Goal: Task Accomplishment & Management: Manage account settings

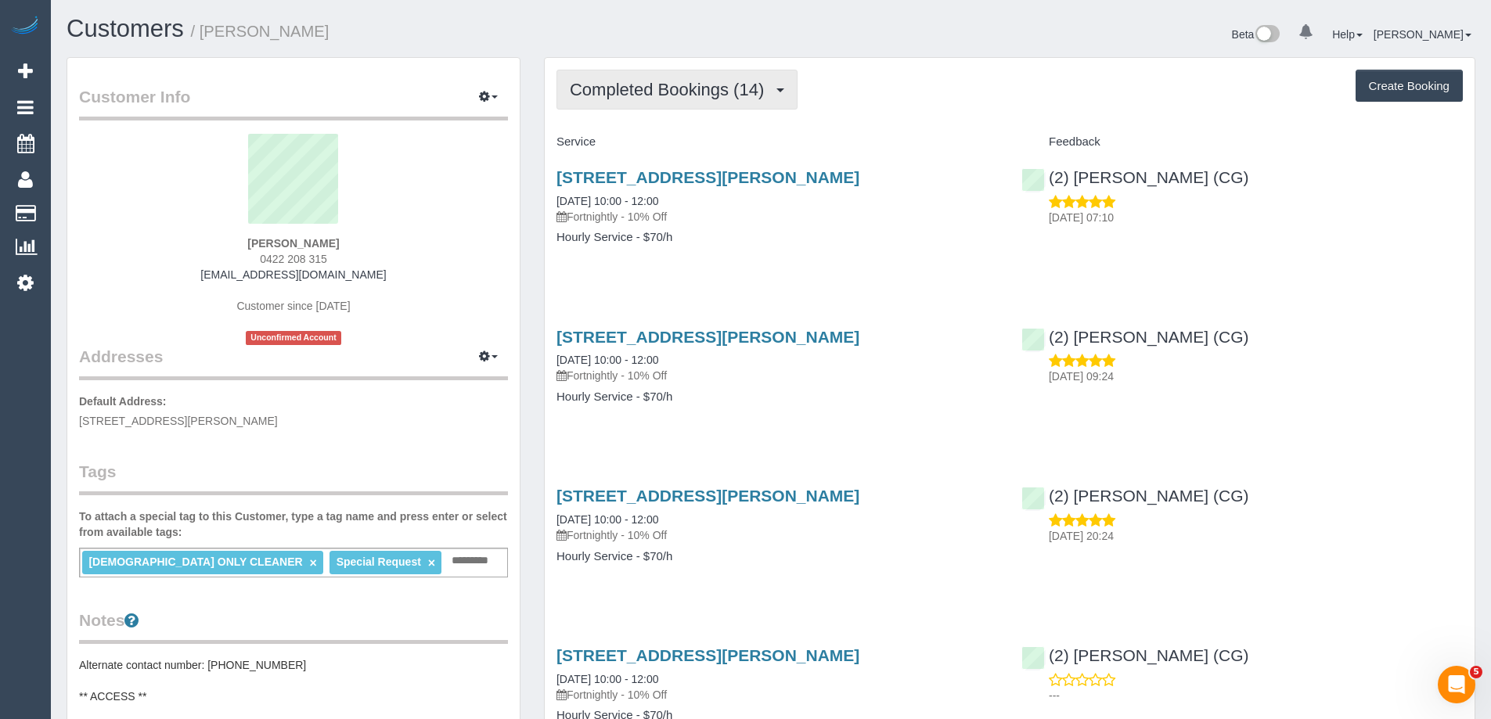
click at [670, 91] on span "Completed Bookings (14)" at bounding box center [671, 90] width 202 height 20
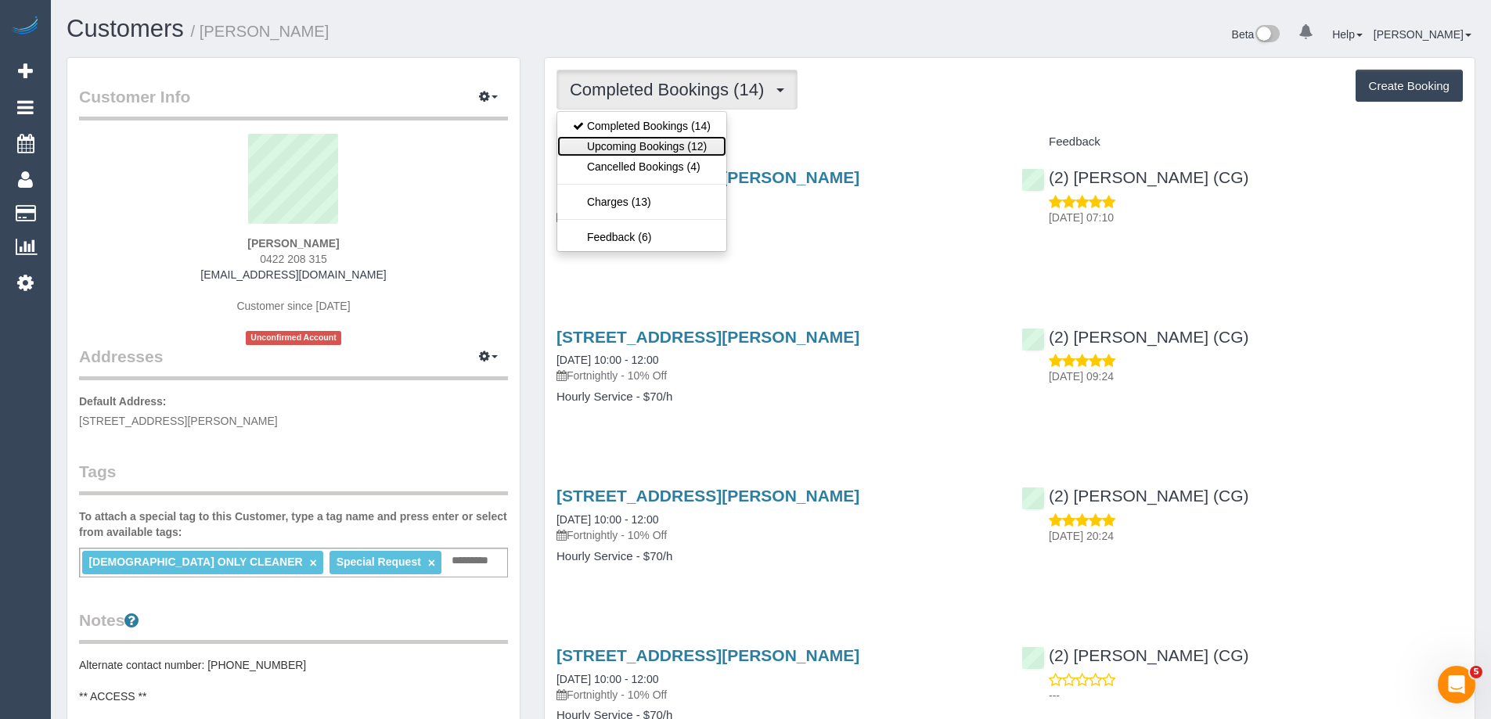
click at [660, 146] on link "Upcoming Bookings (12)" at bounding box center [641, 146] width 169 height 20
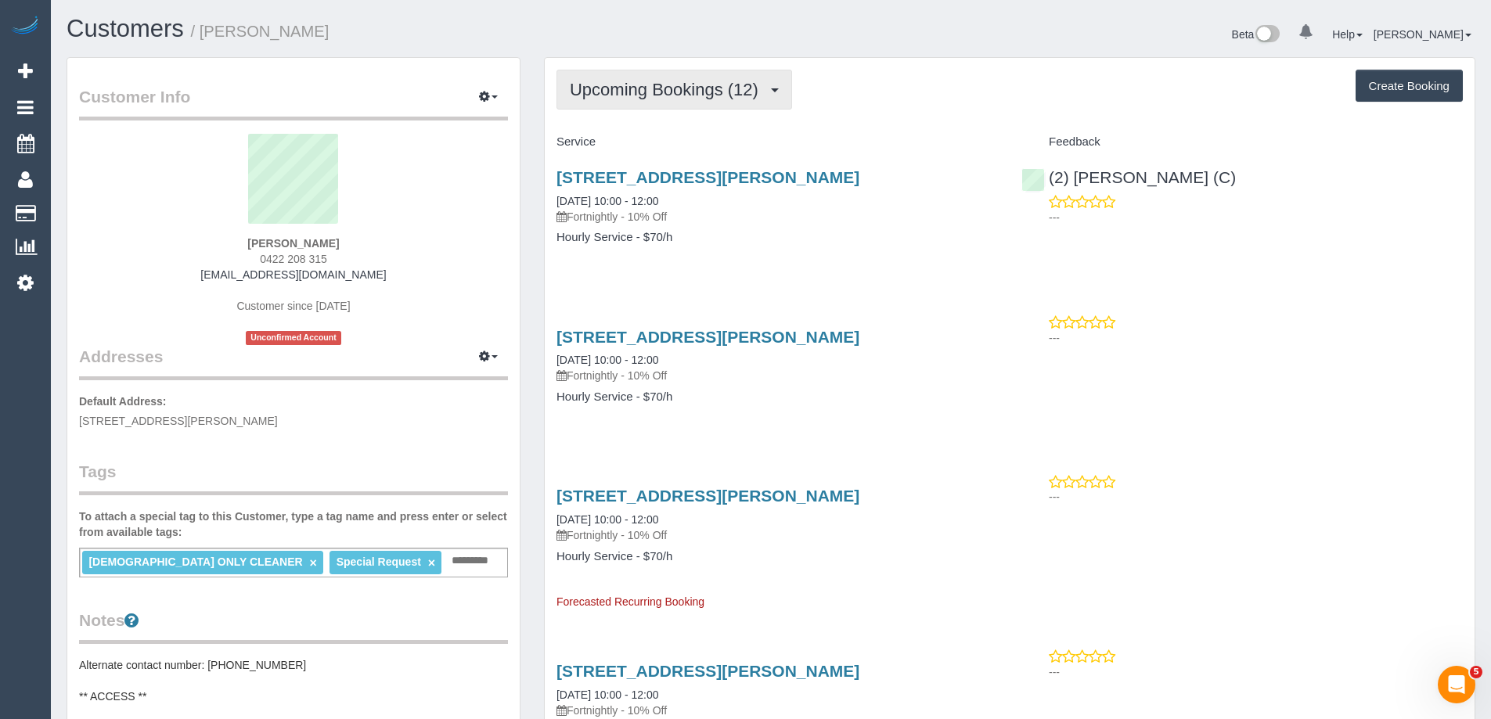
click at [745, 105] on button "Upcoming Bookings (12)" at bounding box center [674, 90] width 236 height 40
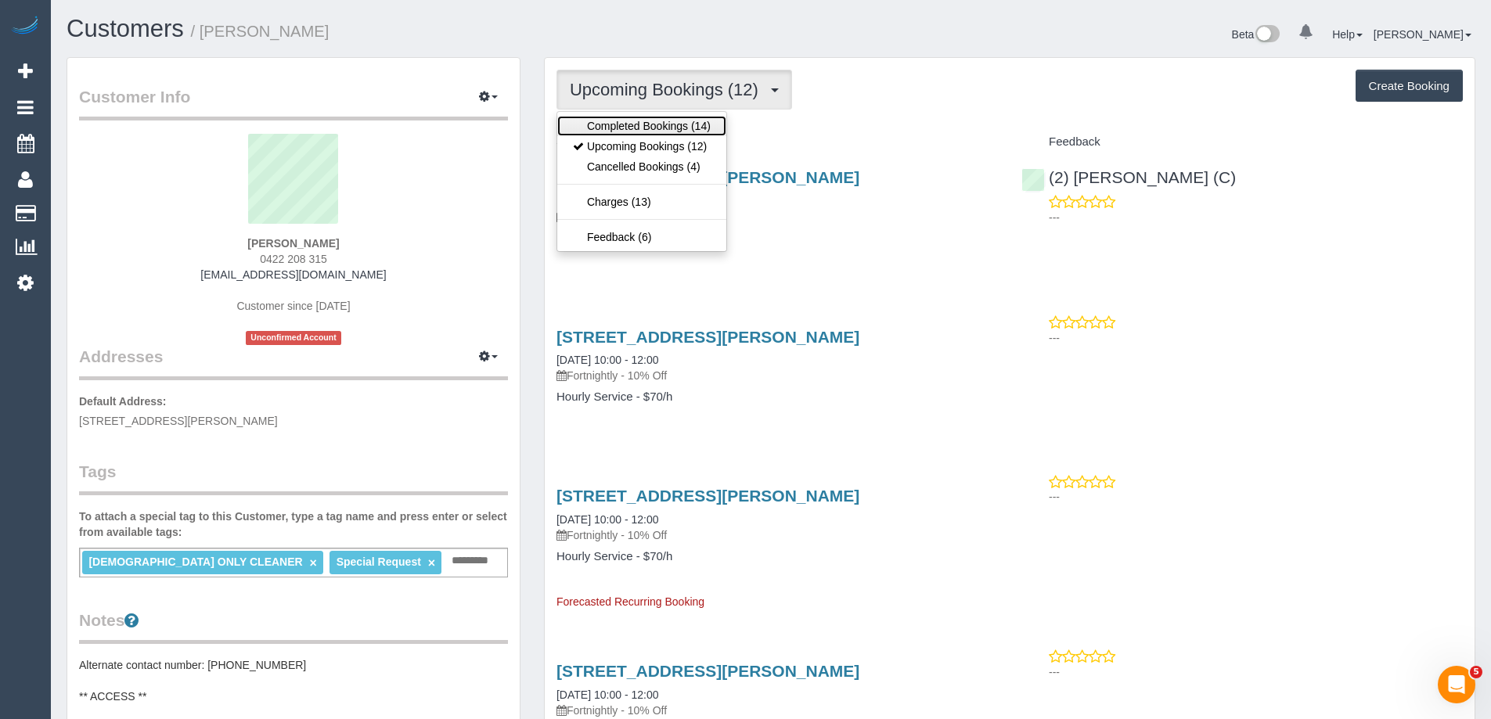
click at [682, 123] on link "Completed Bookings (14)" at bounding box center [641, 126] width 169 height 20
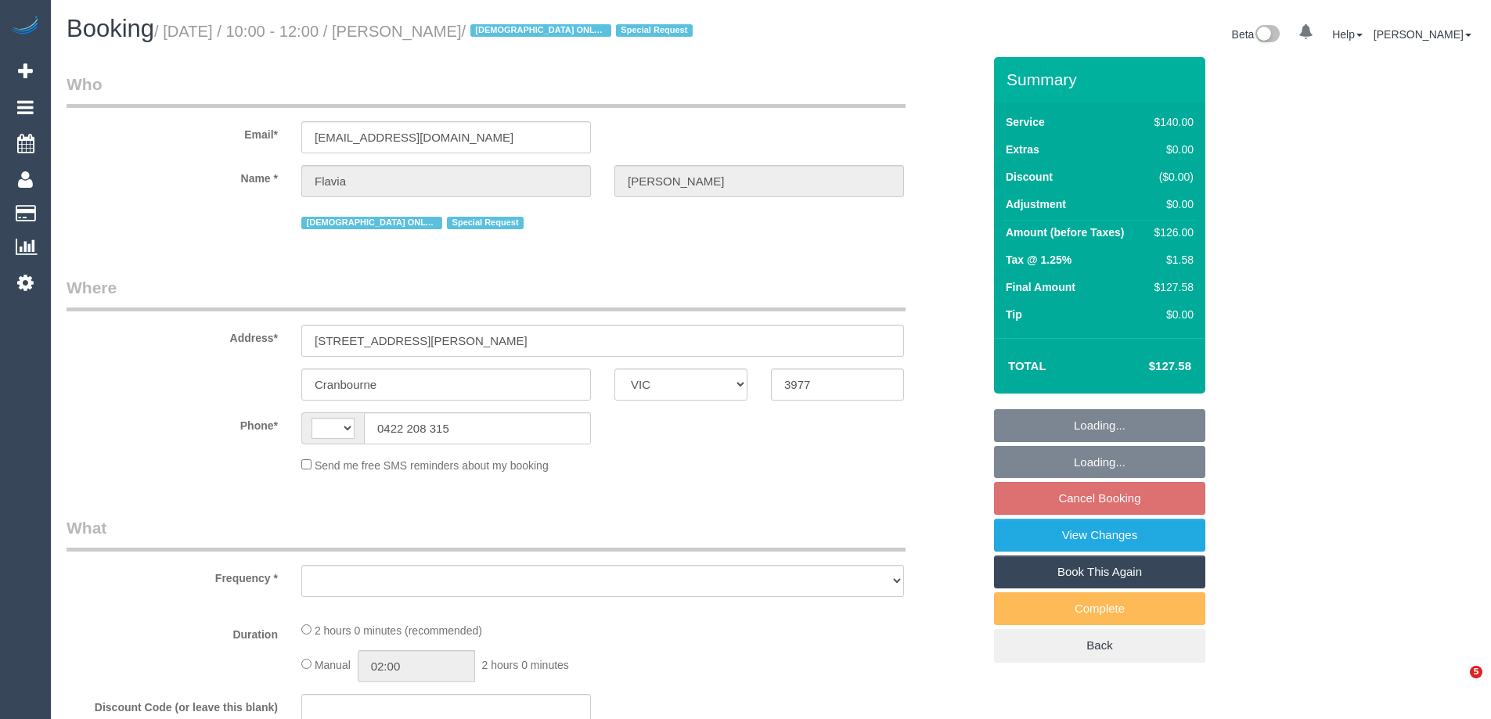
select select "VIC"
select select "string:AU"
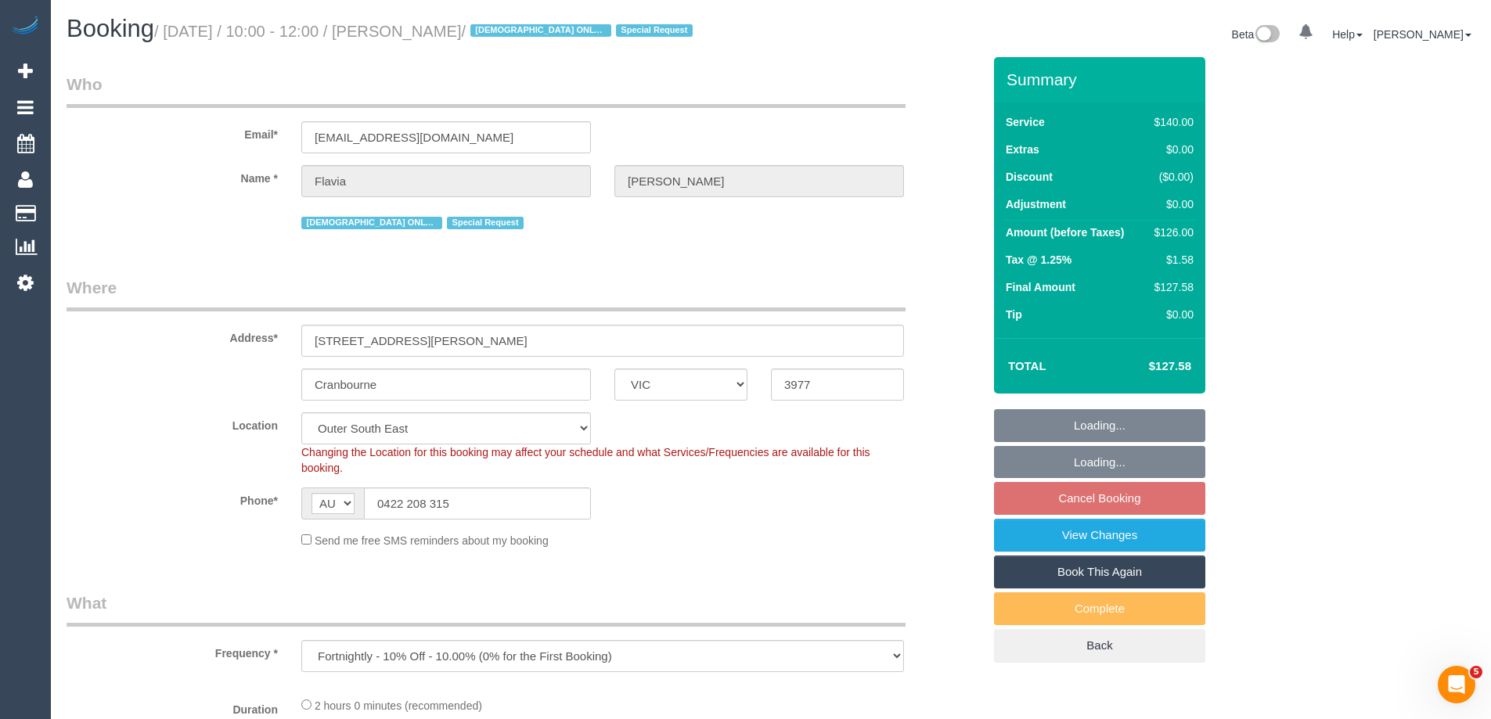
select select "object:569"
select select "string:stripe-pm_1NELu12GScqysDRVCbSECFj2"
select select "number:27"
select select "number:14"
select select "number:19"
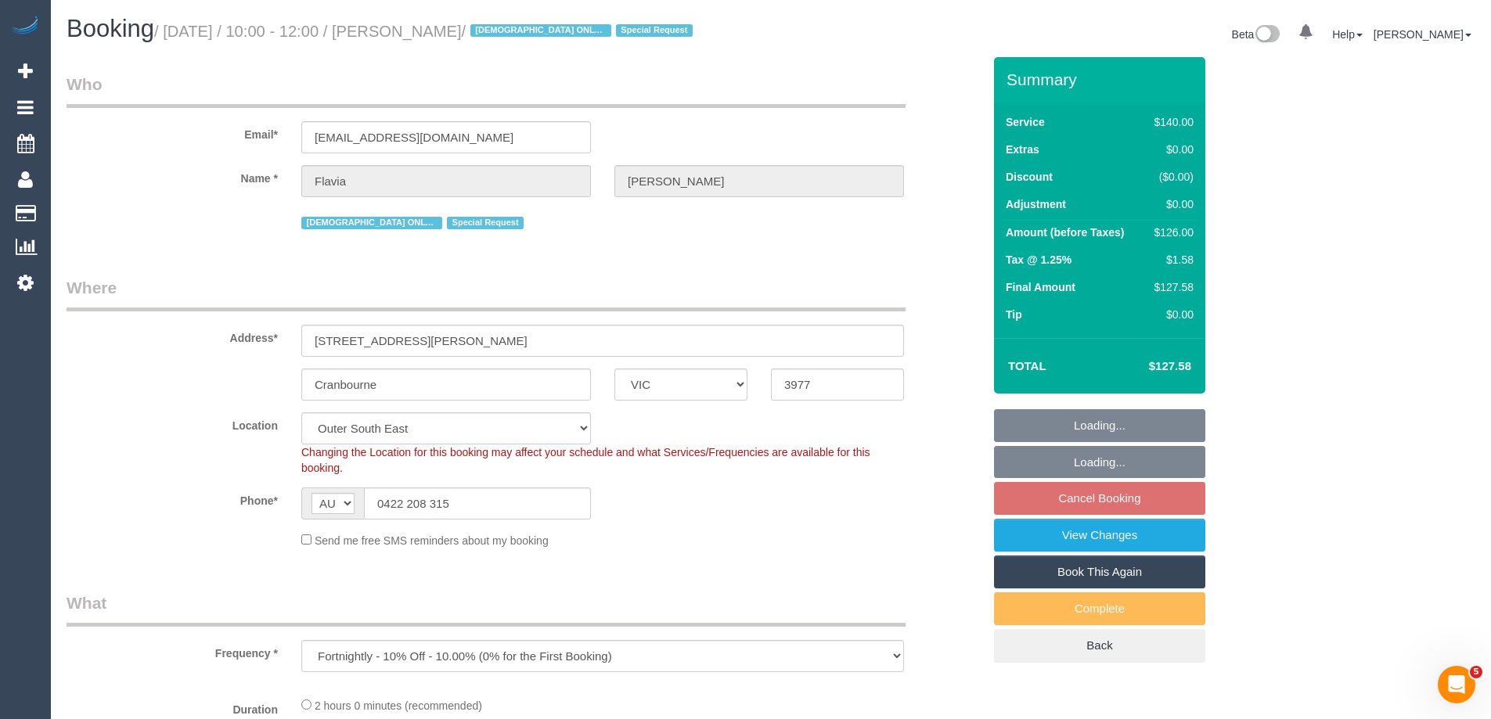
select select "number:36"
select select "number:34"
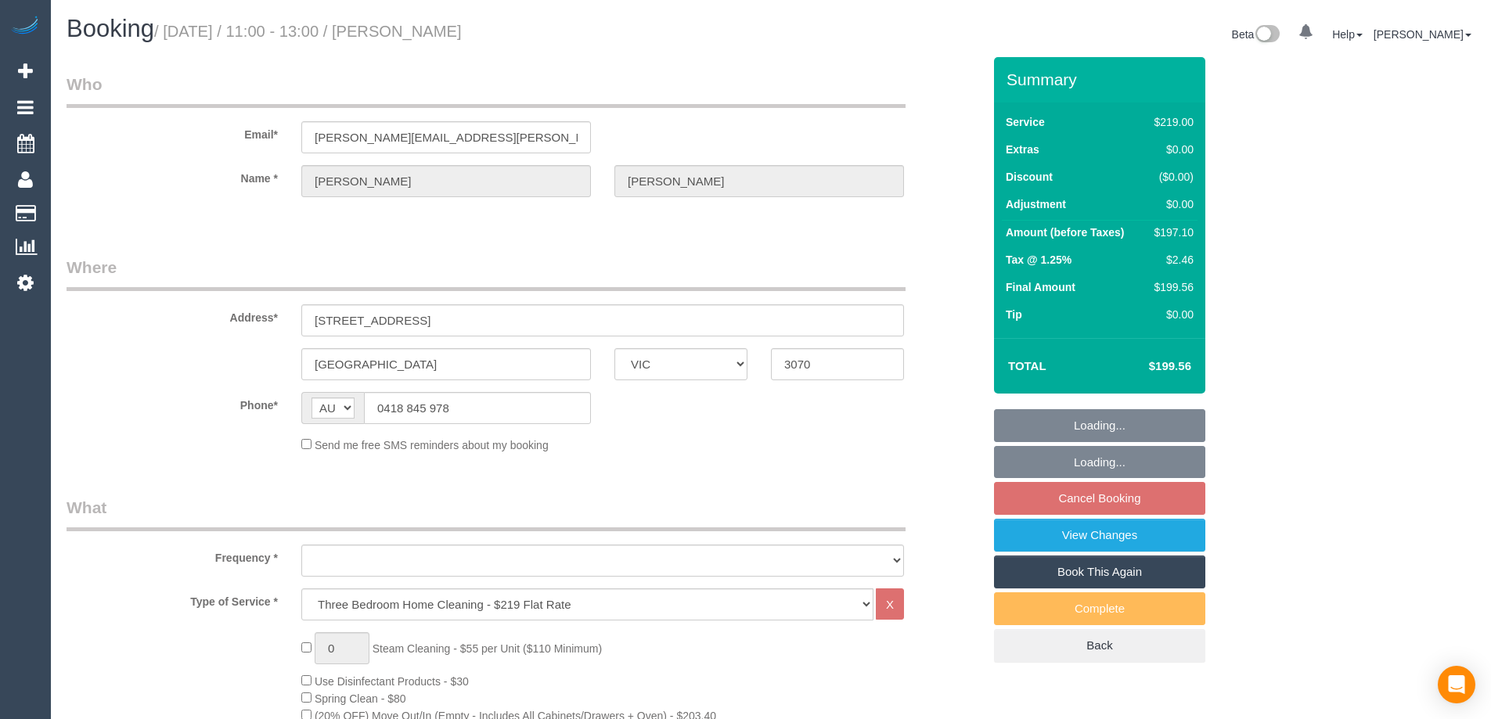
select select "VIC"
select select "number:27"
select select "number:14"
select select "number:19"
select select "number:22"
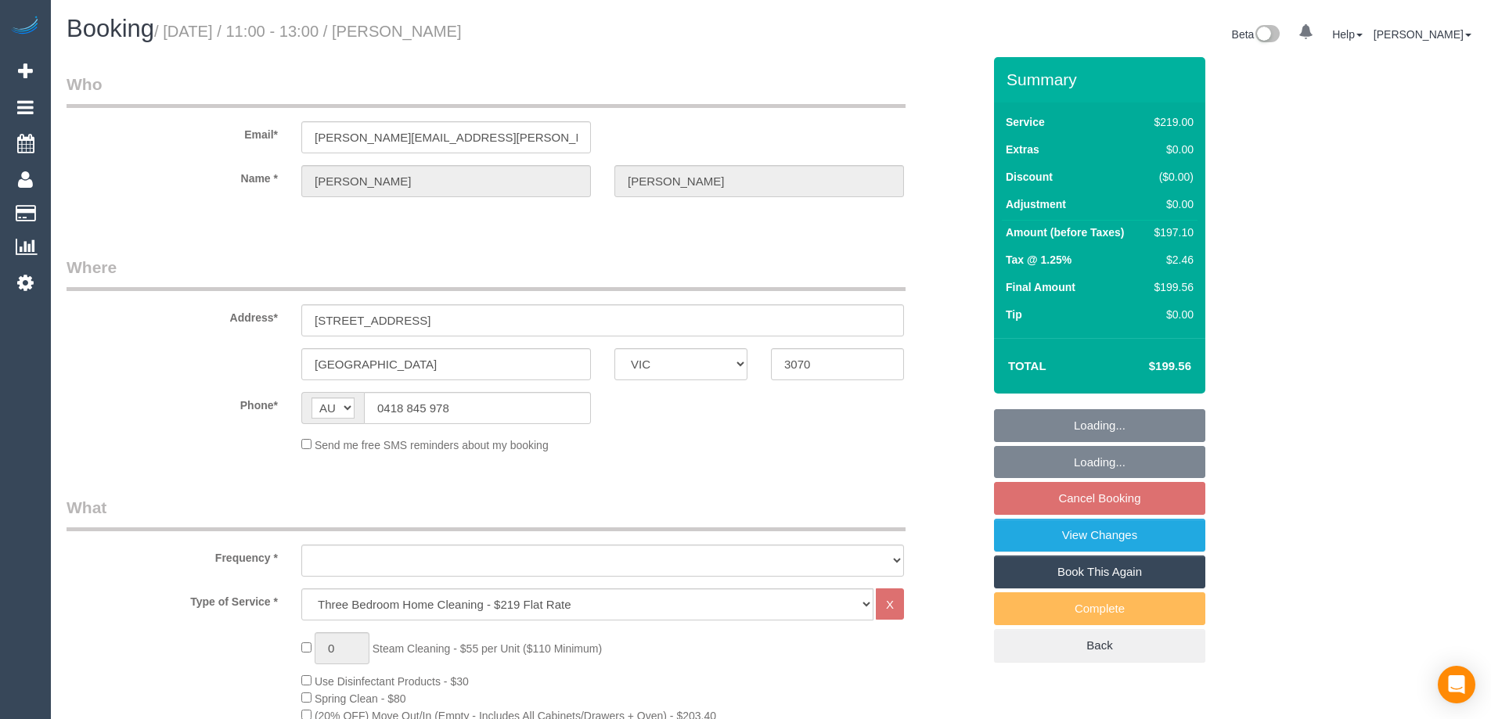
select select "number:35"
select select "number:26"
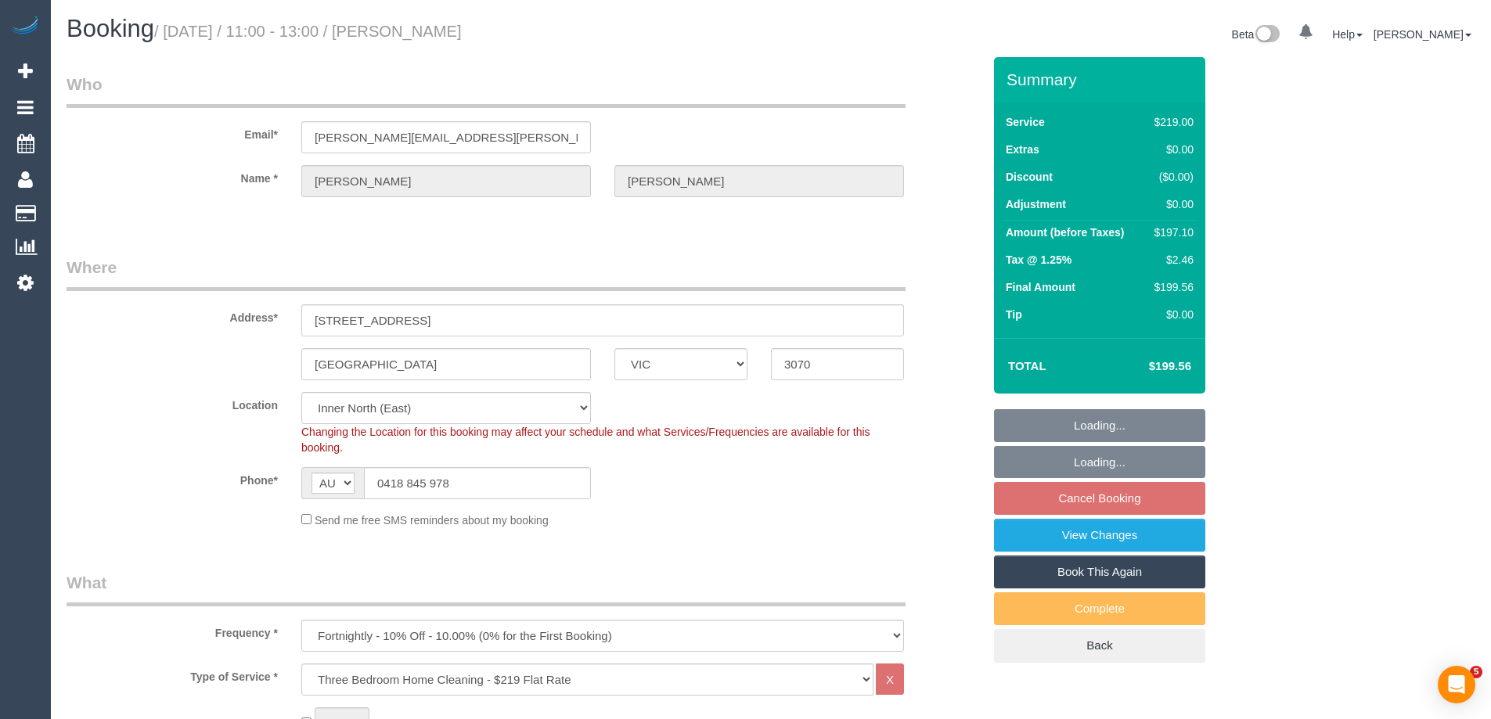
select select "object:1631"
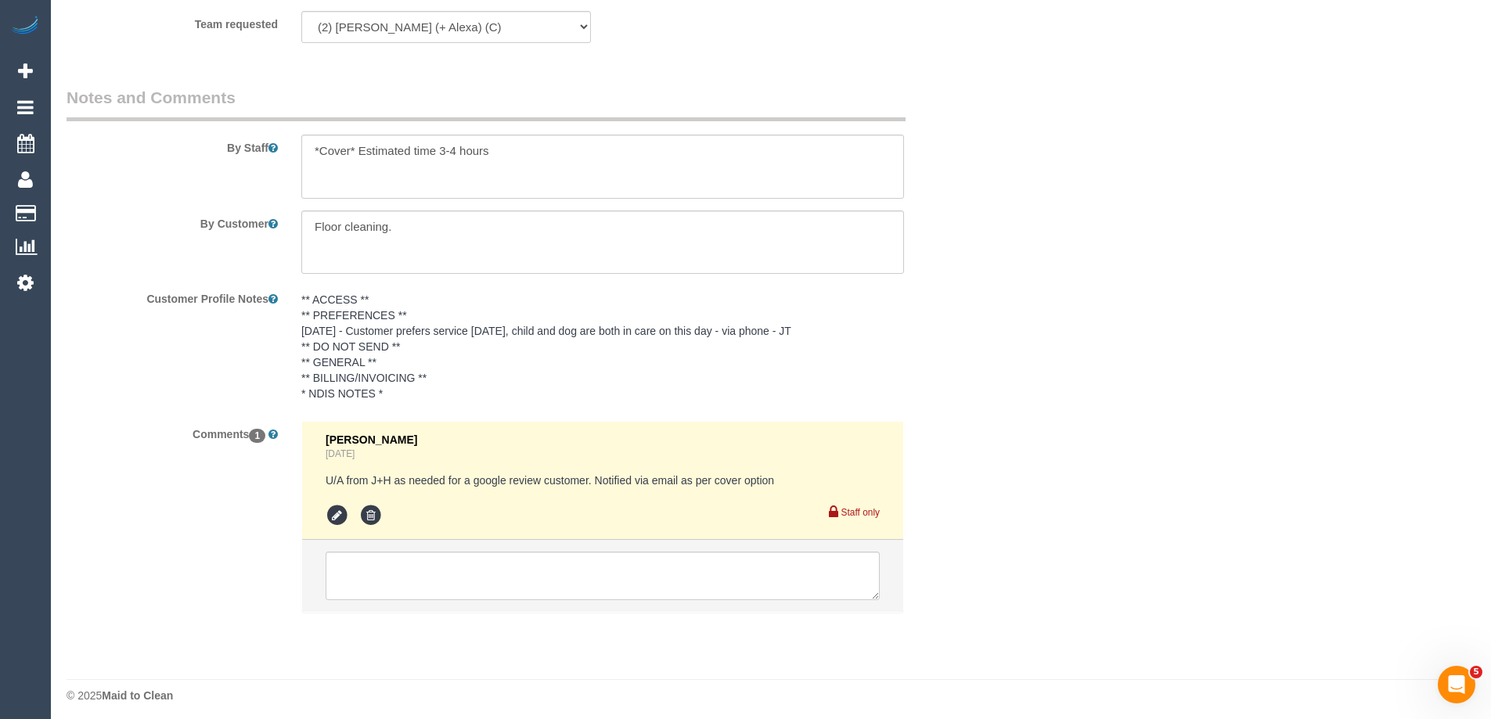
scroll to position [2619, 0]
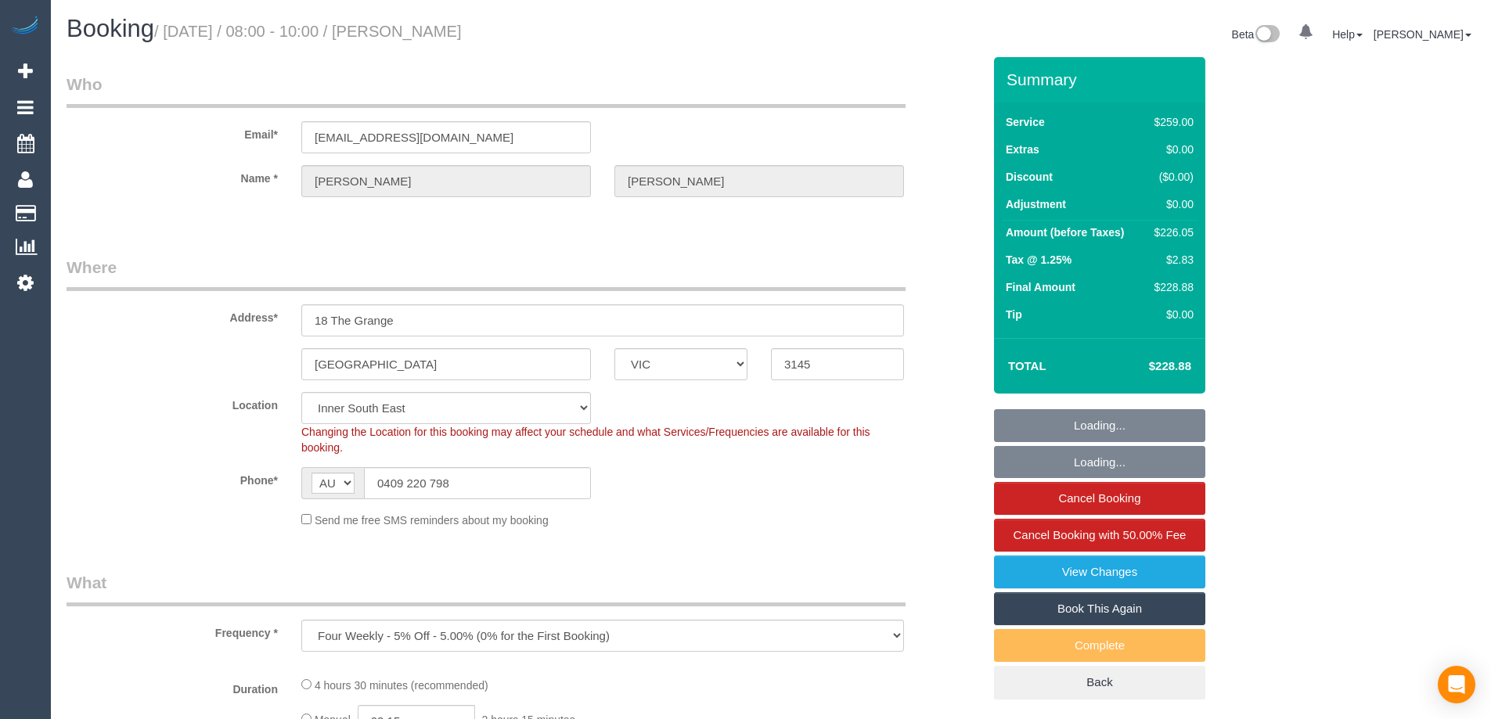
select select "VIC"
select select "object:753"
select select "string:stripe-pm_1NOuci2GScqysDRV5RU17w4v"
select select "number:27"
select select "number:14"
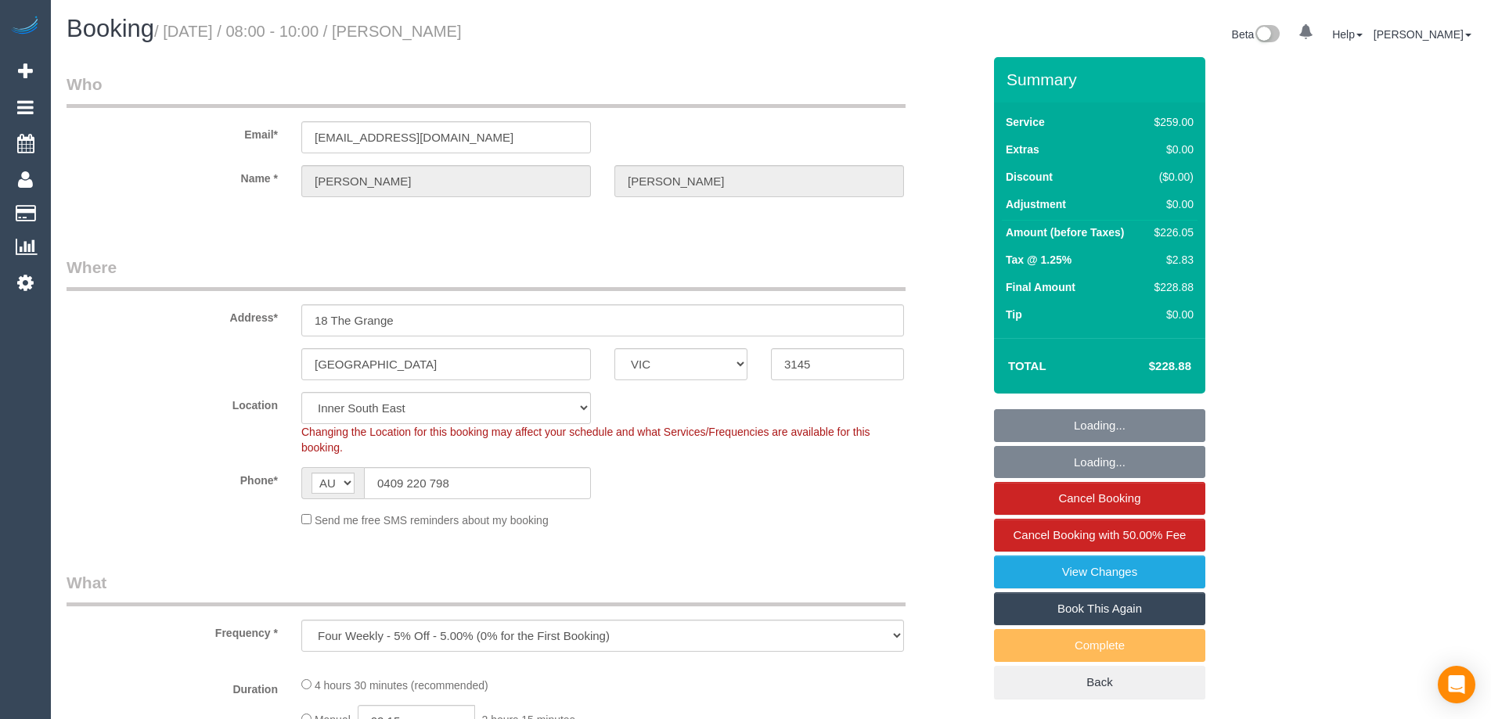
select select "number:19"
select select "number:24"
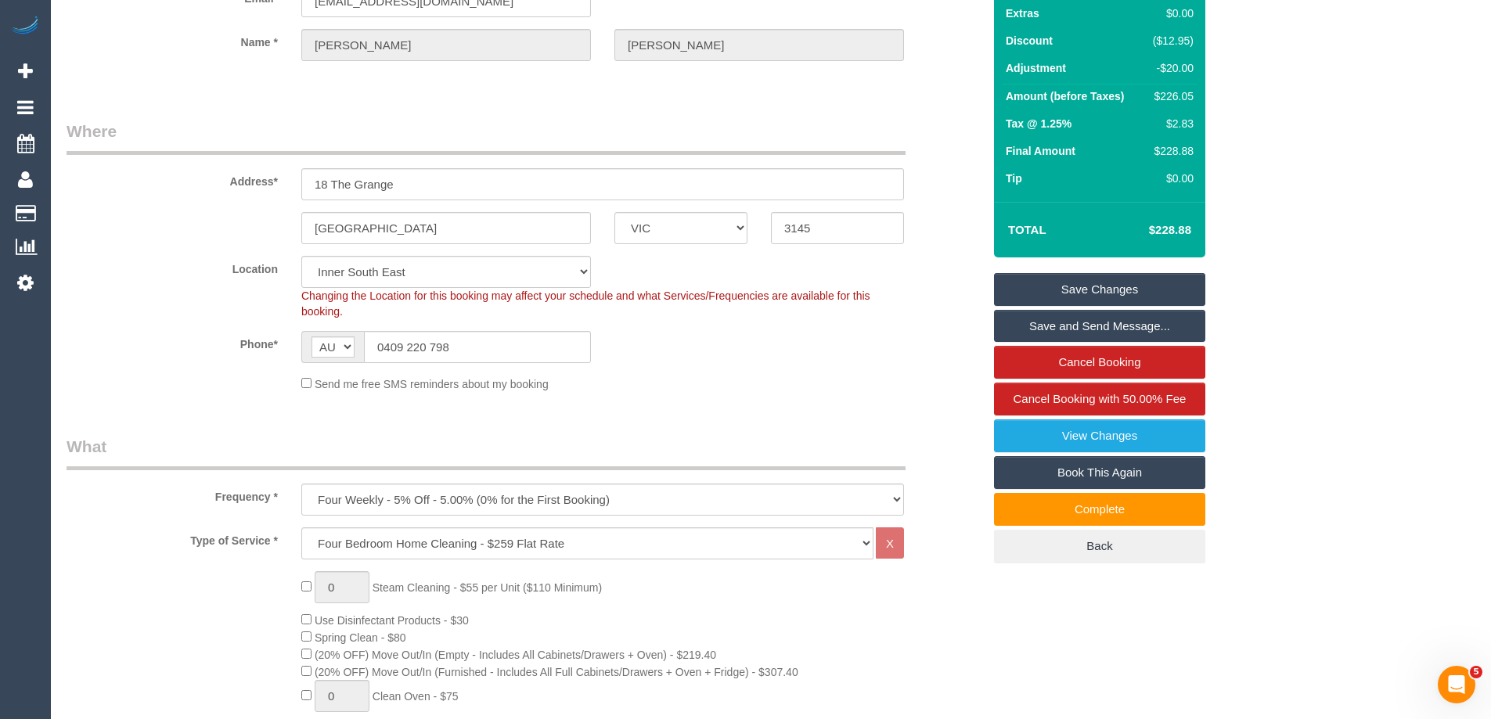
scroll to position [548, 0]
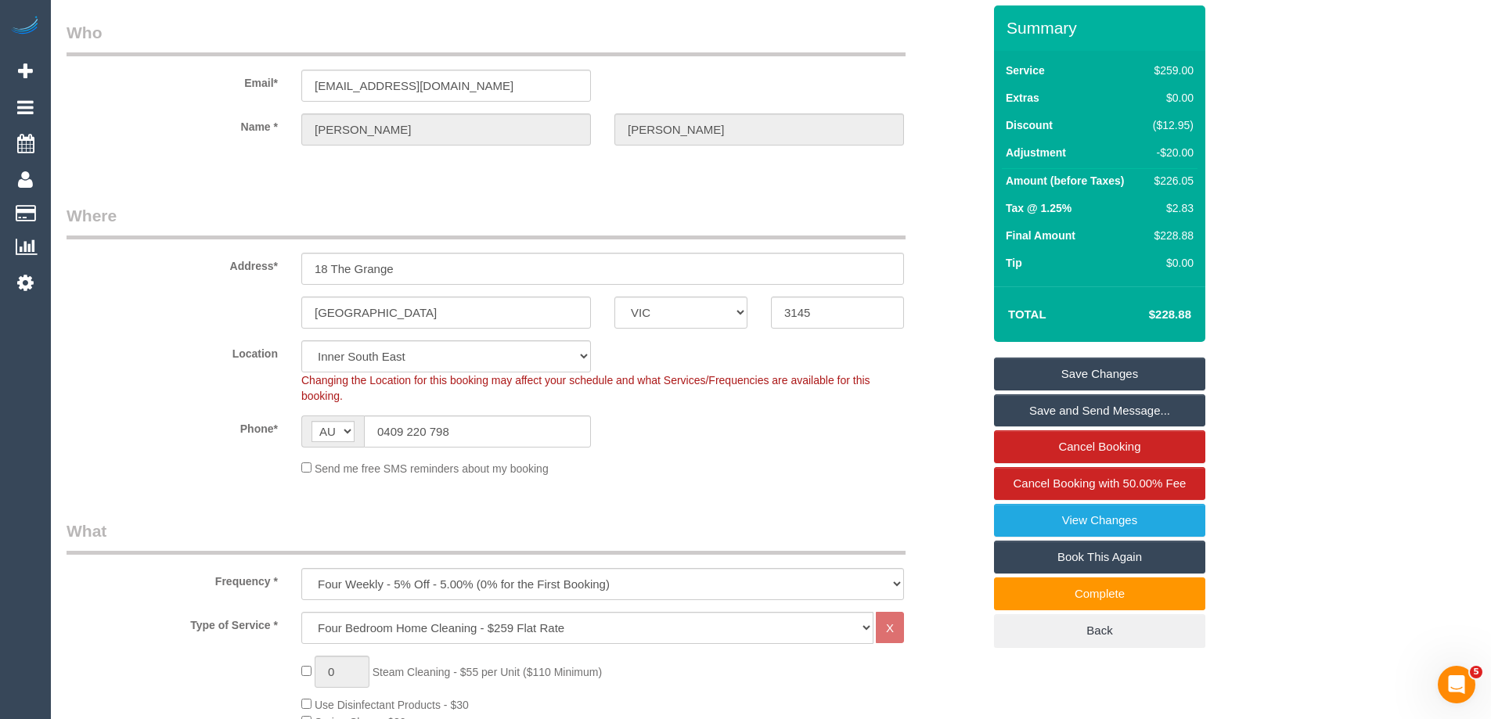
scroll to position [0, 0]
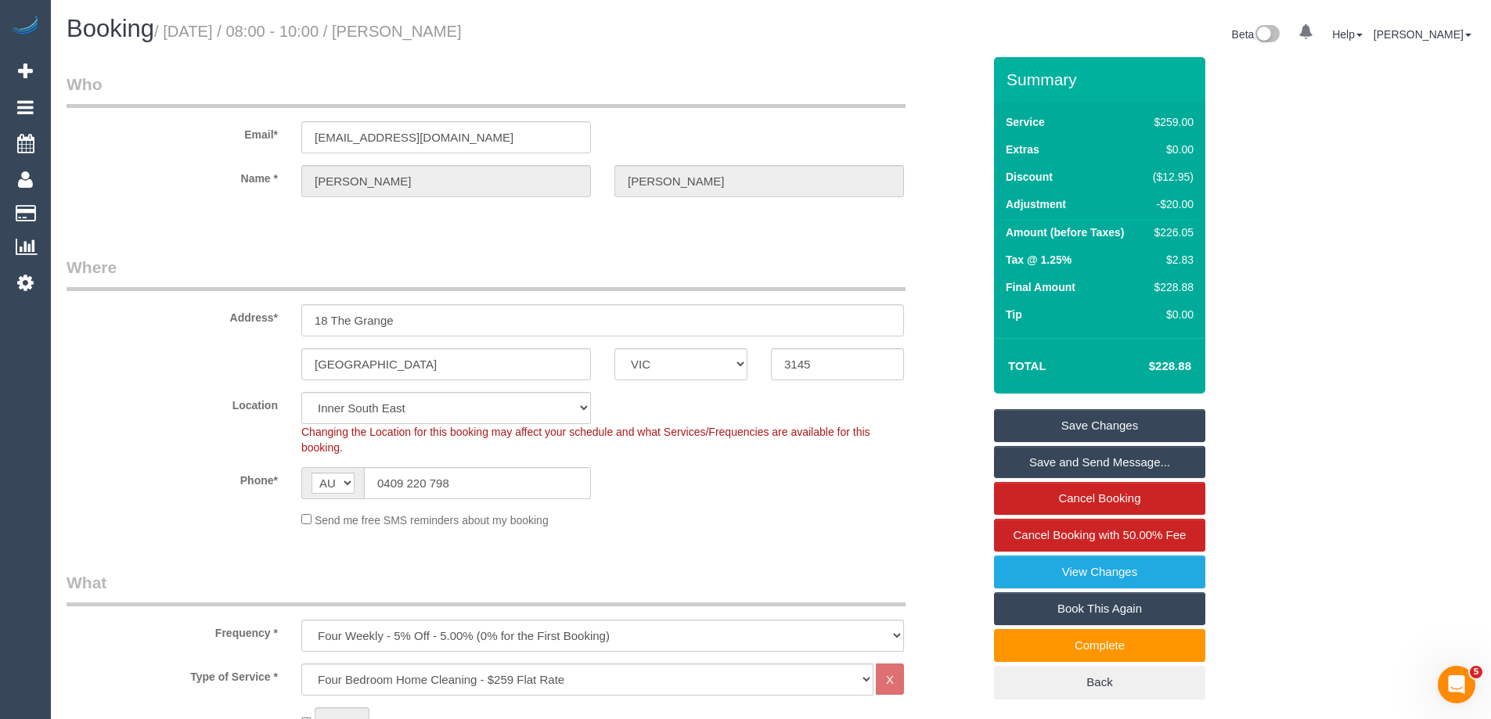
drag, startPoint x: 524, startPoint y: 40, endPoint x: 436, endPoint y: 41, distance: 88.4
click at [436, 41] on h1 "Booking / September 30, 2025 / 08:00 - 10:00 / Andrea Kelly" at bounding box center [413, 29] width 693 height 27
click at [563, 52] on div "Booking / September 30, 2025 / 08:00 - 10:00 / Andrea Kelly Beta 0 Your Notific…" at bounding box center [771, 36] width 1432 height 41
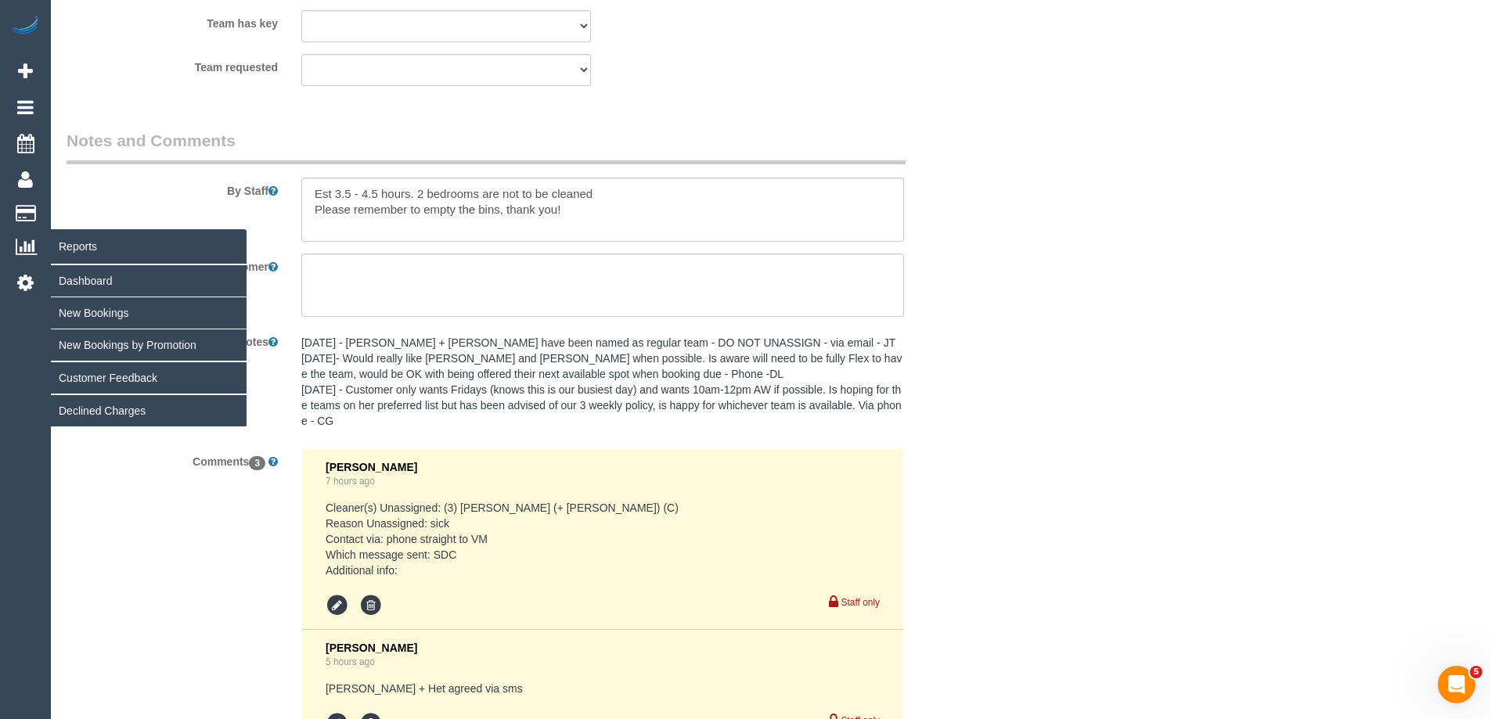
scroll to position [2424, 0]
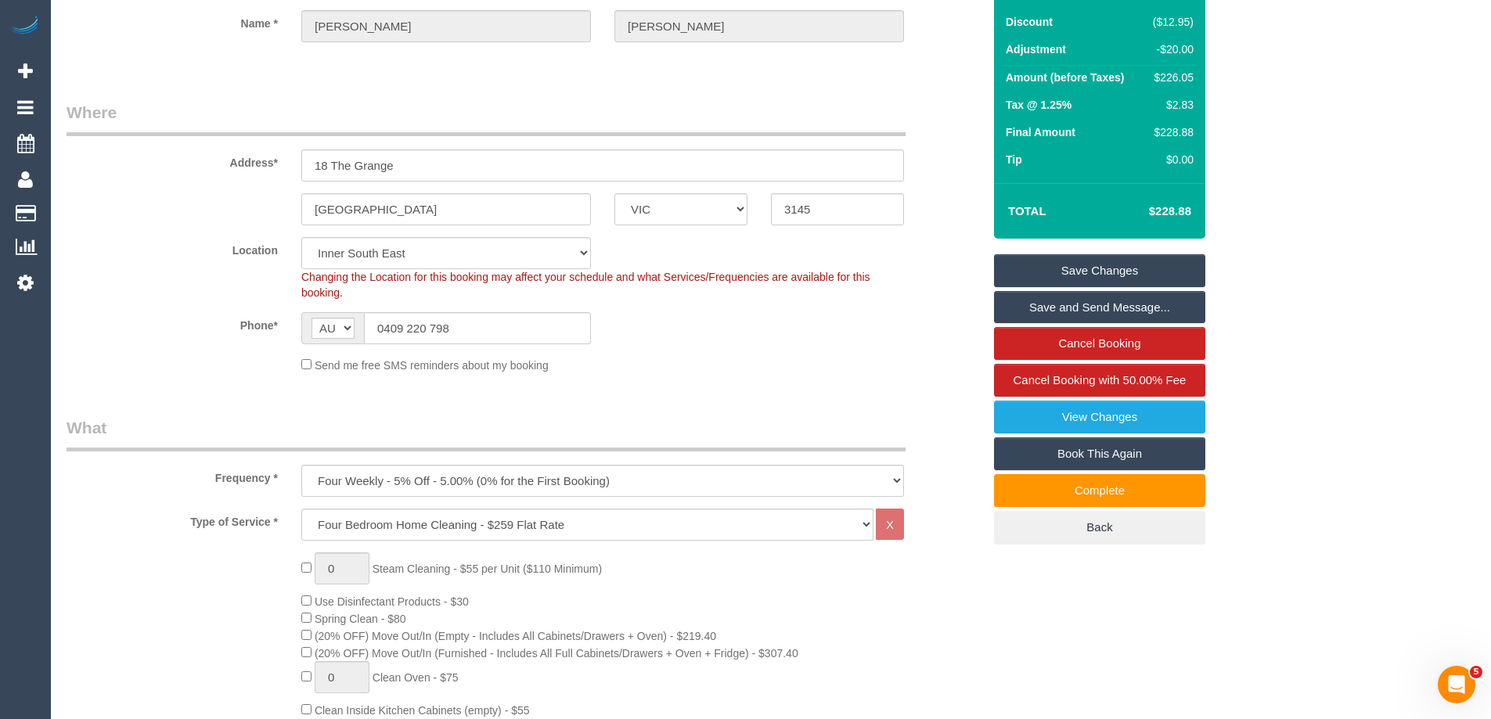
scroll to position [0, 0]
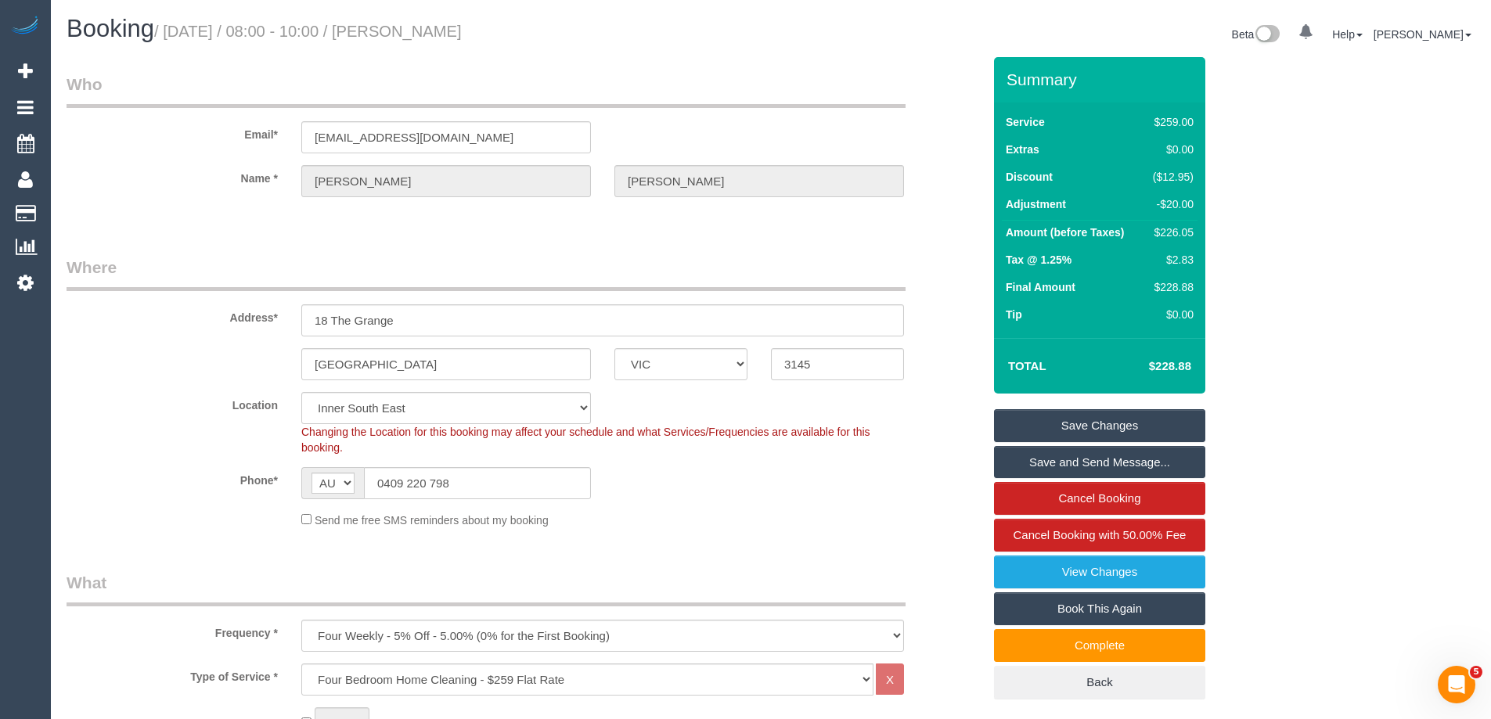
drag, startPoint x: 513, startPoint y: 31, endPoint x: 470, endPoint y: 37, distance: 43.4
click at [462, 37] on small "/ September 30, 2025 / 08:00 - 10:00 / Andrea Kelly" at bounding box center [308, 31] width 308 height 17
drag, startPoint x: 468, startPoint y: 34, endPoint x: 431, endPoint y: 31, distance: 36.9
click at [431, 31] on h1 "Booking / September 30, 2025 / 08:00 - 10:00 / Andrea Kelly" at bounding box center [413, 29] width 693 height 27
copy small "Andrea Kelly"
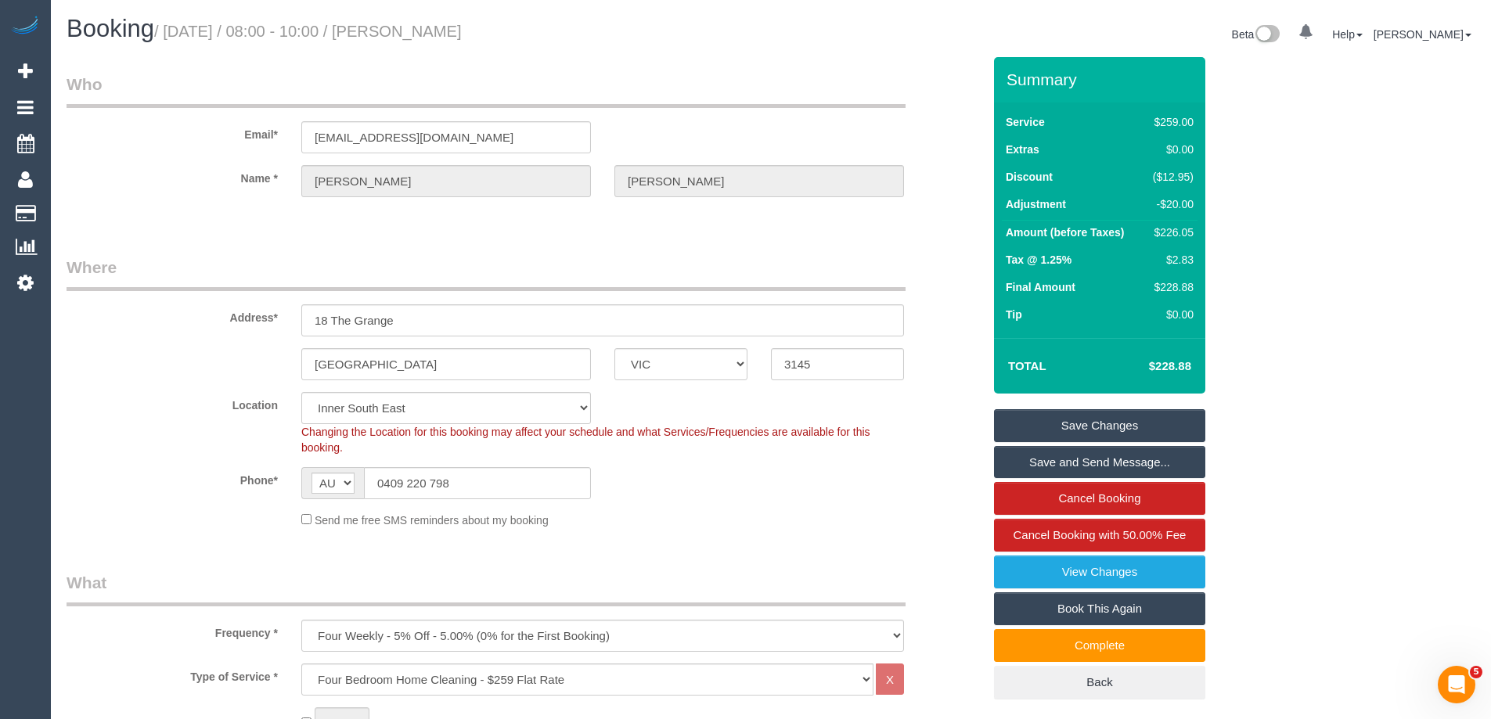
click at [777, 480] on div "Phone* AF AL DZ AD AO AI AQ AG AR AM AW AU AT AZ BS BH BD BB BY BE BZ BJ BM BT …" at bounding box center [524, 483] width 939 height 32
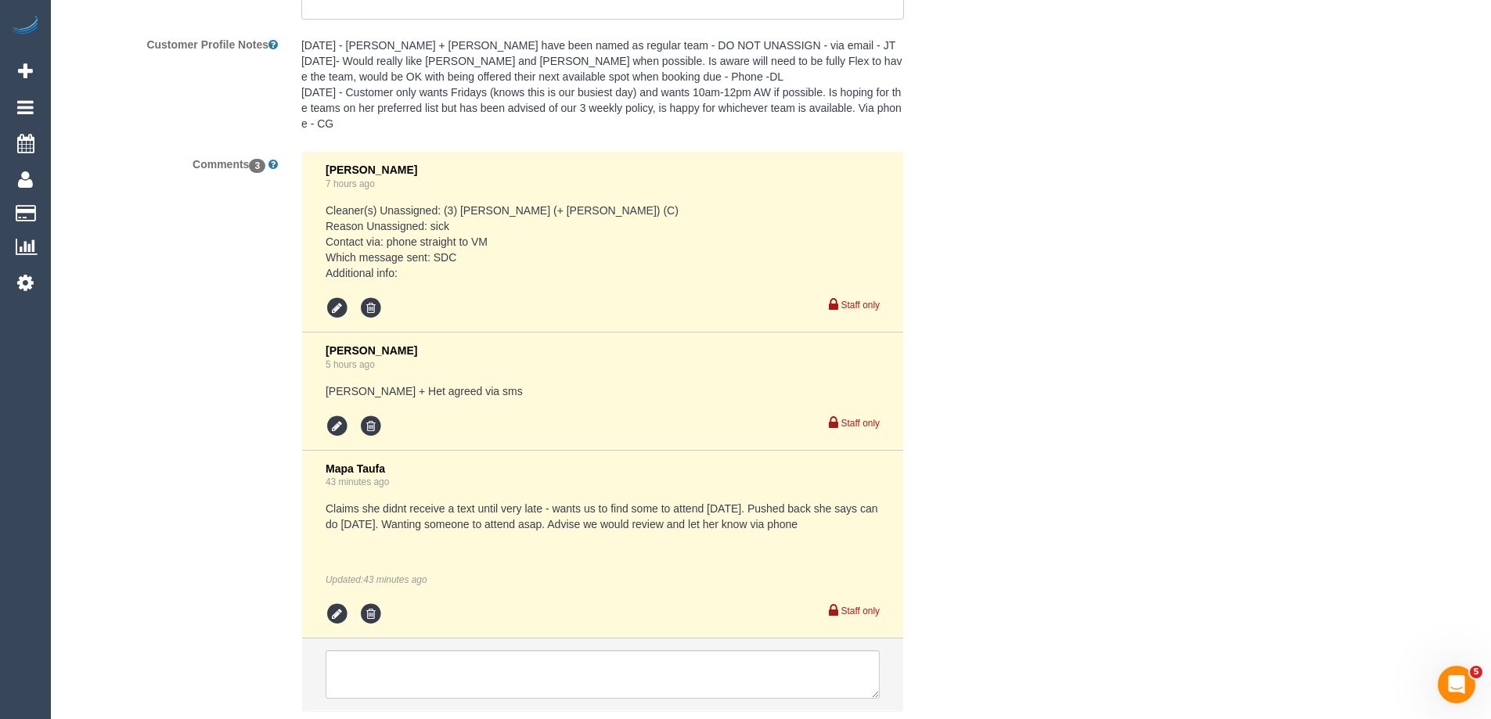
scroll to position [2972, 0]
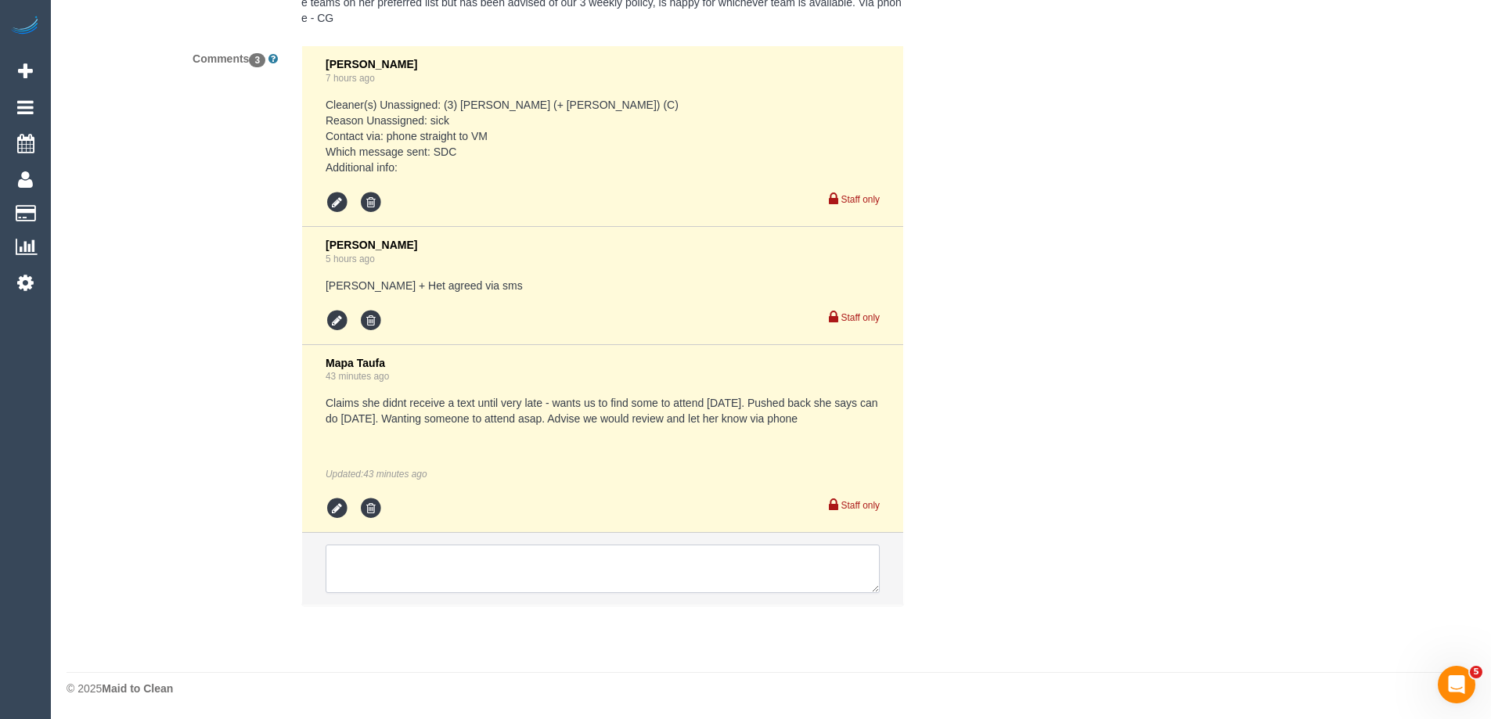
click at [391, 559] on textarea at bounding box center [603, 569] width 554 height 49
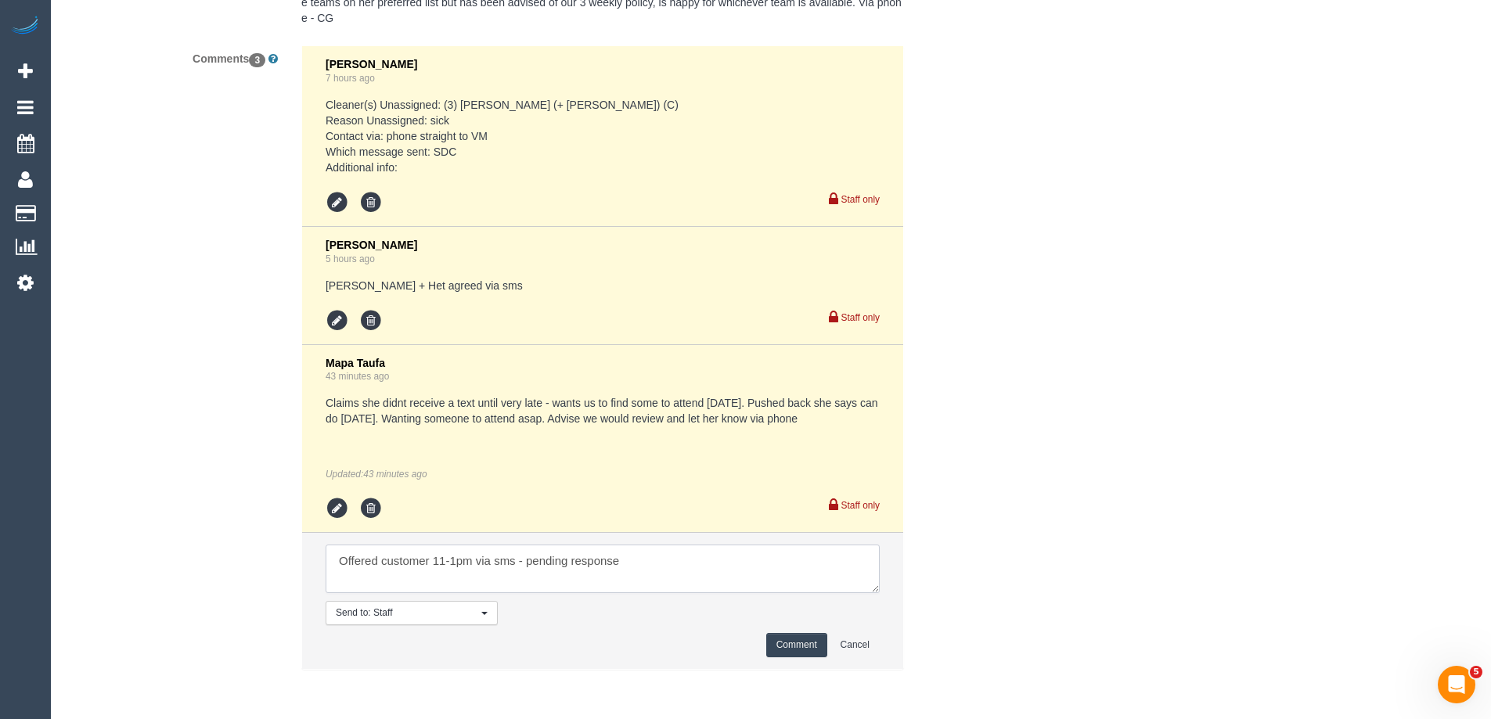
type textarea "Offered customer 11-1pm via sms - pending response"
click at [799, 638] on button "Comment" at bounding box center [796, 645] width 61 height 24
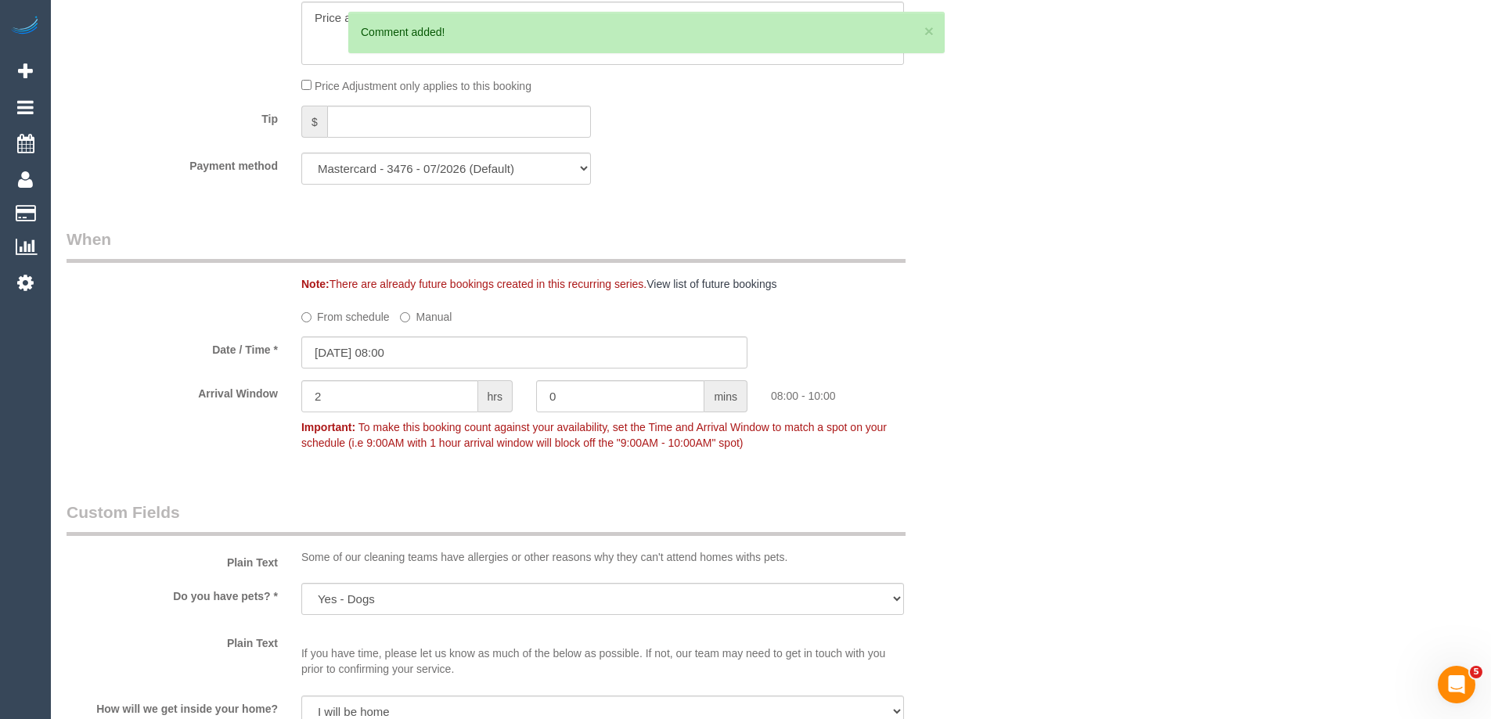
scroll to position [1485, 0]
click at [402, 354] on input "30/09/2025 08:00" at bounding box center [524, 357] width 446 height 32
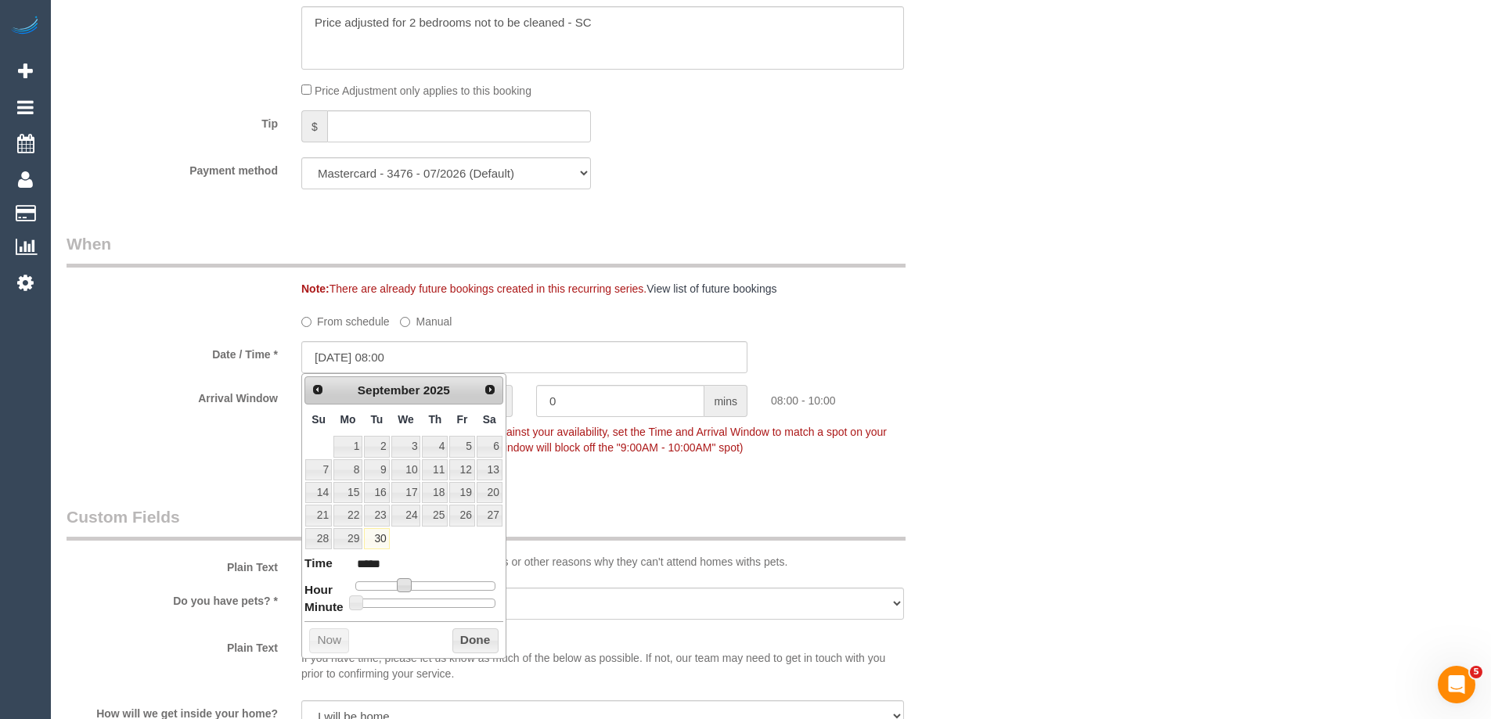
type input "30/09/2025 09:00"
type input "*****"
type input "30/09/2025 10:00"
type input "*****"
type input "30/09/2025 11:00"
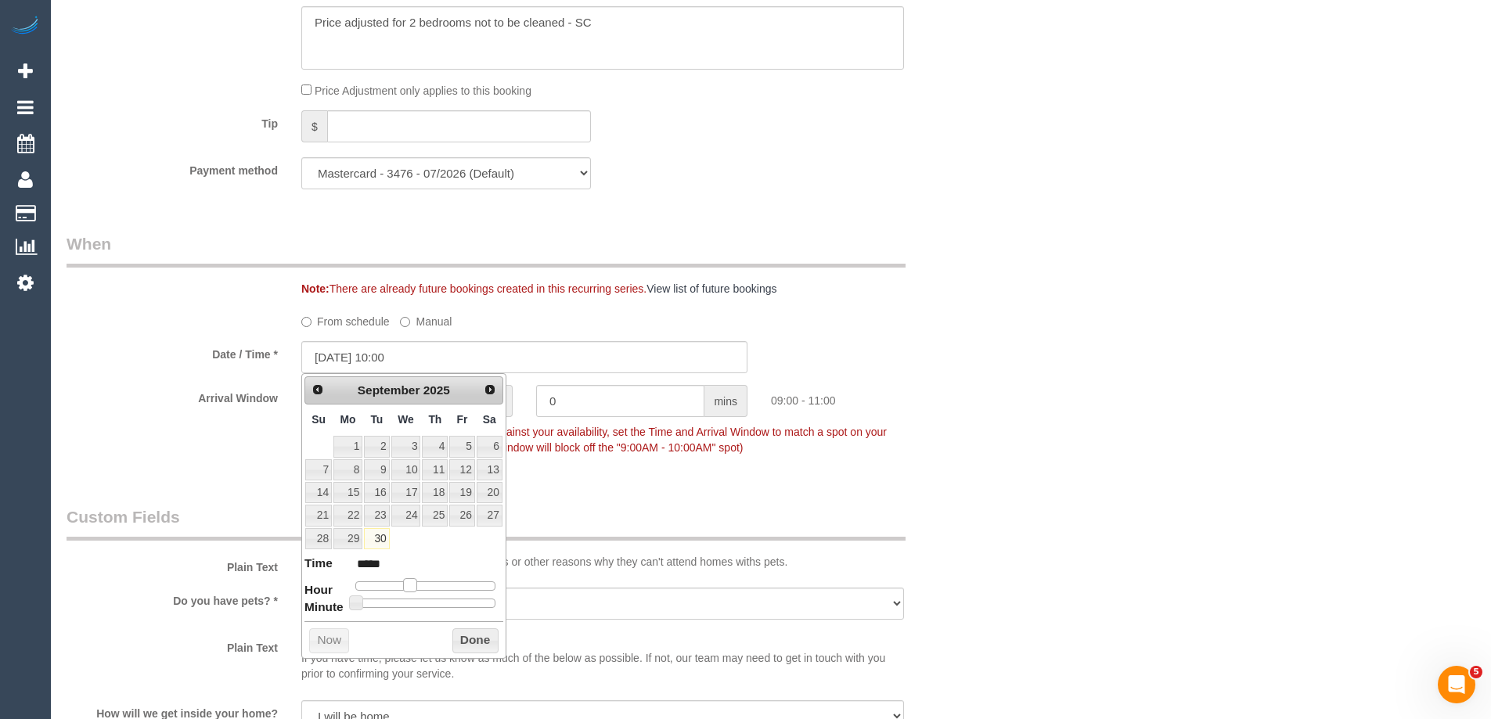
type input "*****"
drag, startPoint x: 409, startPoint y: 588, endPoint x: 426, endPoint y: 590, distance: 16.6
click at [426, 590] on span at bounding box center [422, 585] width 14 height 14
drag, startPoint x: 479, startPoint y: 634, endPoint x: 824, endPoint y: 518, distance: 364.0
click at [479, 635] on button "Done" at bounding box center [475, 640] width 46 height 25
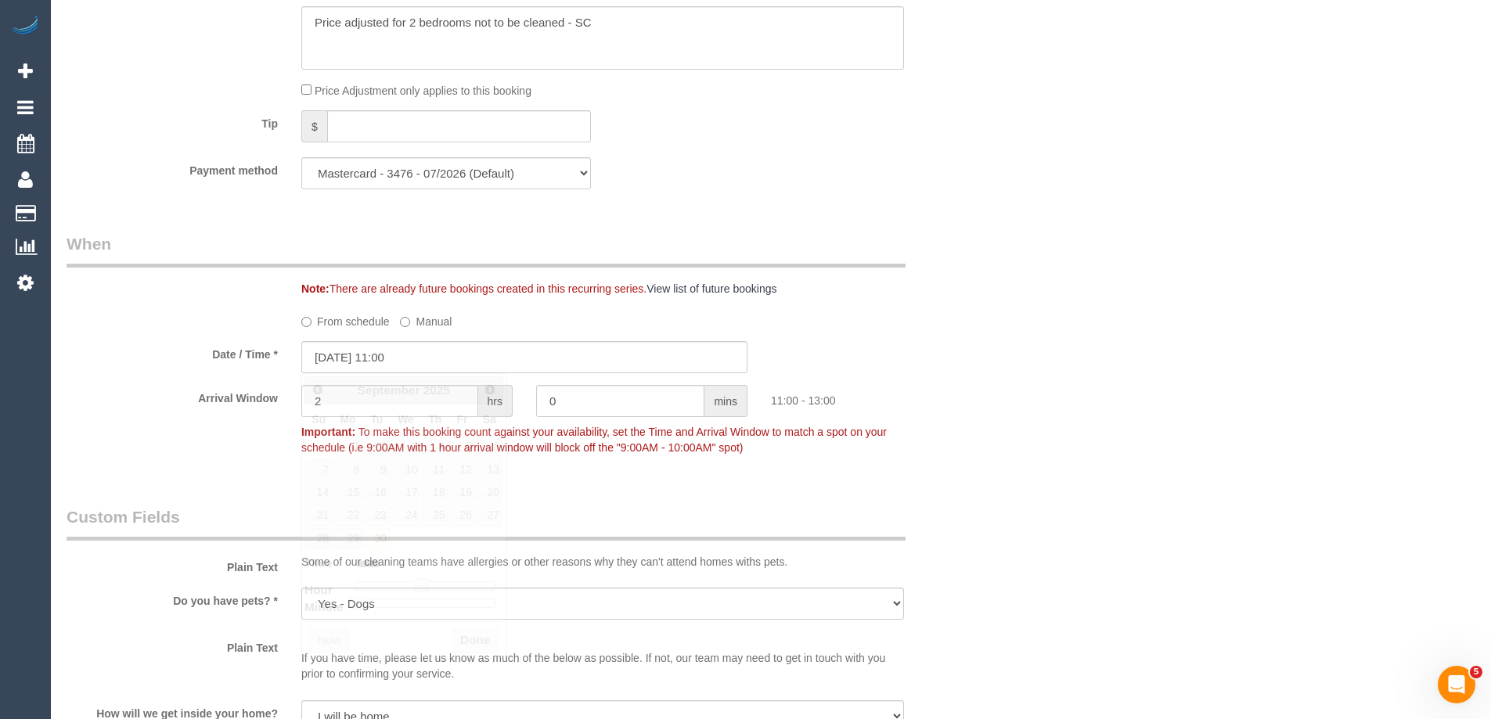
click at [1086, 484] on div "Who Email* andreajkelly@yahoo.com.au Name * Andrea Kelly Where Address* 18 The …" at bounding box center [771, 420] width 1409 height 3697
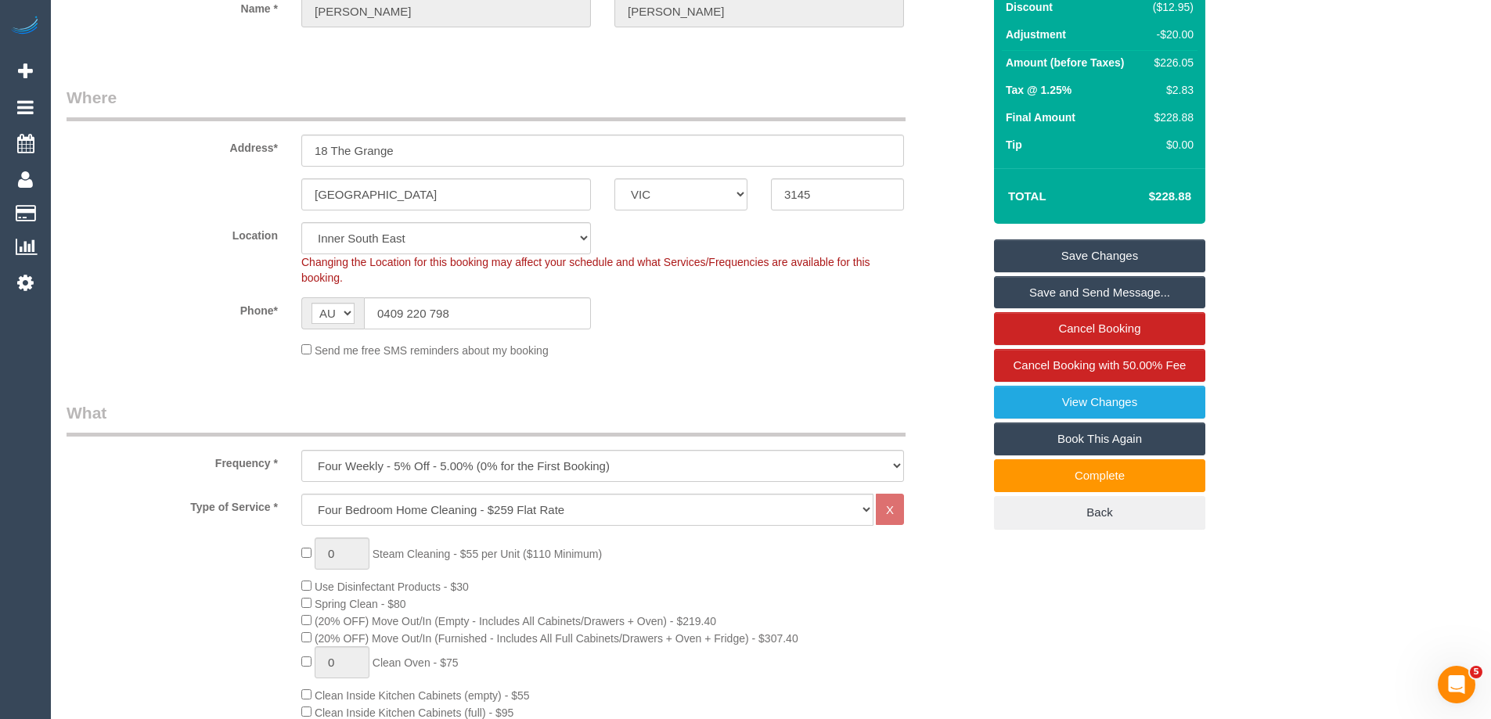
scroll to position [0, 0]
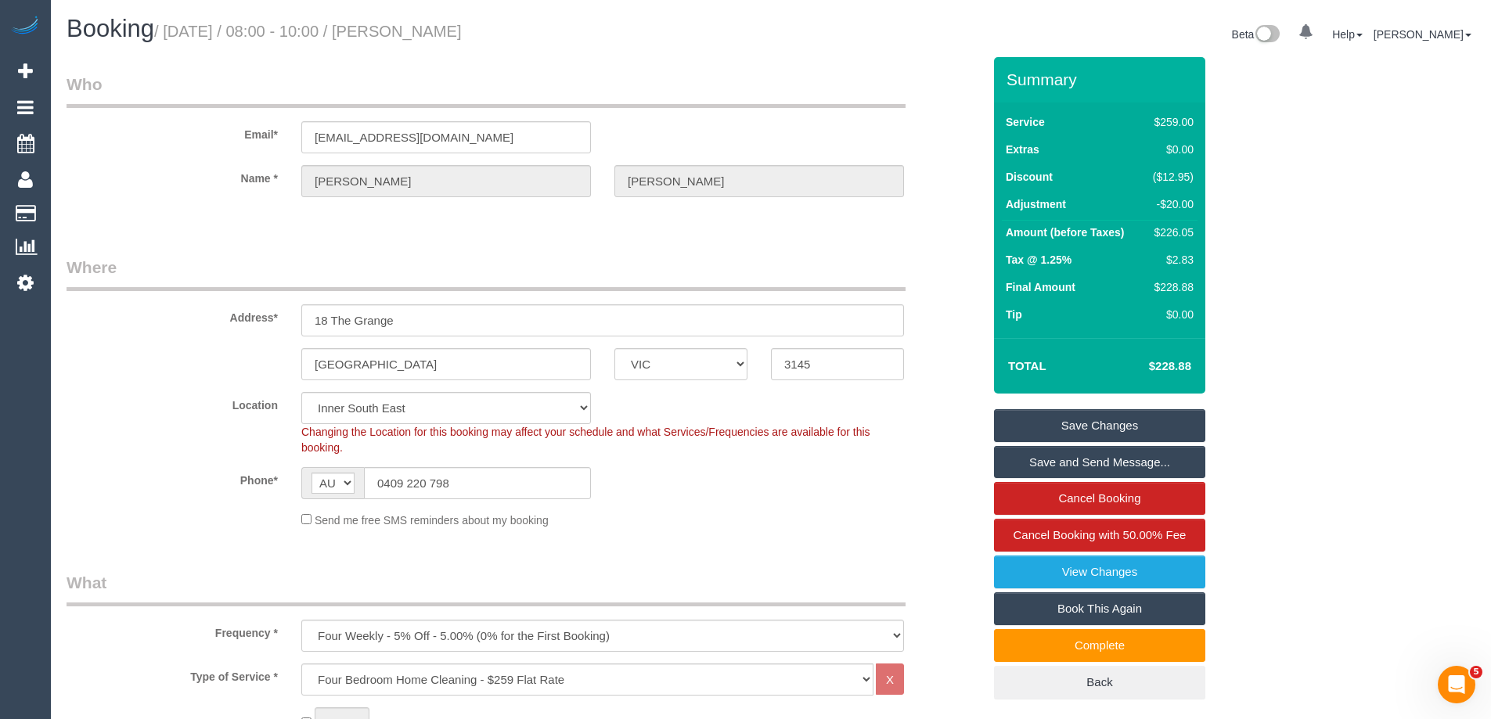
click at [1180, 230] on div "$226.05" at bounding box center [1169, 233] width 47 height 16
copy div "226.05"
click at [1264, 233] on div "Summary Service $259.00 Extras $0.00 Discount ($12.95) Adjustment -$20.00 Amoun…" at bounding box center [1158, 394] width 352 height 674
click at [568, 270] on legend "Where" at bounding box center [486, 273] width 839 height 35
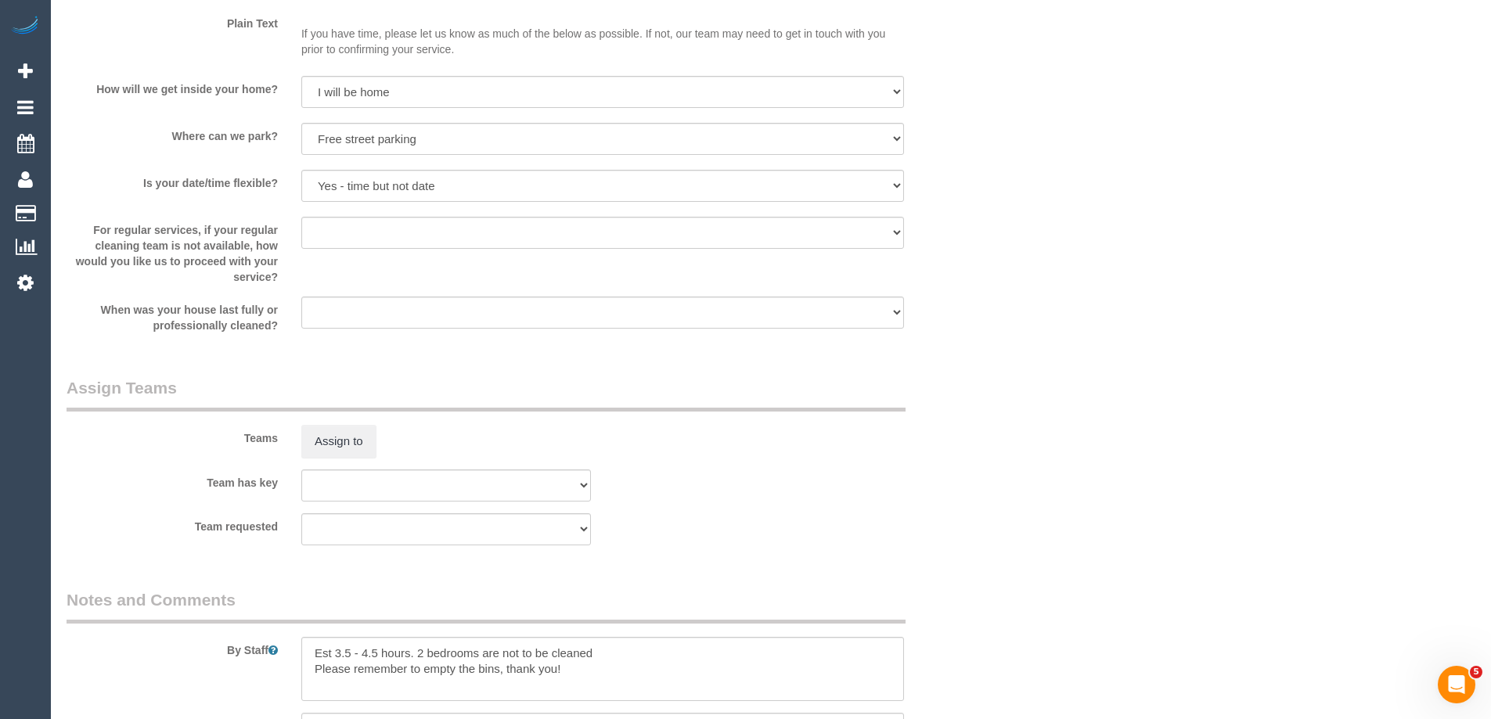
scroll to position [2113, 0]
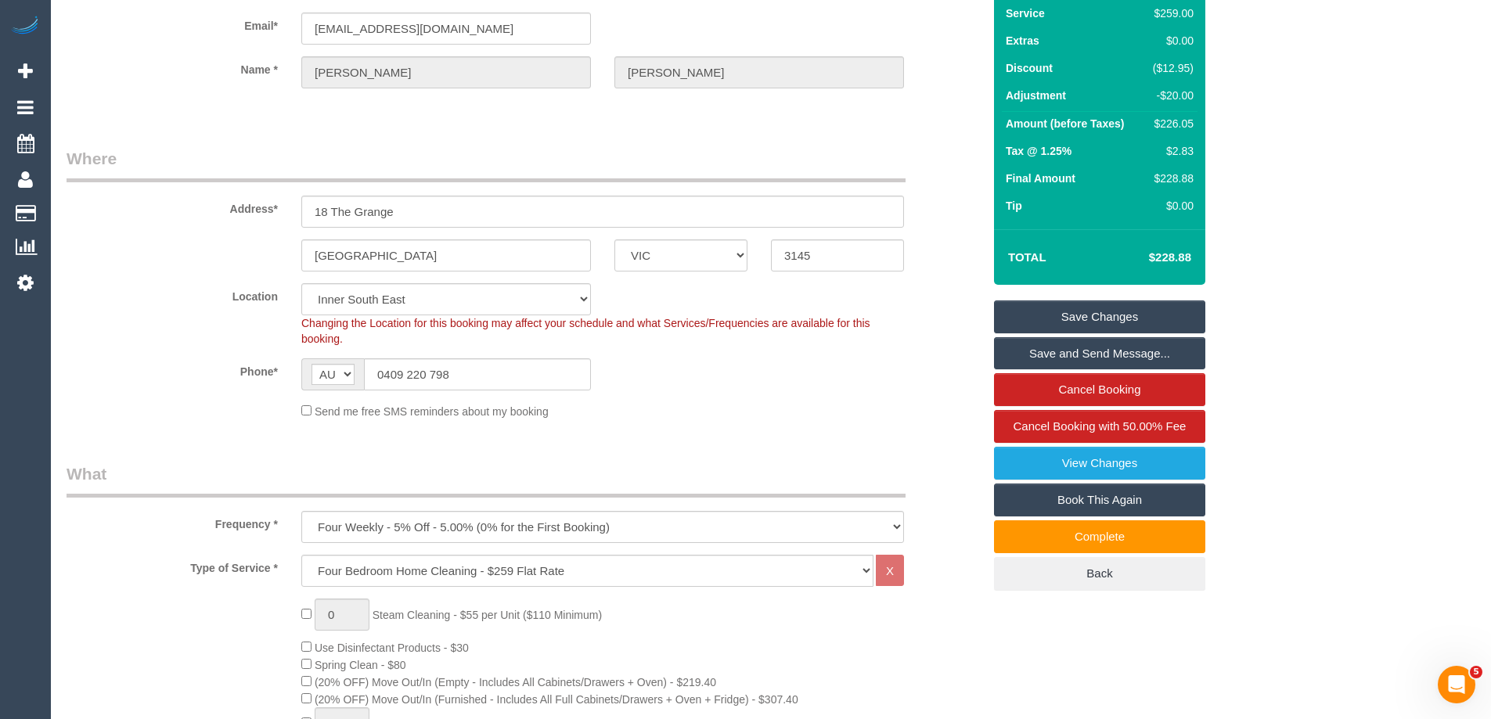
scroll to position [0, 0]
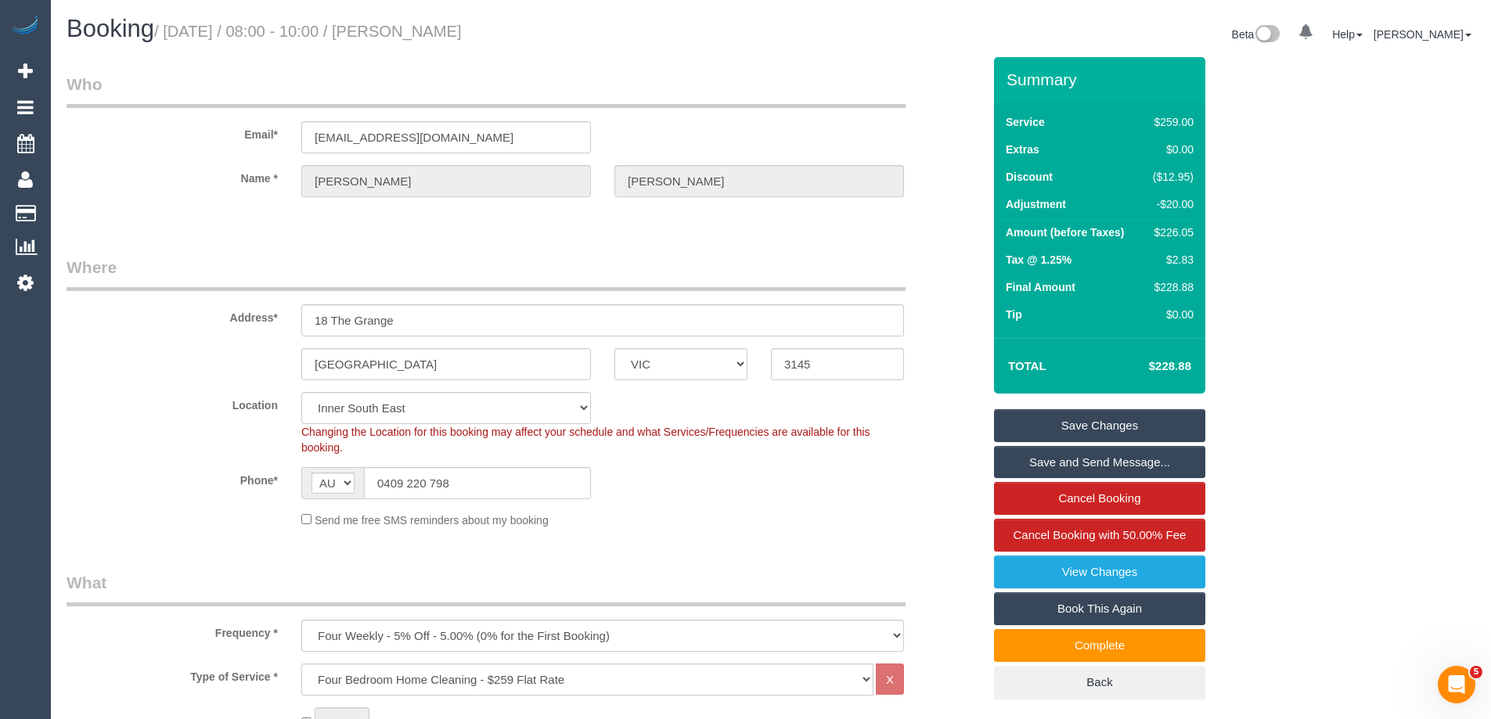
click at [1181, 225] on div "$226.05" at bounding box center [1169, 233] width 47 height 16
copy div "226.05"
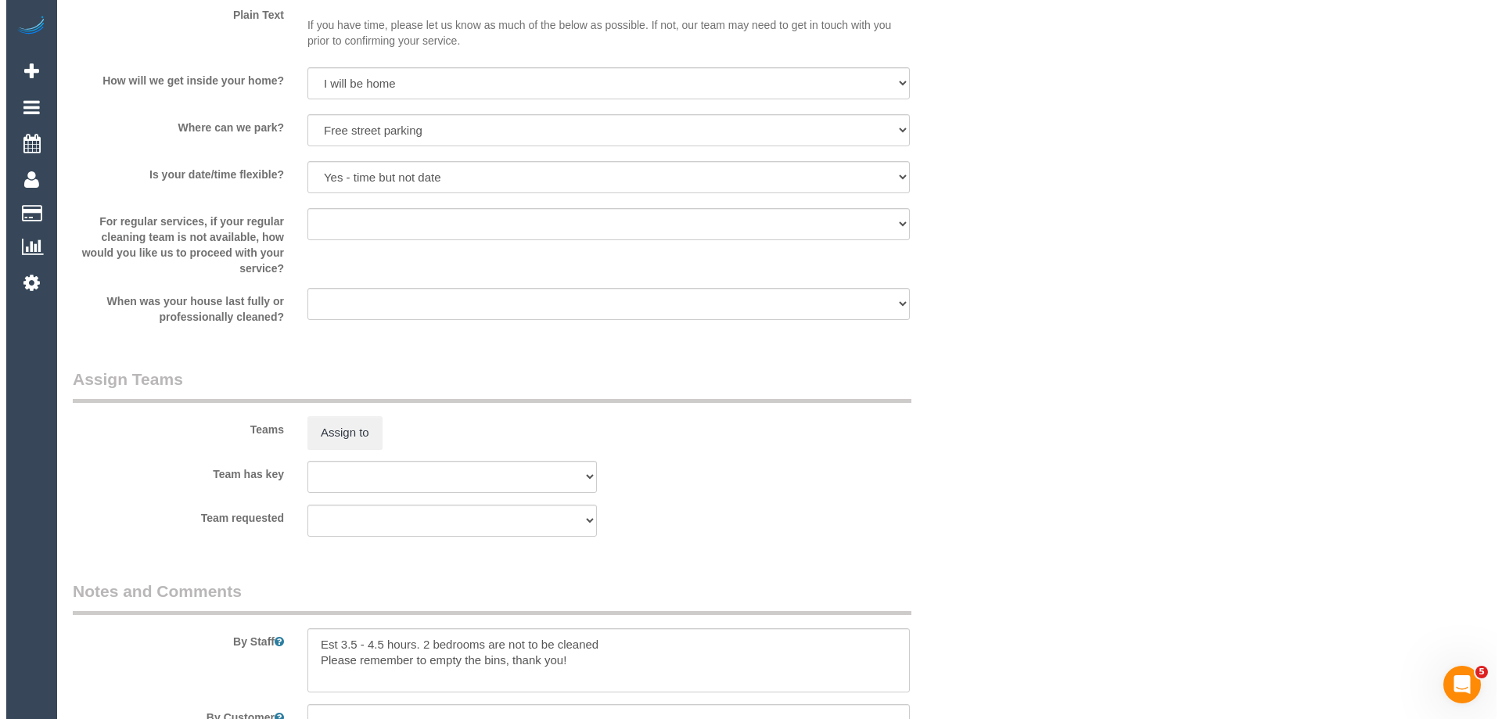
scroll to position [2269, 0]
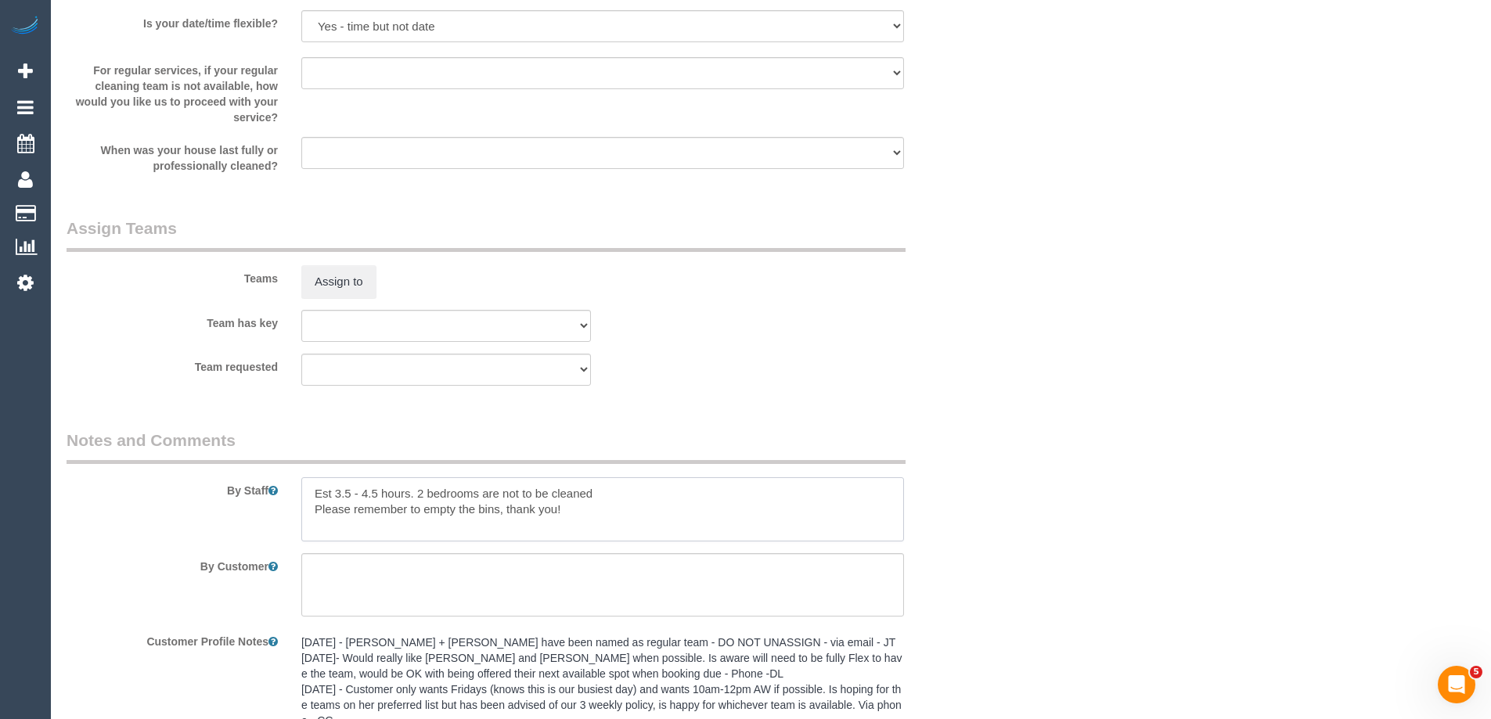
drag, startPoint x: 412, startPoint y: 495, endPoint x: 366, endPoint y: 498, distance: 45.4
click at [366, 498] on textarea at bounding box center [602, 509] width 603 height 64
click at [376, 495] on textarea at bounding box center [602, 509] width 603 height 64
click at [370, 493] on textarea at bounding box center [602, 509] width 603 height 64
type textarea "Est 3.5 - 4 hours 2 bedrooms are not to be cleaned Please remember to empty the…"
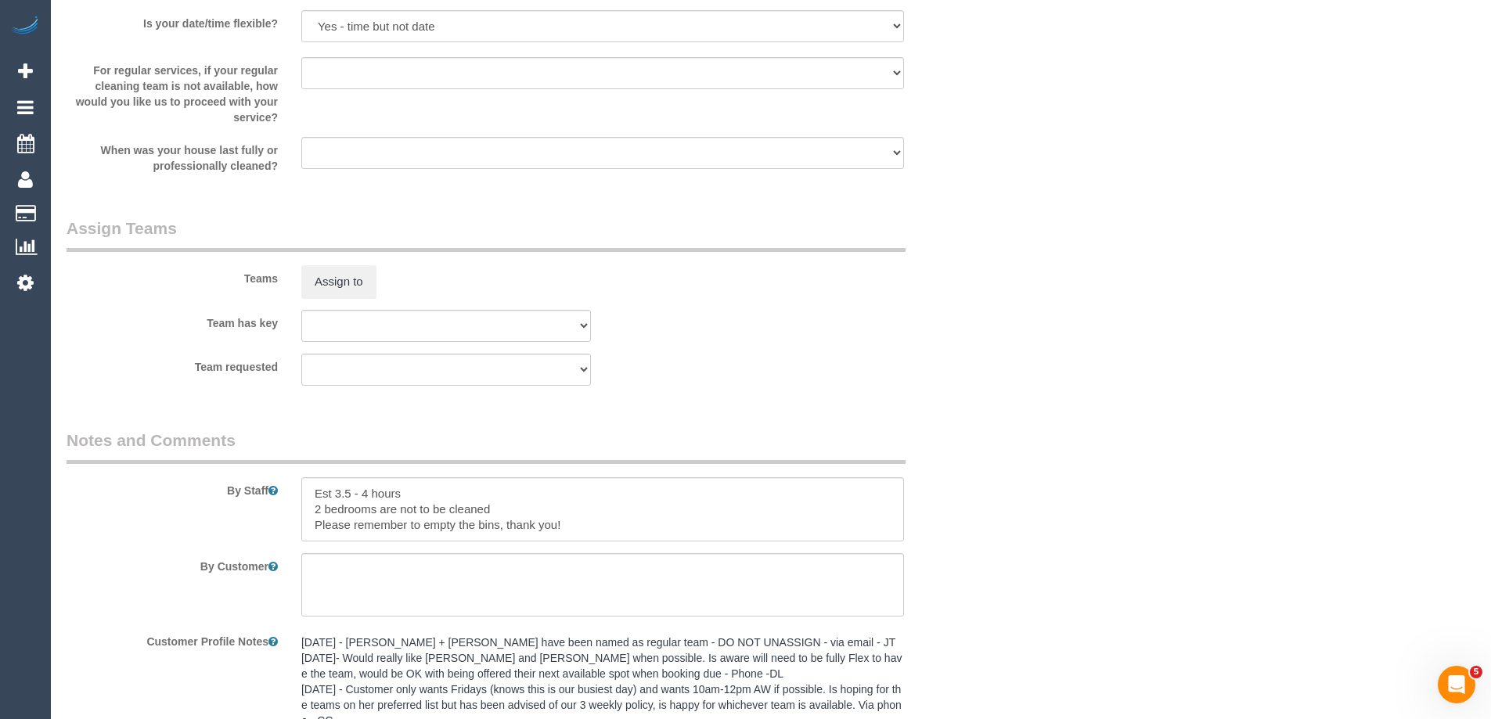
click at [527, 279] on div "Assign to" at bounding box center [446, 281] width 313 height 33
click at [347, 286] on button "Assign to" at bounding box center [338, 281] width 75 height 33
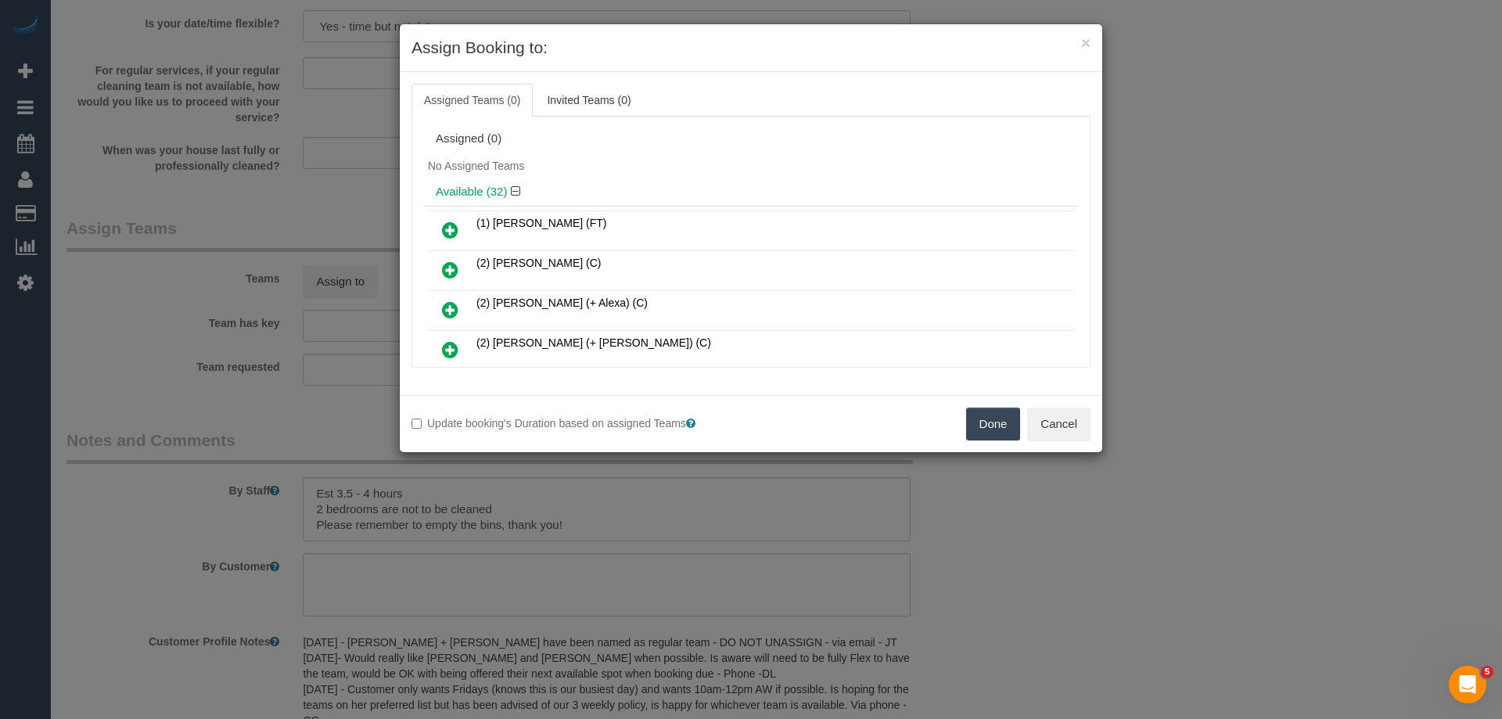
click at [742, 159] on div "No Assigned Teams" at bounding box center [751, 165] width 654 height 23
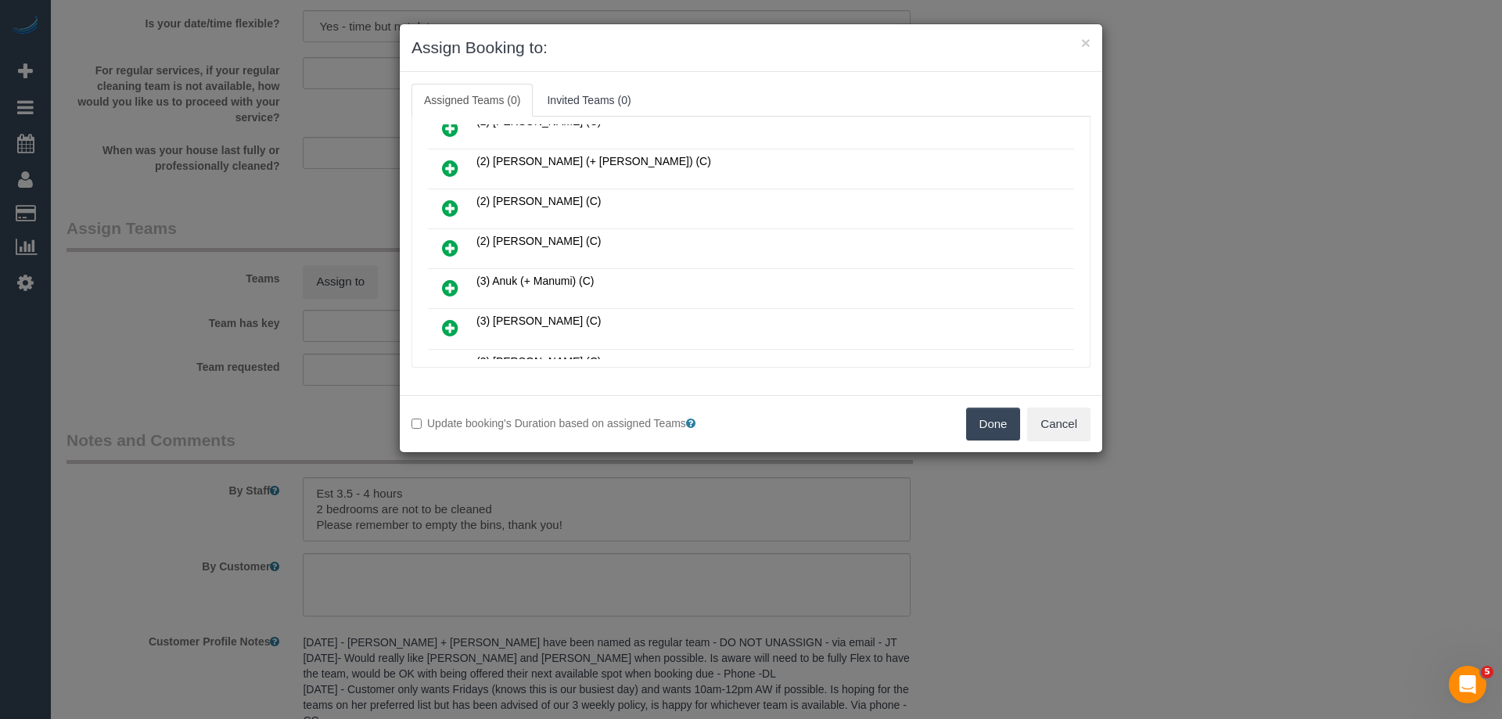
scroll to position [902, 0]
click at [439, 245] on link at bounding box center [450, 248] width 37 height 31
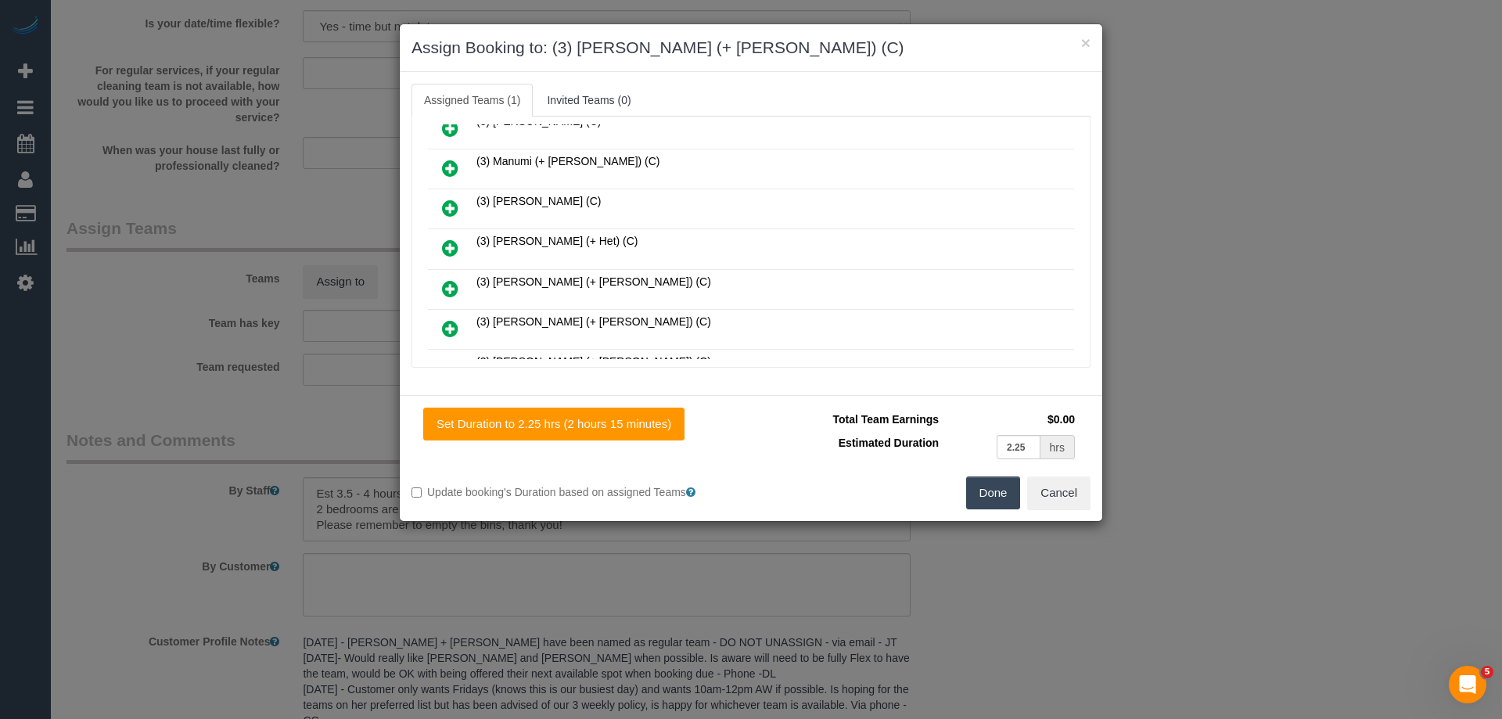
click at [452, 287] on icon at bounding box center [450, 288] width 16 height 19
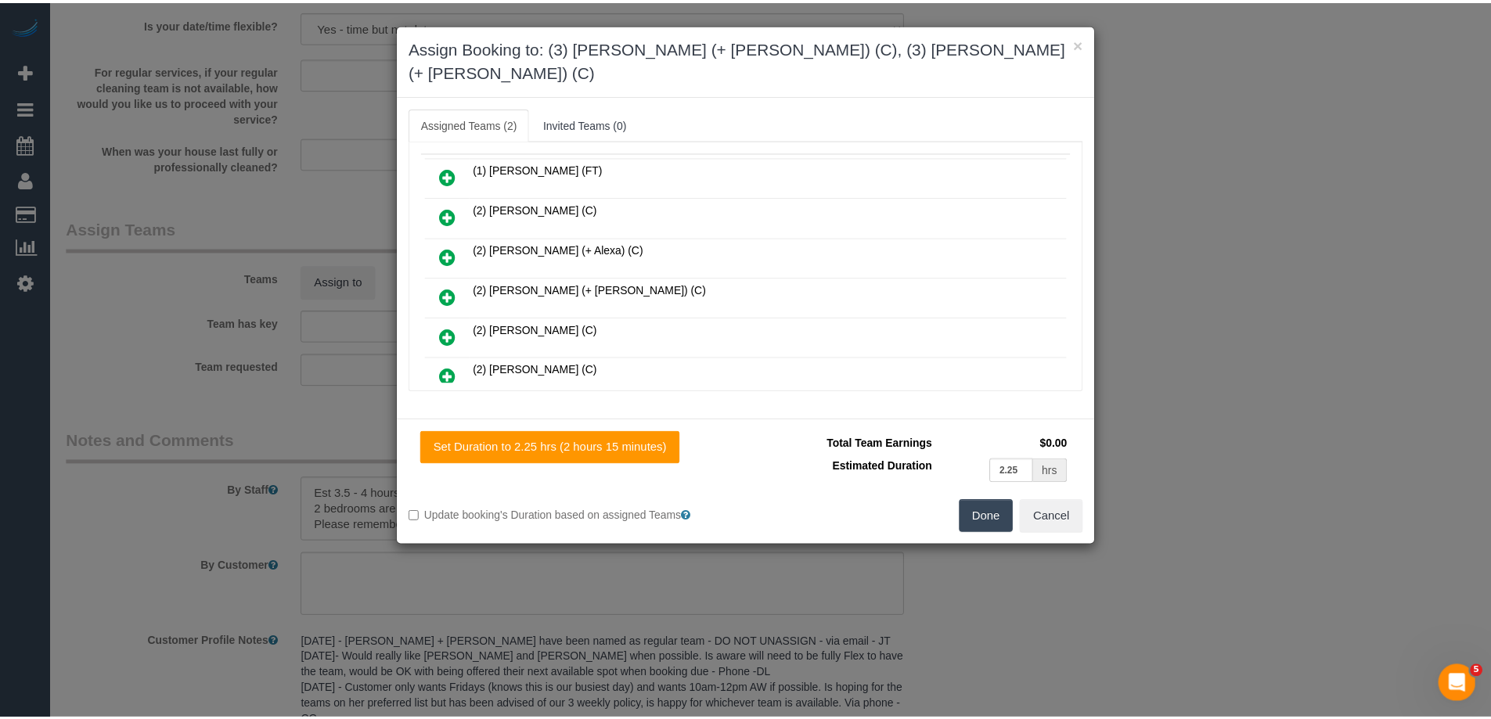
scroll to position [0, 0]
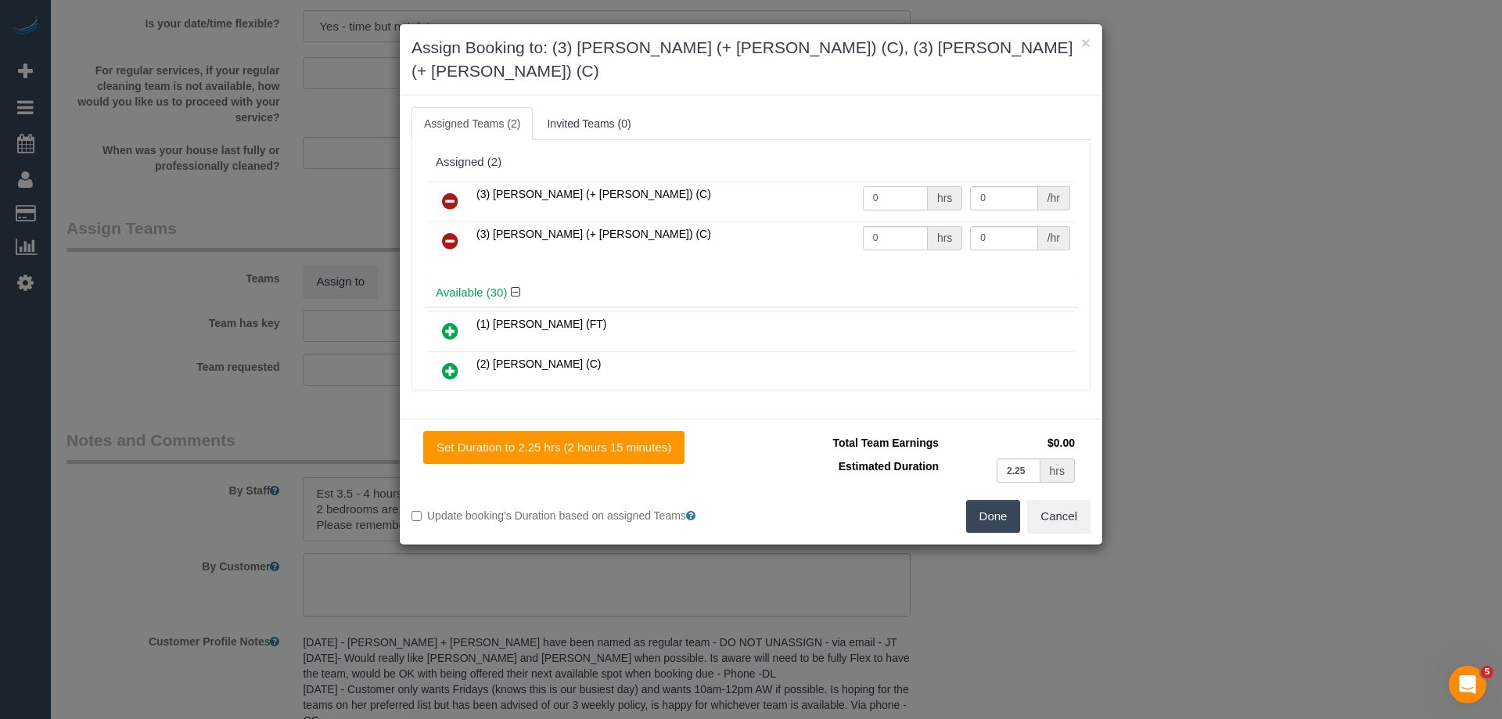
click at [901, 186] on input "0" at bounding box center [895, 198] width 65 height 24
type input "1"
click at [880, 226] on input "0" at bounding box center [895, 238] width 65 height 24
type input "1"
click at [991, 187] on td "0 /hr" at bounding box center [1020, 202] width 108 height 40
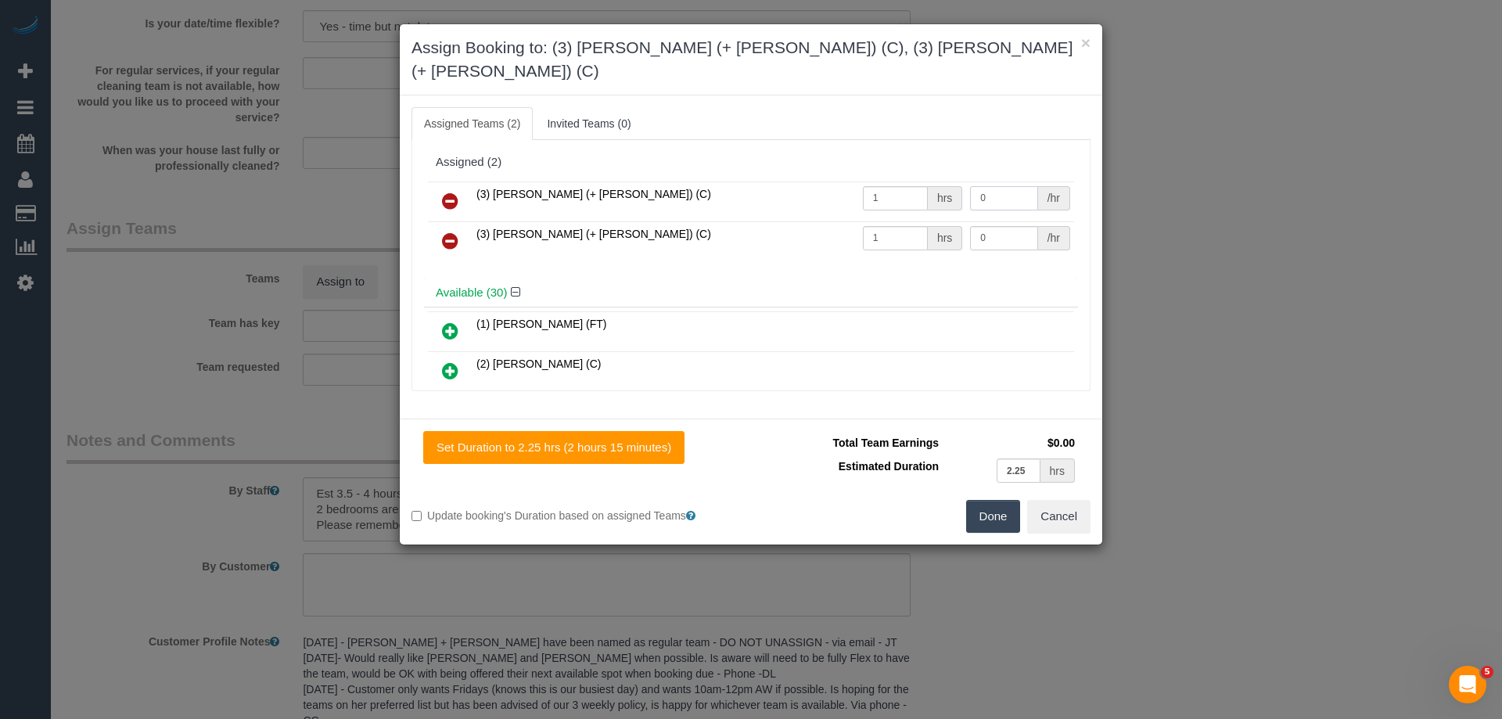
click at [992, 186] on input "0" at bounding box center [1003, 198] width 67 height 24
type input "72.5"
click at [998, 221] on td "0 /hr" at bounding box center [1020, 241] width 108 height 40
click at [995, 226] on input "0" at bounding box center [1003, 238] width 67 height 24
click at [1014, 186] on input "72.5" at bounding box center [1003, 198] width 67 height 24
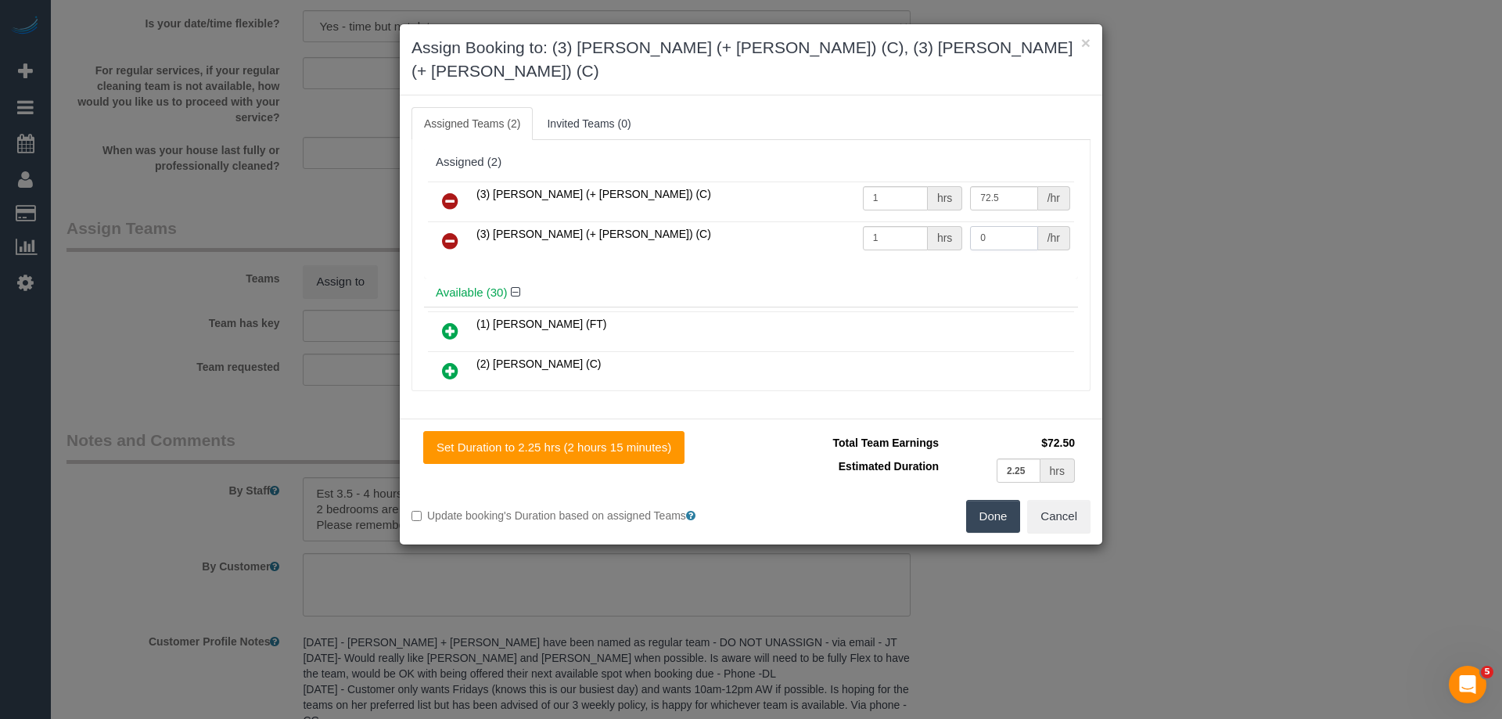
click at [979, 226] on input "0" at bounding box center [1003, 238] width 67 height 24
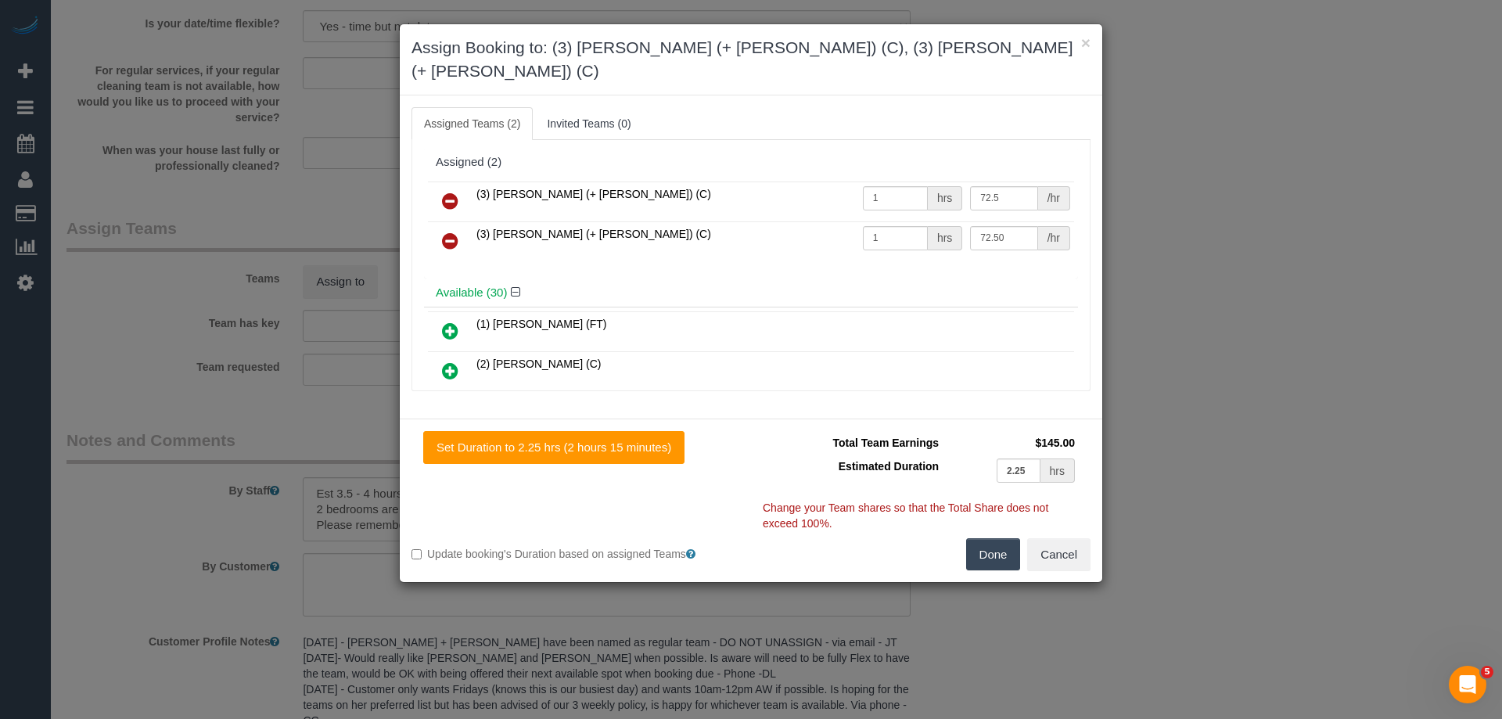
type input "72.5"
click at [995, 538] on button "Done" at bounding box center [993, 554] width 55 height 33
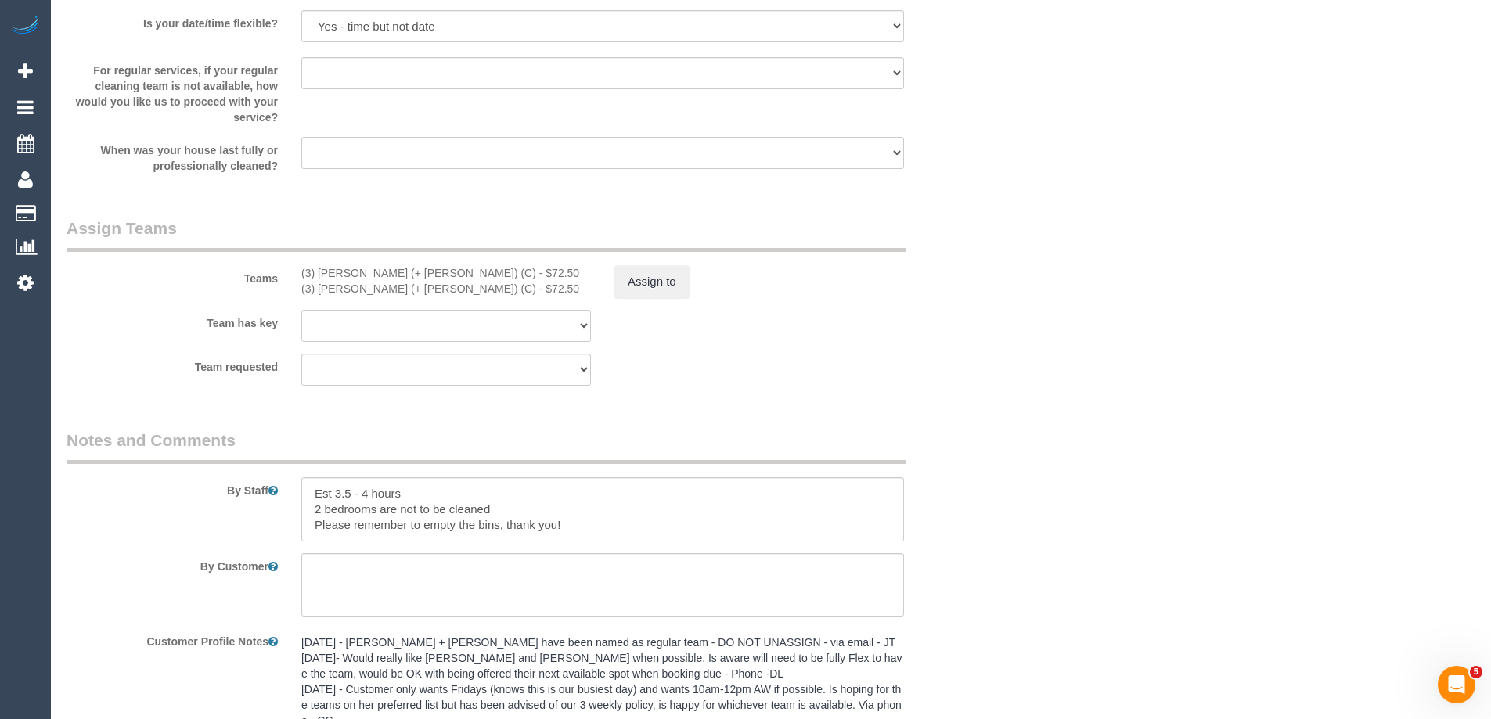
click at [1168, 502] on div "× Assign Booking to: (3) Rayhan (+ Shahida) (C), (3) Shahida (+ Rayhan) (C) Ass…" at bounding box center [745, 359] width 1491 height 719
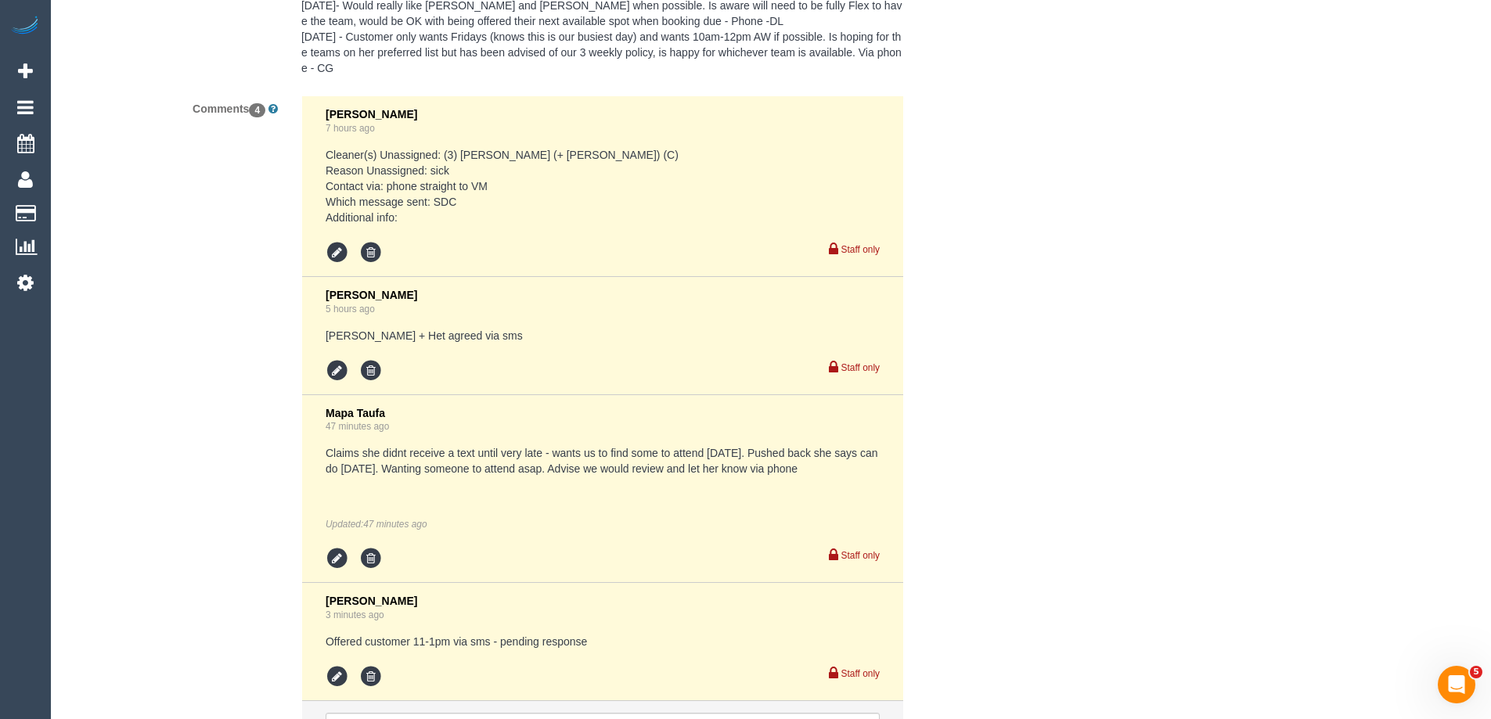
scroll to position [3090, 0]
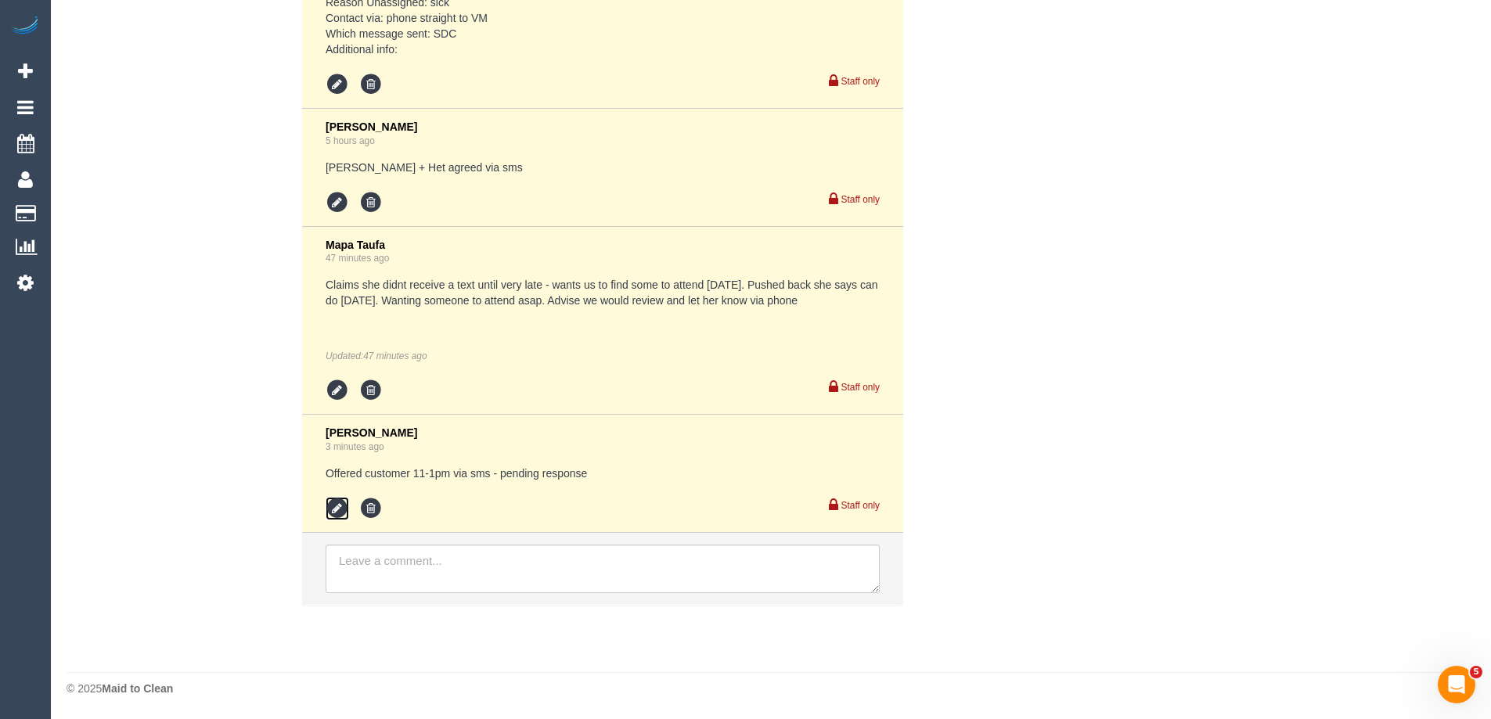
click at [335, 506] on icon at bounding box center [337, 508] width 23 height 23
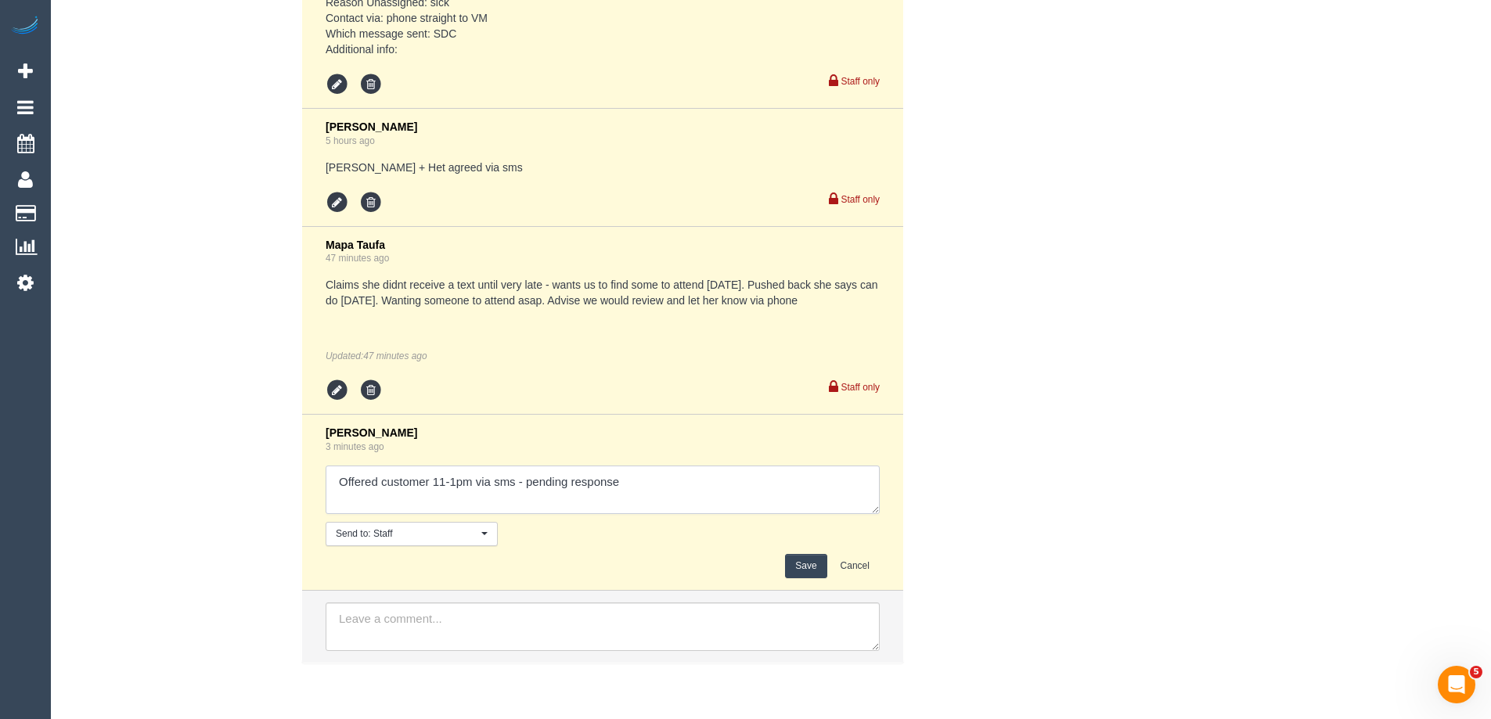
click at [698, 488] on textarea at bounding box center [603, 490] width 554 height 49
type textarea "Offered customer 11-1pm via sms - pending response - Agreed"
click at [797, 560] on button "Save" at bounding box center [805, 566] width 41 height 24
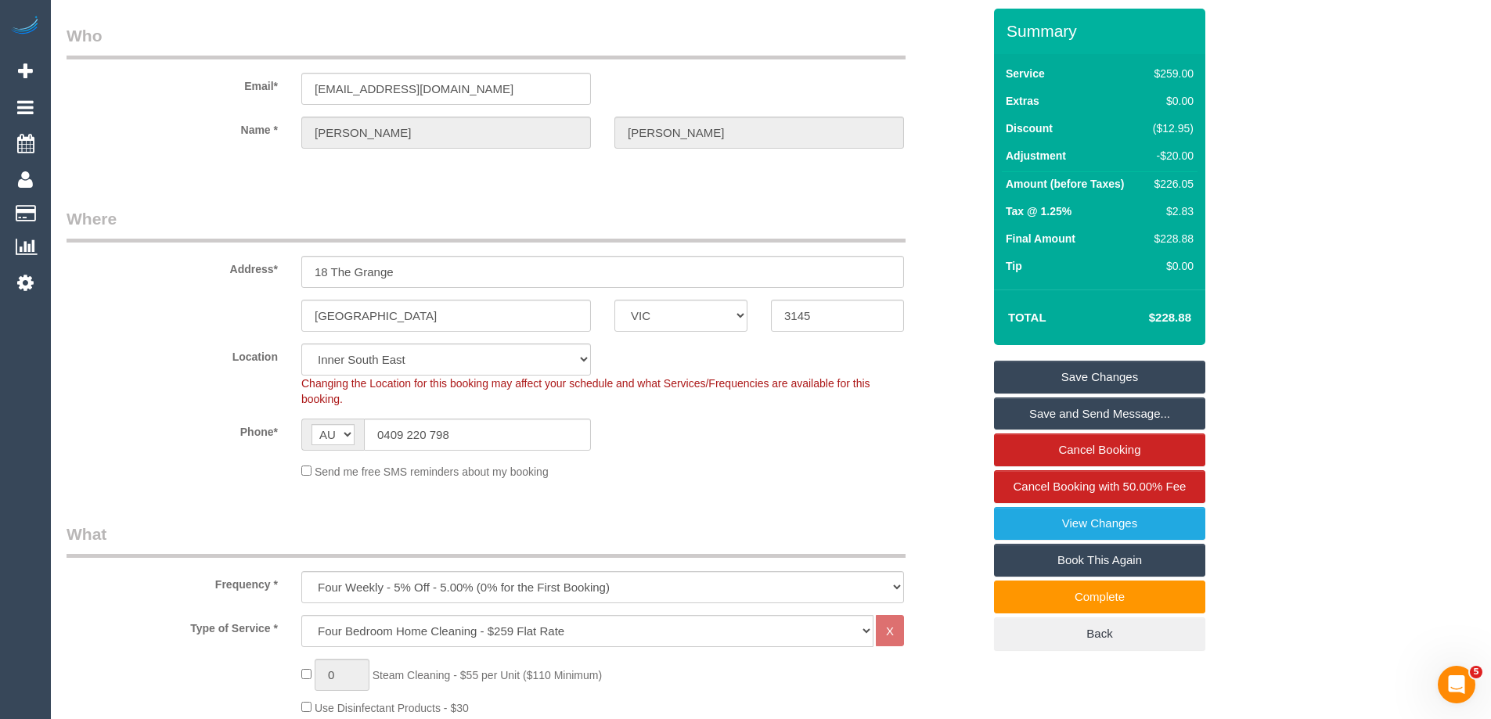
scroll to position [0, 0]
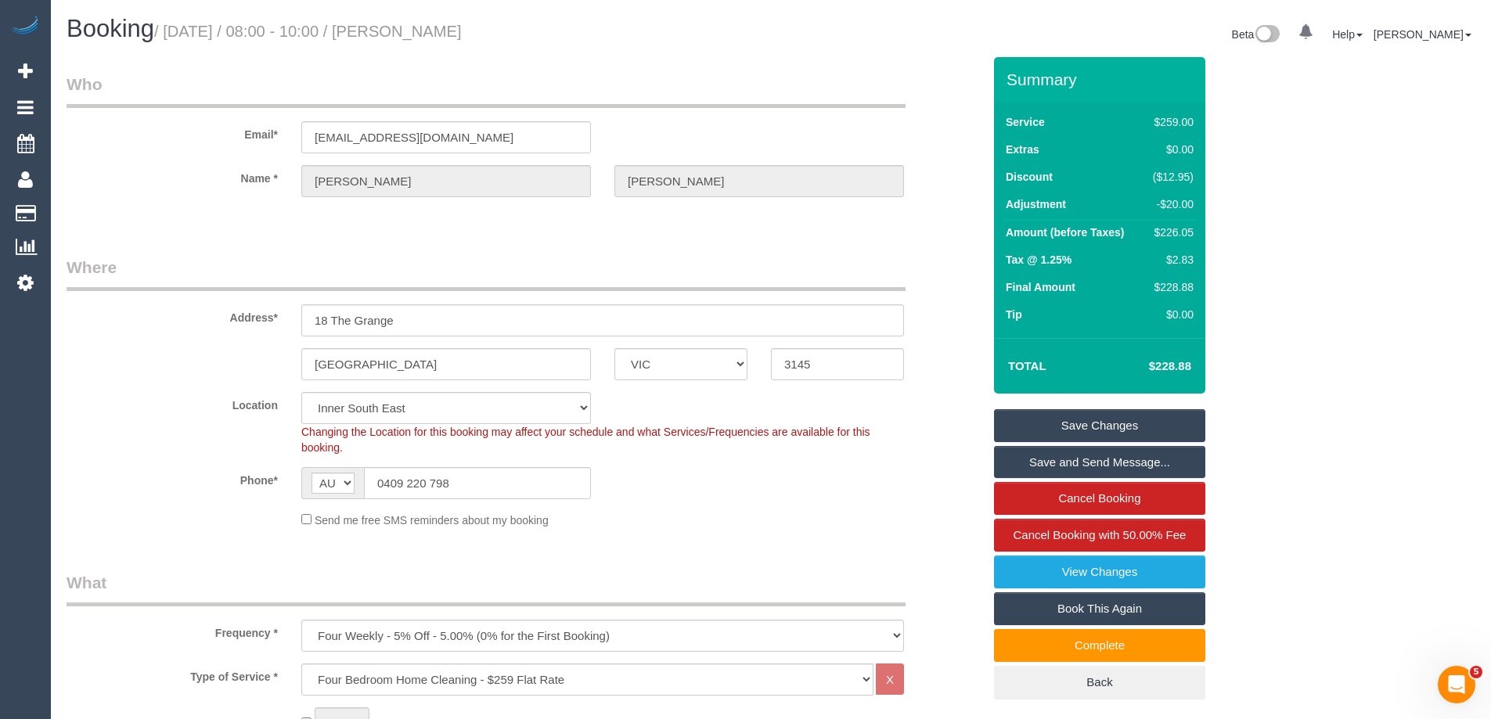
click at [1060, 466] on link "Save and Send Message..." at bounding box center [1099, 462] width 211 height 33
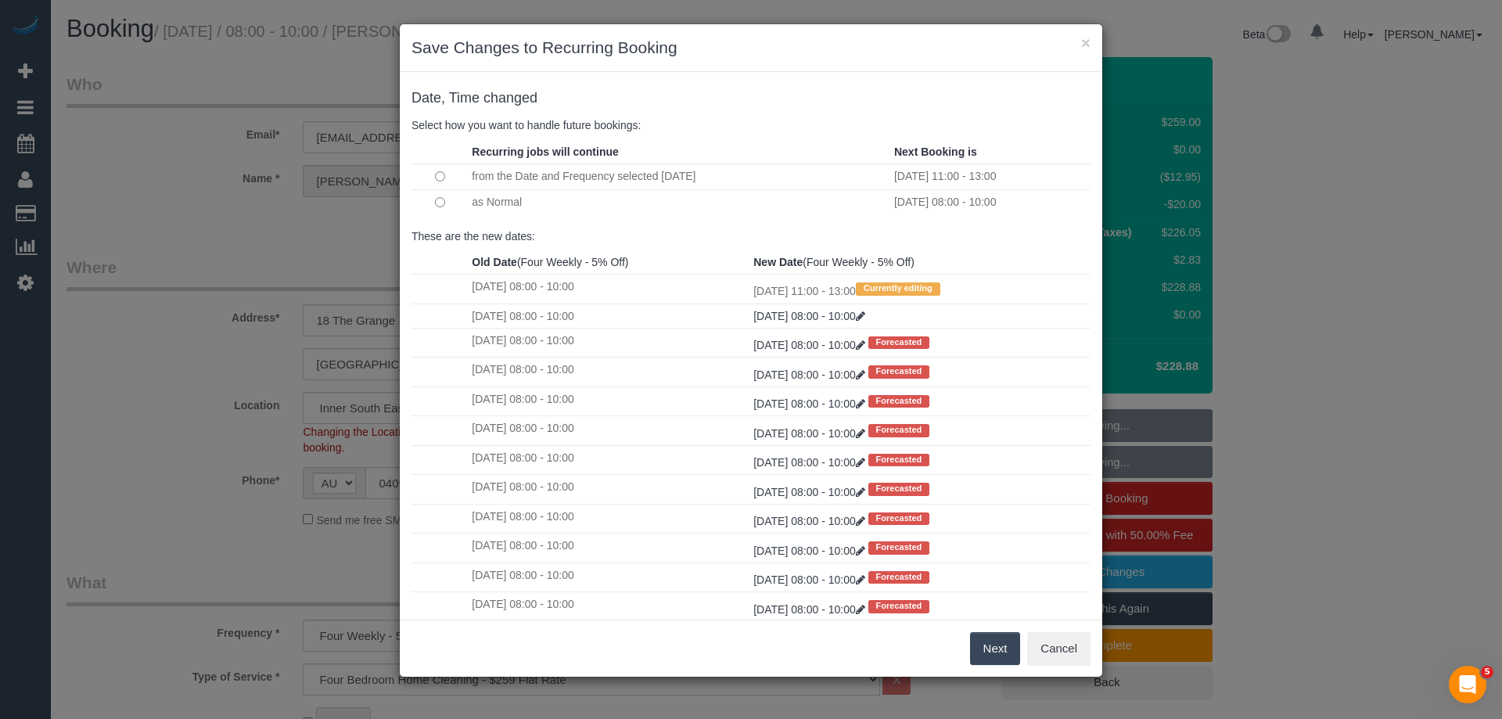
click at [988, 653] on button "Next" at bounding box center [995, 648] width 51 height 33
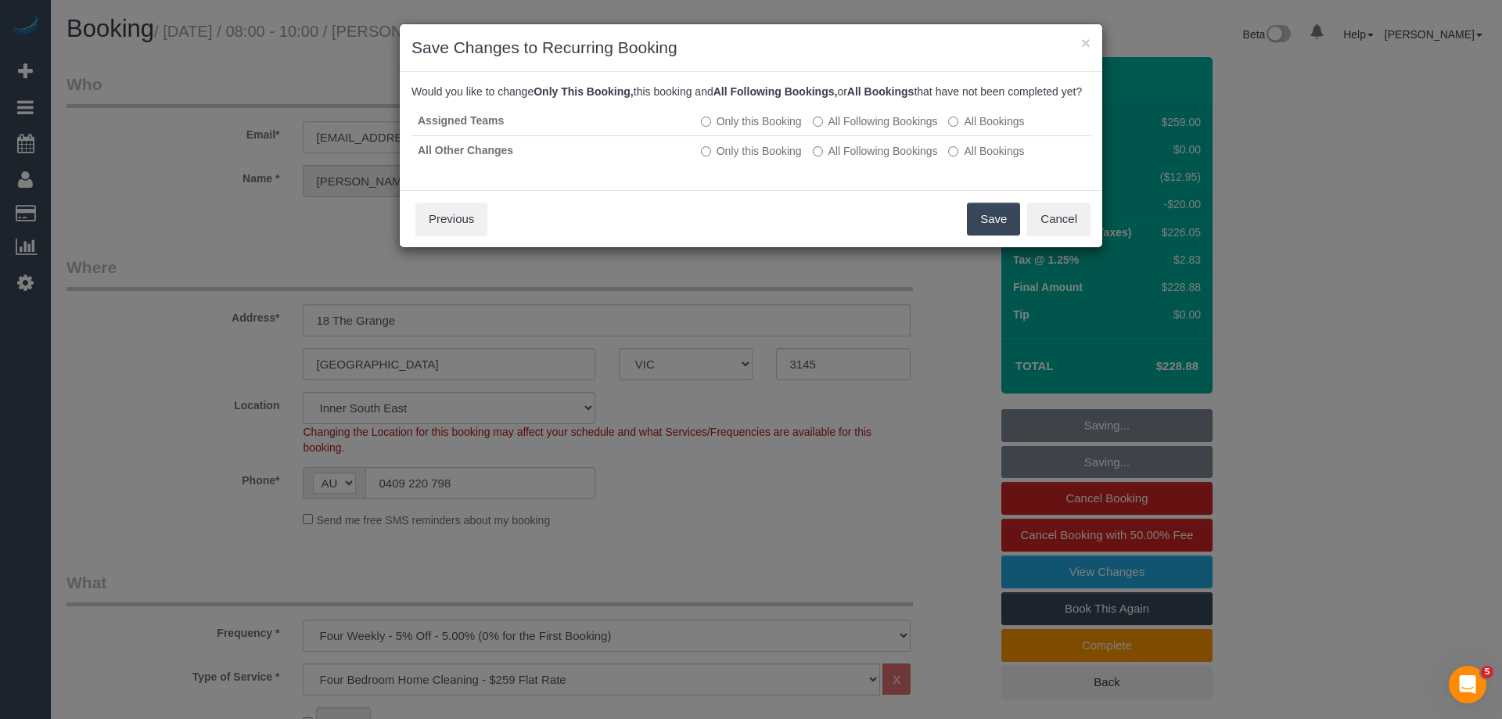
click at [991, 236] on button "Save" at bounding box center [993, 219] width 53 height 33
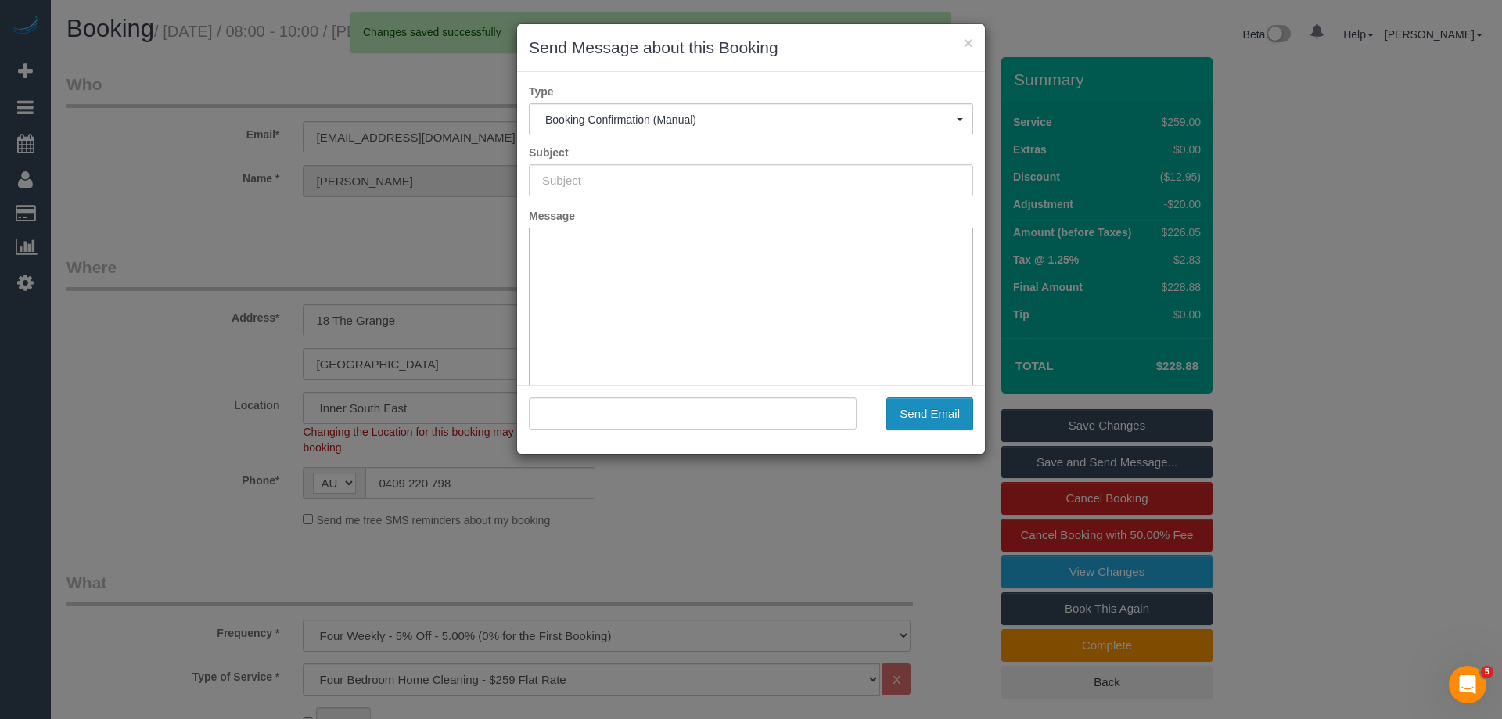
type input "Booking Confirmed"
type input ""Andrea Kelly" <andreajkelly@yahoo.com.au>"
click at [896, 407] on button "Send Email" at bounding box center [930, 414] width 87 height 33
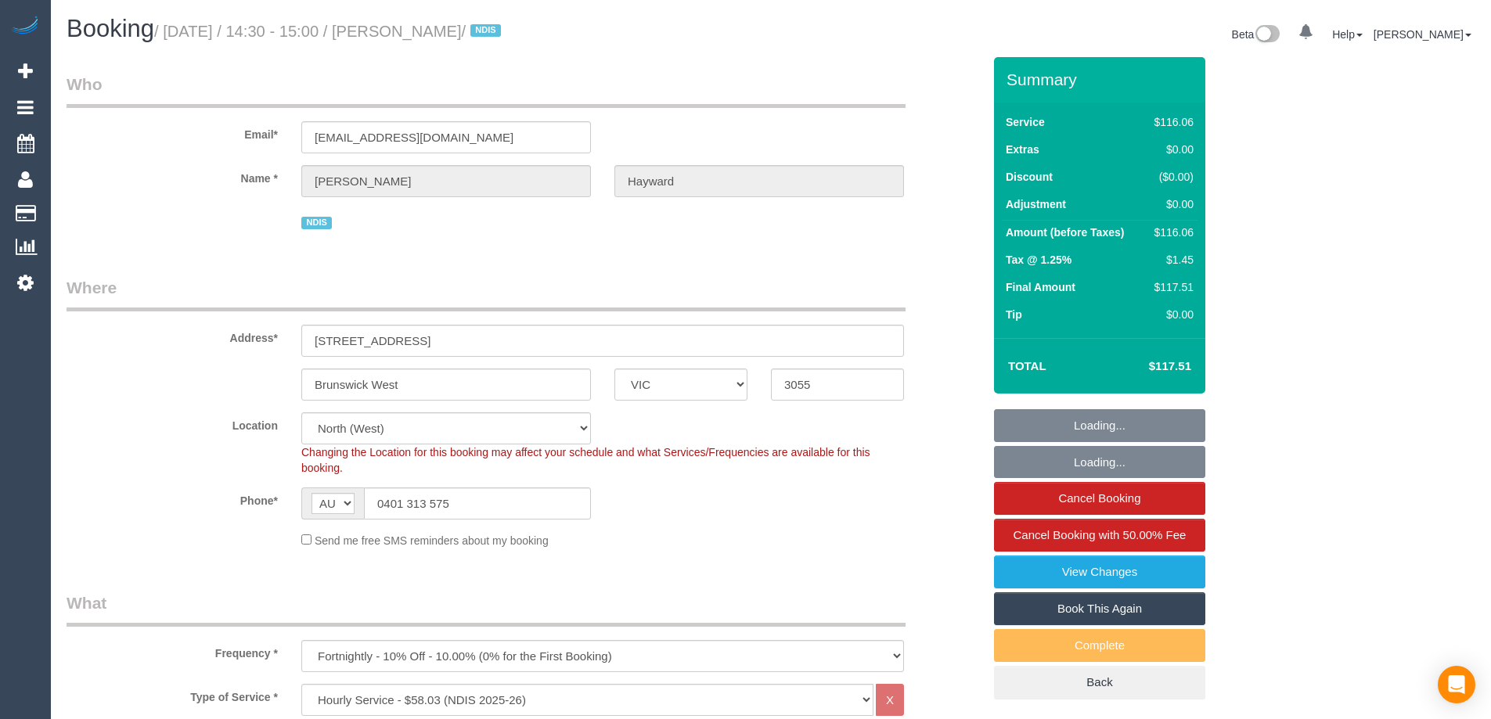
select select "VIC"
select select "number:27"
select select "number:14"
select select "number:19"
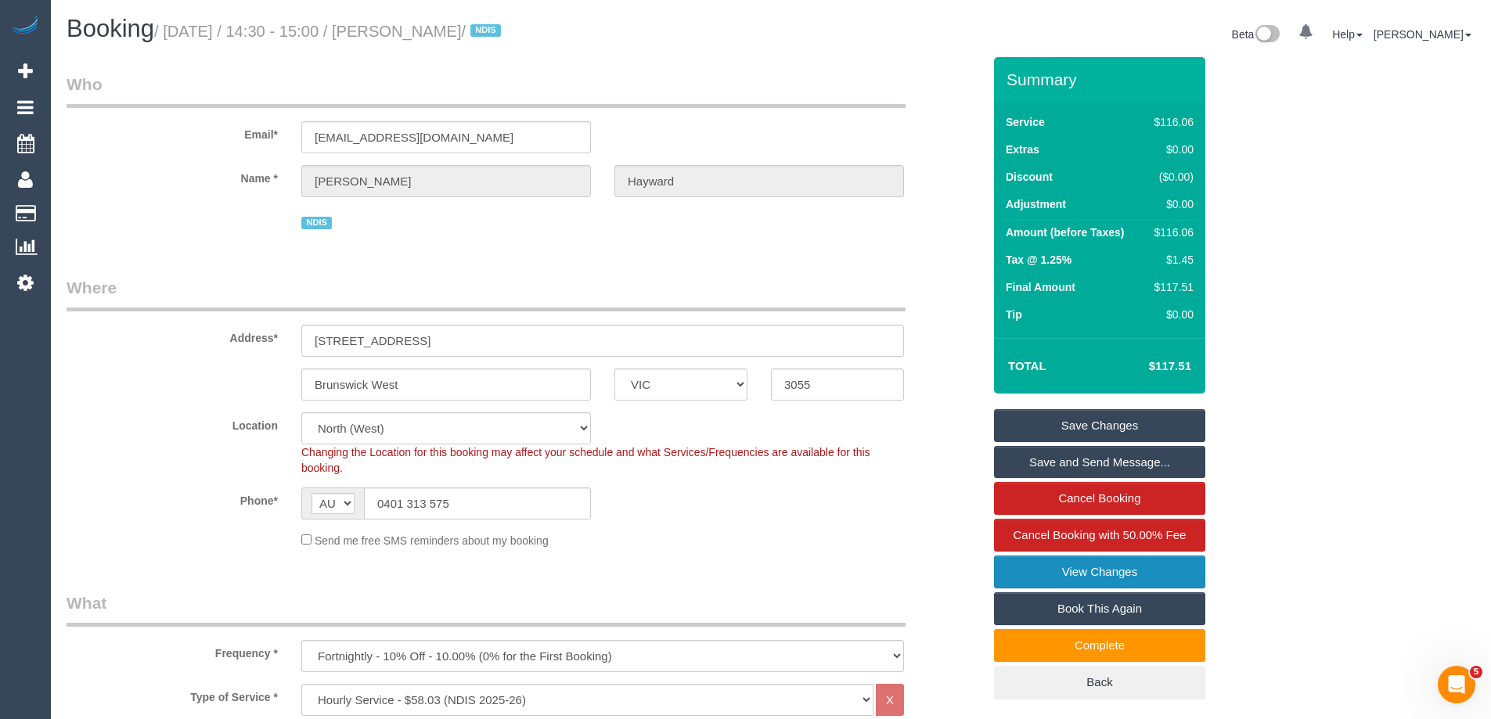
click at [1085, 570] on link "View Changes" at bounding box center [1099, 572] width 211 height 33
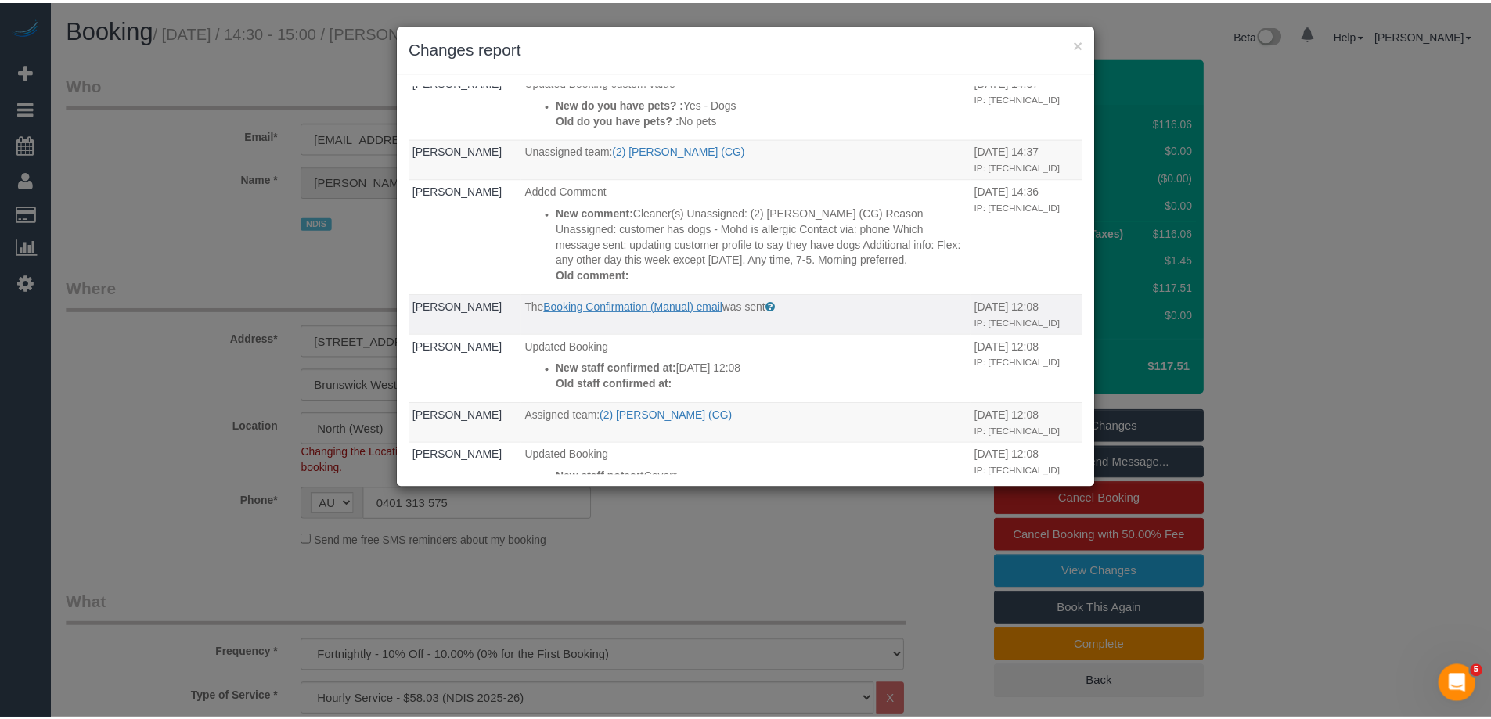
scroll to position [78, 0]
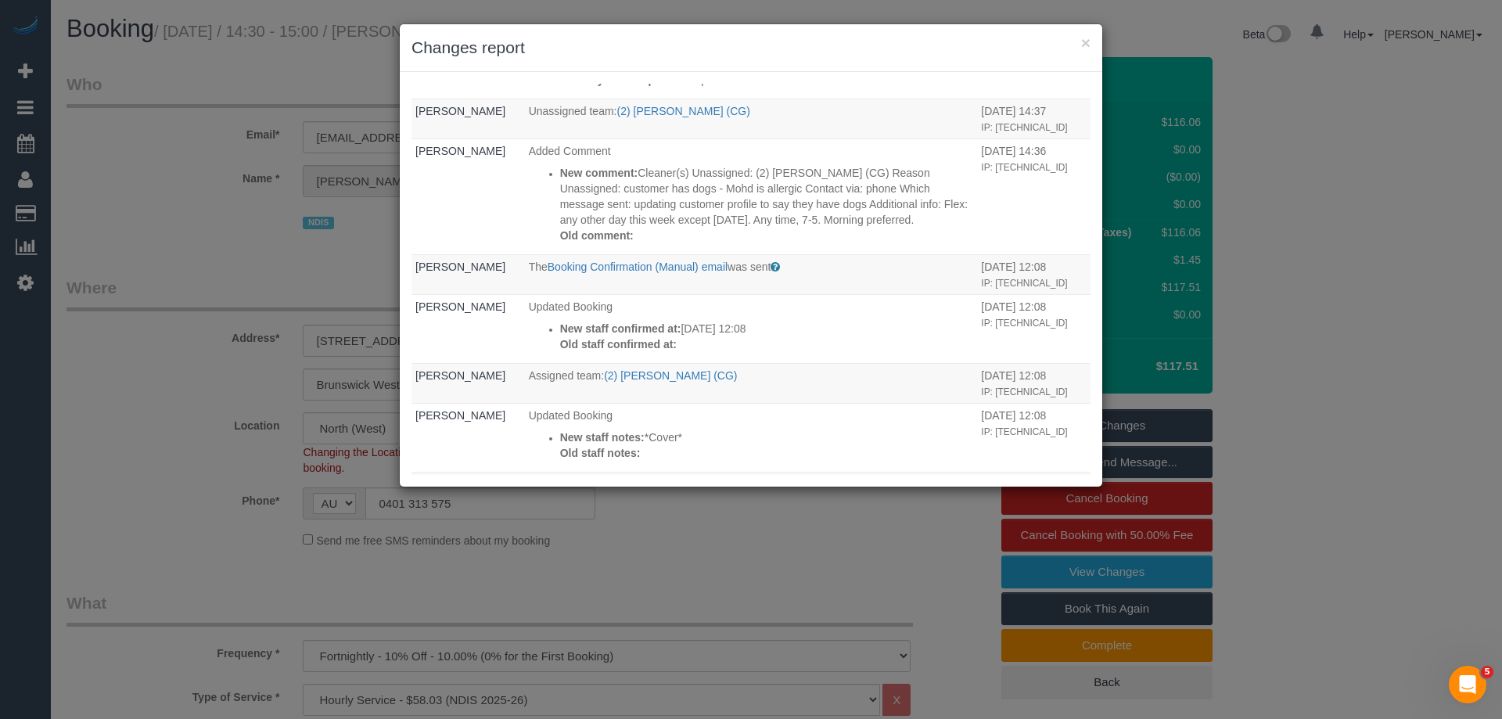
click at [849, 71] on div "× Changes report" at bounding box center [751, 48] width 703 height 48
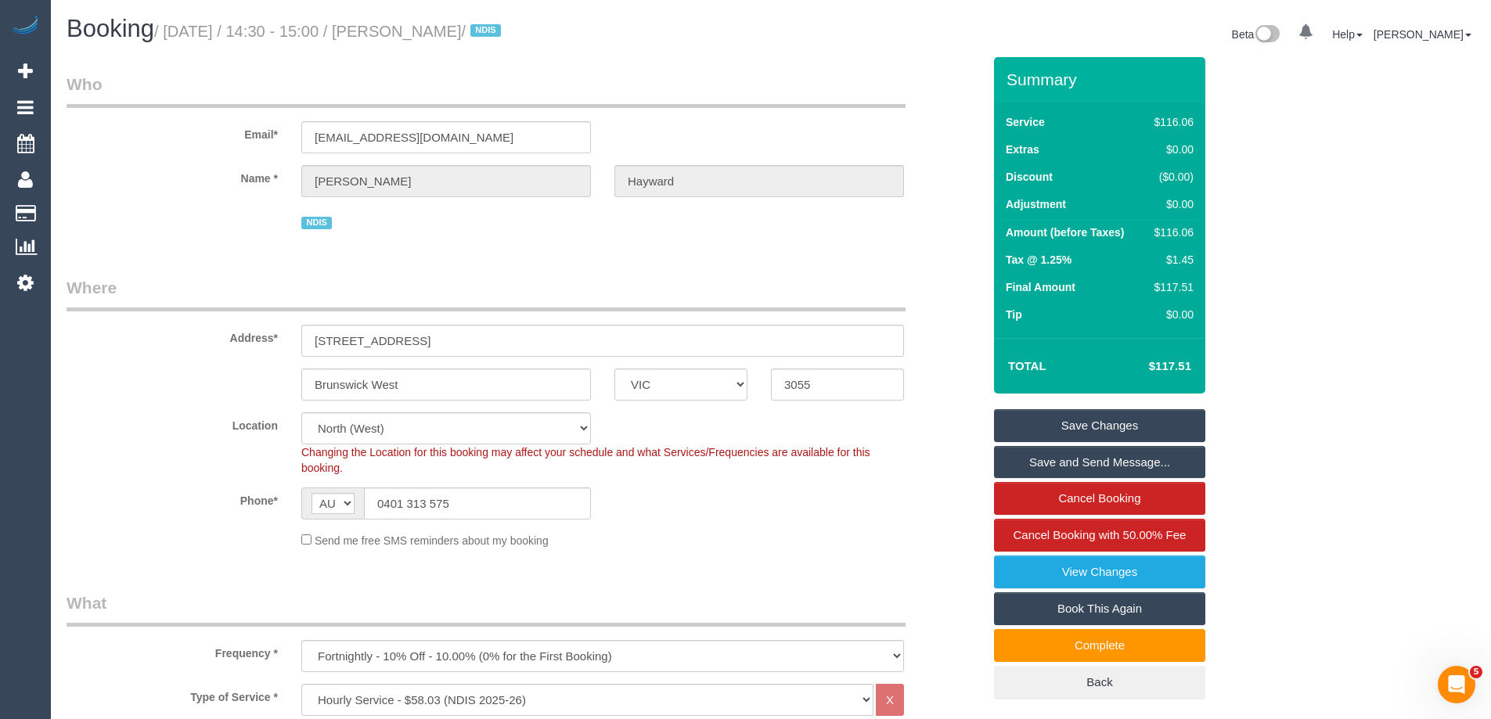
drag, startPoint x: 434, startPoint y: 27, endPoint x: 537, endPoint y: 39, distance: 103.2
click at [506, 39] on small "/ September 30, 2025 / 14:30 - 15:00 / Jason Hayward / NDIS" at bounding box center [329, 31] width 351 height 17
click at [506, 32] on small "/ September 30, 2025 / 14:30 - 15:00 / Jason Hayward / NDIS" at bounding box center [329, 31] width 351 height 17
drag, startPoint x: 545, startPoint y: 30, endPoint x: 434, endPoint y: 34, distance: 110.4
click at [434, 34] on small "/ September 30, 2025 / 14:30 - 15:00 / Jason Hayward / NDIS" at bounding box center [329, 31] width 351 height 17
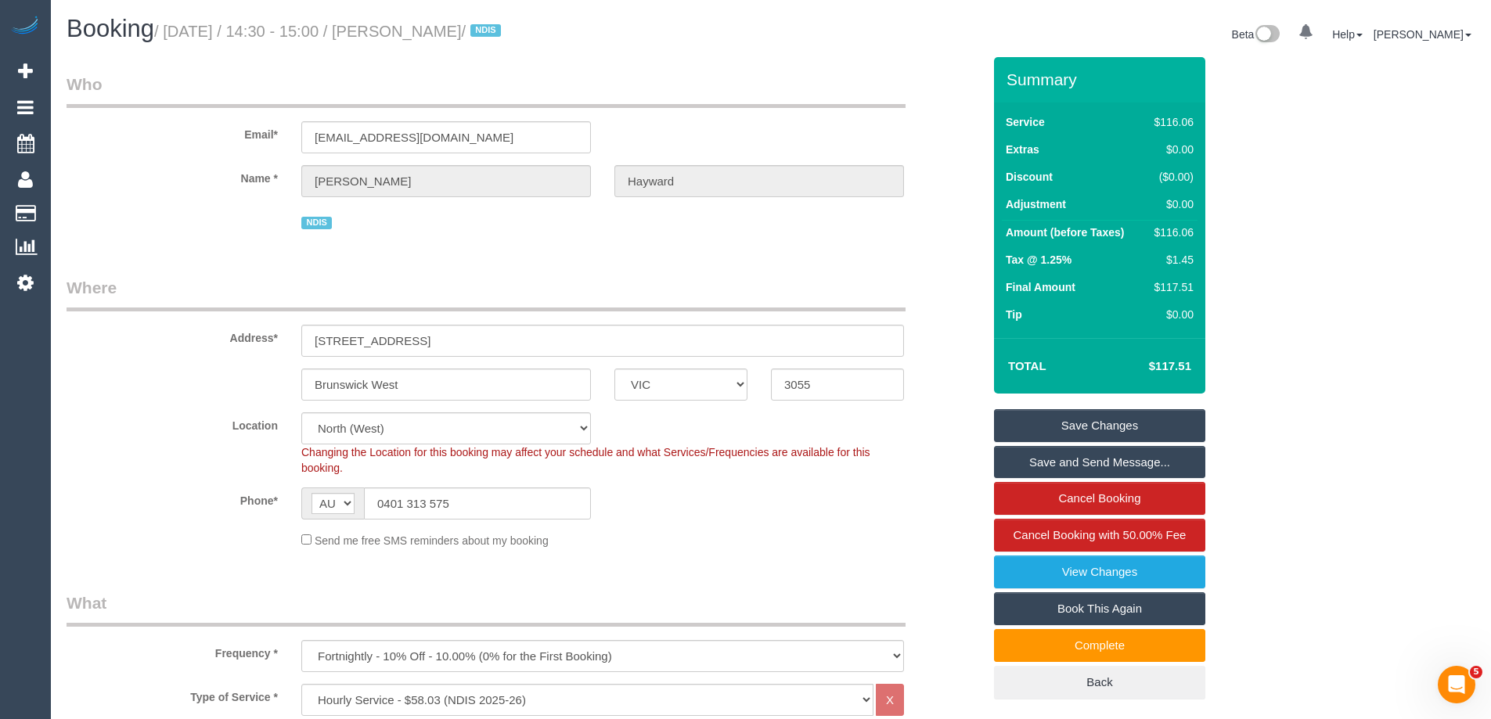
click at [445, 31] on small "/ September 30, 2025 / 14:30 - 15:00 / Jason Hayward / NDIS" at bounding box center [329, 31] width 351 height 17
drag, startPoint x: 541, startPoint y: 27, endPoint x: 434, endPoint y: 31, distance: 106.5
click at [434, 31] on small "/ September 30, 2025 / 14:30 - 15:00 / Jason Hayward / NDIS" at bounding box center [329, 31] width 351 height 17
click at [640, 45] on div "Booking / September 30, 2025 / 14:30 - 15:00 / Jason Hayward / NDIS" at bounding box center [413, 33] width 716 height 34
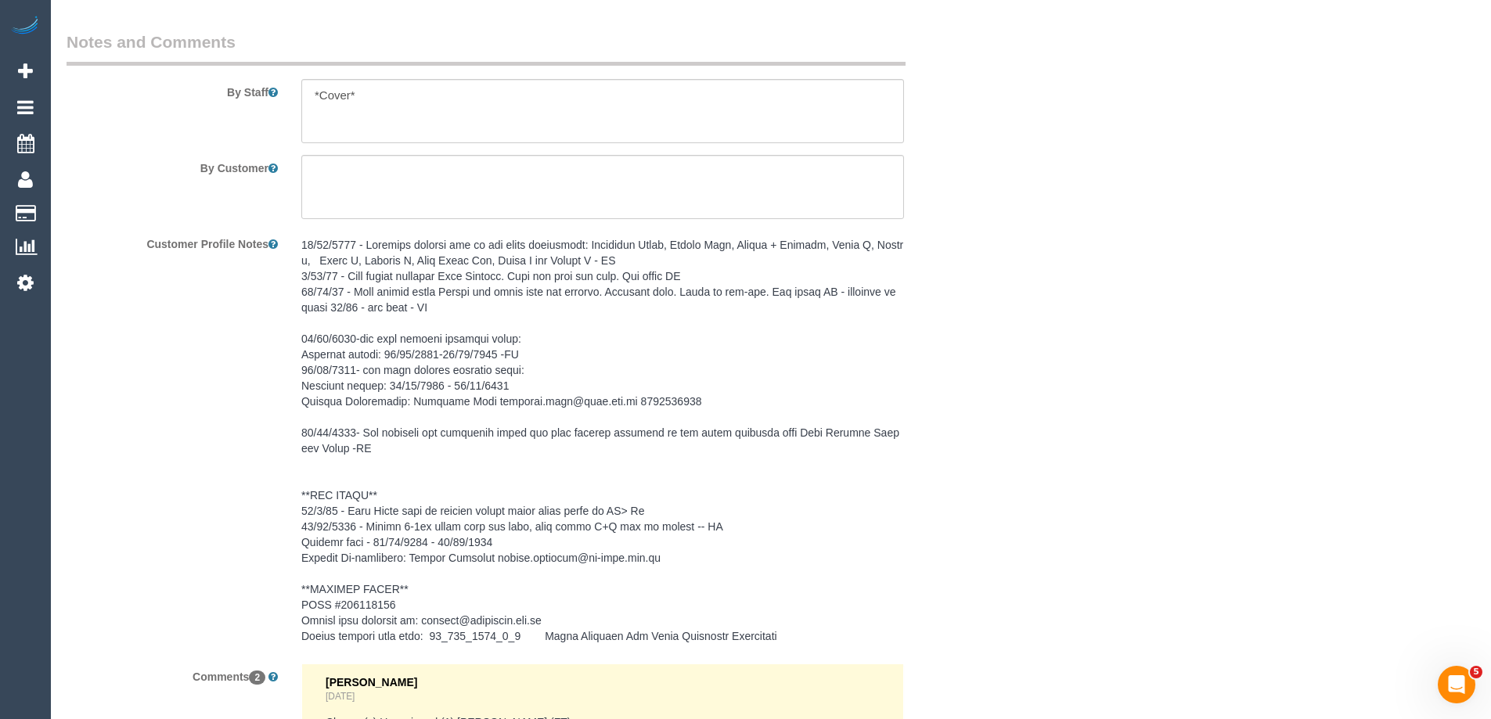
scroll to position [2676, 0]
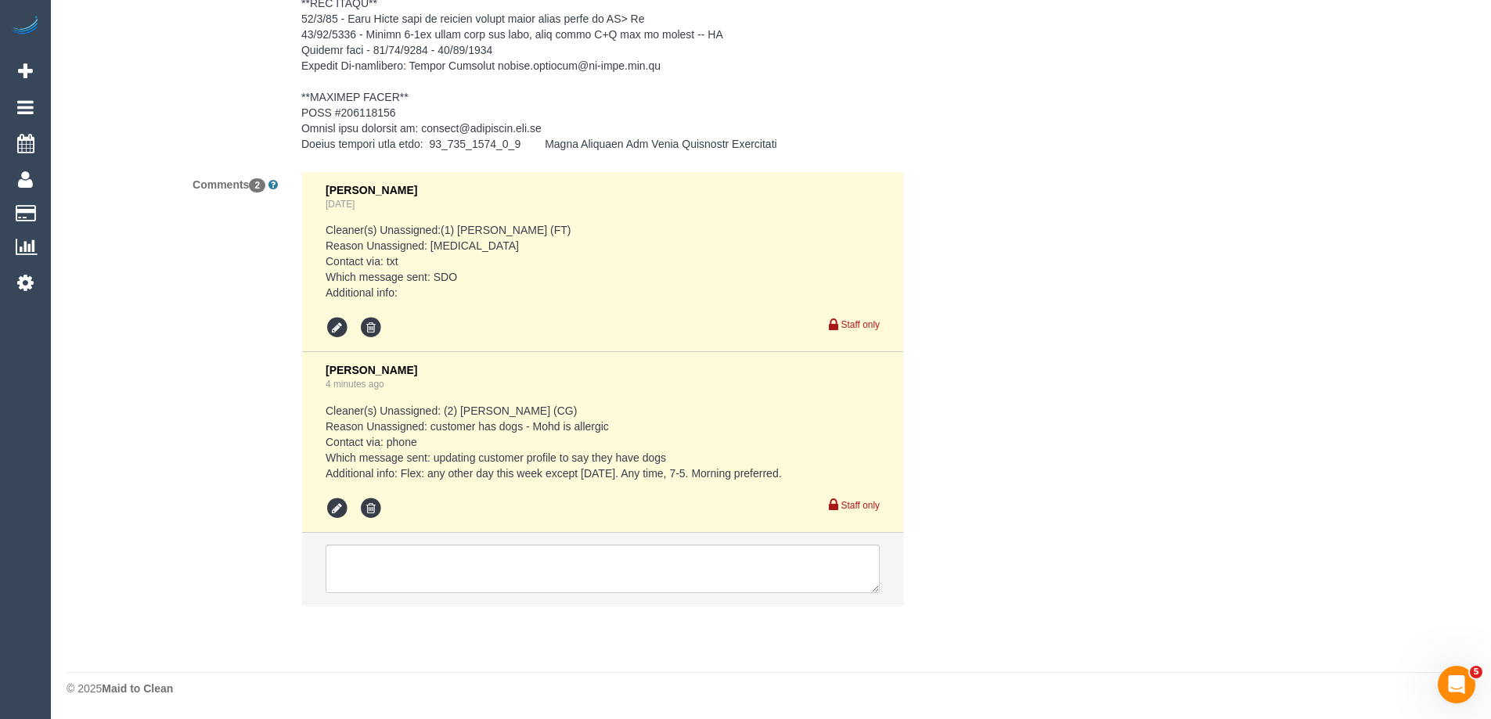
drag, startPoint x: 814, startPoint y: 468, endPoint x: 297, endPoint y: 412, distance: 520.3
click at [297, 412] on div "Kimberly Arjona 1 day ago Cleaner(s) Unassigned:(1) Debbie Brodjanac (FT) Reaso…" at bounding box center [603, 396] width 626 height 450
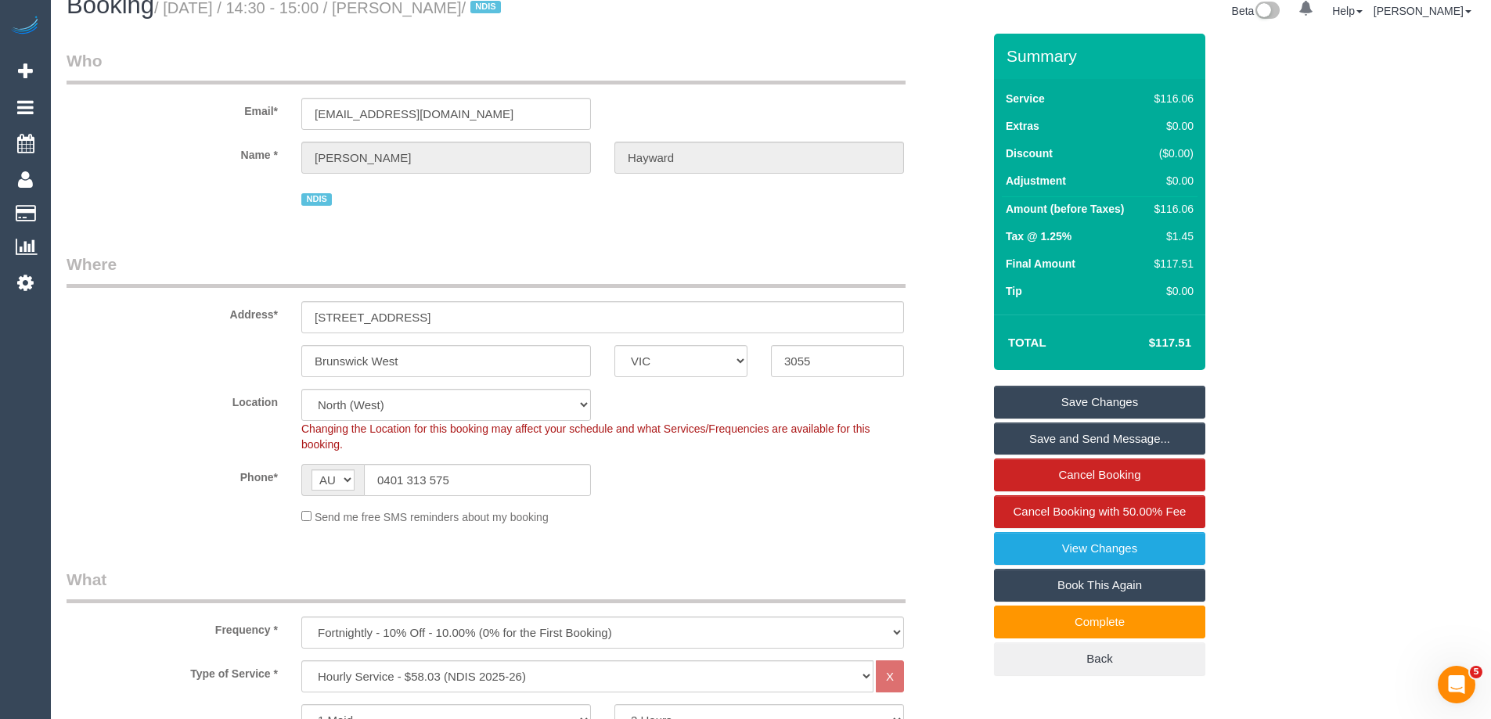
scroll to position [0, 0]
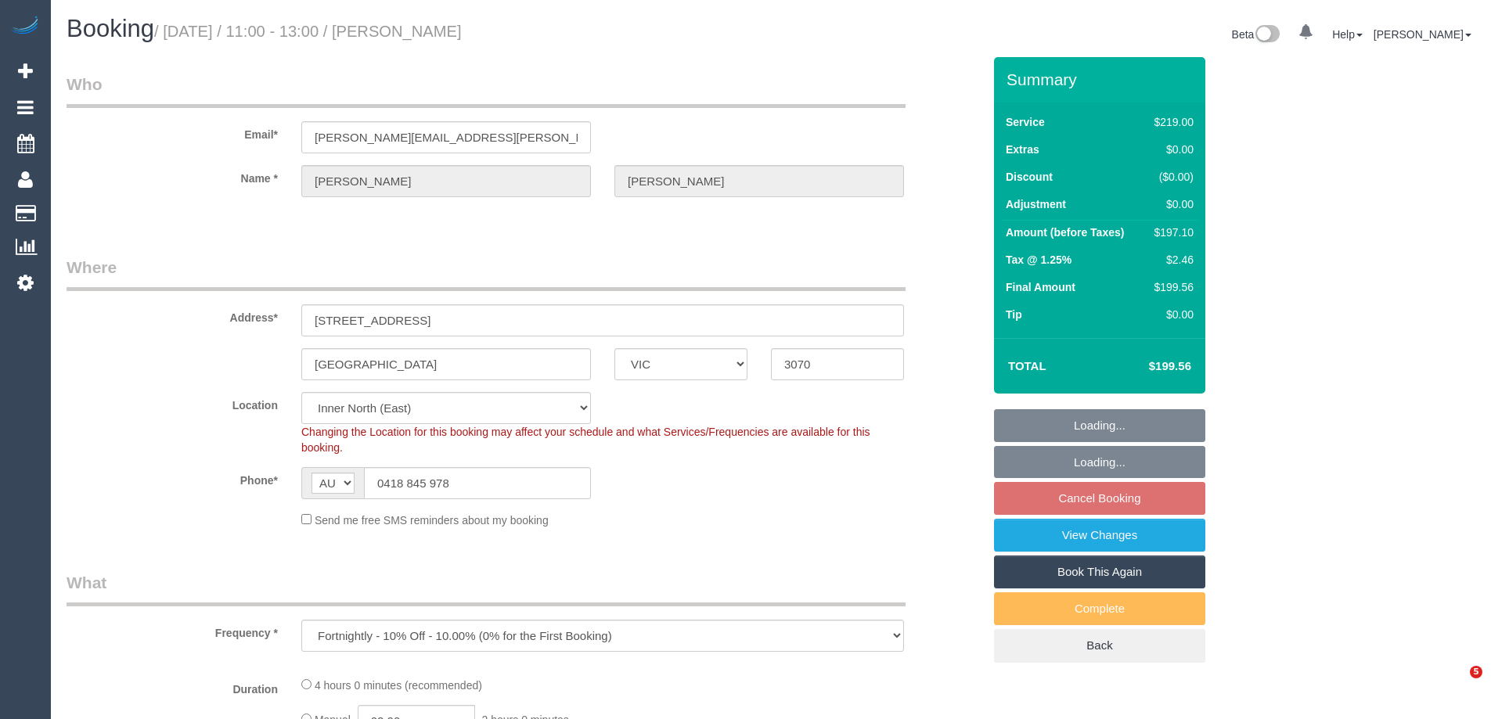
select select "VIC"
select select "number:27"
select select "number:14"
select select "number:19"
select select "number:22"
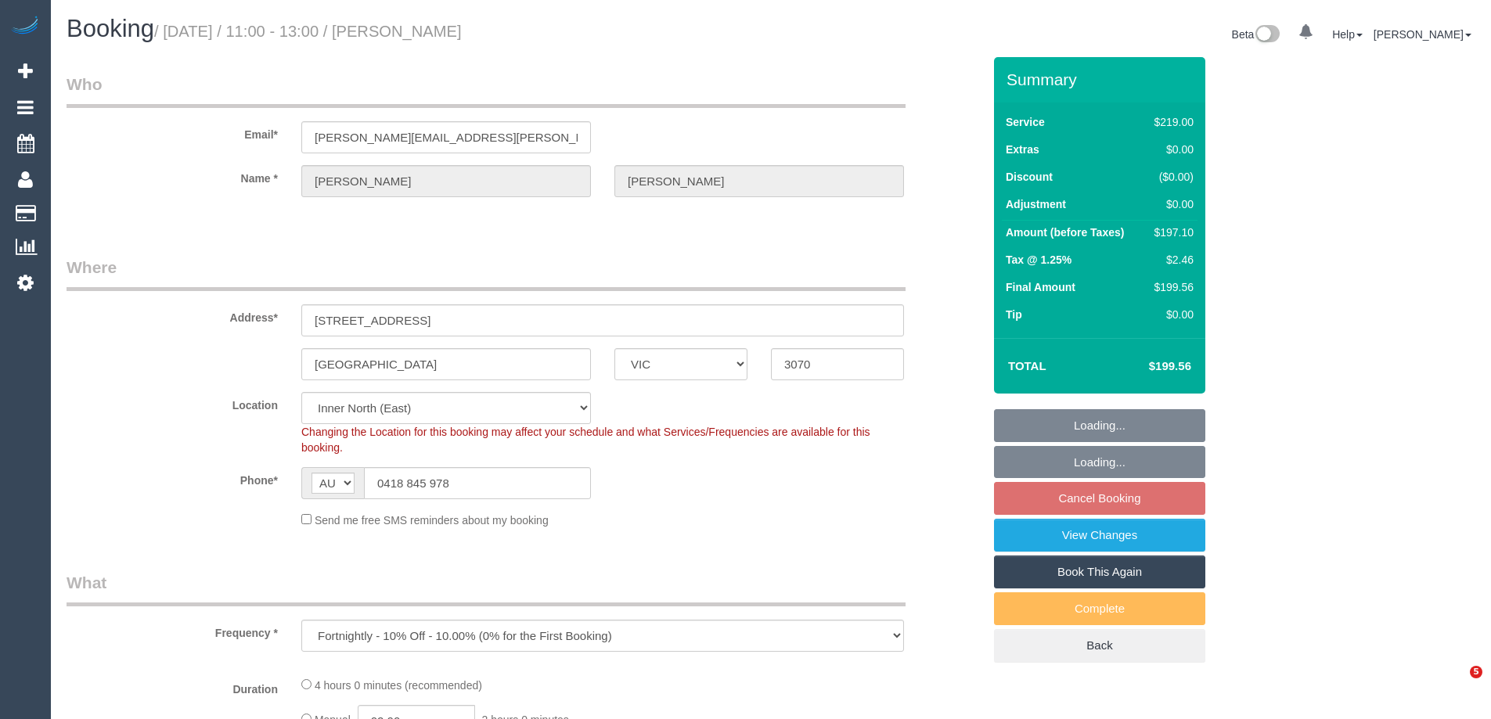
select select "number:35"
select select "number:26"
select select "object:1627"
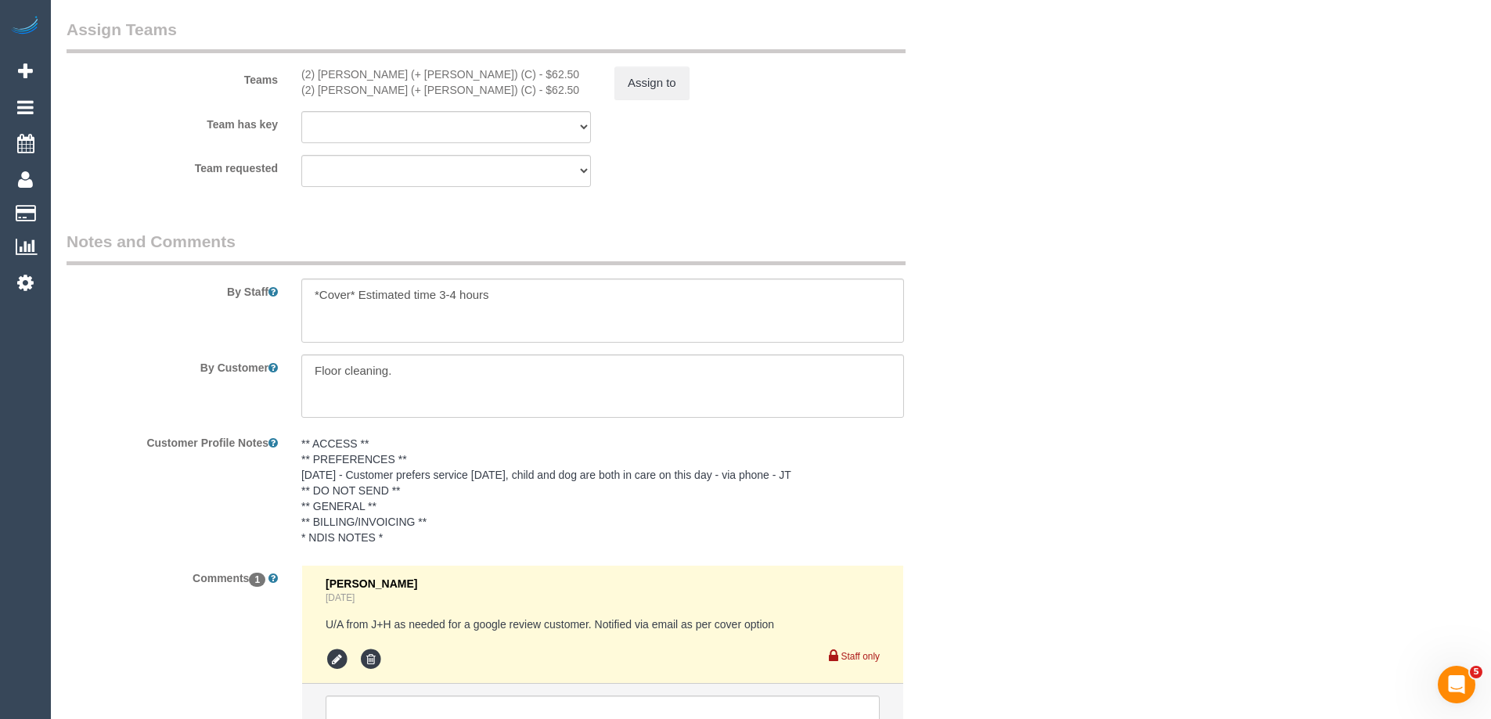
scroll to position [2619, 0]
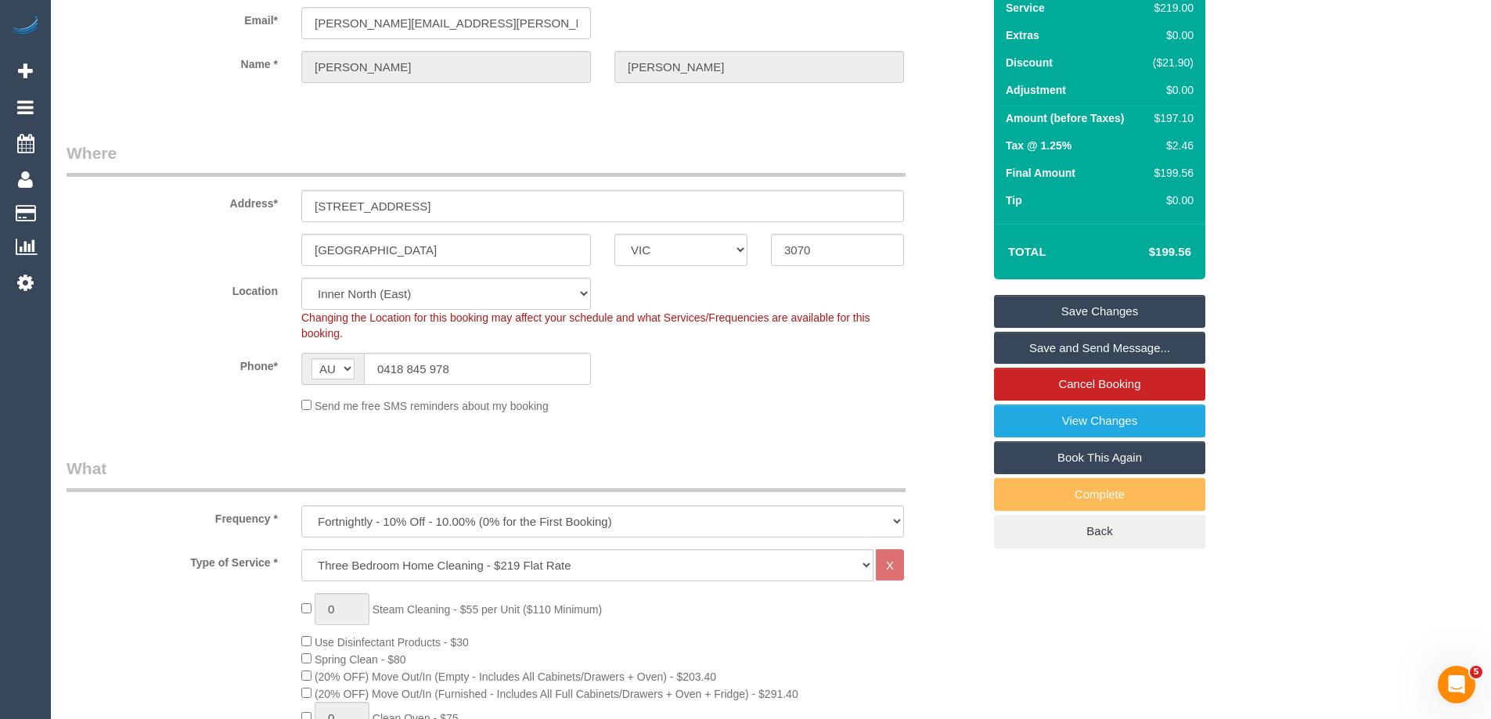
scroll to position [0, 0]
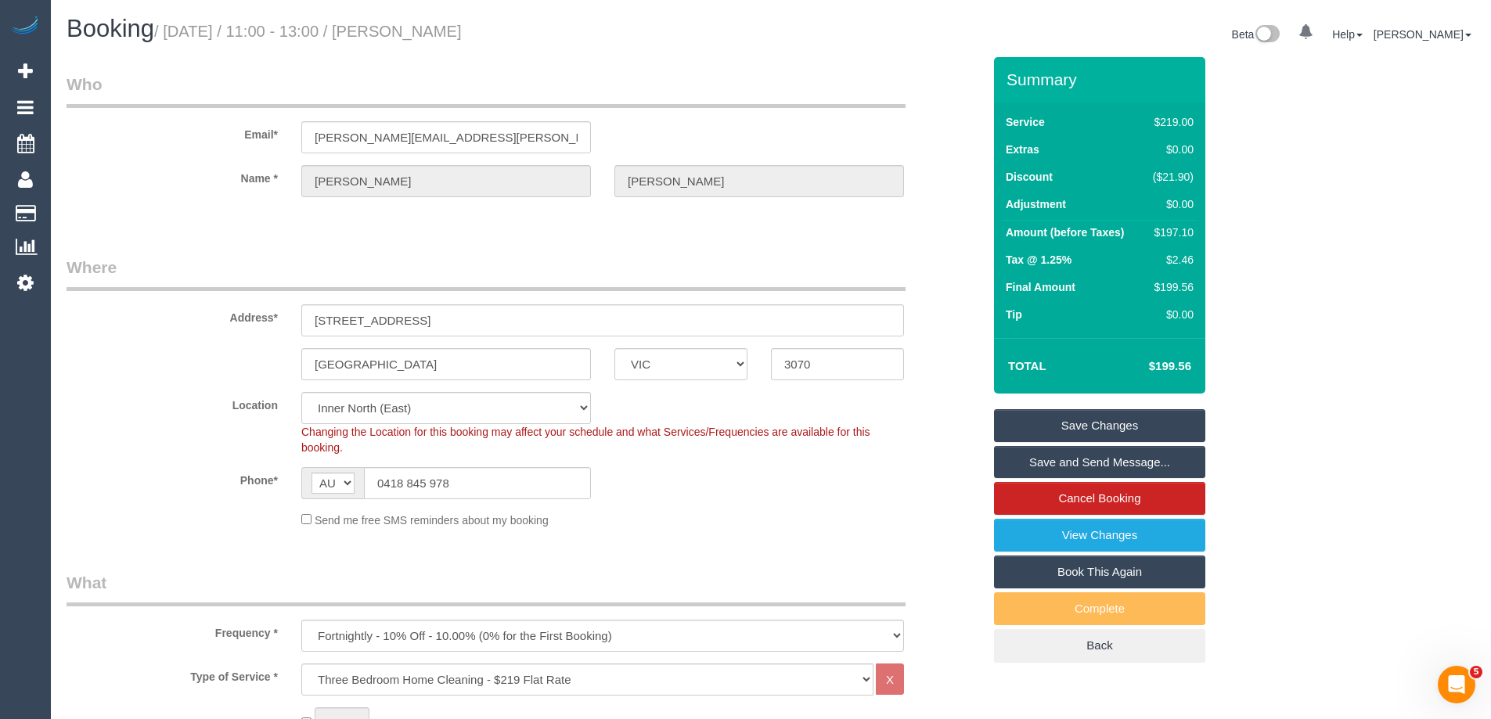
click at [224, 472] on label "Phone*" at bounding box center [172, 477] width 235 height 21
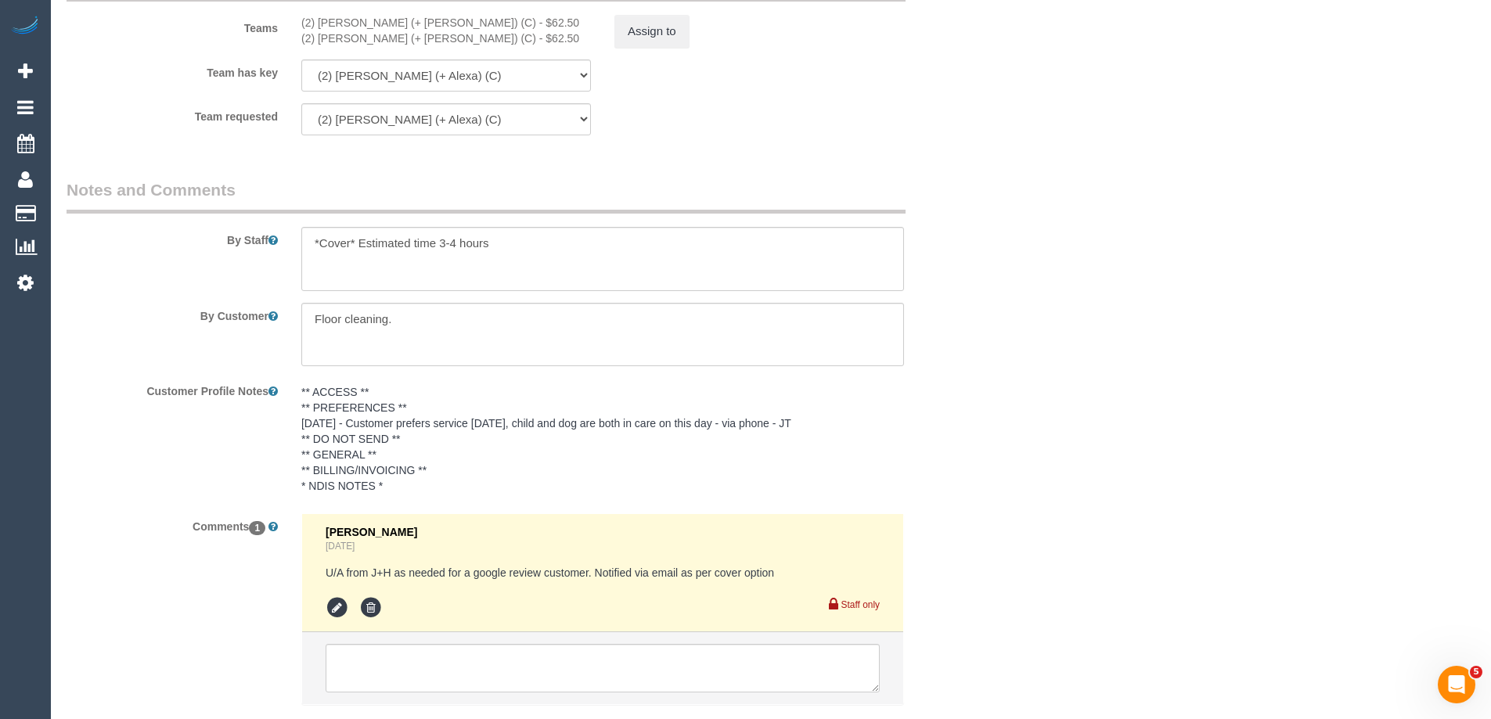
scroll to position [2619, 0]
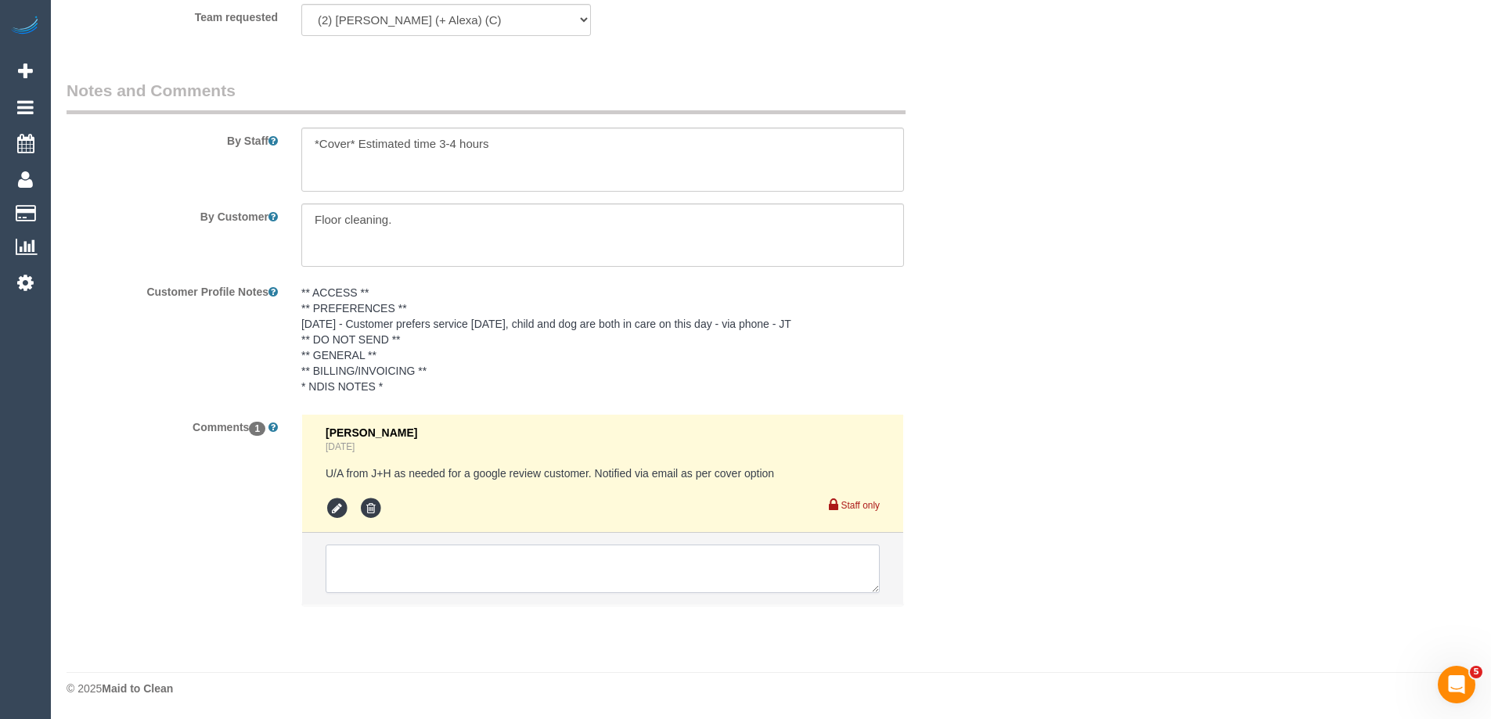
click at [460, 557] on textarea at bounding box center [603, 569] width 554 height 49
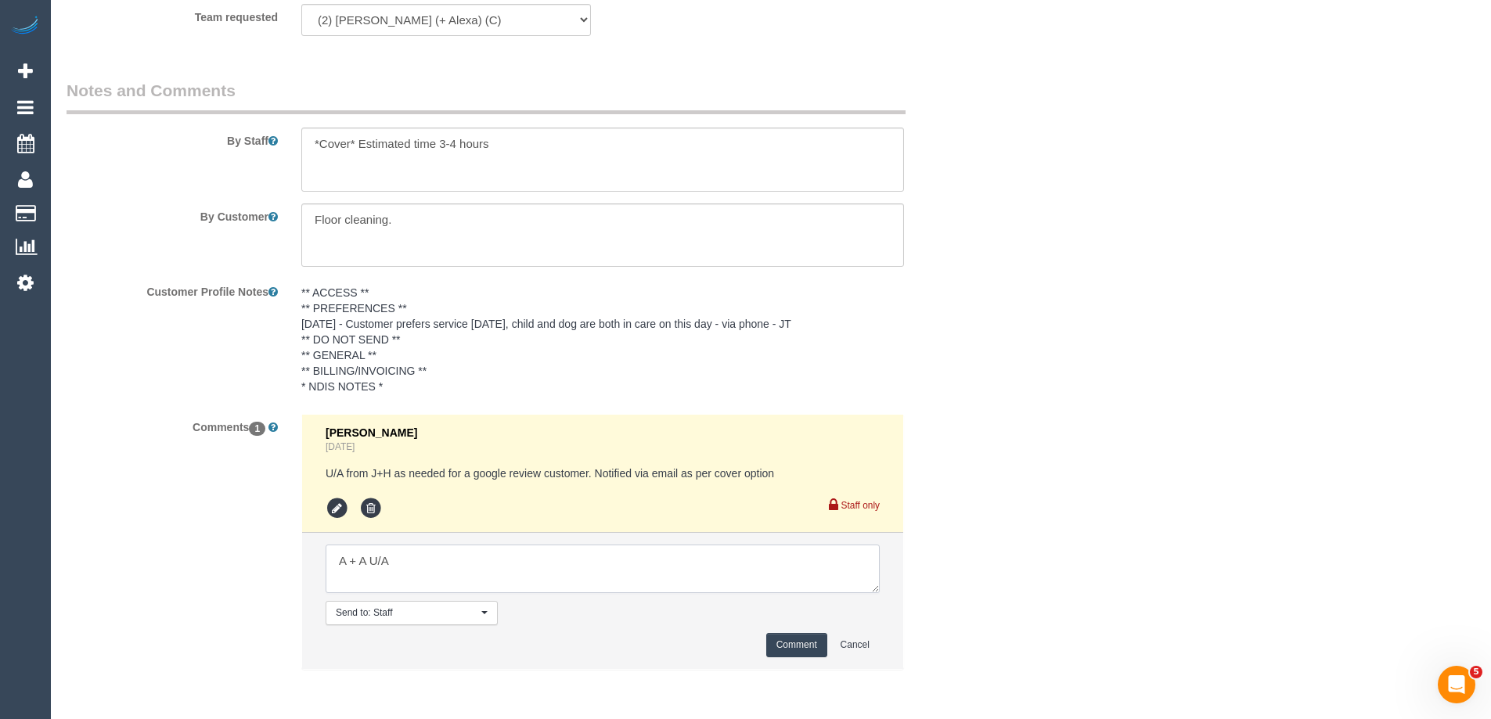
type textarea "A + A U/A"
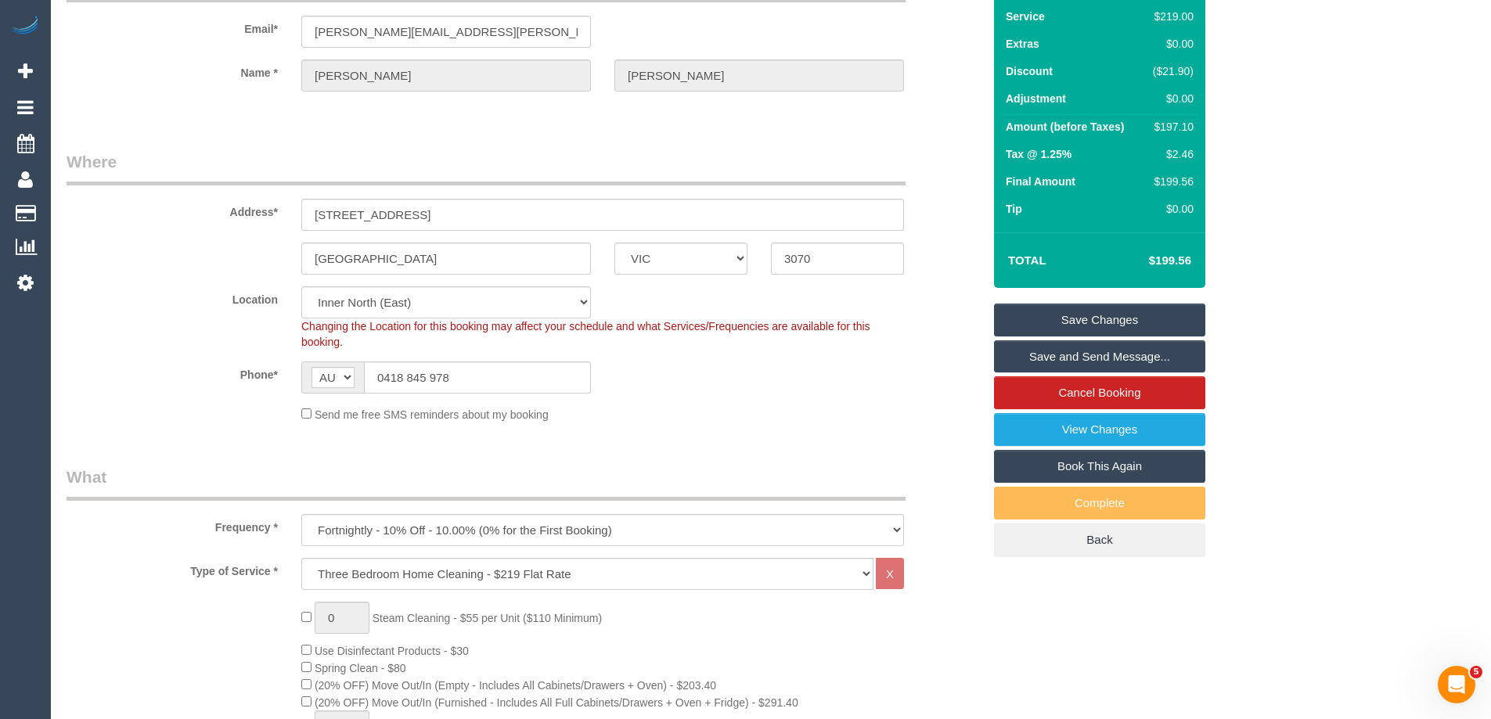
scroll to position [0, 0]
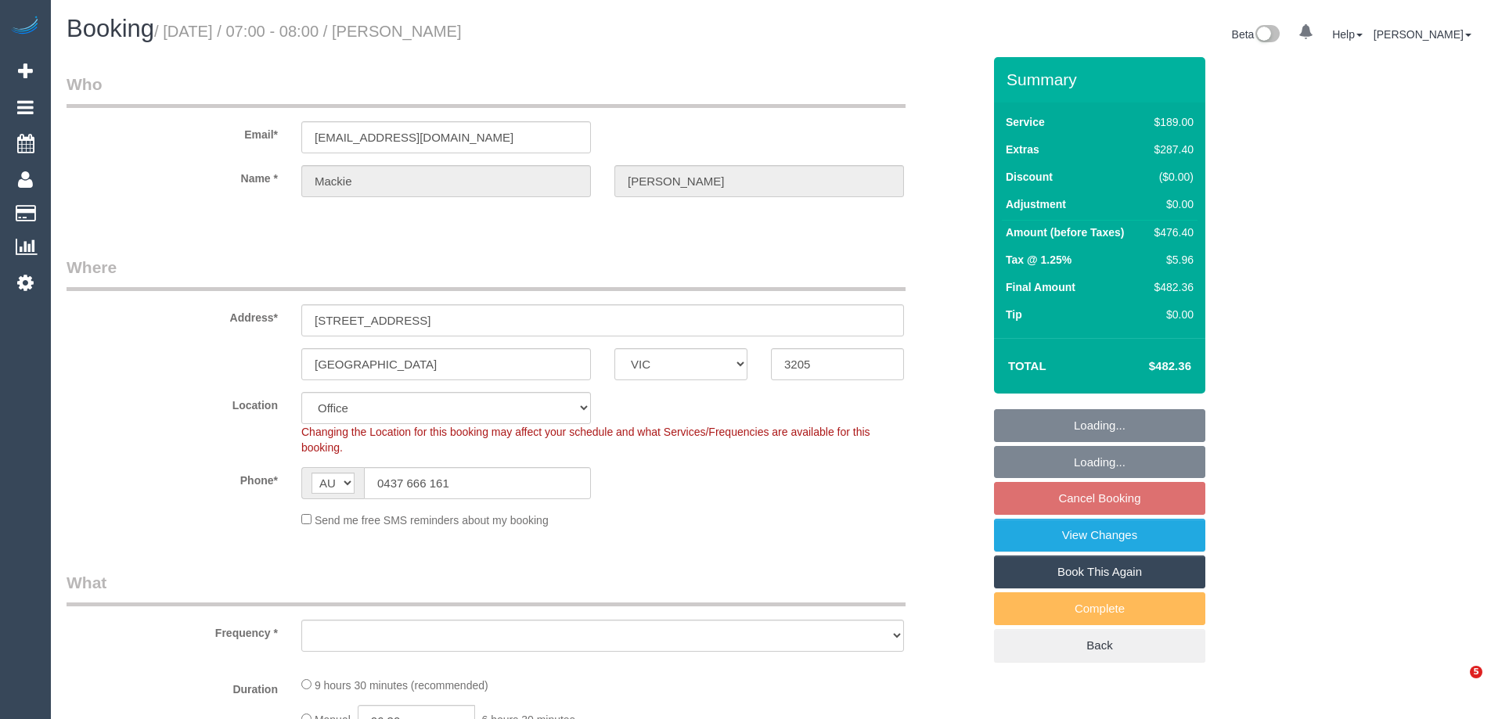
select select "VIC"
select select "string:stripe-pm_1RKDlb2GScqysDRVSwT3ubmh"
select select "number:29"
select select "number:14"
select select "number:20"
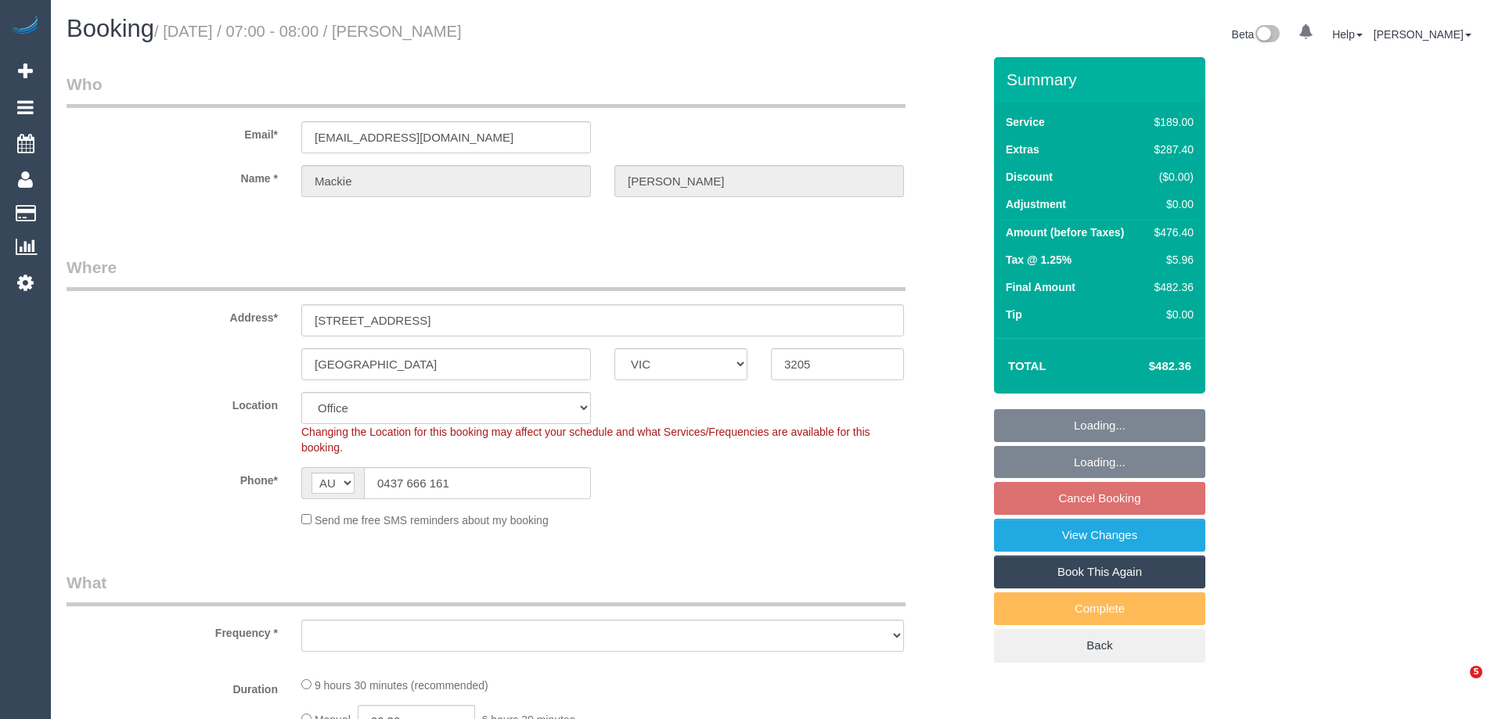
select select "number:25"
select select "number:33"
select select "number:13"
click at [1188, 236] on div "$476.40" at bounding box center [1170, 233] width 45 height 16
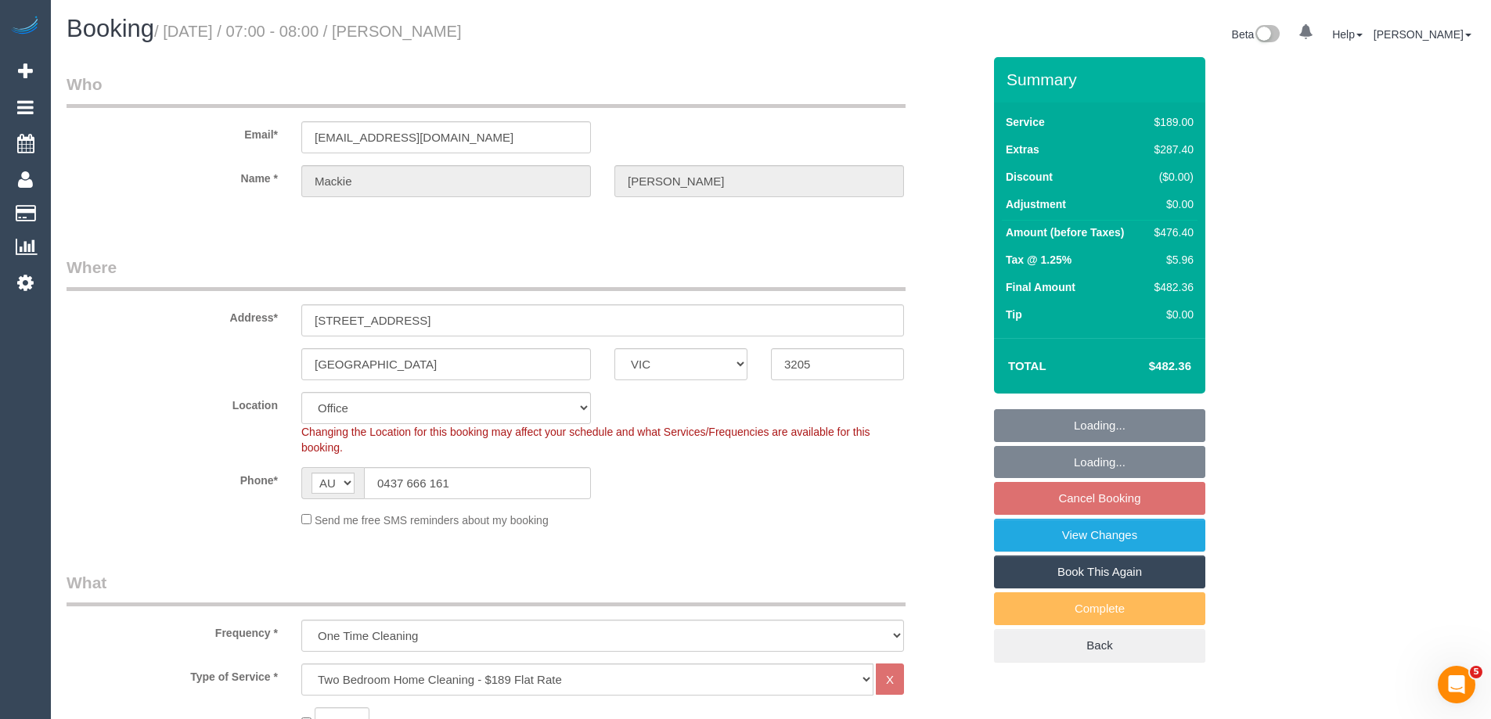
select select "object:2149"
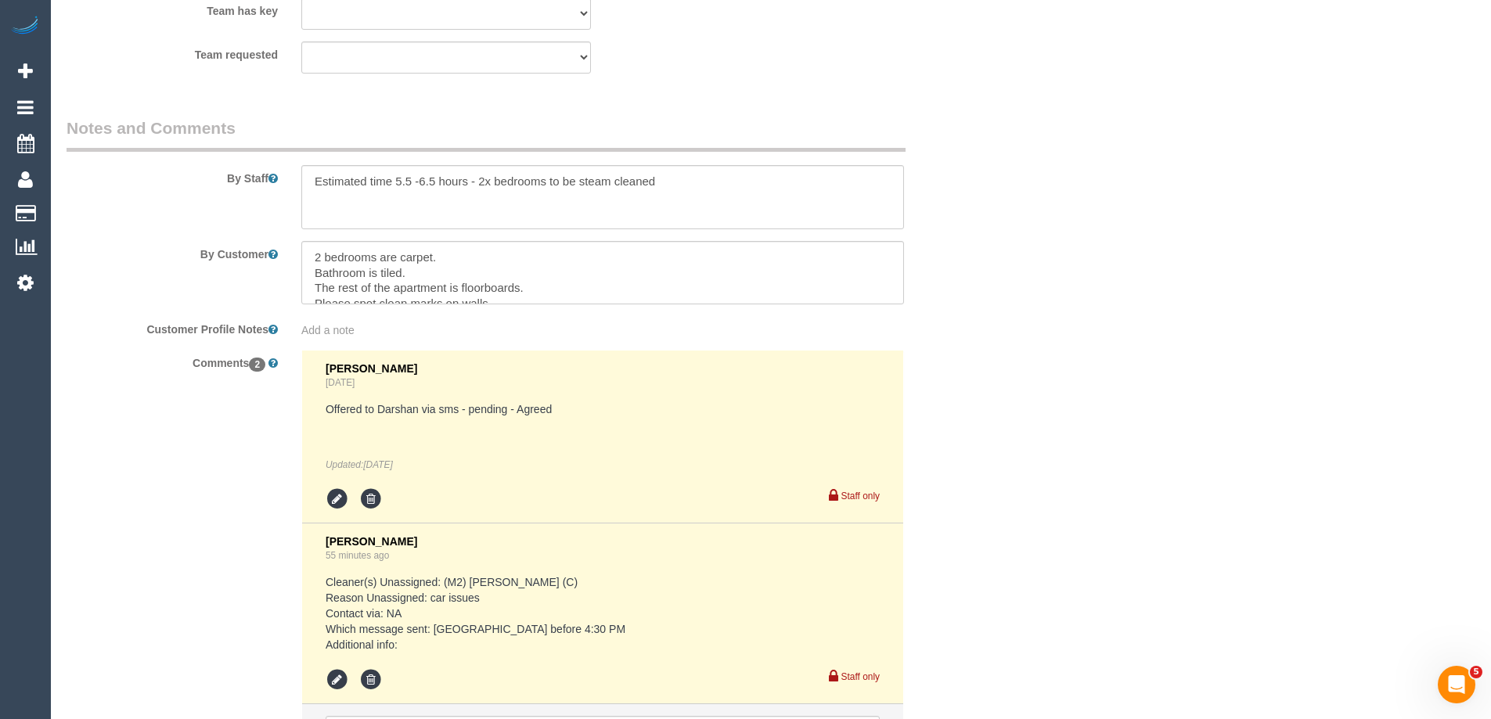
scroll to position [2725, 0]
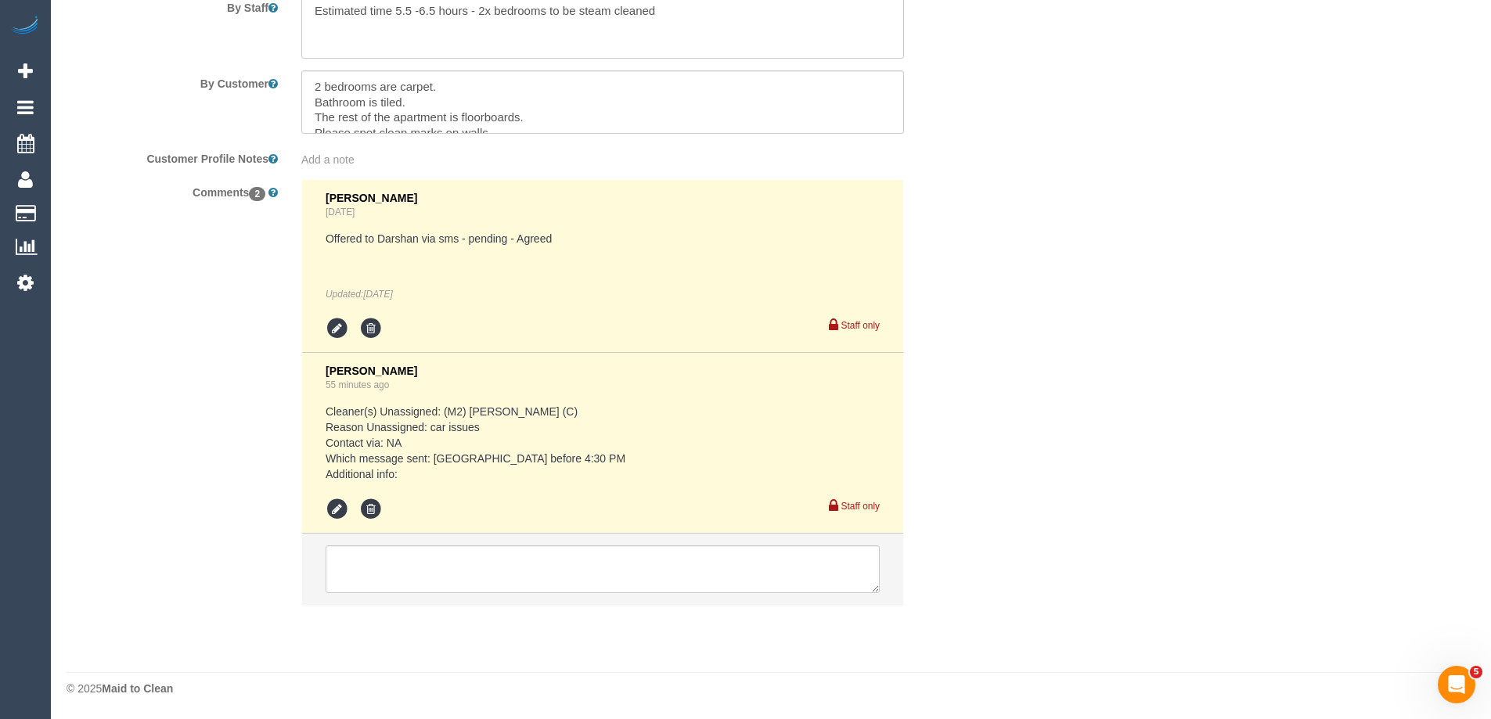
click at [412, 537] on li at bounding box center [602, 570] width 601 height 72
click at [420, 560] on textarea at bounding box center [603, 569] width 554 height 49
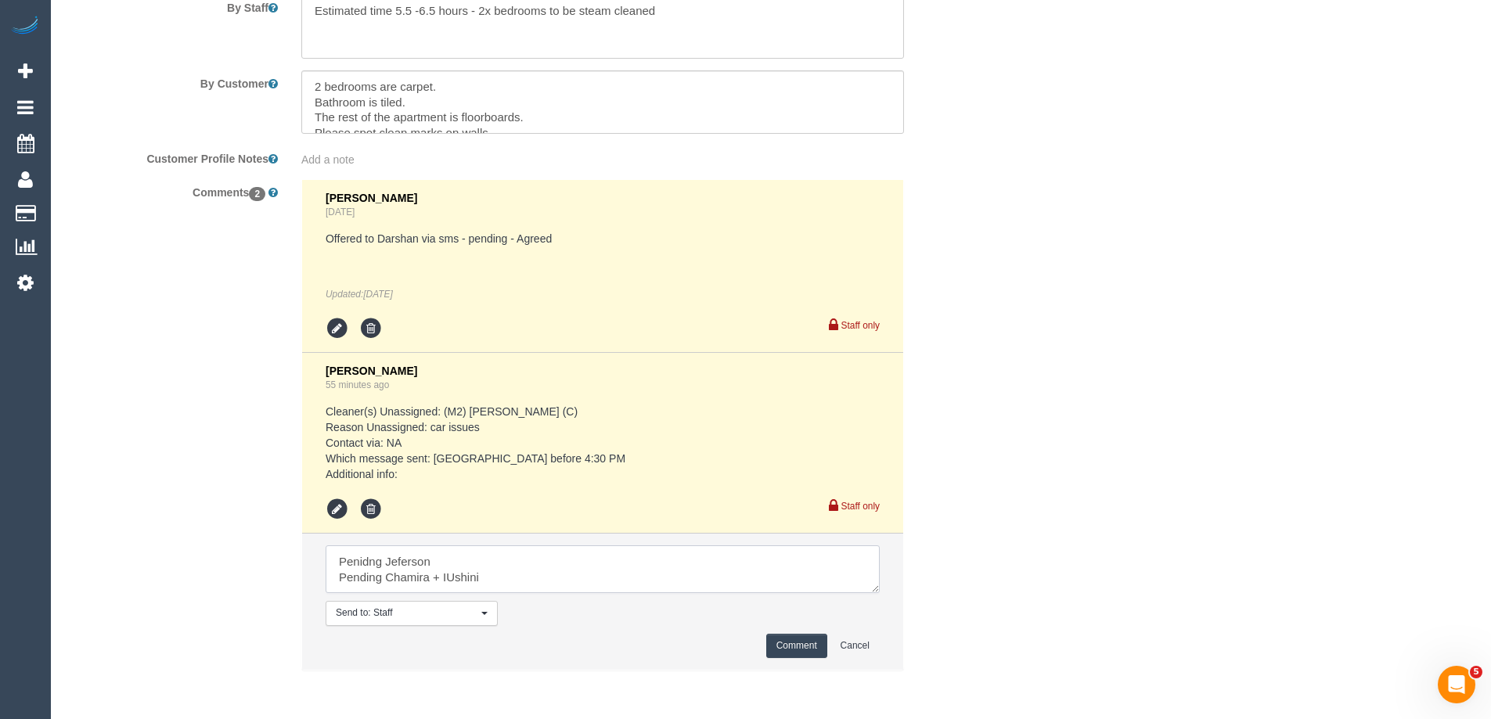
click at [455, 577] on textarea at bounding box center [603, 569] width 554 height 49
click at [488, 549] on textarea at bounding box center [603, 569] width 554 height 49
click at [517, 591] on textarea at bounding box center [603, 569] width 554 height 49
type textarea "Pending Jeferson - sms sent Pending Chamira + Ishini - sms sent"
click at [793, 640] on button "Comment" at bounding box center [796, 646] width 61 height 24
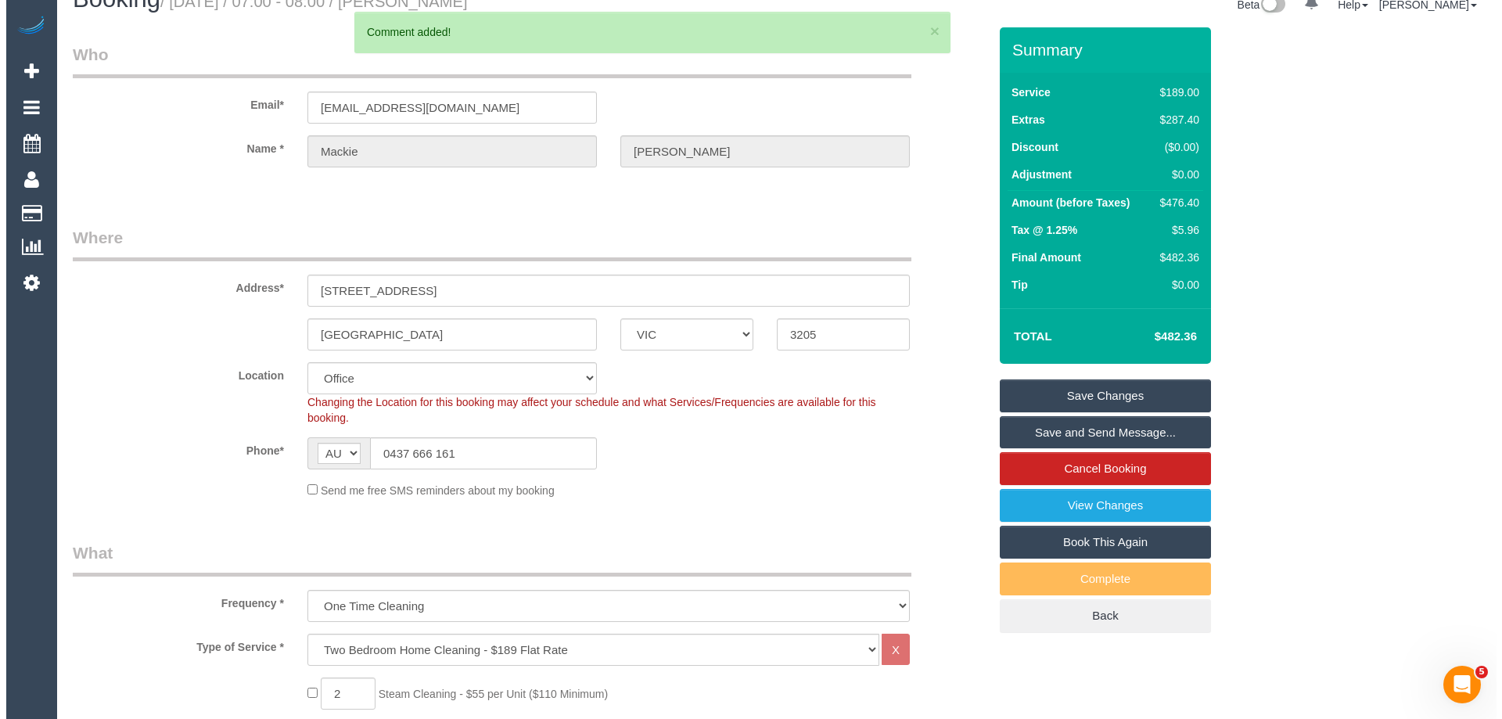
scroll to position [0, 0]
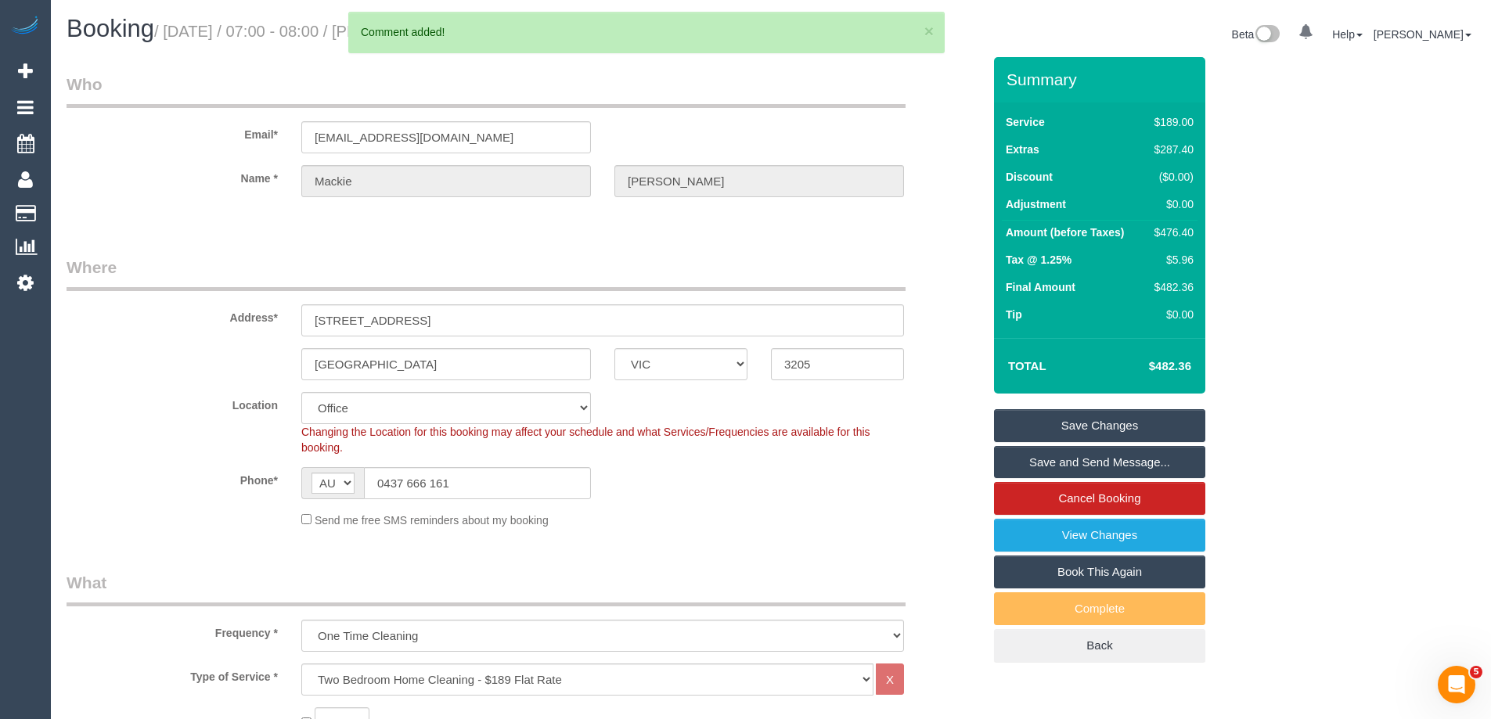
click at [1169, 423] on link "Save Changes" at bounding box center [1099, 425] width 211 height 33
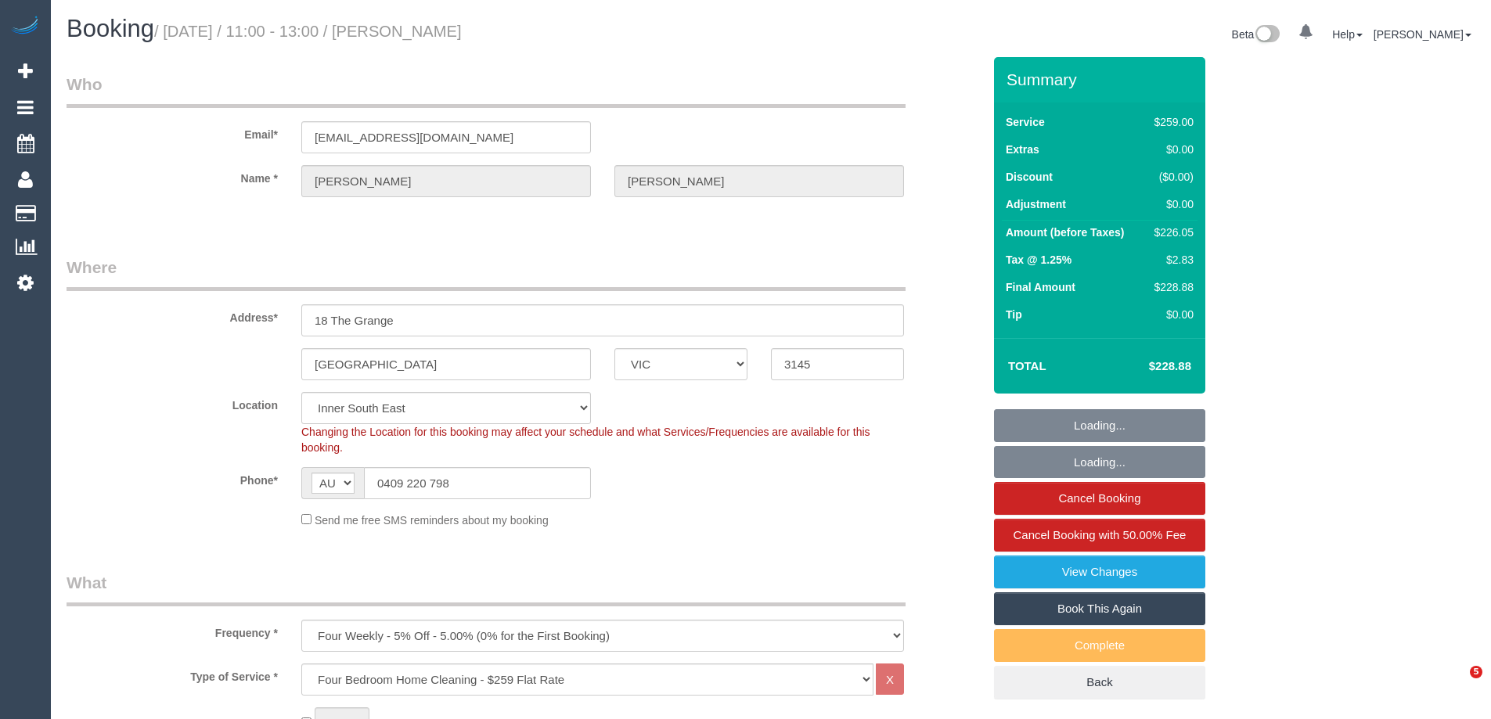
select select "VIC"
select select "string:stripe-pm_1NOuci2GScqysDRV5RU17w4v"
select select "number:27"
select select "number:14"
select select "number:19"
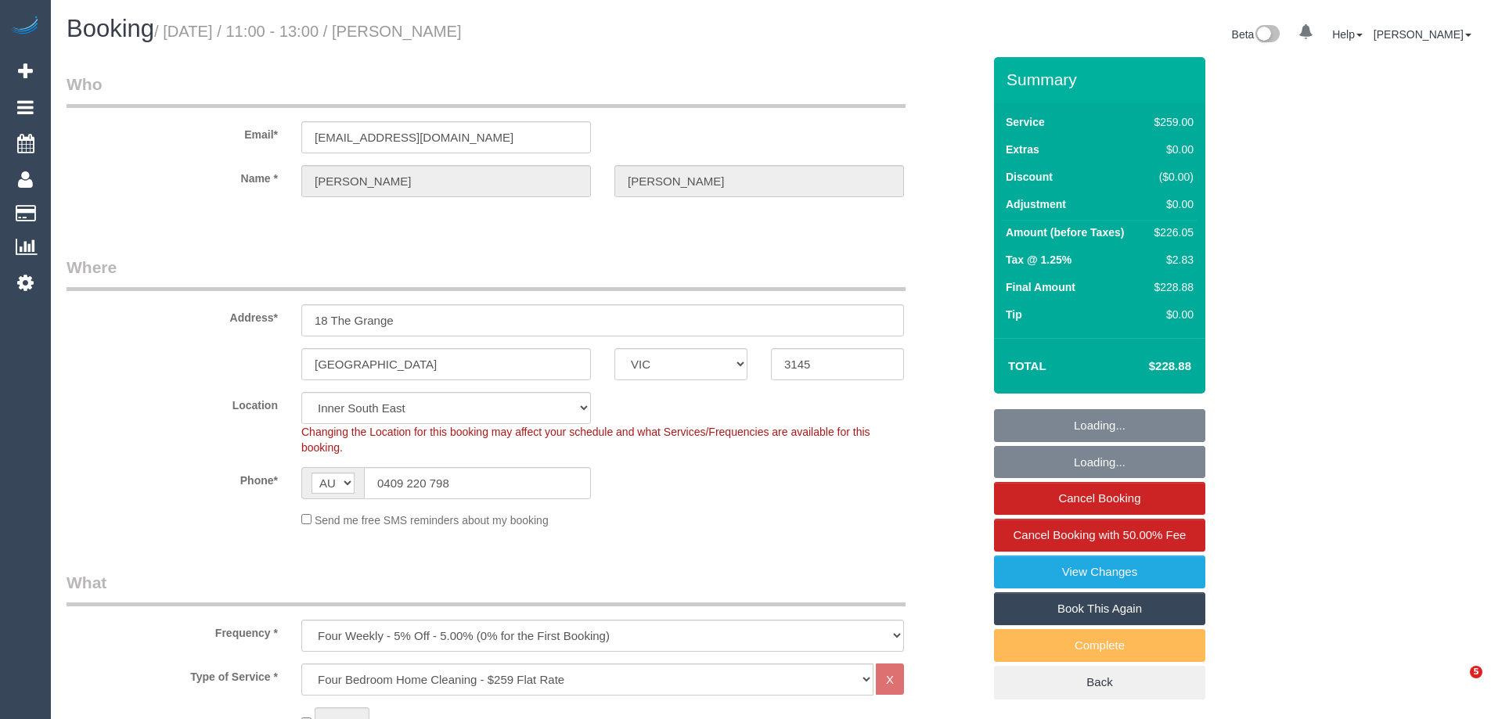
select select "number:24"
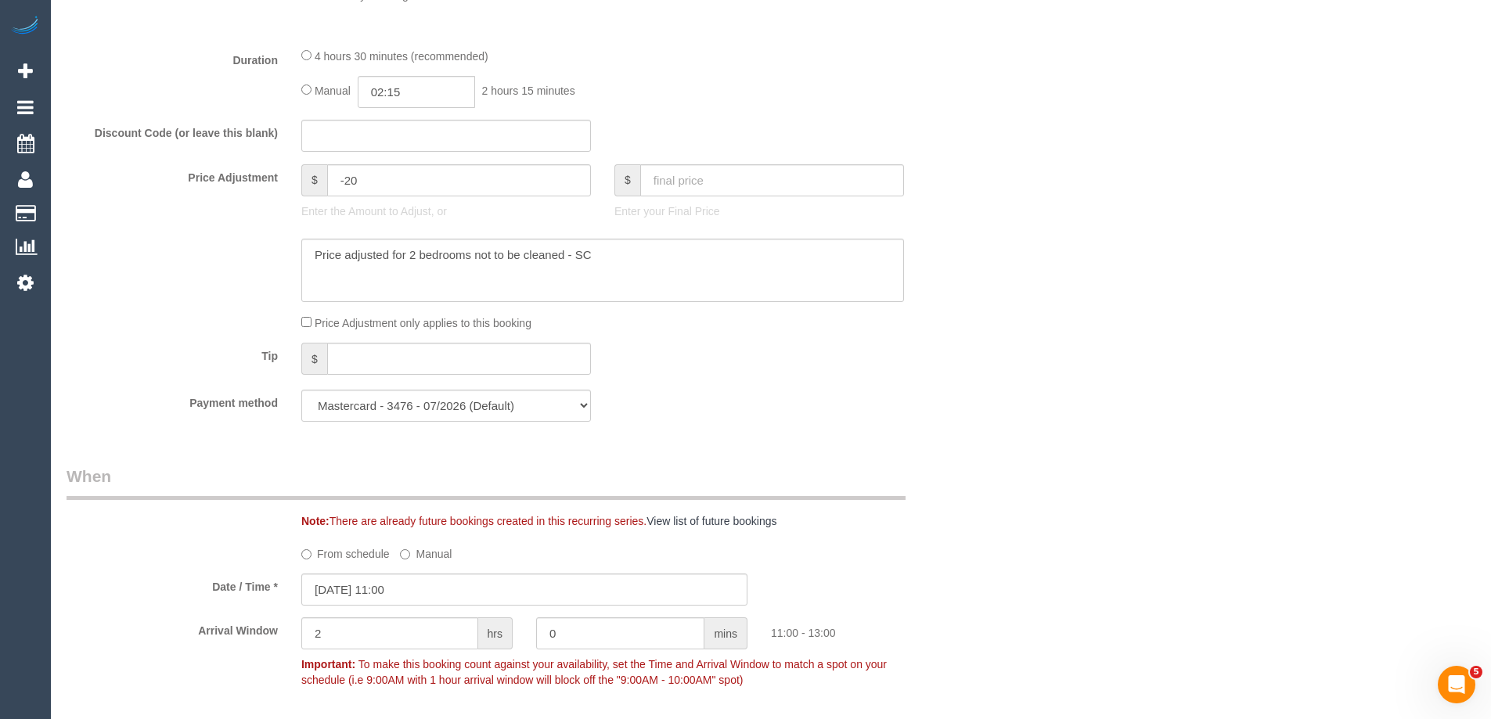
scroll to position [1565, 0]
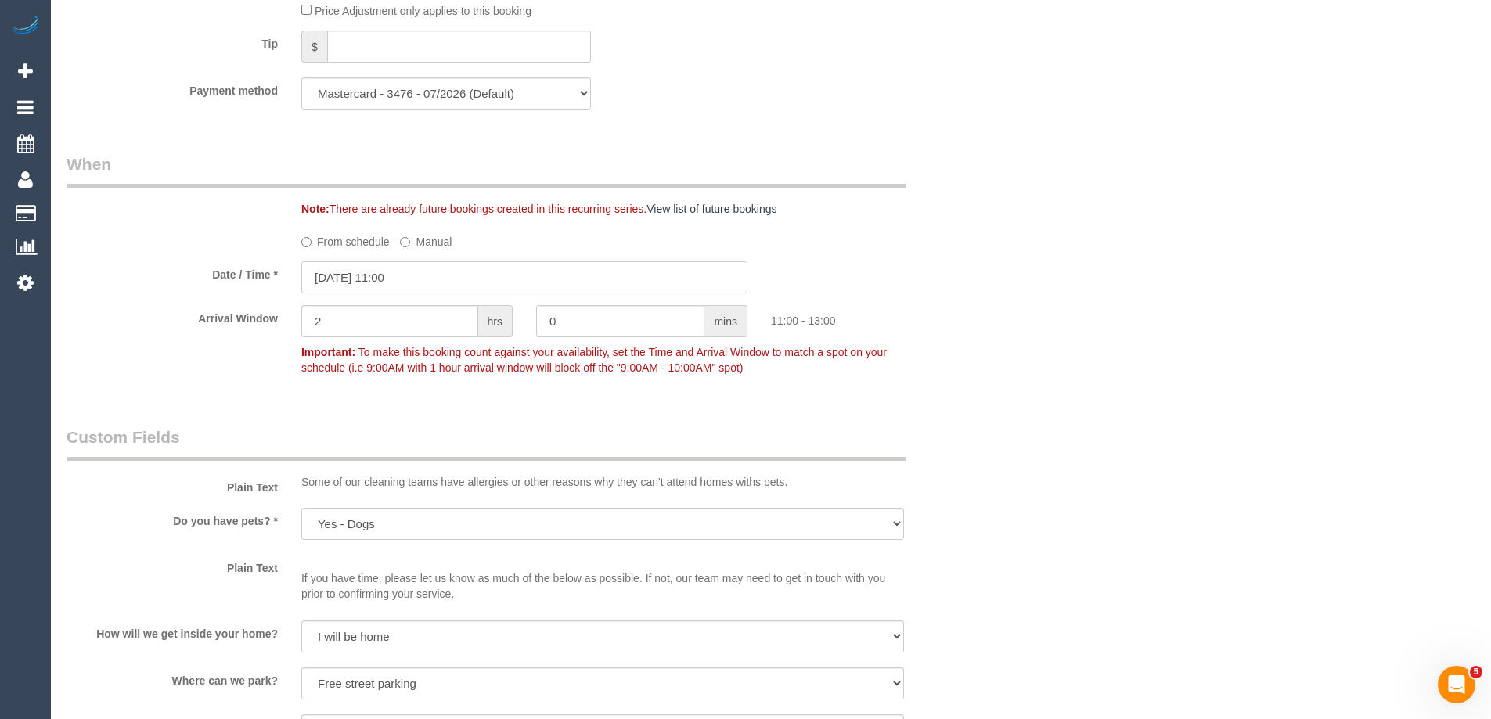
click at [370, 273] on input "[DATE] 11:00" at bounding box center [524, 277] width 446 height 32
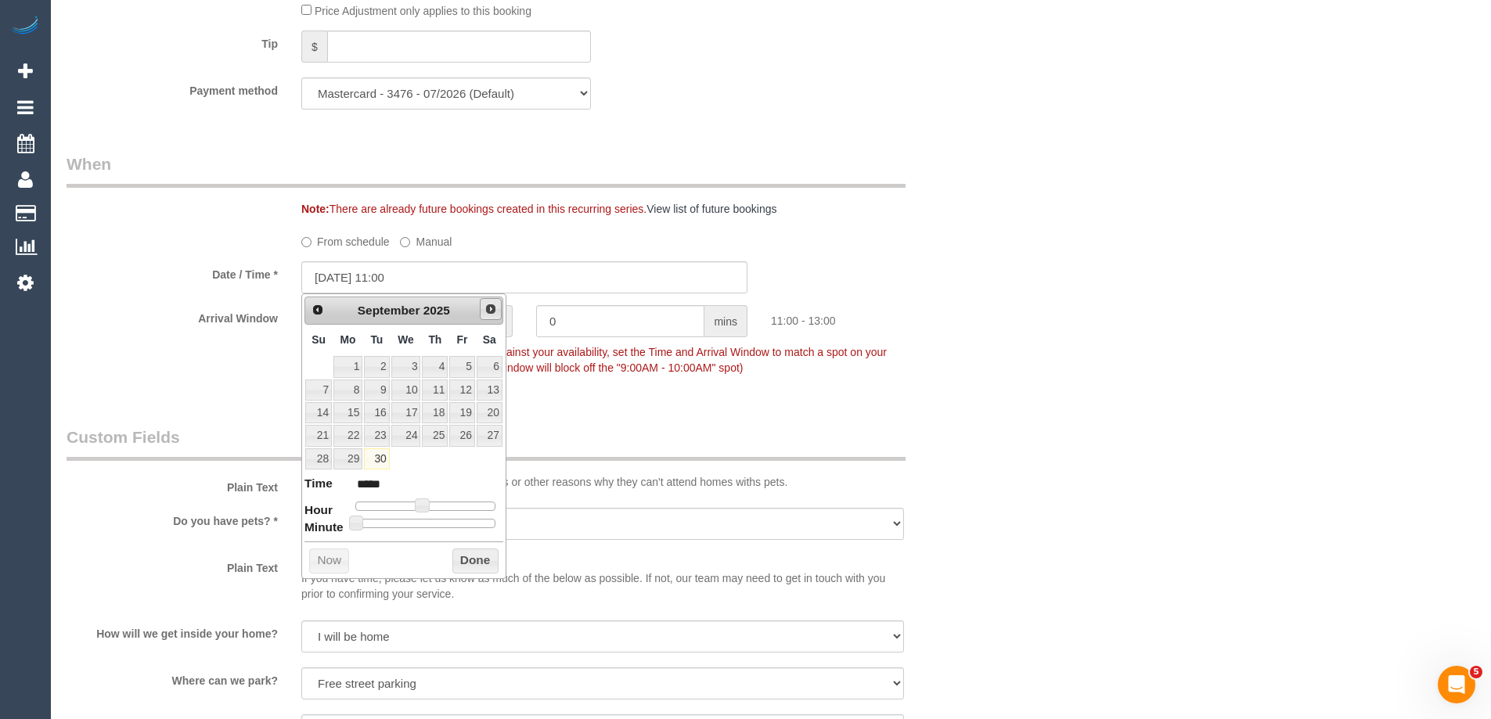
click at [490, 315] on span "Next" at bounding box center [490, 309] width 13 height 13
click at [408, 369] on link "1" at bounding box center [406, 366] width 30 height 21
type input "[DATE] 11:00"
click at [473, 556] on button "Done" at bounding box center [475, 561] width 46 height 25
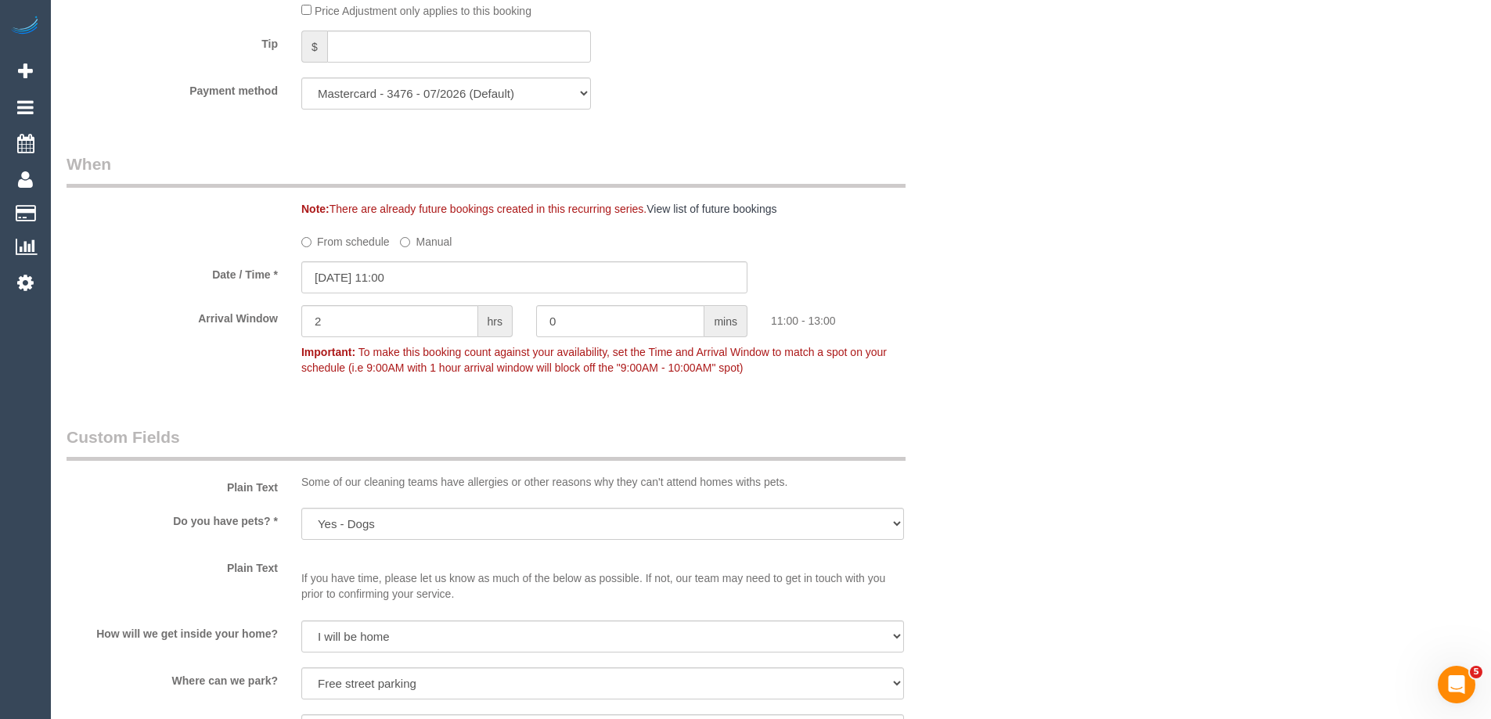
click at [944, 386] on fieldset "When Note: There are already future bookings created in this recurring series. …" at bounding box center [525, 274] width 916 height 242
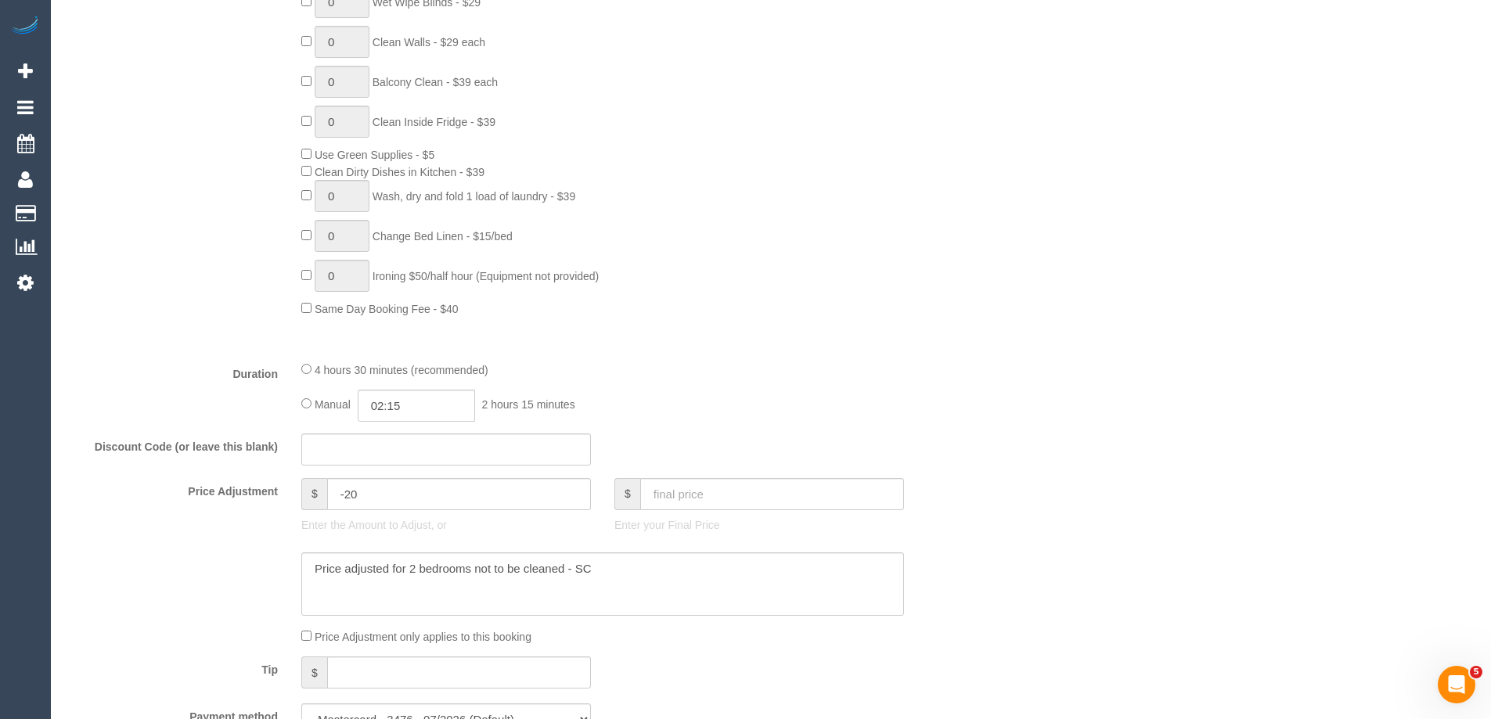
scroll to position [0, 0]
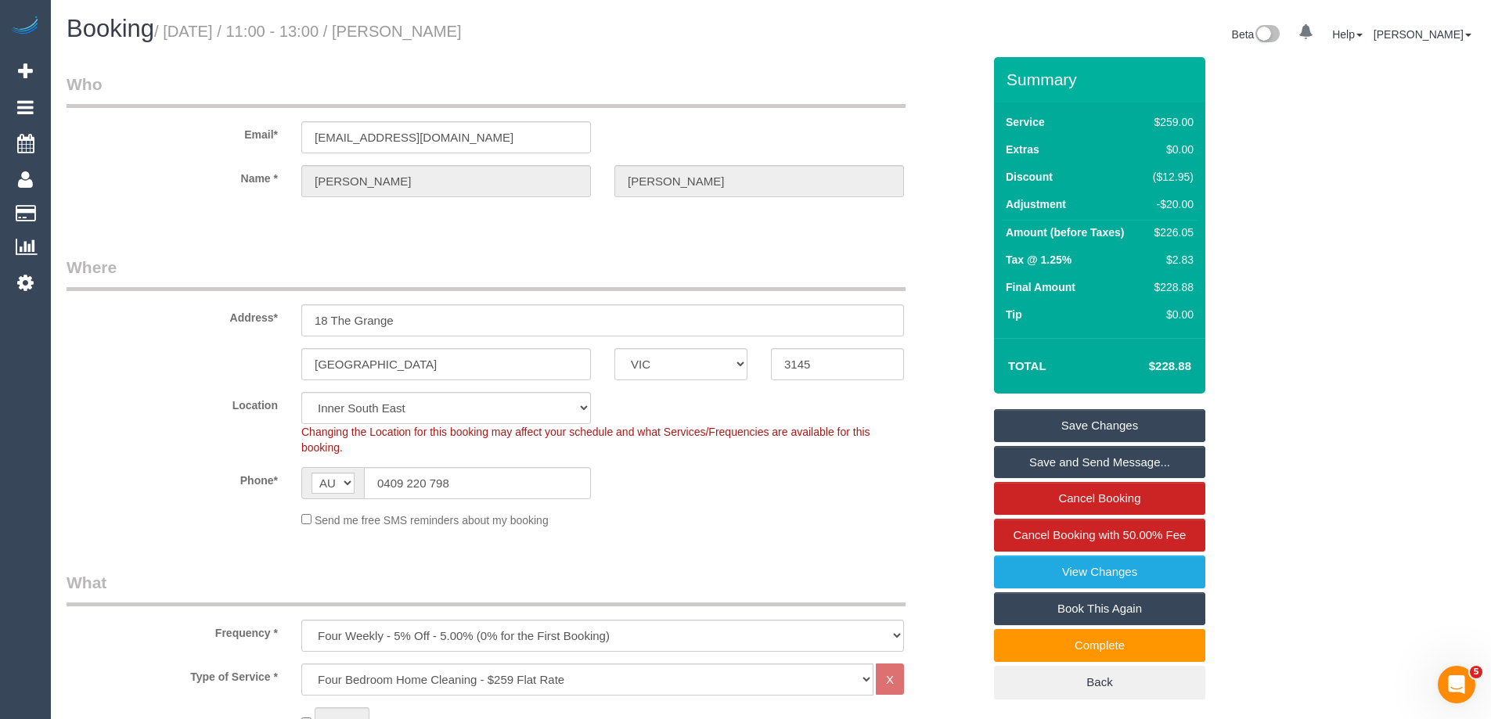
click at [1083, 464] on link "Save and Send Message..." at bounding box center [1099, 462] width 211 height 33
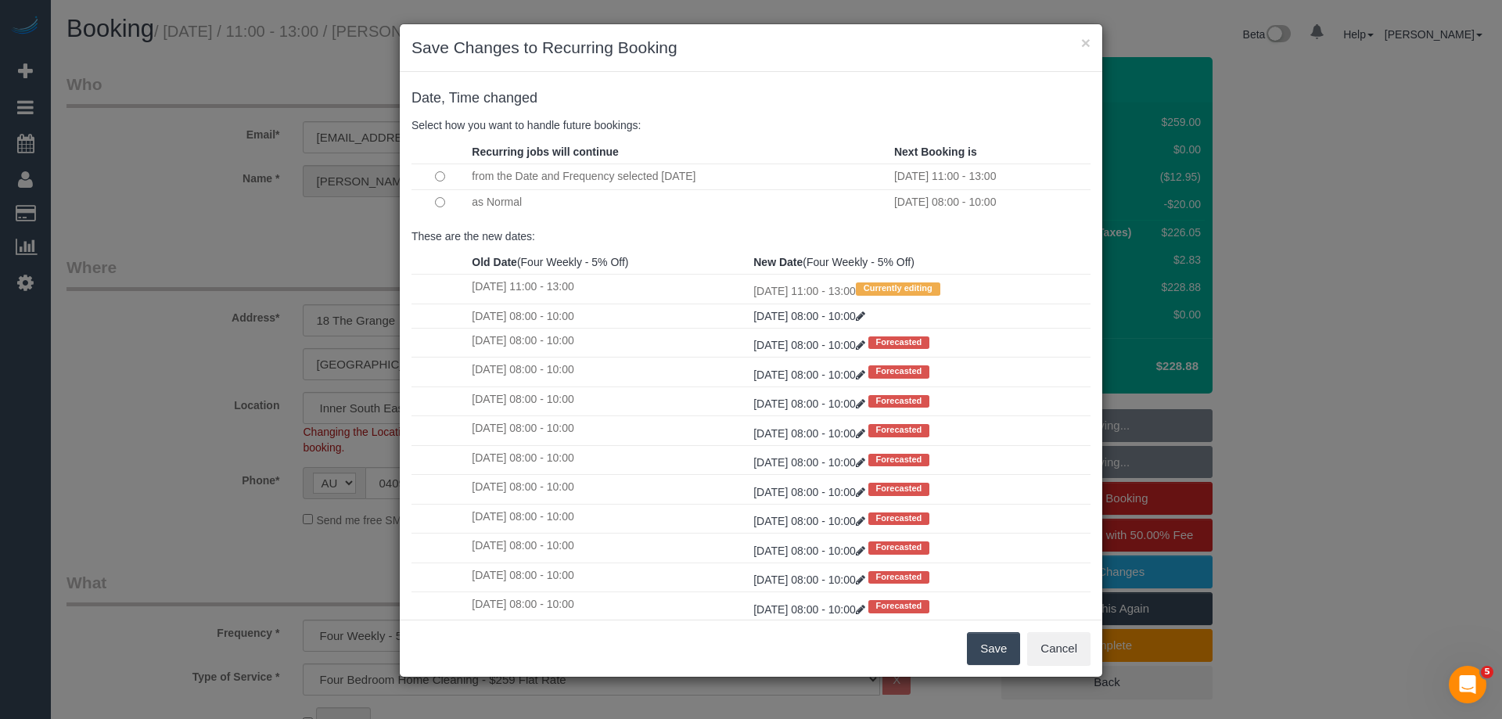
click at [1012, 649] on button "Save" at bounding box center [993, 648] width 53 height 33
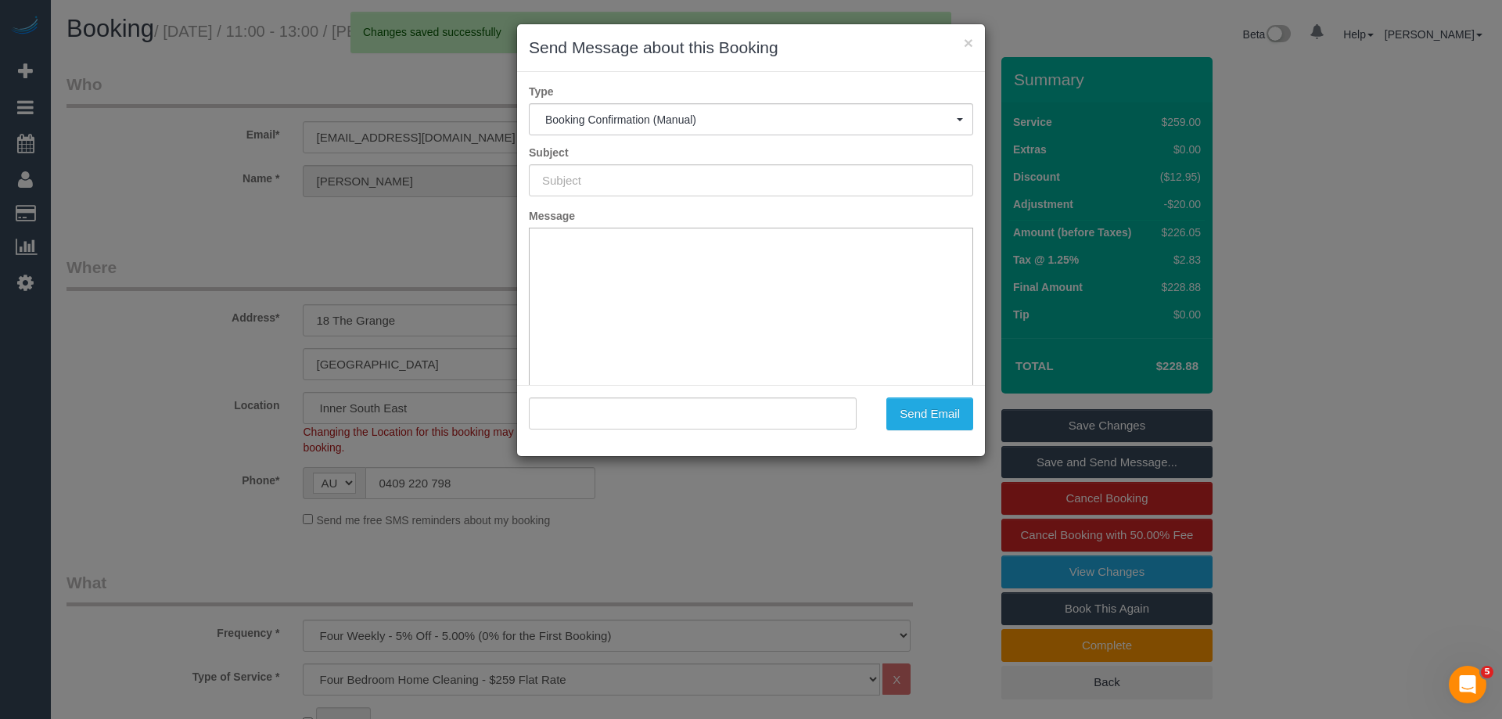
type input "Booking Confirmed"
type input ""[PERSON_NAME]" <[EMAIL_ADDRESS][DOMAIN_NAME]>"
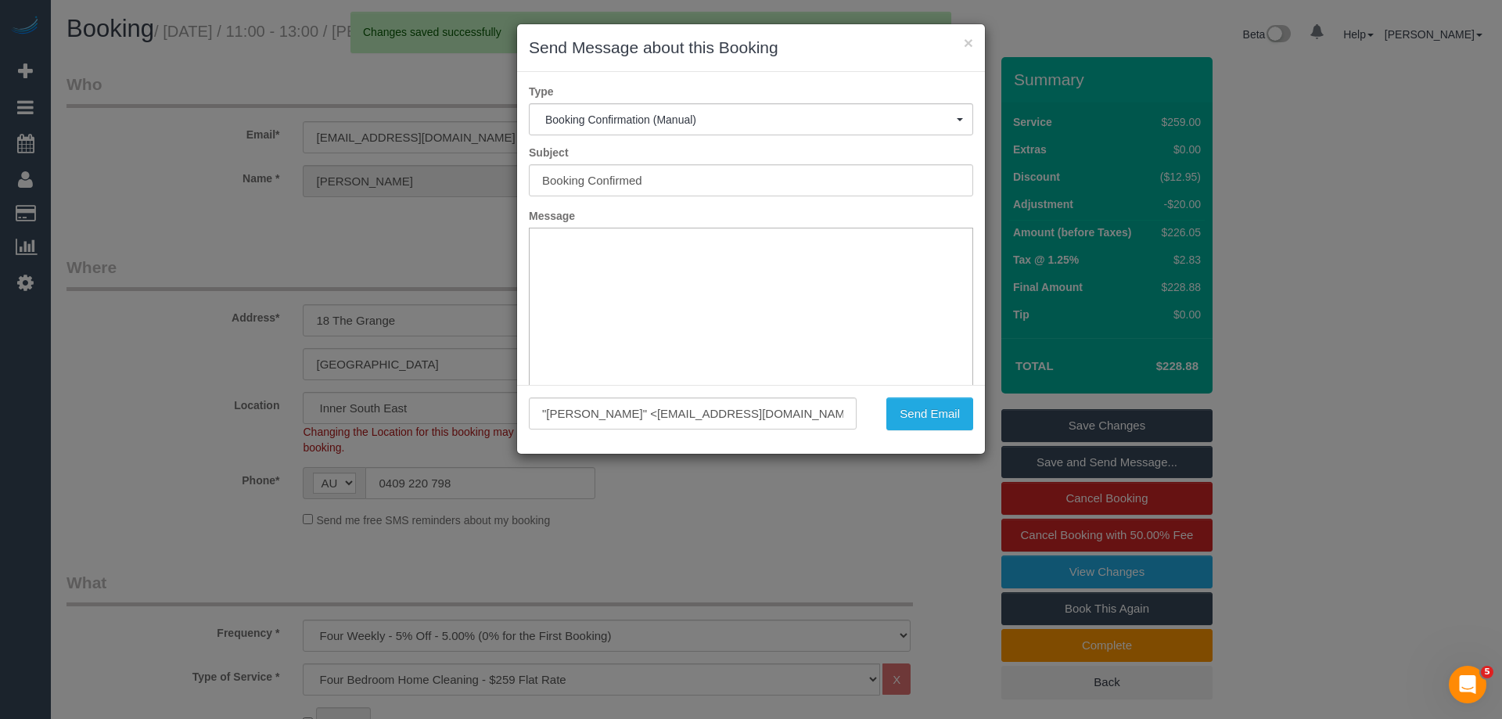
click at [924, 433] on div ""[PERSON_NAME]" <[EMAIL_ADDRESS][DOMAIN_NAME]> Send Email" at bounding box center [751, 419] width 468 height 69
click at [935, 416] on button "Send Email" at bounding box center [930, 414] width 87 height 33
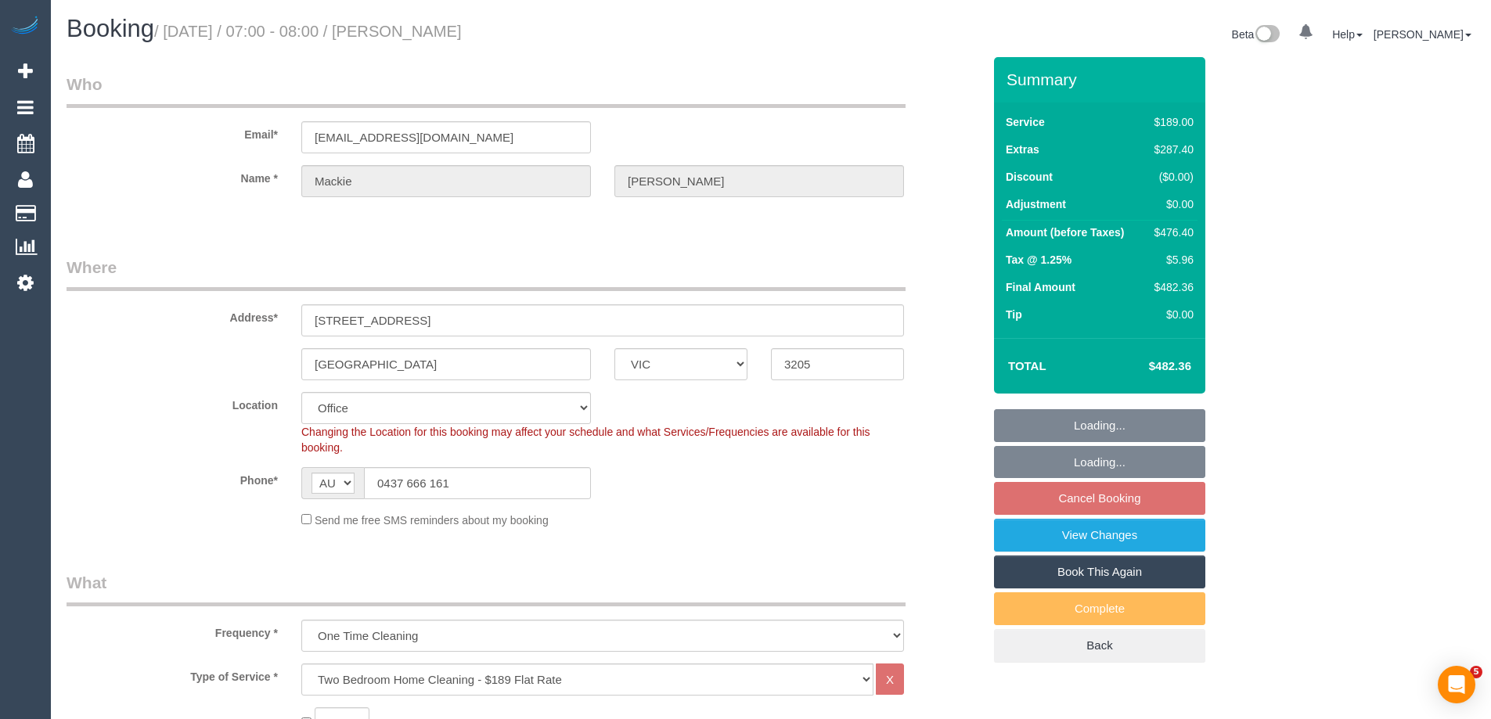
select select "VIC"
select select "string:stripe-pm_1RKDlb2GScqysDRVSwT3ubmh"
select select "object:2181"
select select "number:29"
select select "number:14"
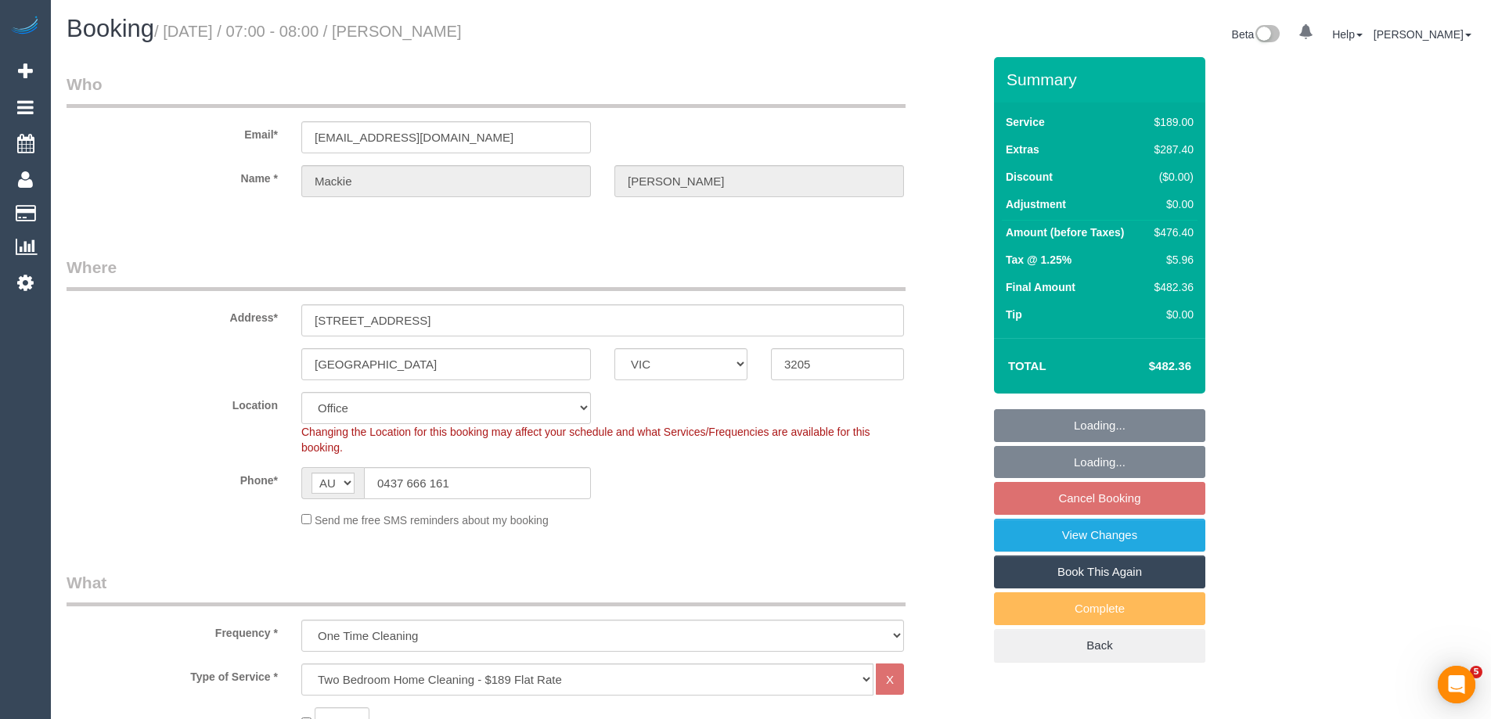
select select "number:20"
select select "number:25"
select select "number:33"
select select "number:13"
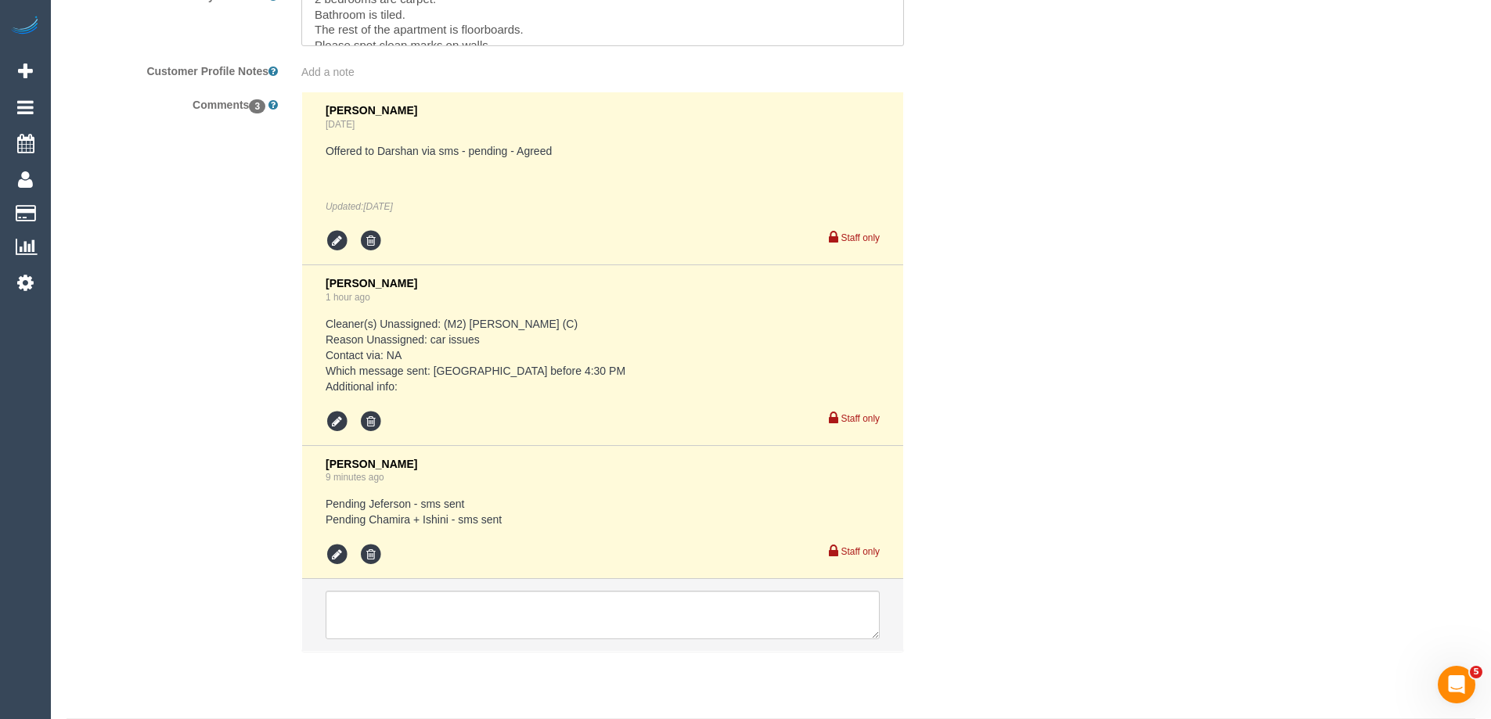
scroll to position [2859, 0]
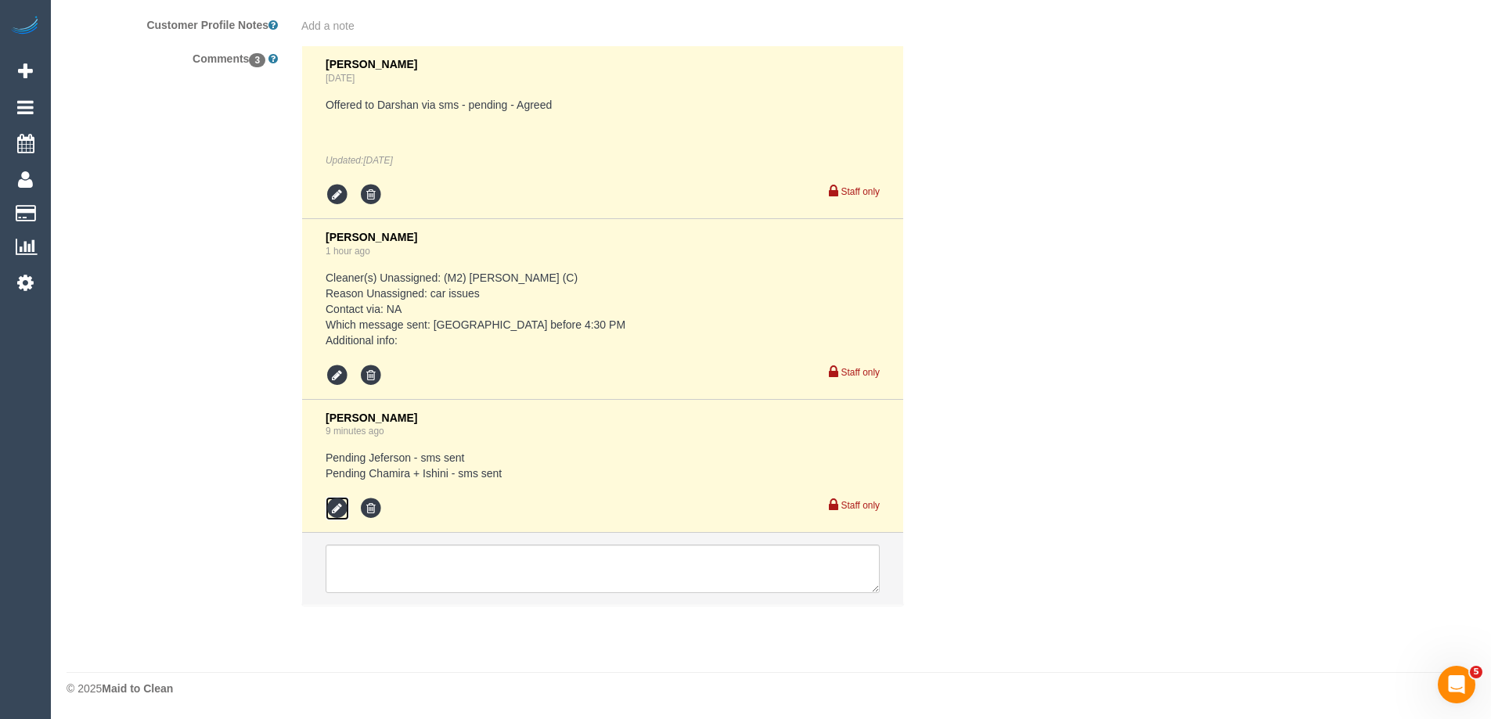
click at [341, 514] on icon at bounding box center [337, 508] width 23 height 23
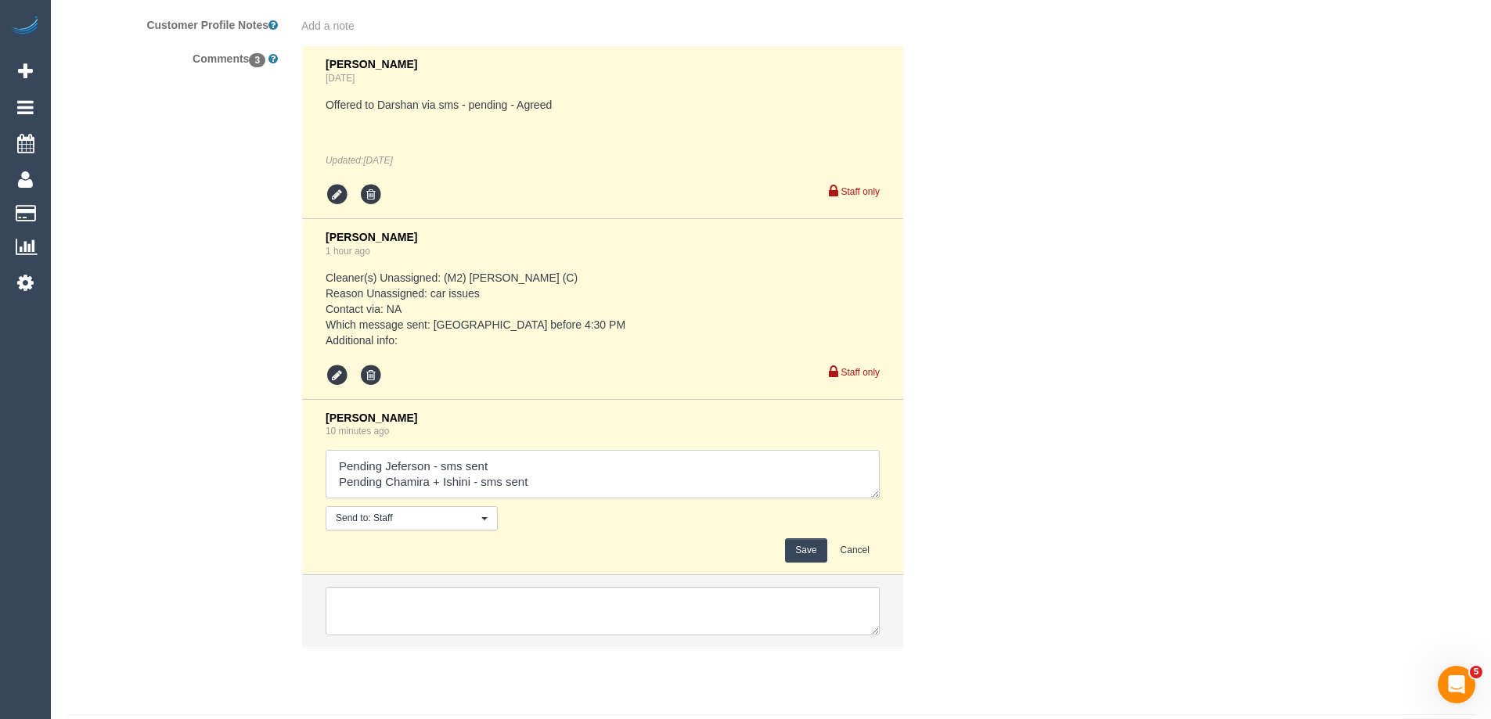
click at [592, 492] on textarea at bounding box center [603, 474] width 554 height 49
type textarea "Pending Jeferson - sms sent Pending Chamira + Ishini - sms sent Pending [PERSON…"
click at [790, 547] on button "Save" at bounding box center [805, 550] width 41 height 24
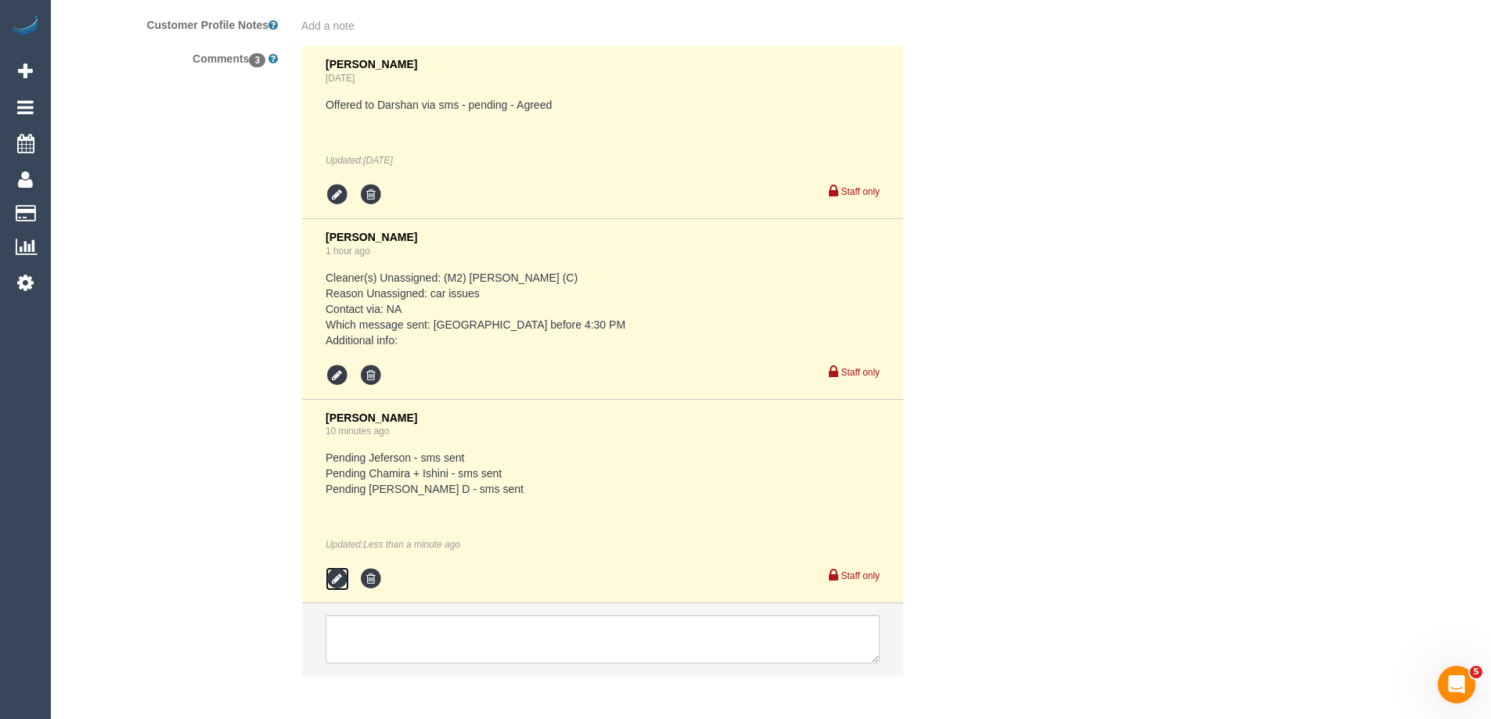
click at [345, 581] on icon at bounding box center [337, 578] width 23 height 23
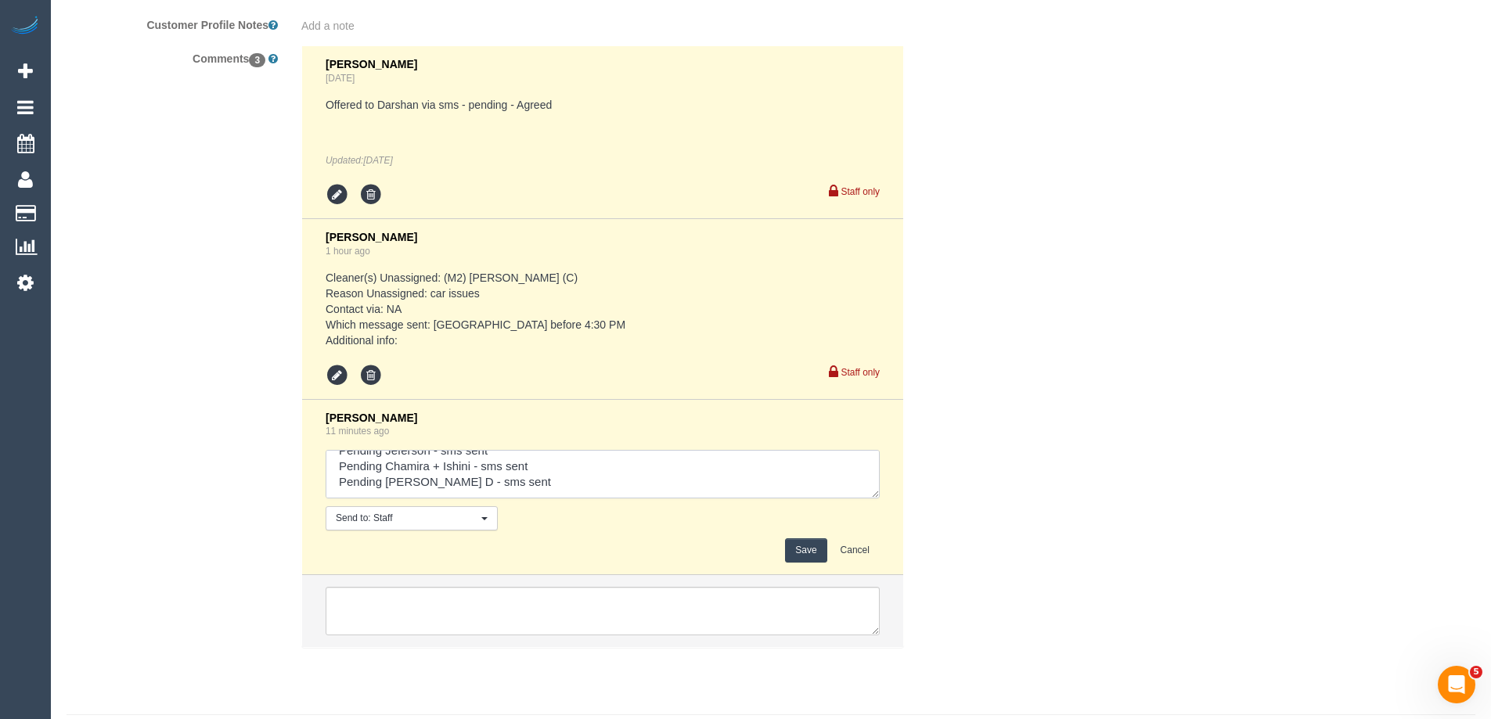
click at [556, 481] on textarea at bounding box center [603, 474] width 554 height 49
type textarea "Pending Jeferson - sms sent Pending Chamira + Ishini - sms sent Pending Angelic…"
click at [809, 548] on button "Save" at bounding box center [805, 550] width 41 height 24
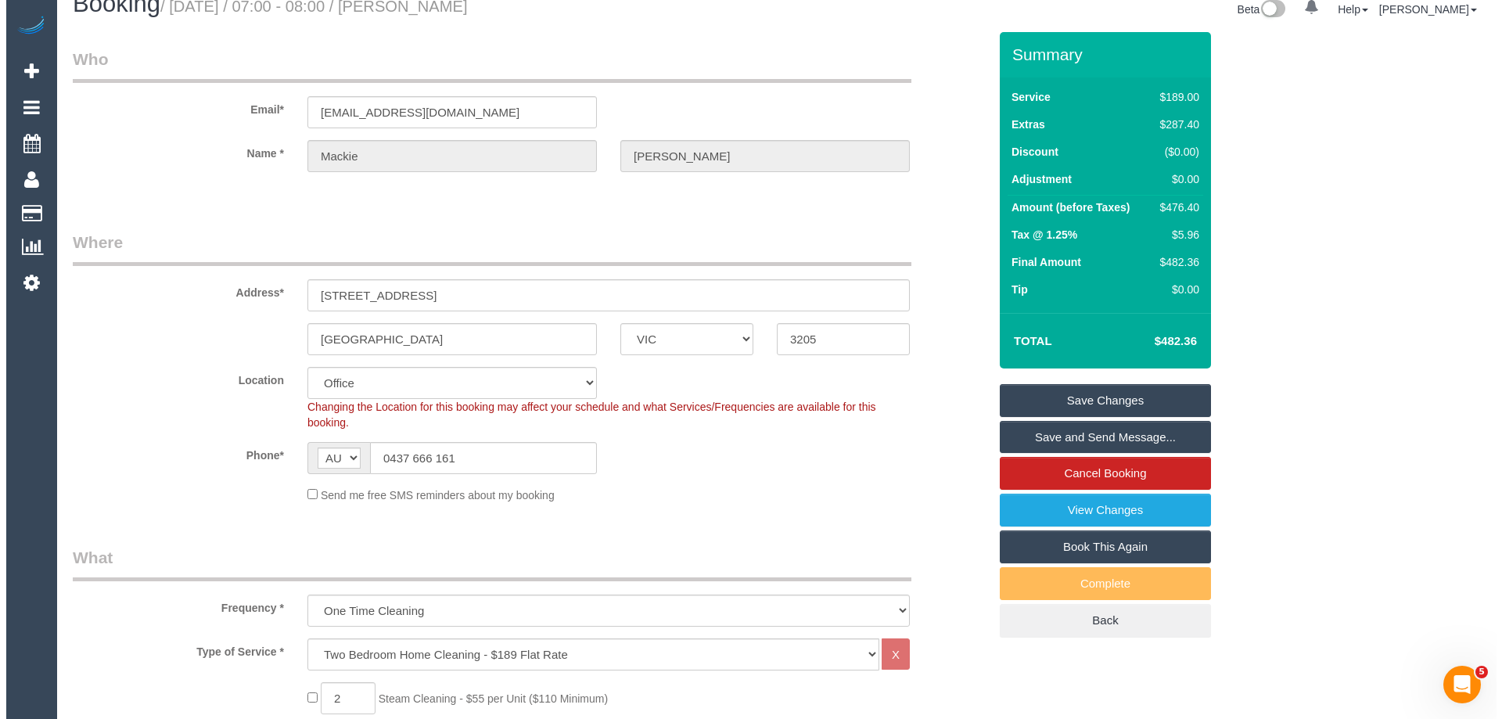
scroll to position [0, 0]
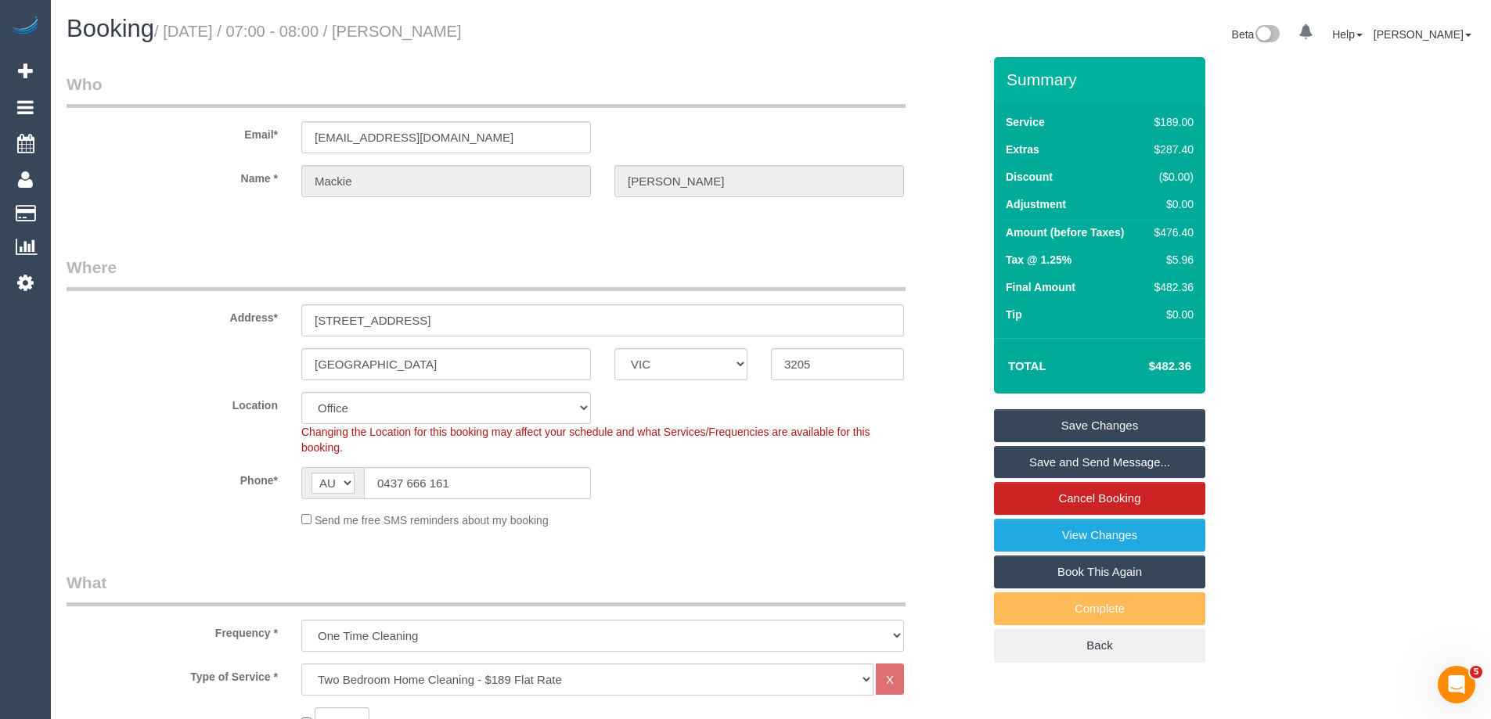
click at [1071, 420] on link "Save Changes" at bounding box center [1099, 425] width 211 height 33
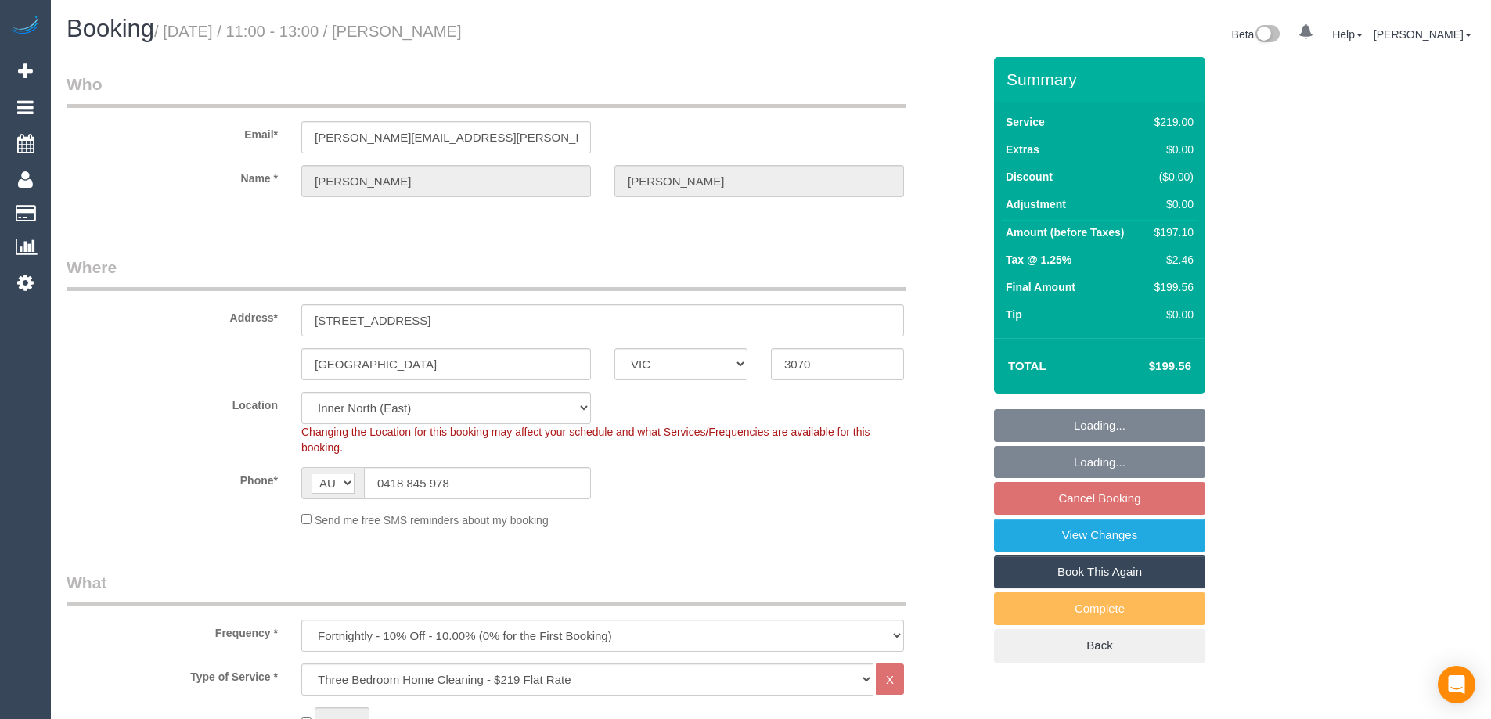
select select "VIC"
select select "number:27"
select select "number:14"
select select "number:19"
select select "number:22"
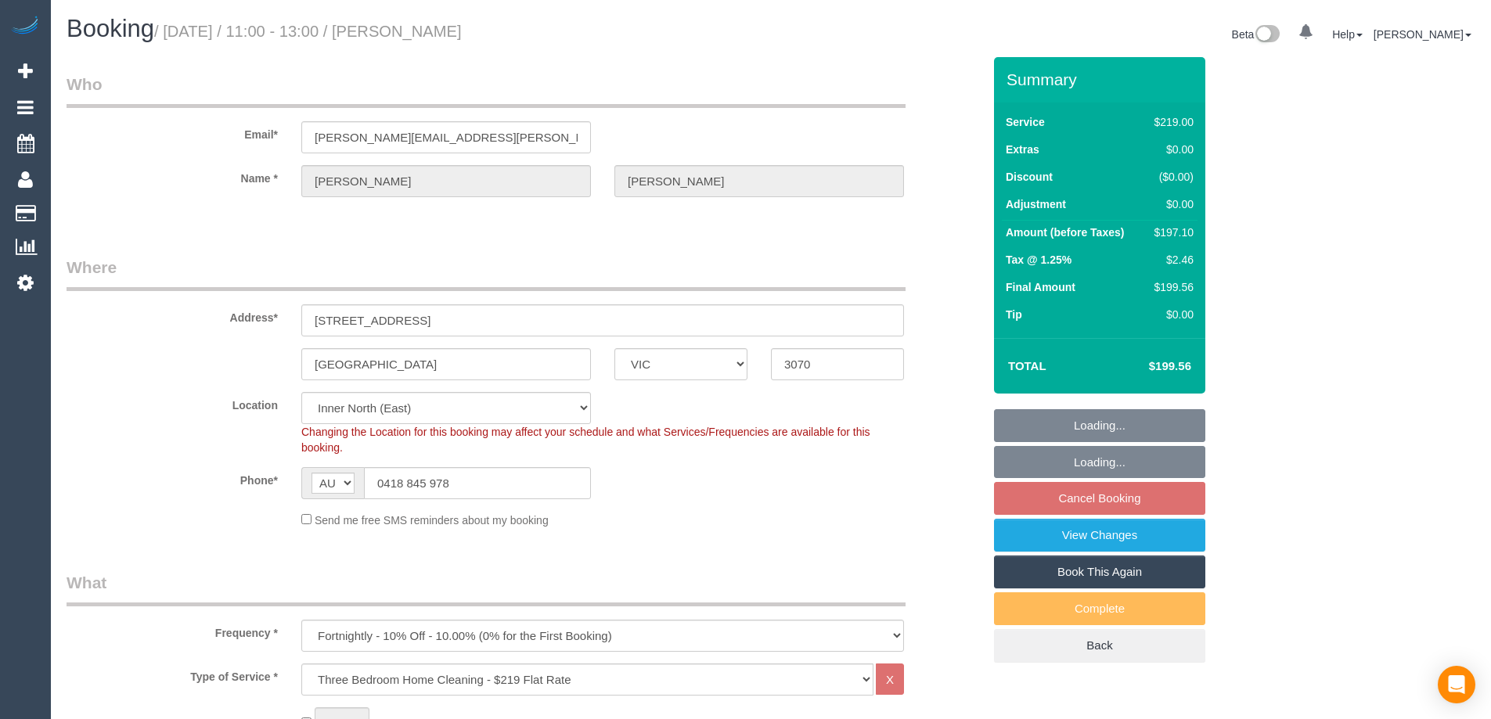
select select "number:35"
select select "number:26"
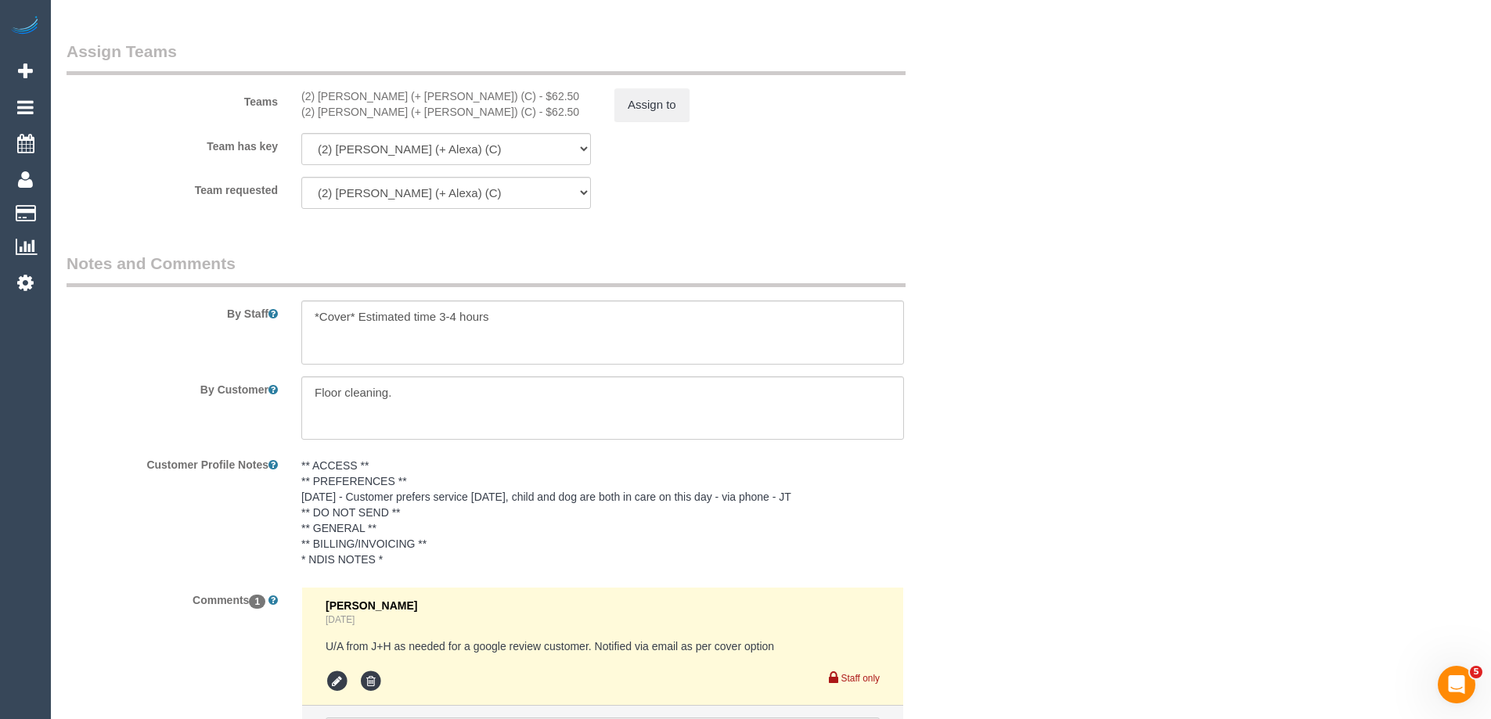
scroll to position [2619, 0]
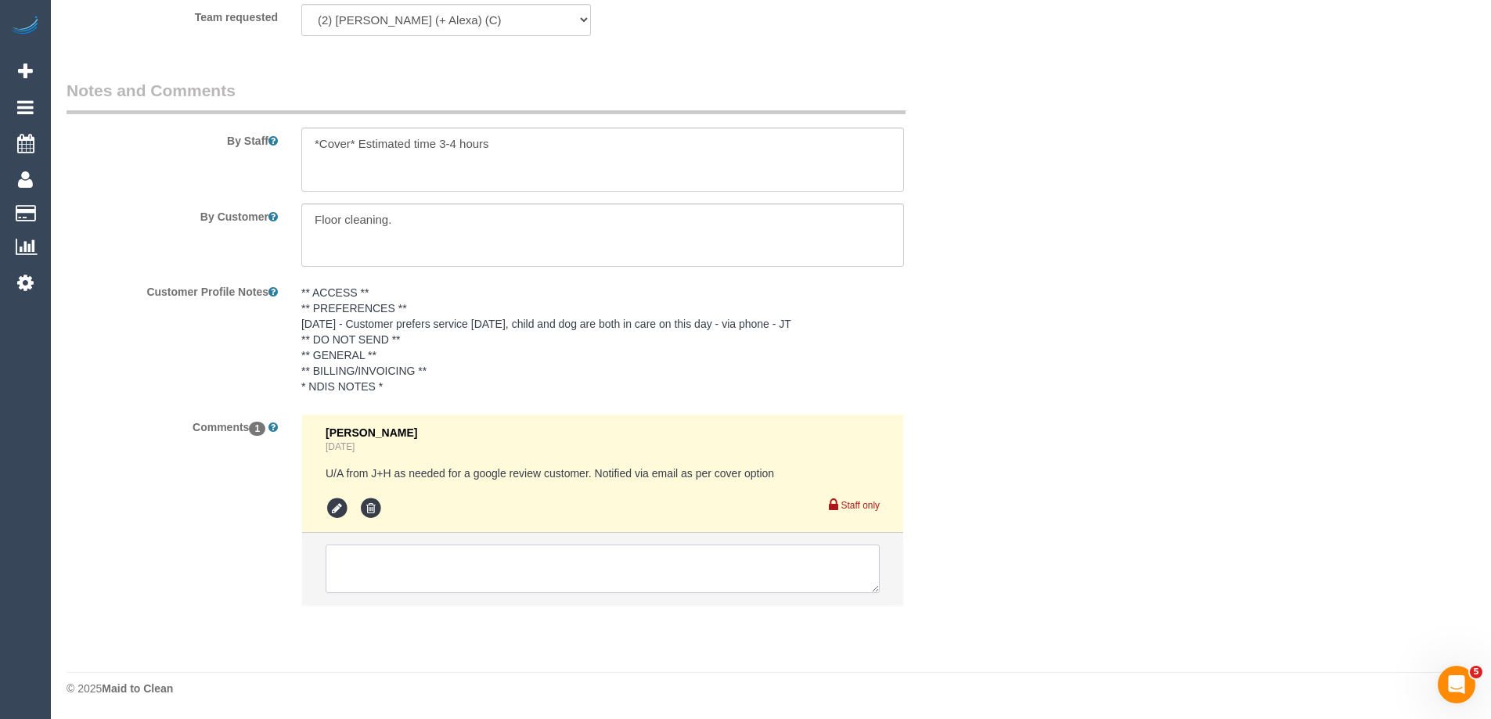
click at [407, 551] on textarea at bounding box center [603, 569] width 554 height 49
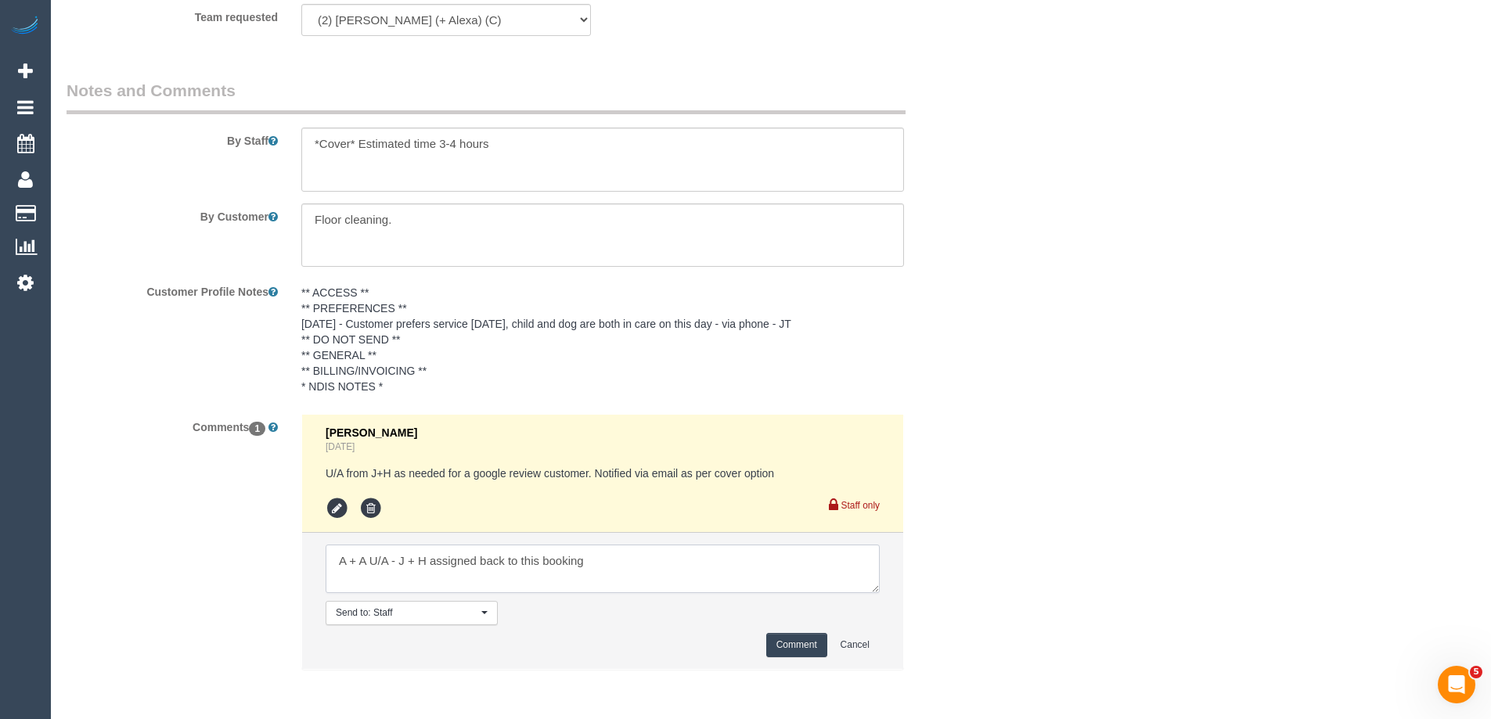
type textarea "A + A U/A - J + H assigned back to this booking"
click at [791, 640] on button "Comment" at bounding box center [796, 645] width 61 height 24
click at [958, 362] on div "Customer Profile Notes ** ACCESS ** ** PREFERENCES ** [DATE] - Customer prefers…" at bounding box center [524, 341] width 939 height 124
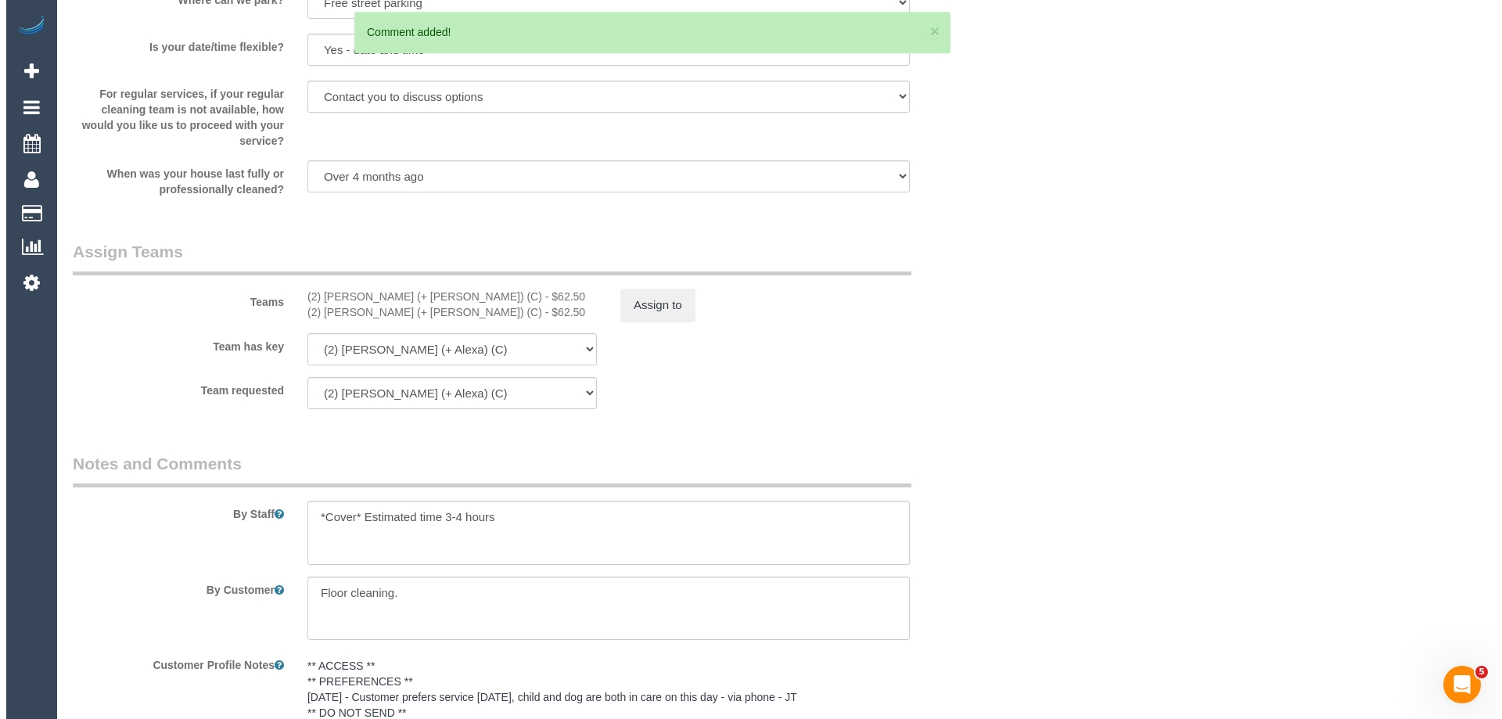
scroll to position [2228, 0]
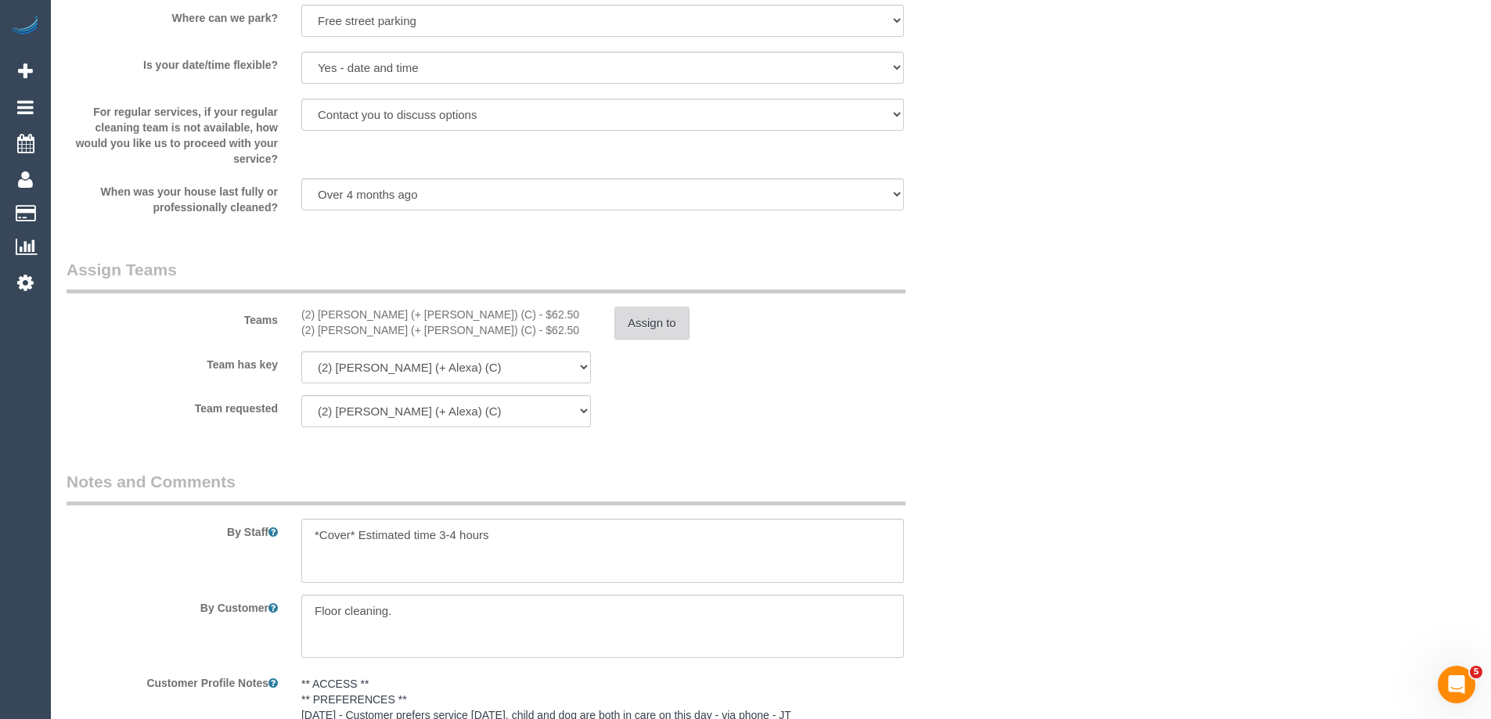
click at [638, 329] on button "Assign to" at bounding box center [651, 323] width 75 height 33
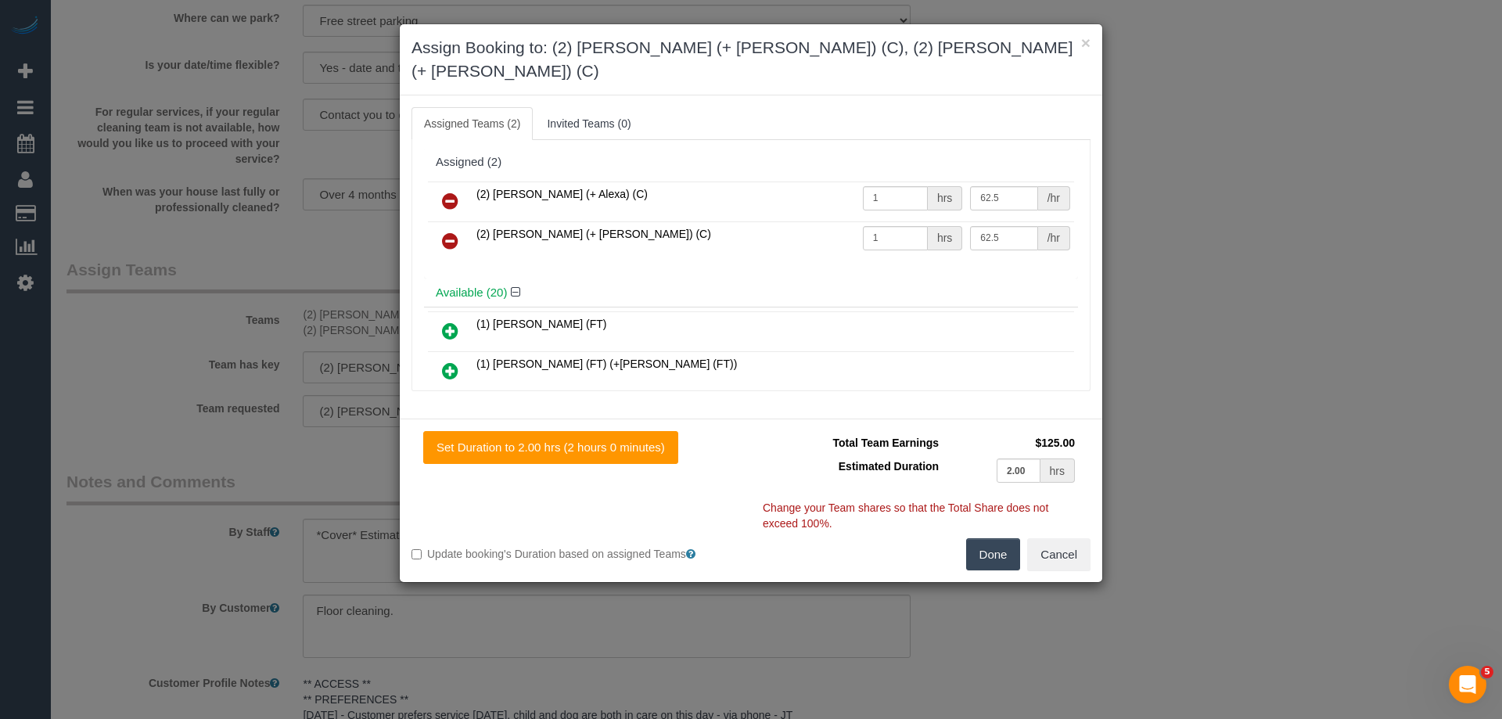
click at [453, 192] on icon at bounding box center [450, 201] width 16 height 19
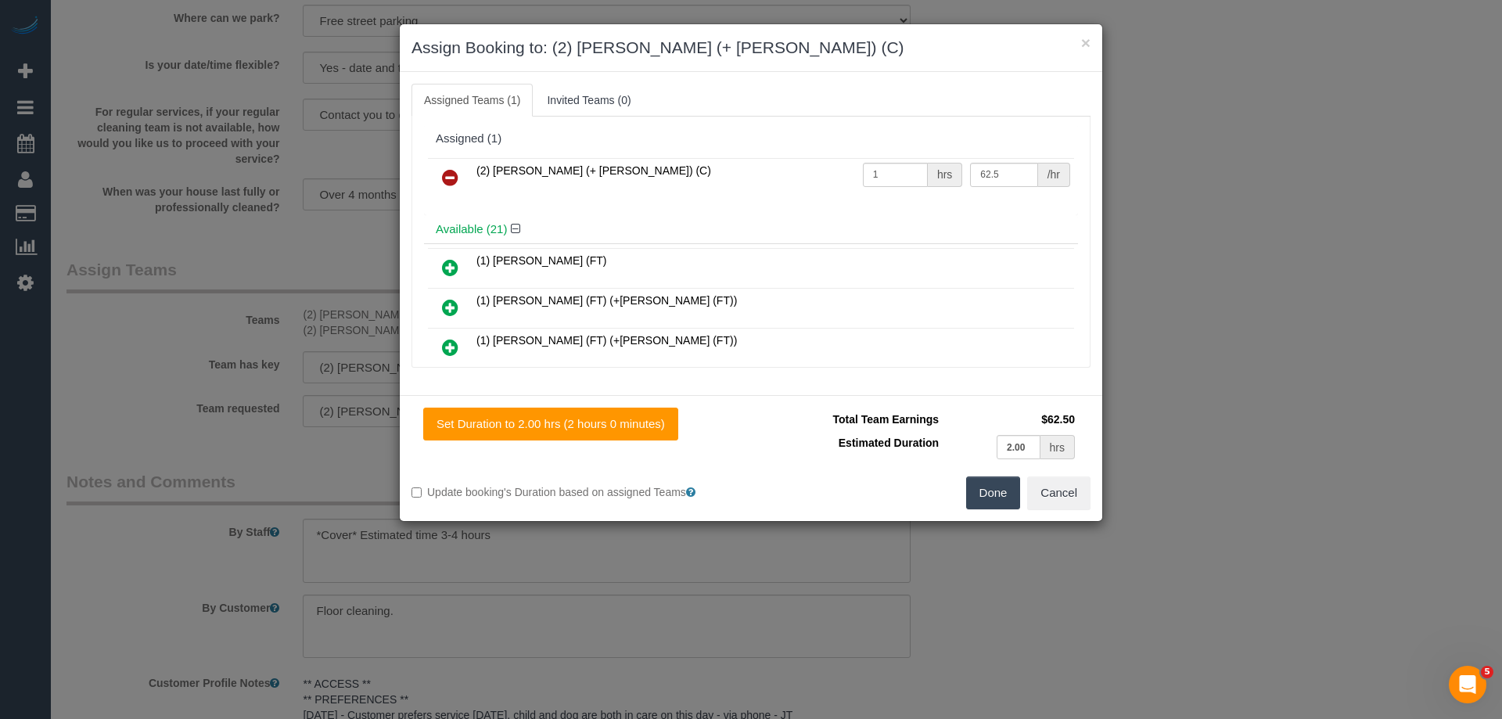
click at [451, 175] on icon at bounding box center [450, 177] width 16 height 19
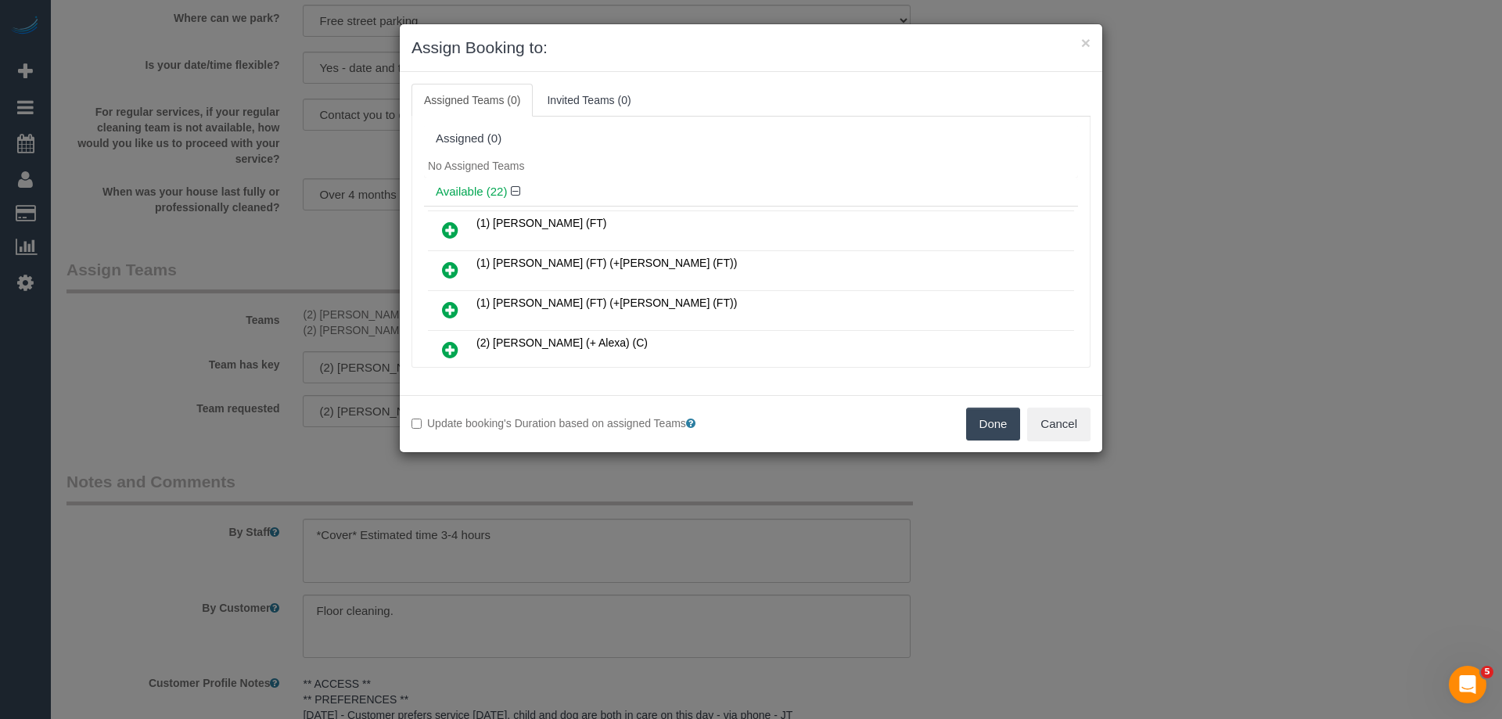
click at [637, 158] on div "No Assigned Teams" at bounding box center [751, 165] width 654 height 23
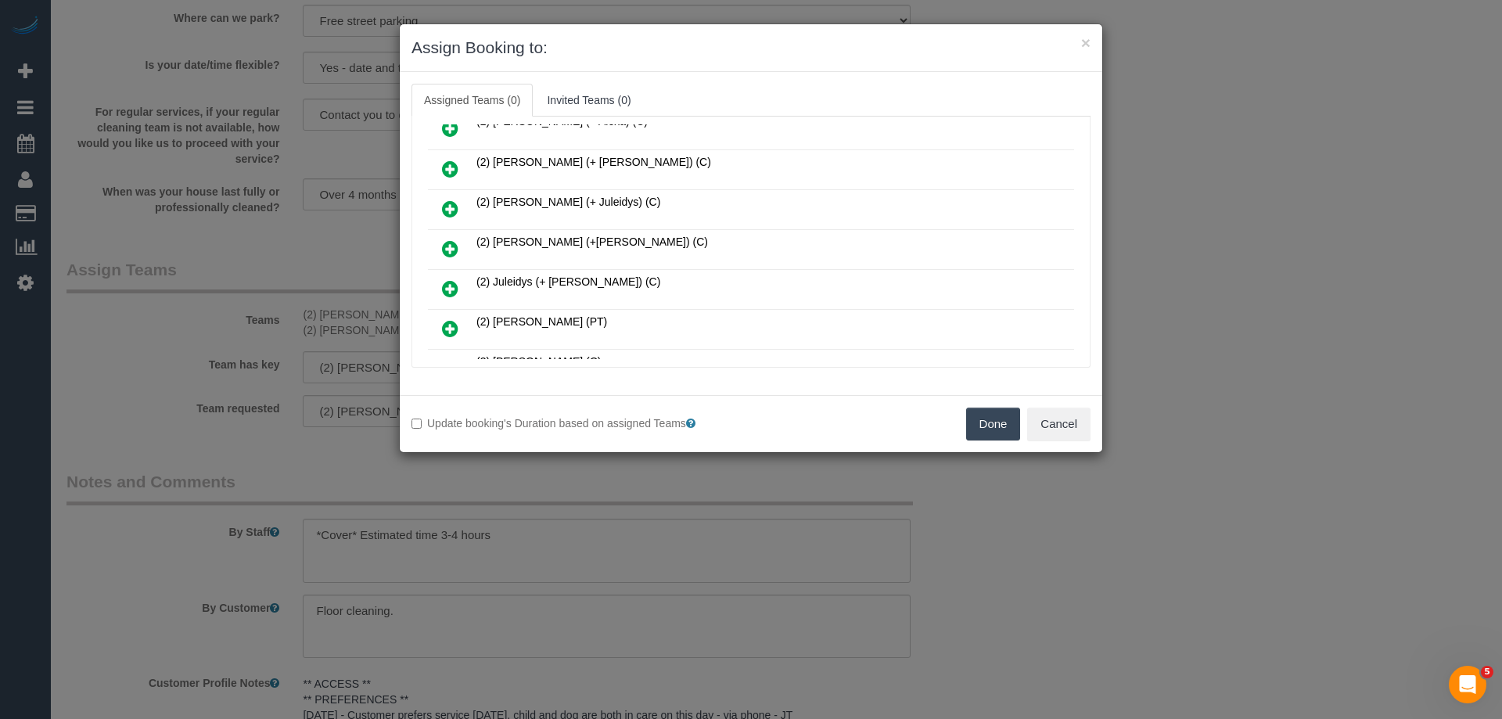
click at [451, 248] on icon at bounding box center [450, 248] width 16 height 19
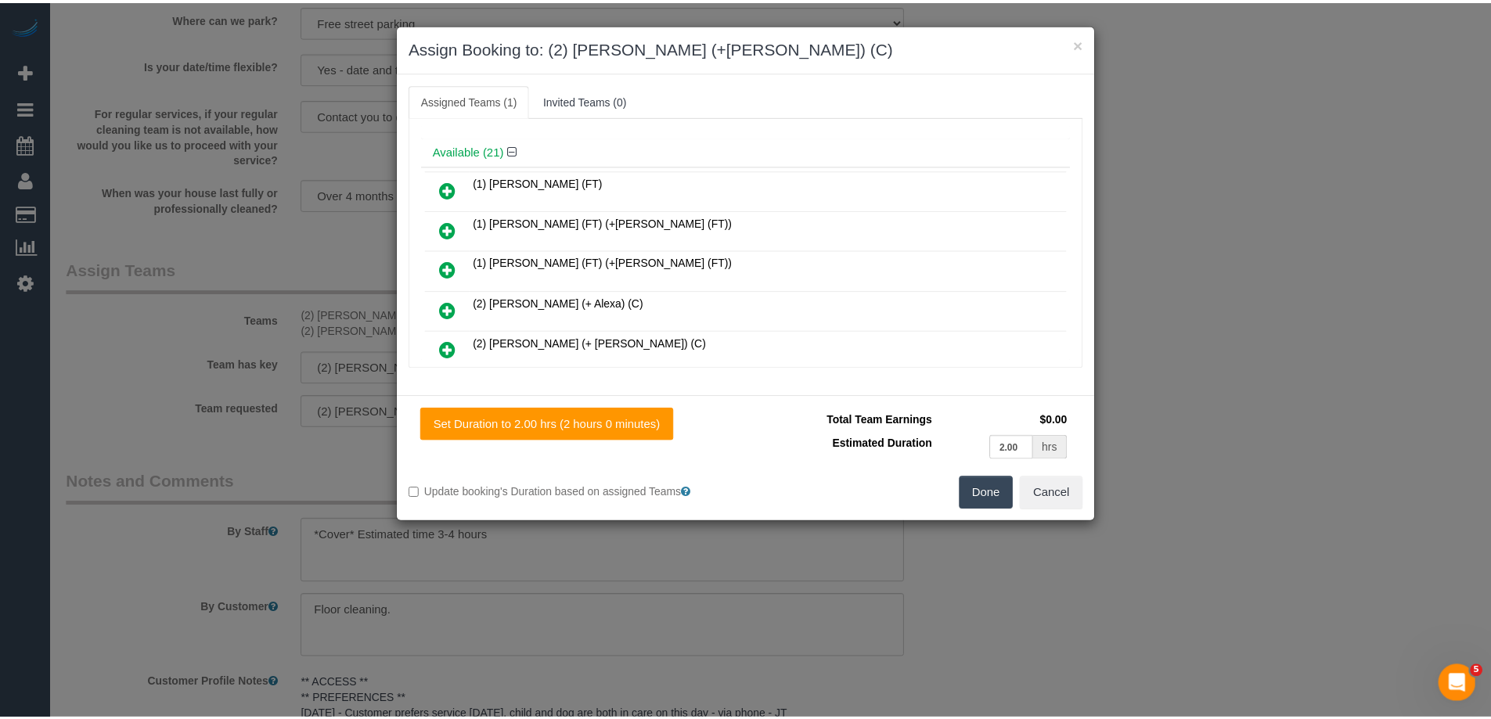
scroll to position [0, 0]
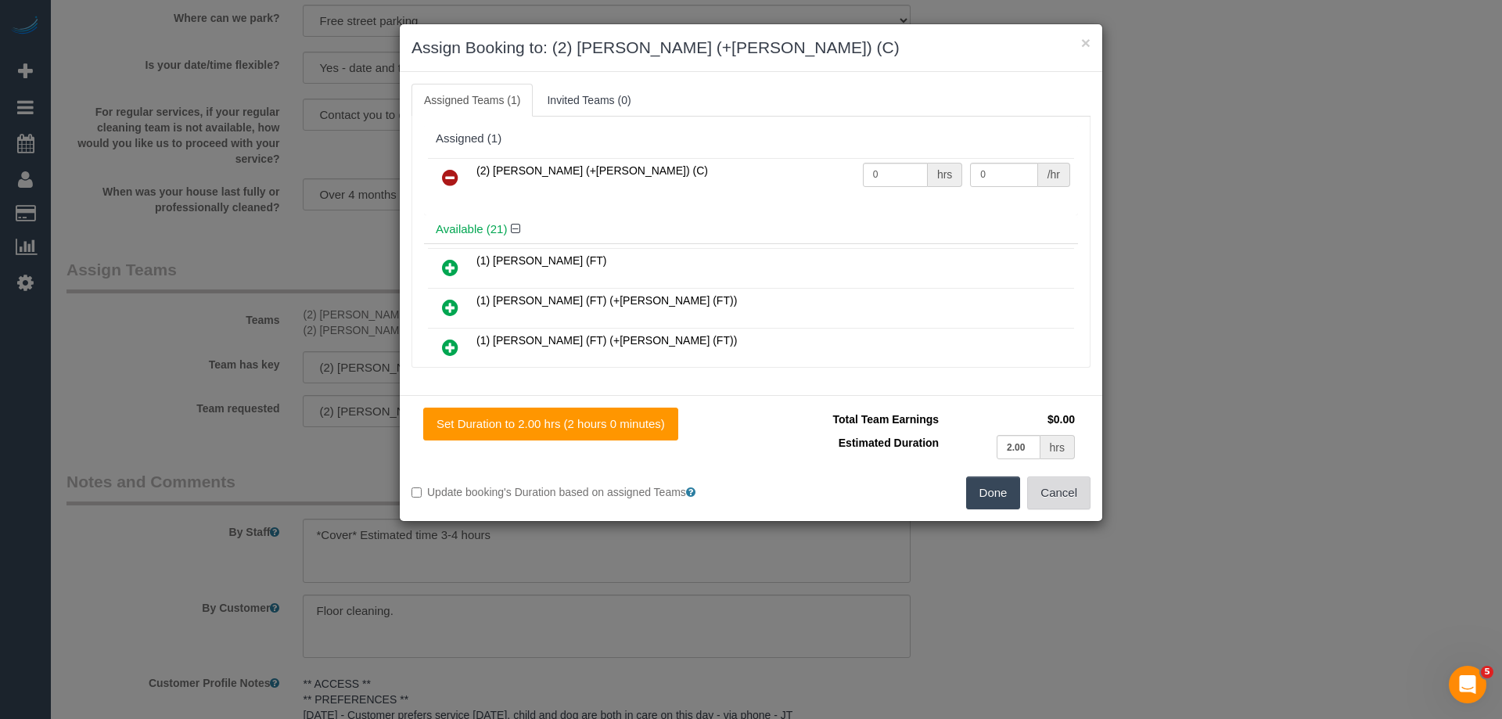
click at [1061, 490] on button "Cancel" at bounding box center [1058, 493] width 63 height 33
click at [1061, 490] on div "× Assign Booking to: (2) [PERSON_NAME] (+[PERSON_NAME]) (C) Assigned Teams (1) …" at bounding box center [751, 359] width 1502 height 719
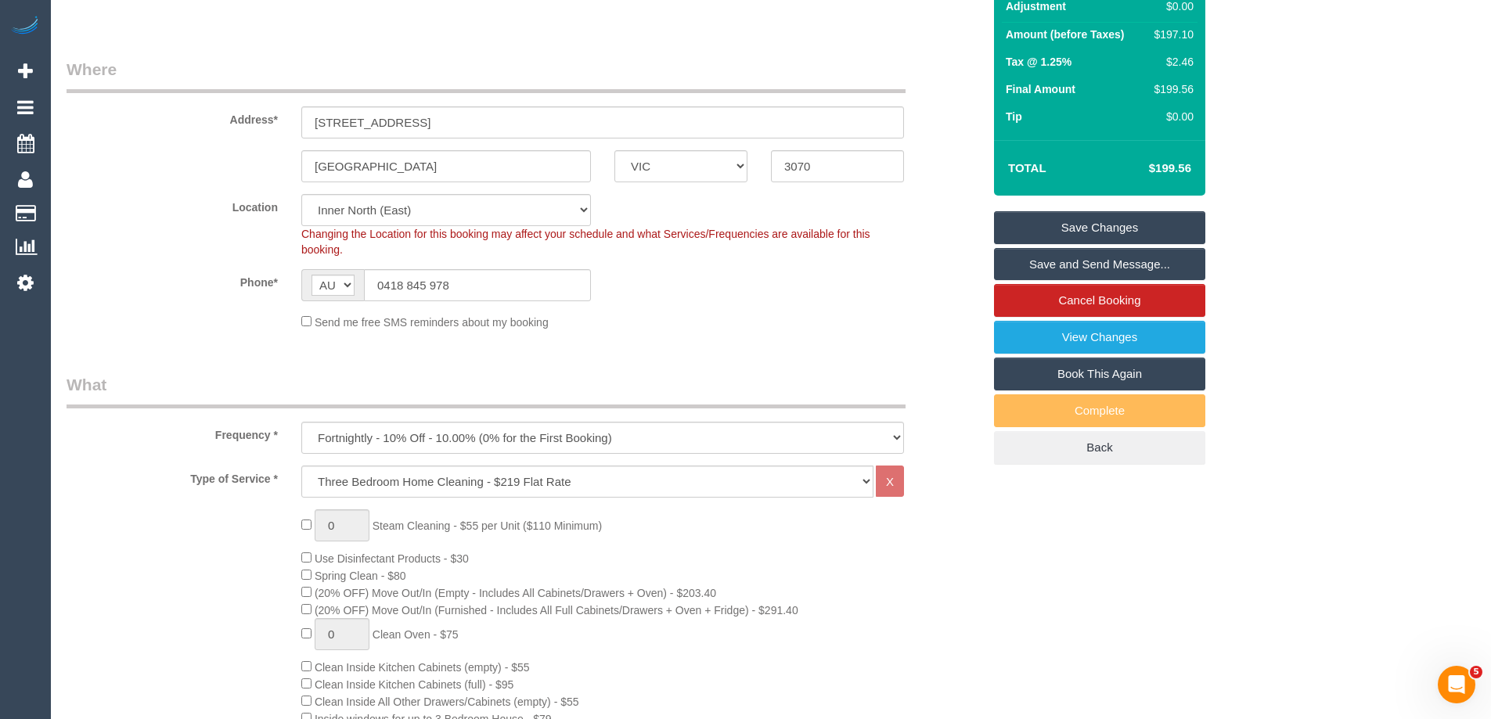
scroll to position [193, 0]
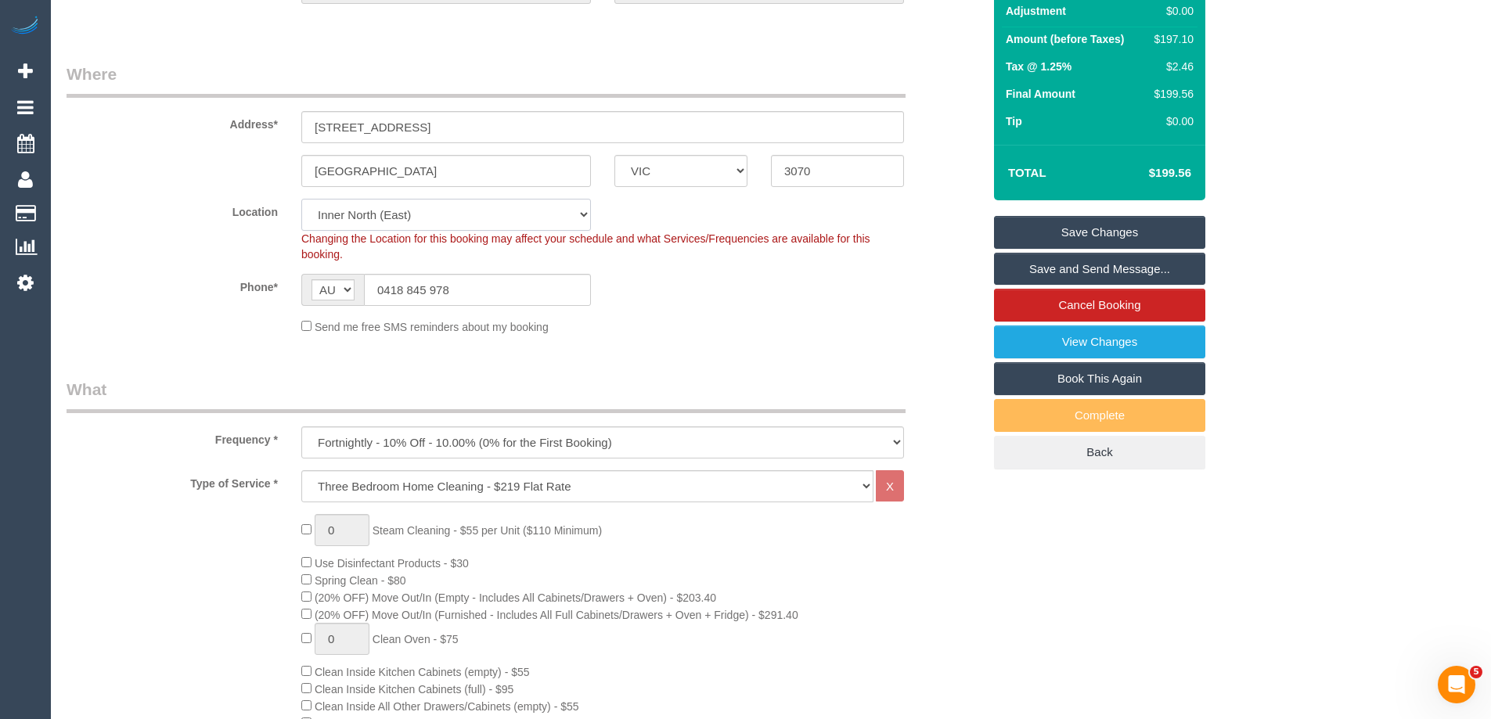
click at [368, 211] on select "Office City East (North) East (South) Inner East Inner North (East) Inner North…" at bounding box center [446, 215] width 290 height 32
select select "50"
click at [301, 199] on select "Office City East (North) East (South) Inner East Inner North (East) Inner North…" at bounding box center [446, 215] width 290 height 32
click at [283, 282] on label "Phone*" at bounding box center [172, 284] width 235 height 21
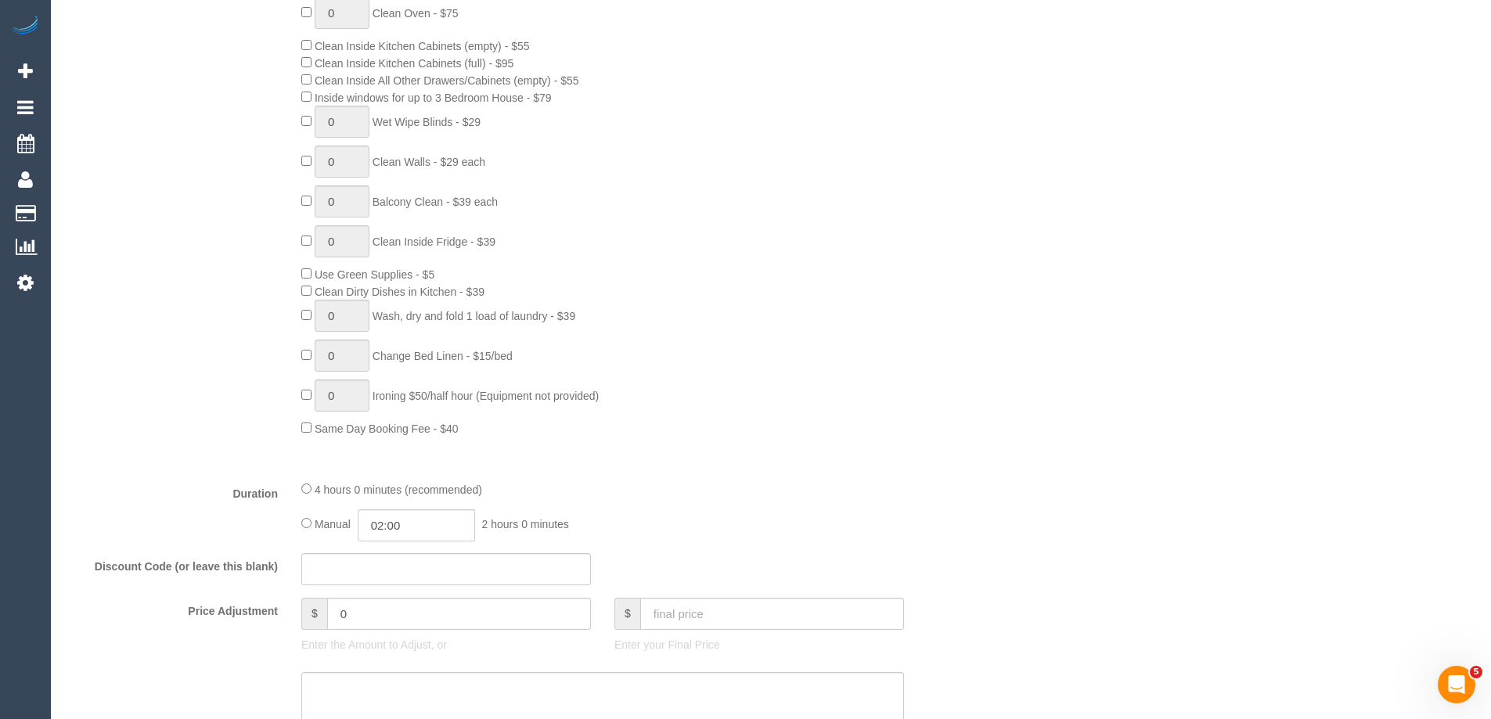
select select "object:5489"
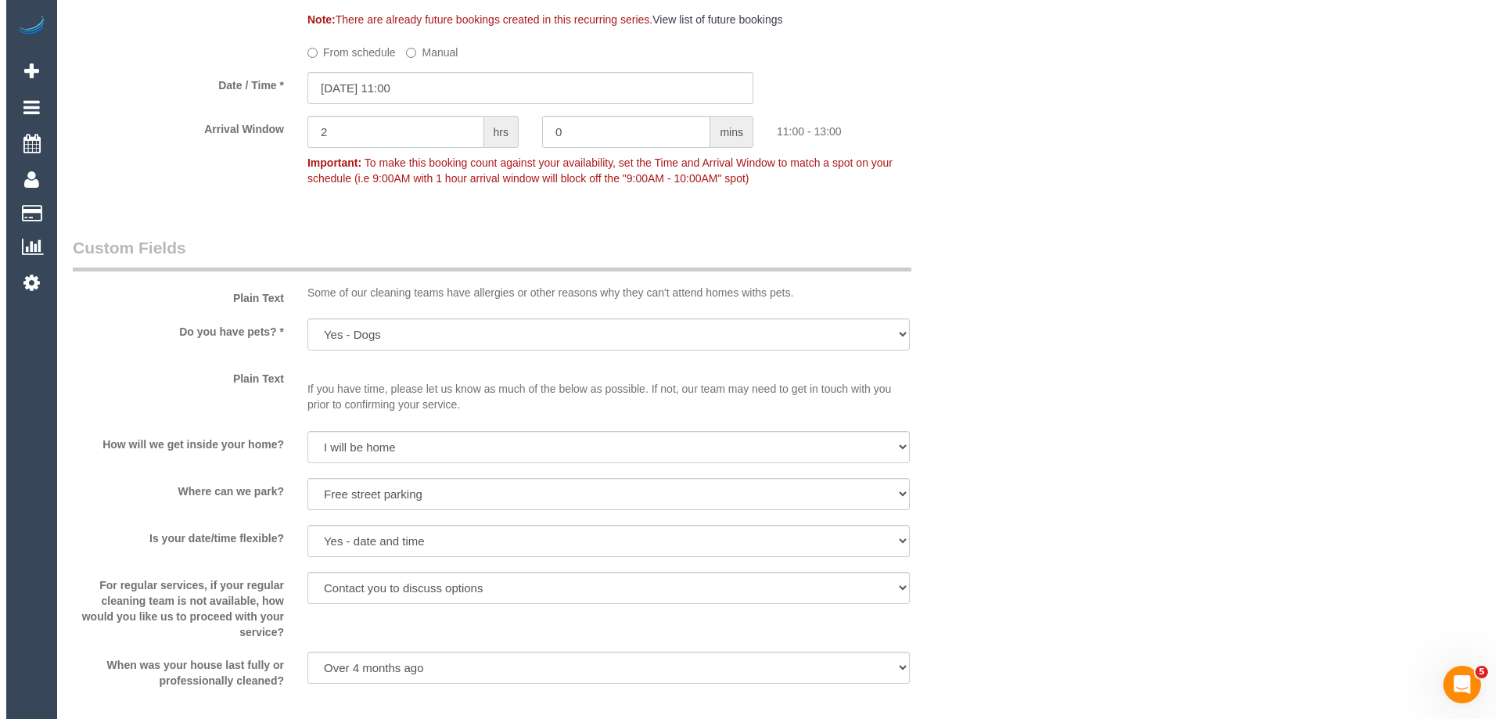
scroll to position [1993, 0]
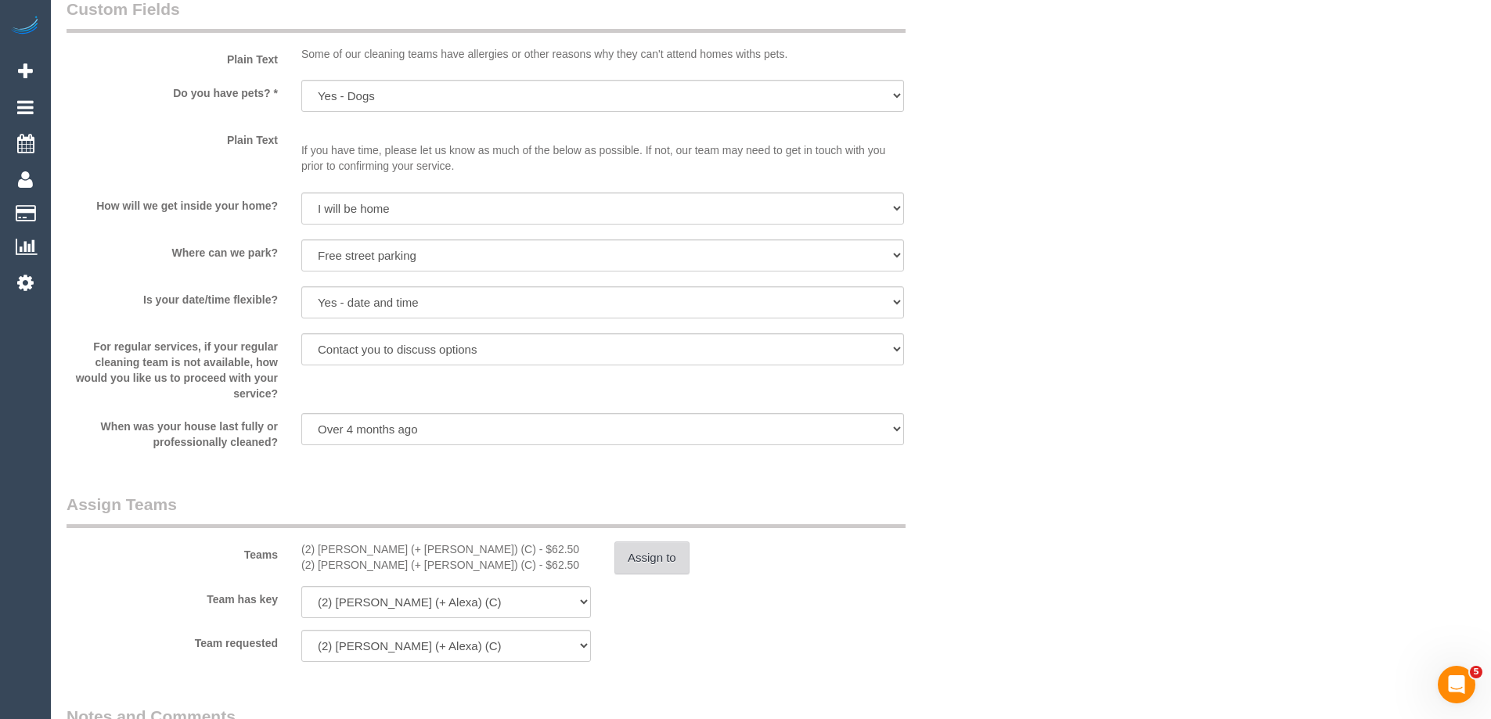
click at [645, 564] on button "Assign to" at bounding box center [651, 558] width 75 height 33
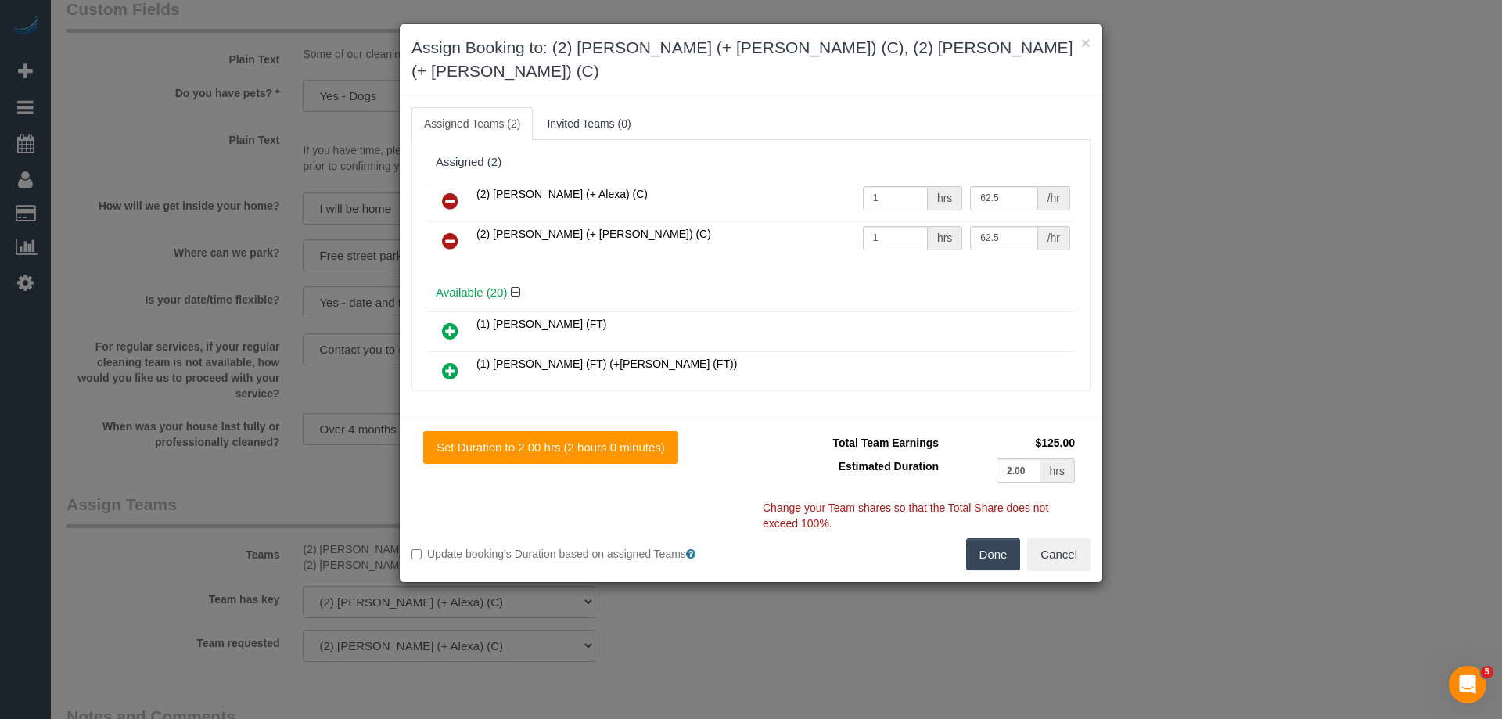
click at [453, 192] on icon at bounding box center [450, 201] width 16 height 19
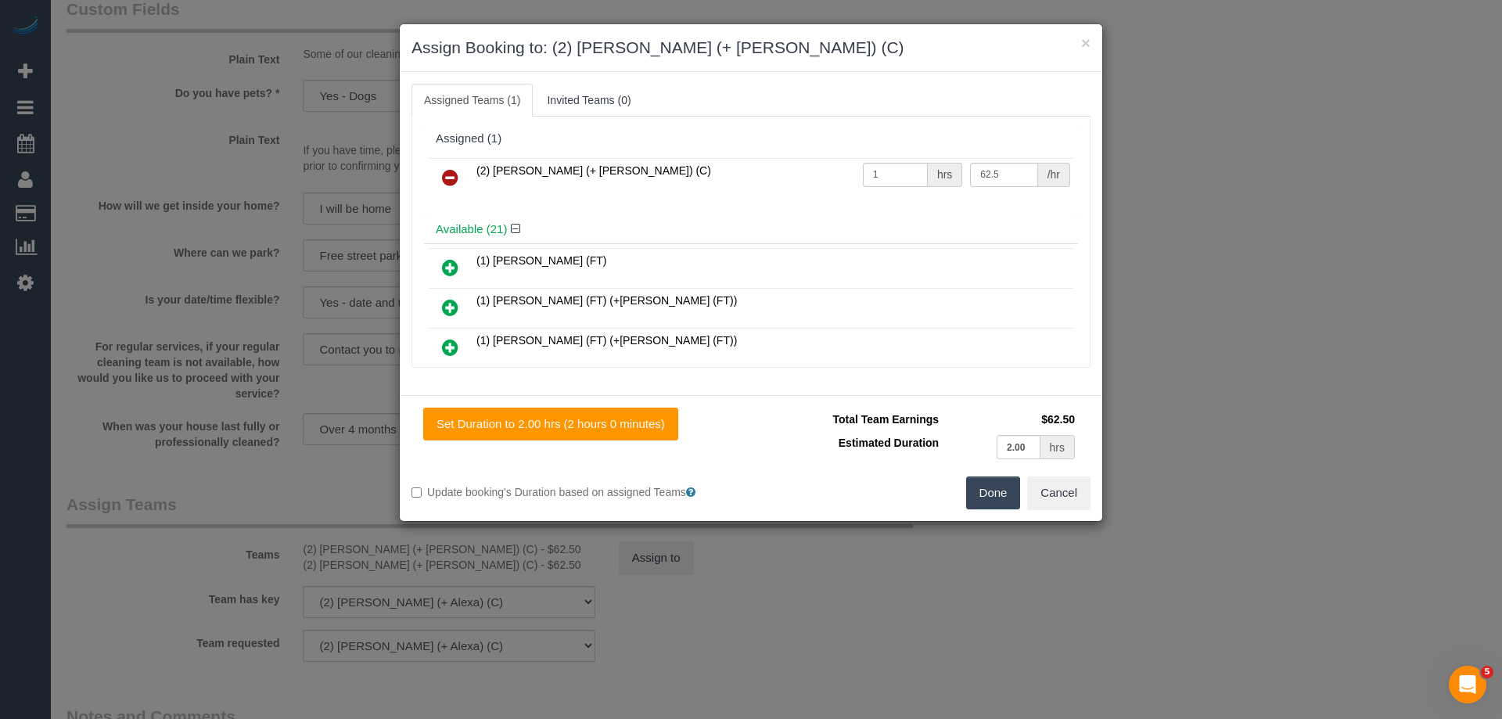
click at [451, 176] on icon at bounding box center [450, 177] width 16 height 19
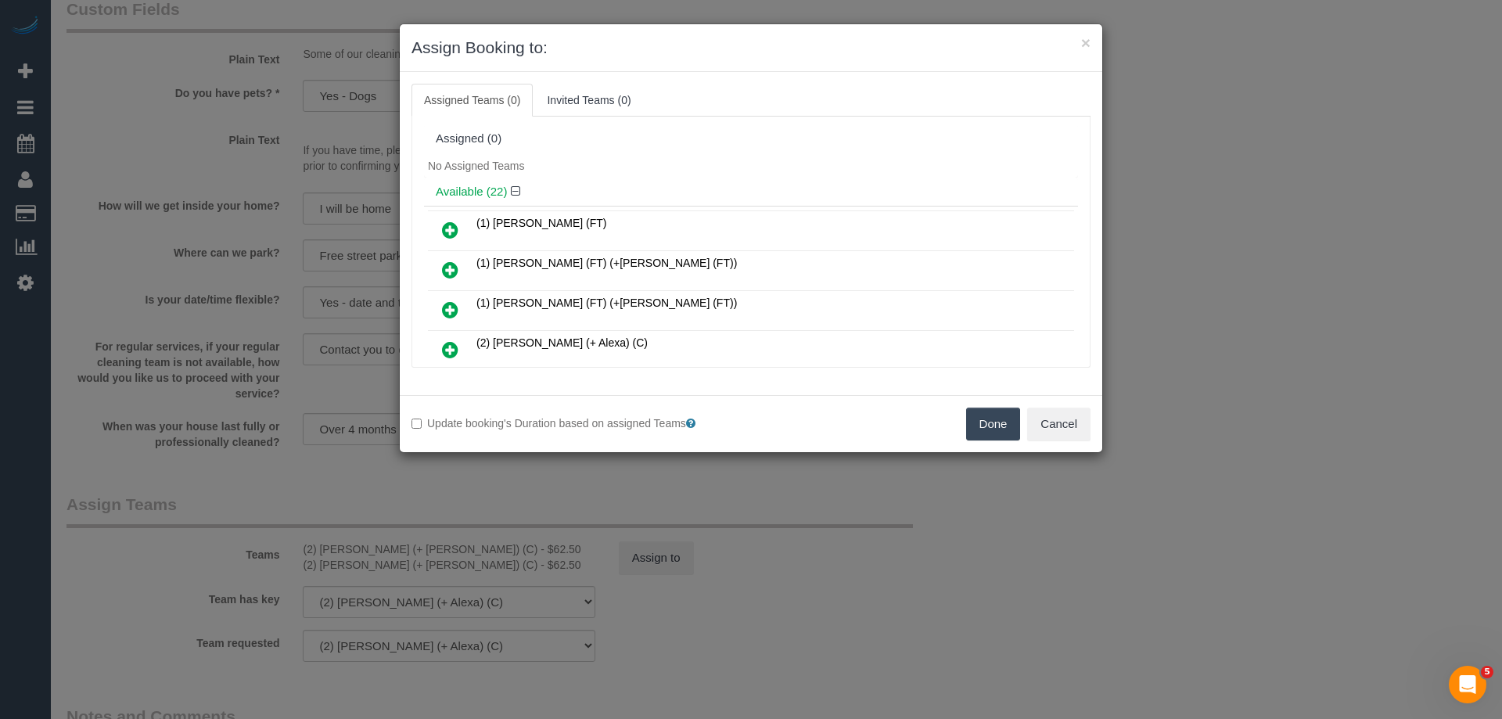
scroll to position [221, 0]
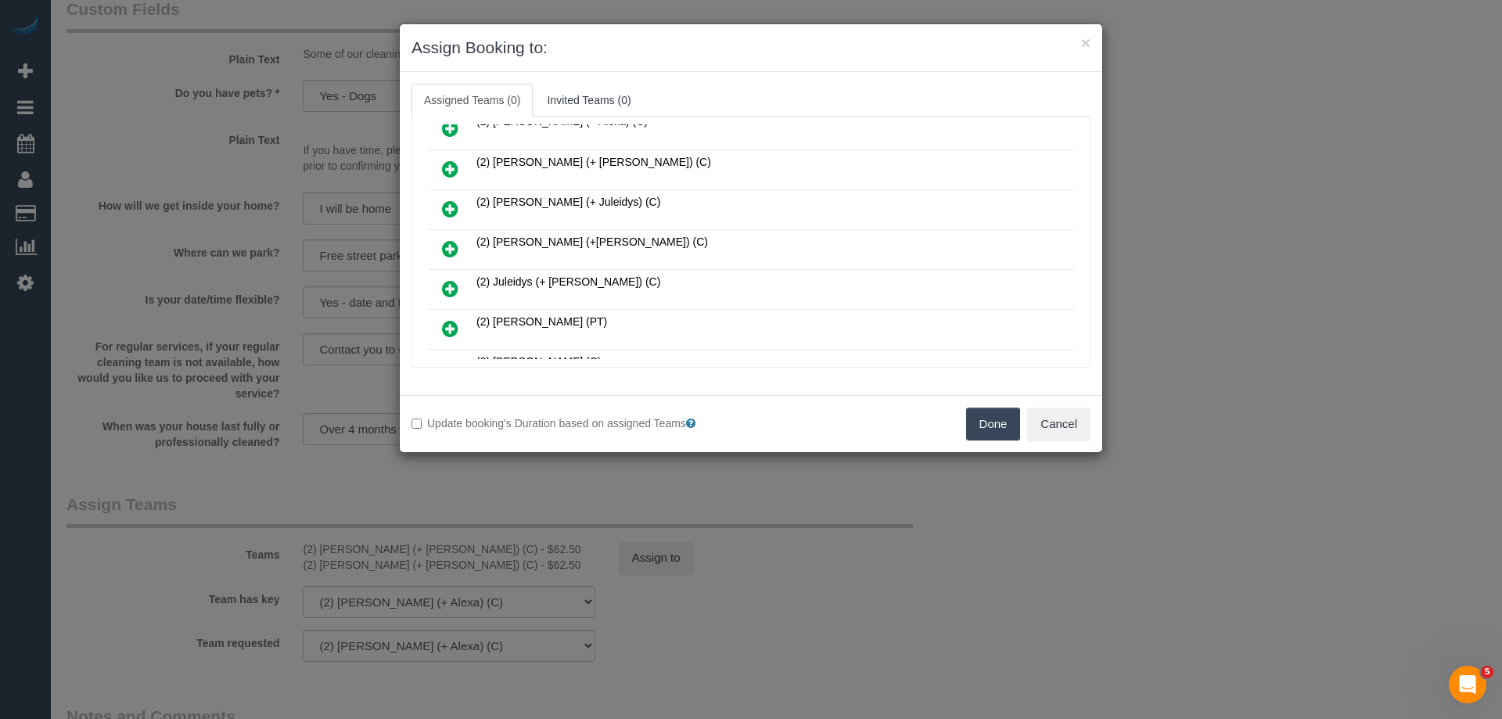
click at [447, 248] on icon at bounding box center [450, 248] width 16 height 19
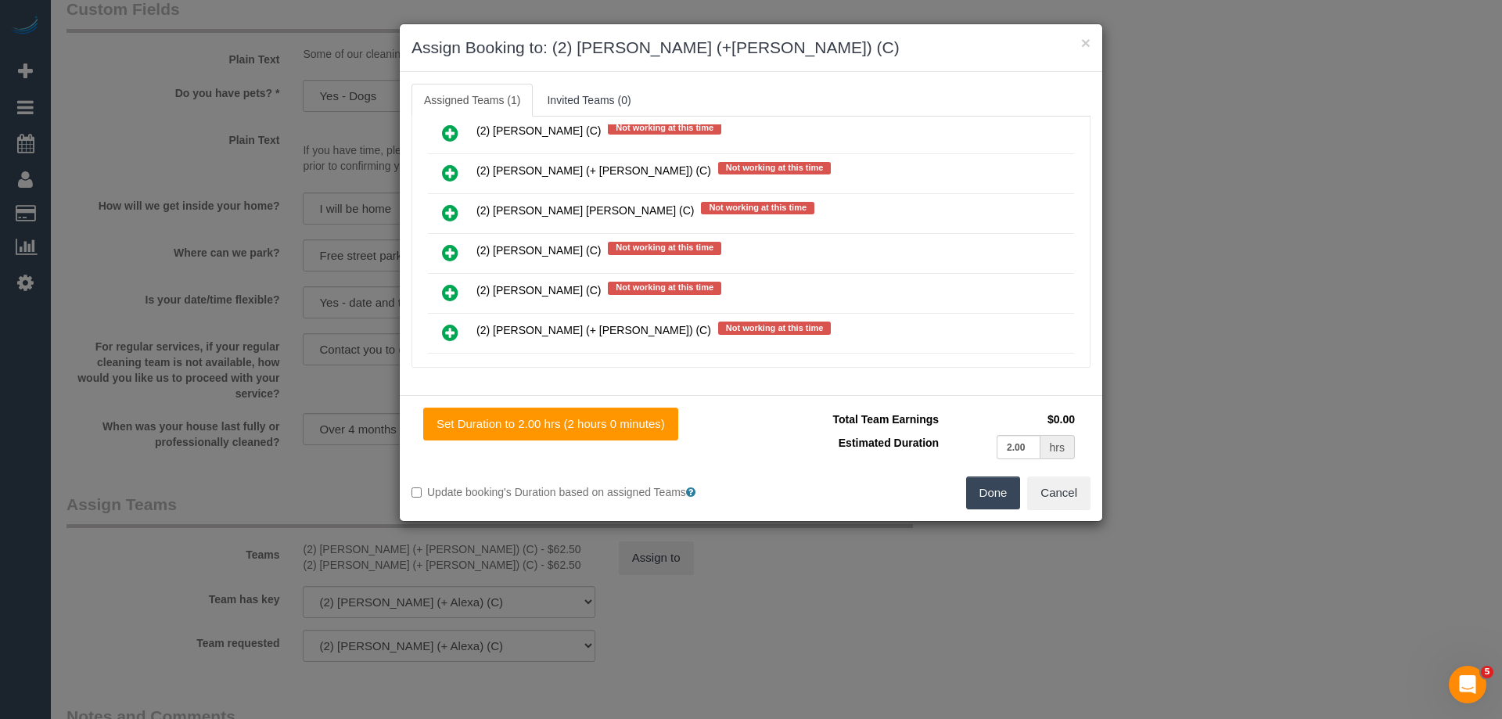
scroll to position [1487, 0]
click at [449, 171] on icon at bounding box center [450, 171] width 16 height 19
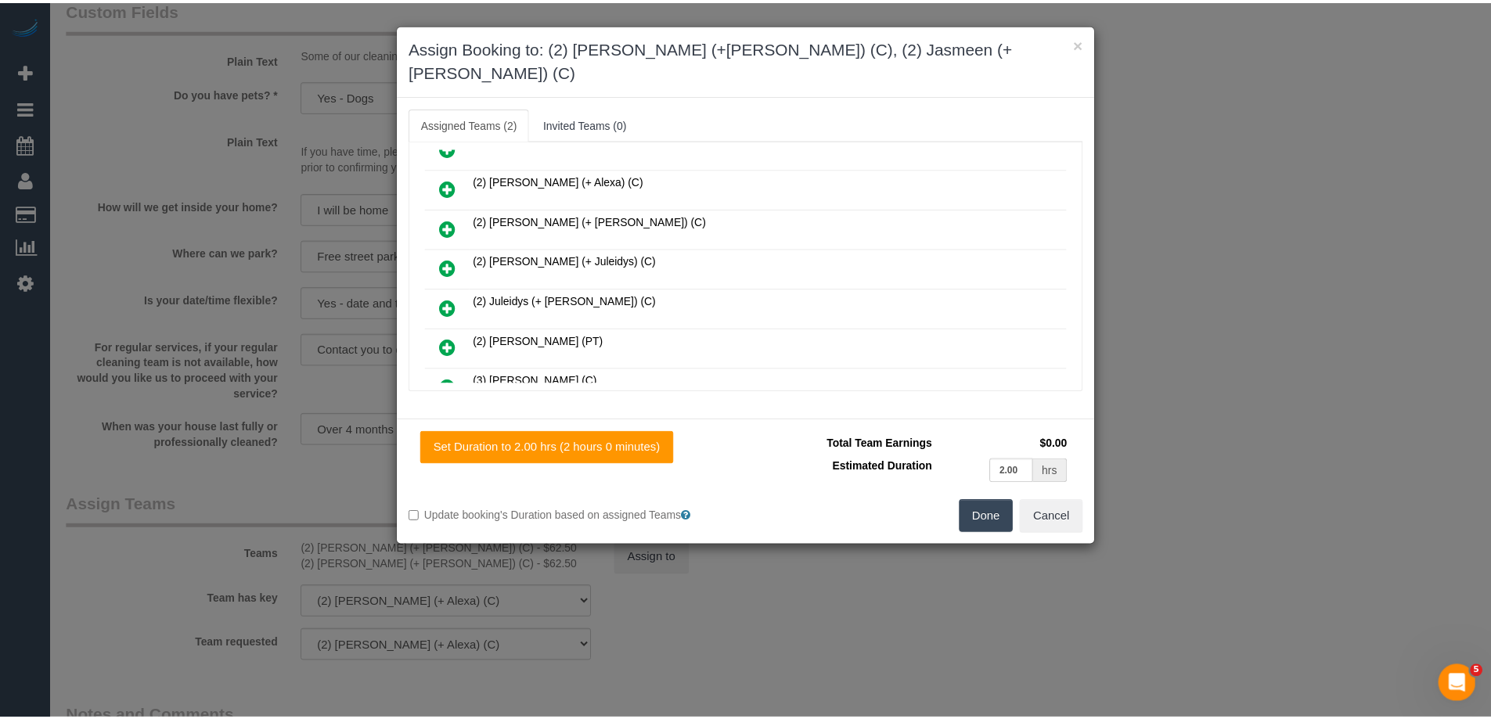
scroll to position [0, 0]
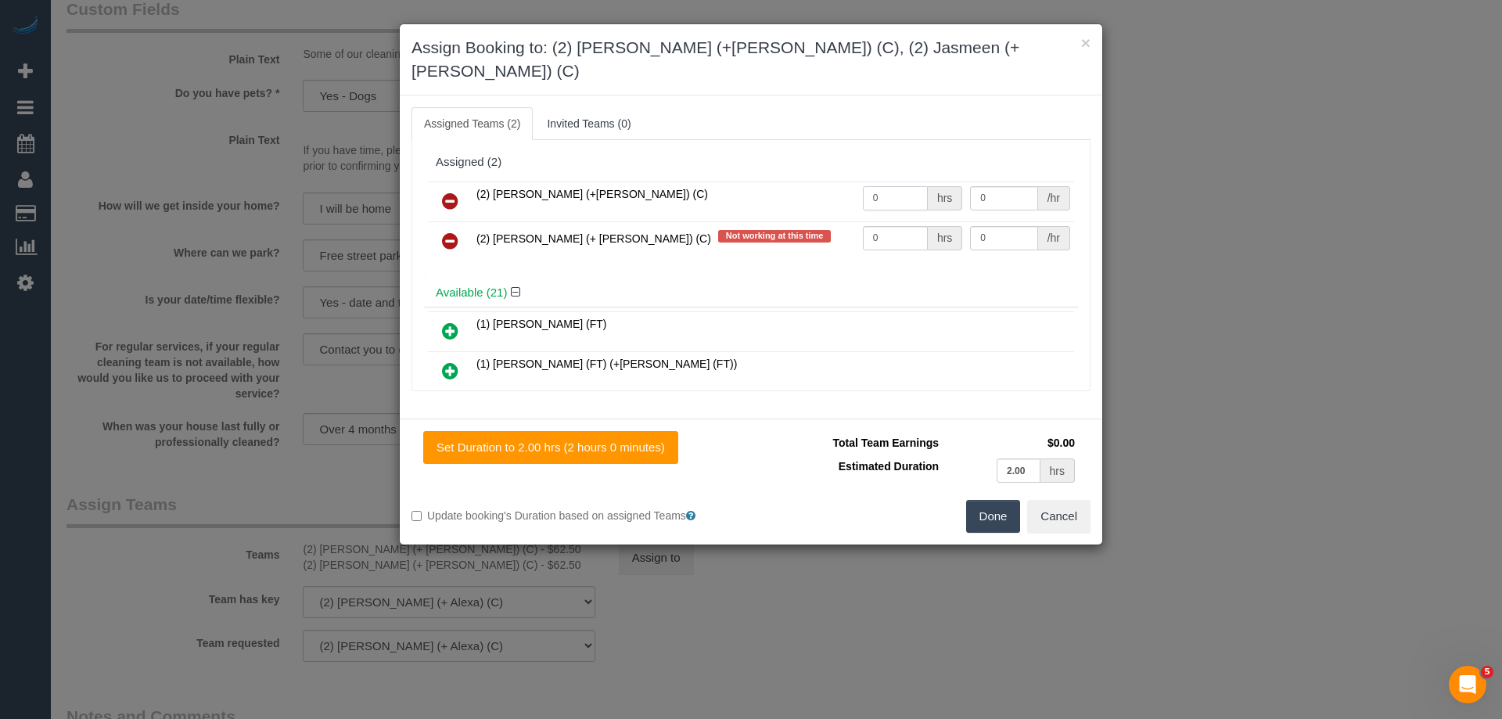
click at [890, 186] on input "0" at bounding box center [895, 198] width 65 height 24
type input "1"
click at [887, 226] on input "0" at bounding box center [895, 238] width 65 height 24
type input "1"
drag, startPoint x: 991, startPoint y: 494, endPoint x: 1056, endPoint y: 486, distance: 65.4
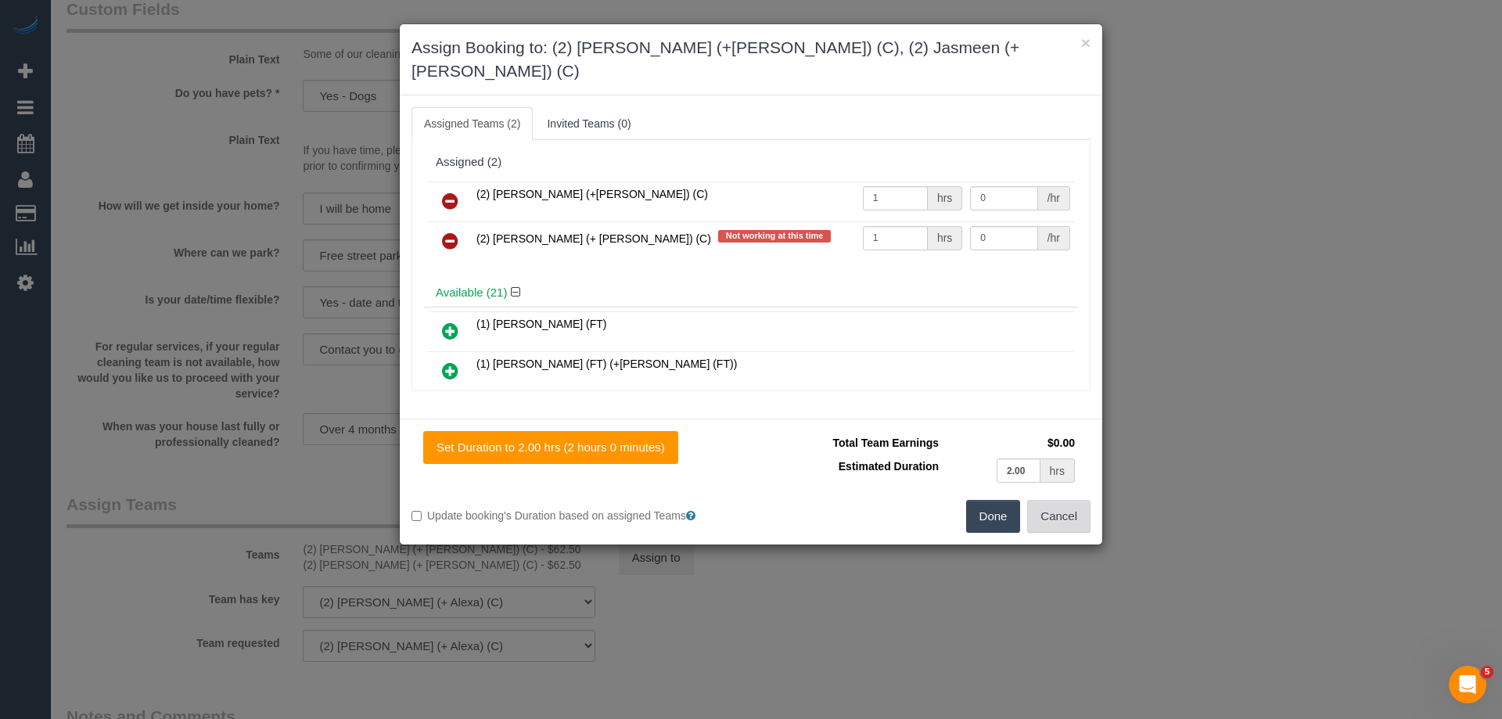
click at [991, 500] on button "Done" at bounding box center [993, 516] width 55 height 33
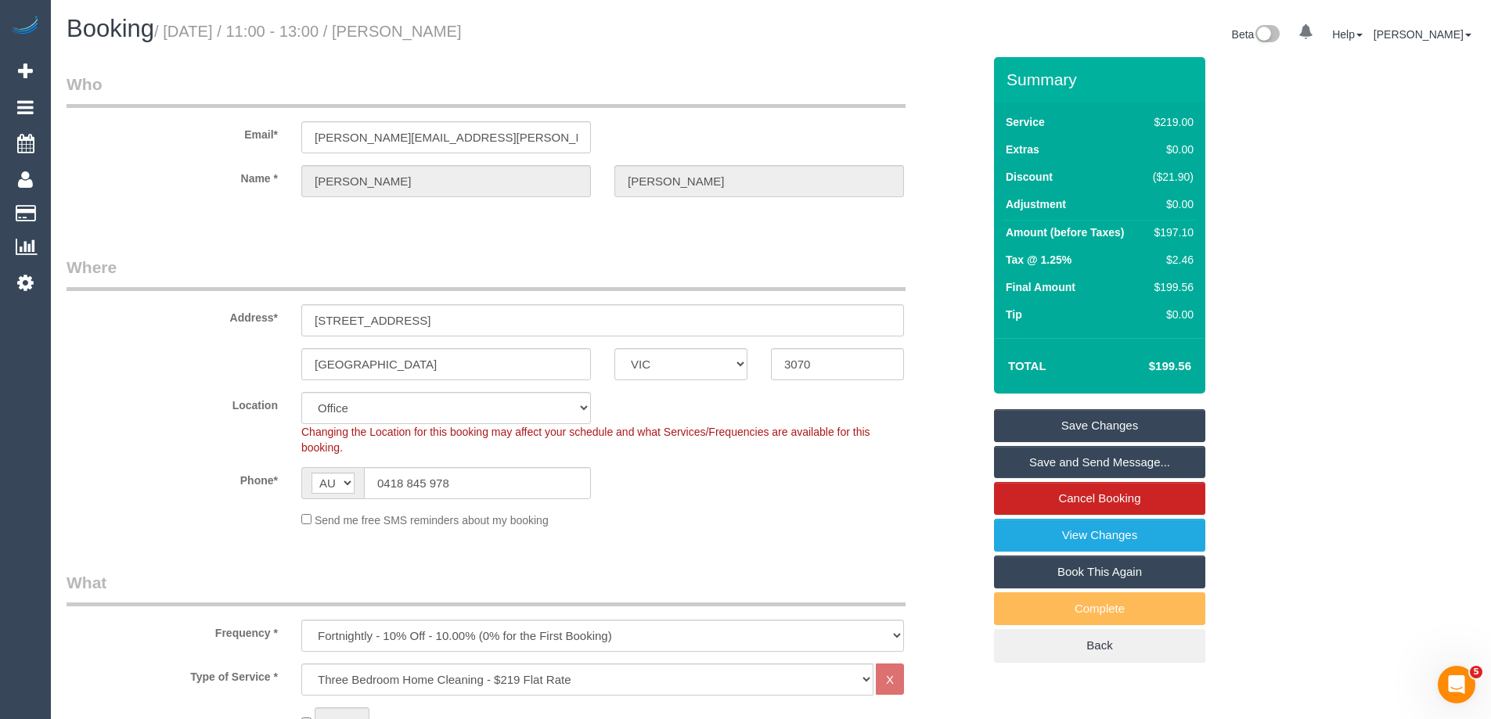
click at [1183, 225] on div "$197.10" at bounding box center [1169, 233] width 47 height 16
copy div "197.10"
click at [1268, 237] on div "Summary Service $219.00 Extras $0.00 Discount ($21.90) Adjustment $0.00 Amount …" at bounding box center [1158, 375] width 352 height 637
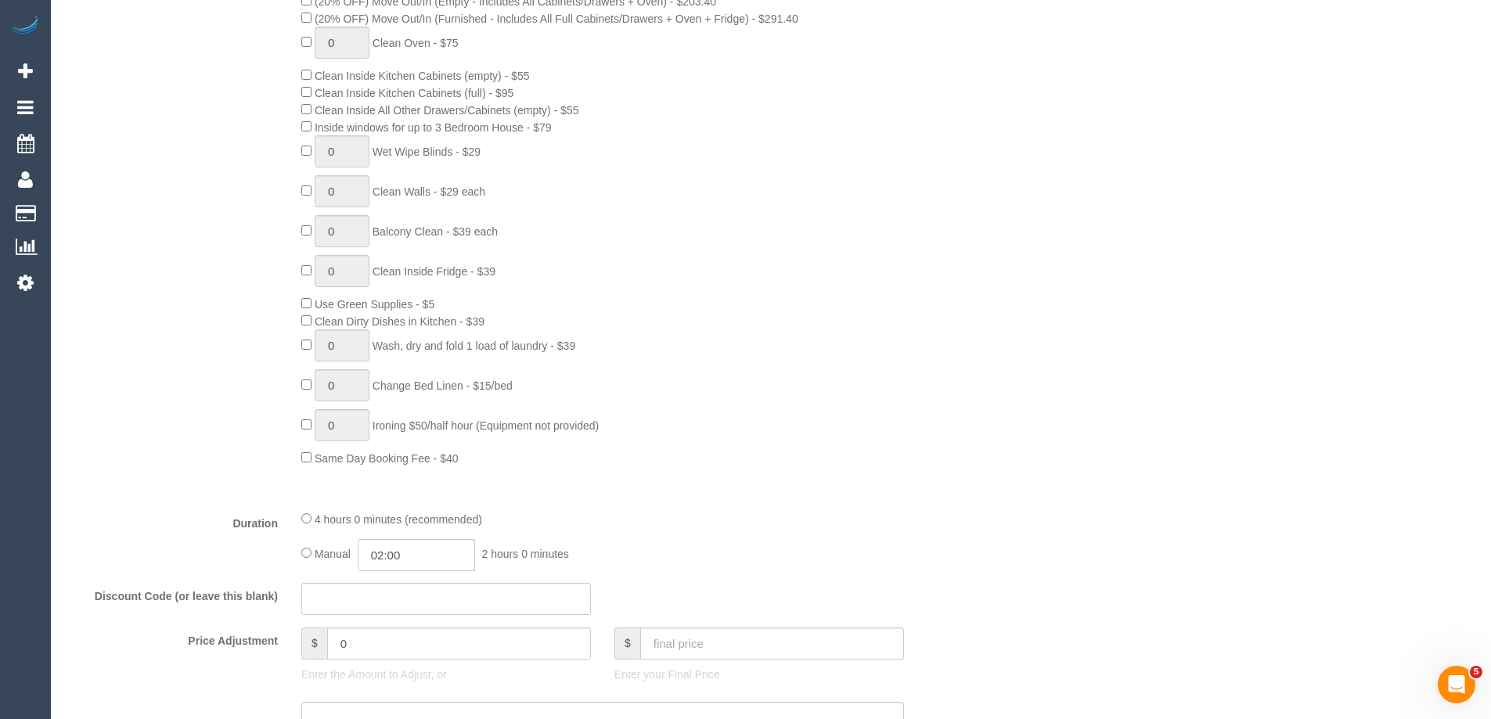
scroll to position [939, 0]
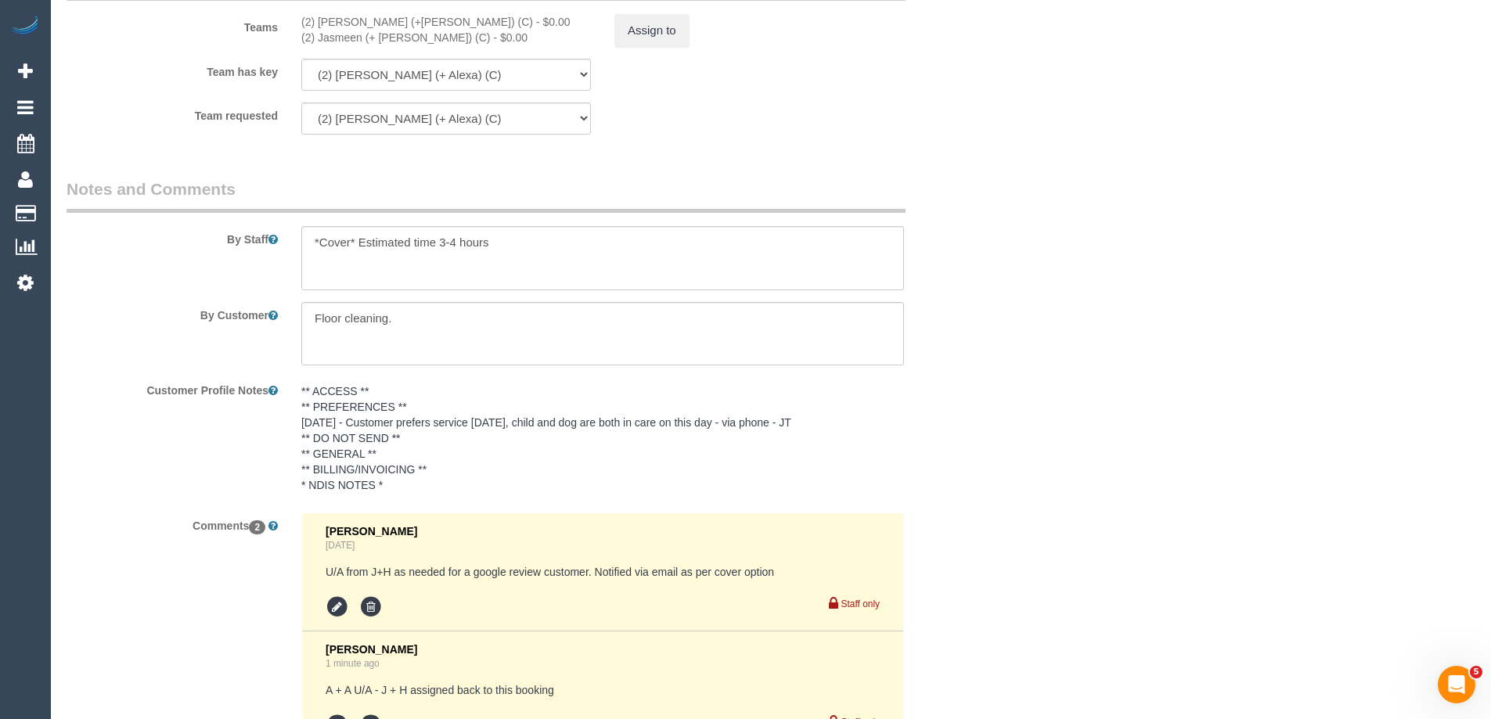
scroll to position [2661, 0]
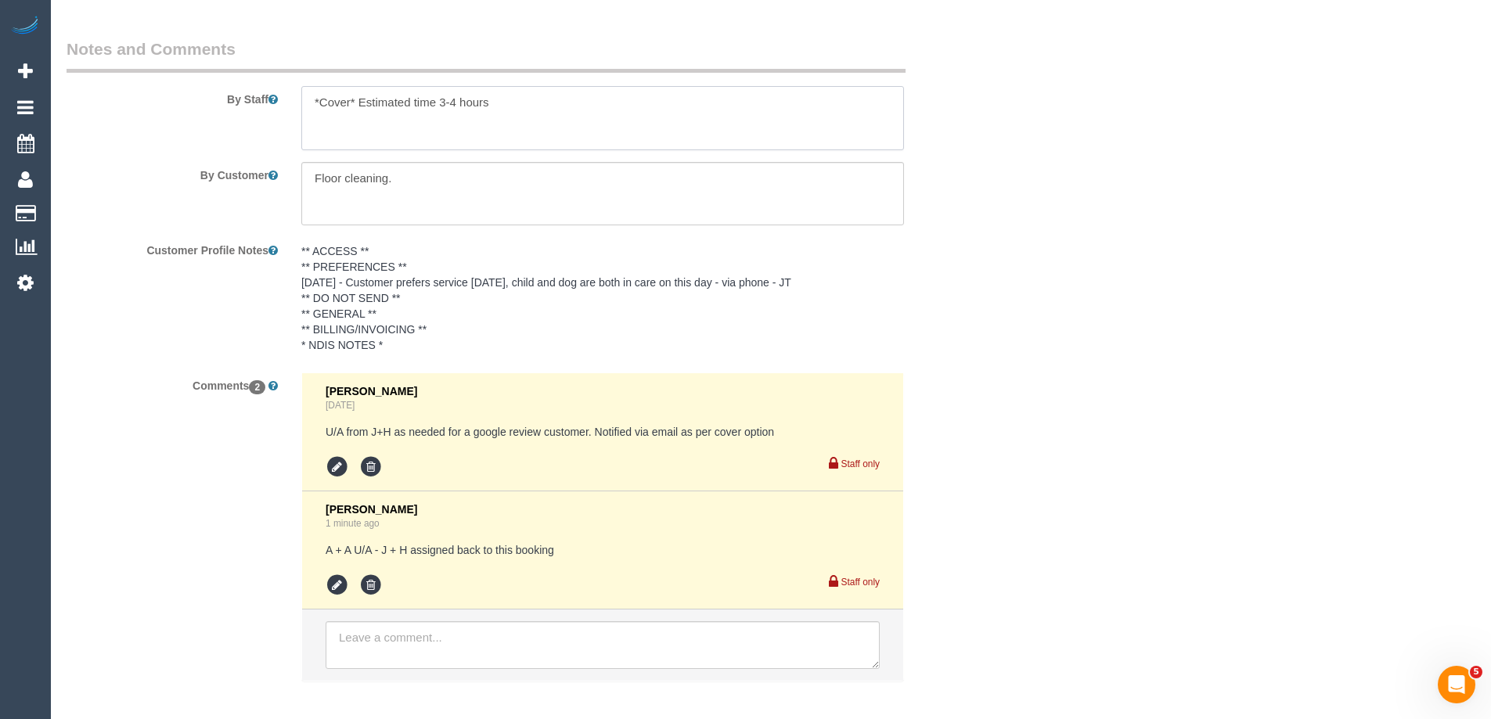
drag, startPoint x: 353, startPoint y: 103, endPoint x: 231, endPoint y: 96, distance: 122.3
click at [243, 95] on div "By Staff" at bounding box center [524, 94] width 939 height 113
click at [731, 123] on textarea at bounding box center [602, 118] width 603 height 64
type textarea "Estimated time 3-4 hours"
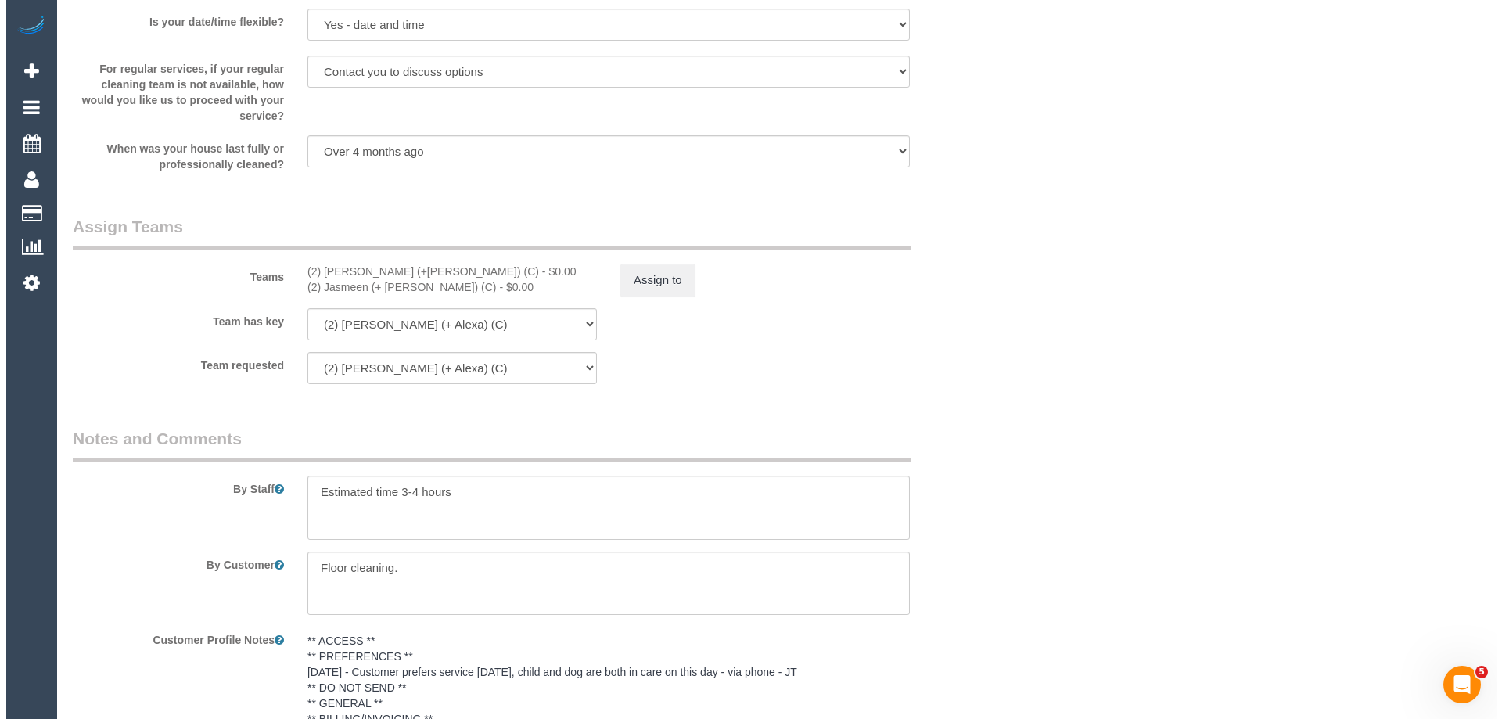
scroll to position [2269, 0]
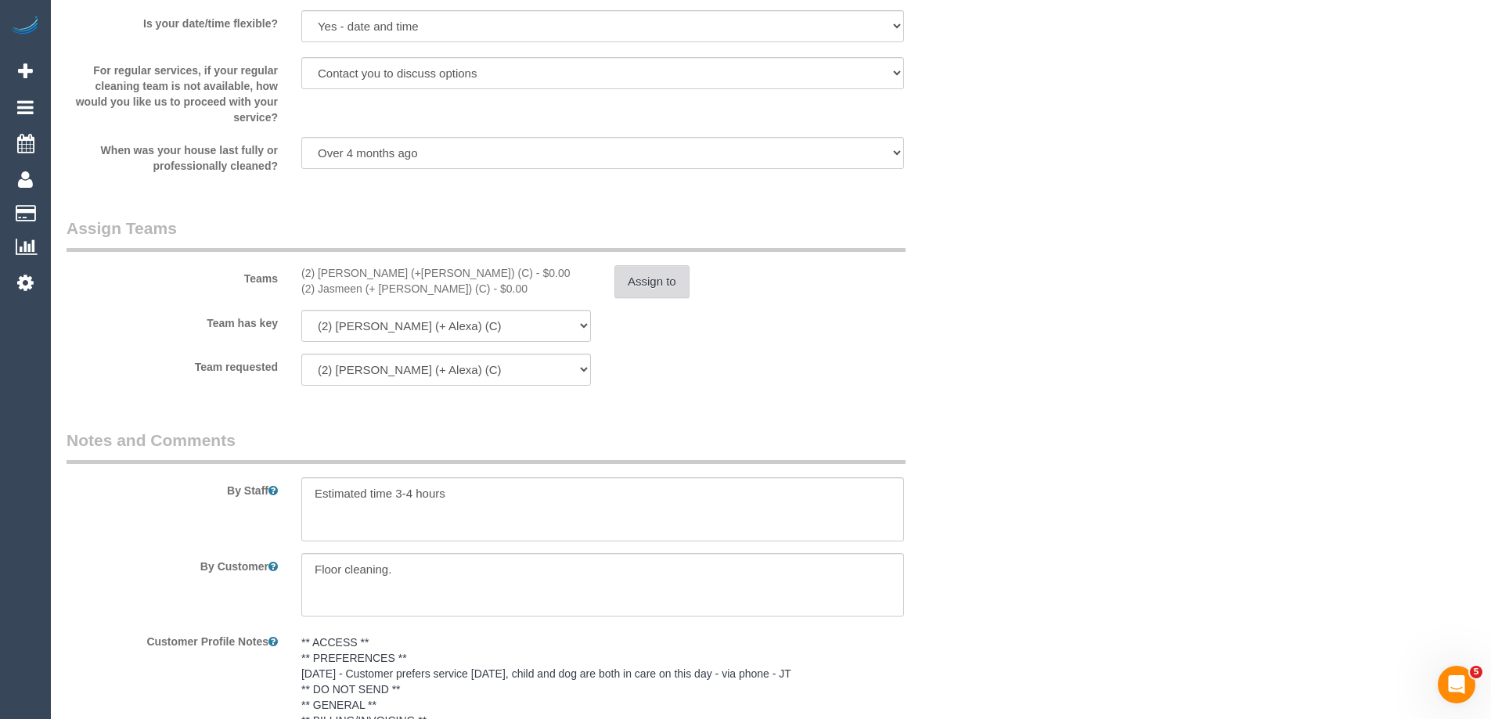
click at [667, 279] on button "Assign to" at bounding box center [651, 281] width 75 height 33
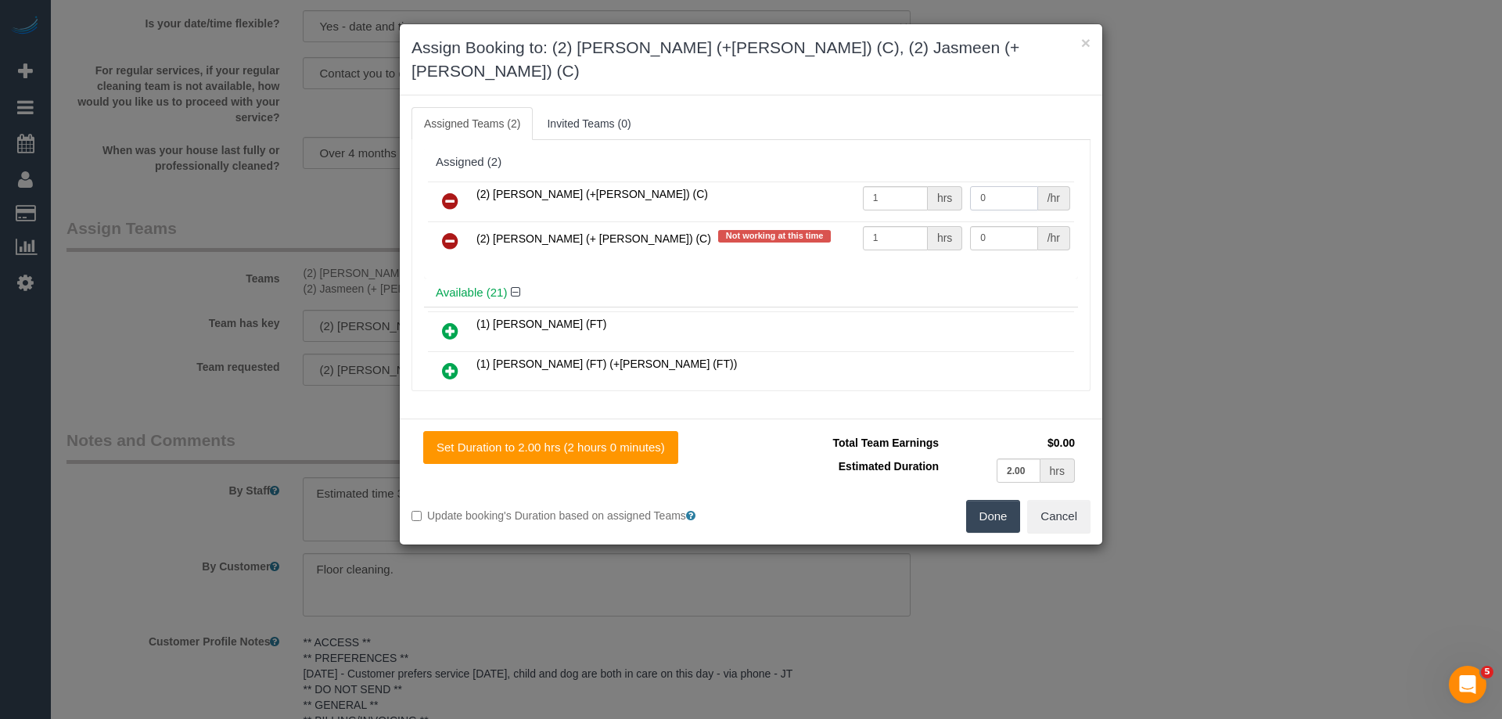
click at [999, 186] on input "0" at bounding box center [1003, 198] width 67 height 24
type input "62.5"
click at [1009, 226] on input "0" at bounding box center [1003, 238] width 67 height 24
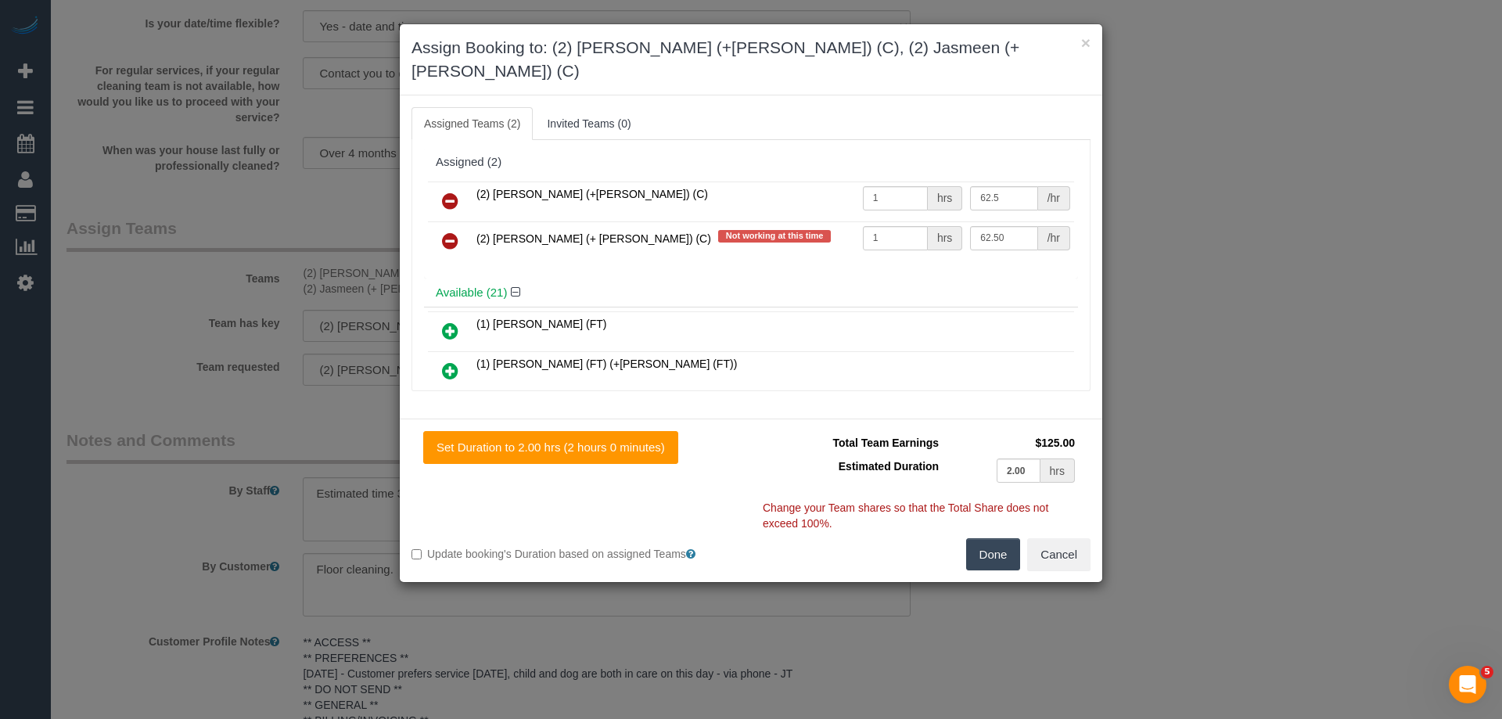
type input "62.5"
click at [987, 538] on button "Done" at bounding box center [993, 554] width 55 height 33
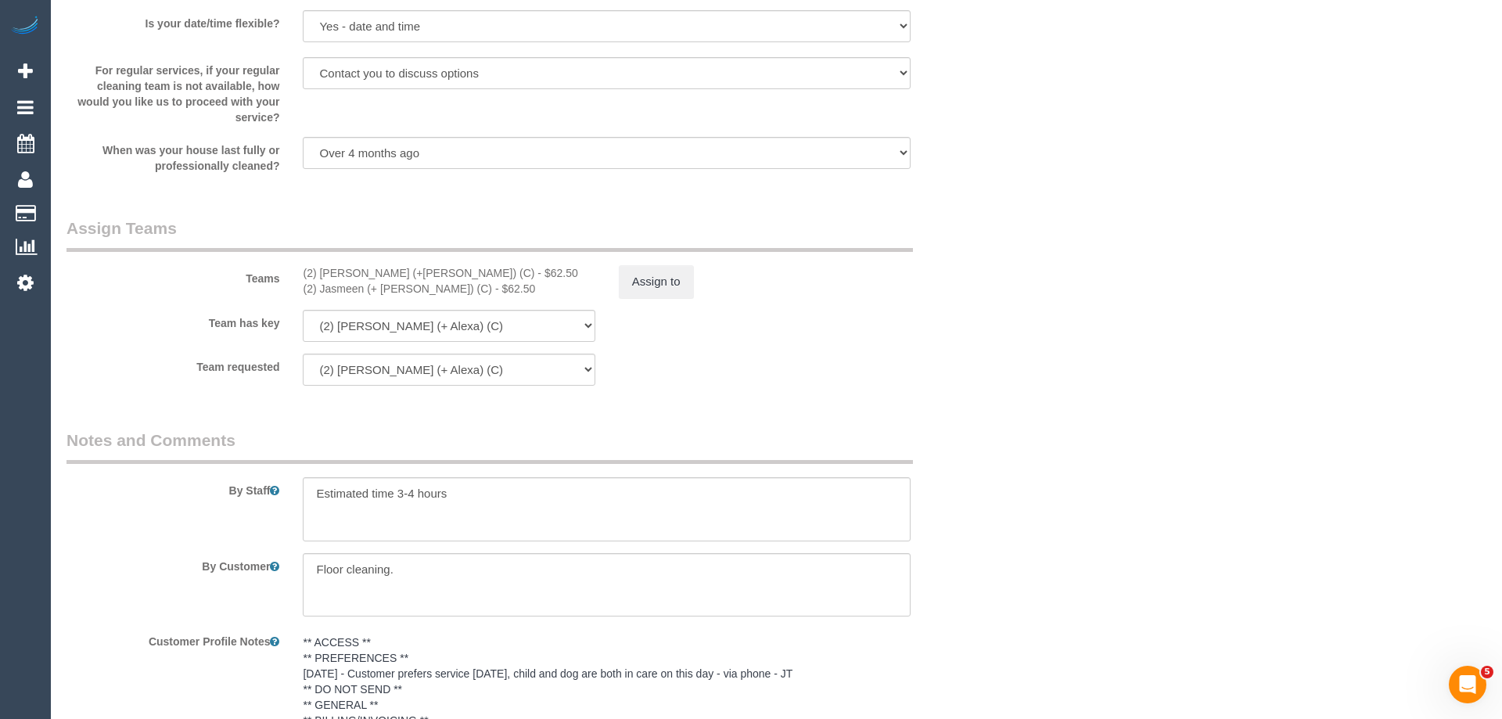
click at [987, 531] on div "× Assign Booking to: (2) Harpreet (+Jasmeen) (C), (2) Jasmeen (+ Harpreet) (C) …" at bounding box center [751, 359] width 1502 height 719
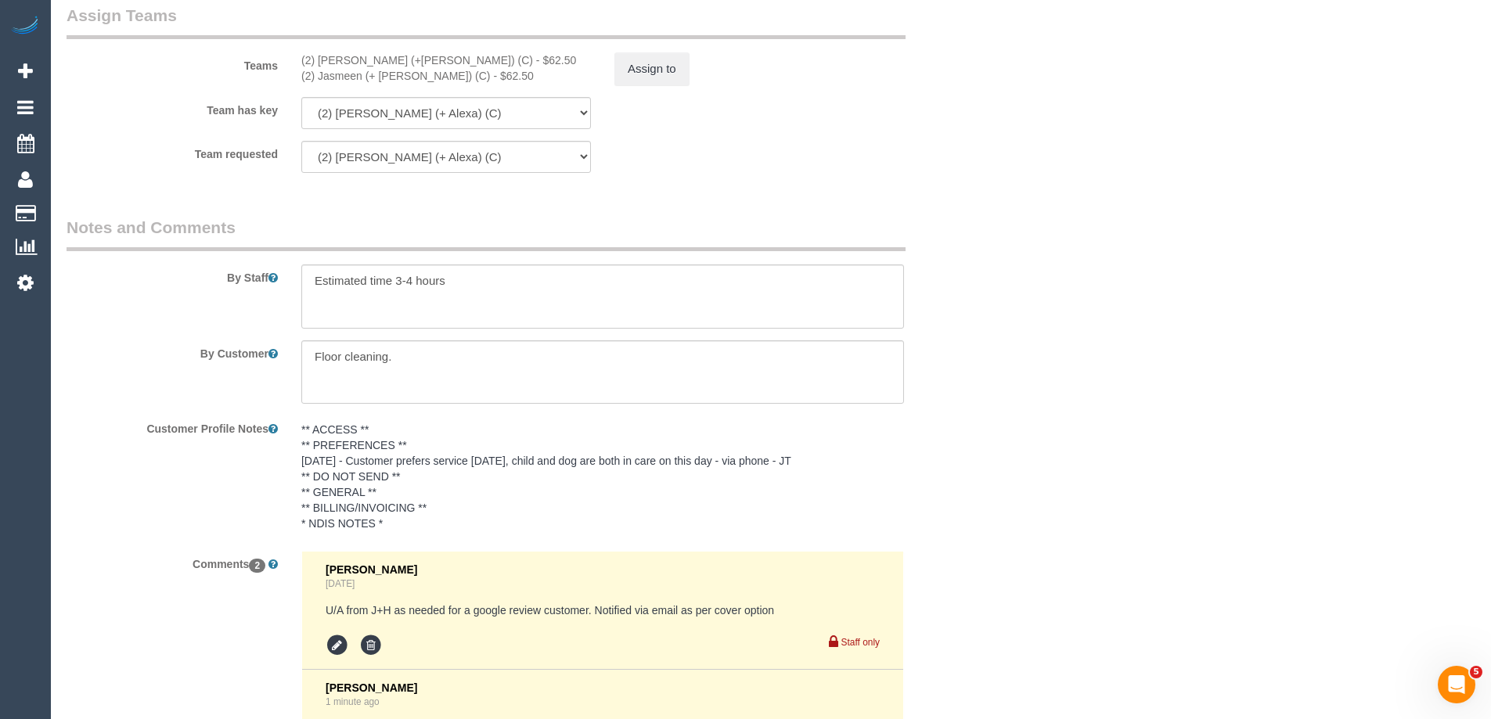
scroll to position [2736, 0]
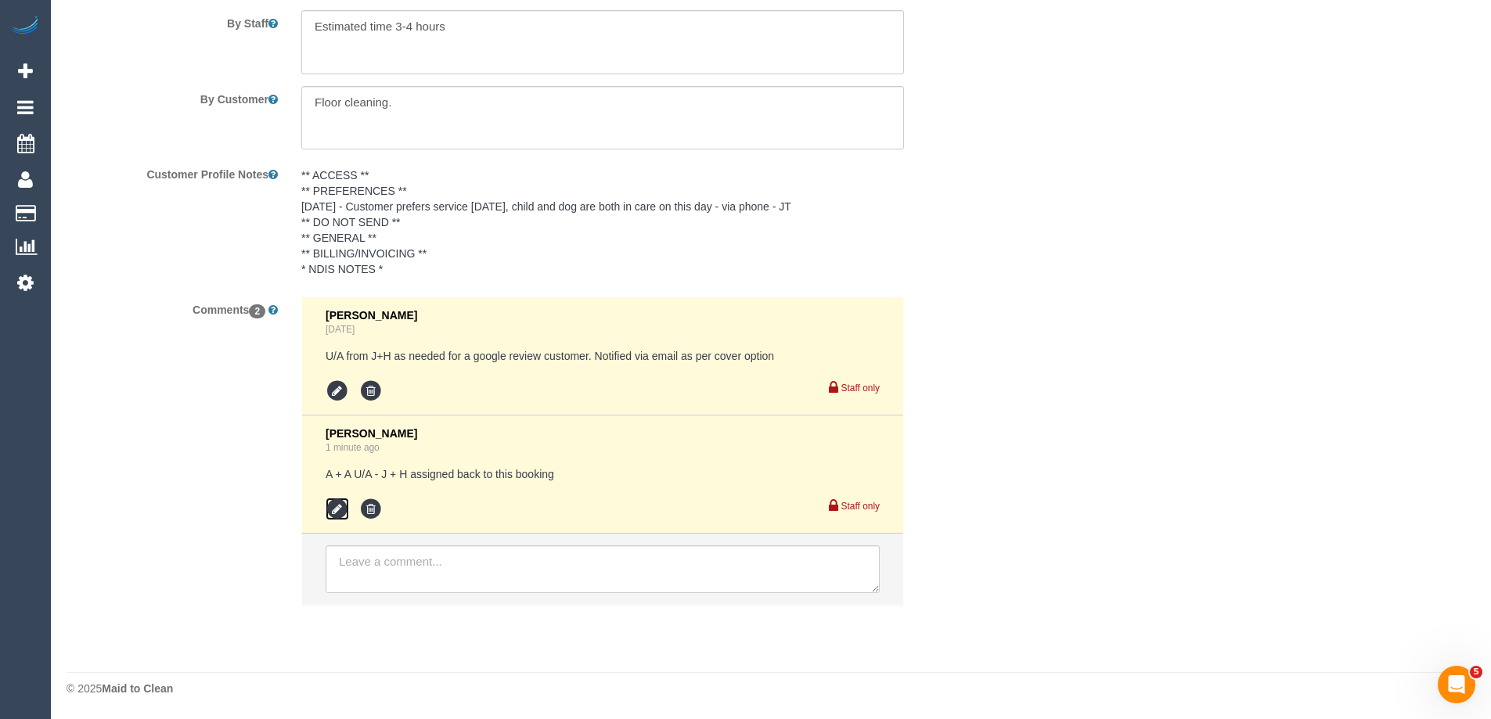
click at [344, 513] on icon at bounding box center [337, 509] width 23 height 23
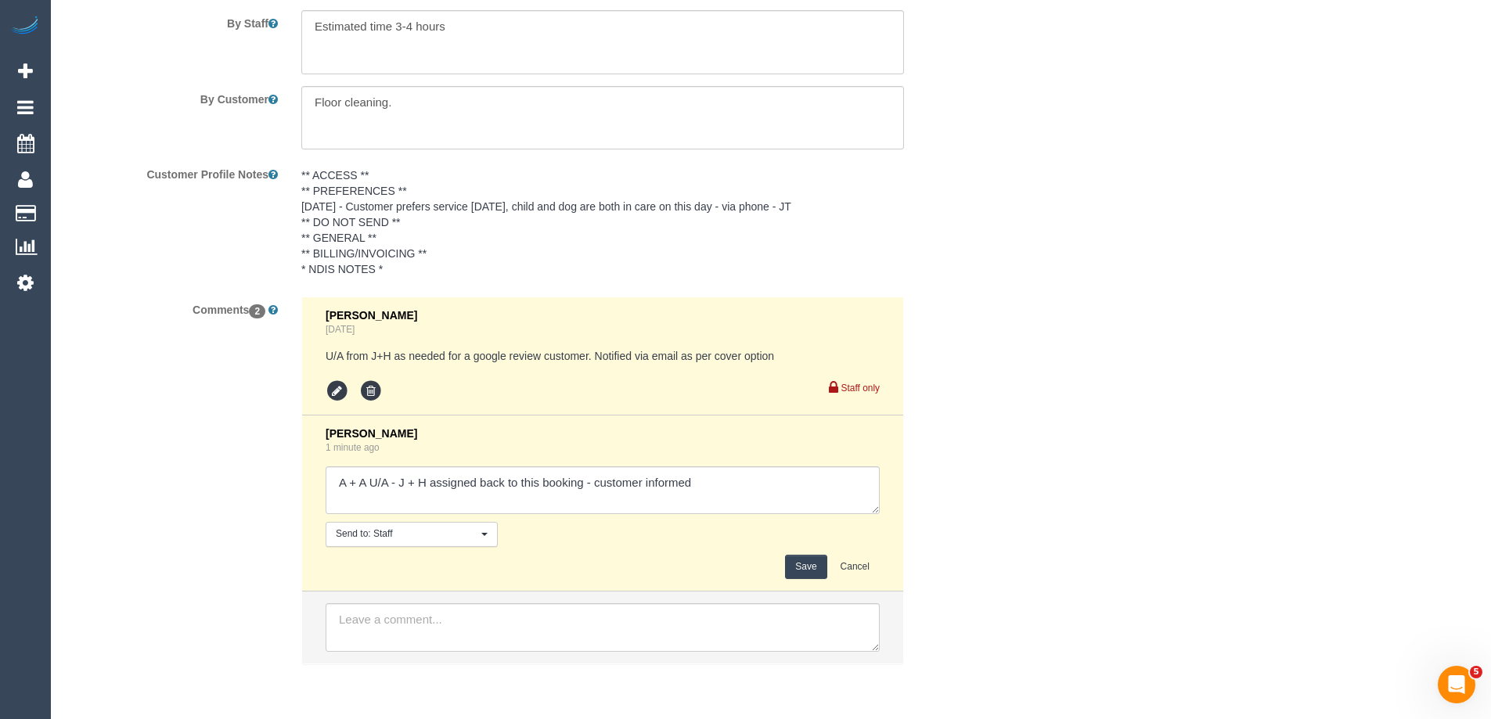
type textarea "A + A U/A - J + H assigned back to this booking - customer informed"
click at [815, 568] on button "Save" at bounding box center [805, 567] width 41 height 24
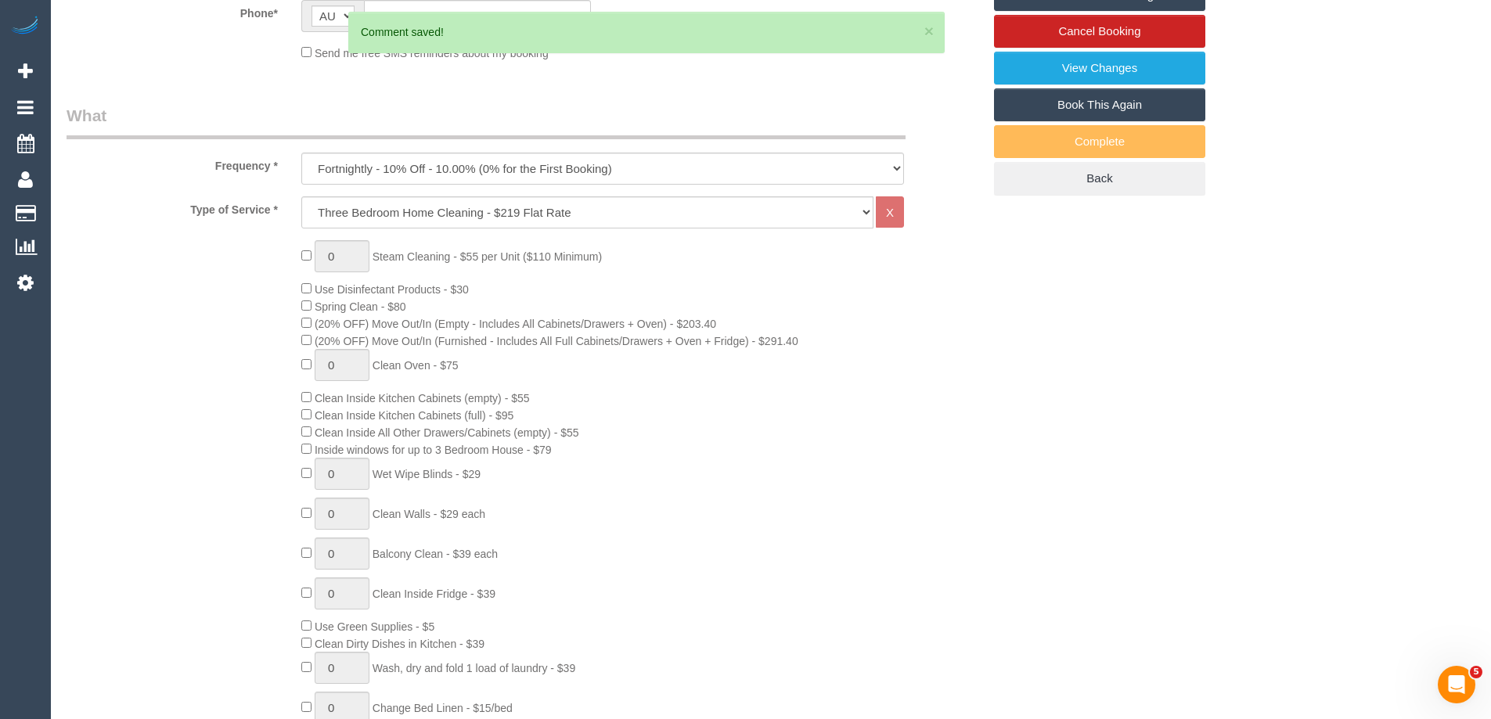
scroll to position [0, 0]
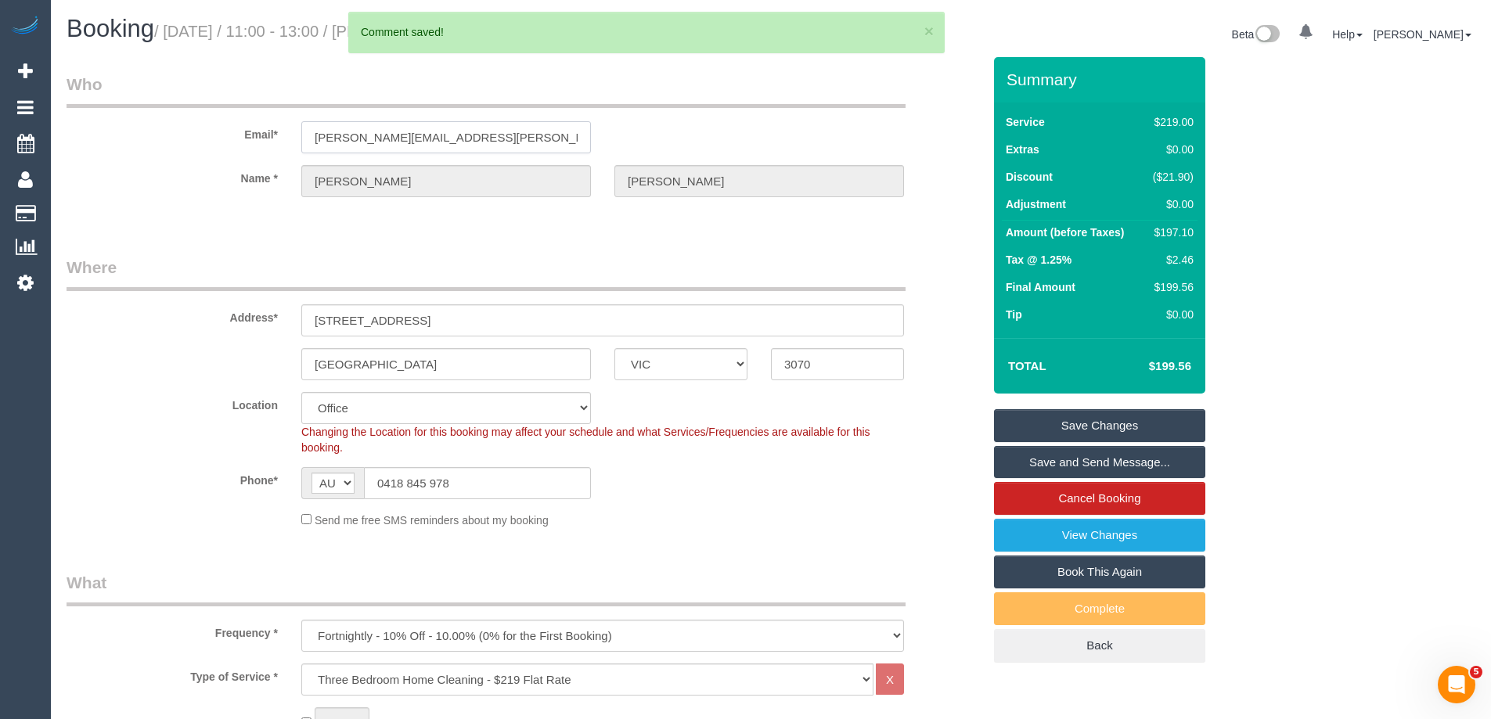
click at [394, 145] on input "mcconnell.andrew@gmail.com" at bounding box center [446, 137] width 290 height 32
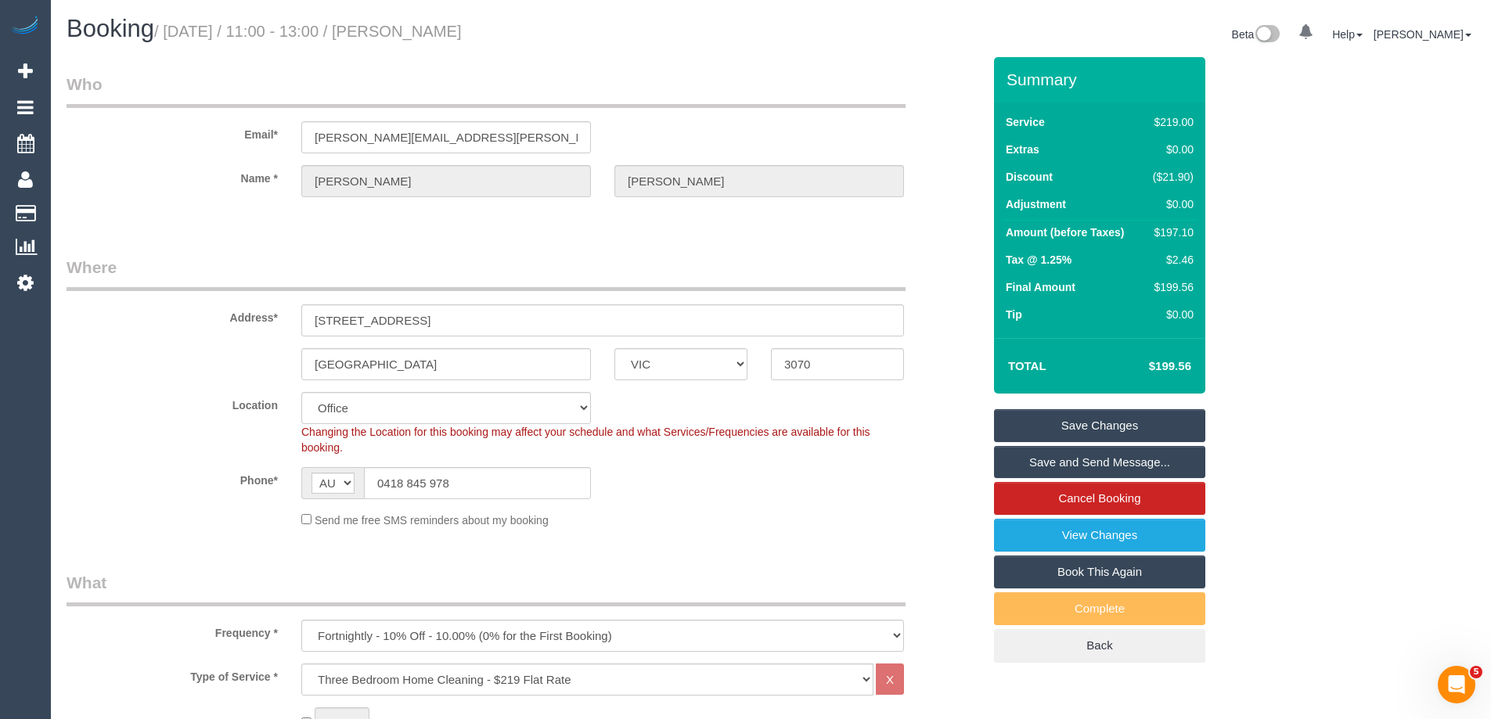
click at [448, 258] on legend "Where" at bounding box center [486, 273] width 839 height 35
drag, startPoint x: 553, startPoint y: 27, endPoint x: 452, endPoint y: 25, distance: 101.7
click at [413, 33] on h1 "Booking / October 03, 2025 / 11:00 - 13:00 / Andrew McConnell" at bounding box center [413, 29] width 693 height 27
copy small "Andrew McConnell"
click at [819, 449] on div "Changing the Location for this booking may affect your schedule and what Servic…" at bounding box center [603, 439] width 626 height 31
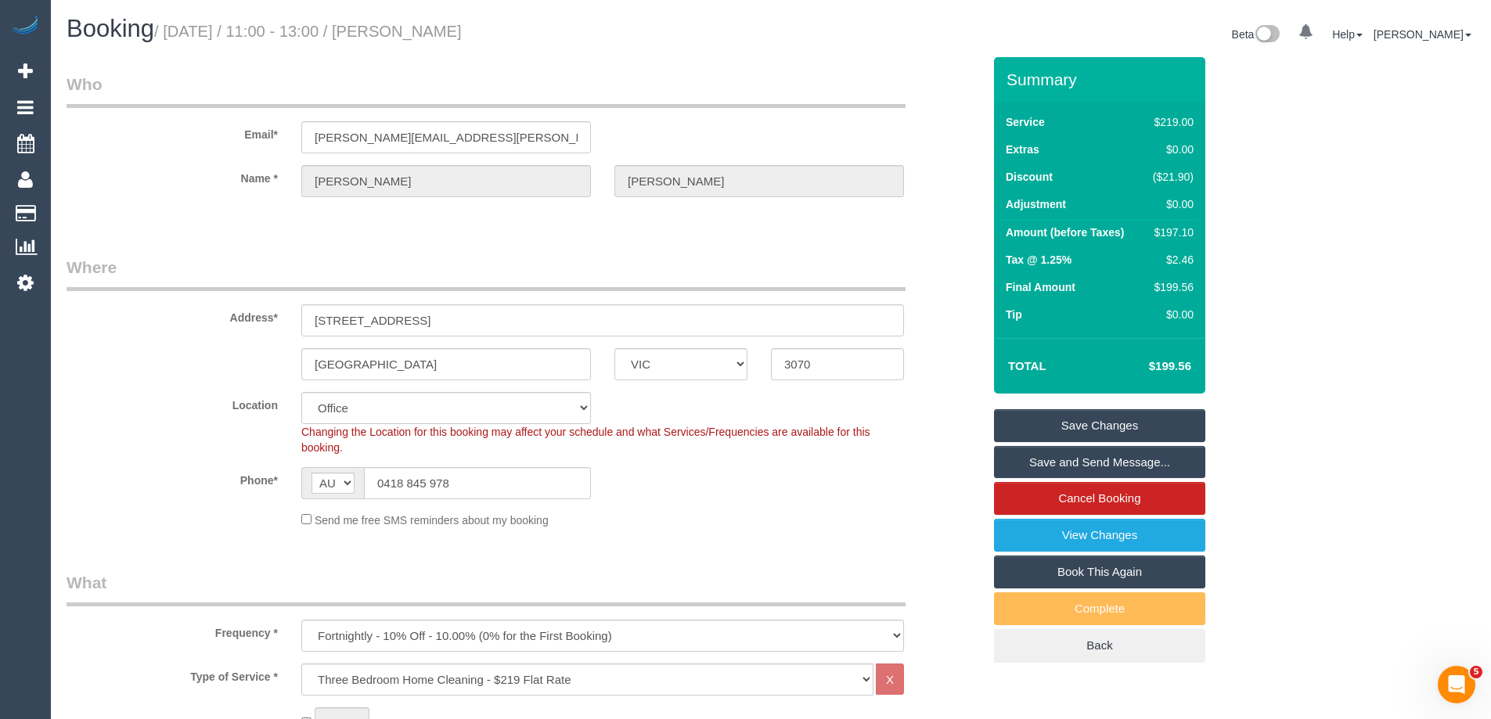
click at [1078, 465] on link "Save and Send Message..." at bounding box center [1099, 462] width 211 height 33
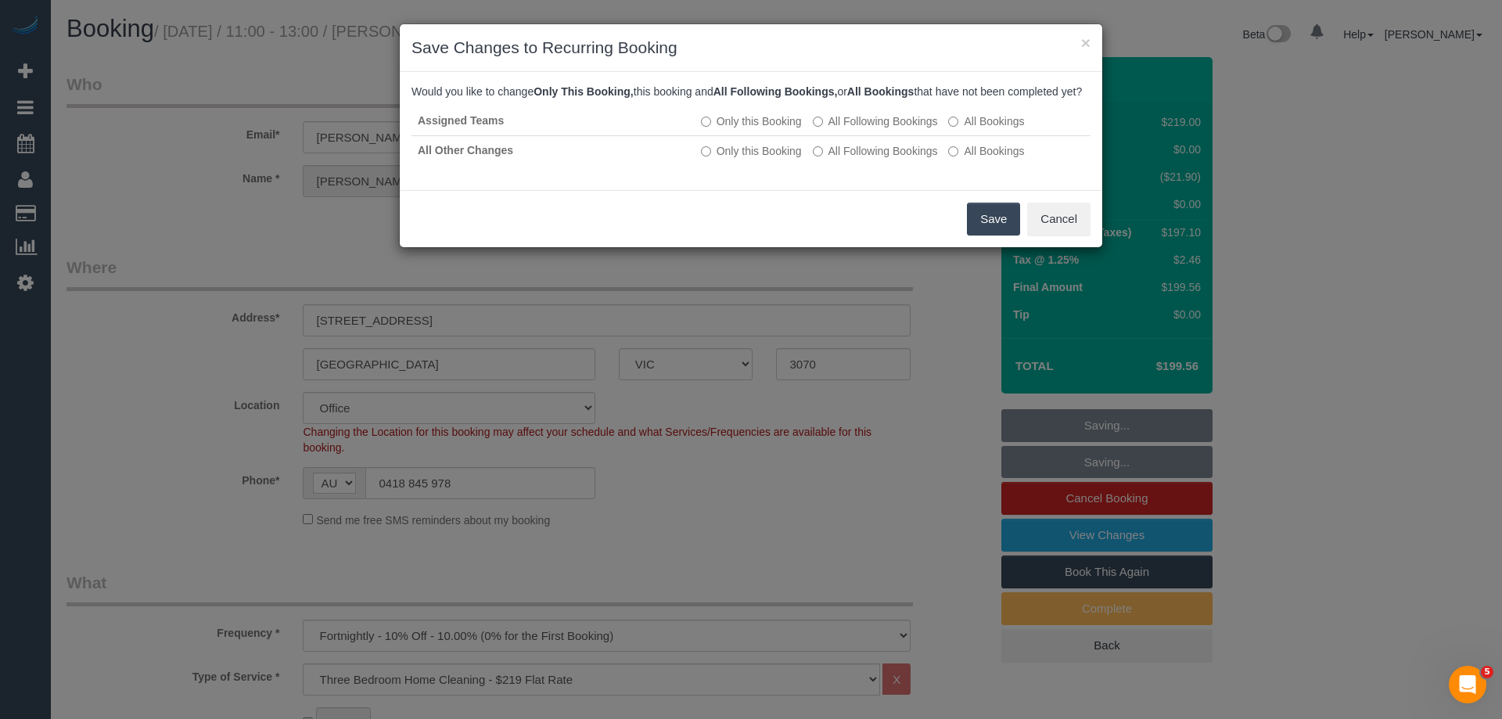
click at [996, 236] on button "Save" at bounding box center [993, 219] width 53 height 33
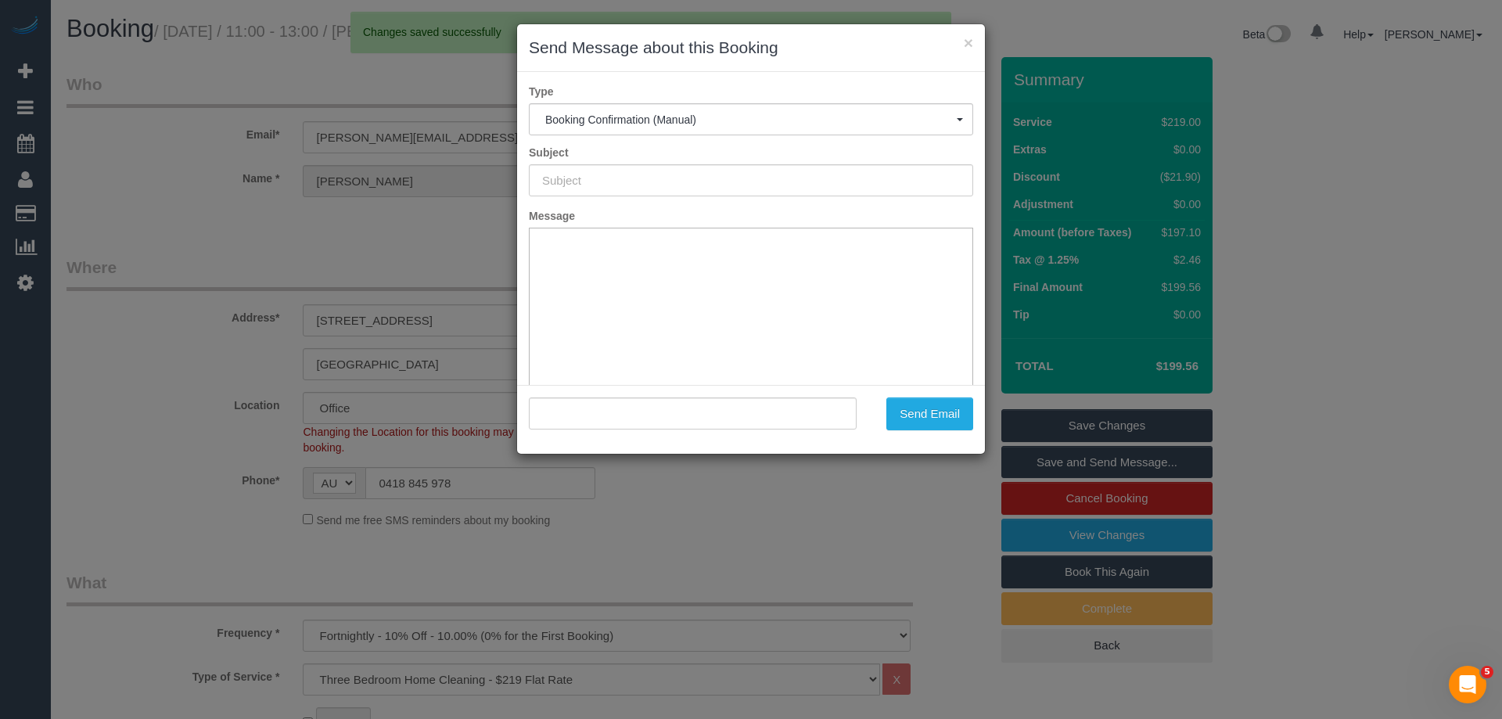
type input "Booking Confirmed"
type input ""Andrew McConnell" <mcconnell.andrew@gmail.com>"
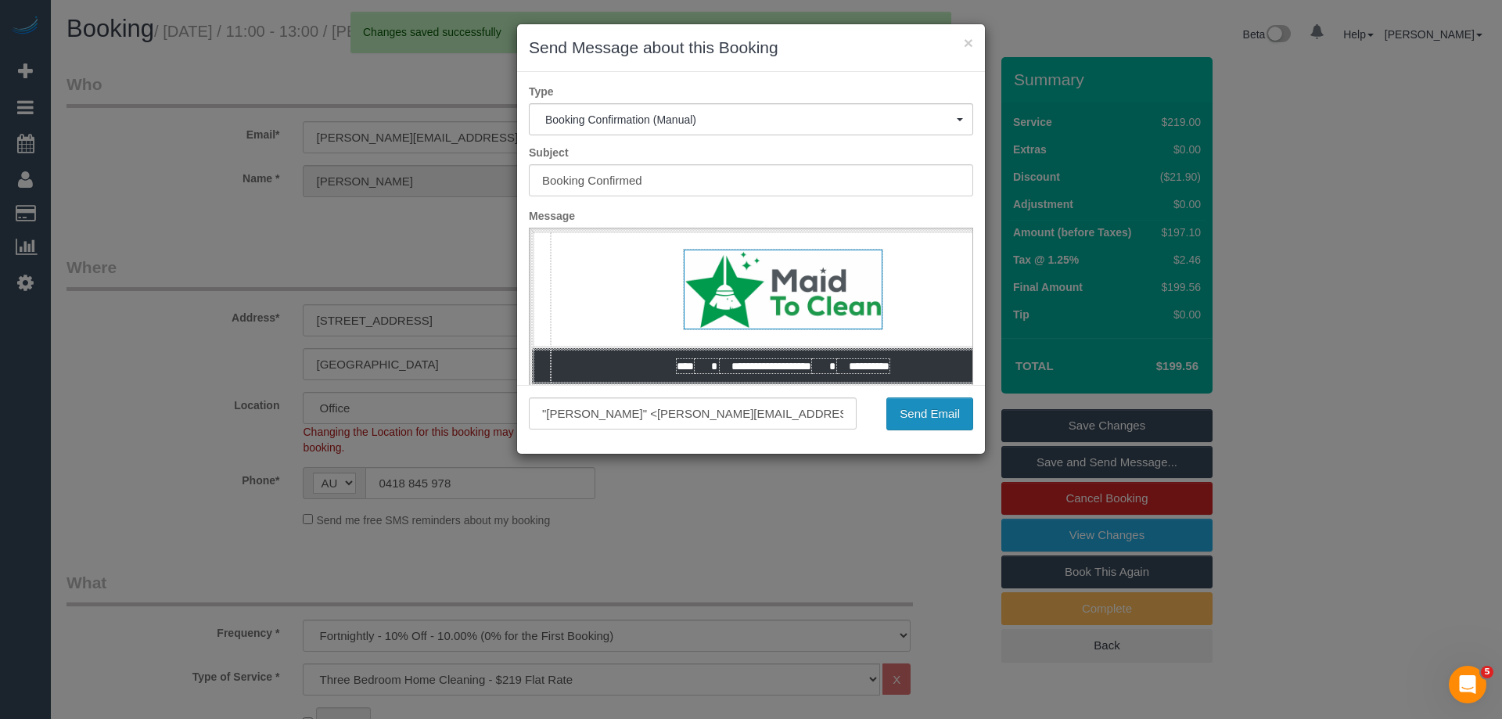
drag, startPoint x: 922, startPoint y: 416, endPoint x: 921, endPoint y: 387, distance: 29.7
click at [921, 393] on div ""Andrew McConnell" <mcconnell.andrew@gmail.com> Send Email" at bounding box center [751, 419] width 468 height 69
click at [929, 413] on button "Send Email" at bounding box center [930, 414] width 87 height 33
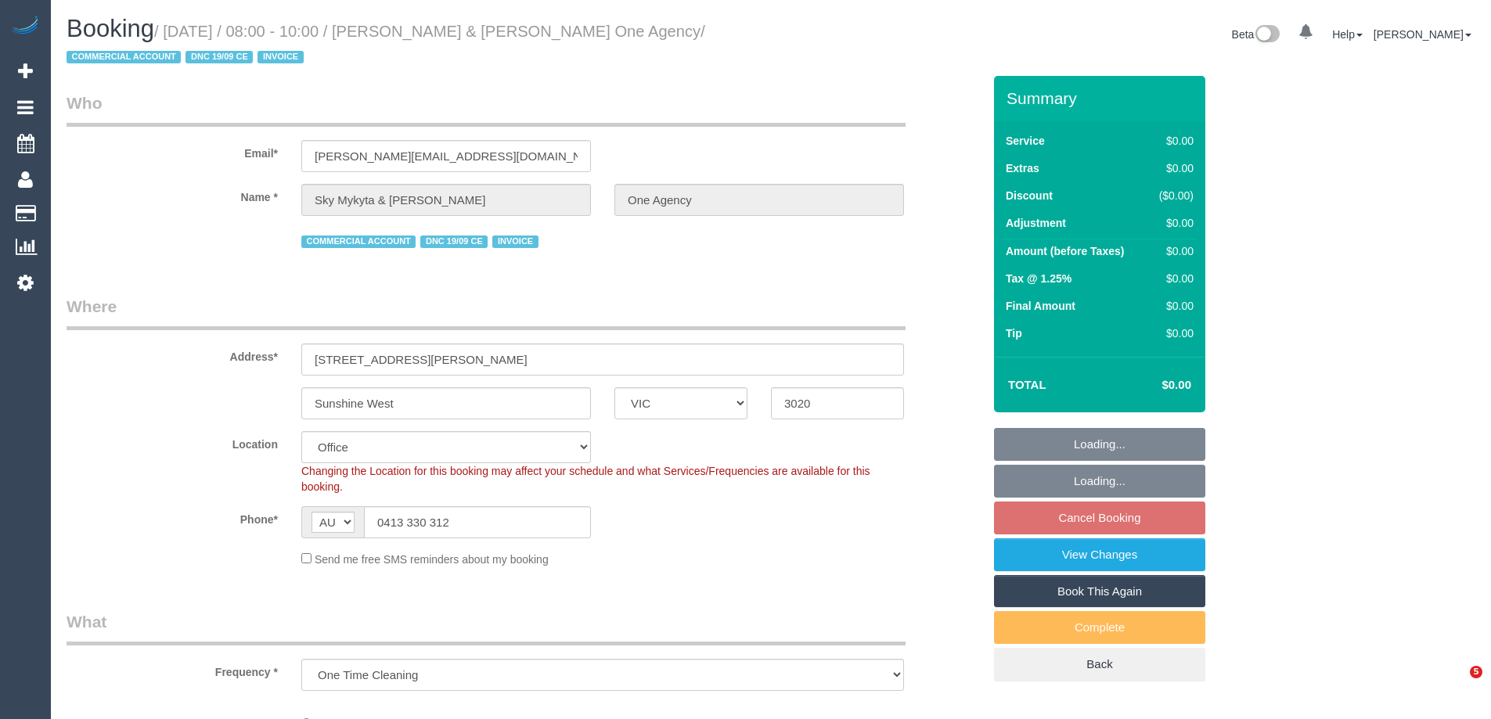
select select "VIC"
select select "object:697"
select select "number:28"
select select "number:14"
select select "number:19"
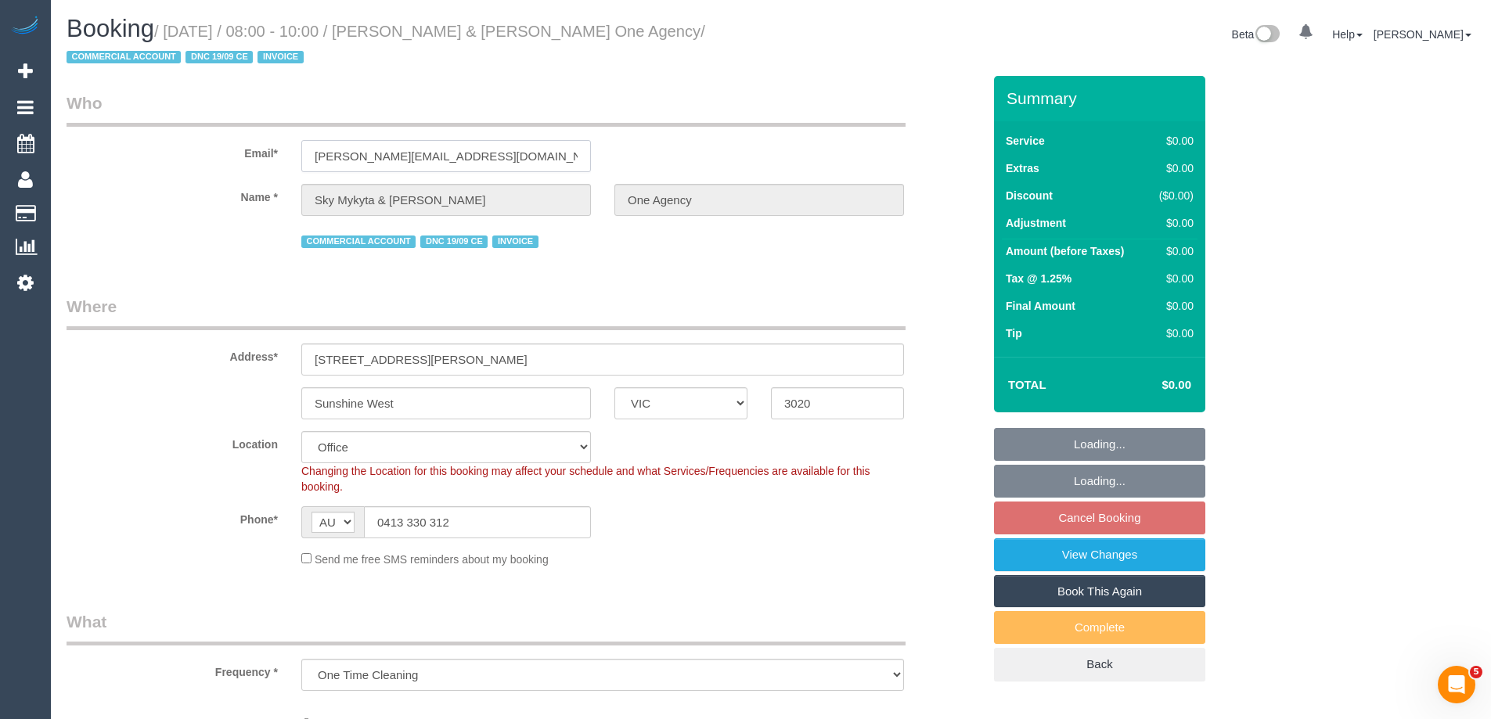
click at [407, 153] on input "[PERSON_NAME][EMAIL_ADDRESS][DOMAIN_NAME]" at bounding box center [446, 156] width 290 height 32
click at [421, 151] on input "[PERSON_NAME][EMAIL_ADDRESS][DOMAIN_NAME]" at bounding box center [446, 156] width 290 height 32
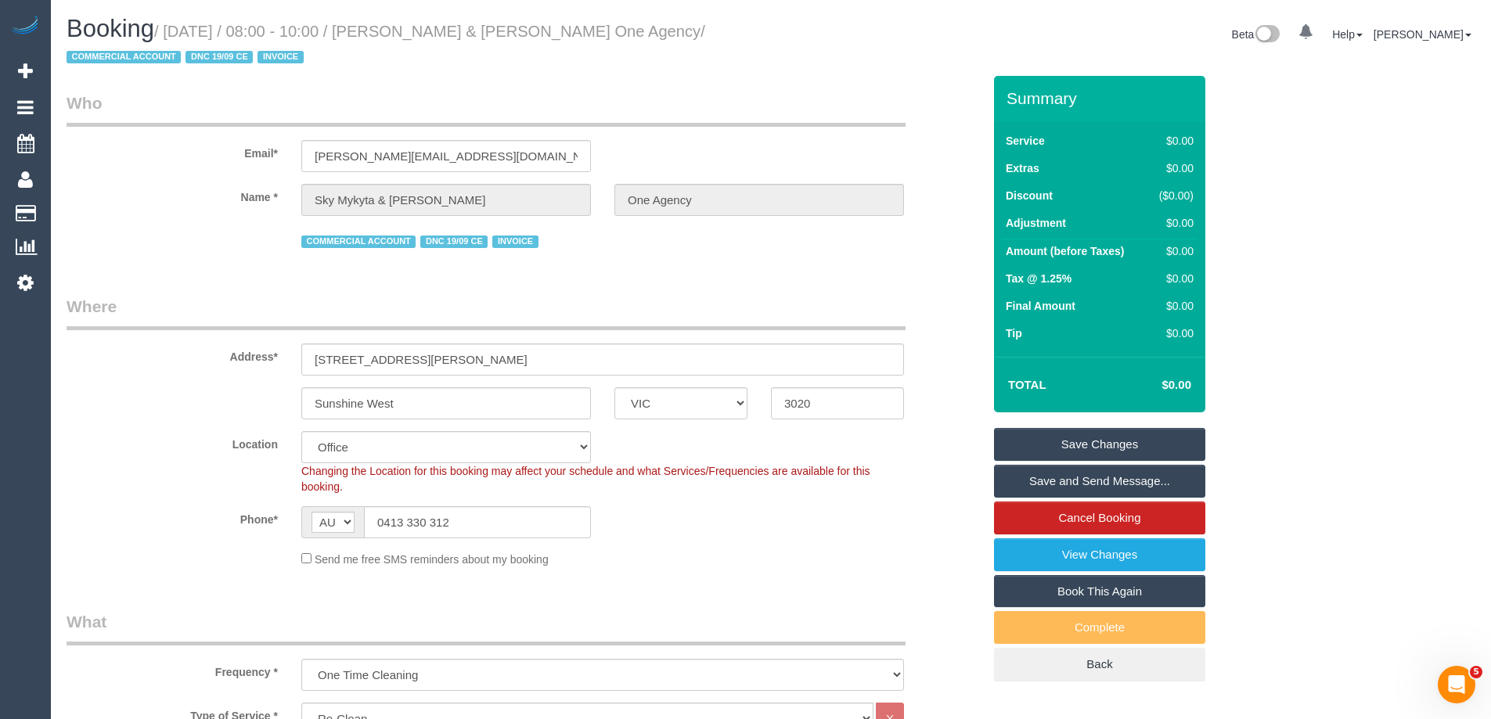
drag, startPoint x: 413, startPoint y: 31, endPoint x: 703, endPoint y: 31, distance: 289.5
click at [703, 31] on small "/ October 01, 2025 / 08:00 - 10:00 / Sky Mykyta & James Waters One Agency / COM…" at bounding box center [386, 45] width 639 height 44
copy small "Sky Mykyta & James Waters One Agency"
click at [711, 541] on sui-booking-location "Location Office City East (North) East (South) Inner East Inner North (East) In…" at bounding box center [525, 499] width 916 height 136
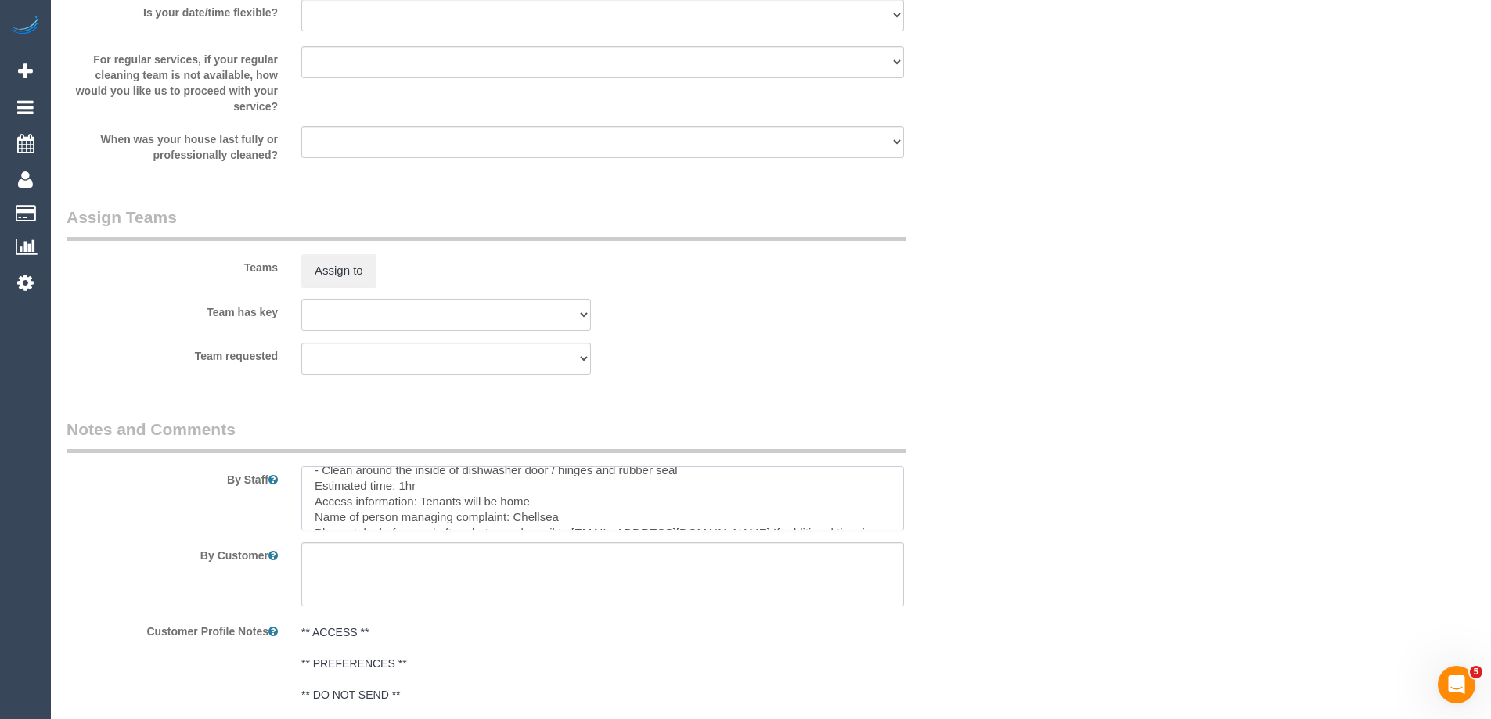
scroll to position [63, 0]
click at [894, 267] on div "Teams Assign to" at bounding box center [524, 246] width 939 height 81
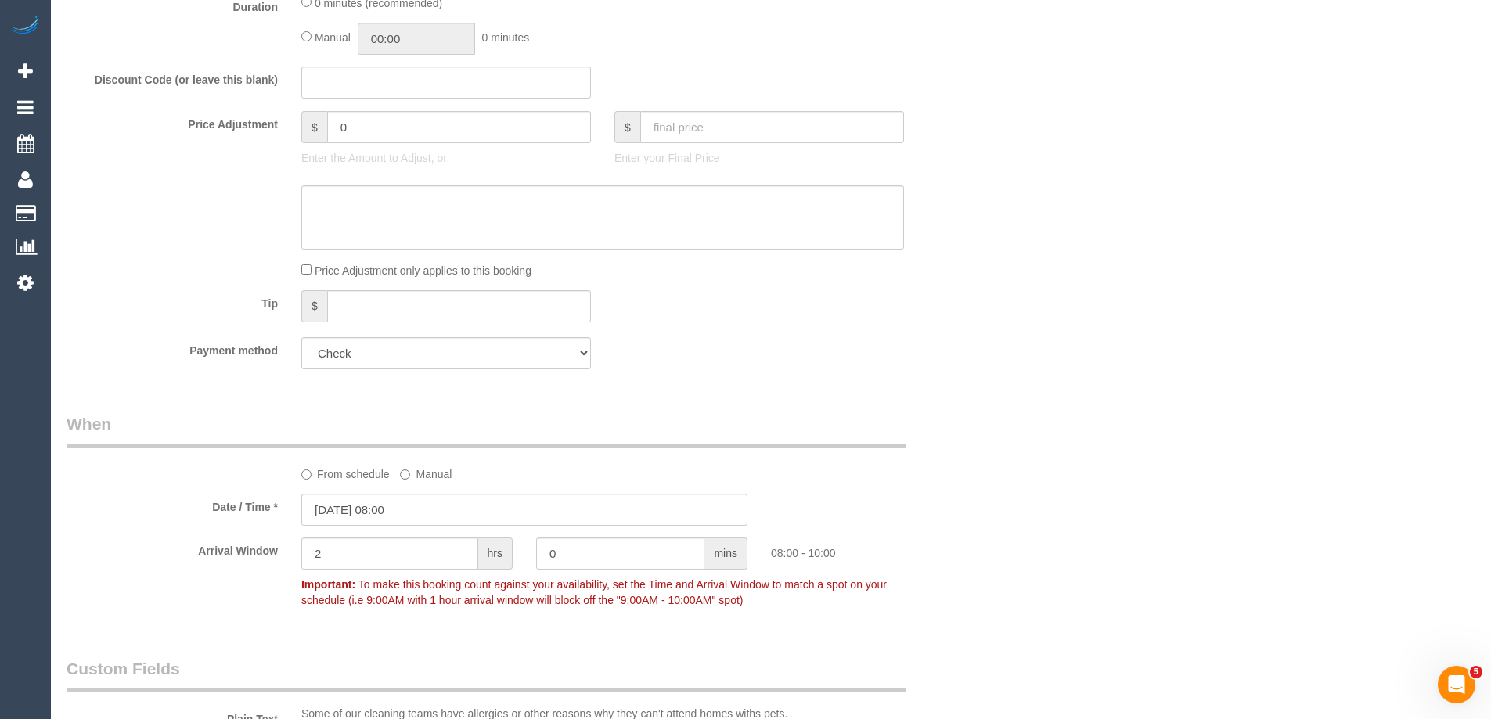
scroll to position [939, 0]
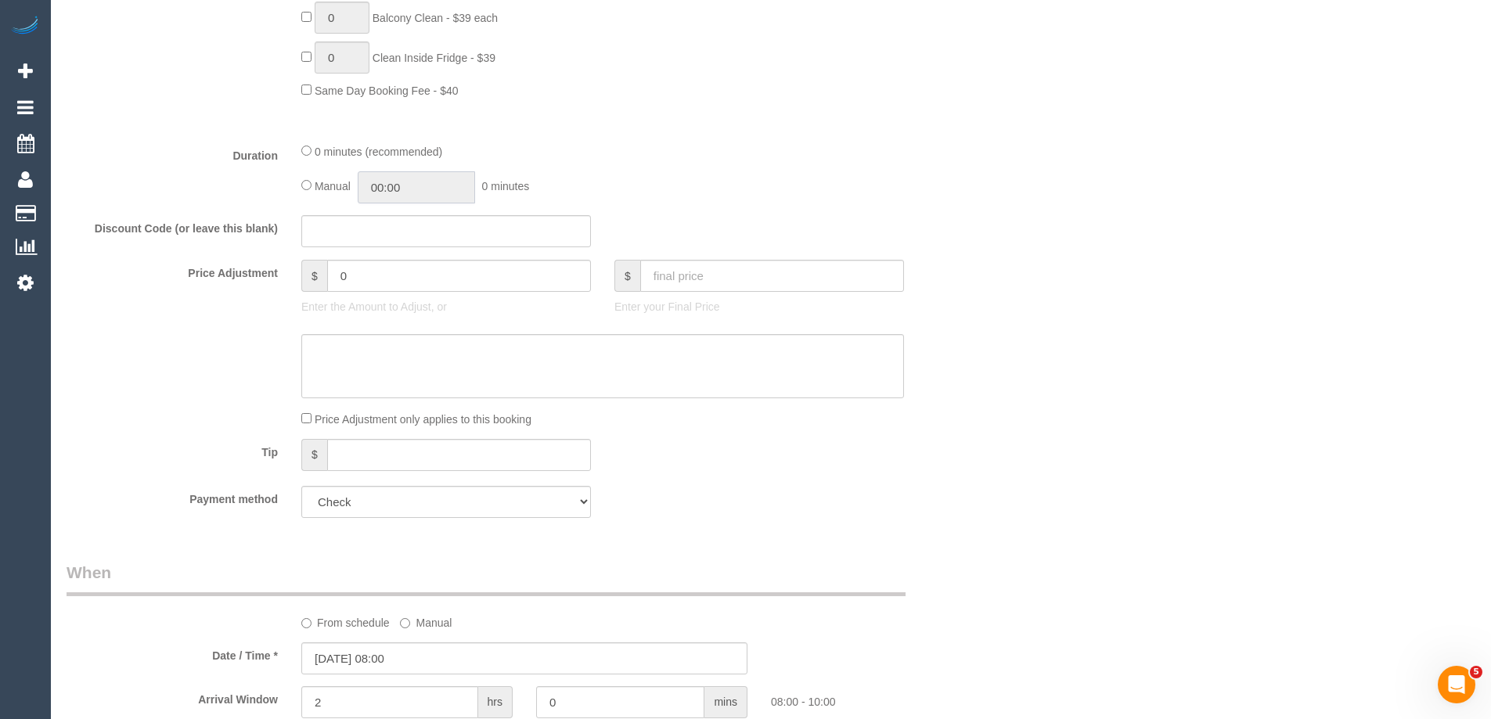
click at [417, 191] on input "00:00" at bounding box center [416, 187] width 117 height 32
type input "01:00"
click at [391, 256] on li "01:00" at bounding box center [399, 255] width 70 height 20
click at [862, 173] on div "Manual 01:00 1 hour 0 minutes" at bounding box center [602, 187] width 603 height 32
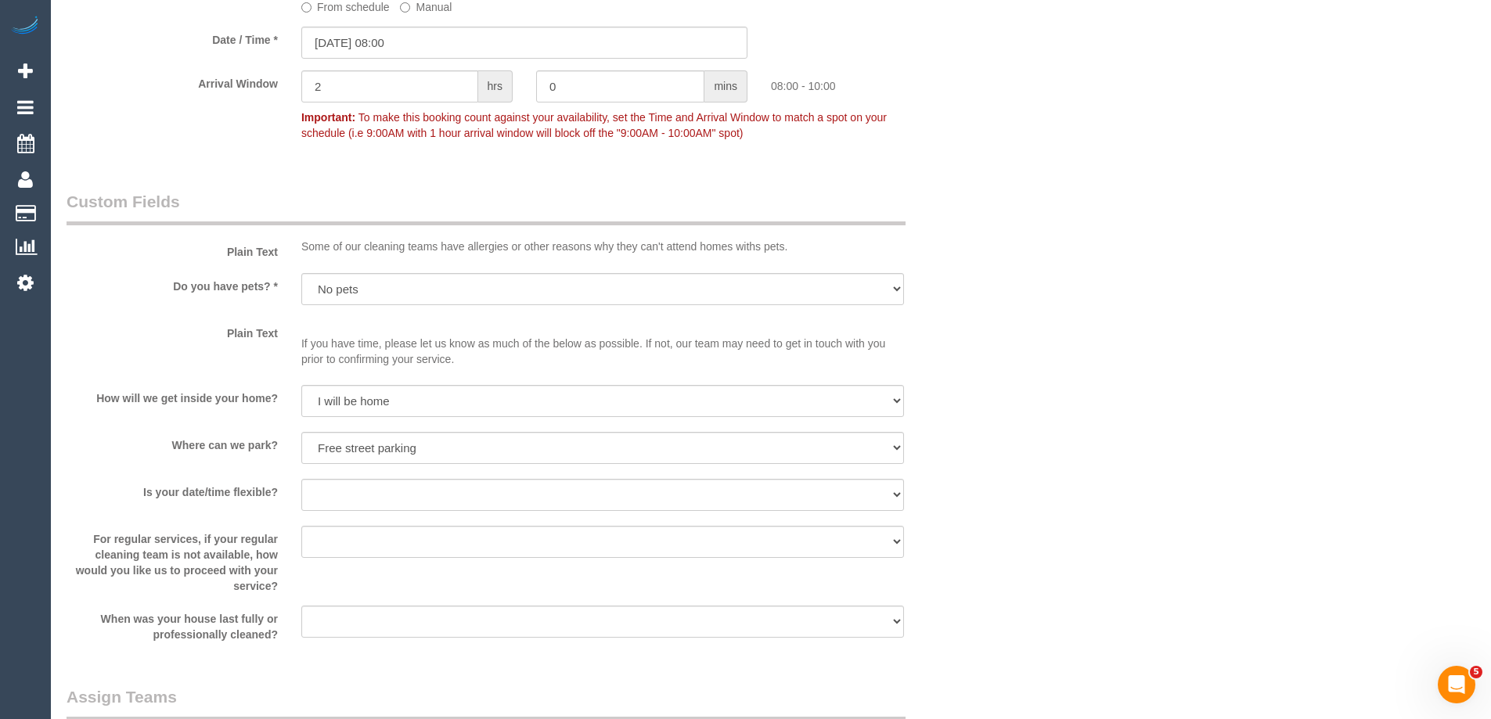
scroll to position [1409, 0]
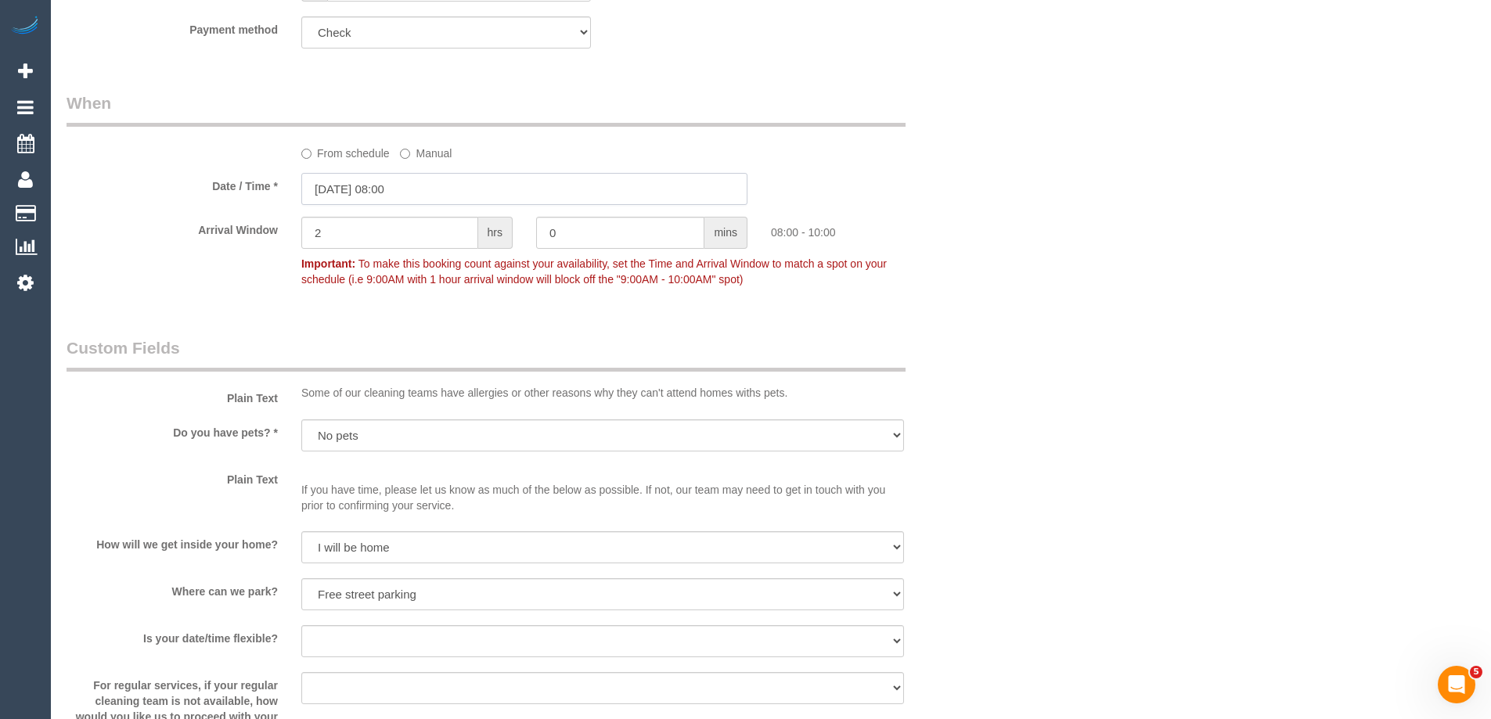
click at [341, 203] on input "01/10/2025 08:00" at bounding box center [524, 189] width 446 height 32
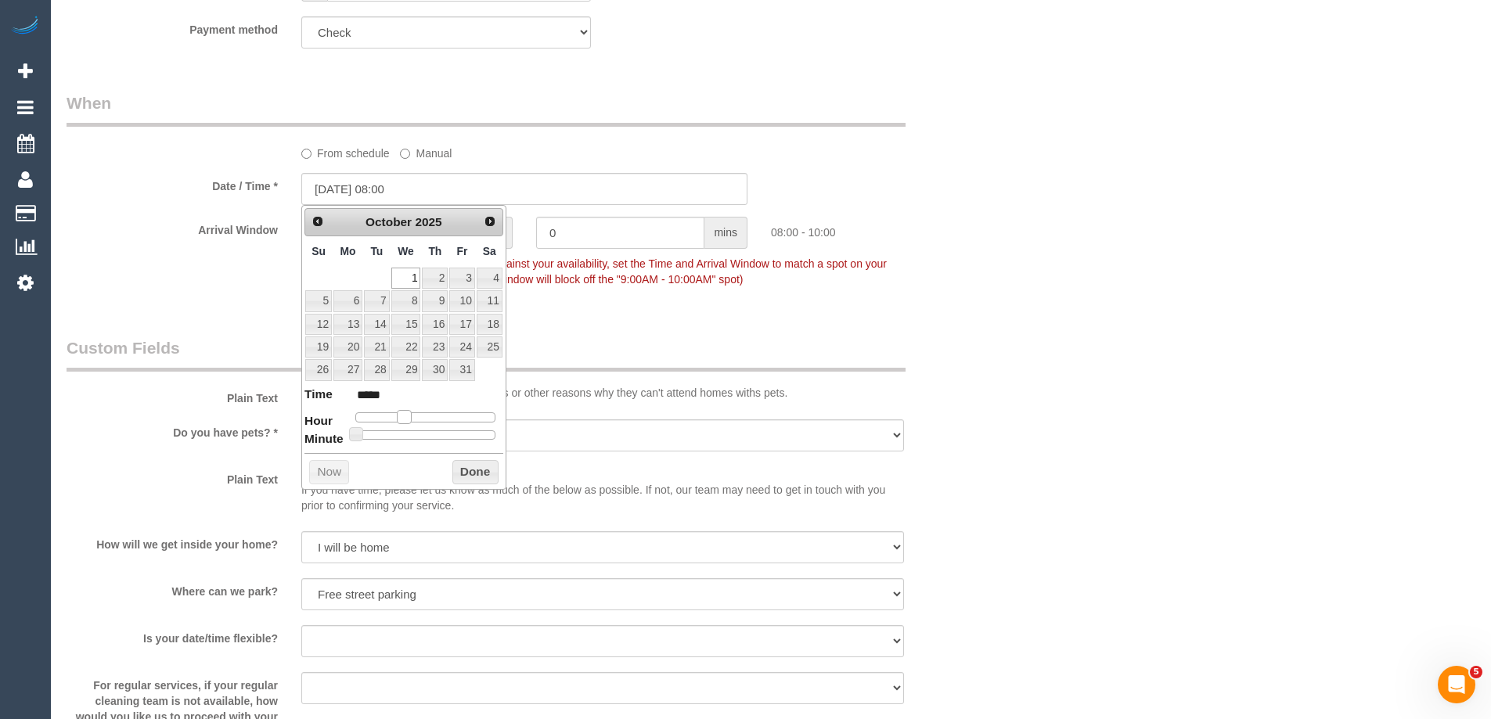
type input "01/10/2025 09:00"
type input "*****"
click at [405, 425] on dl "Time ***** Hour Minute Second Millisecond Microsecond Time Zone ***** ***** ***…" at bounding box center [403, 413] width 199 height 54
click at [462, 460] on button "Done" at bounding box center [475, 472] width 46 height 25
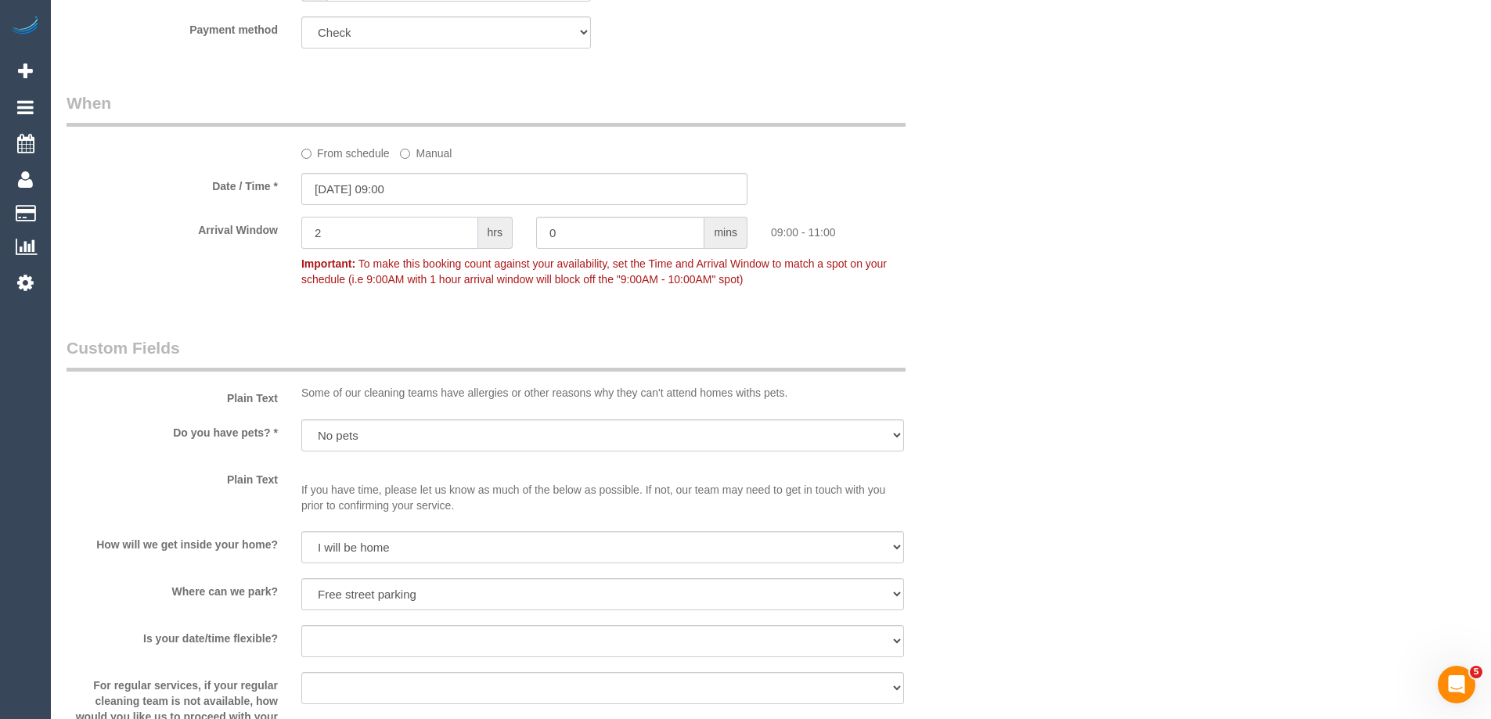
click at [375, 228] on input "2" at bounding box center [389, 233] width 177 height 32
type input "1"
click at [346, 232] on input "1" at bounding box center [389, 233] width 177 height 32
type input "1"
click at [1060, 248] on div "Who Email* lucrezia@oneagencycpp.com.au Name * Sky Mykyta & James Waters One Ag…" at bounding box center [771, 265] width 1409 height 3197
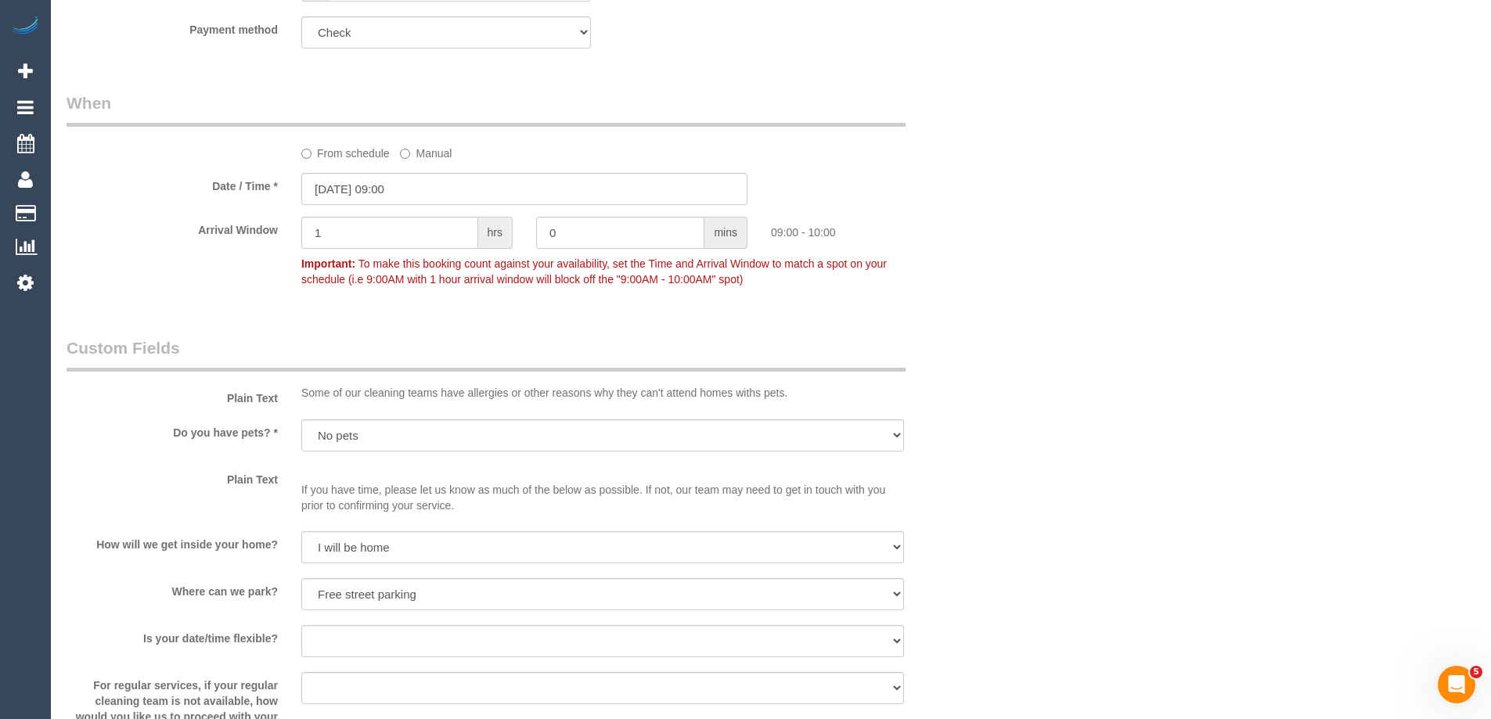
click at [321, 347] on legend "Custom Fields" at bounding box center [486, 353] width 839 height 35
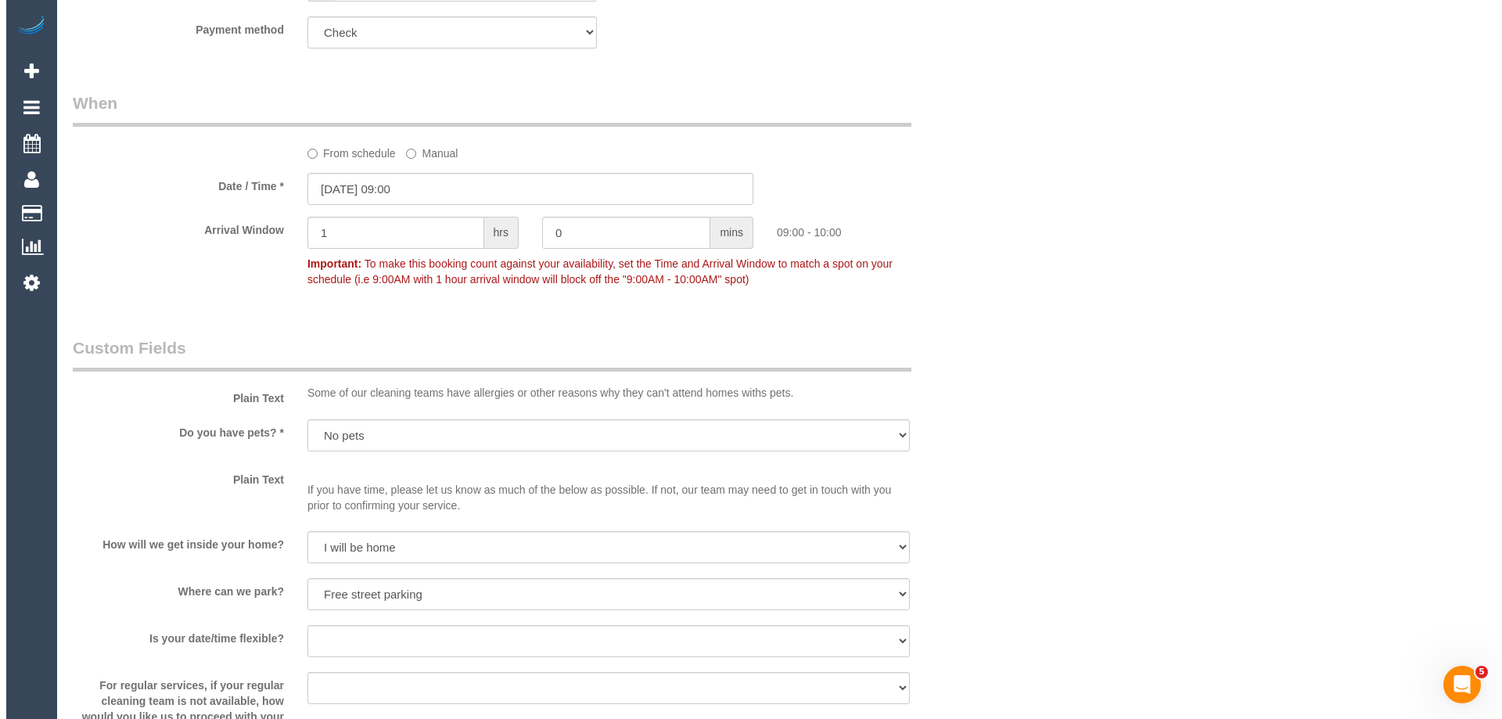
scroll to position [1956, 0]
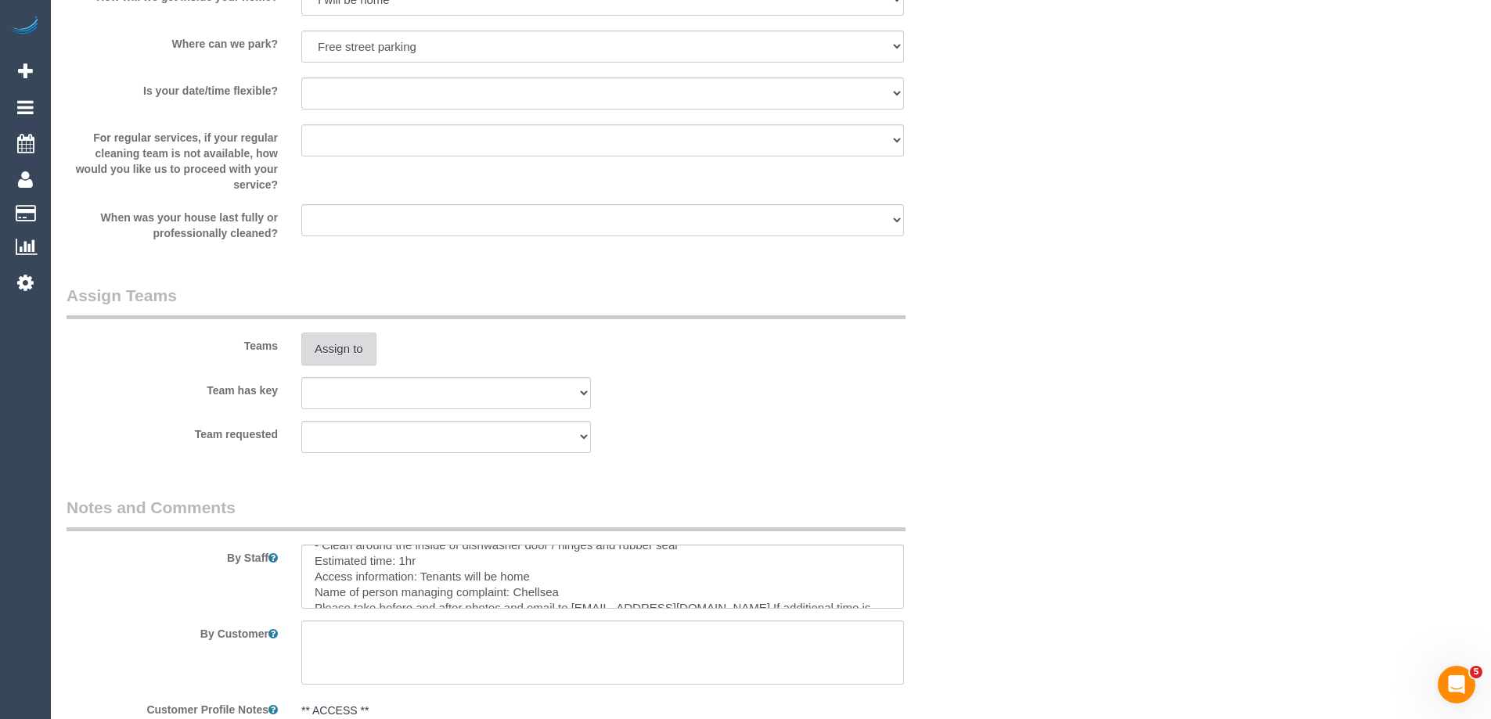
click at [343, 353] on button "Assign to" at bounding box center [338, 349] width 75 height 33
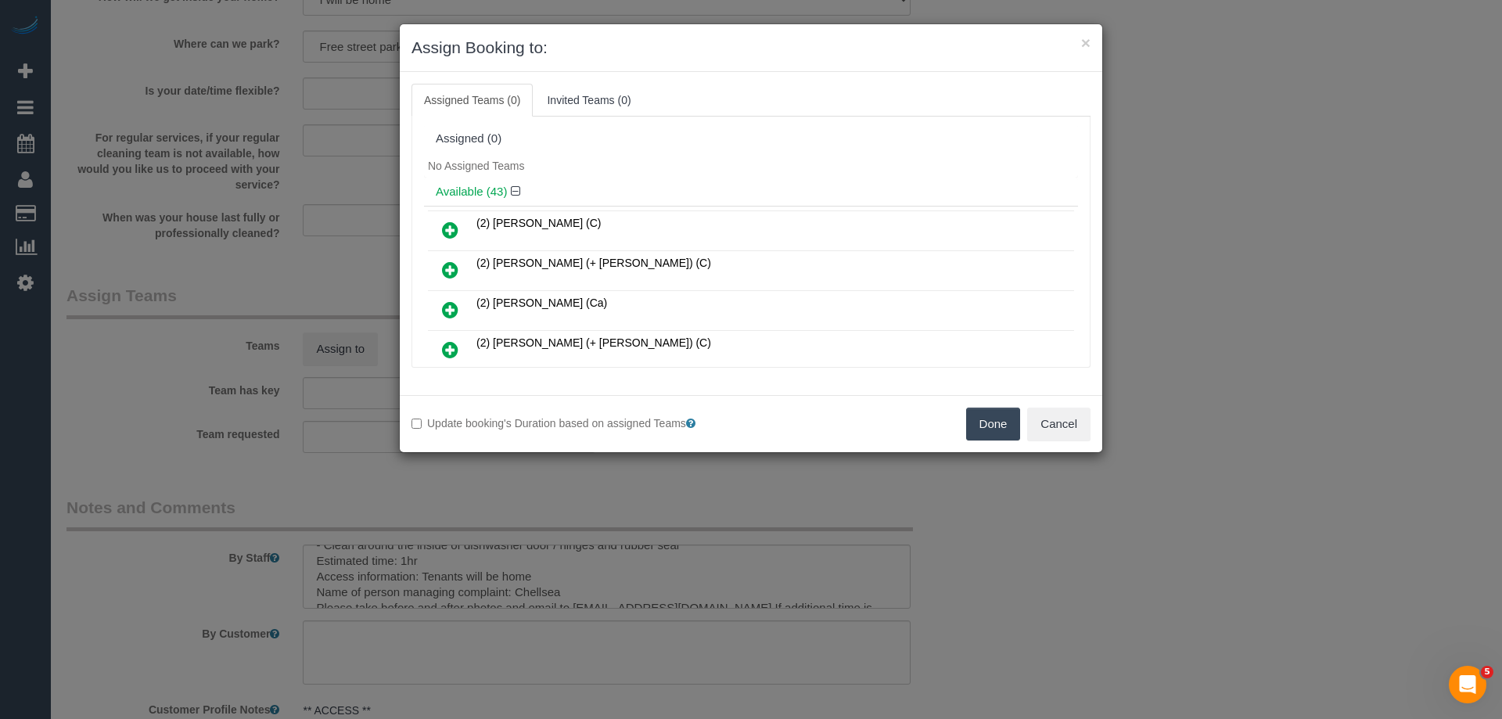
click at [632, 154] on div "No Assigned Teams" at bounding box center [751, 165] width 654 height 23
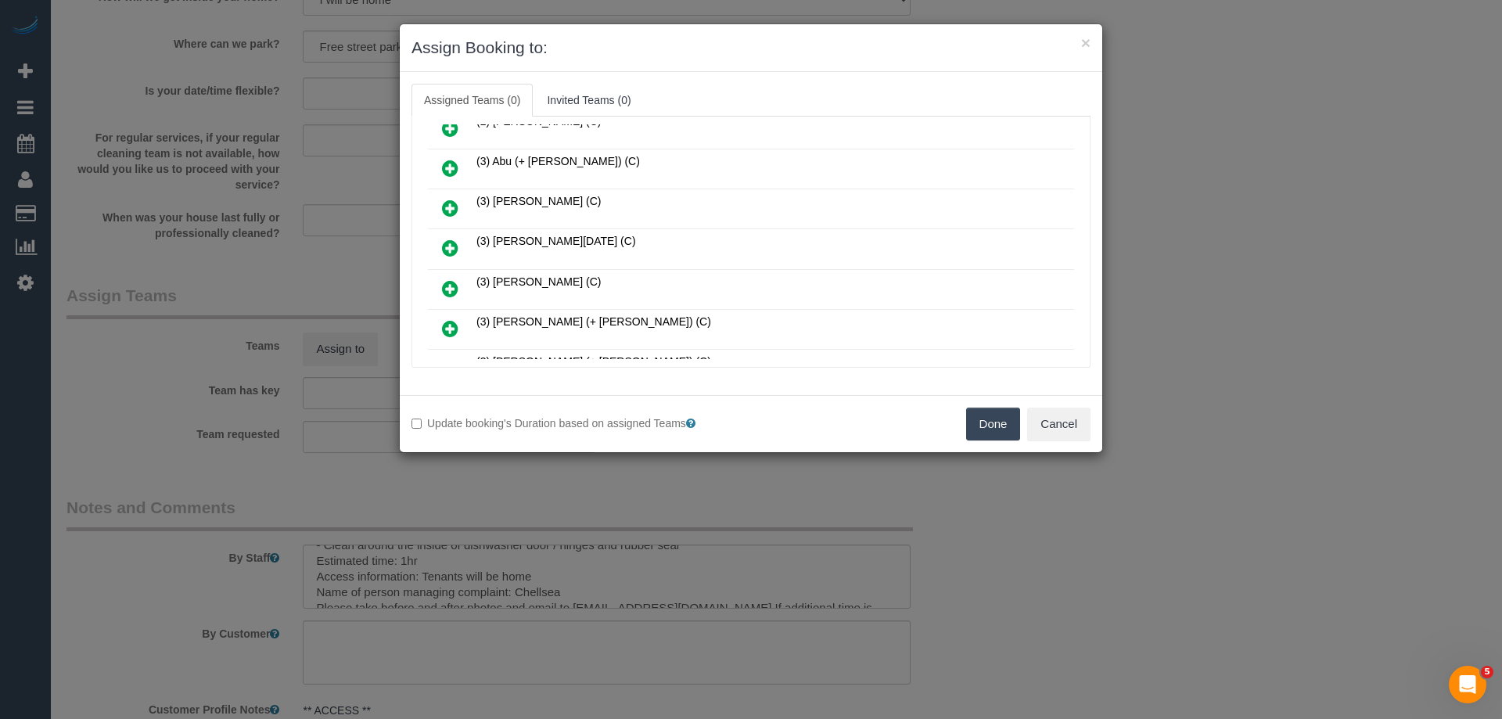
click at [444, 243] on icon at bounding box center [450, 248] width 16 height 19
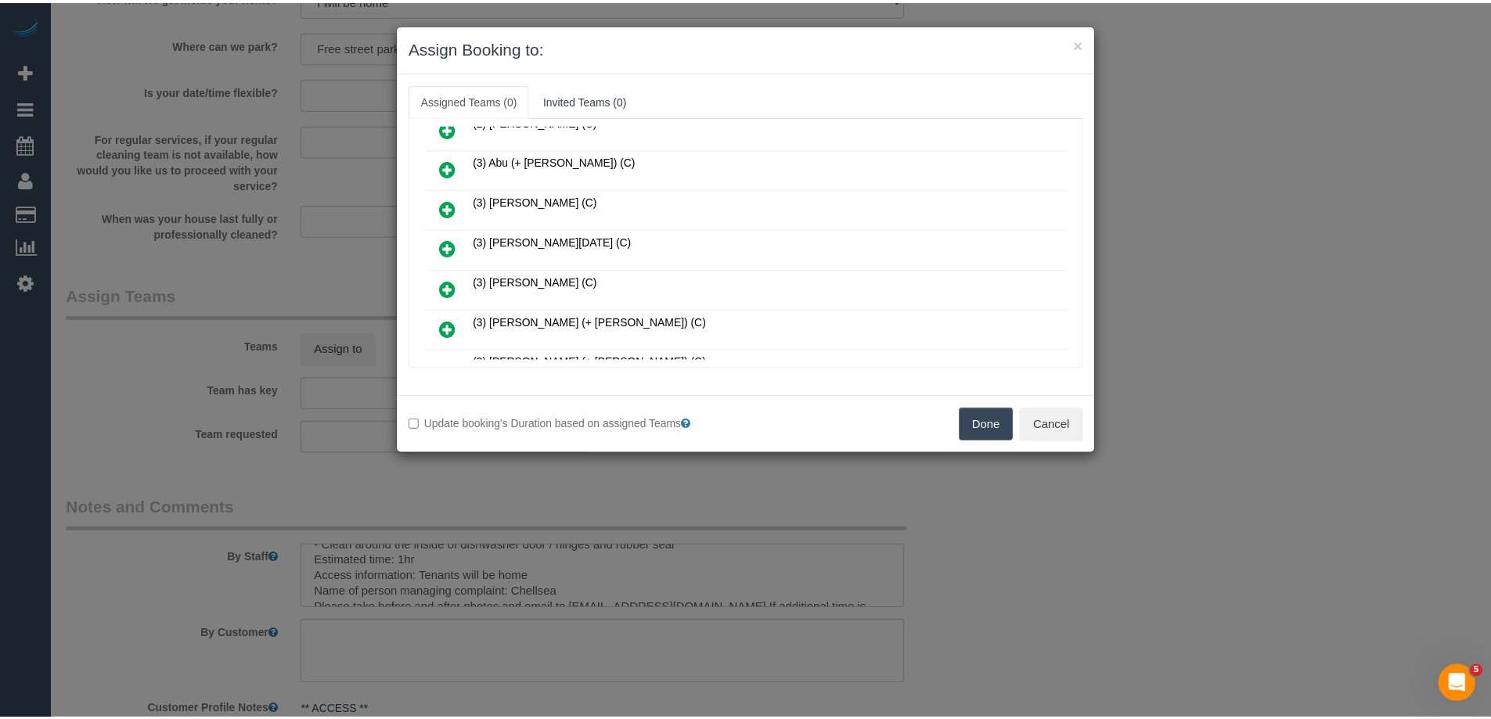
scroll to position [700, 0]
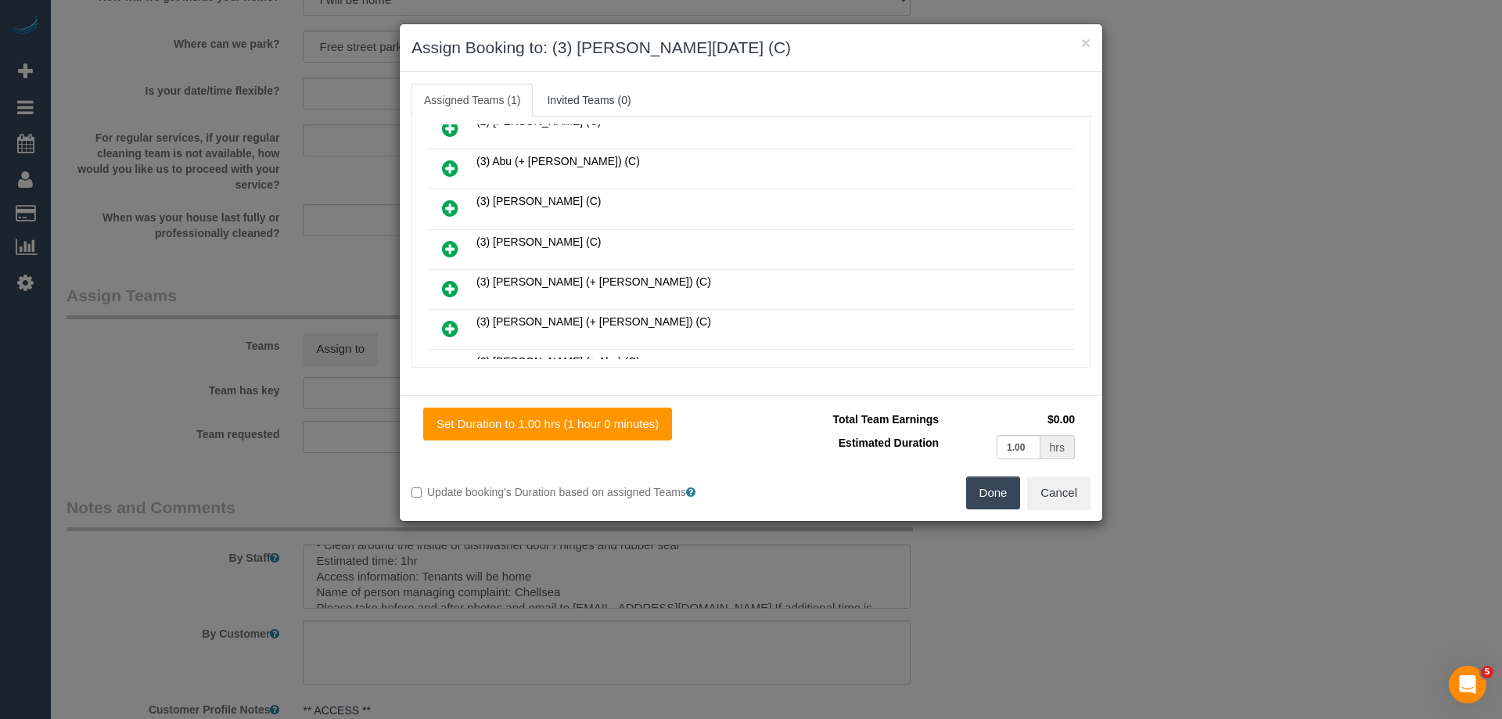
click at [992, 501] on button "Done" at bounding box center [993, 493] width 55 height 33
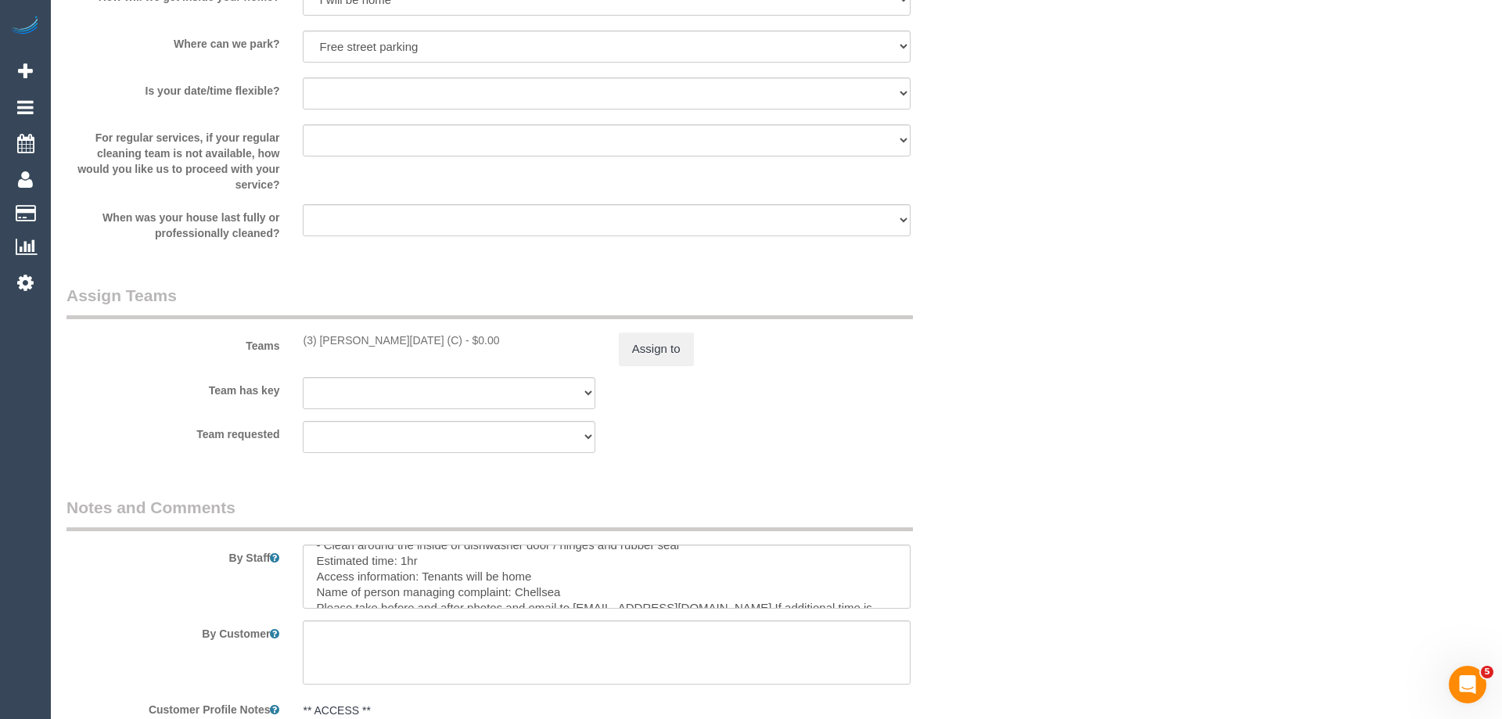
click at [992, 501] on div "× Assign Booking to: (3) Antony Silvester (C) Assigned Teams (1) Invited Teams …" at bounding box center [751, 359] width 1502 height 719
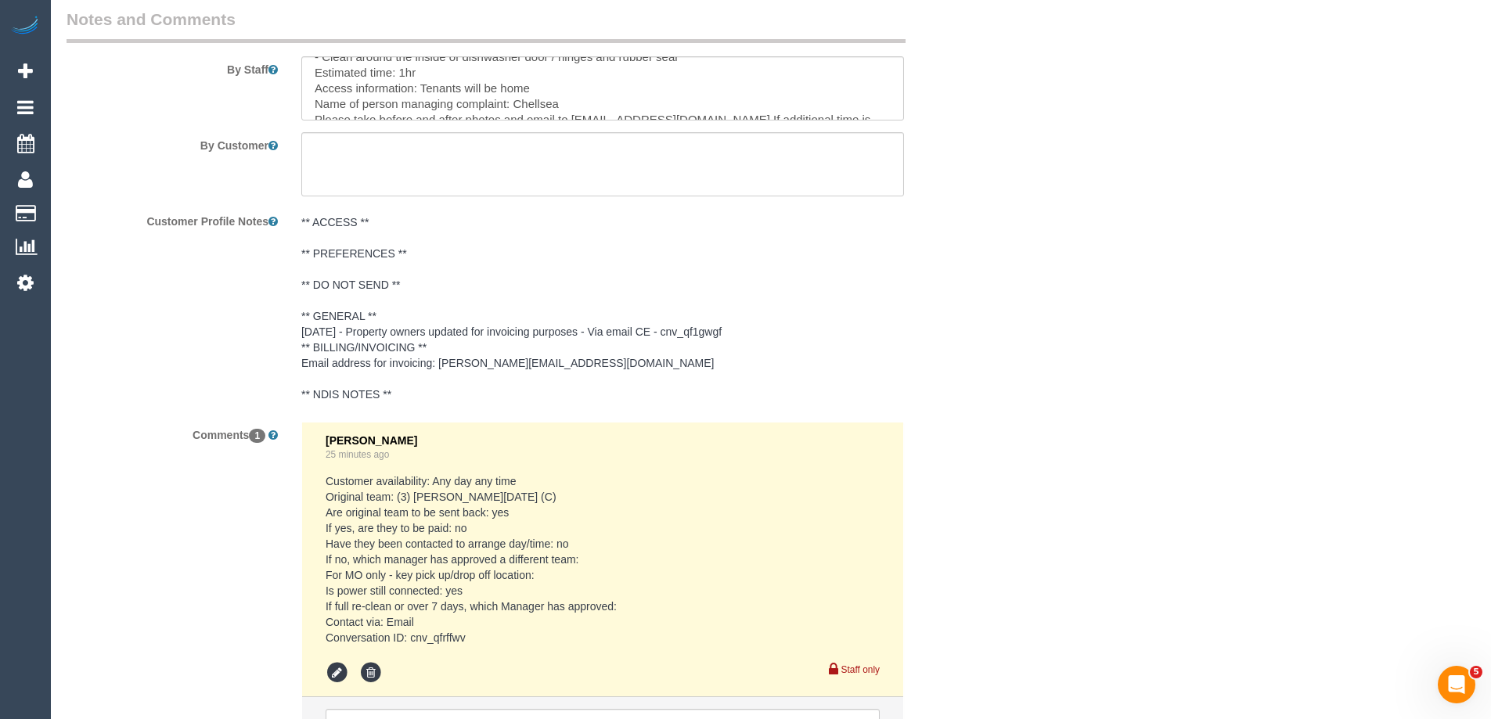
scroll to position [2609, 0]
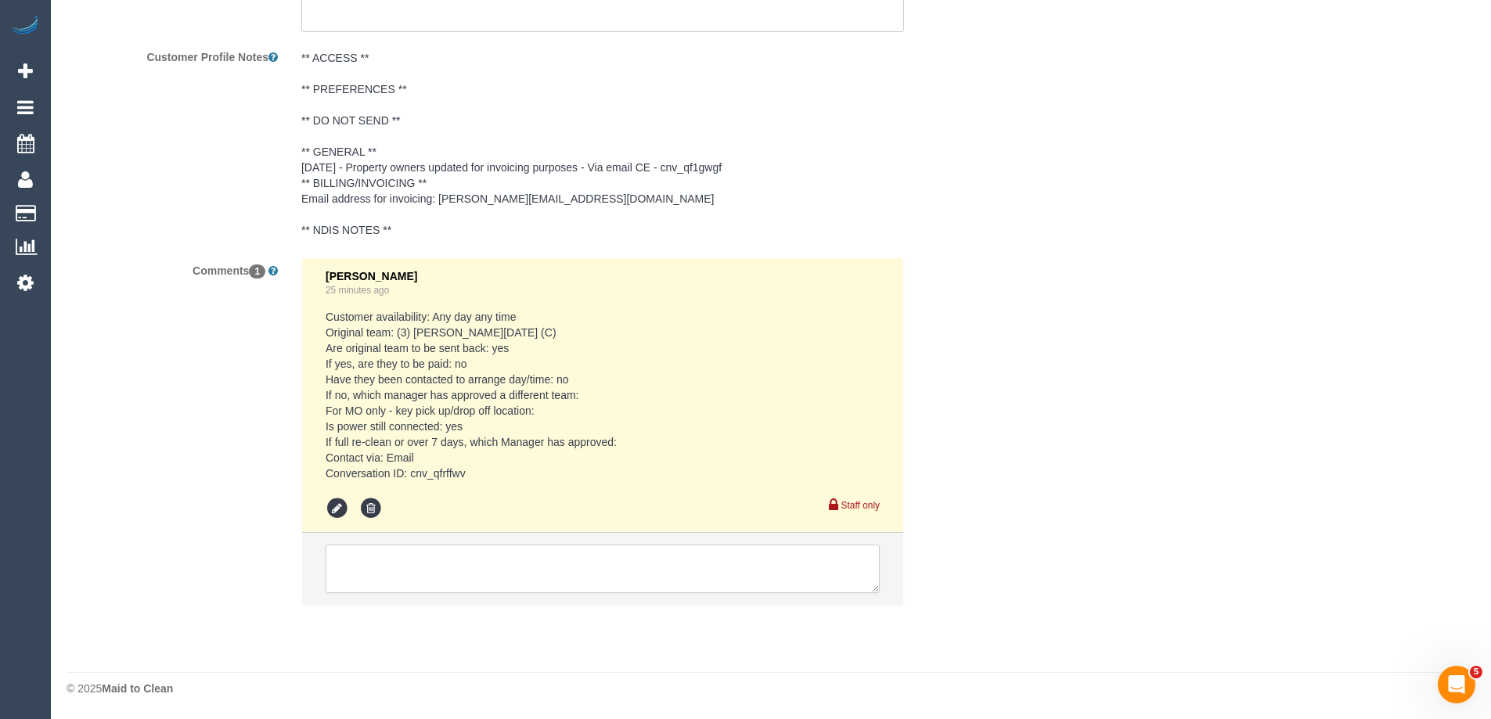
click at [417, 567] on textarea at bounding box center [603, 569] width 554 height 49
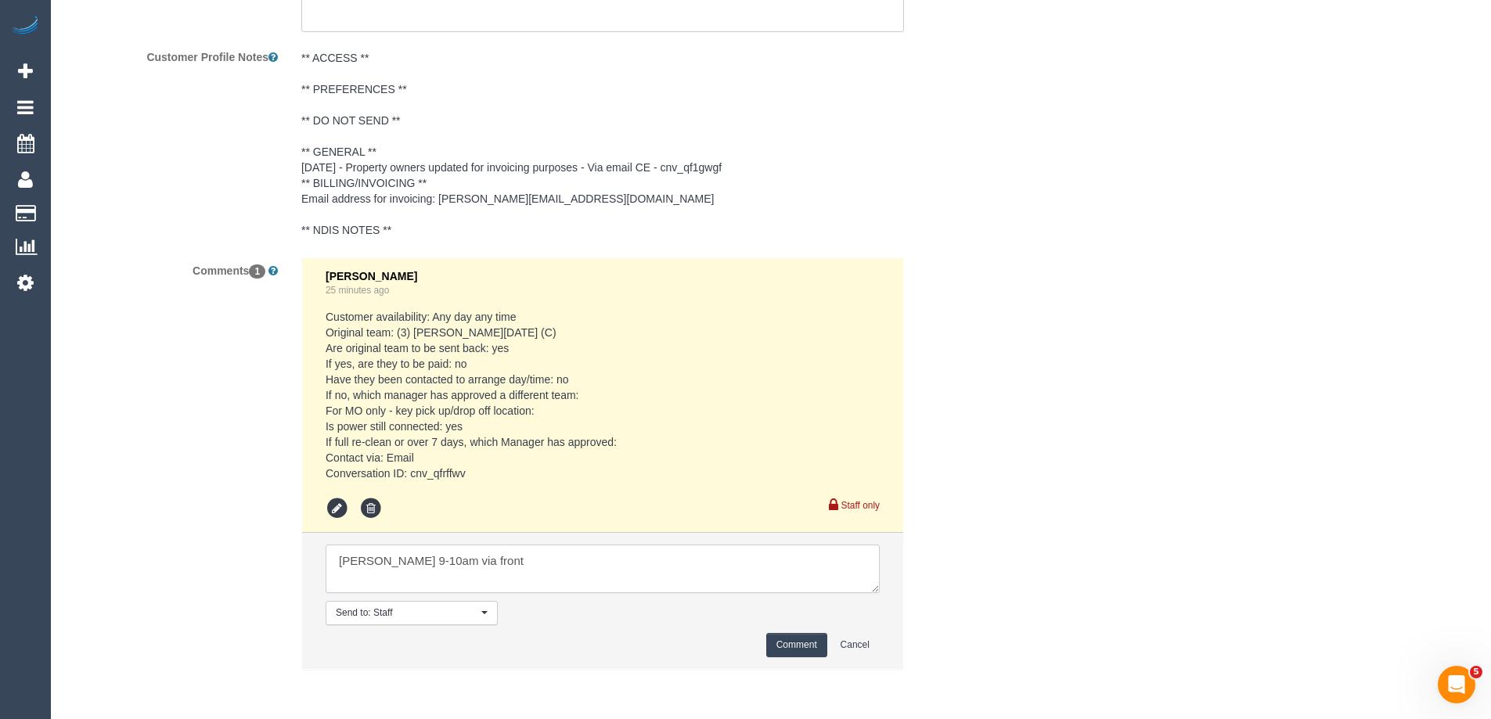
click at [439, 561] on textarea at bounding box center [603, 569] width 554 height 49
click at [441, 563] on textarea at bounding box center [603, 569] width 554 height 49
click at [442, 563] on textarea at bounding box center [603, 569] width 554 height 49
click at [479, 578] on textarea at bounding box center [603, 569] width 554 height 49
type textarea "Antony 9-10am via Front"
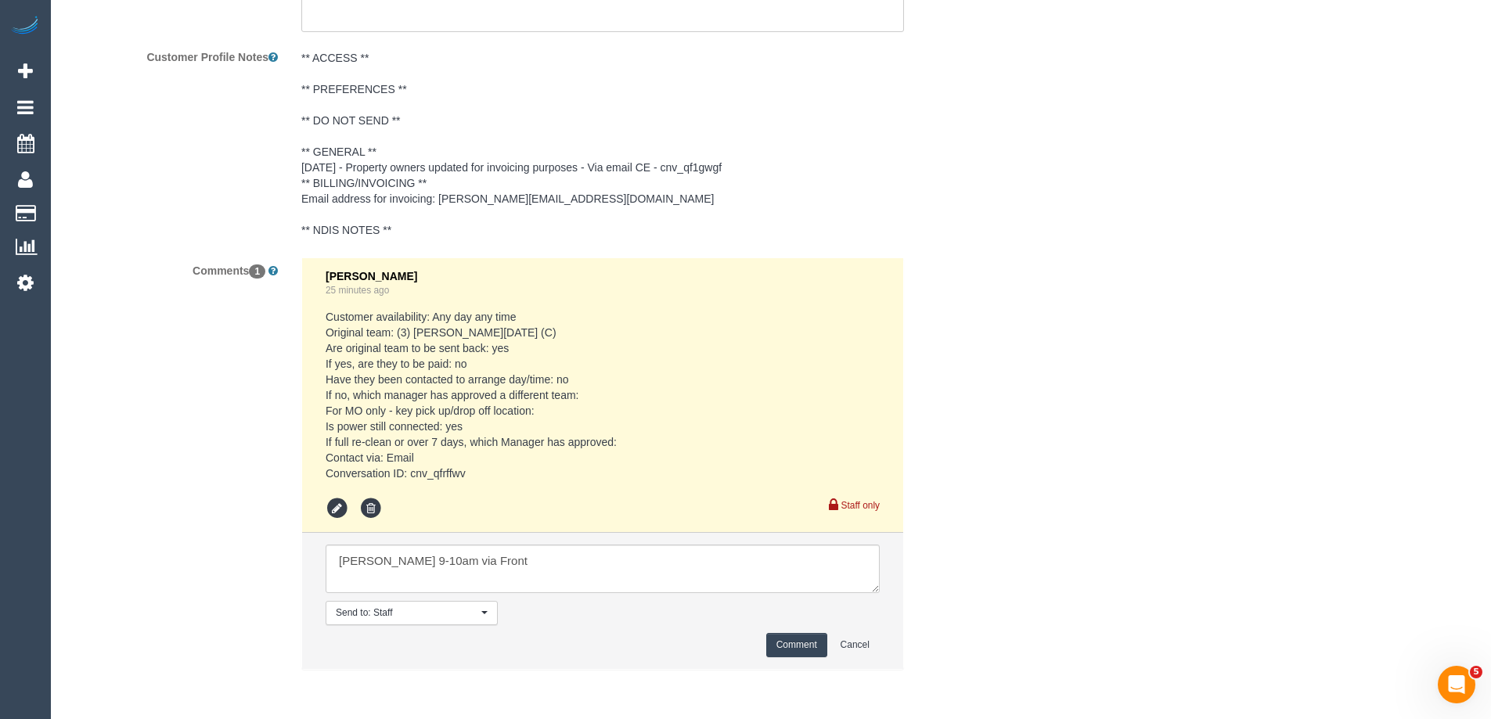
click at [800, 641] on button "Comment" at bounding box center [796, 645] width 61 height 24
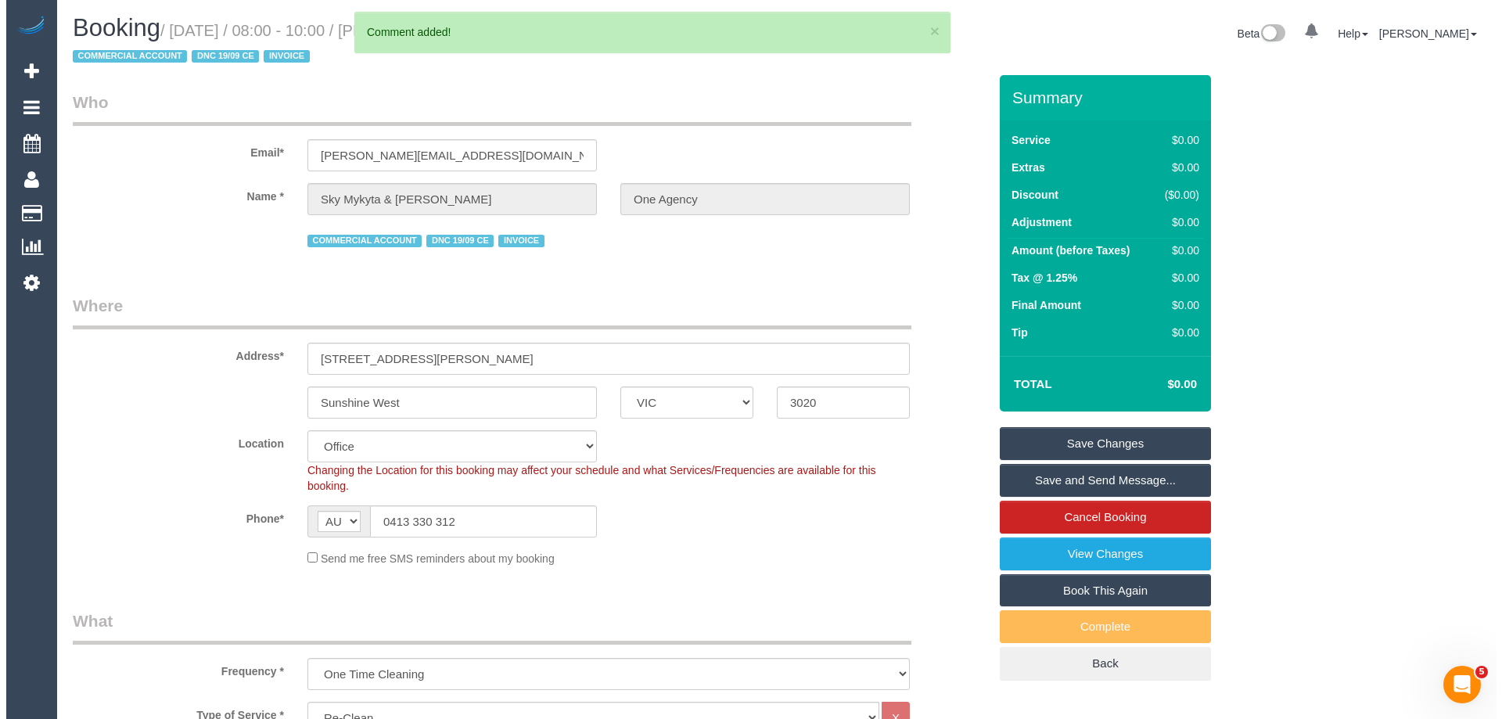
scroll to position [0, 0]
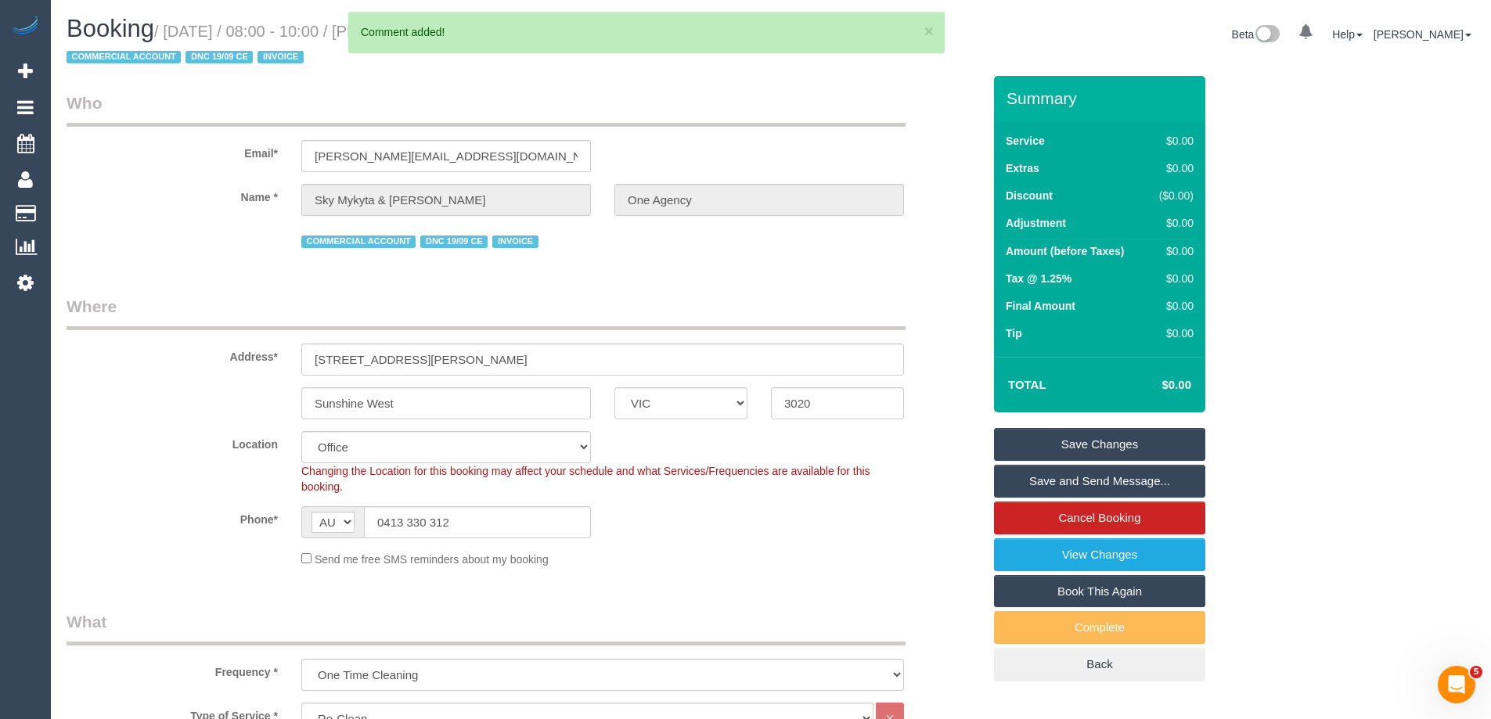
click at [1094, 438] on link "Save Changes" at bounding box center [1099, 444] width 211 height 33
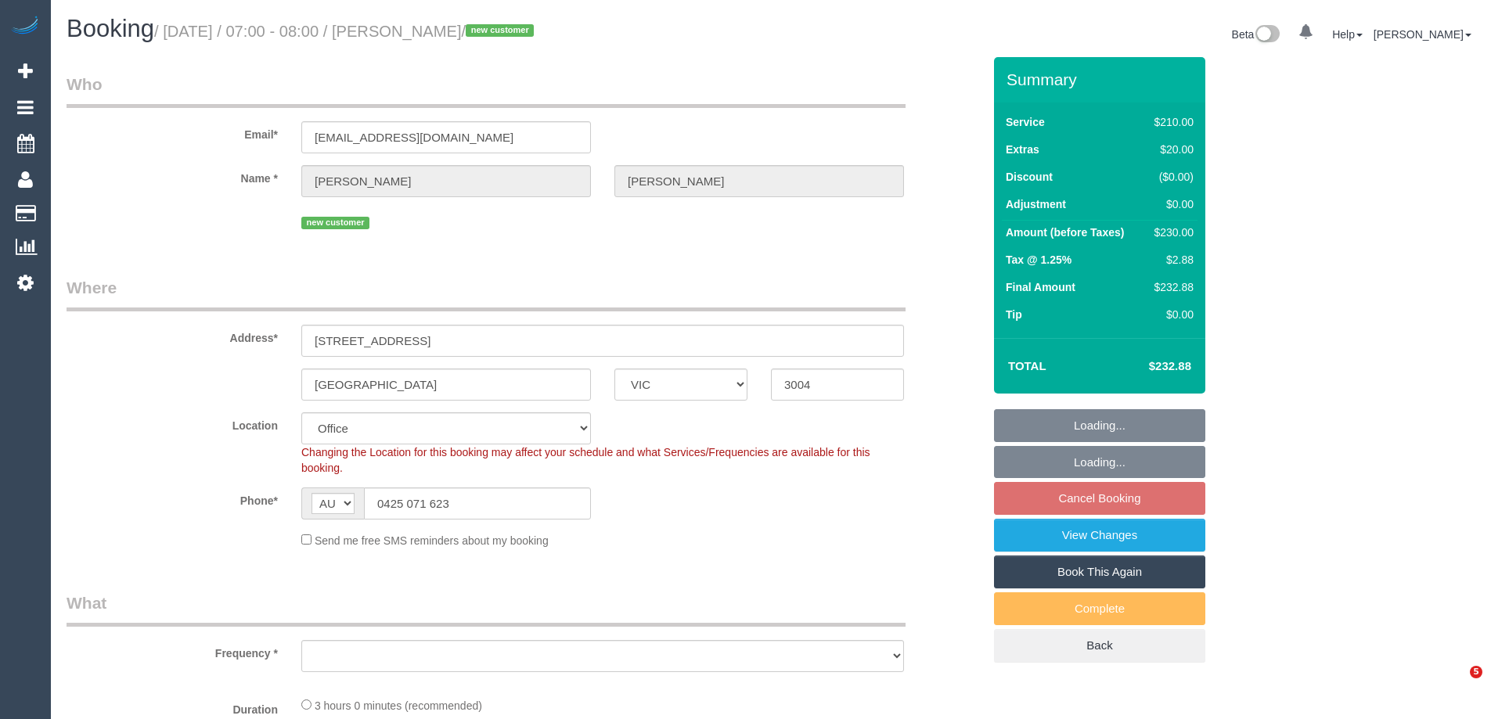
select select "VIC"
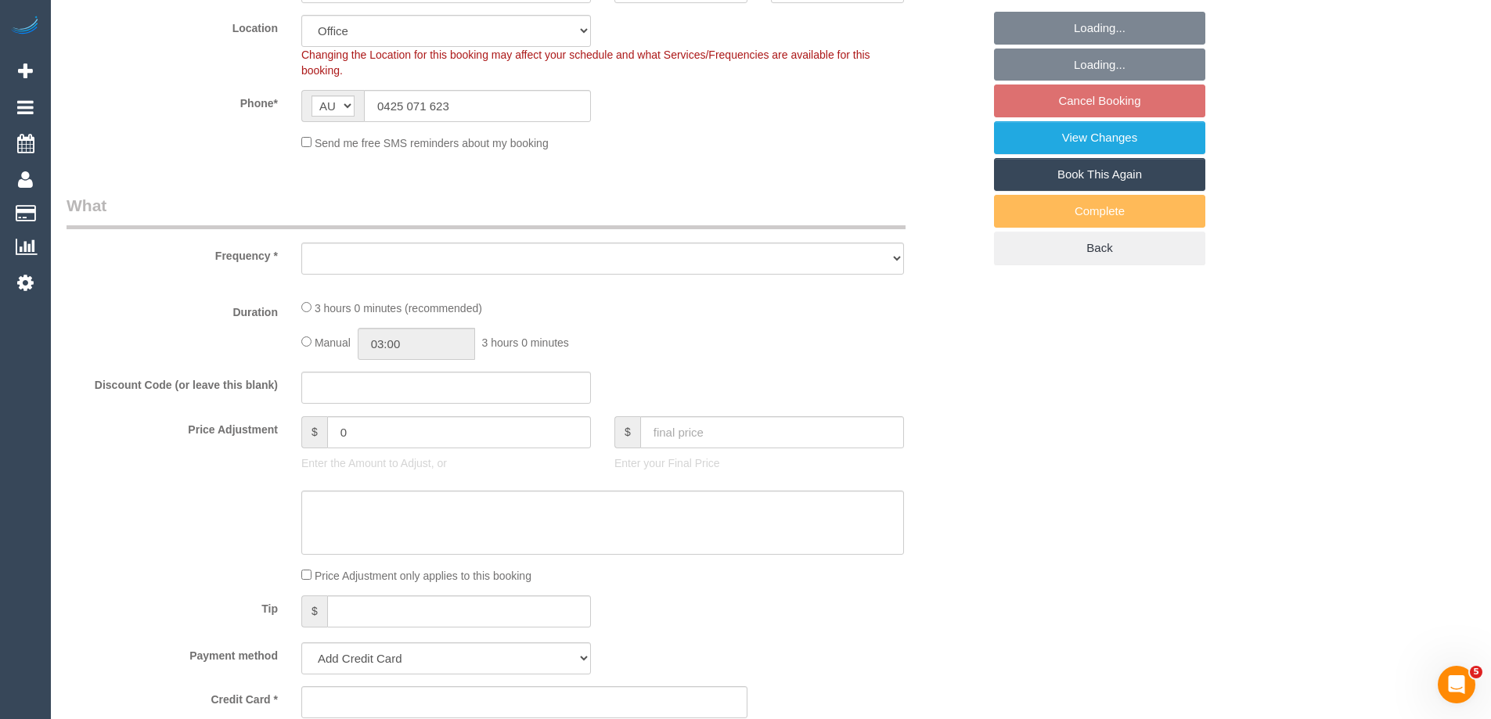
select select "string:stripe-pm_1SCVDP2GScqysDRVHd24KDTA"
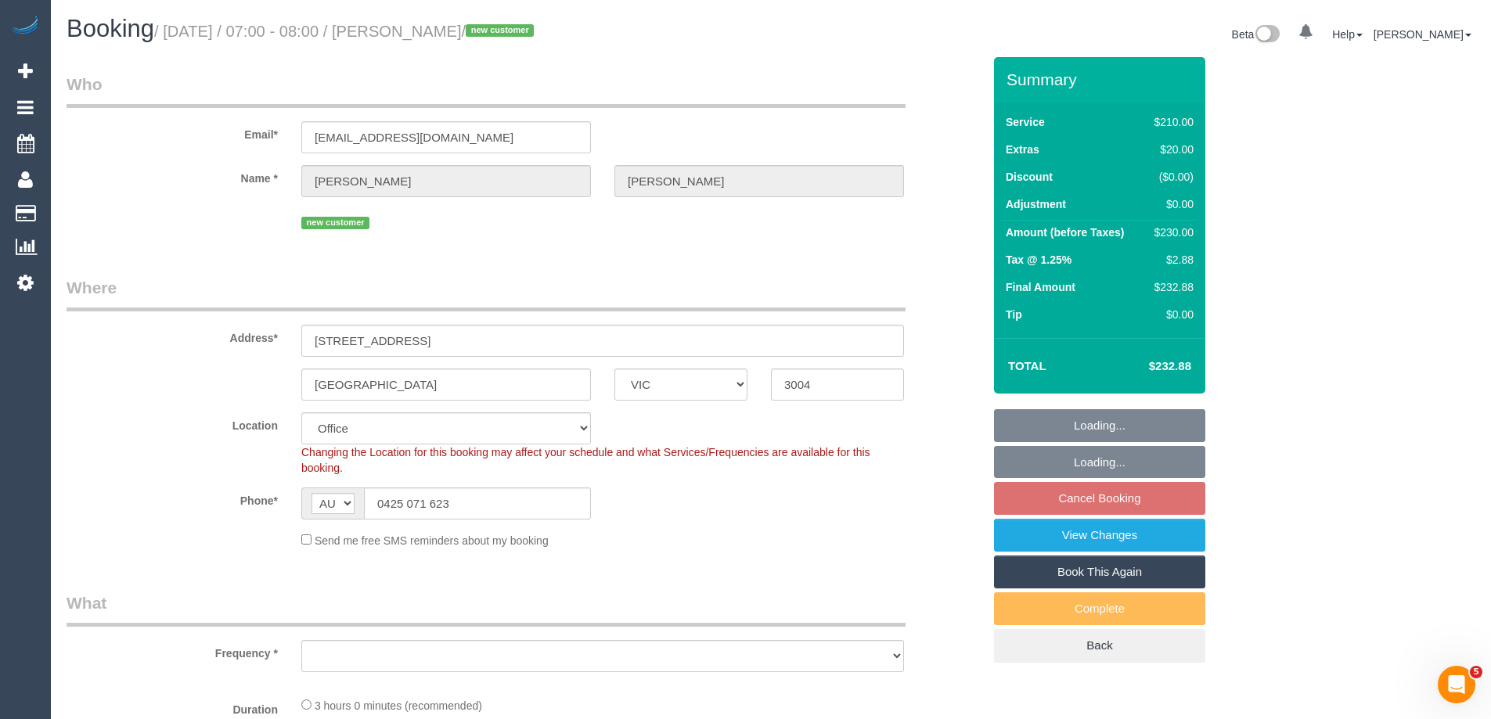
select select "180"
select select "number:28"
select select "number:14"
select select "number:20"
select select "number:25"
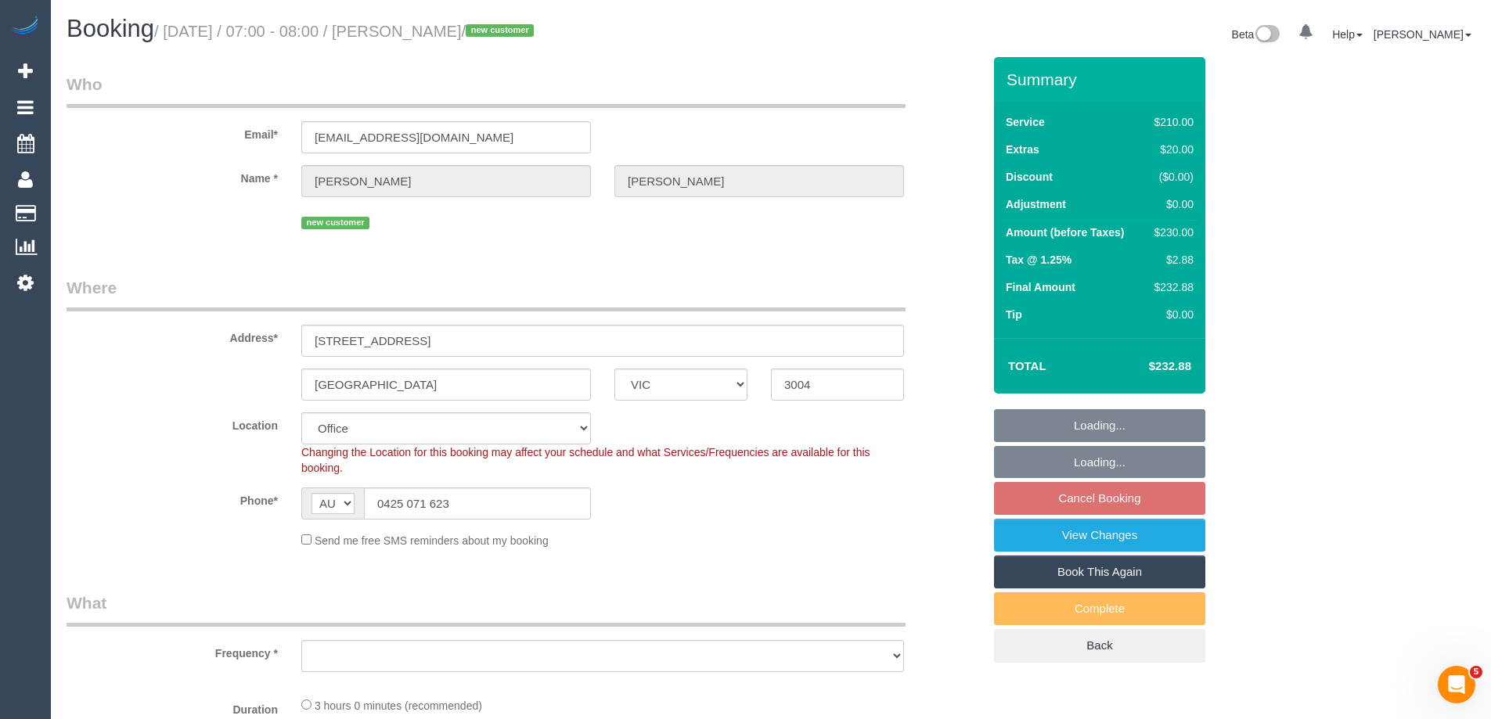
select select "number:26"
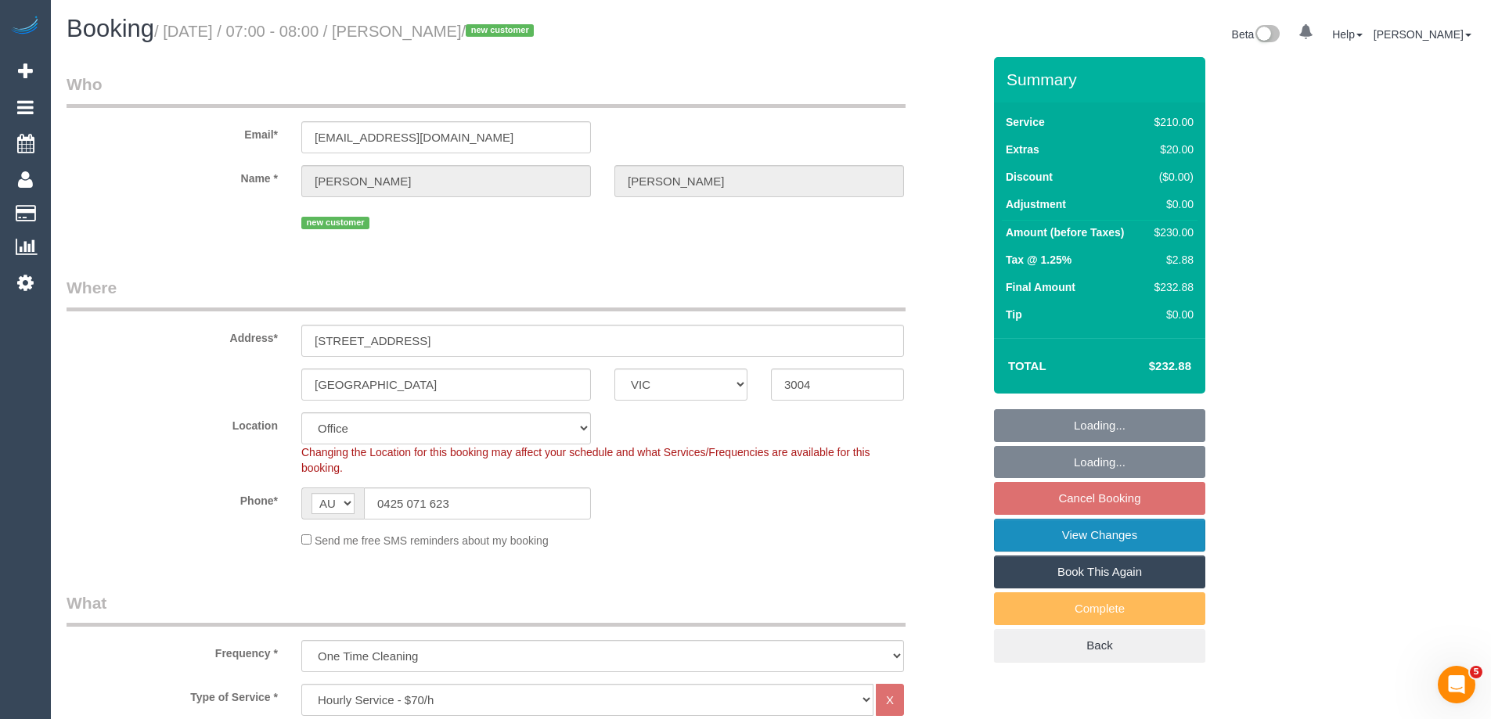
select select "object:2206"
click at [1130, 530] on link "View Changes" at bounding box center [1099, 535] width 211 height 33
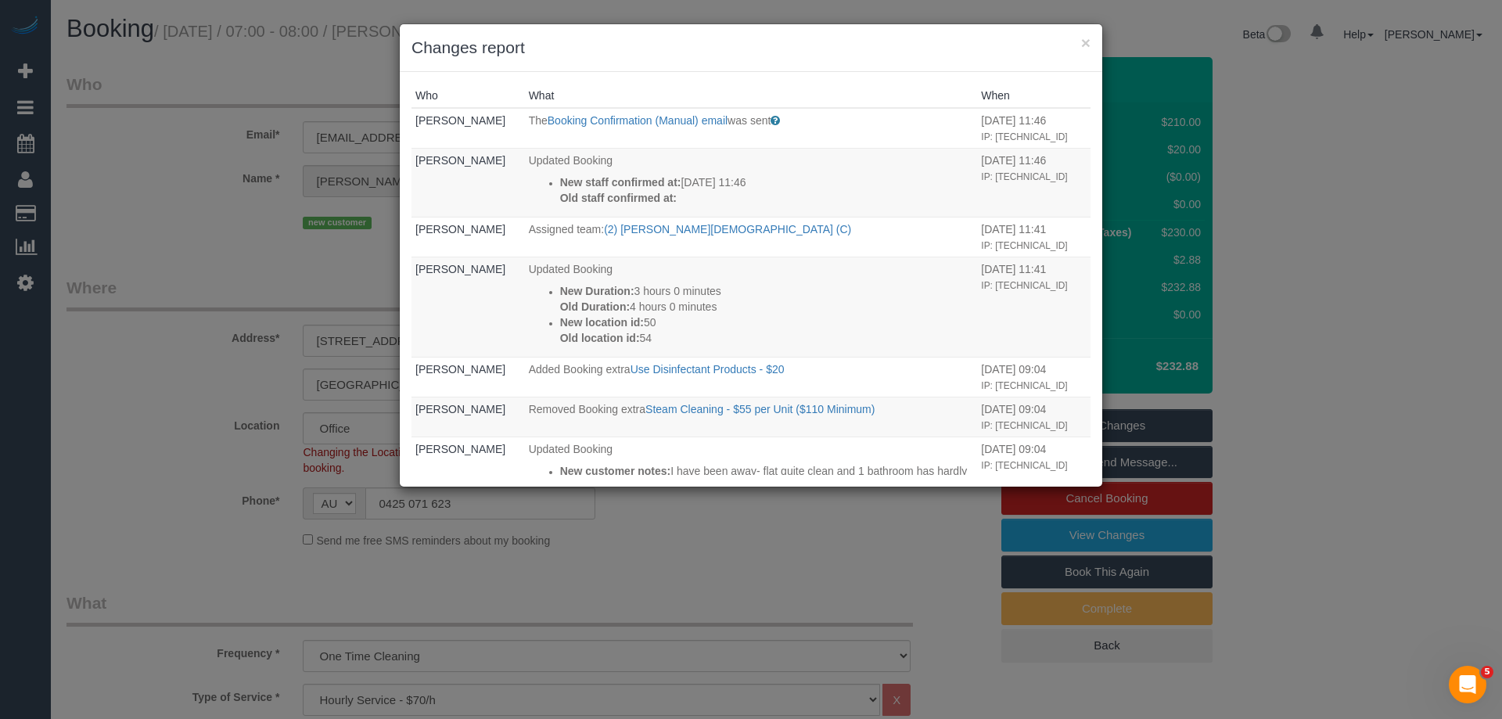
click at [915, 72] on div "Who What When Rose Maico The Booking Confirmation (Manual) email was sent An em…" at bounding box center [751, 279] width 703 height 415
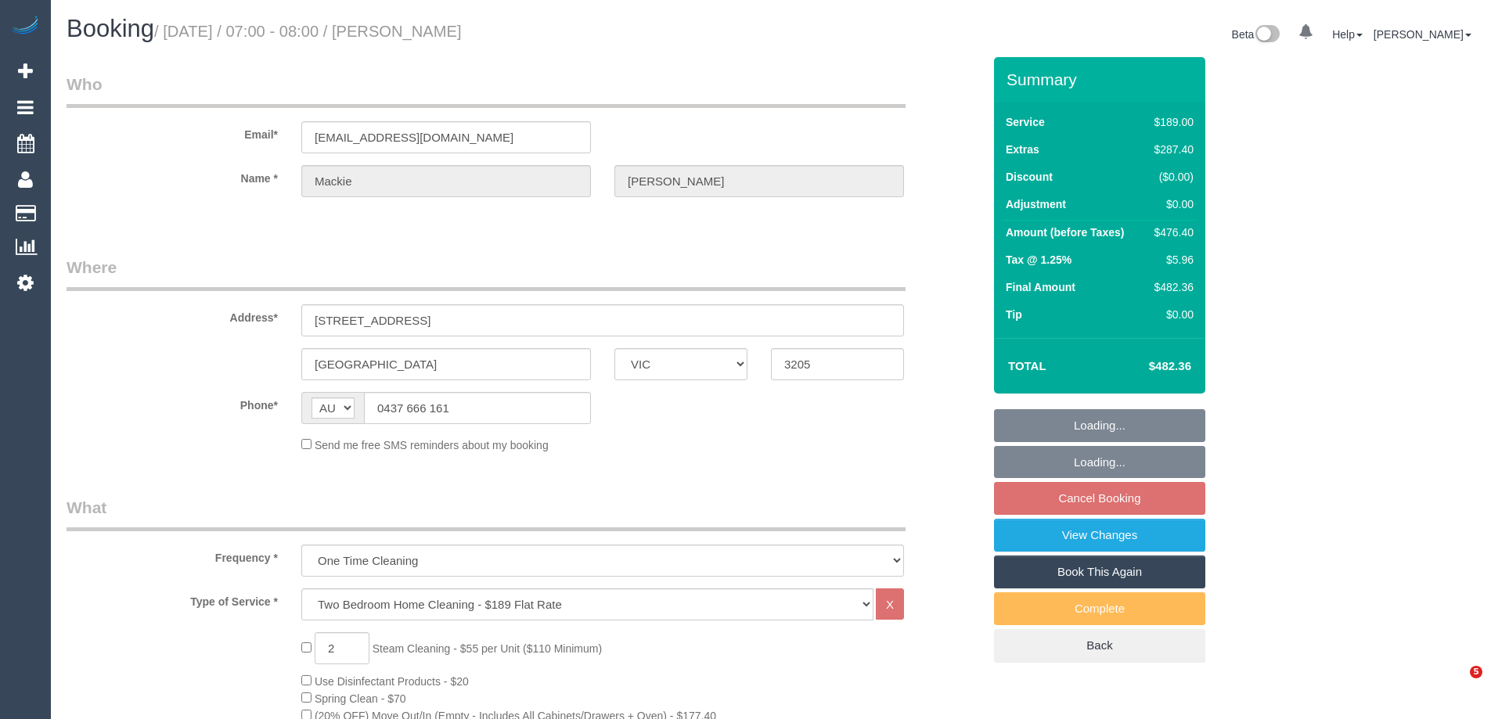
select select "VIC"
select select "string:stripe-pm_1RKDlb2GScqysDRVSwT3ubmh"
select select "number:29"
select select "number:14"
select select "number:20"
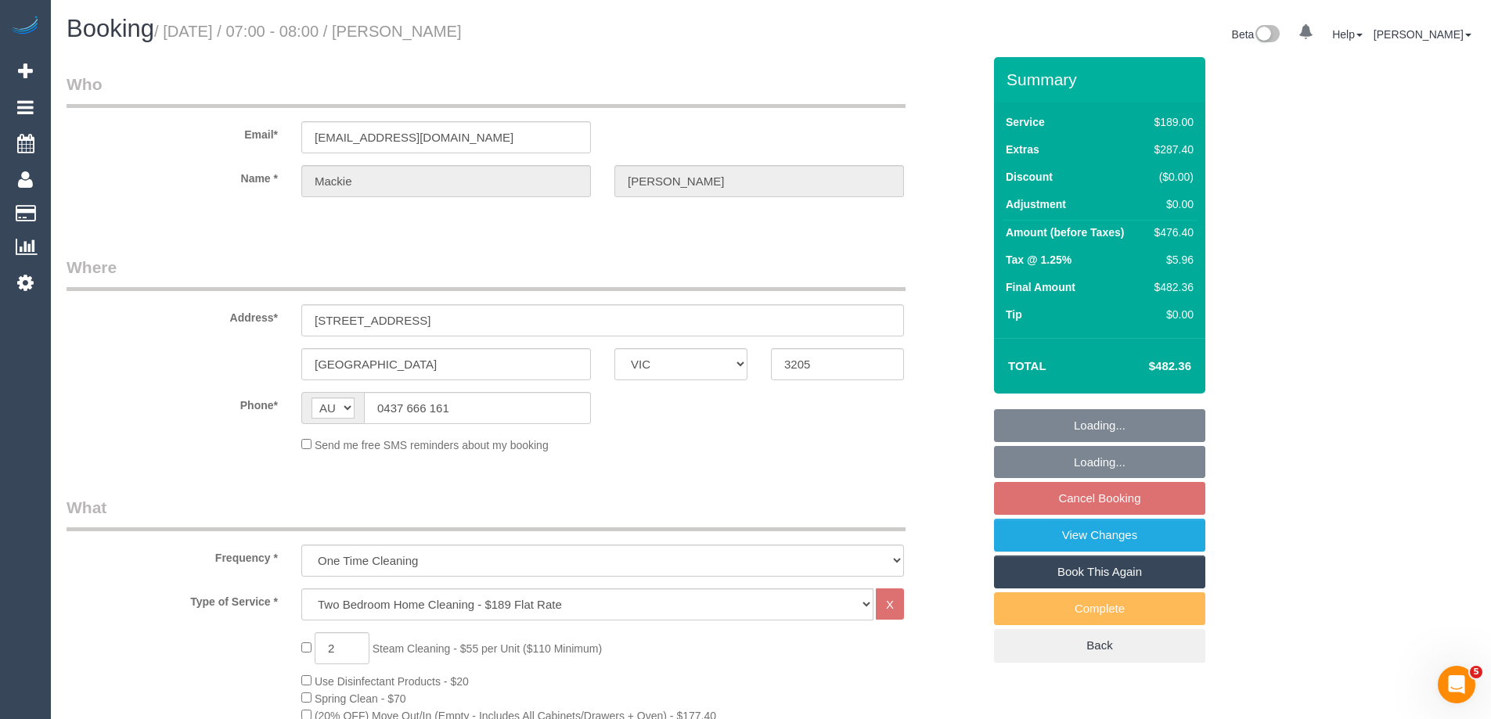
select select "number:25"
select select "number:33"
select select "number:13"
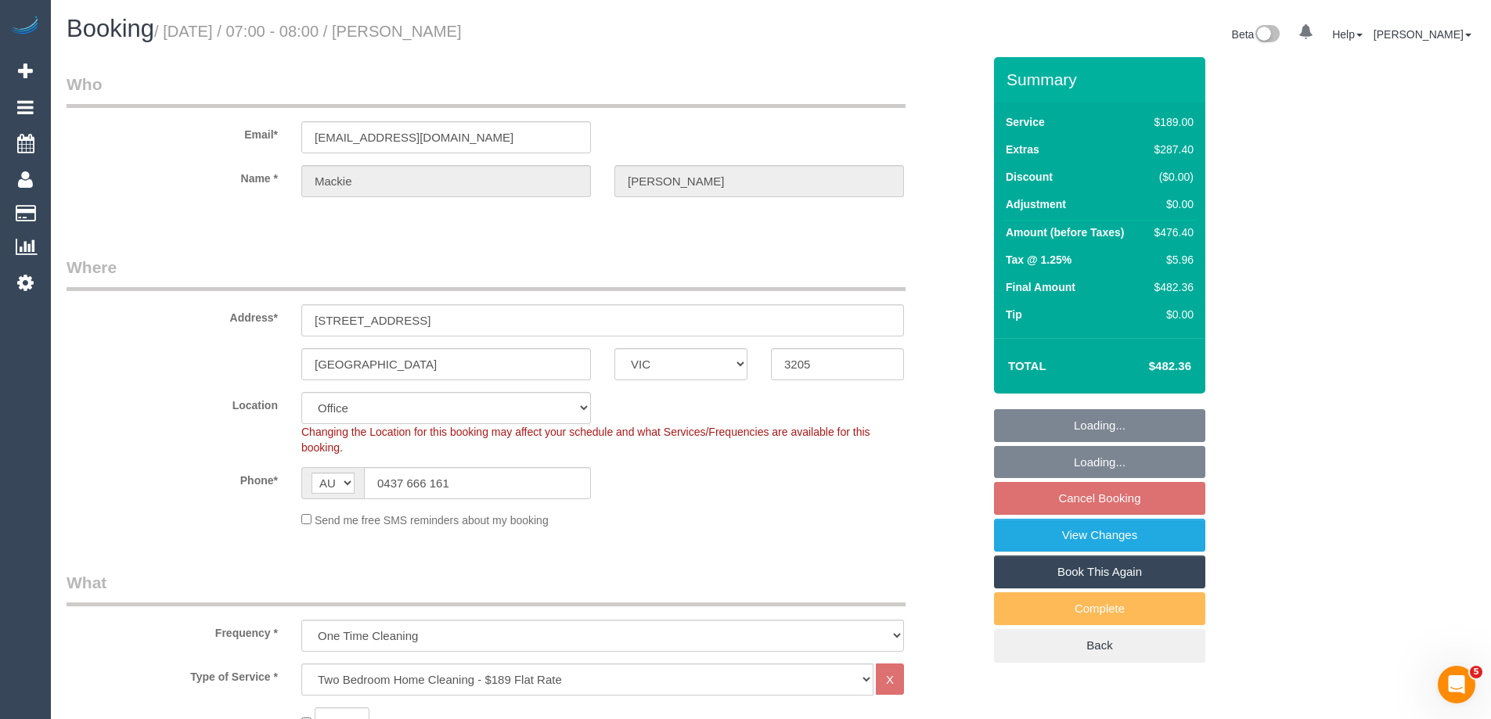
select select "object:2184"
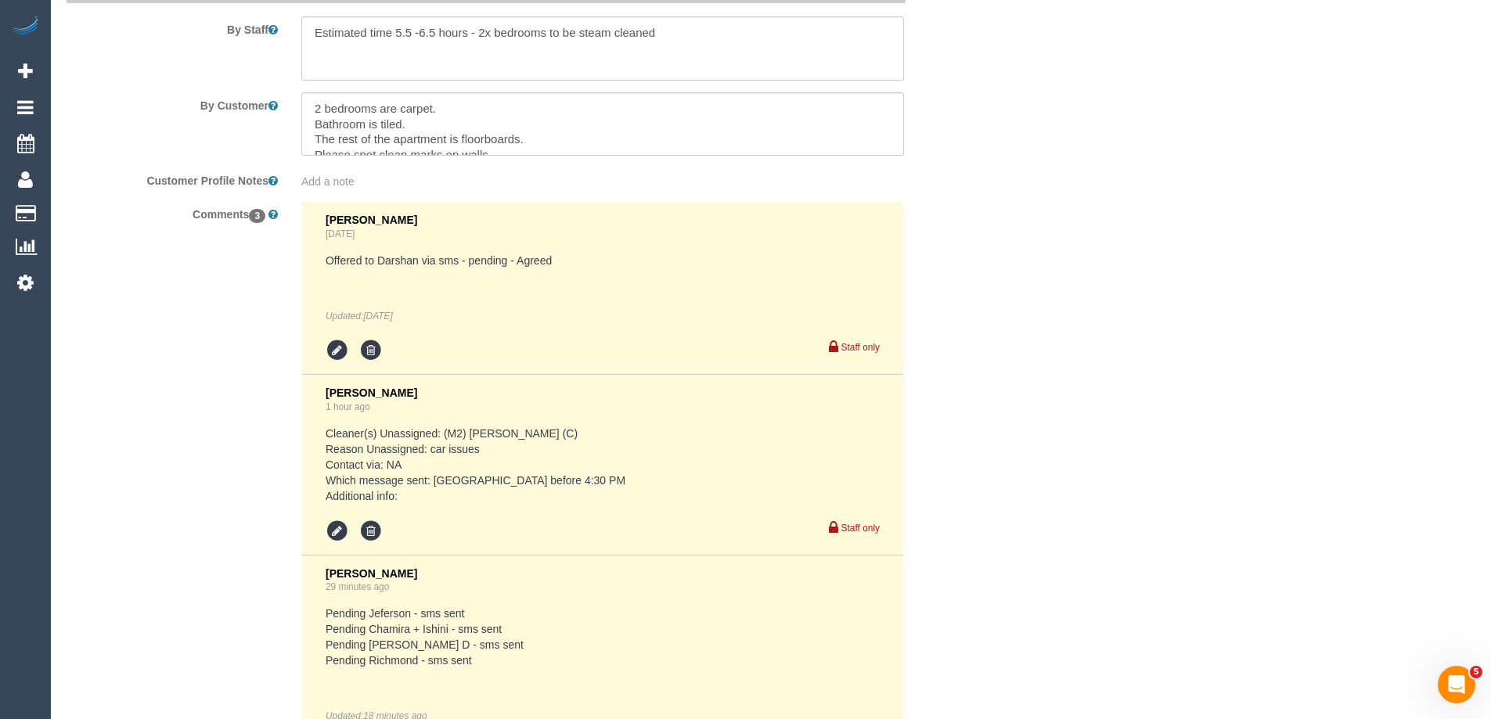
scroll to position [2945, 0]
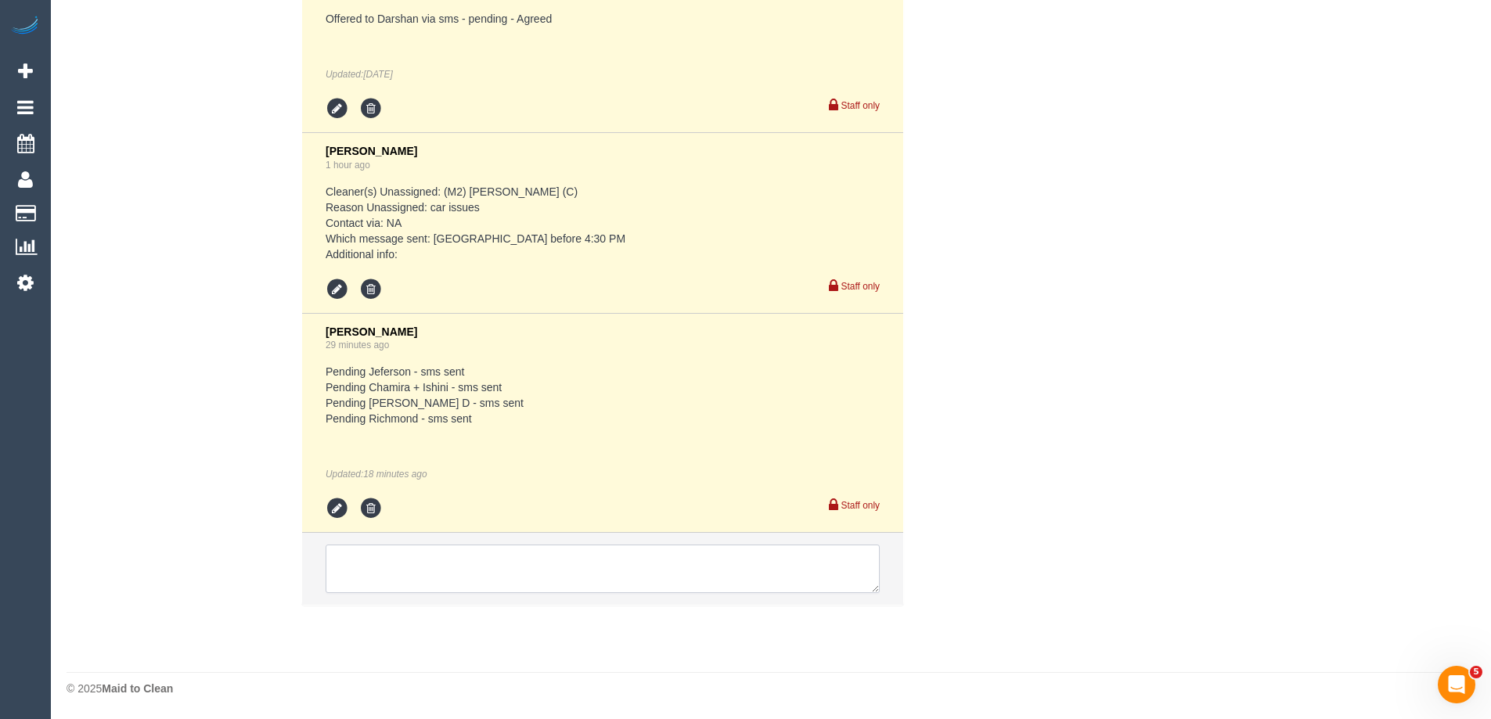
click at [423, 567] on textarea at bounding box center [603, 569] width 554 height 49
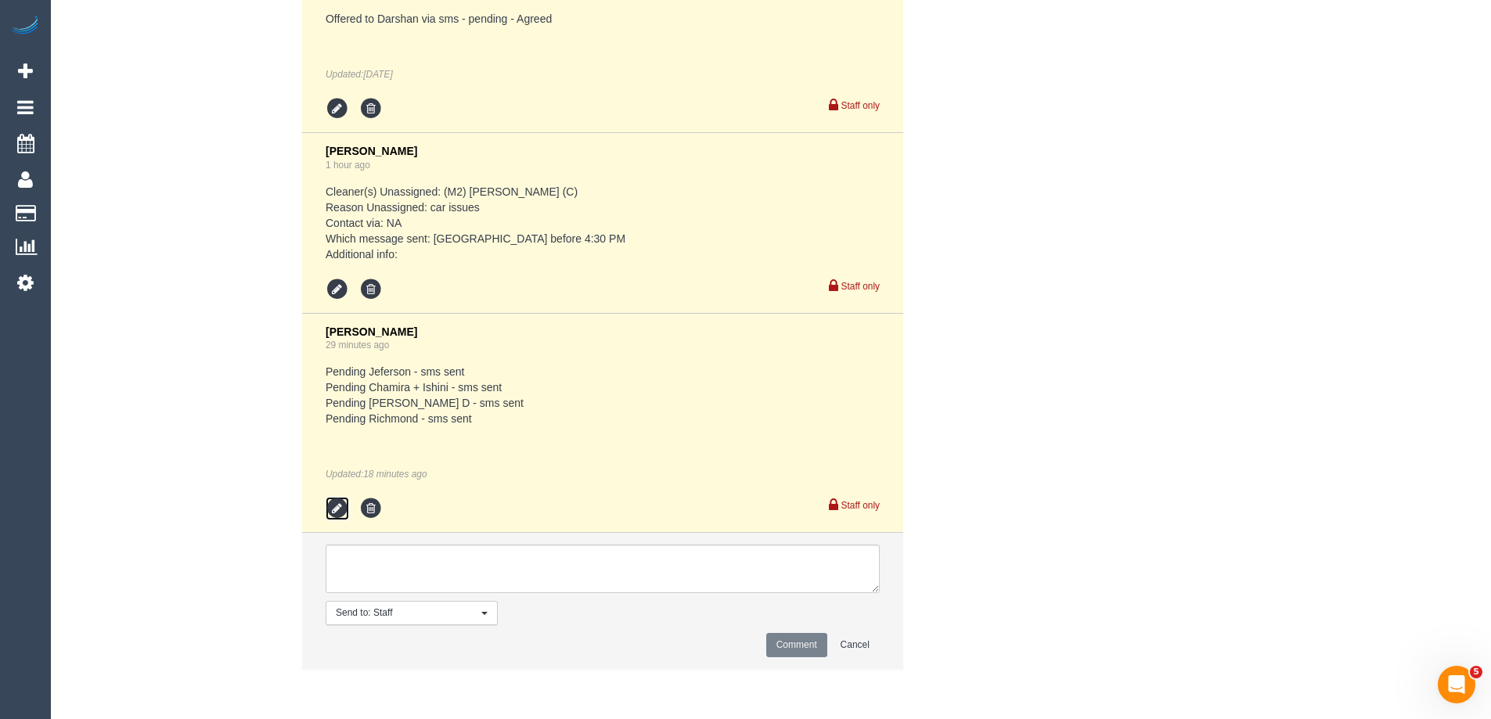
click at [340, 505] on icon at bounding box center [337, 508] width 23 height 23
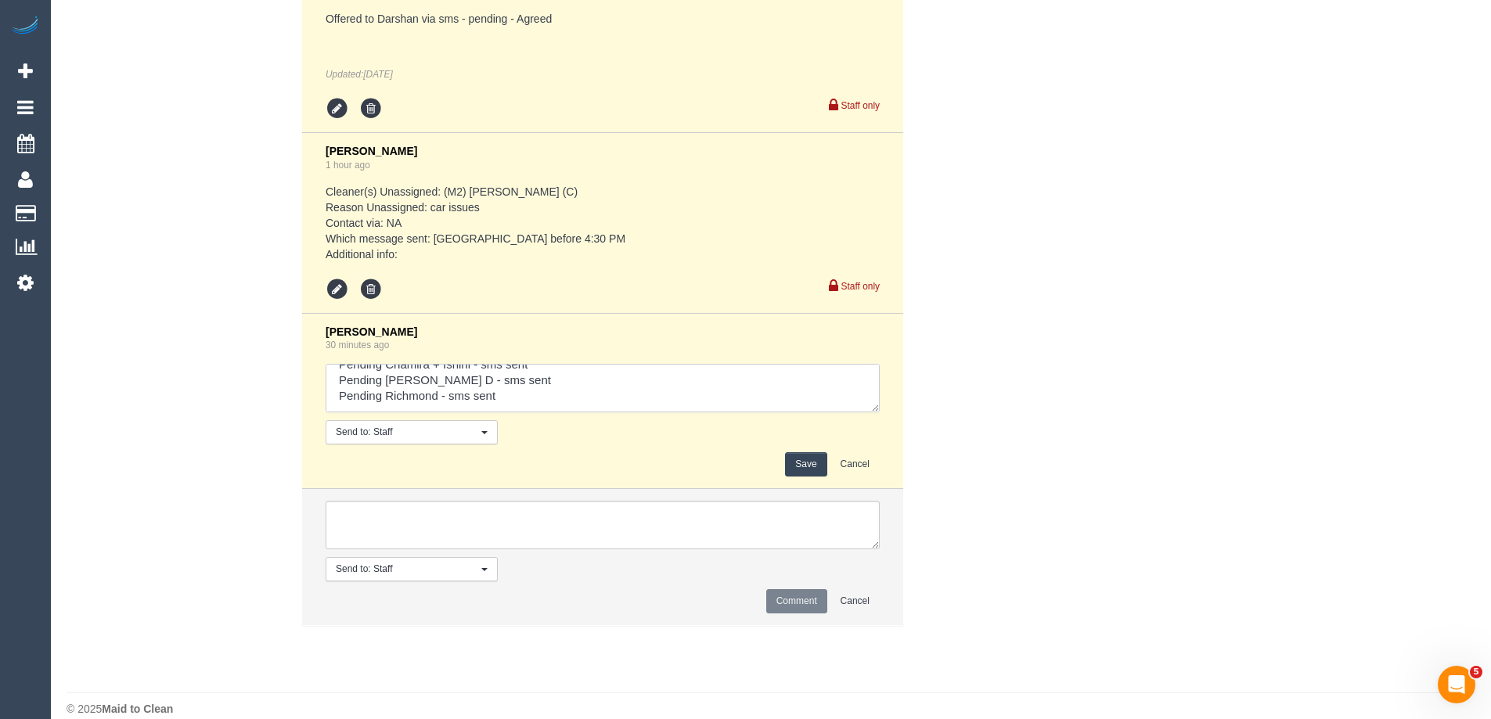
click at [552, 394] on textarea at bounding box center [603, 388] width 554 height 49
type textarea "Pending Jeferson - sms sent Pending Chamira + Ishini - sms sent Pending [PERSON…"
click at [814, 462] on button "Save" at bounding box center [805, 464] width 41 height 24
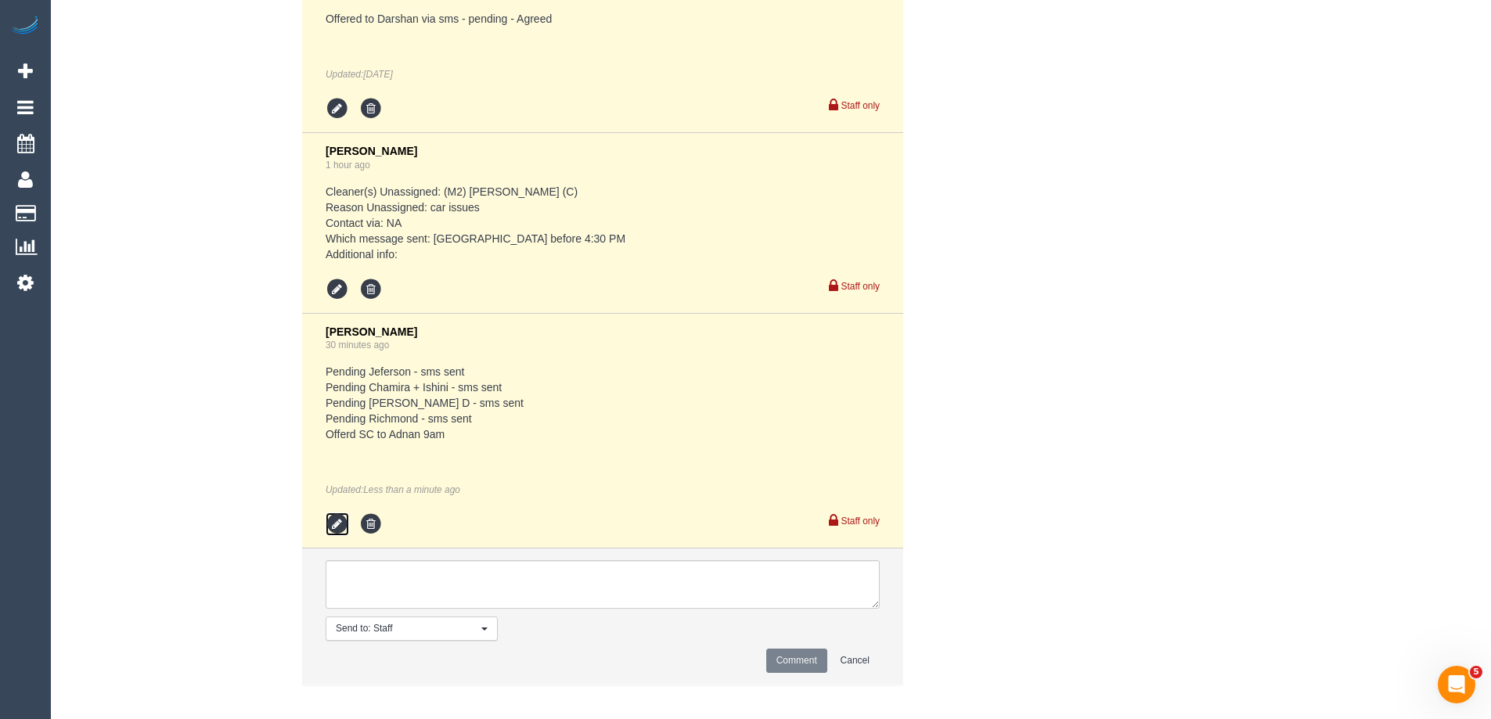
click at [333, 521] on icon at bounding box center [337, 524] width 23 height 23
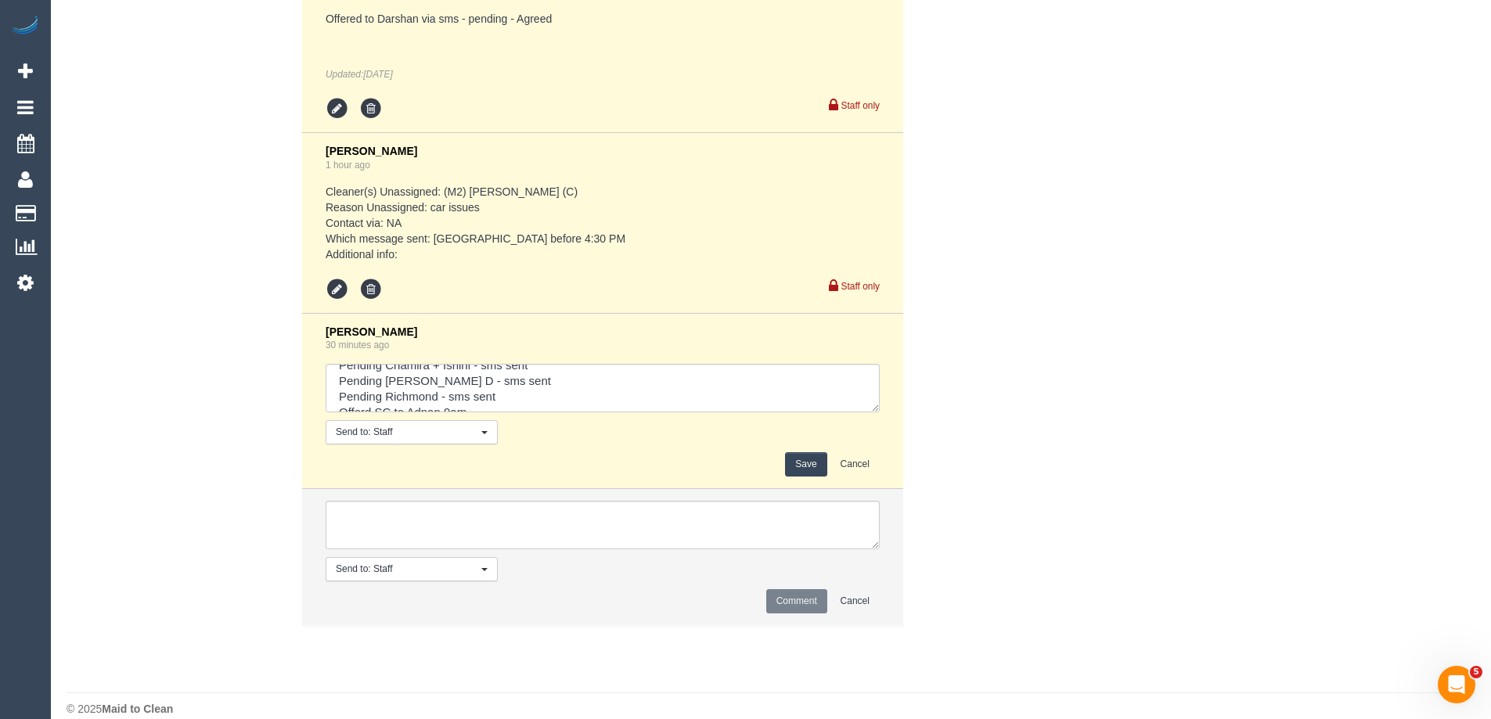
scroll to position [47, 0]
click at [541, 367] on textarea at bounding box center [603, 388] width 554 height 49
type textarea "Pending Jeferson - sms sent Pending Chamira + Ishini - sms sent Pending [PERSON…"
click at [801, 472] on button "Save" at bounding box center [805, 464] width 41 height 24
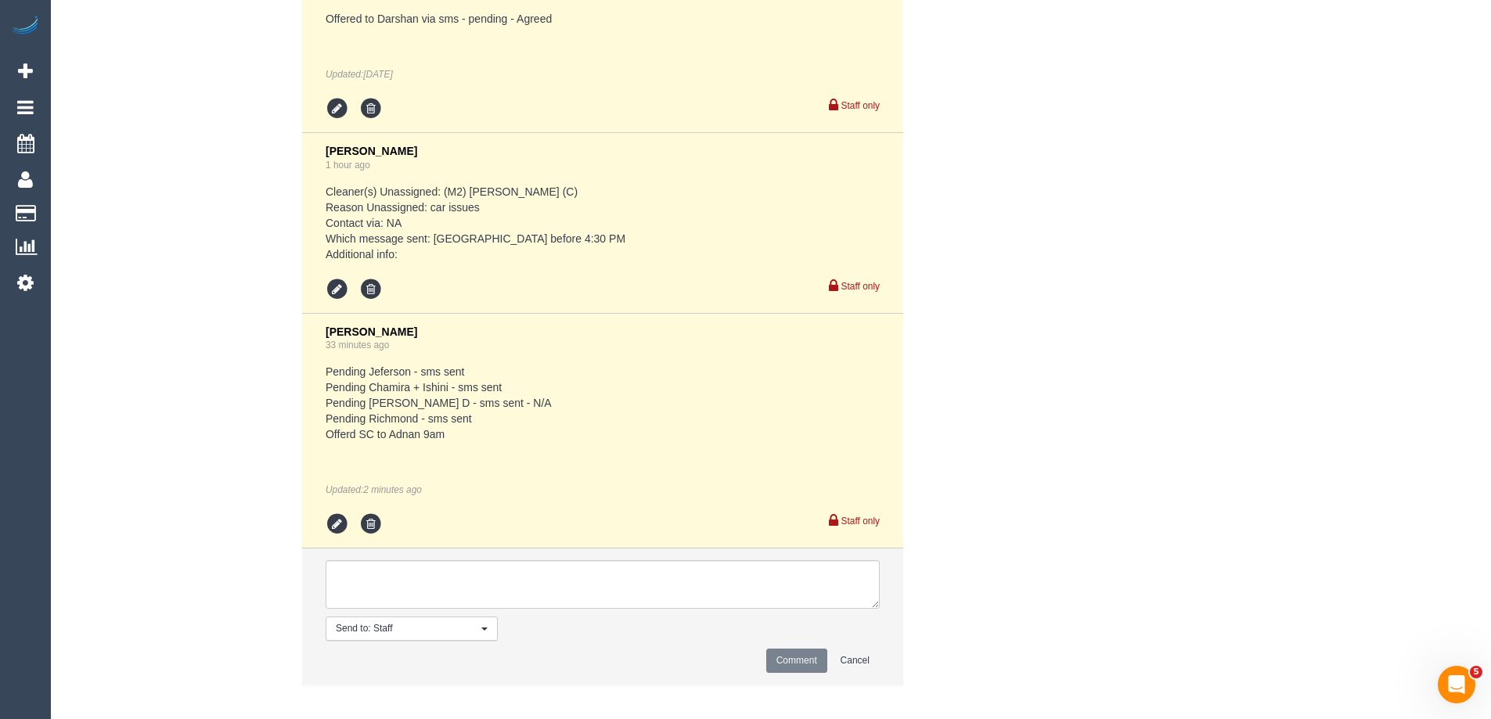
drag, startPoint x: 1166, startPoint y: 352, endPoint x: 1155, endPoint y: 362, distance: 14.9
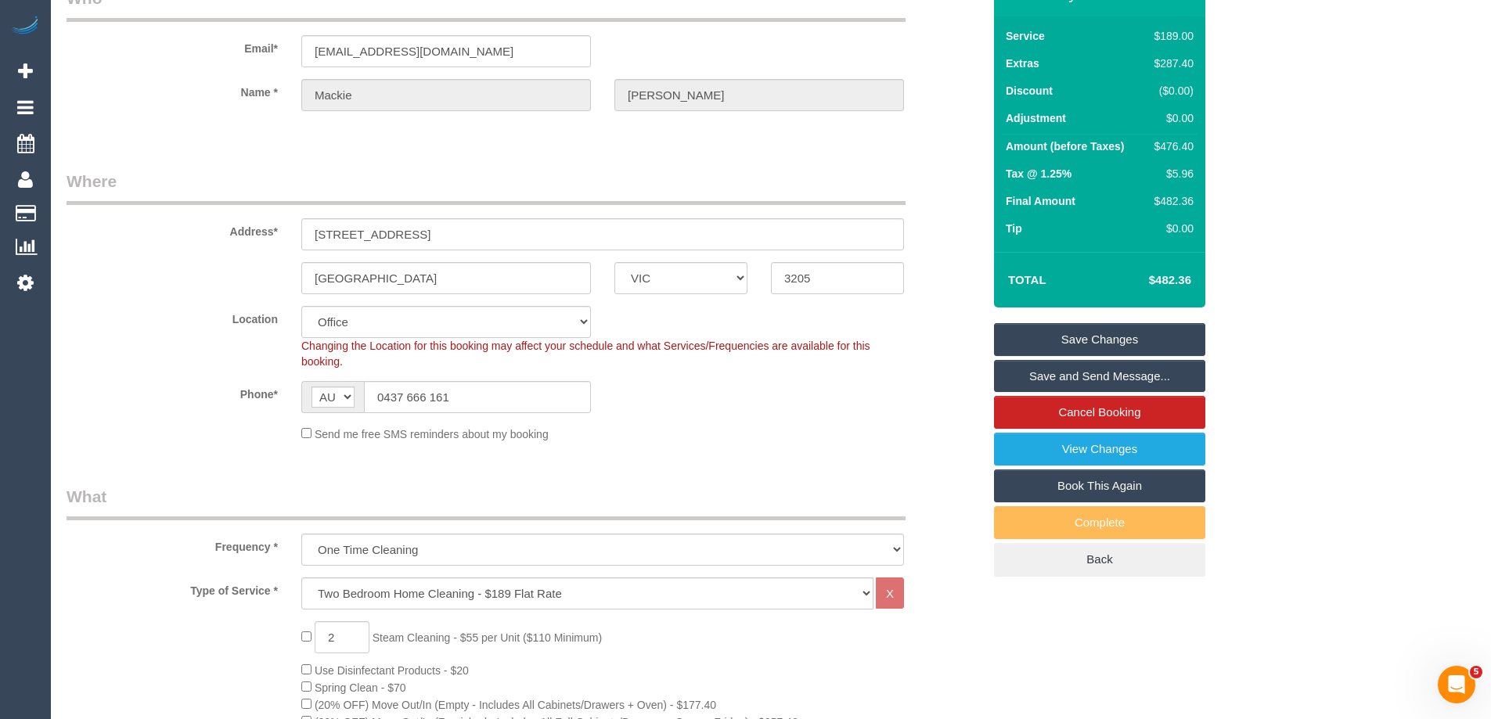
scroll to position [0, 0]
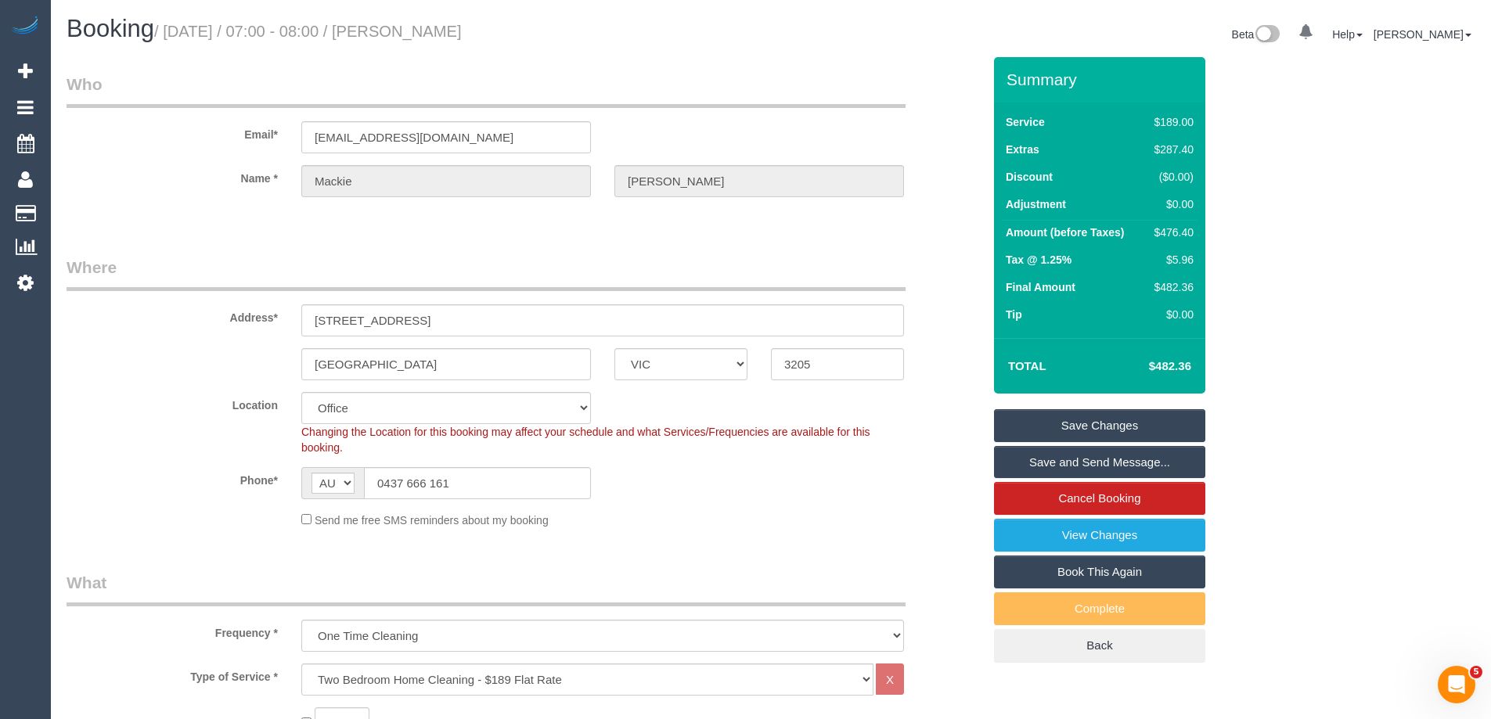
click at [1103, 421] on link "Save Changes" at bounding box center [1099, 425] width 211 height 33
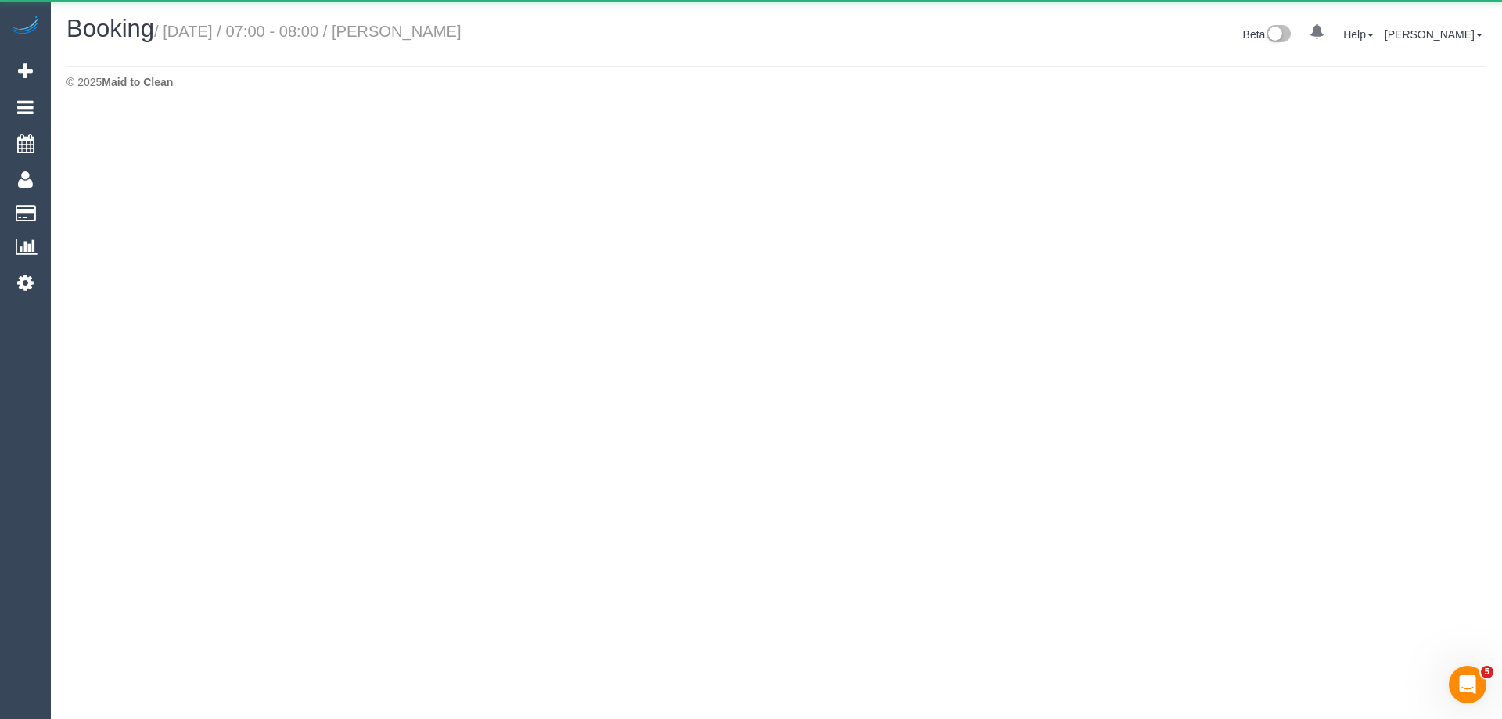
select select "VIC"
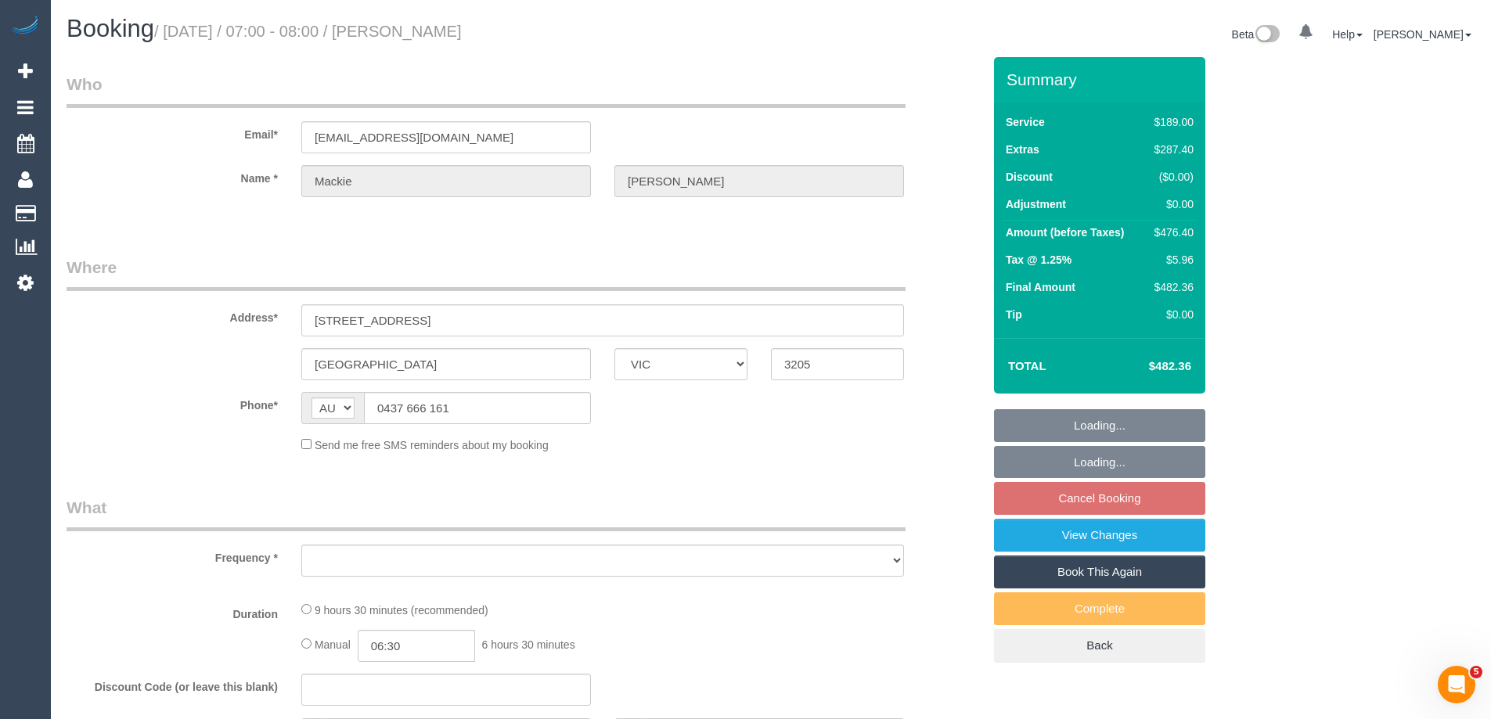
select select "string:stripe-pm_1RKDlb2GScqysDRVSwT3ubmh"
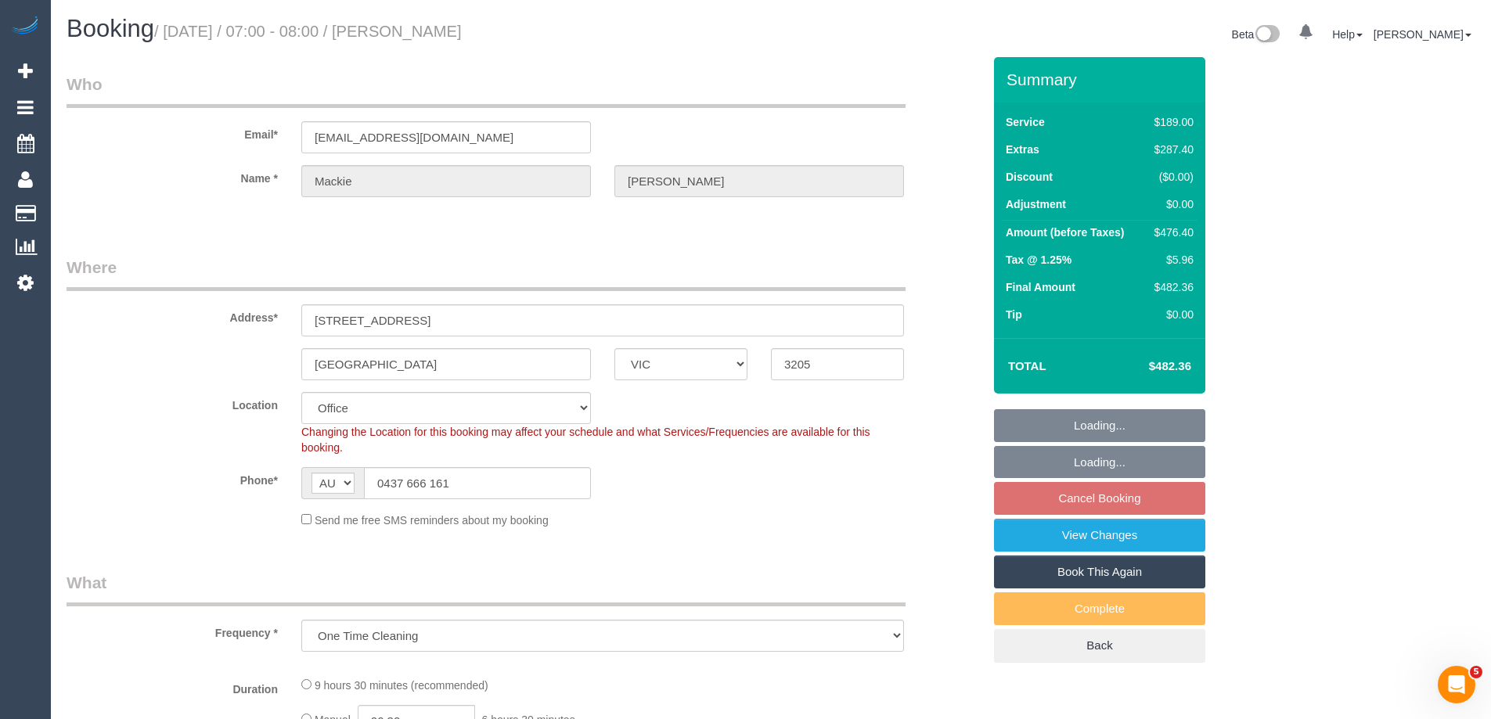
select select "object:4316"
select select "number:29"
select select "number:14"
select select "number:20"
select select "number:25"
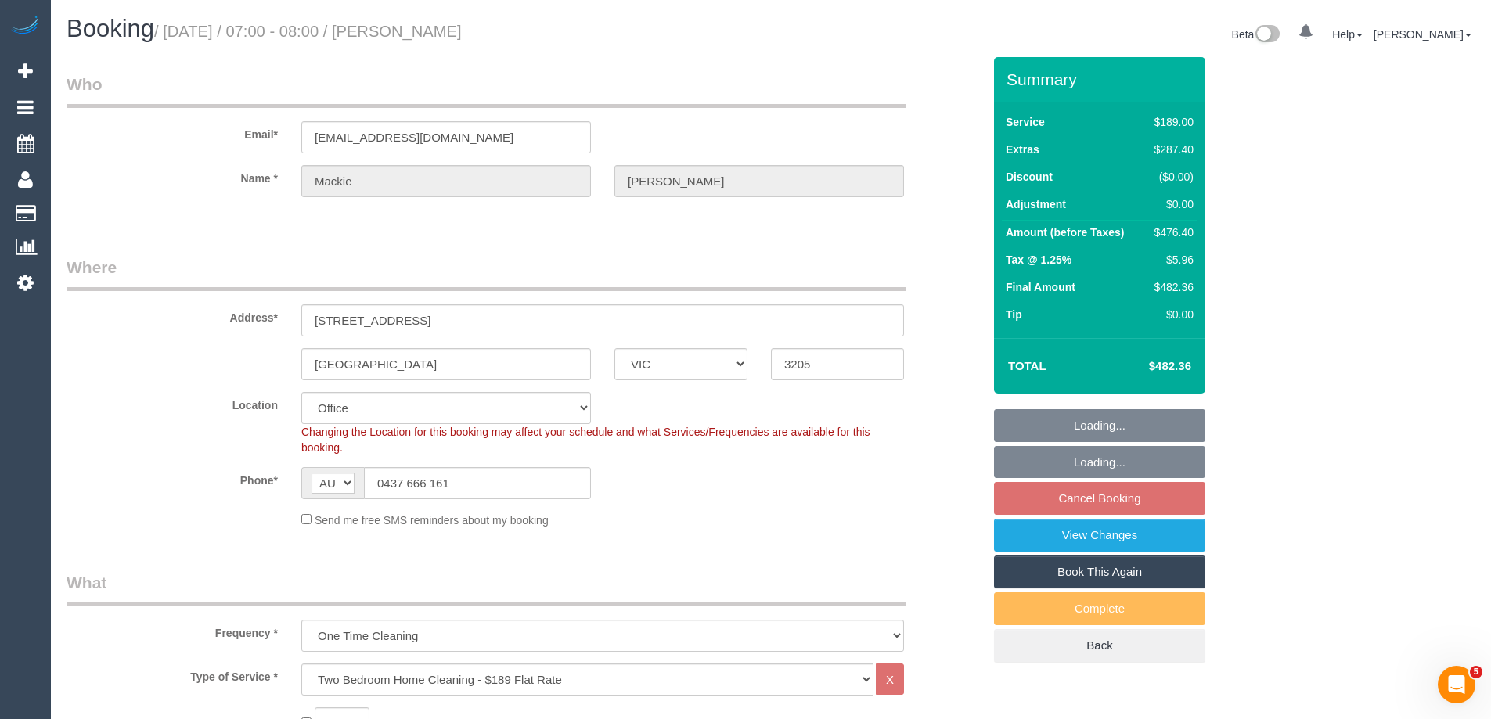
select select "number:33"
select select "number:13"
select select "object:5913"
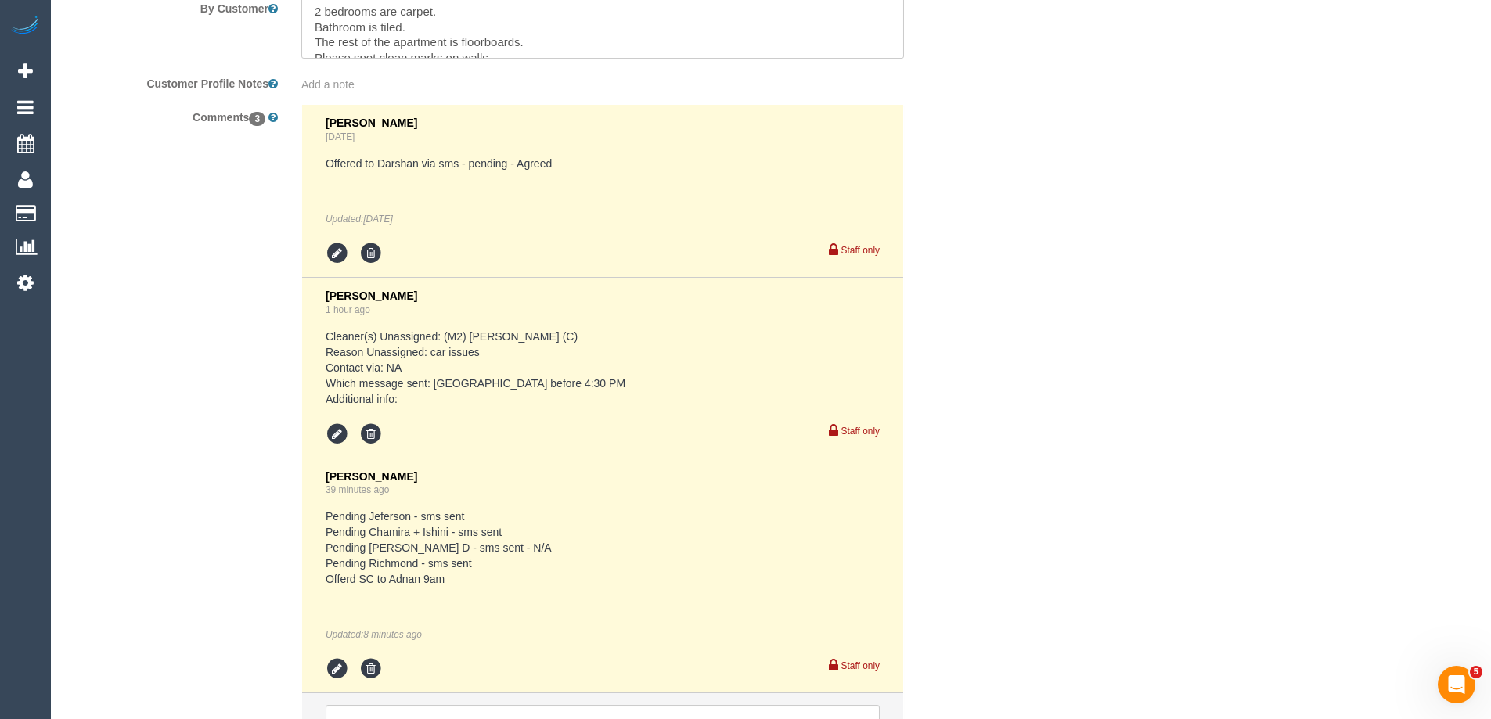
scroll to position [2960, 0]
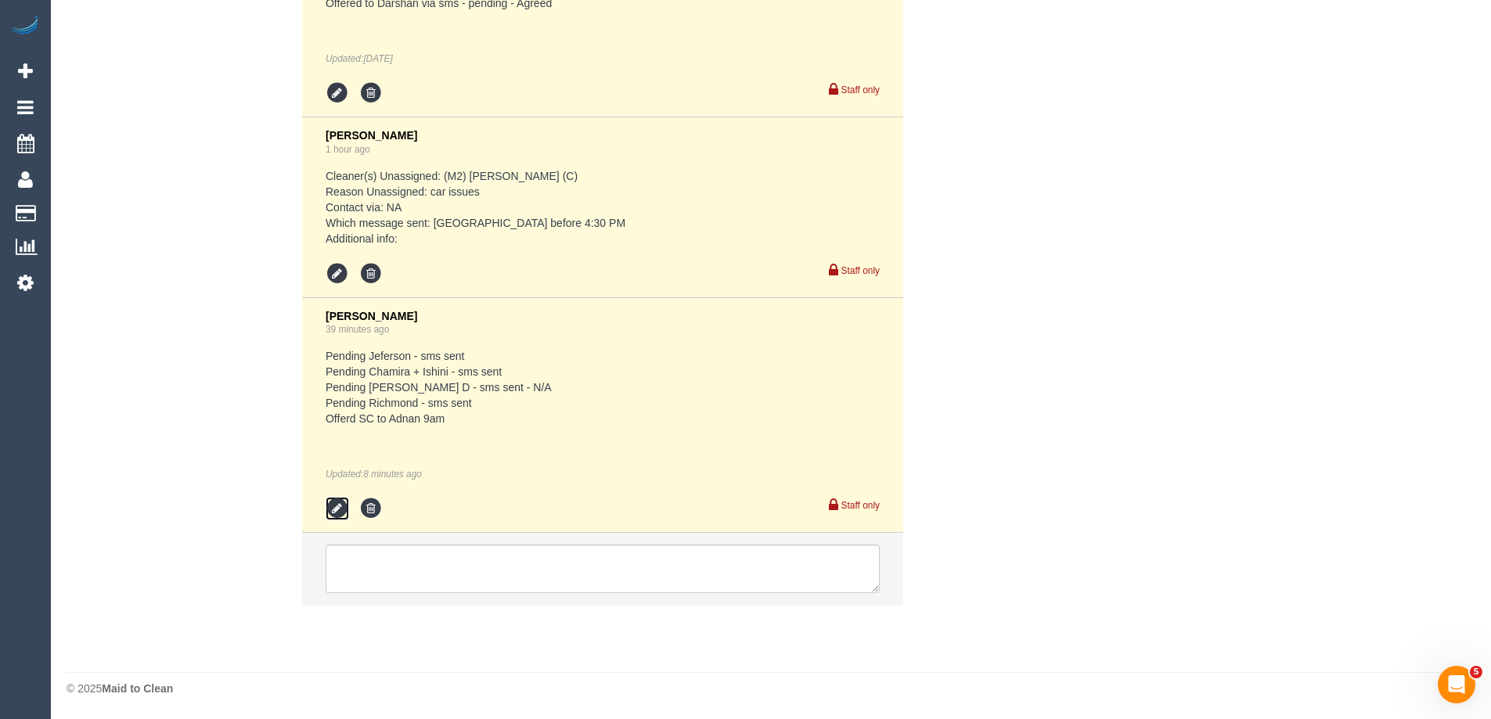
click at [332, 506] on icon at bounding box center [337, 508] width 23 height 23
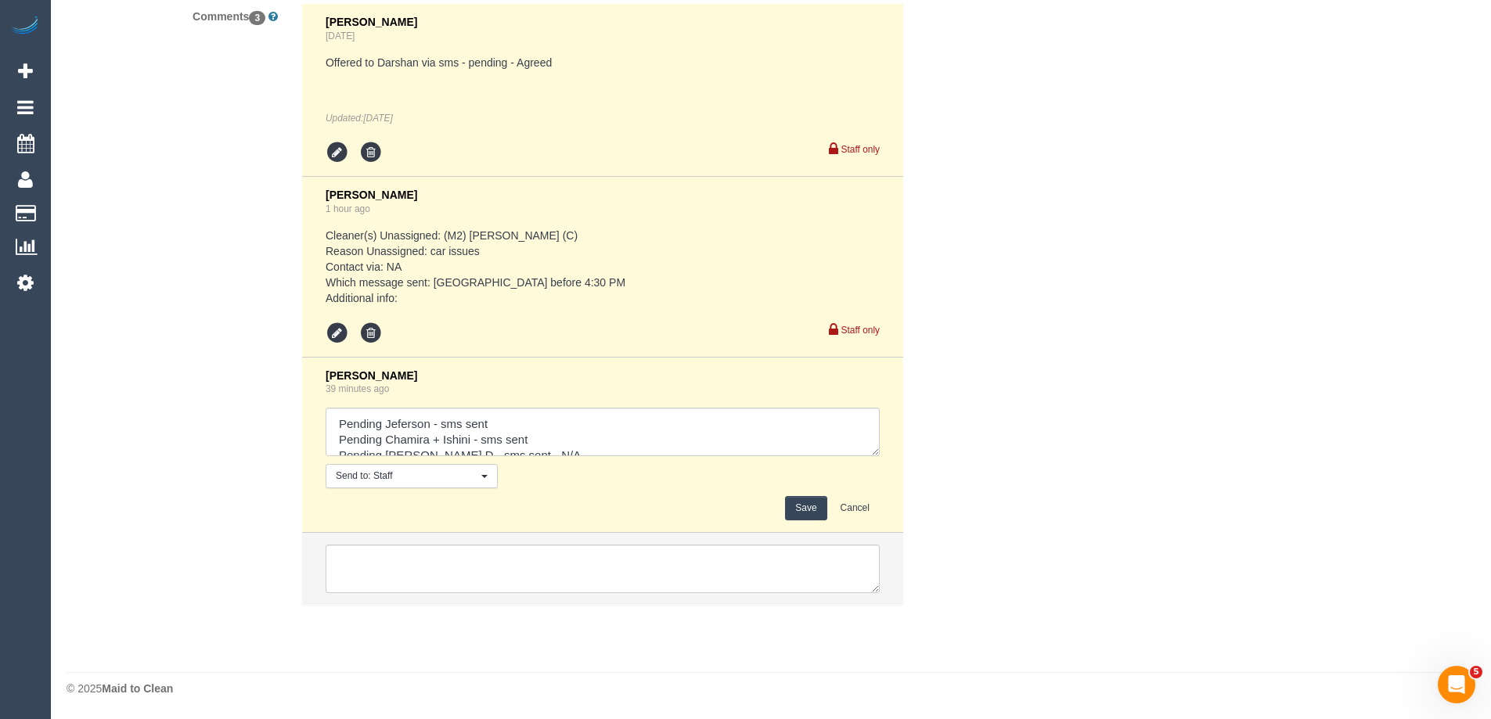
scroll to position [2901, 0]
click at [509, 415] on textarea at bounding box center [603, 432] width 554 height 49
type textarea "Pending Jeferson - sms sent - N/A Pending Chamira + Ishini - sms sent Pending […"
click at [786, 507] on button "Save" at bounding box center [805, 508] width 41 height 24
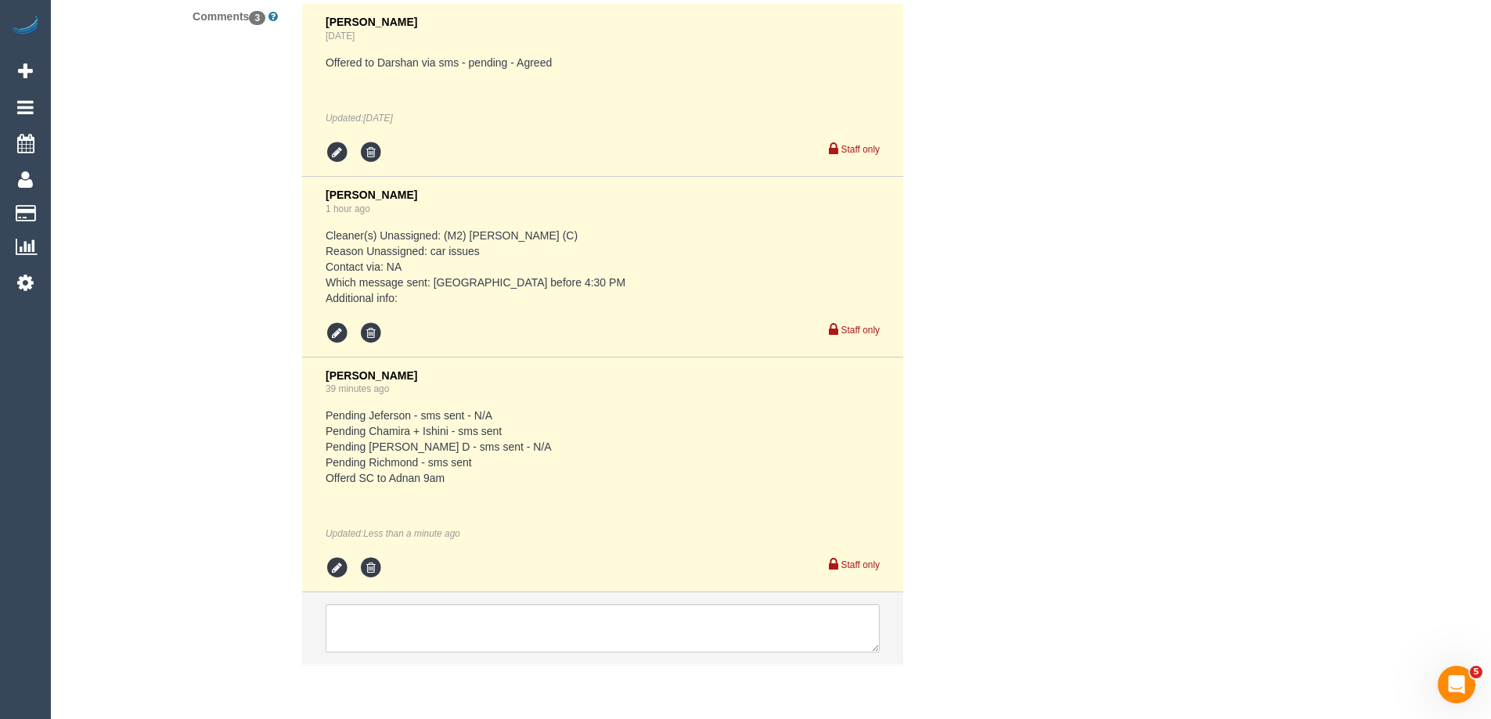
click at [333, 576] on icon at bounding box center [337, 567] width 23 height 23
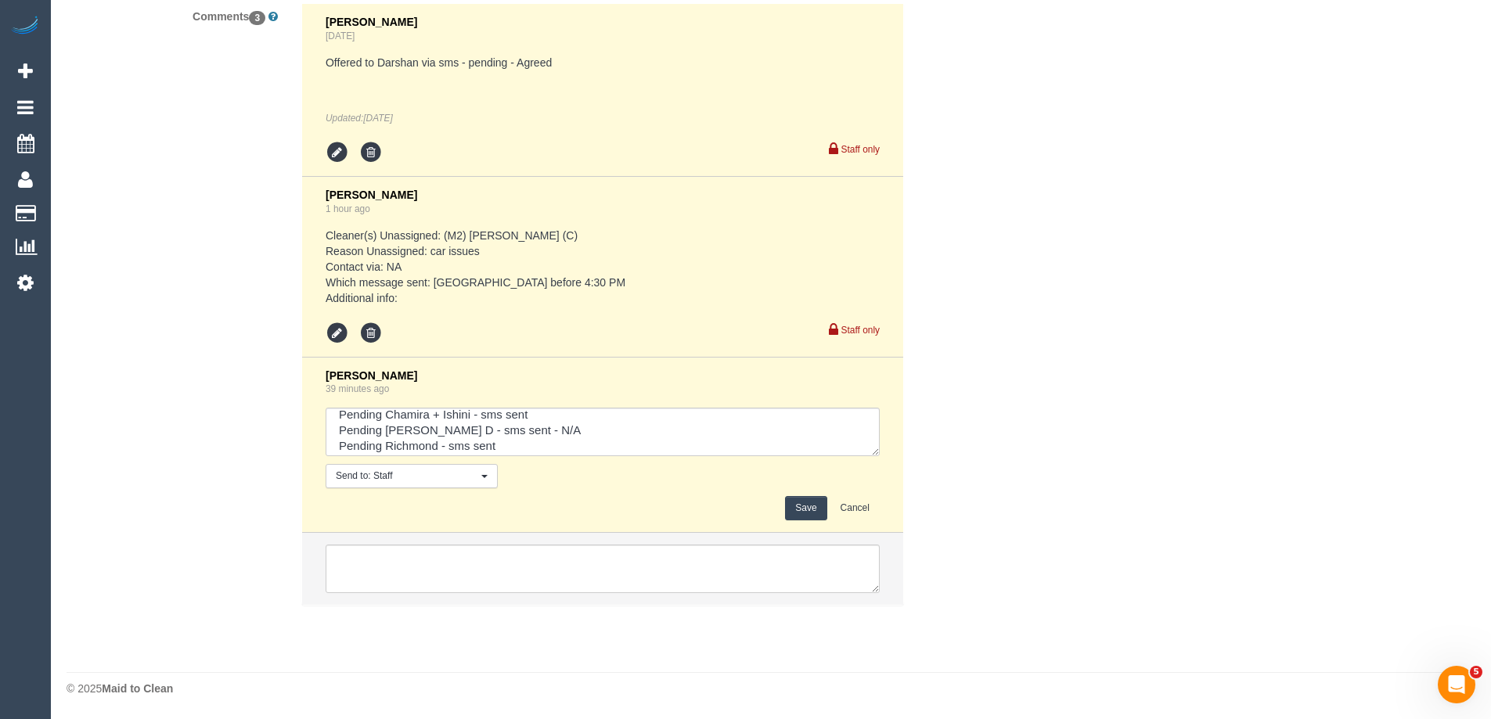
scroll to position [47, 0]
click at [472, 442] on textarea at bounding box center [603, 432] width 554 height 49
type textarea "Pending Jeferson - sms sent - N/A Pending Chamira + Ishini - sms sent Pending […"
click at [803, 507] on button "Save" at bounding box center [805, 508] width 41 height 24
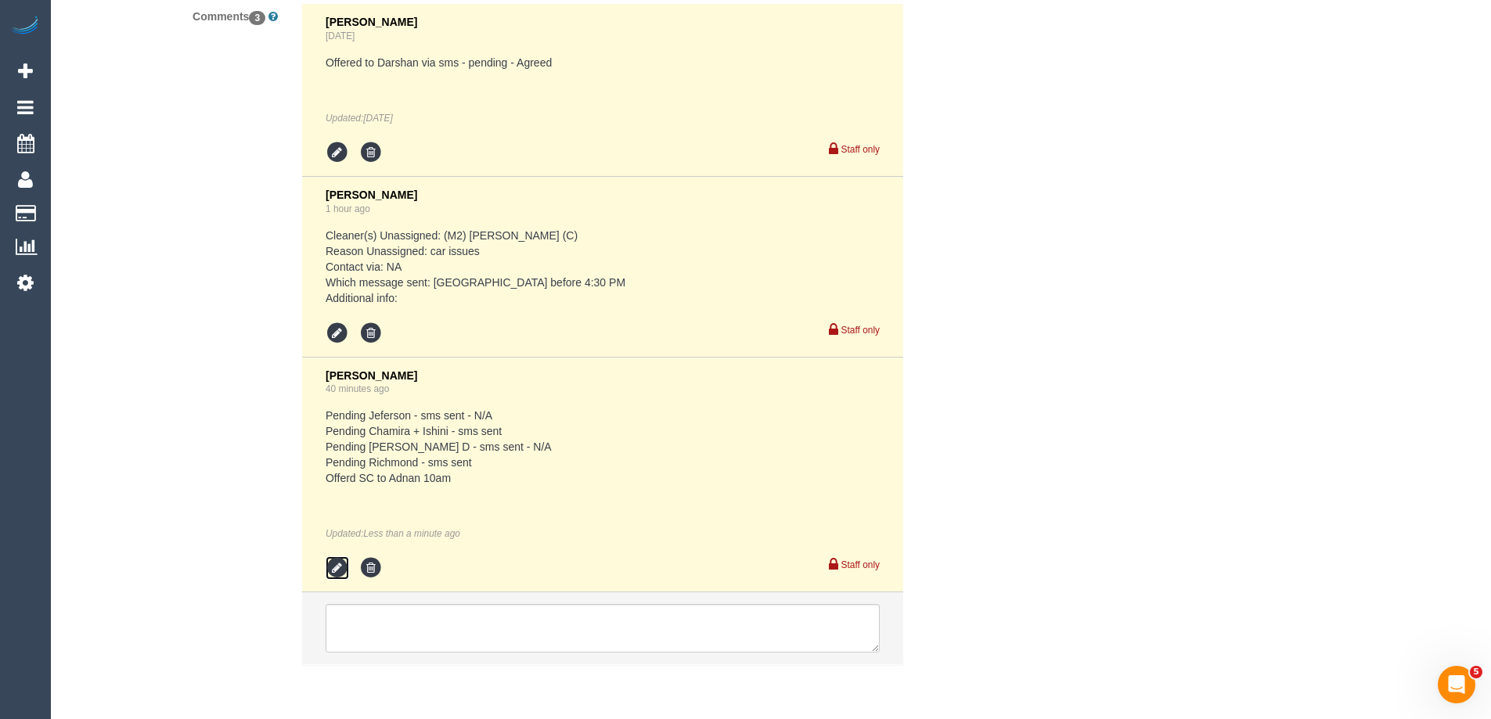
click at [335, 564] on icon at bounding box center [337, 567] width 23 height 23
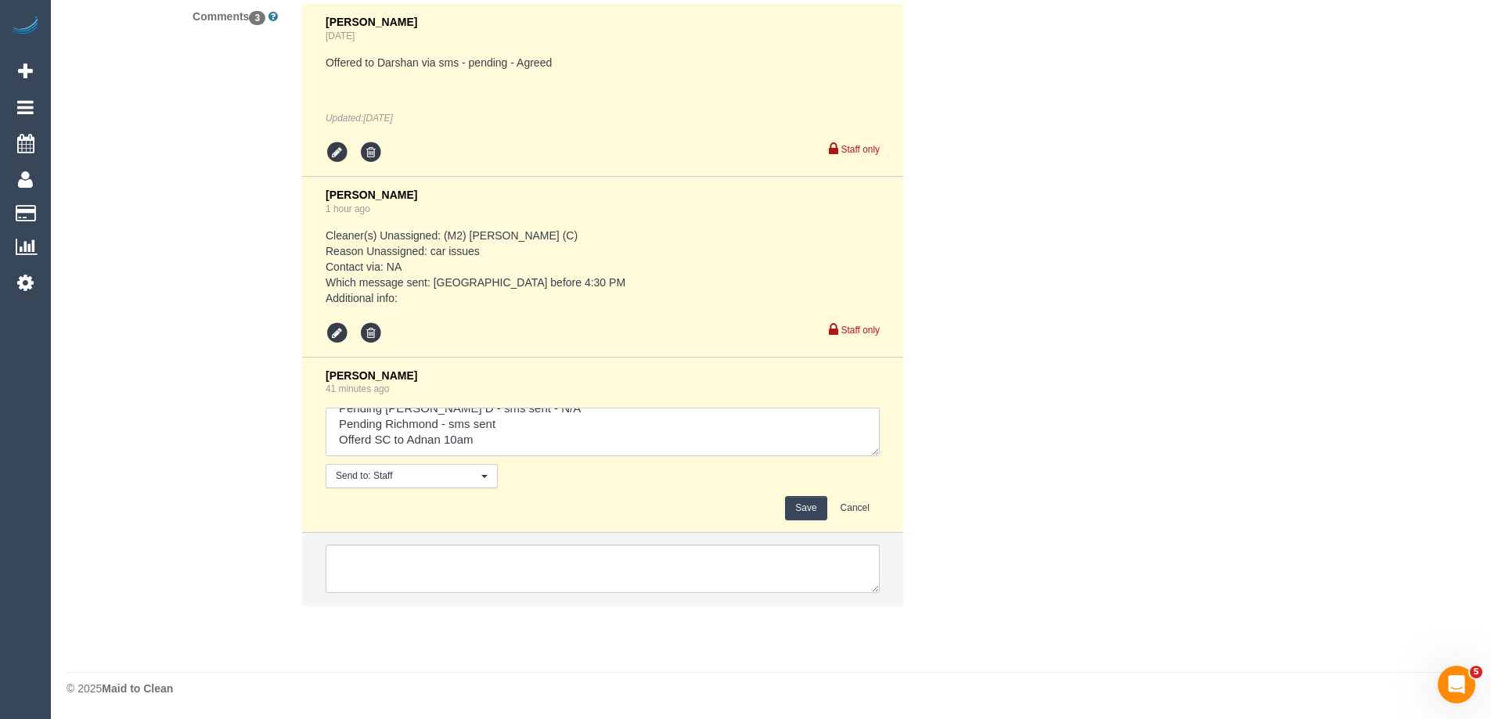
click at [546, 436] on textarea at bounding box center [603, 432] width 554 height 49
type textarea "Pending Jeferson - sms sent - N/A Pending Chamira + Ishini - sms sent Pending […"
click at [811, 509] on button "Save" at bounding box center [805, 508] width 41 height 24
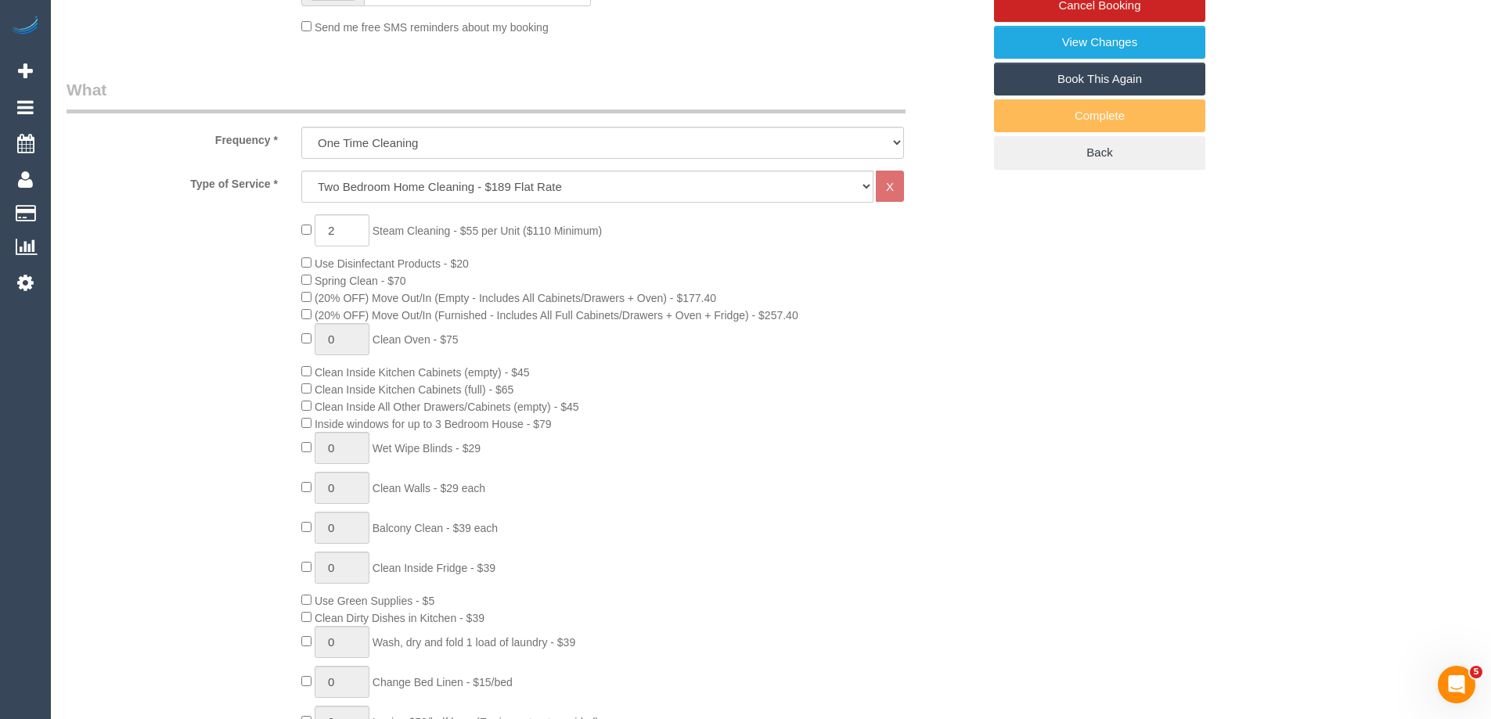
scroll to position [240, 0]
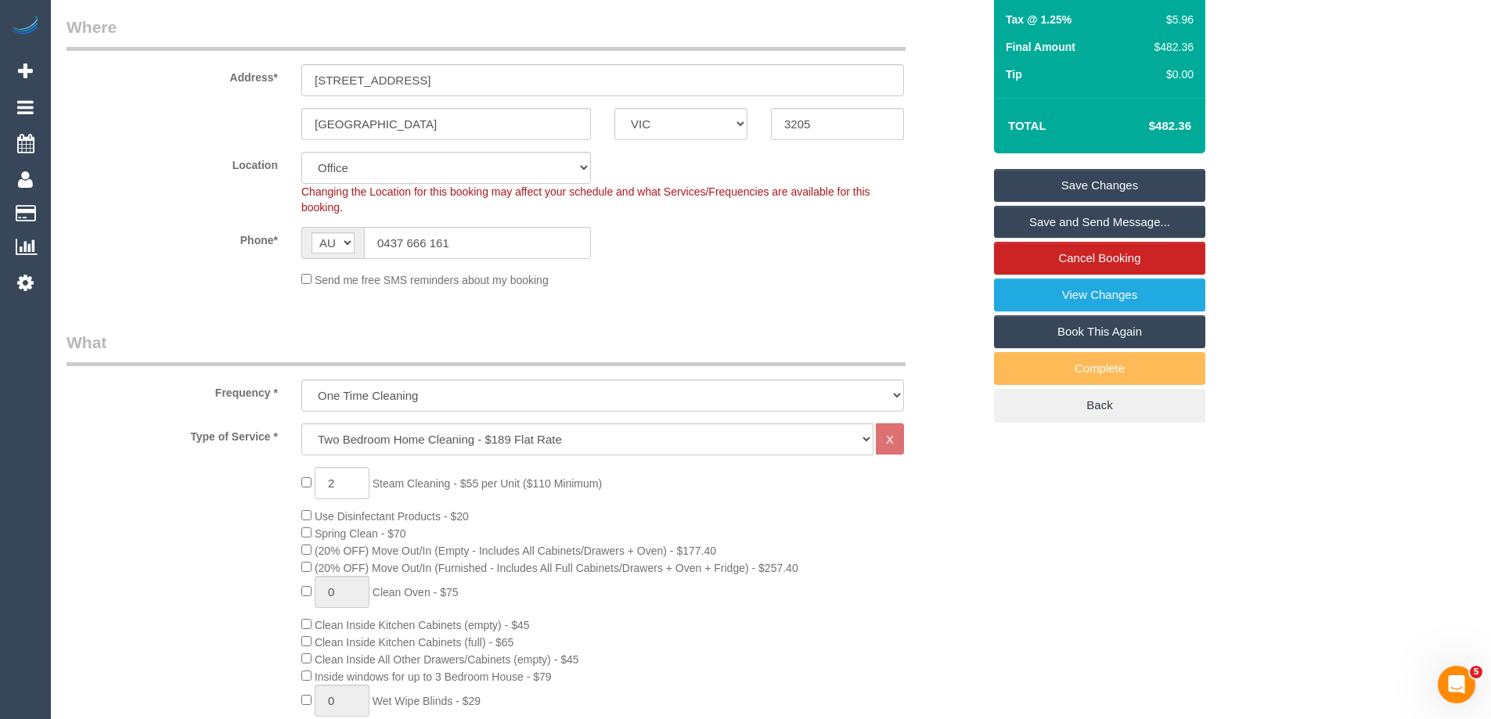
click at [1121, 187] on link "Save Changes" at bounding box center [1099, 185] width 211 height 33
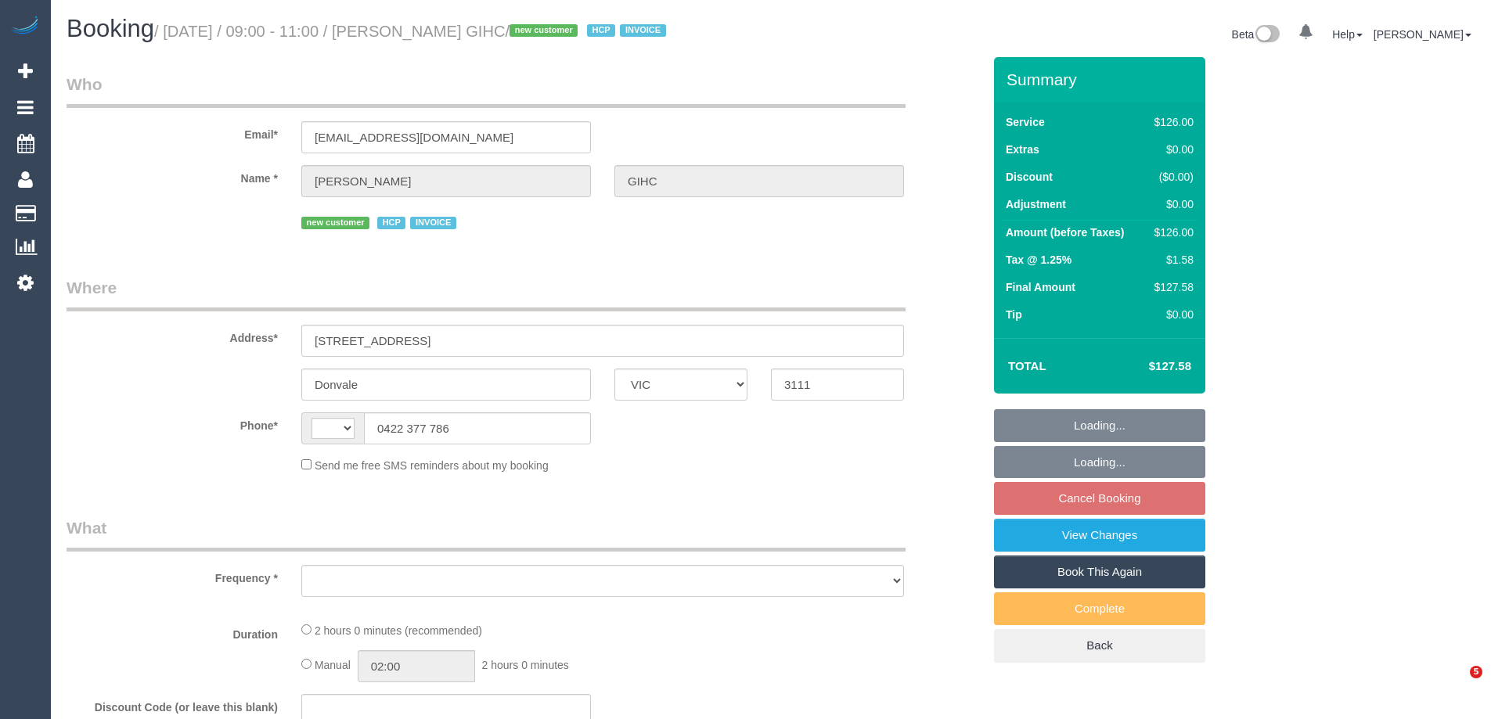
select select "VIC"
select select "string:AU"
select select "120"
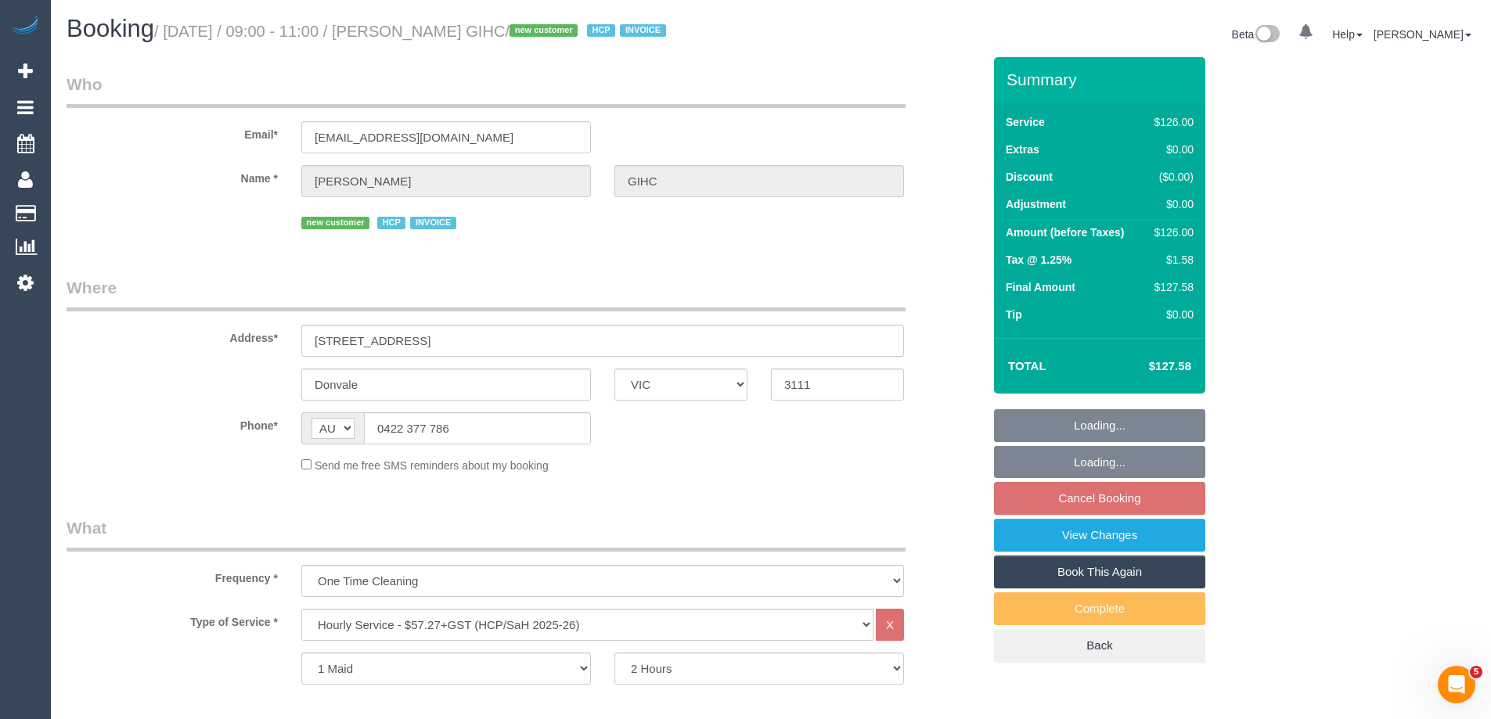
select select "object:2014"
select select "number:28"
select select "number:14"
select select "number:19"
select select "number:25"
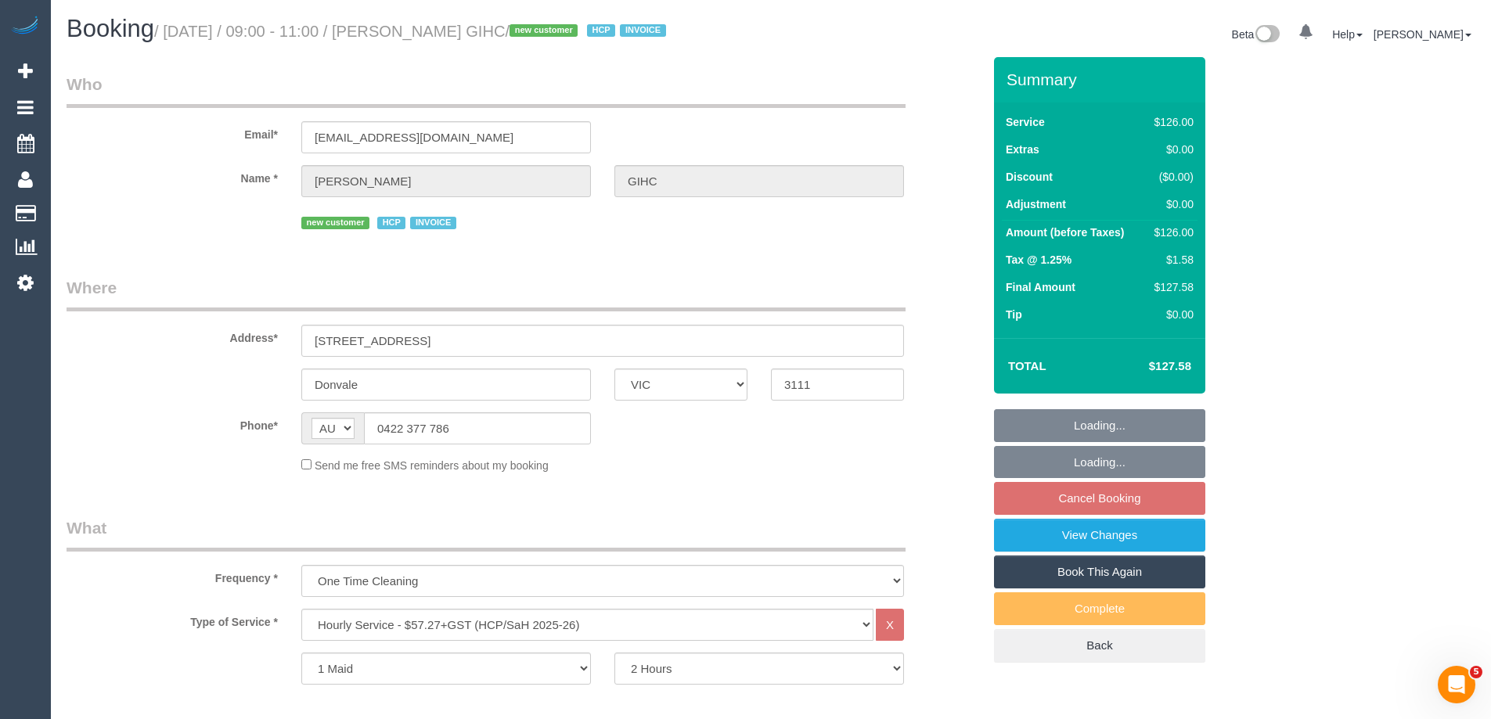
select select "number:34"
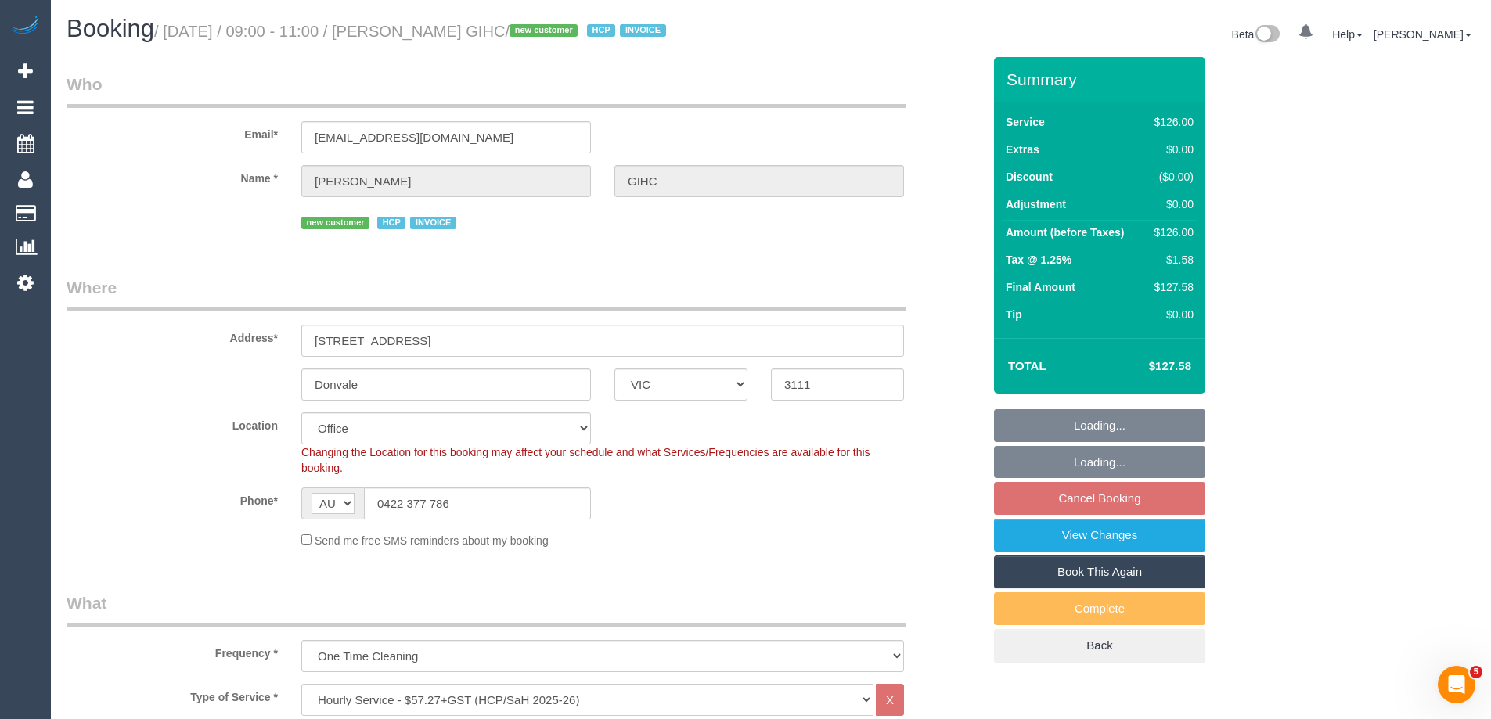
select select "object:2167"
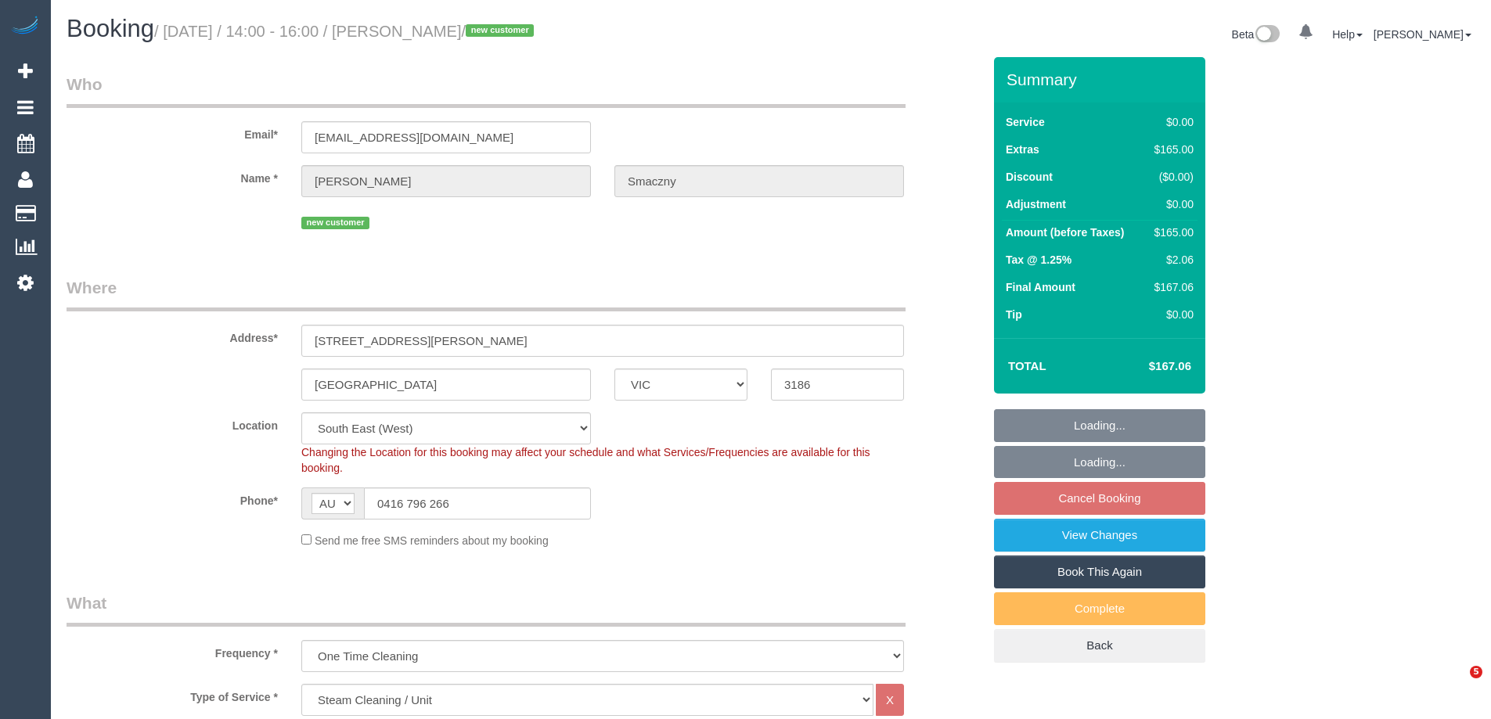
select select "VIC"
select select "number:28"
select select "number:14"
select select "number:19"
select select "number:25"
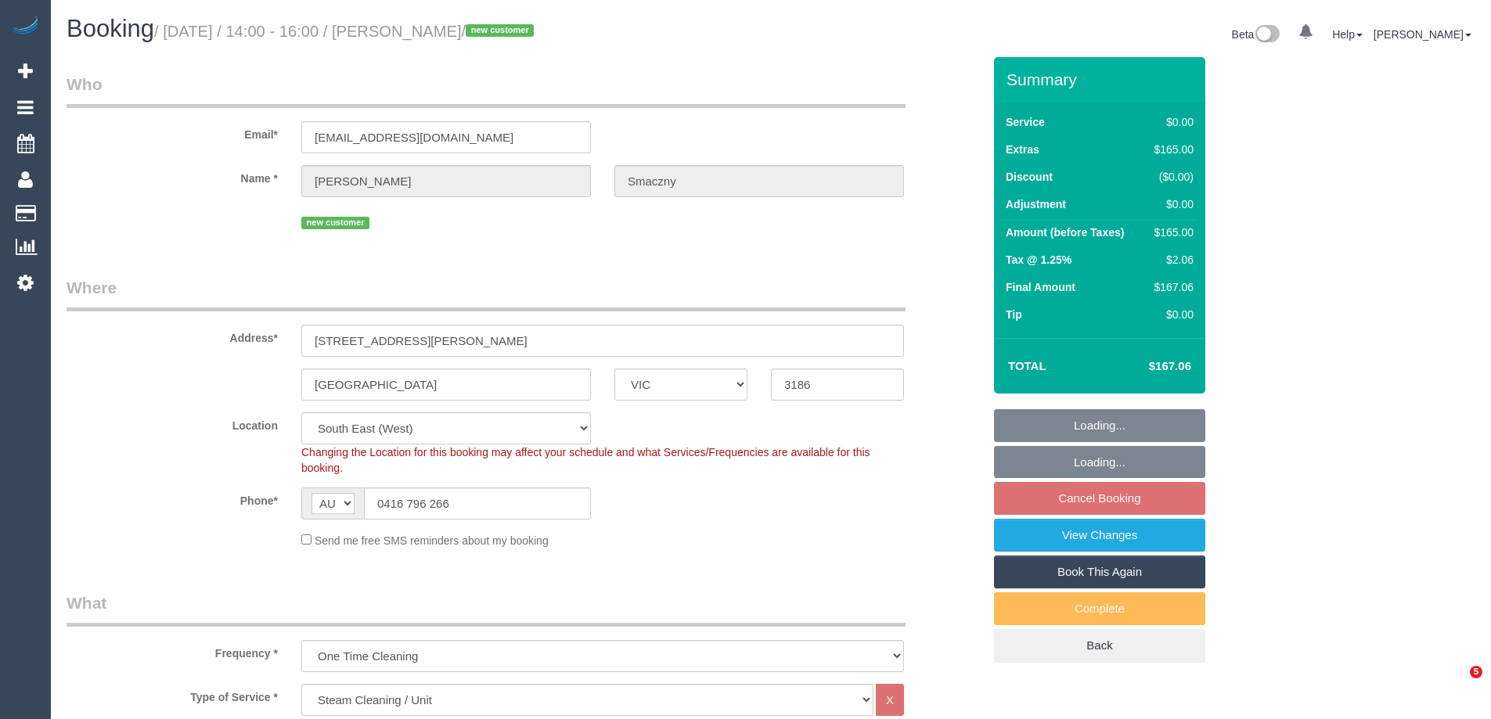
select select "number:35"
select select "number:11"
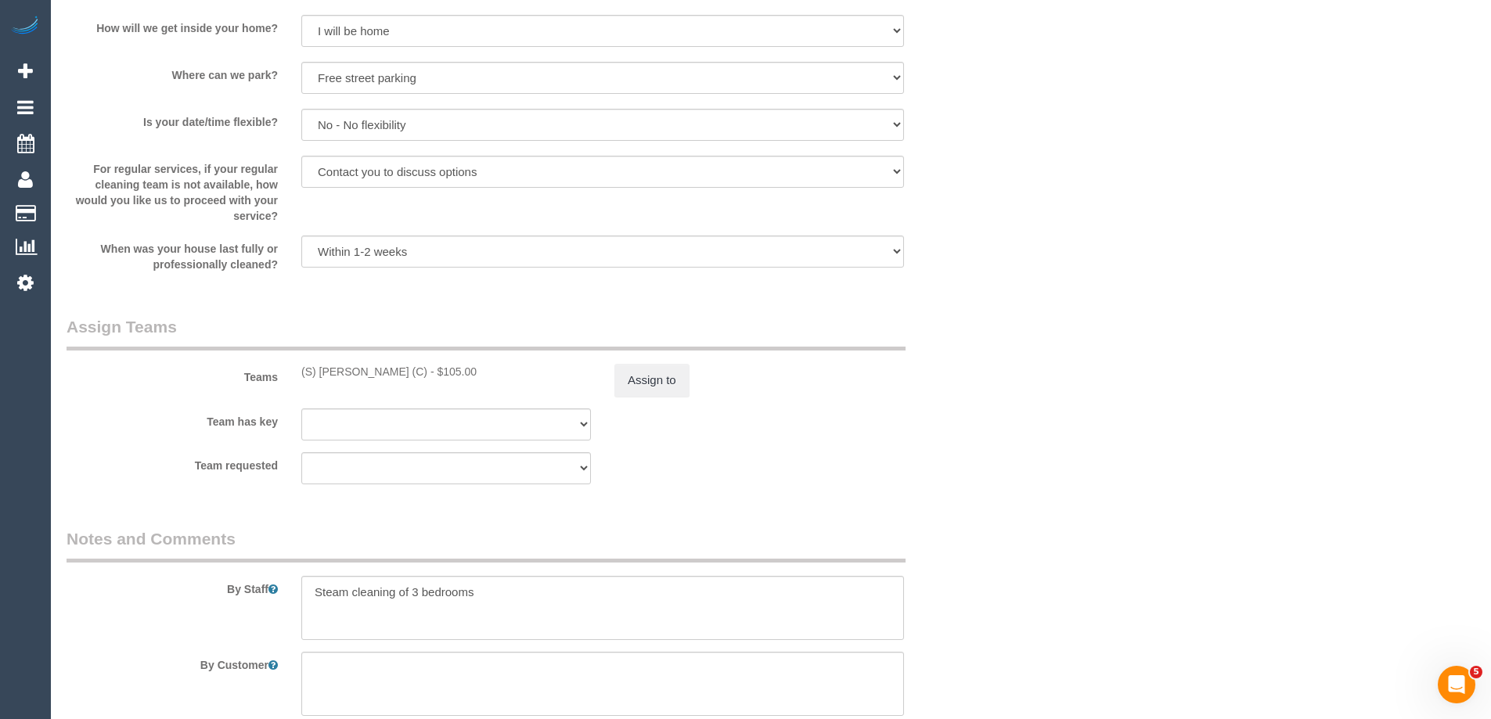
scroll to position [1956, 0]
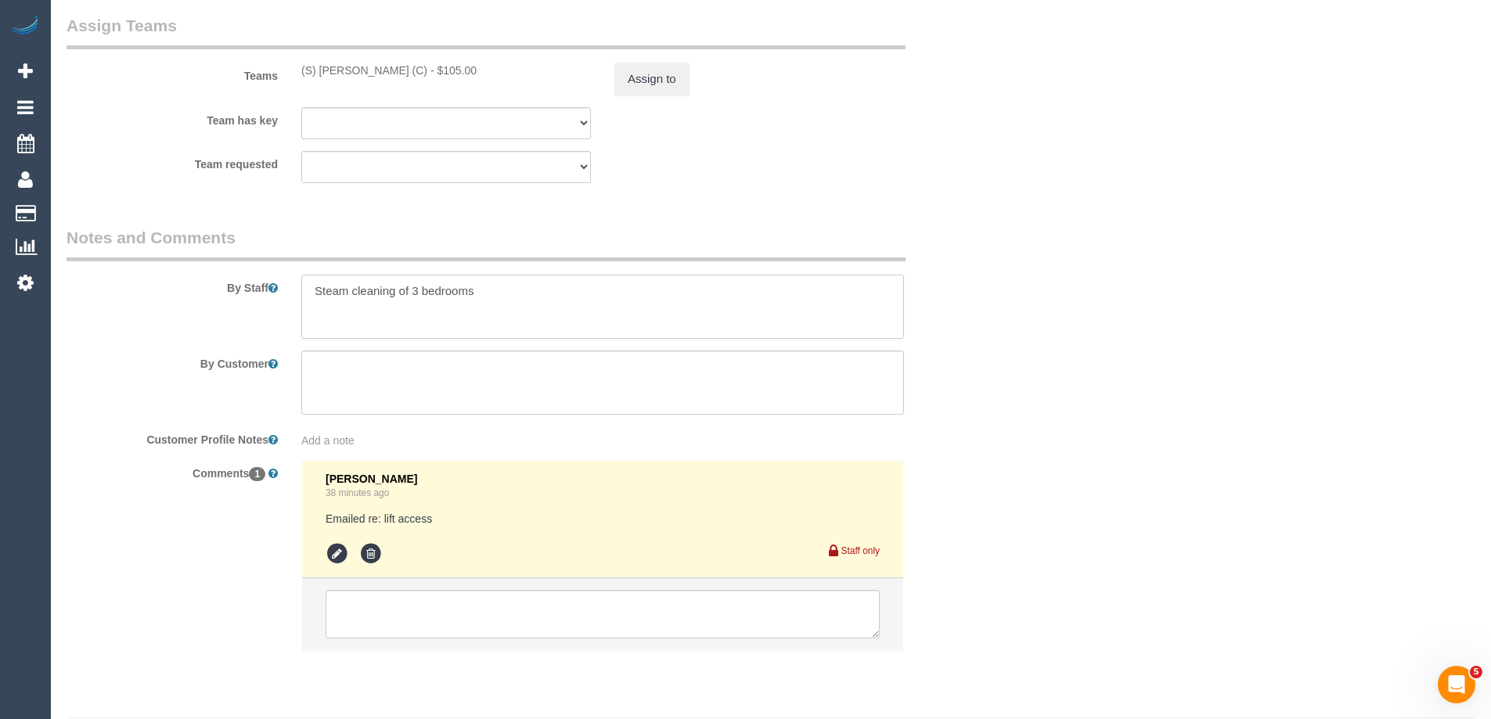
click at [516, 302] on textarea at bounding box center [602, 307] width 603 height 64
paste textarea "The apartment is on the first floor. There is a lift. There are only four apart…"
type textarea "Steam cleaning of 3 bedrooms The apartment is on the first floor. There is a li…"
drag, startPoint x: 742, startPoint y: 329, endPoint x: 419, endPoint y: 322, distance: 323.3
click at [419, 322] on textarea at bounding box center [602, 307] width 603 height 64
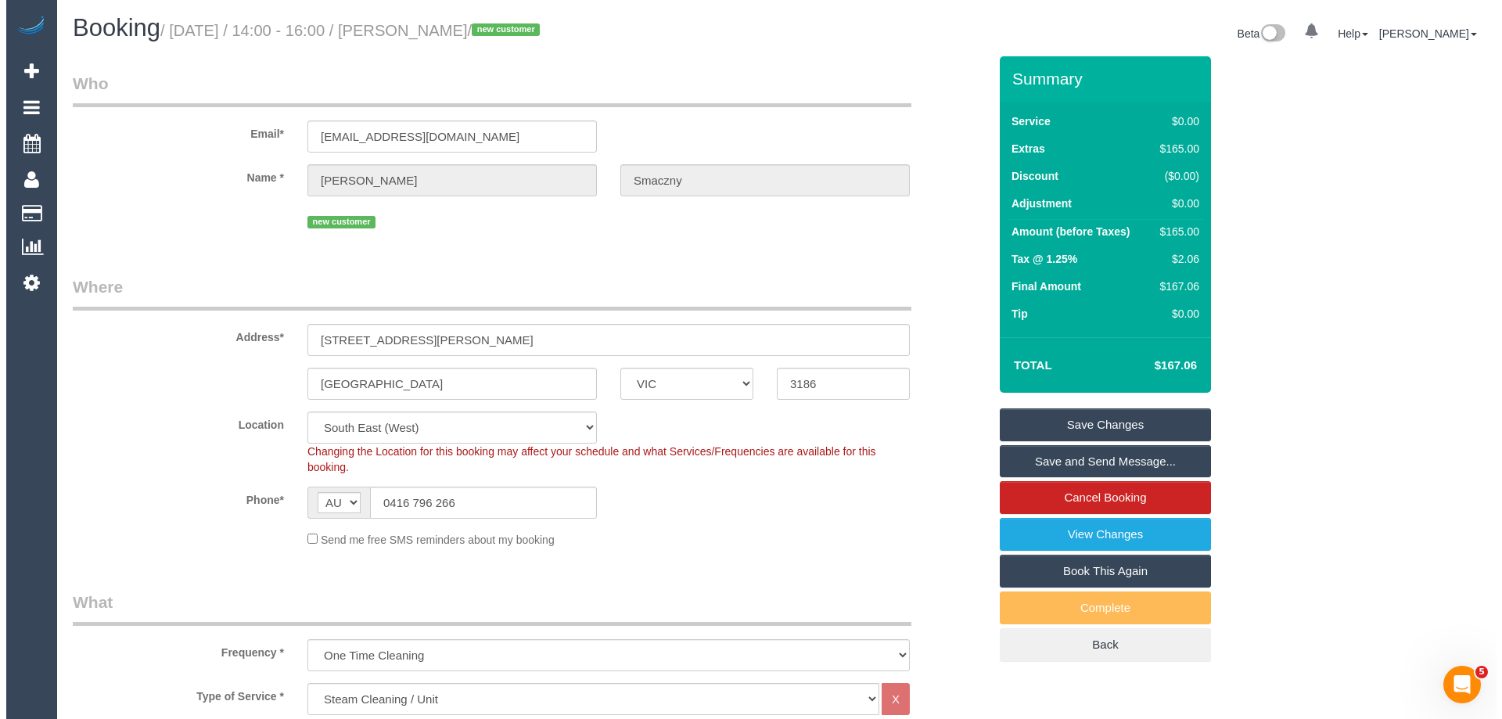
scroll to position [0, 0]
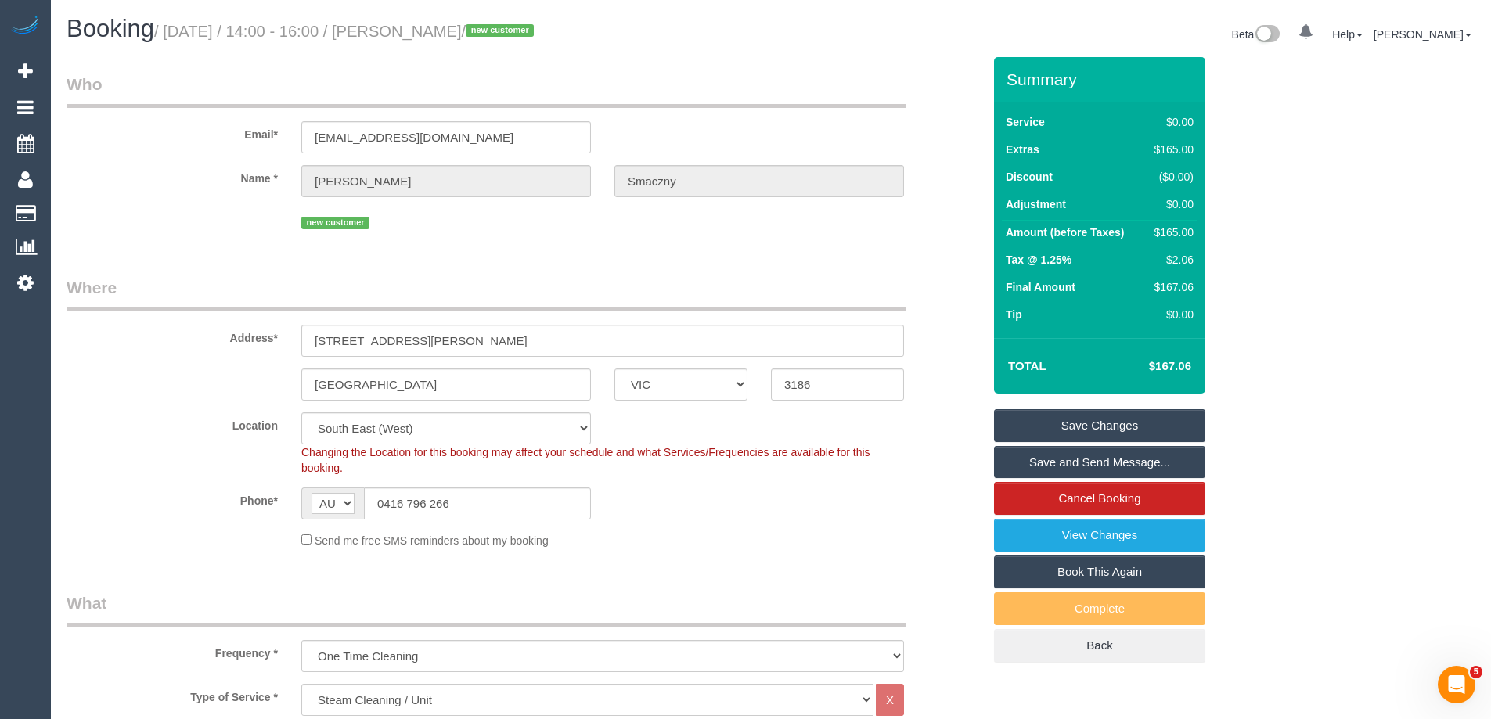
click at [1071, 420] on link "Save Changes" at bounding box center [1099, 425] width 211 height 33
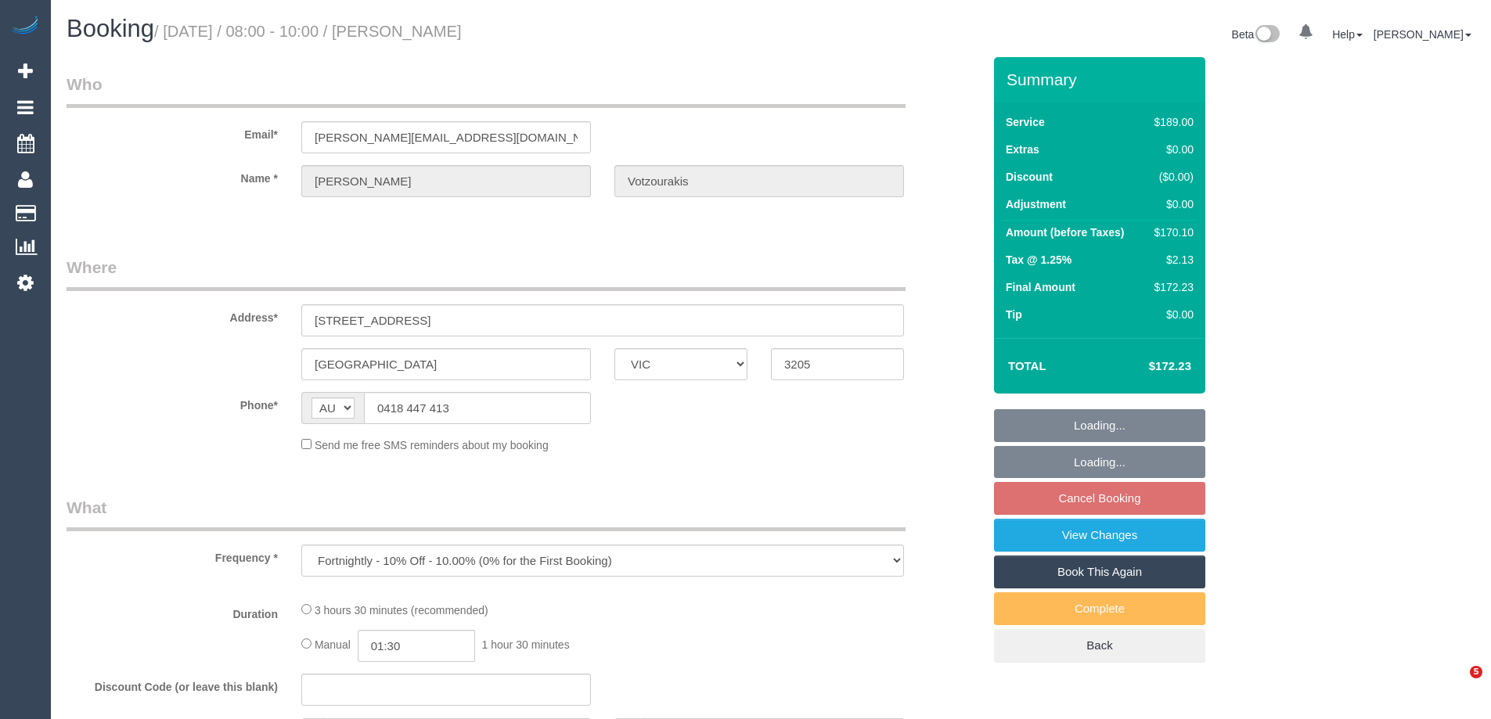
select select "VIC"
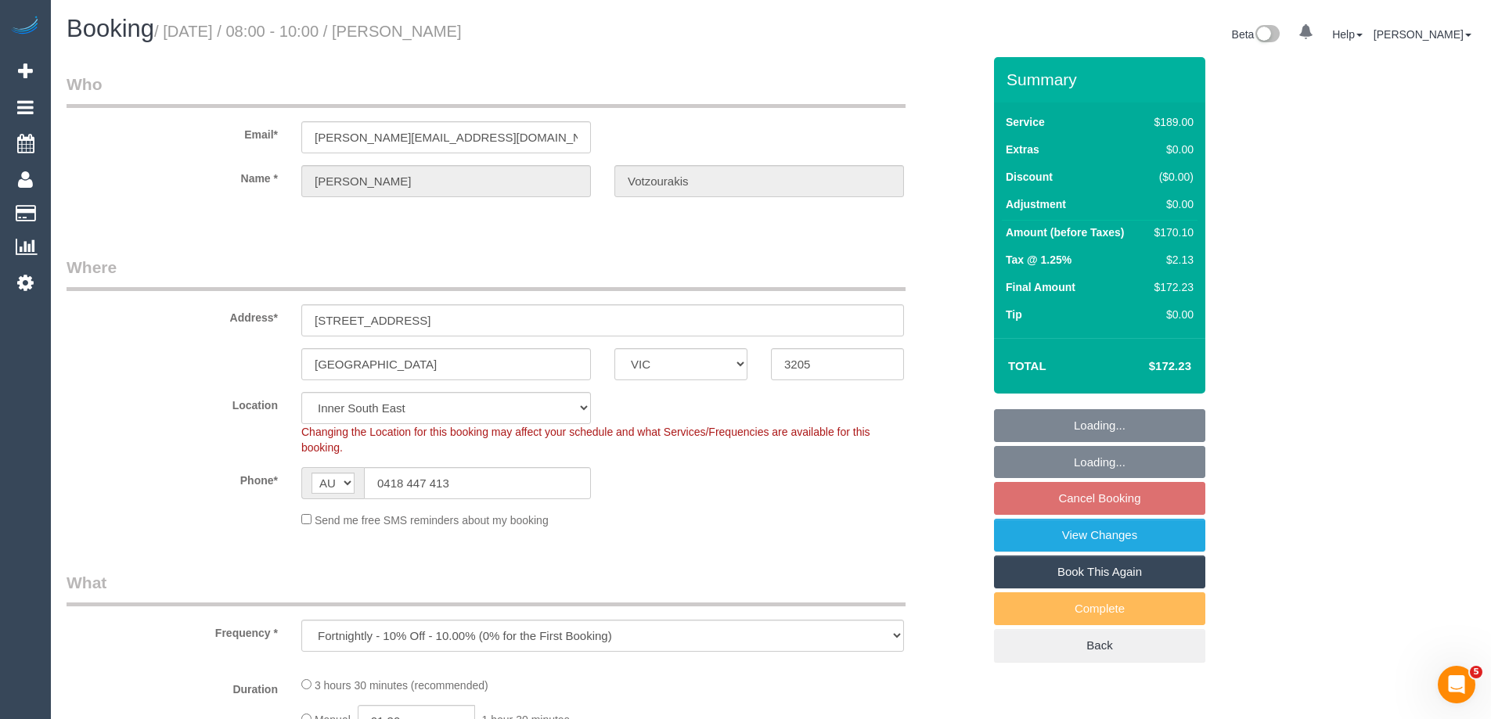
select select "string:stripe-pm_1RQd6e2GScqysDRVuOXxeKdh"
select select "number:27"
select select "number:14"
select select "object:1410"
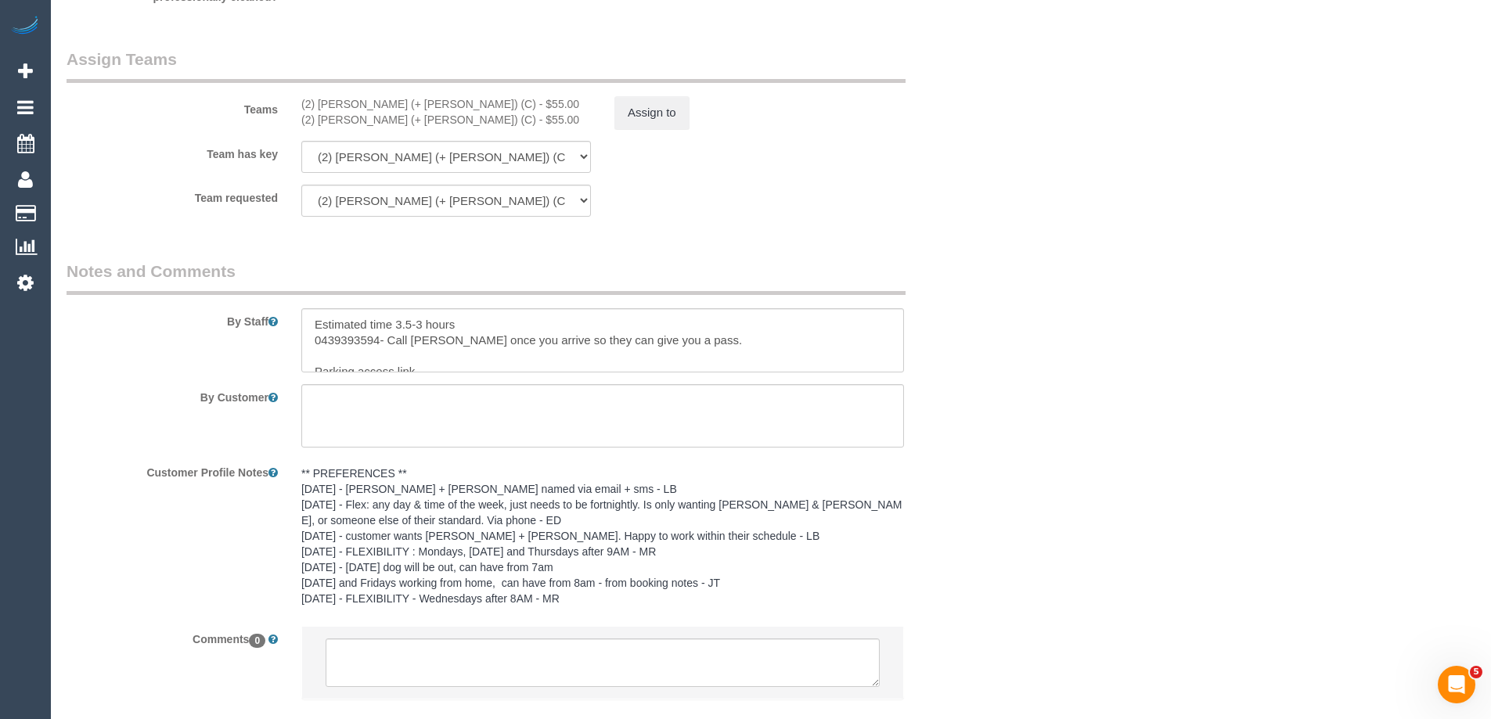
scroll to position [2505, 0]
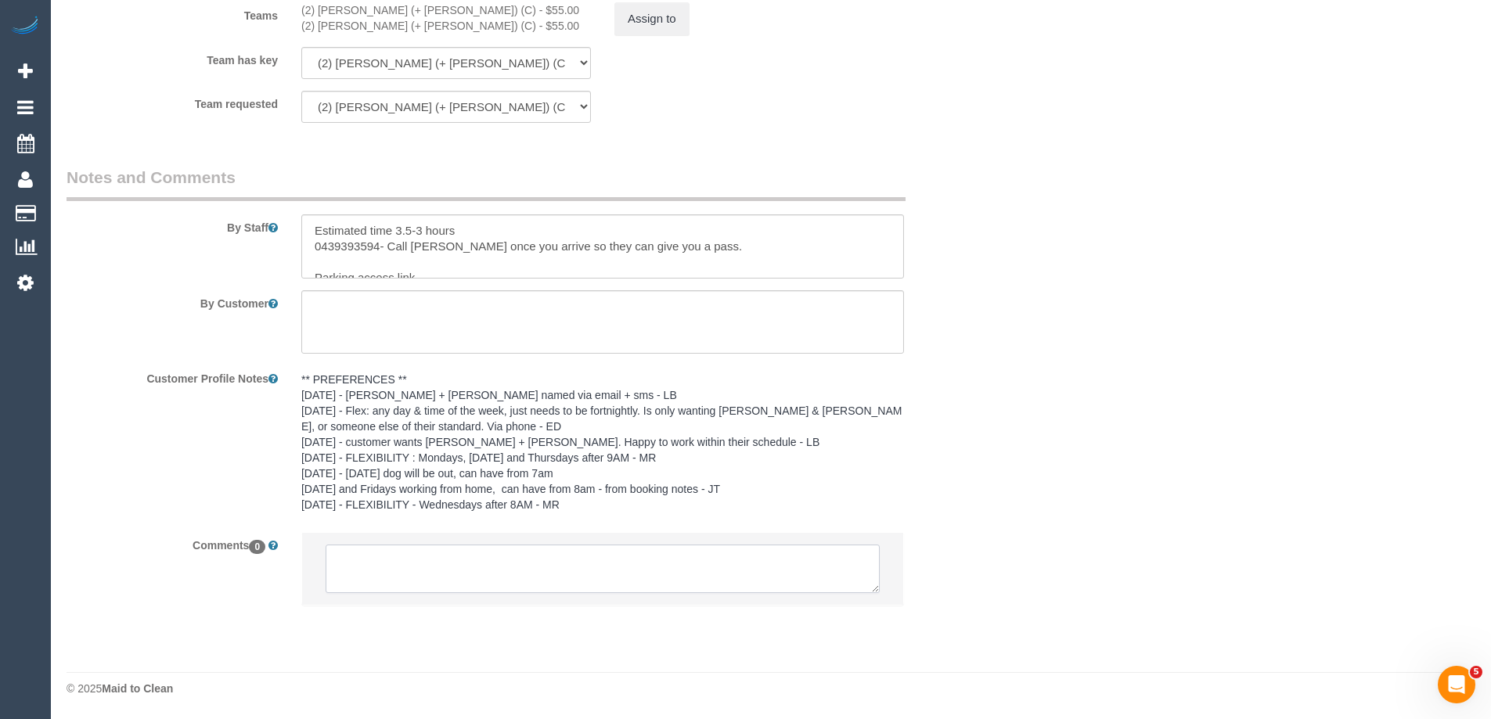
drag, startPoint x: 422, startPoint y: 587, endPoint x: 420, endPoint y: 527, distance: 59.5
click at [422, 587] on textarea at bounding box center [603, 569] width 554 height 49
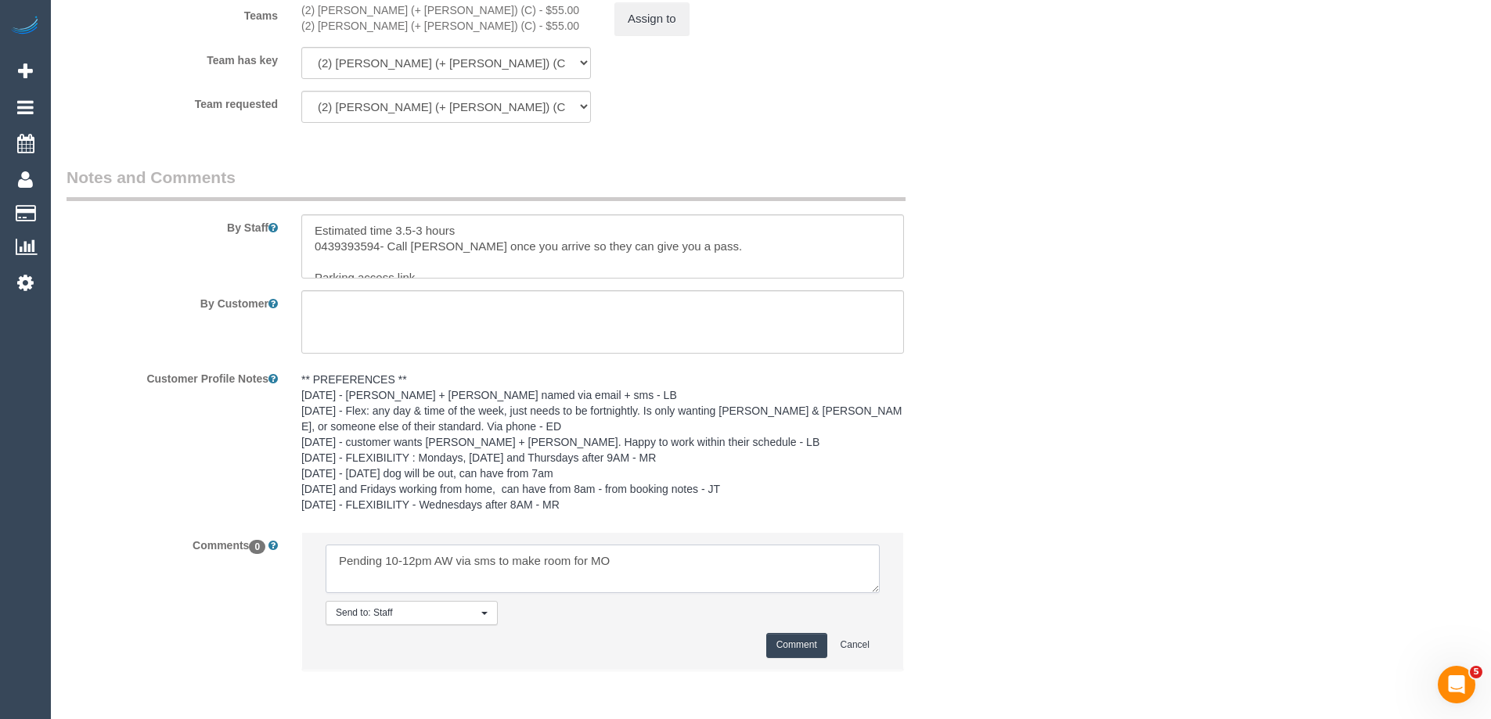
type textarea "Pending 10-12pm AW via sms to make room for MO"
click at [786, 653] on button "Comment" at bounding box center [796, 645] width 61 height 24
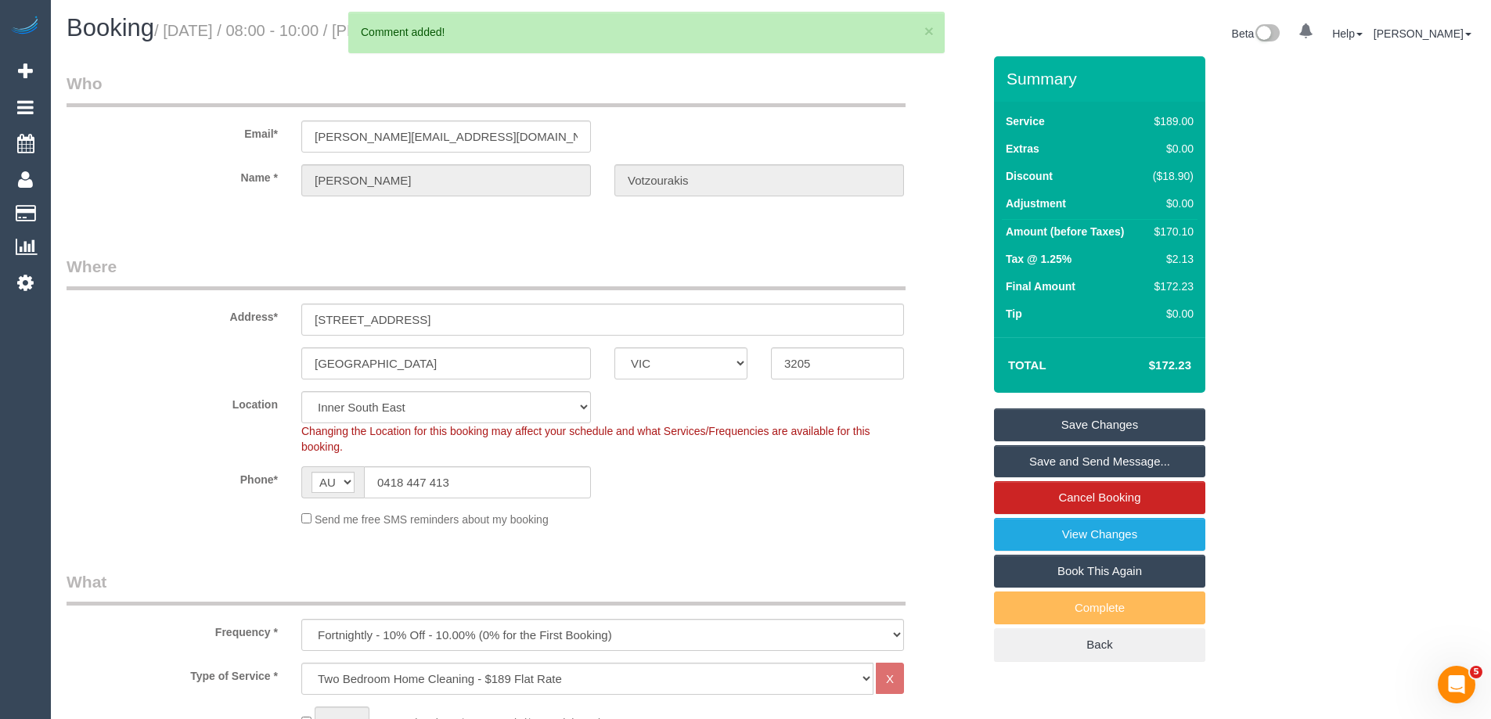
scroll to position [0, 0]
click at [429, 482] on input "0418 447 413" at bounding box center [477, 483] width 227 height 32
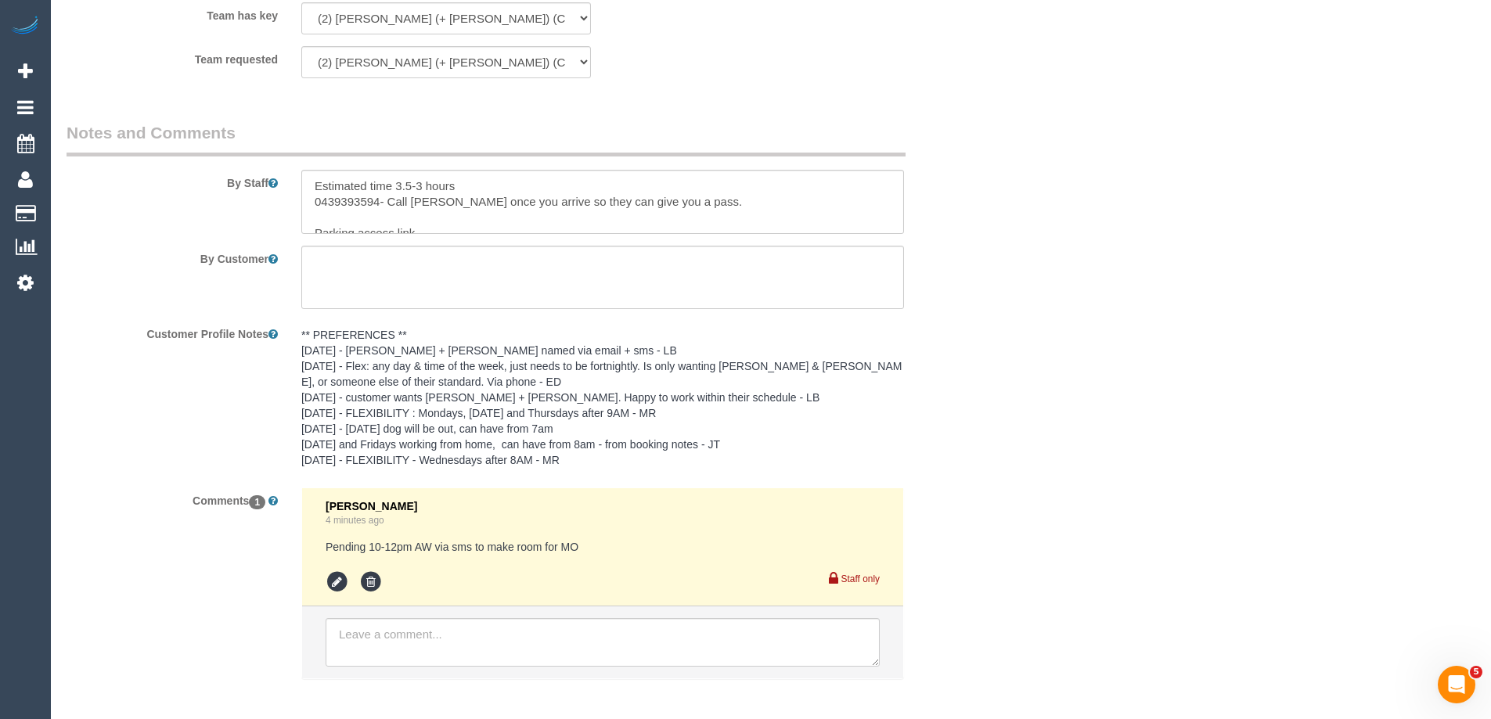
scroll to position [2623, 0]
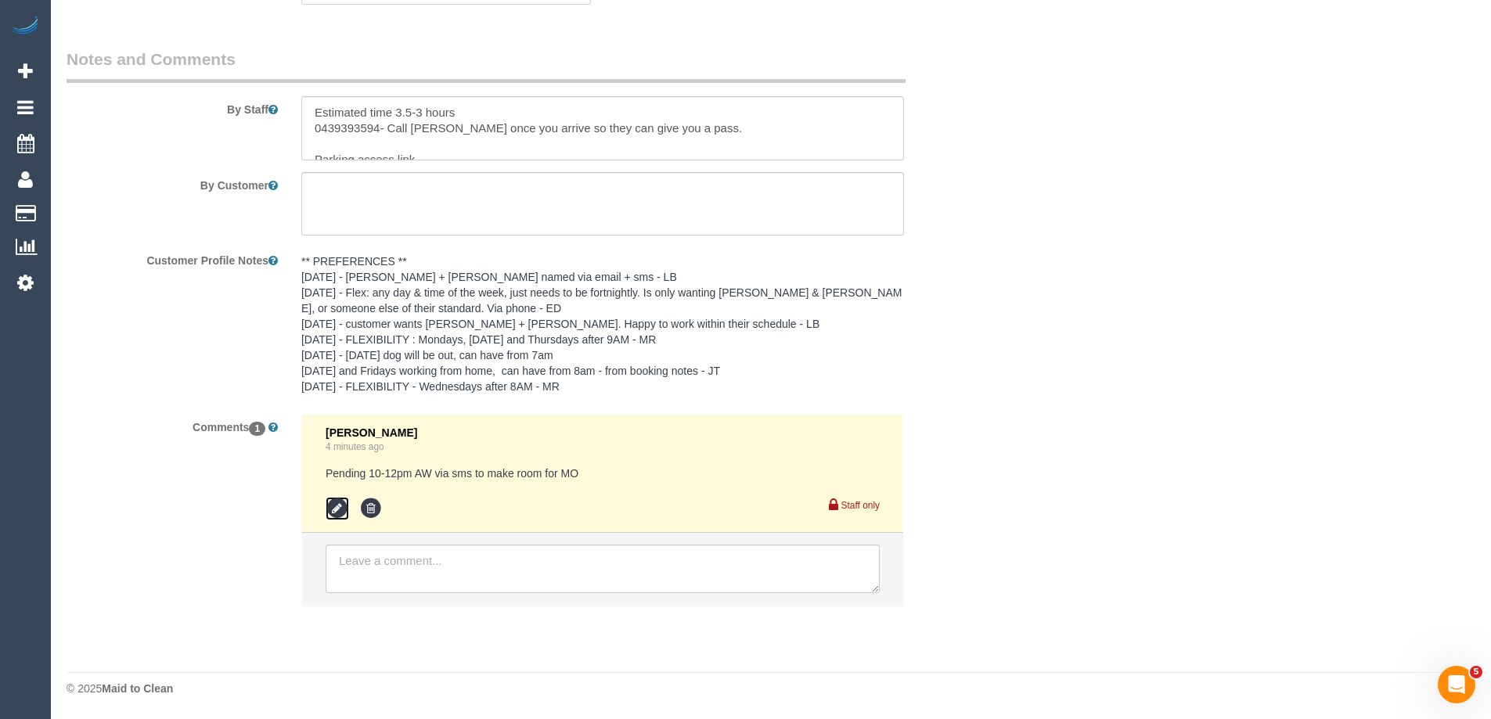
click at [334, 506] on icon at bounding box center [337, 508] width 23 height 23
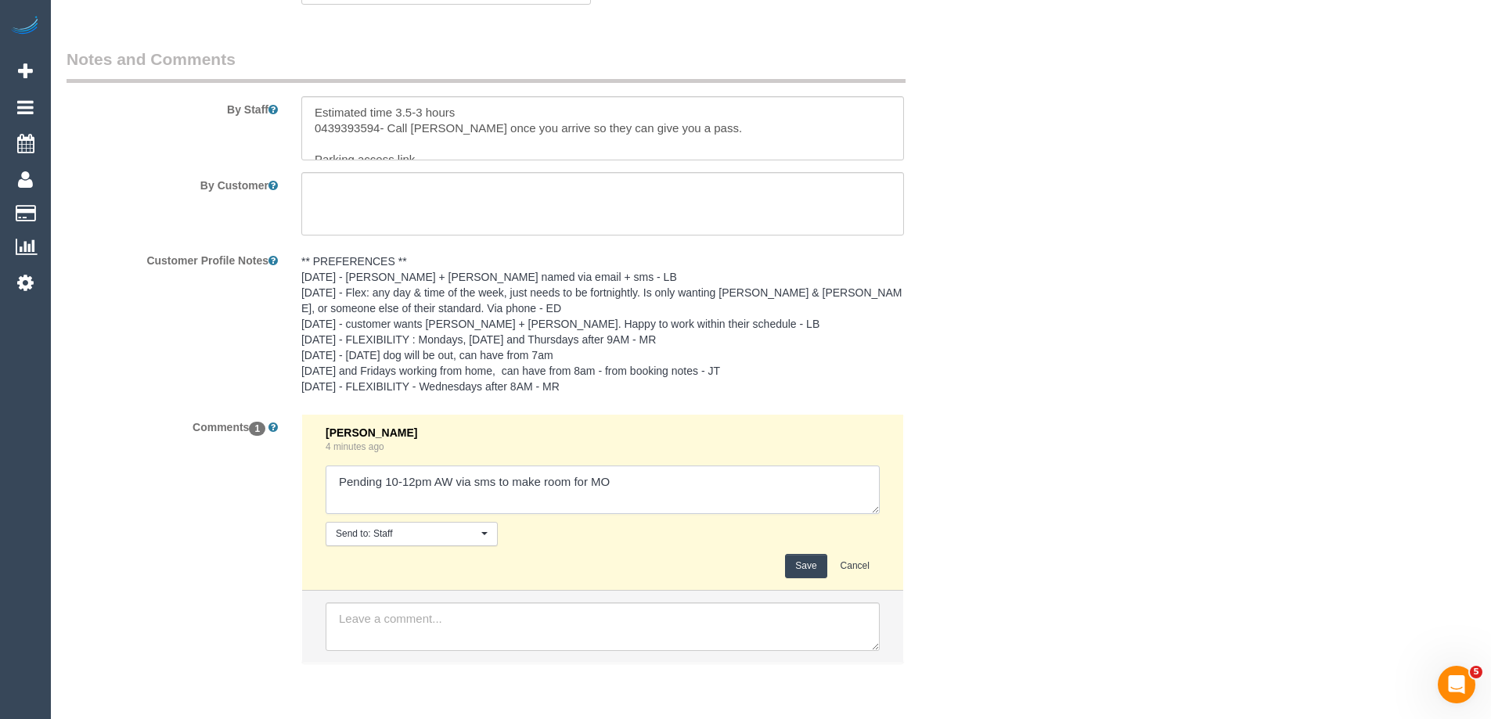
click at [688, 482] on textarea at bounding box center [603, 490] width 554 height 49
type textarea "Pending 10-12pm AW via sms to make room for MO - agreed"
click at [791, 558] on button "Save" at bounding box center [805, 566] width 41 height 24
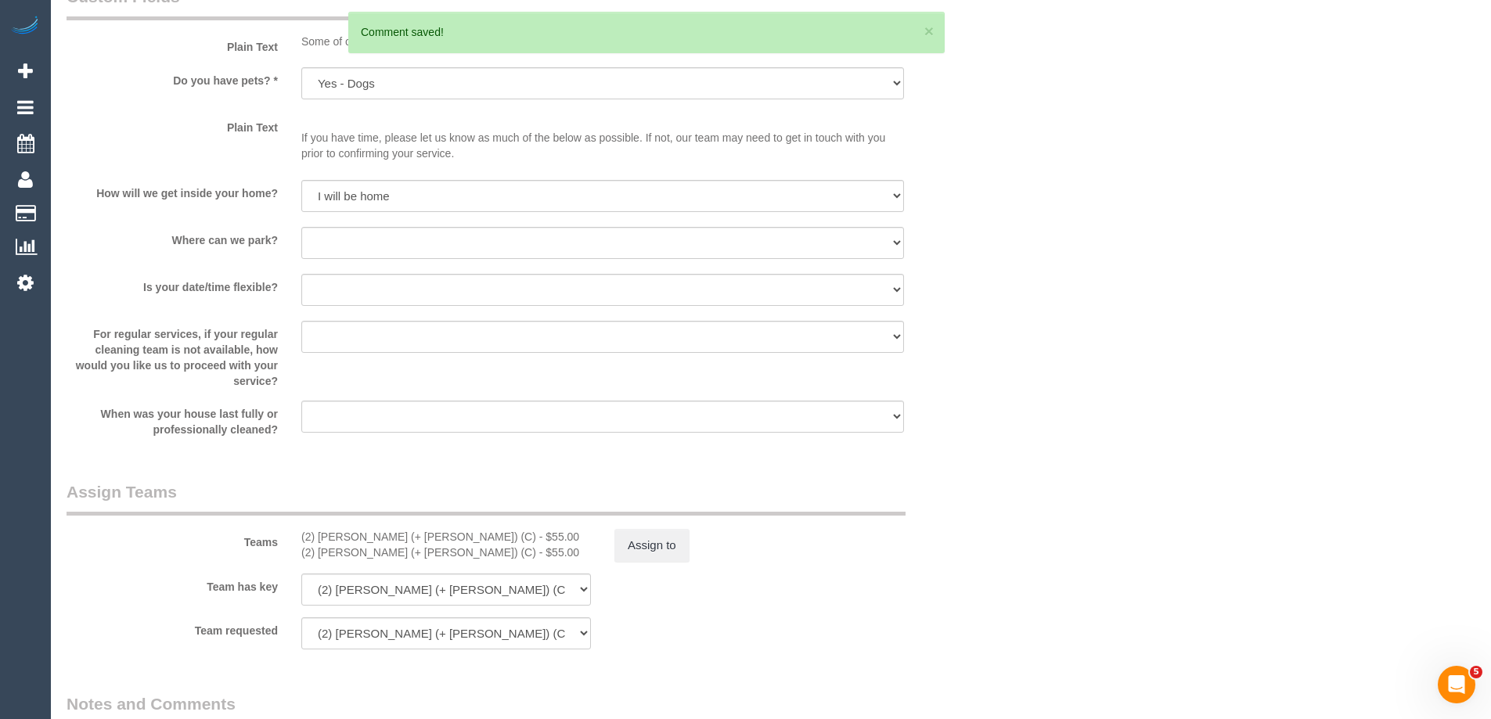
scroll to position [1606, 0]
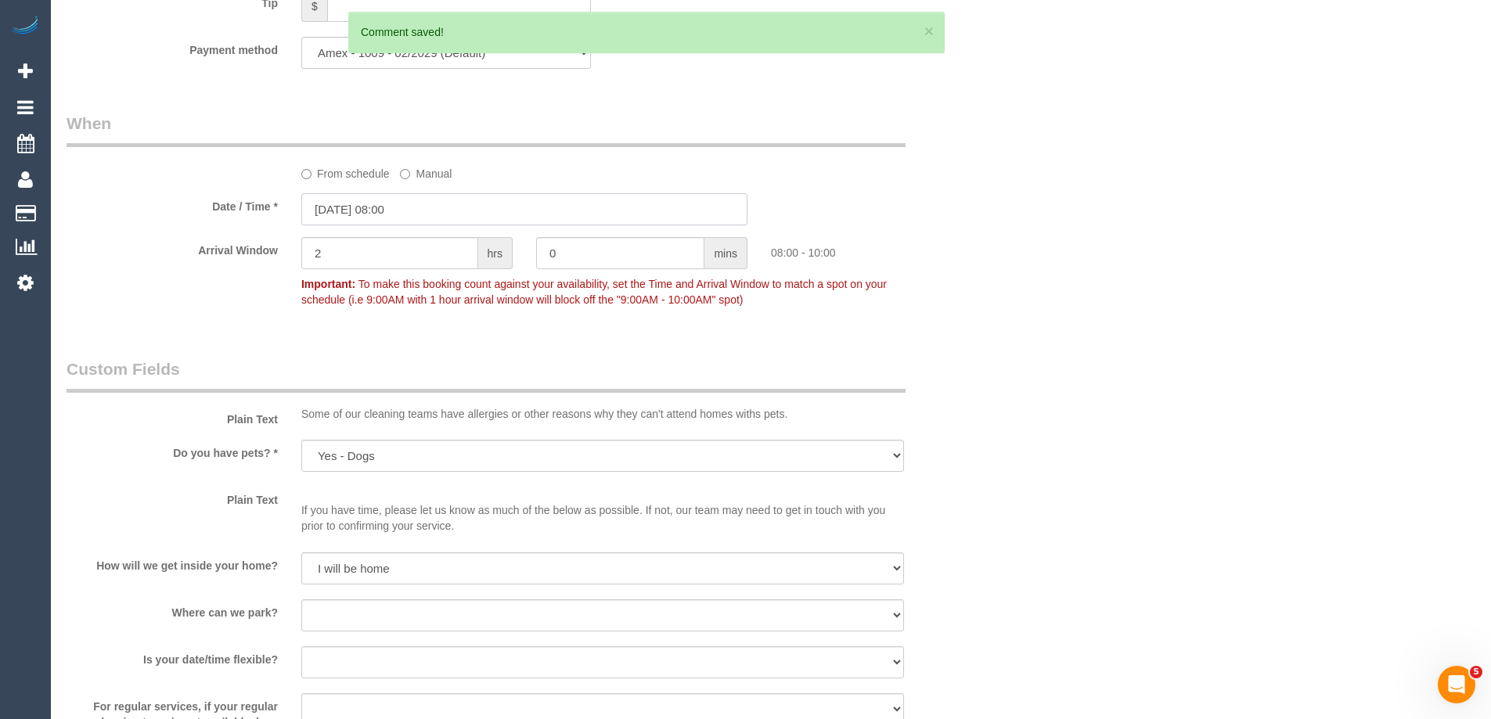
click at [452, 205] on input "01/10/2025 08:00" at bounding box center [524, 209] width 446 height 32
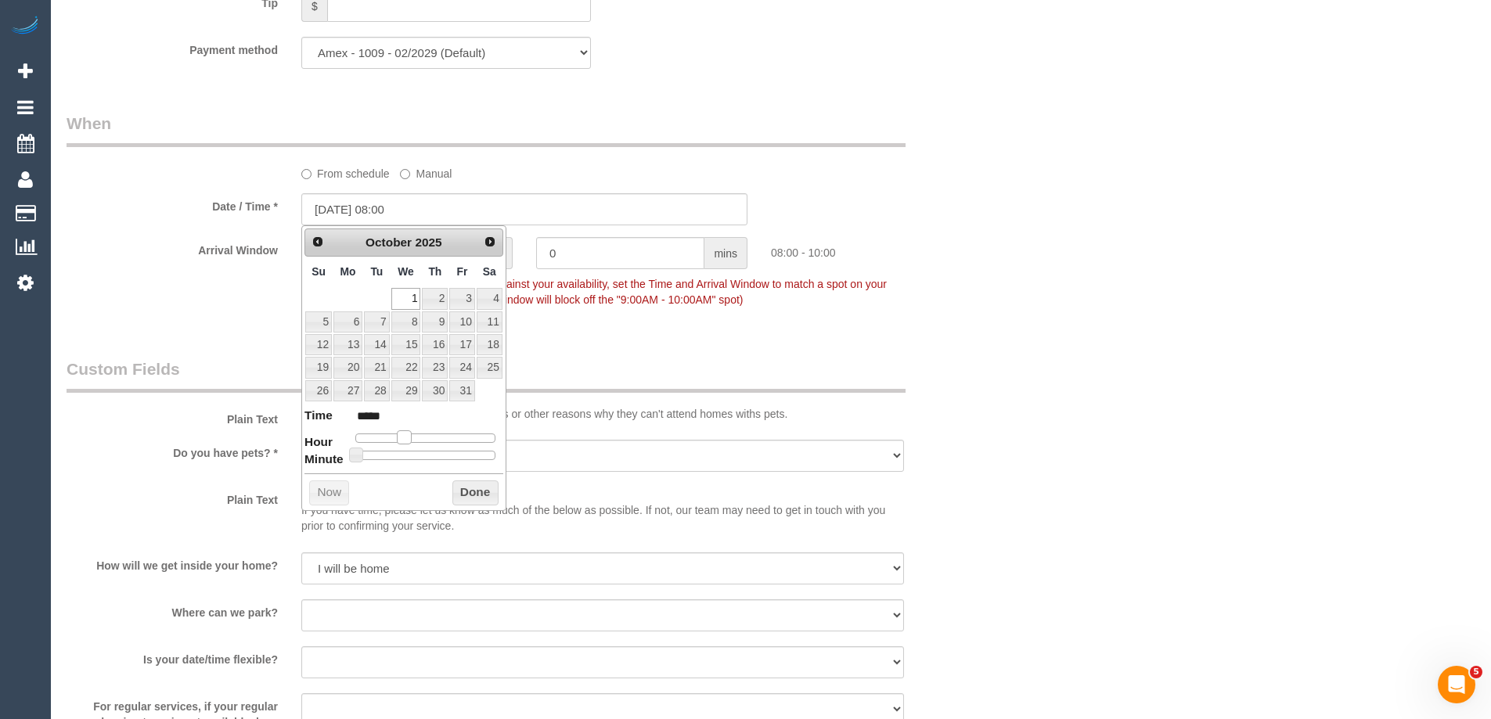
type input "01/10/2025 09:00"
type input "*****"
type input "01/10/2025 10:00"
type input "*****"
drag, startPoint x: 405, startPoint y: 436, endPoint x: 418, endPoint y: 437, distance: 12.5
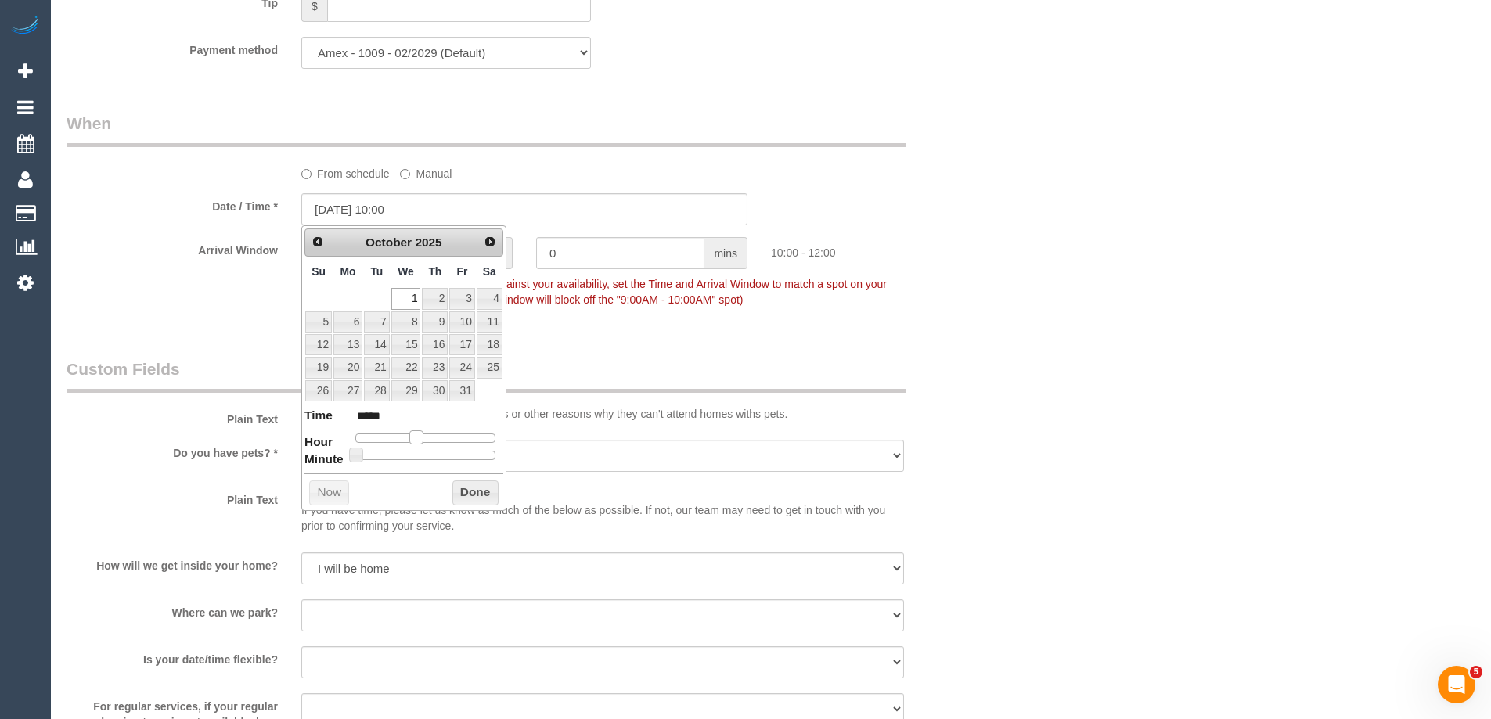
click at [418, 437] on span at bounding box center [416, 437] width 14 height 14
click at [467, 488] on button "Done" at bounding box center [475, 492] width 46 height 25
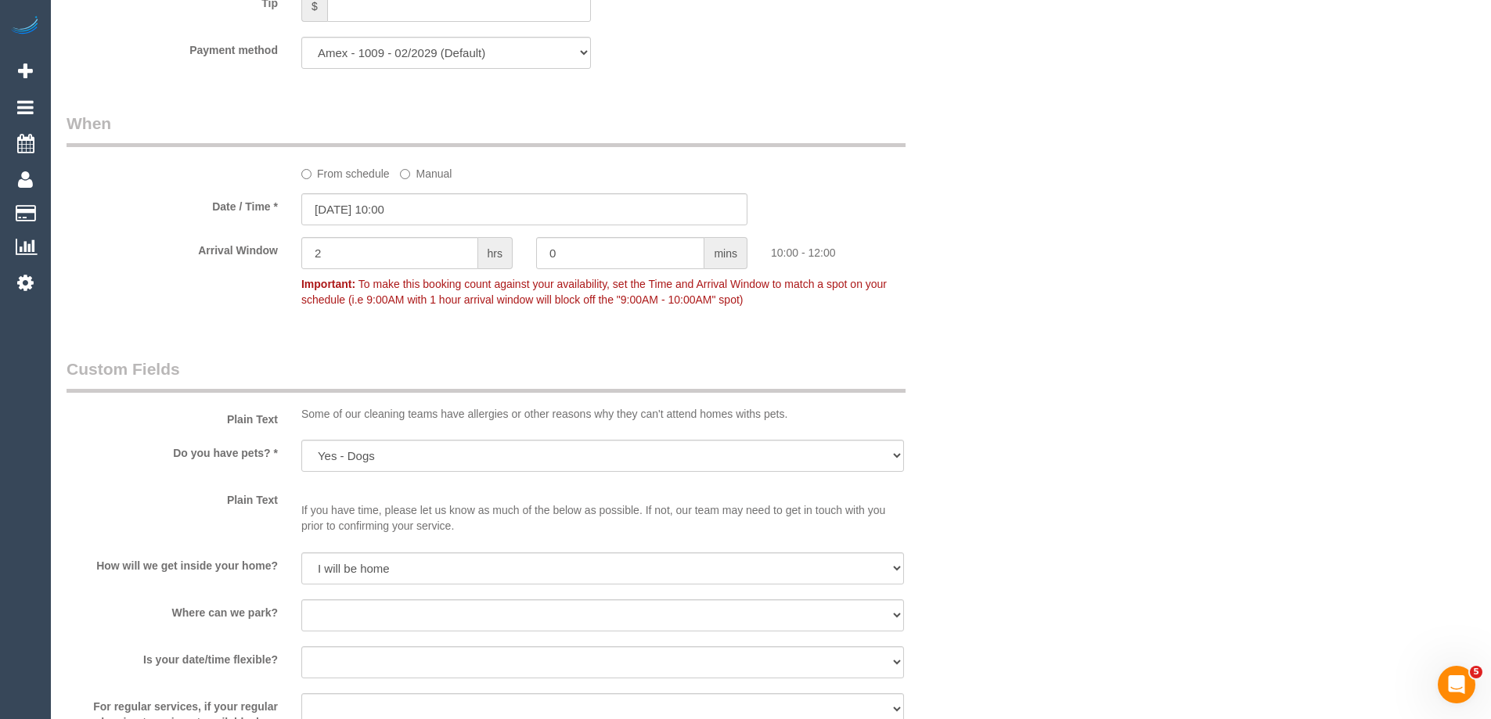
click at [1122, 202] on div "Who Email* penny@pennyv.com.au Name * Penny Votzourakis Where Address* 1001/22 …" at bounding box center [771, 93] width 1409 height 3285
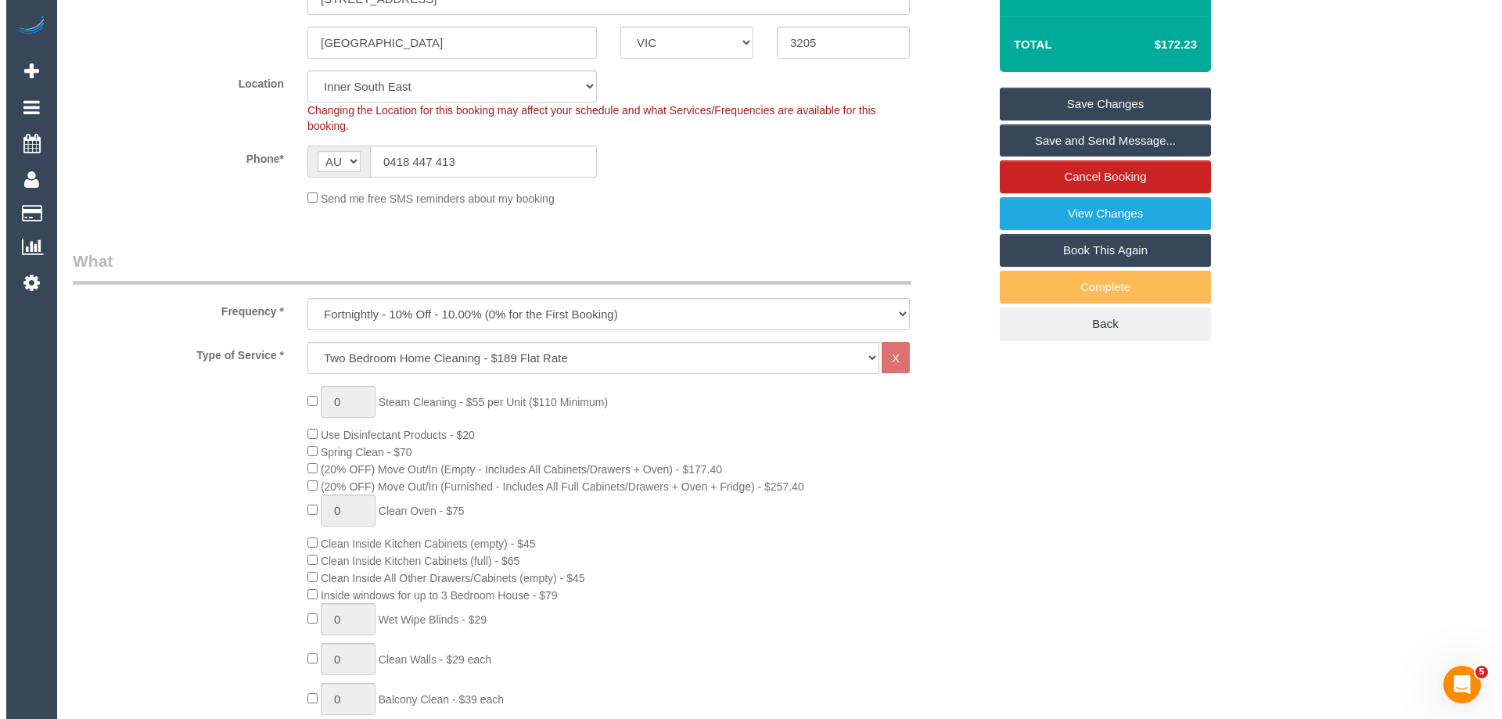
scroll to position [119, 0]
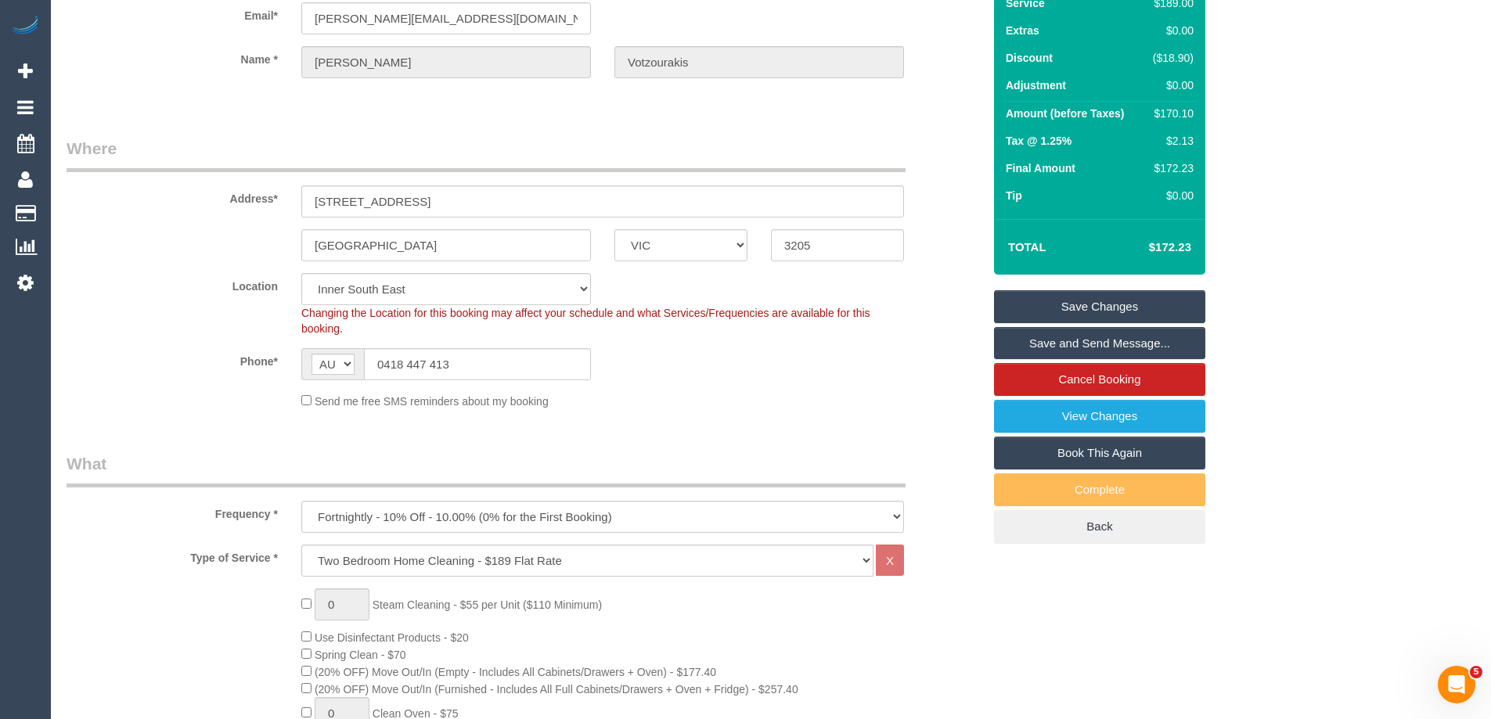
click at [1064, 345] on link "Save and Send Message..." at bounding box center [1099, 343] width 211 height 33
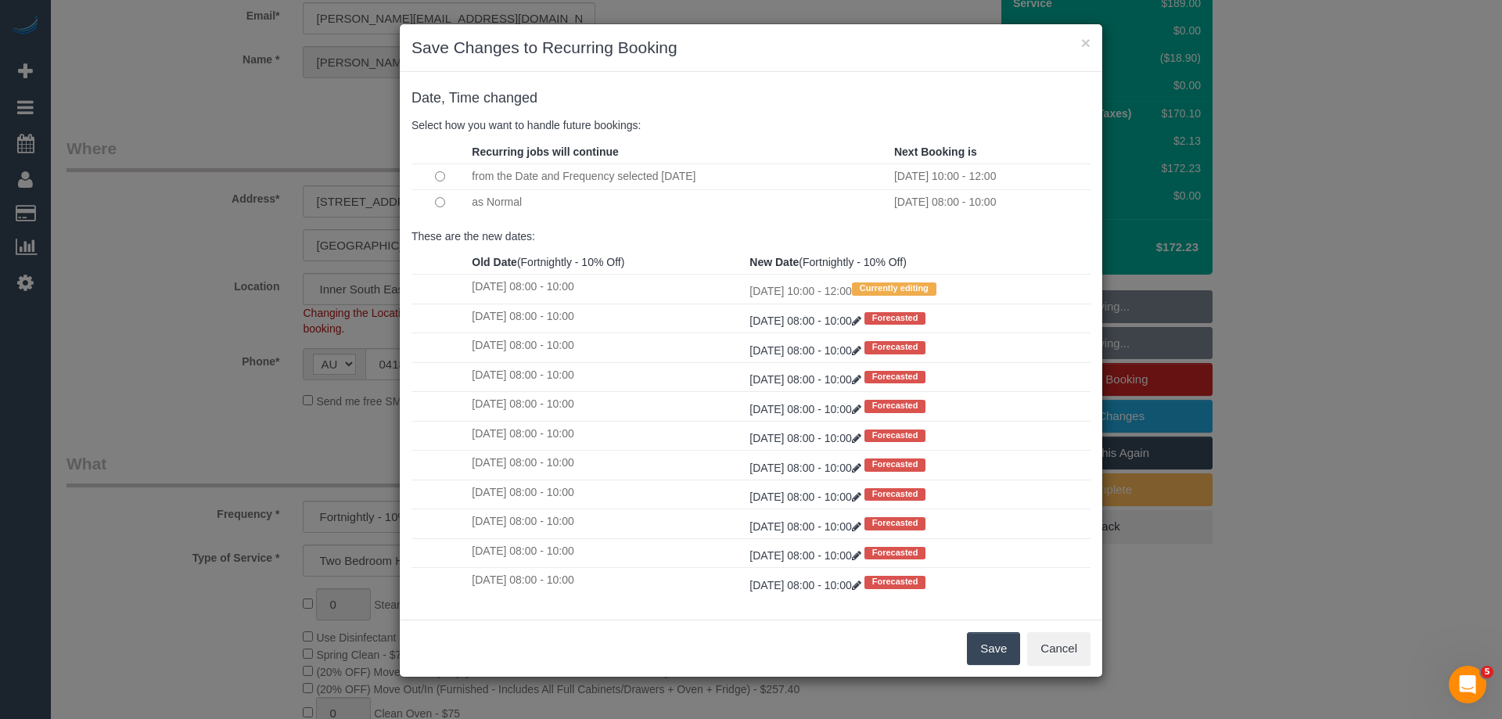
click at [976, 646] on button "Save" at bounding box center [993, 648] width 53 height 33
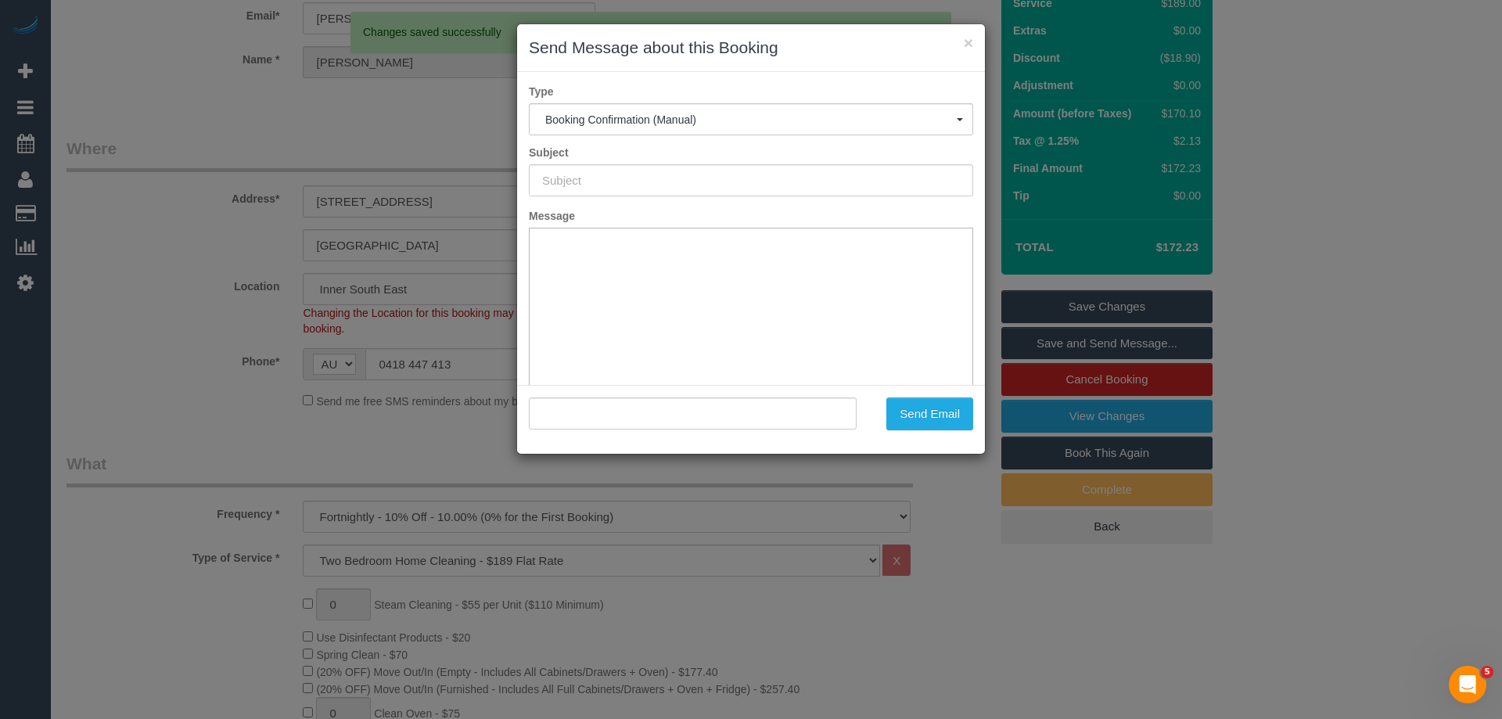
type input "Booking Confirmed"
type input ""Penny Votzourakis" <penny@pennyv.com.au>"
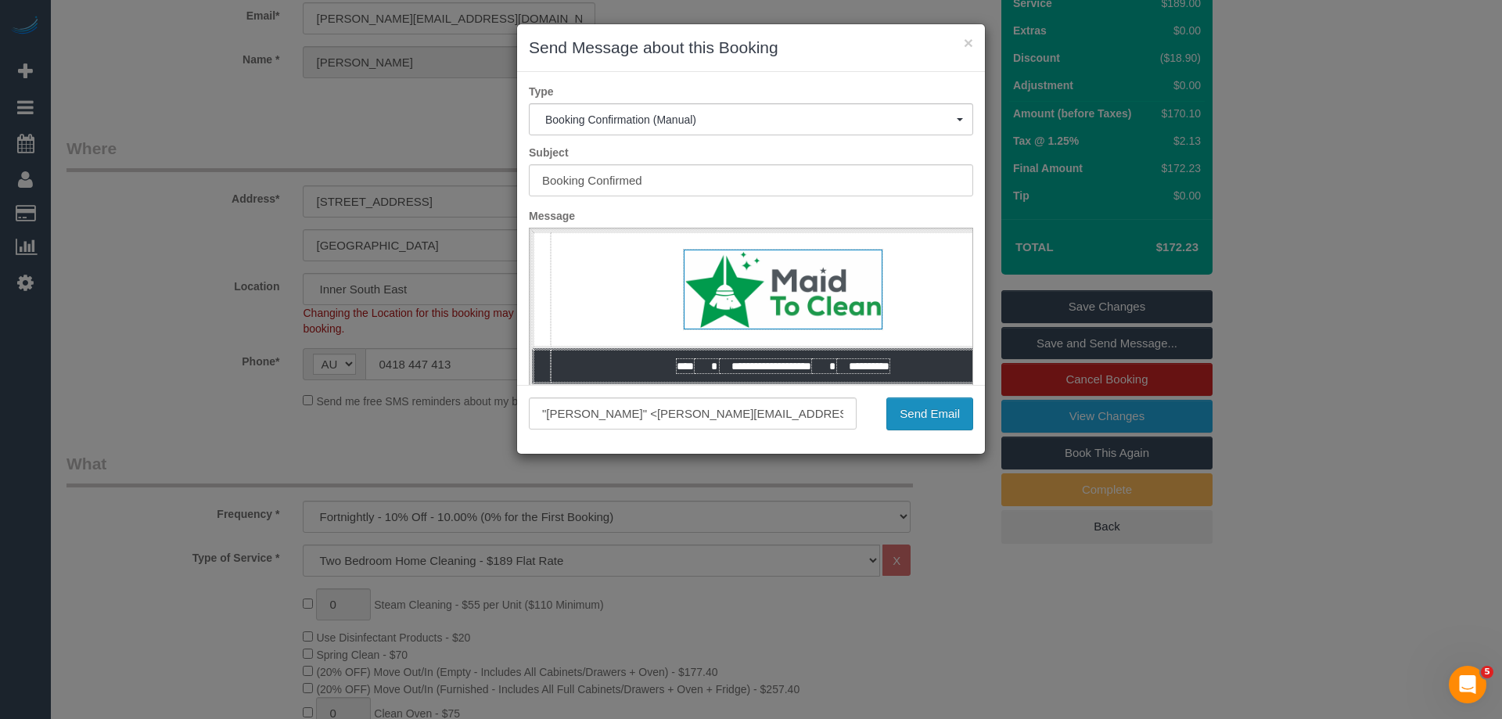
click at [928, 422] on button "Send Email" at bounding box center [930, 414] width 87 height 33
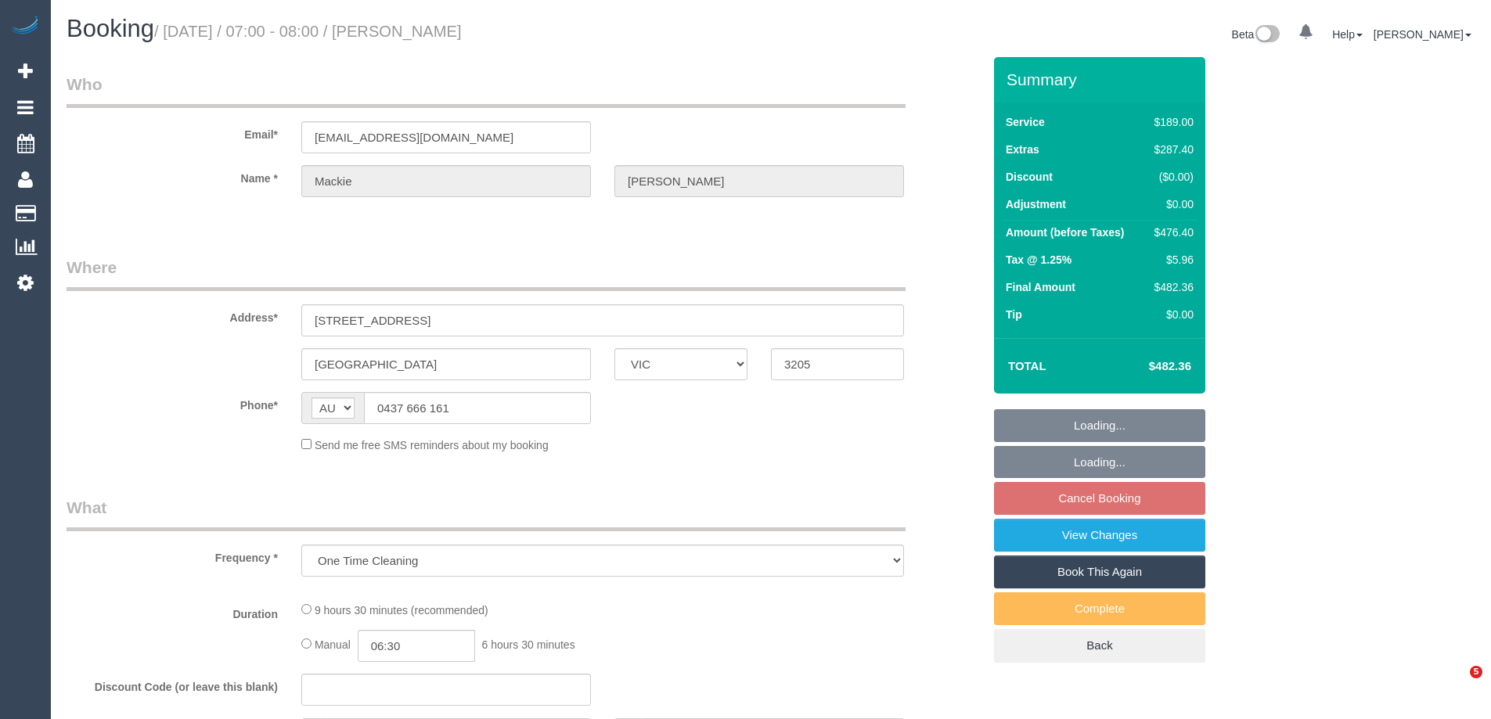
select select "VIC"
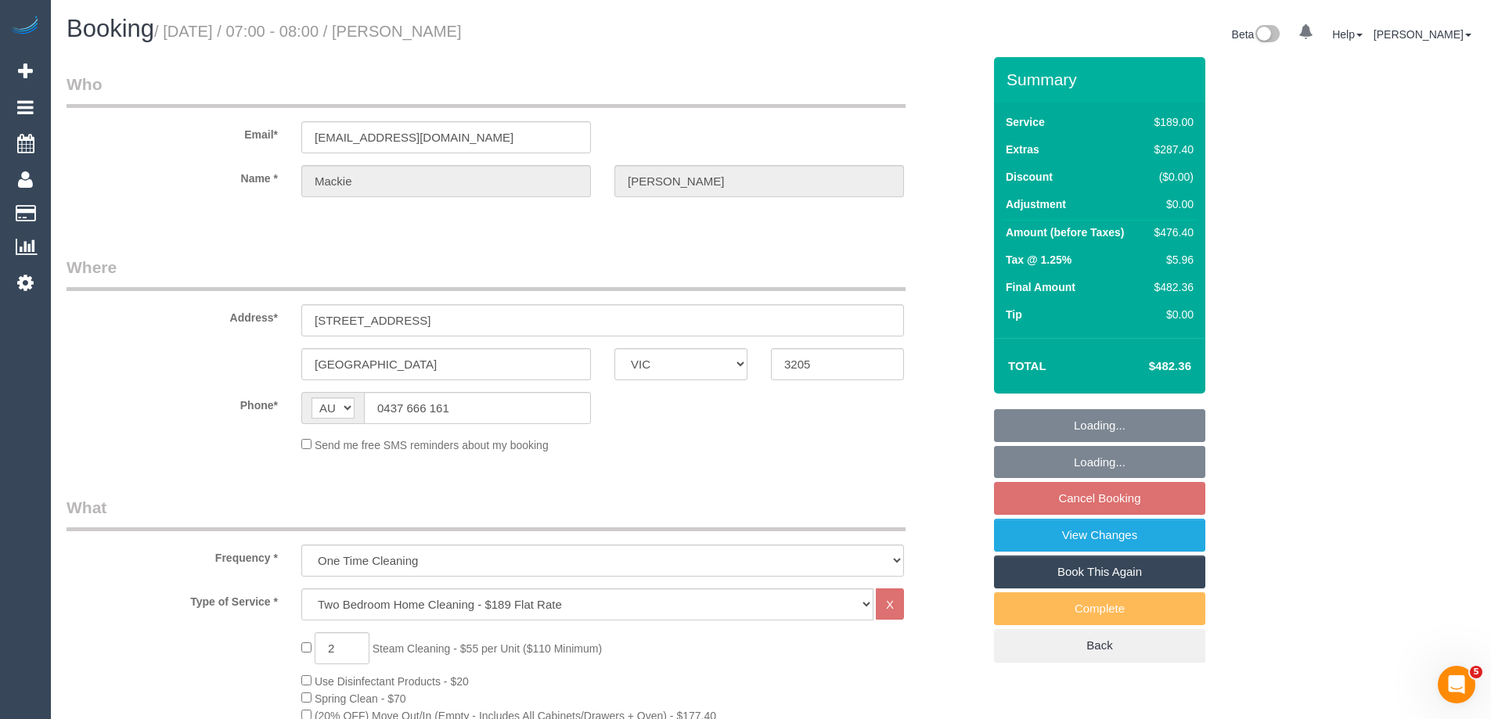
select select "string:stripe-pm_1RKDlb2GScqysDRVSwT3ubmh"
select select "number:29"
select select "number:14"
select select "number:20"
select select "number:25"
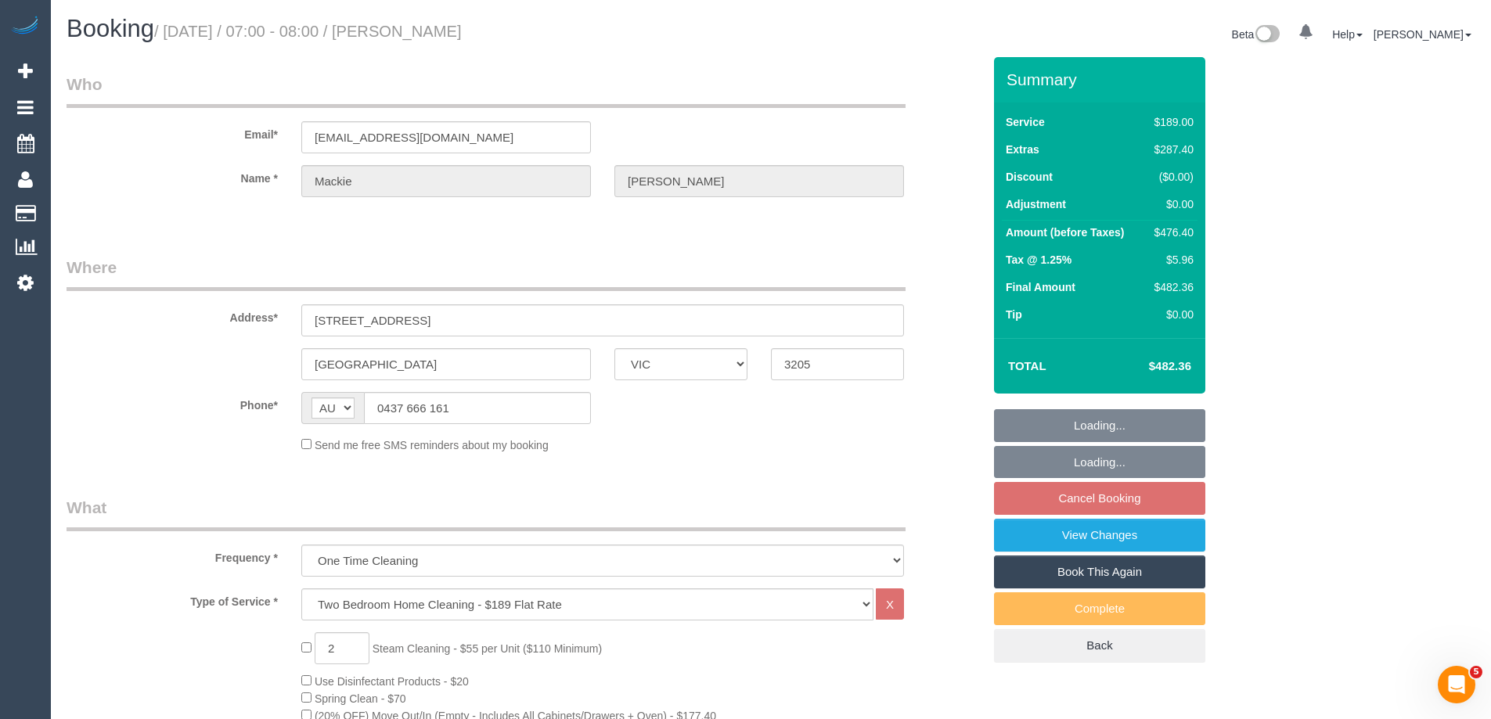
select select "number:33"
select select "number:13"
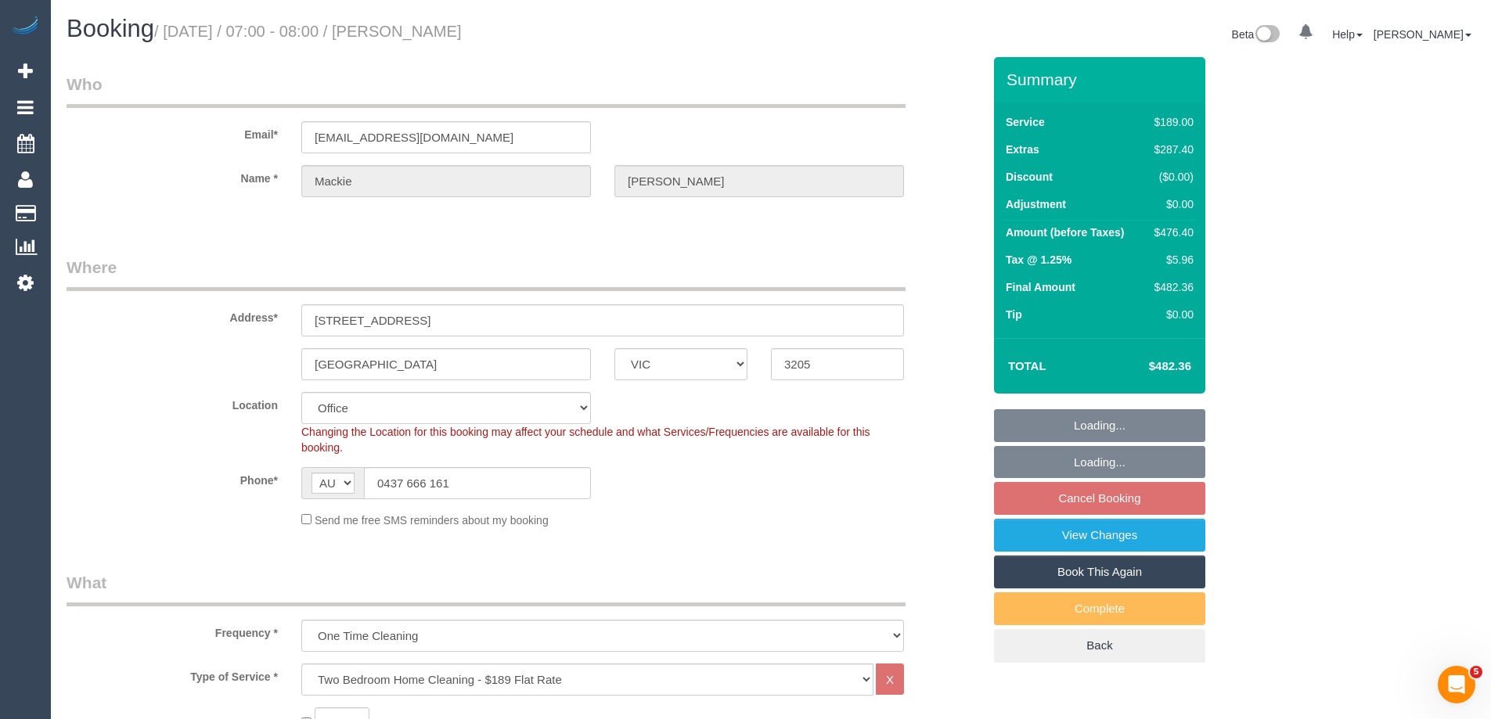
select select "object:2024"
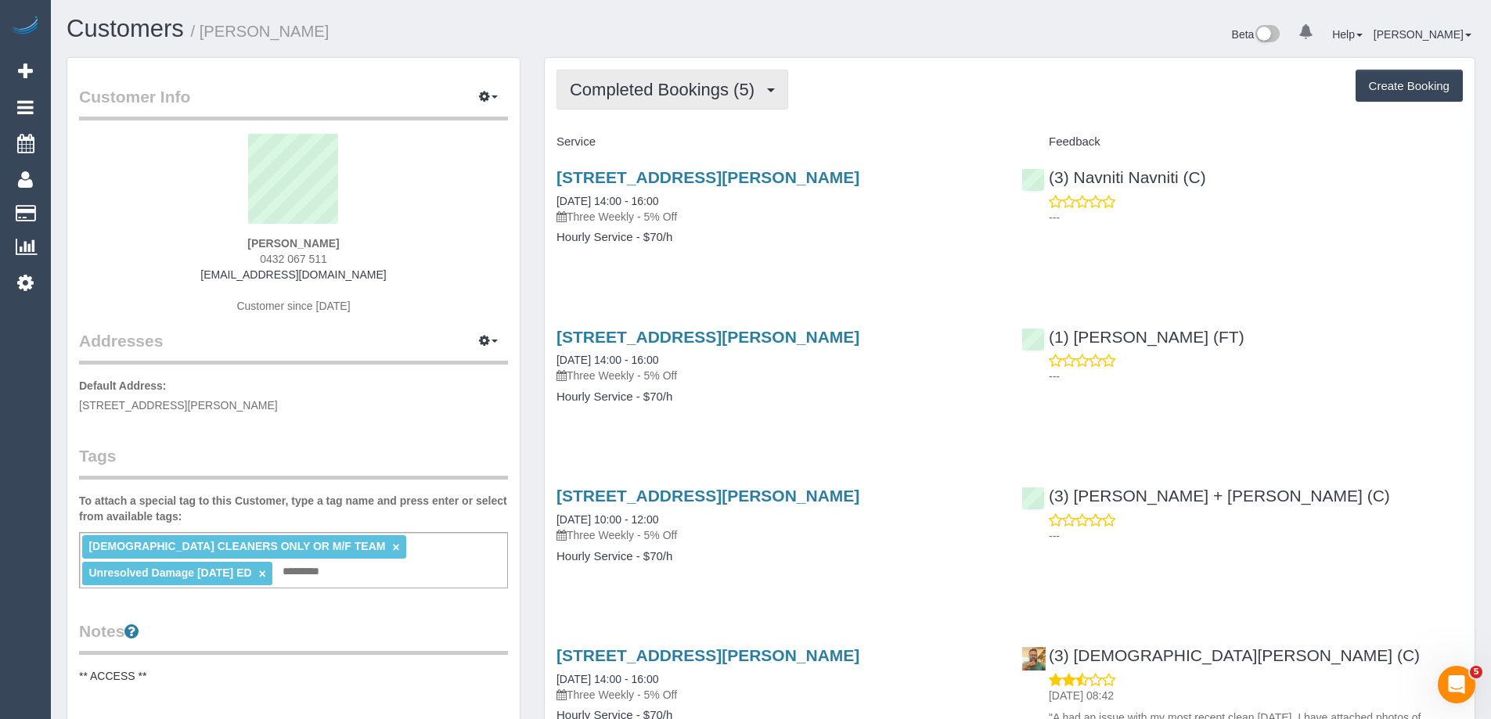
click at [671, 95] on span "Completed Bookings (5)" at bounding box center [666, 90] width 192 height 20
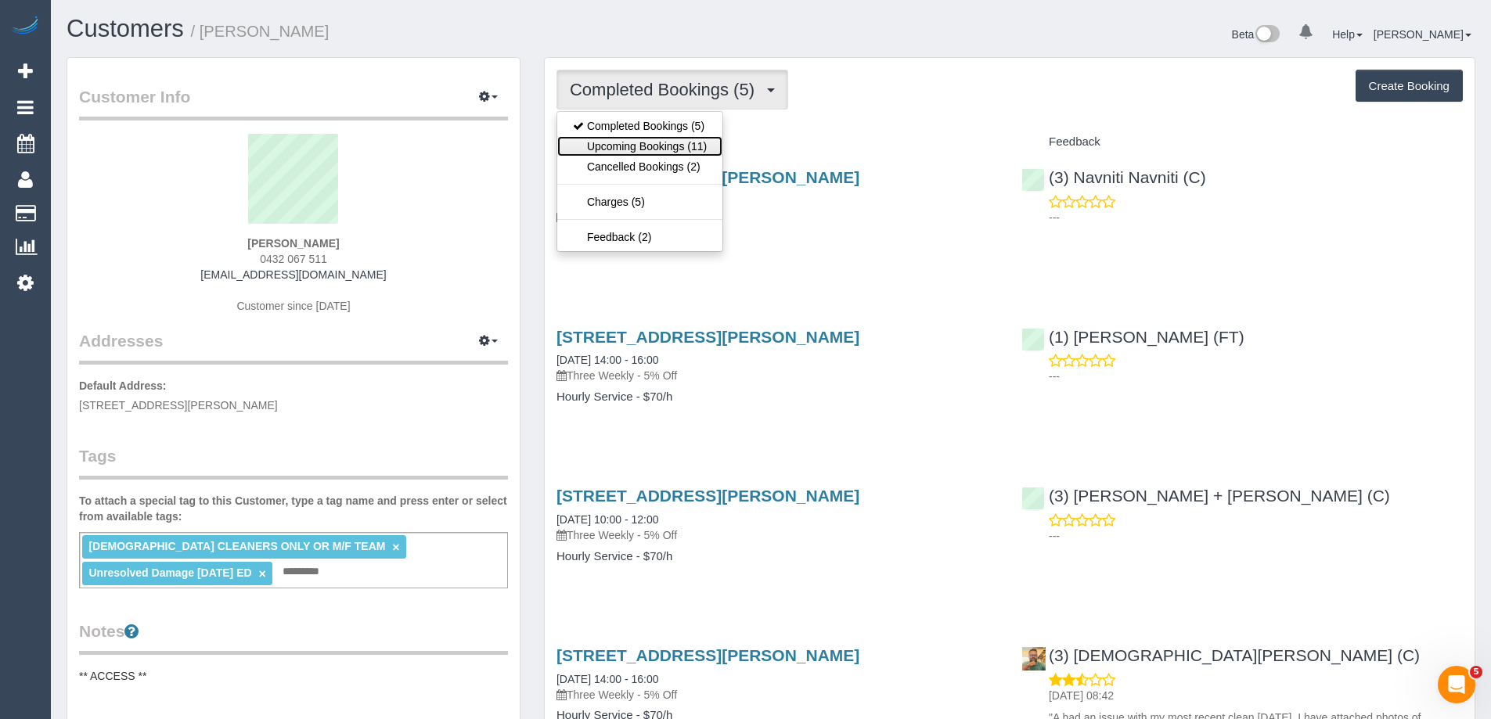
click at [630, 145] on link "Upcoming Bookings (11)" at bounding box center [639, 146] width 165 height 20
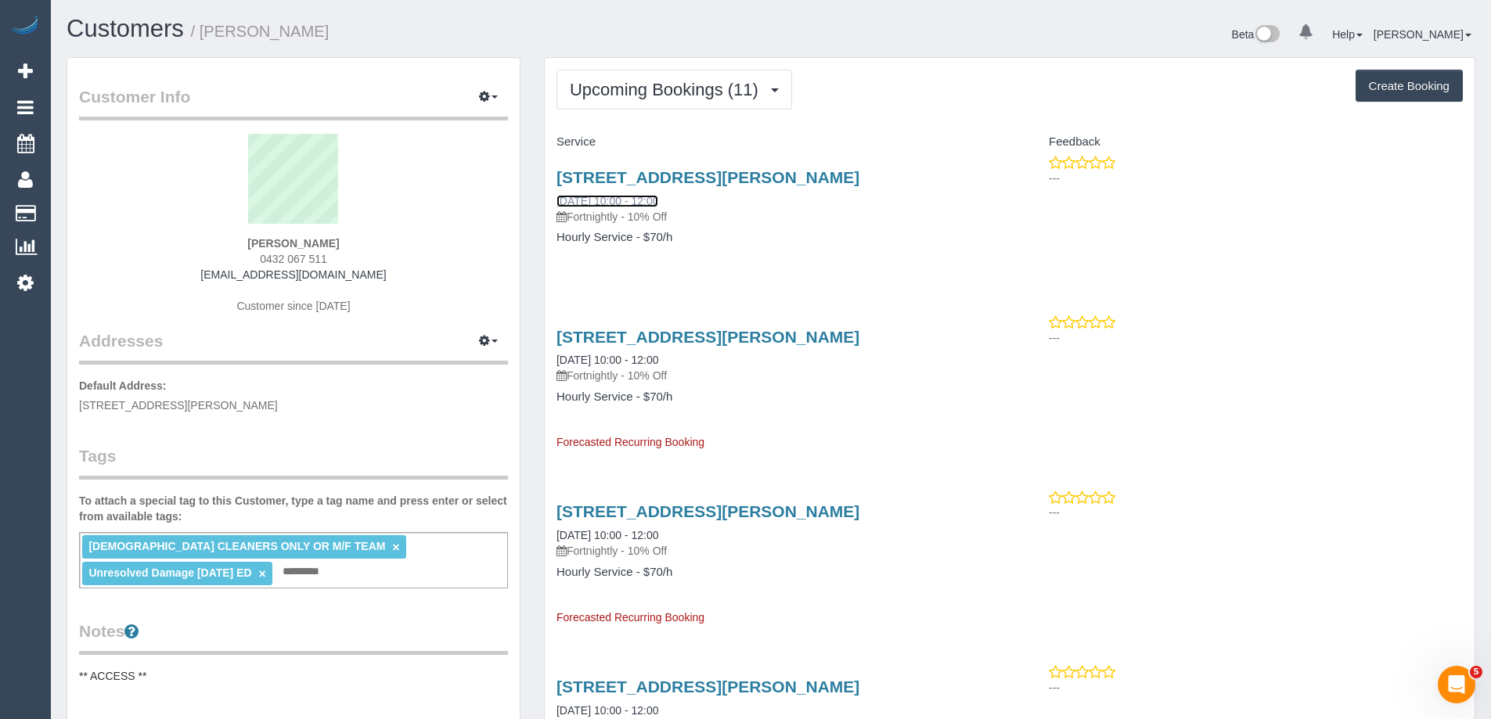
click at [637, 199] on link "[DATE] 10:00 - 12:00" at bounding box center [607, 201] width 102 height 13
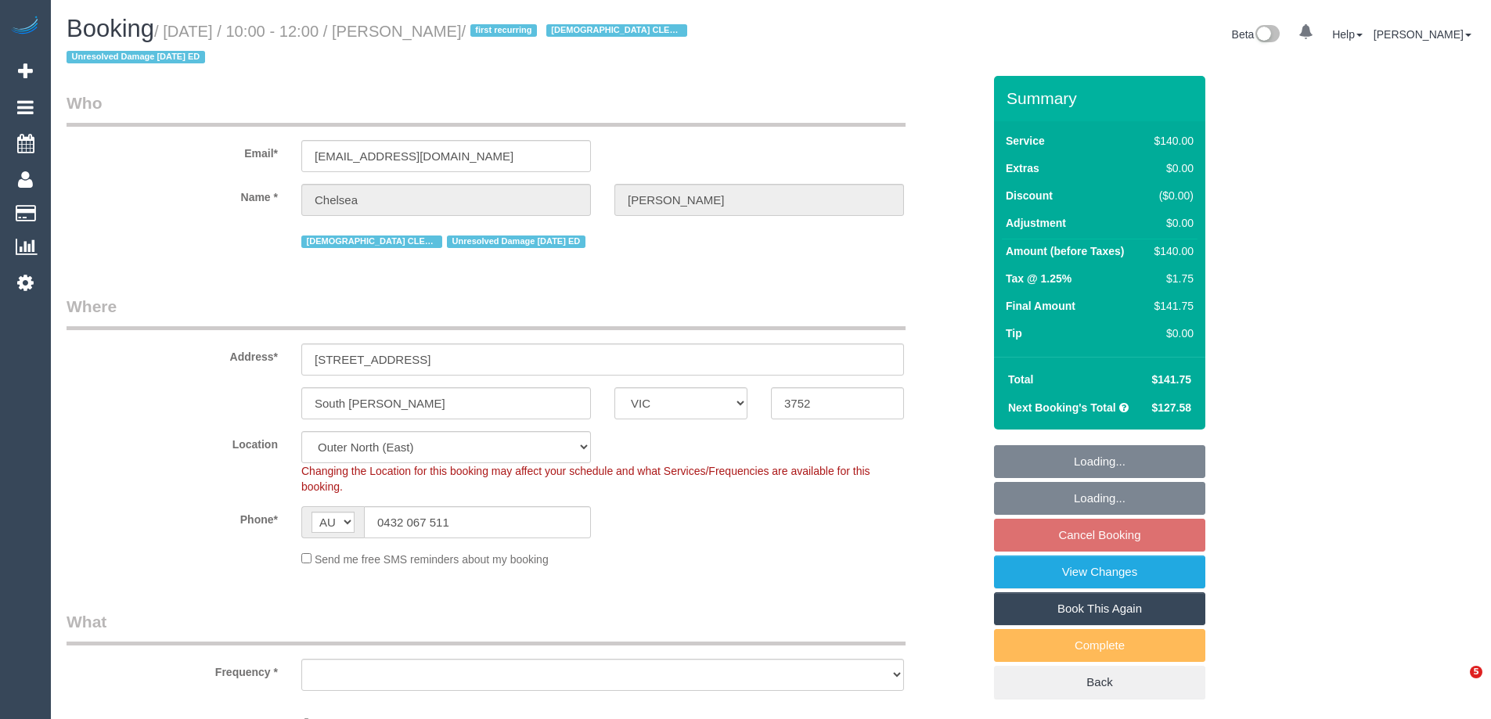
select select "VIC"
select select "number:27"
select select "number:14"
select select "number:19"
select select "number:36"
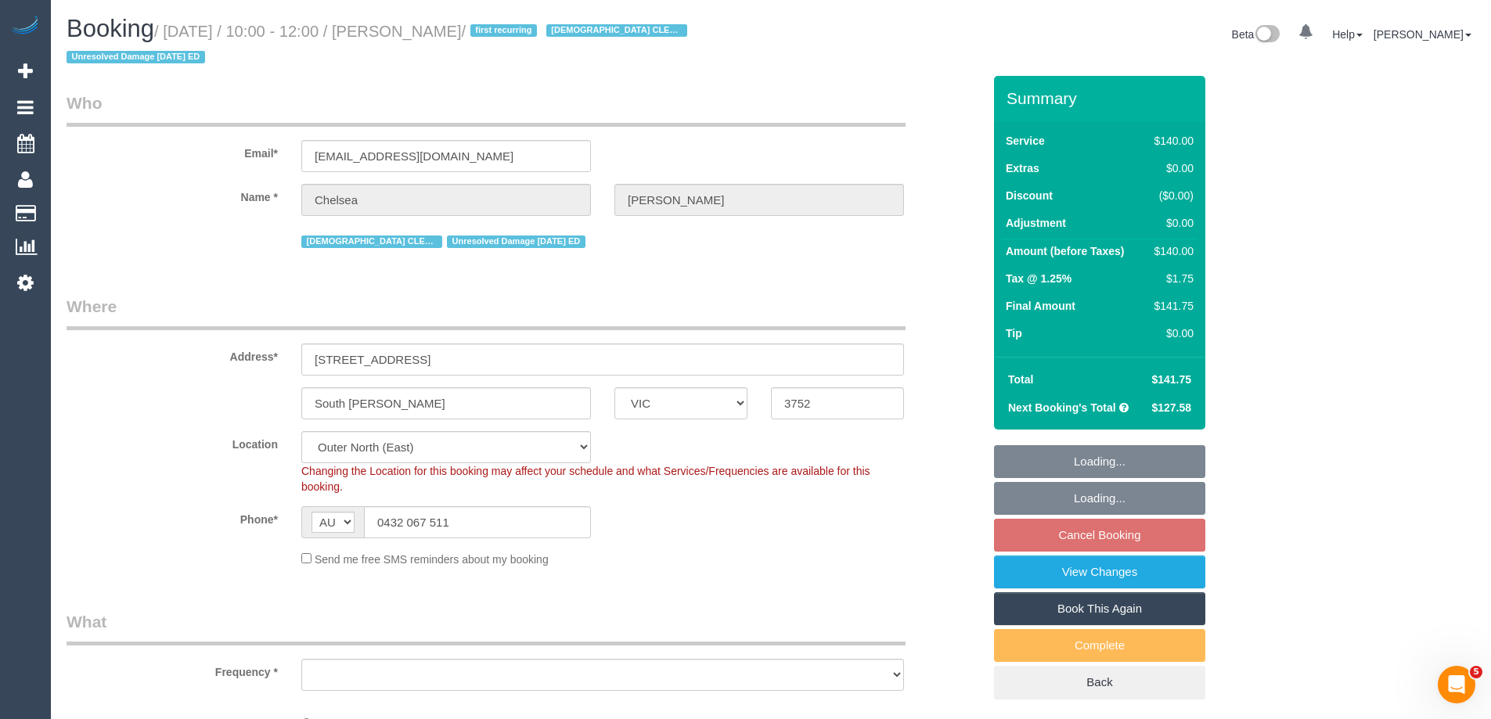
select select "number:35"
select select "number:26"
select select "object:1269"
select select "string:stripe-pm_1QyW4T2GScqysDRVbTc8Z7oR"
select select "object:1274"
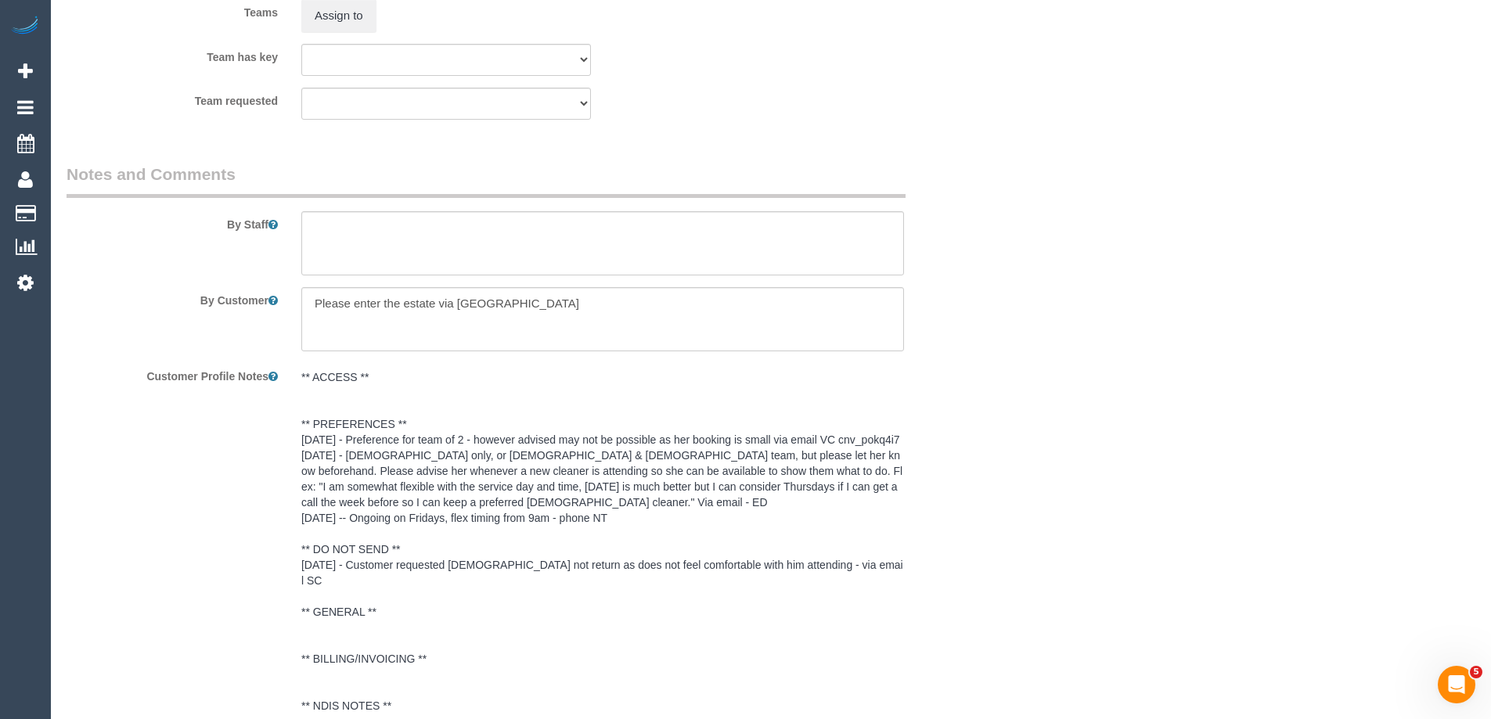
scroll to position [2739, 0]
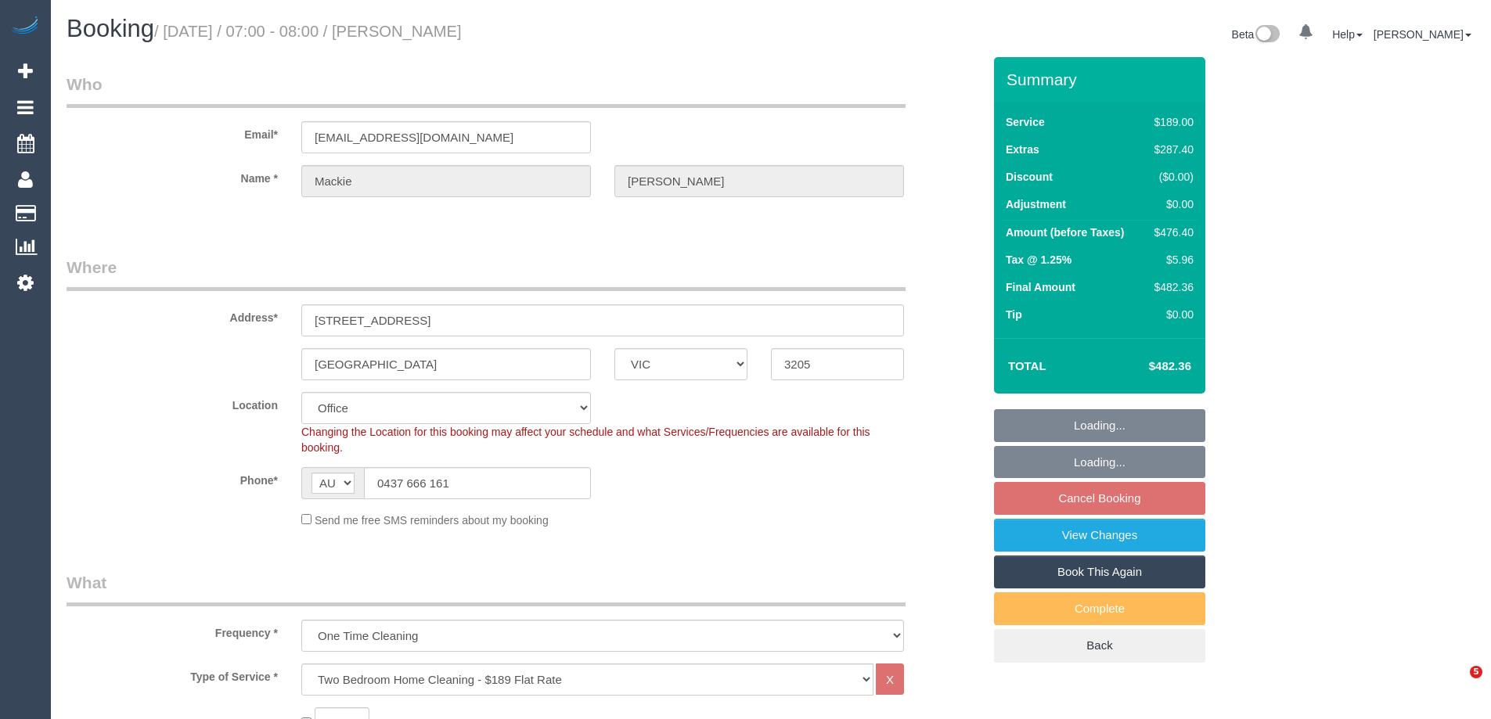
select select "VIC"
select select "string:stripe-pm_1RKDlb2GScqysDRVSwT3ubmh"
select select "number:29"
select select "number:14"
select select "number:20"
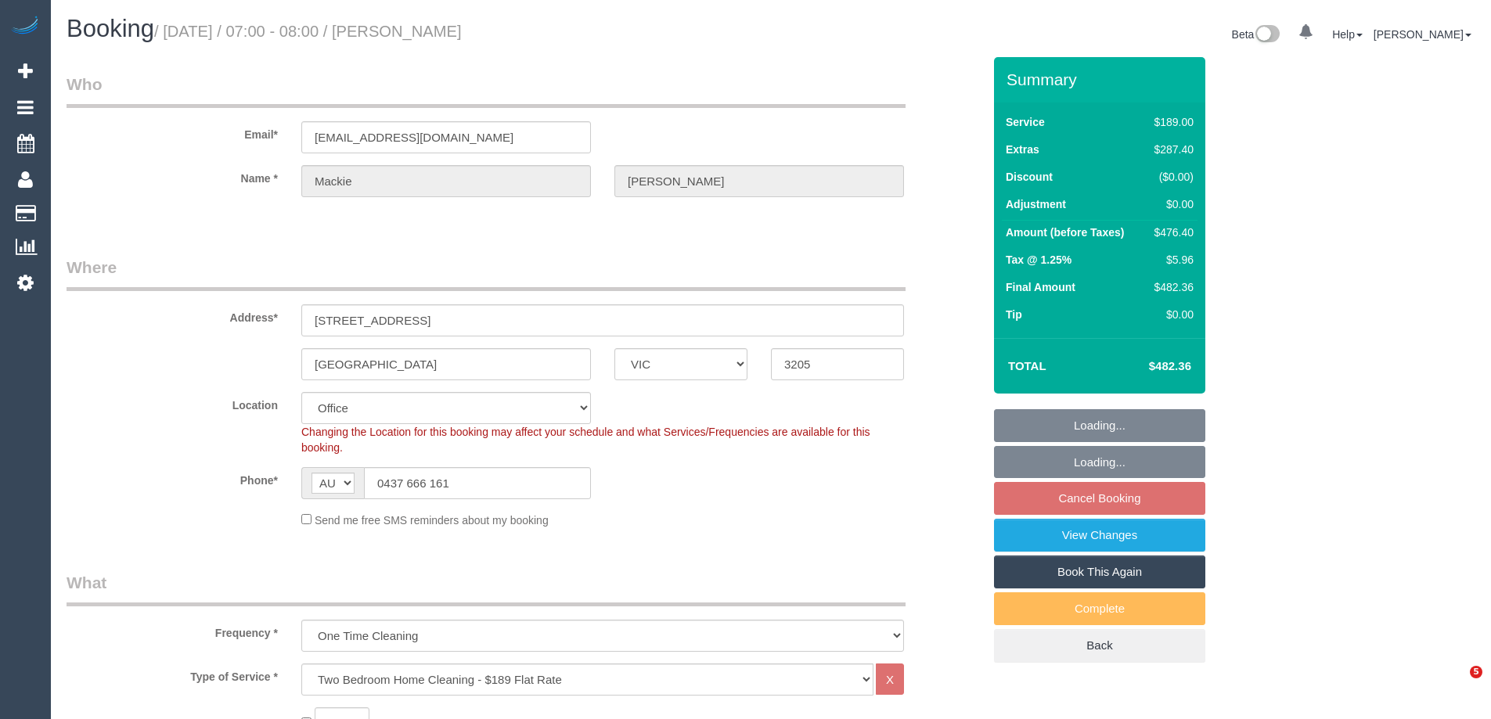
select select "number:25"
select select "number:33"
select select "number:13"
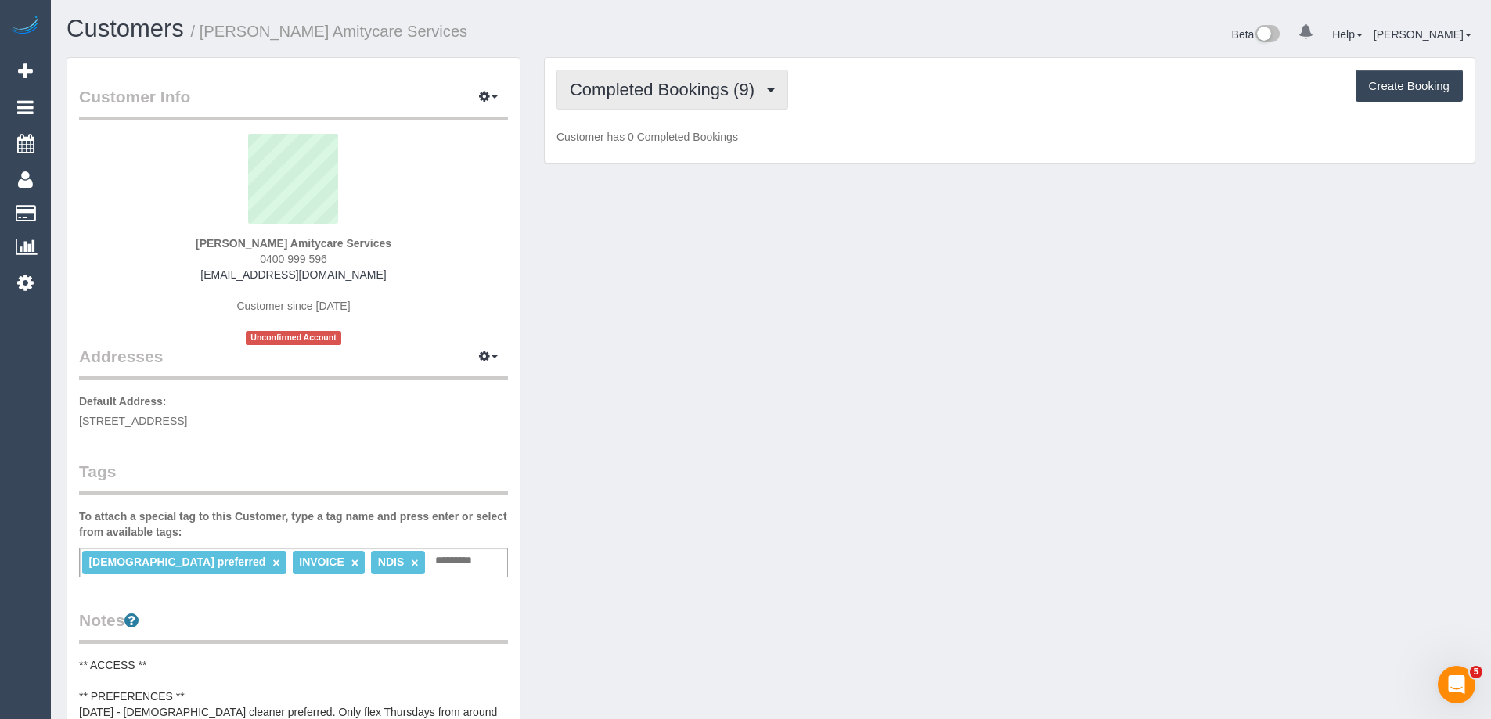
click at [628, 89] on span "Completed Bookings (9)" at bounding box center [666, 90] width 192 height 20
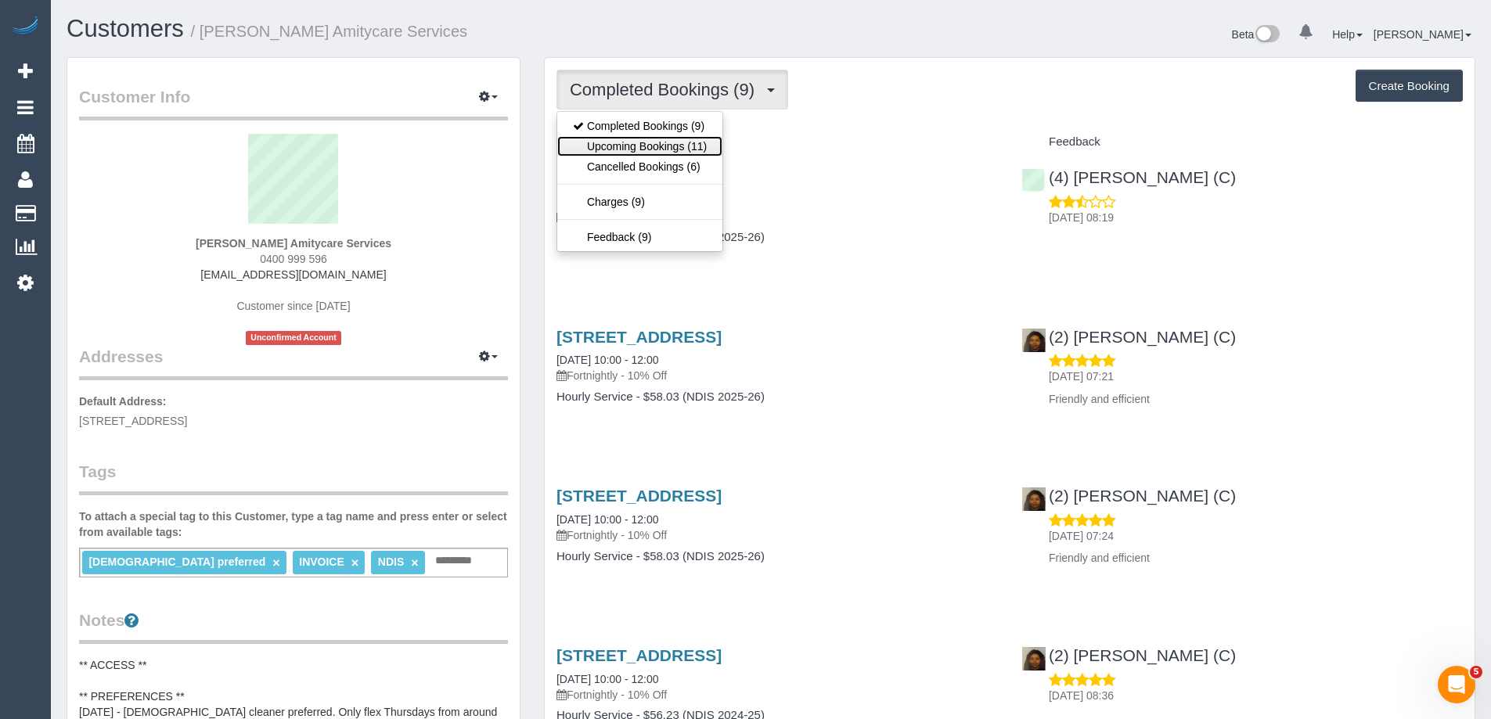
click at [611, 146] on link "Upcoming Bookings (11)" at bounding box center [639, 146] width 165 height 20
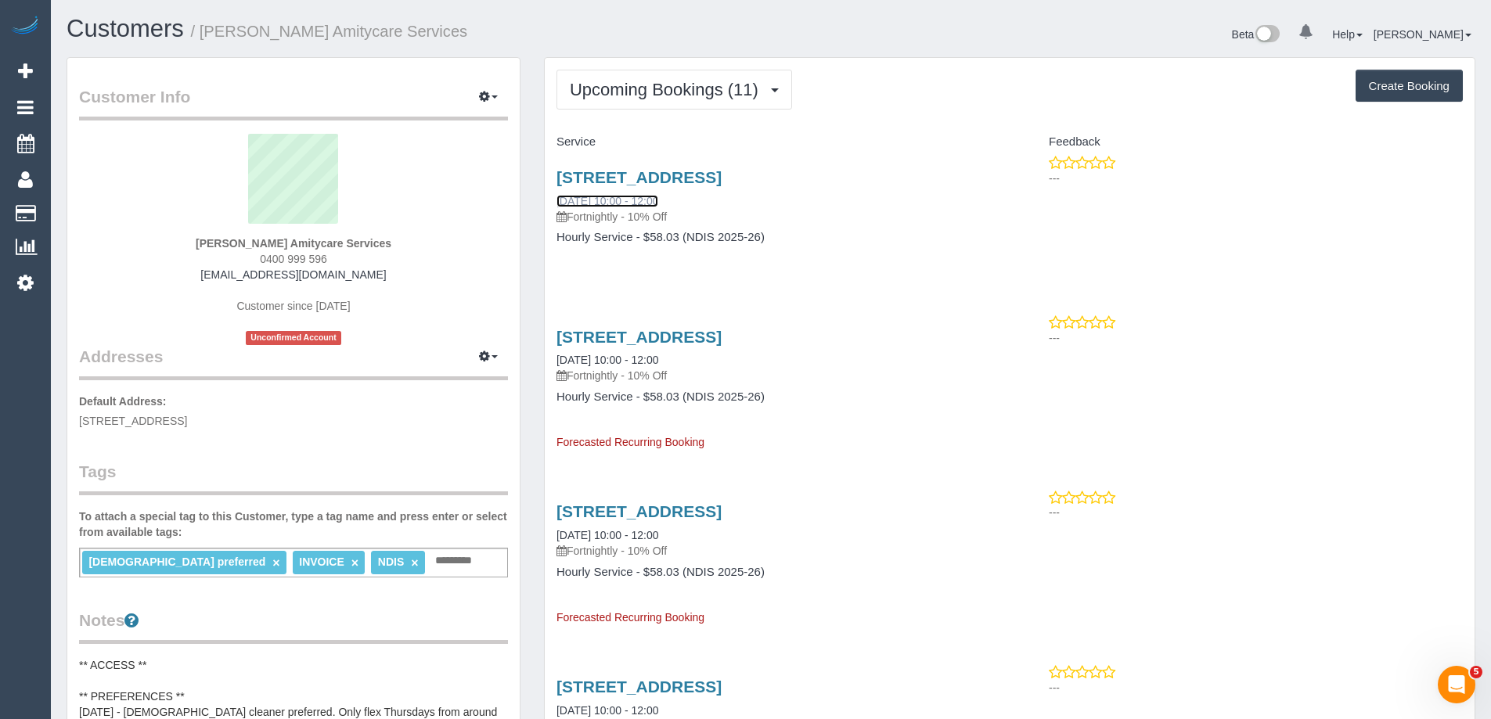
click at [621, 207] on link "[DATE] 10:00 - 12:00" at bounding box center [607, 201] width 102 height 13
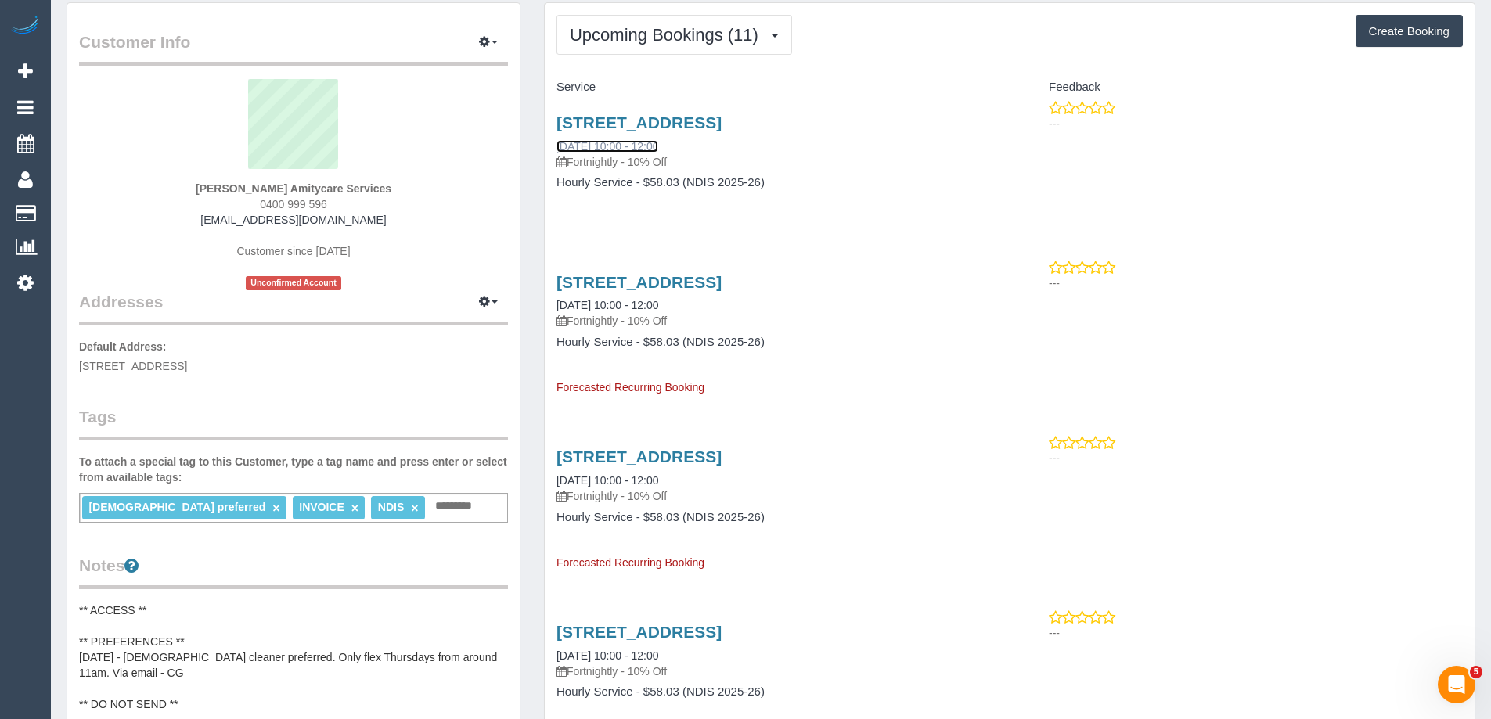
scroll to position [157, 0]
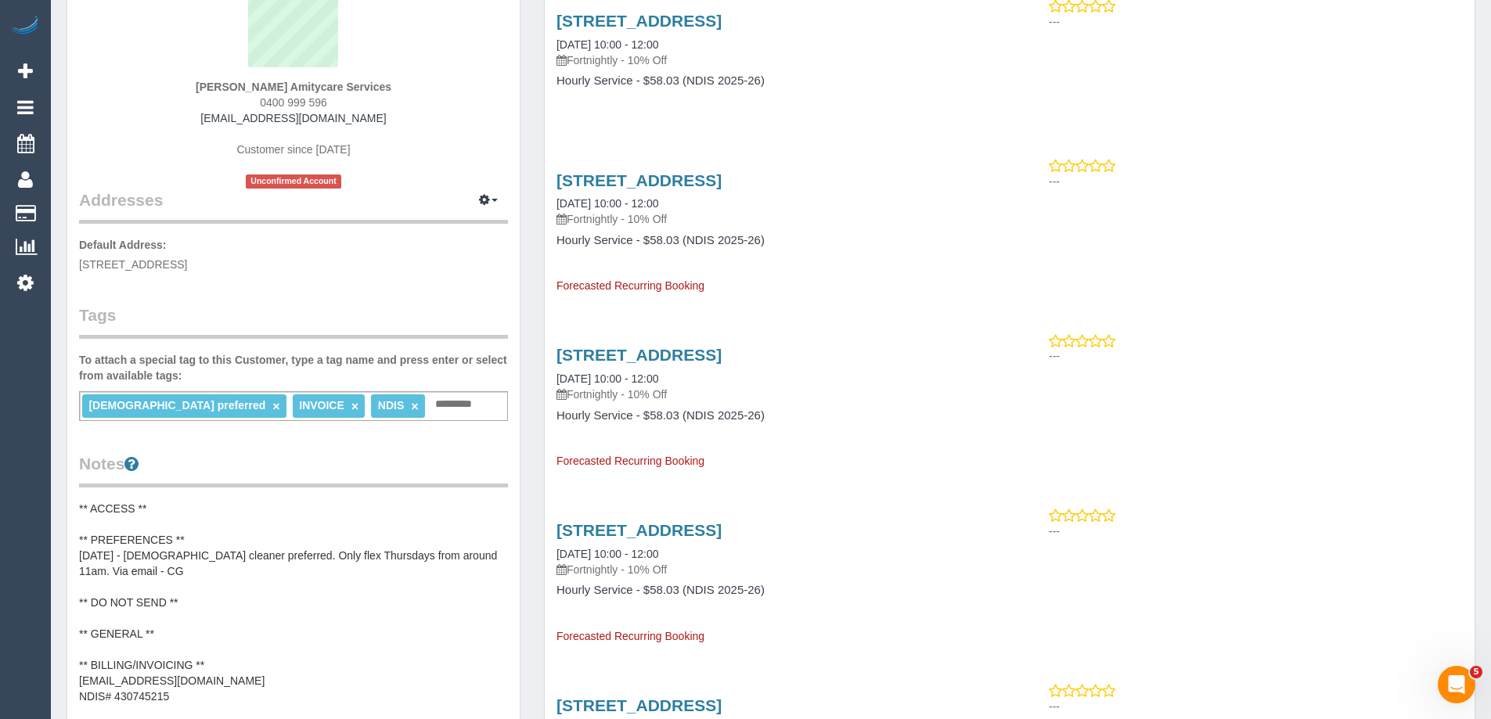
click at [194, 554] on pre "** ACCESS ** ** PREFERENCES ** [DATE] - [DEMOGRAPHIC_DATA] cleaner preferred. O…" at bounding box center [293, 634] width 429 height 266
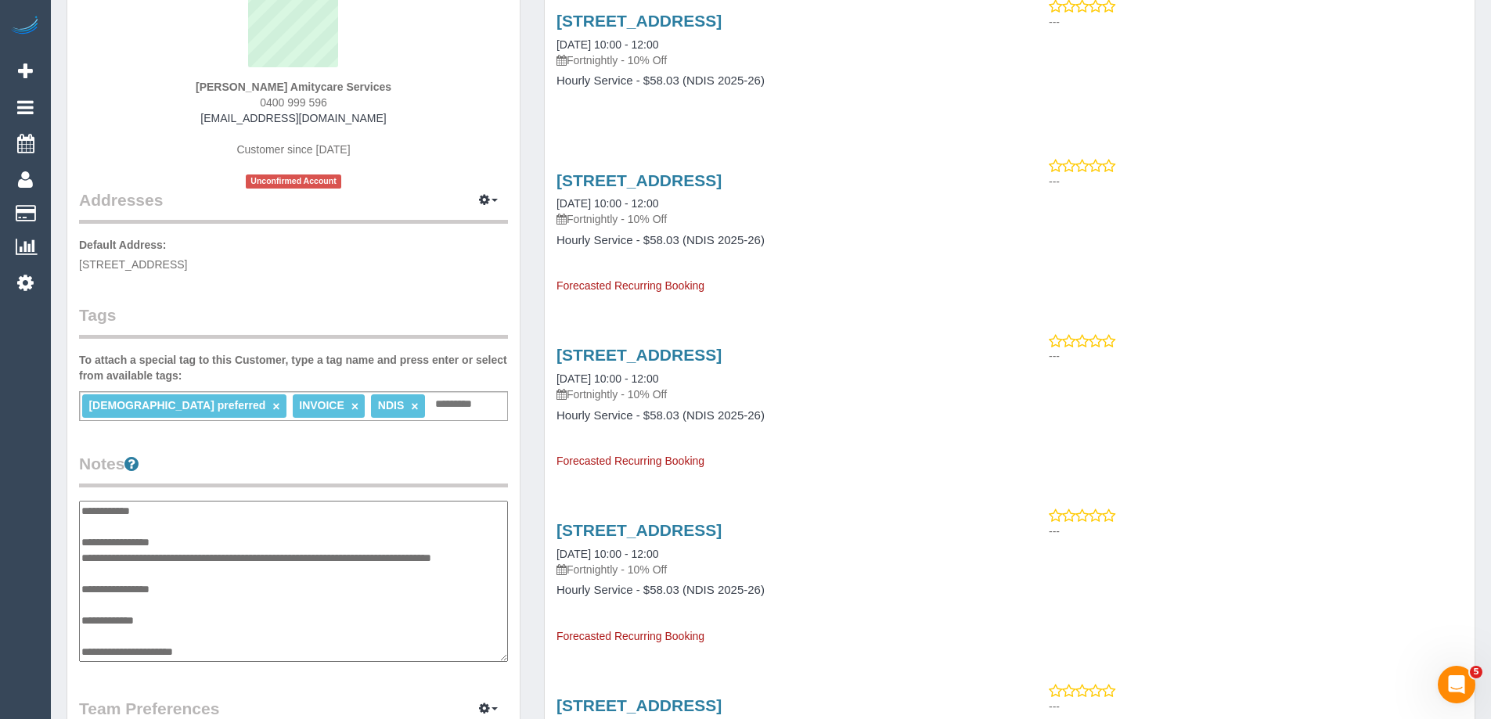
scroll to position [110, 0]
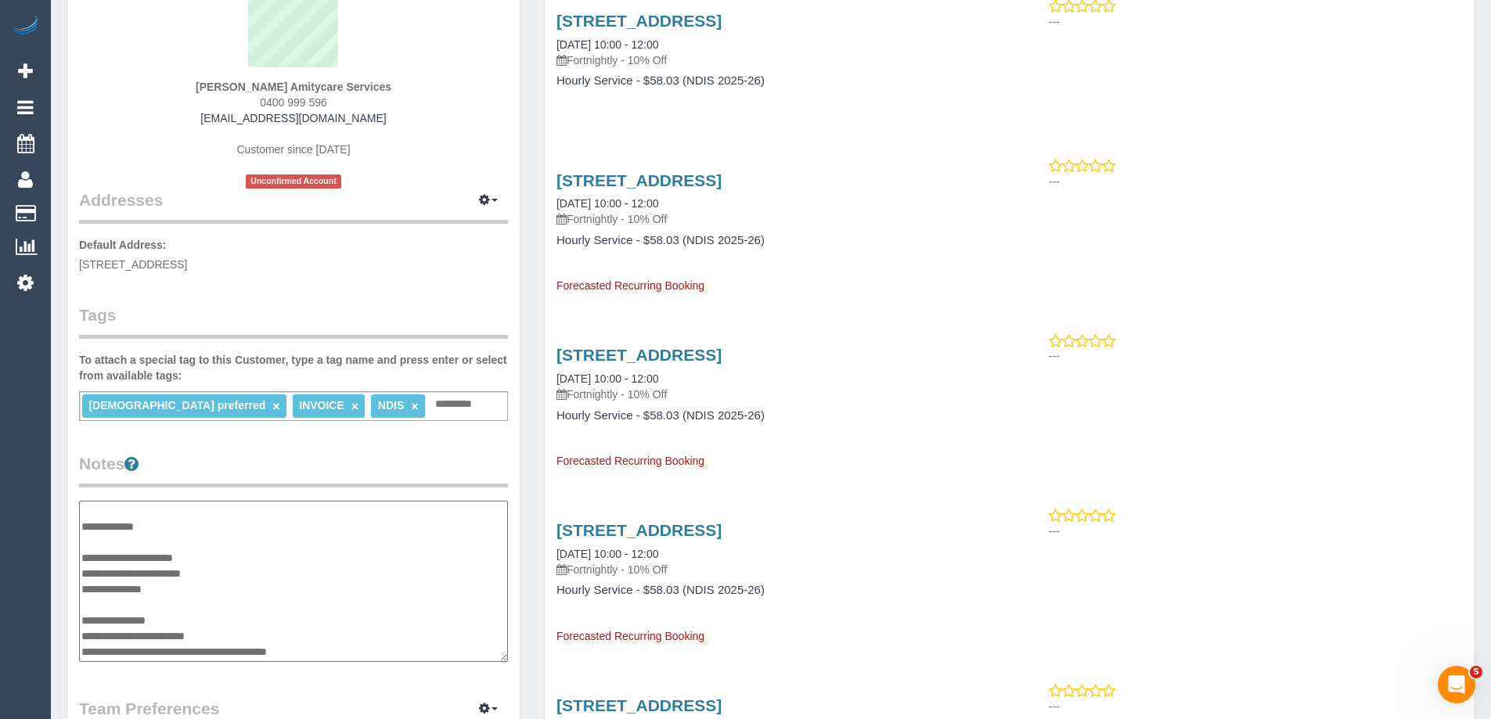
click at [195, 531] on textarea "**********" at bounding box center [293, 581] width 429 height 161
drag, startPoint x: 113, startPoint y: 530, endPoint x: 104, endPoint y: 527, distance: 9.7
click at [104, 527] on textarea "**********" at bounding box center [293, 581] width 429 height 161
click at [185, 533] on textarea "**********" at bounding box center [293, 581] width 429 height 161
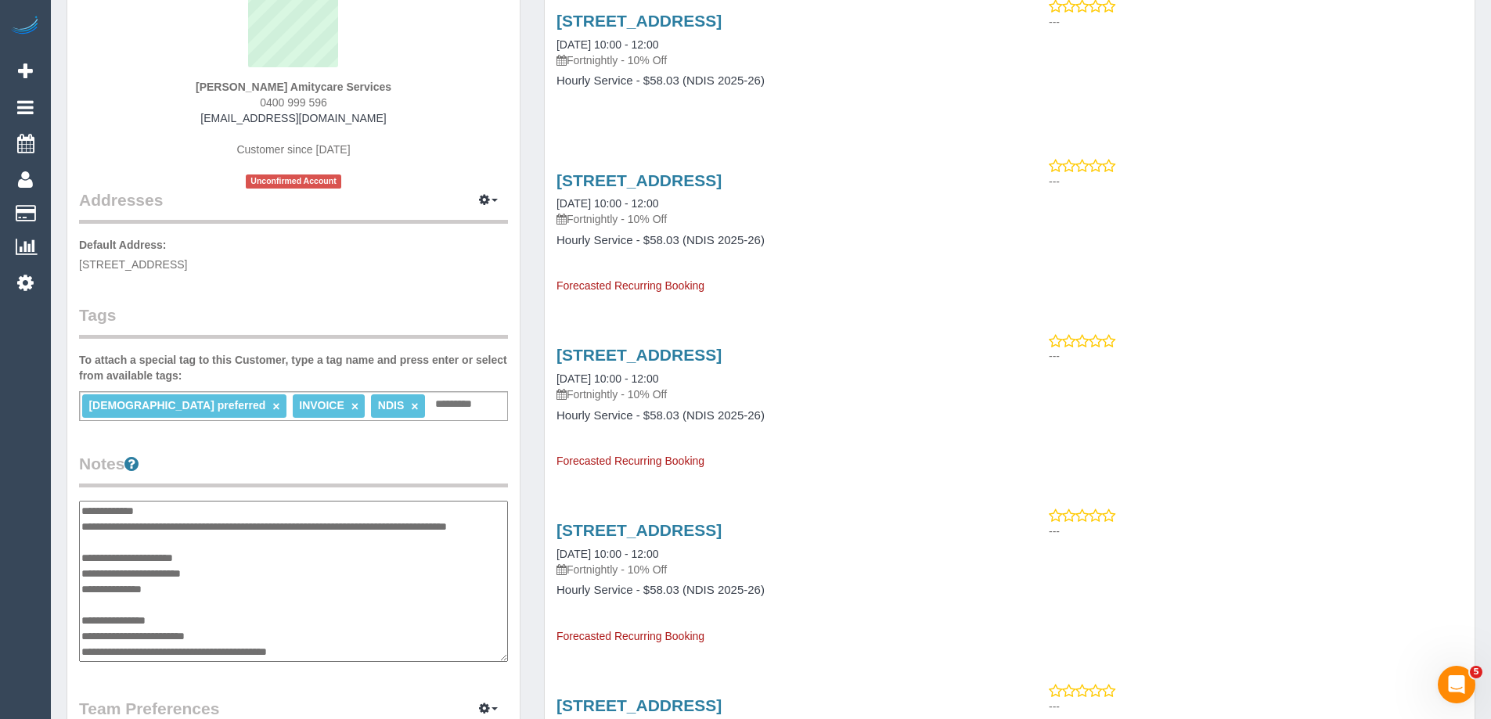
click at [108, 528] on textarea "**********" at bounding box center [293, 581] width 429 height 161
click at [141, 527] on textarea "**********" at bounding box center [293, 581] width 429 height 161
type textarea "**********"
click at [524, 466] on div "Customer Info Edit Contact Info Send Message Email Preferences Special Sales Ta…" at bounding box center [293, 499] width 477 height 1196
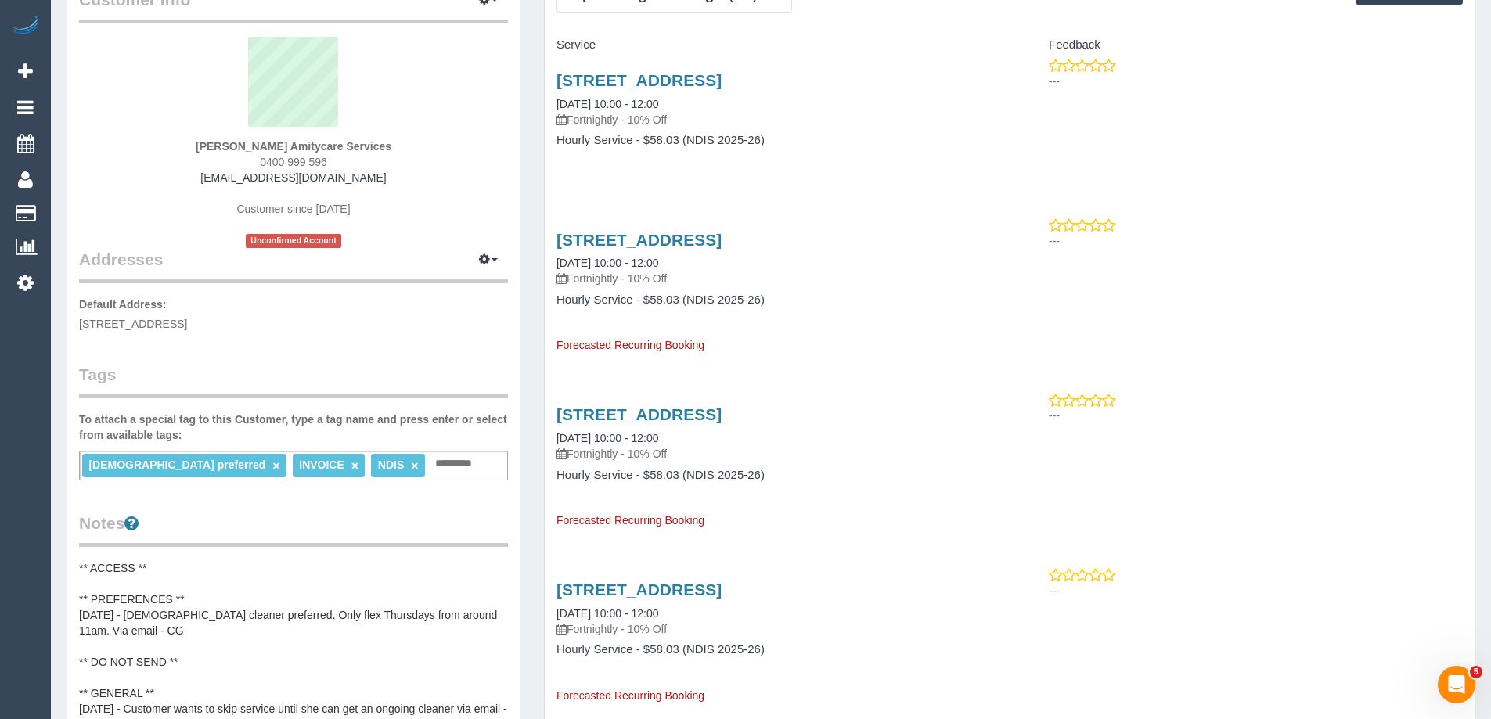
scroll to position [0, 0]
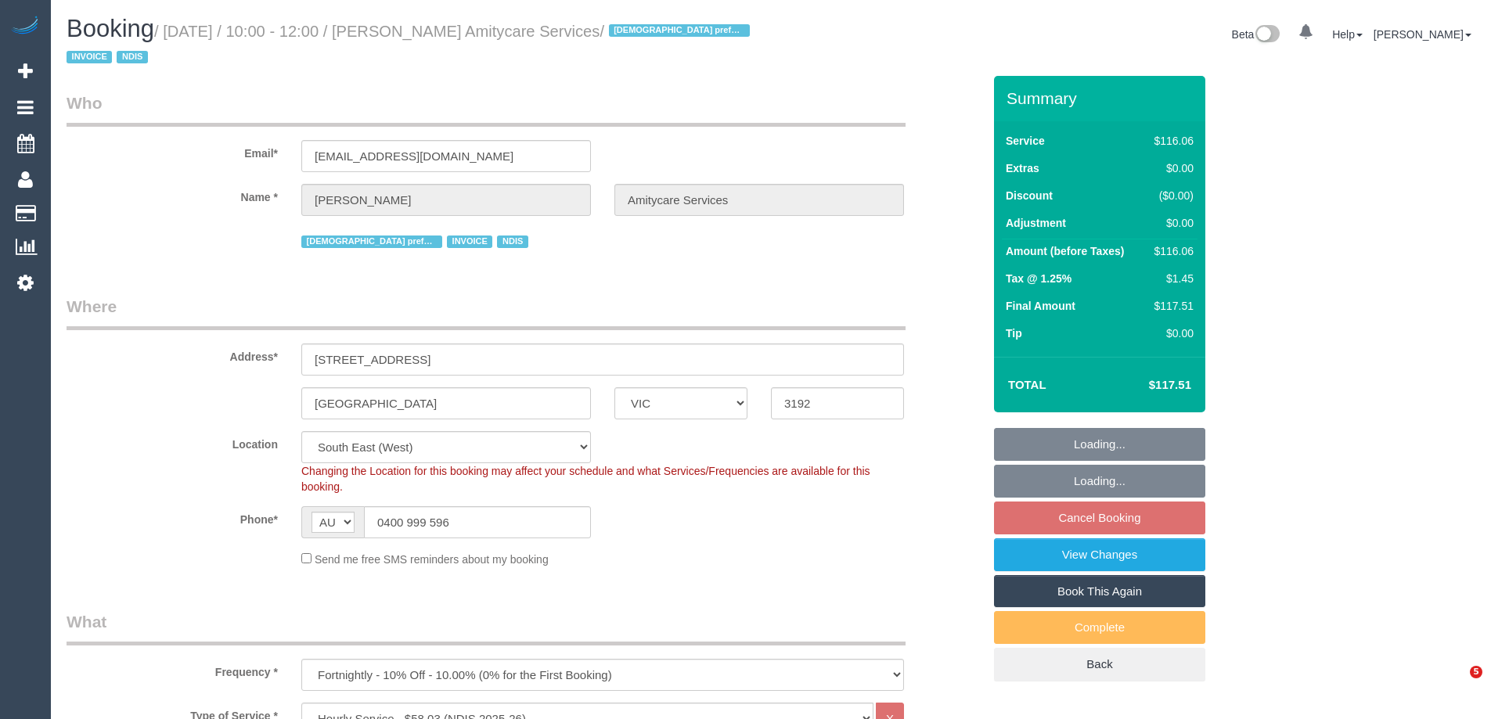
select select "VIC"
select select "number:27"
select select "number:14"
select select "number:19"
select select "number:24"
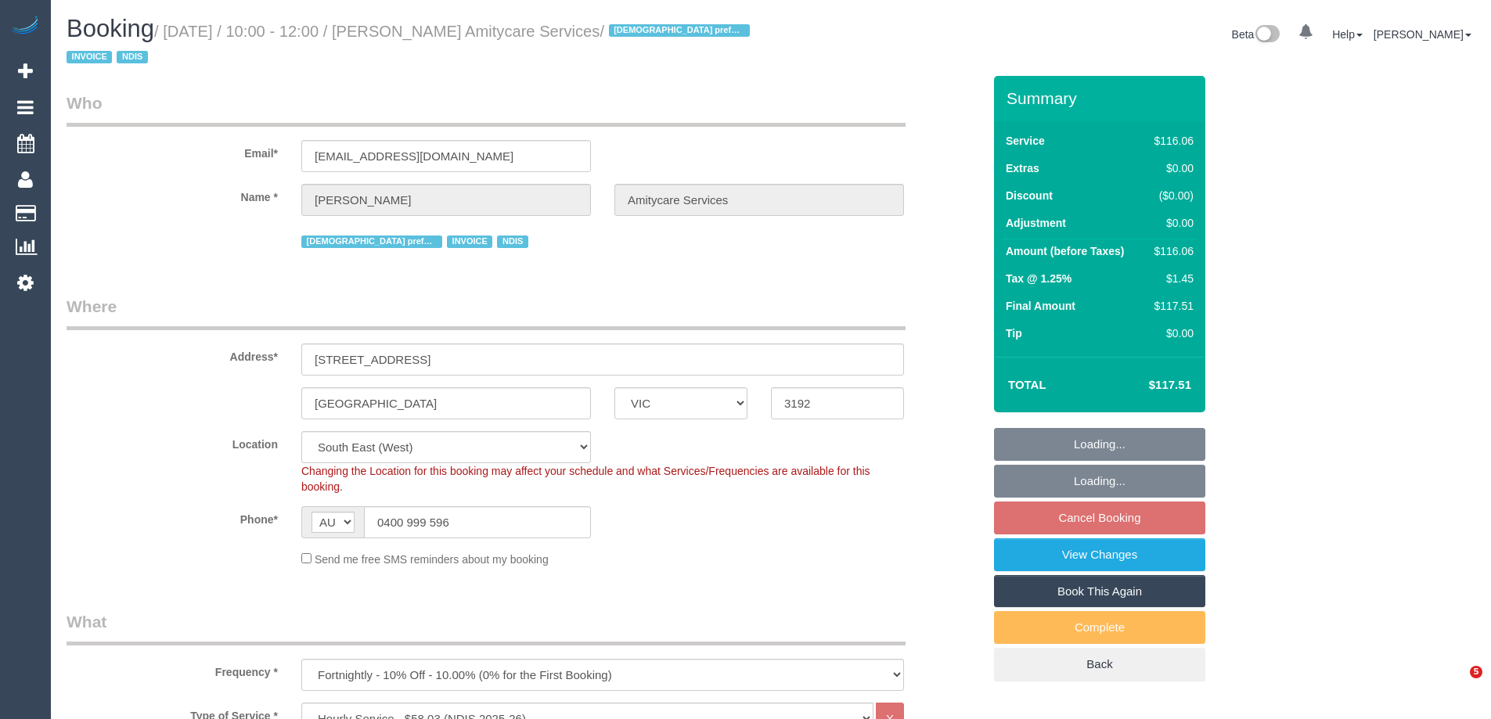
select select "number:35"
select select "spot3"
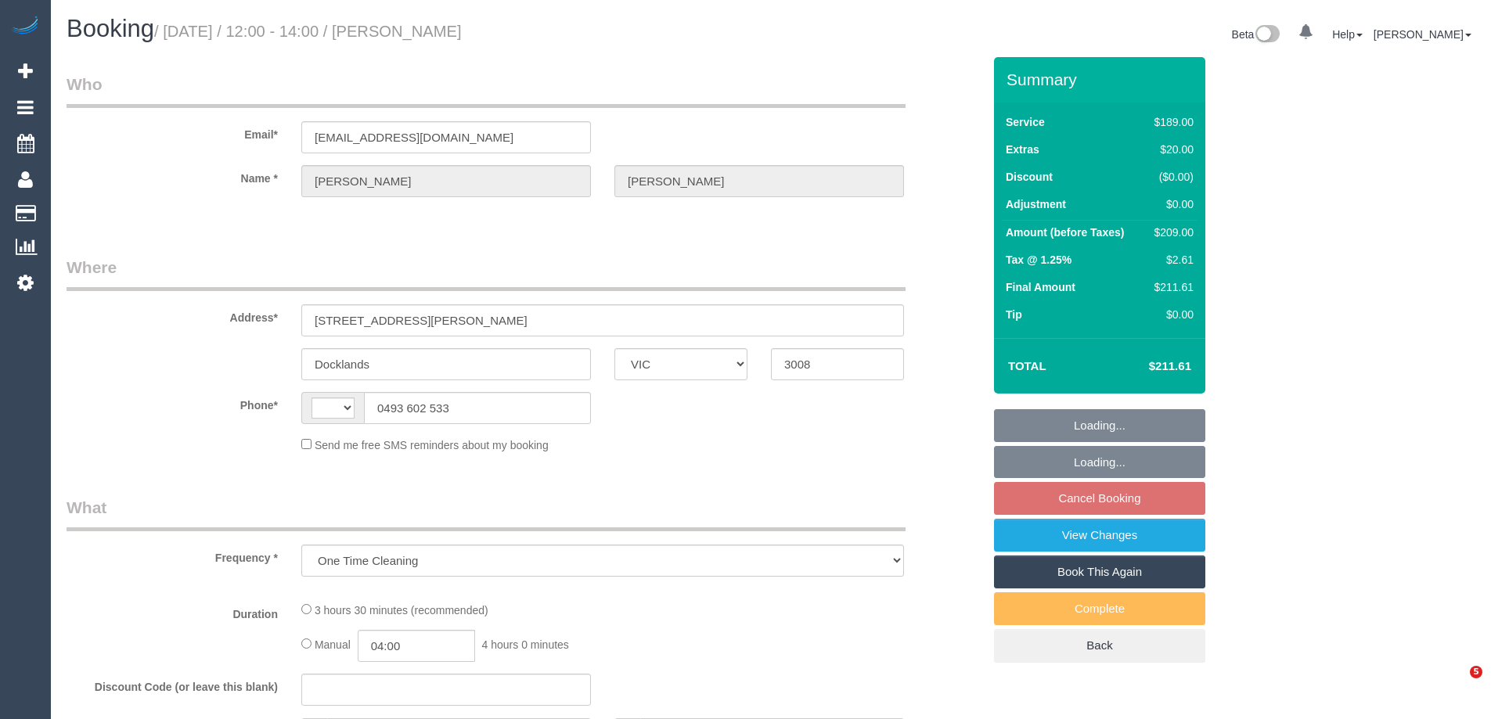
select select "VIC"
select select "string:AU"
select select "string:stripe-pm_1OvSXU2GScqysDRVdpivaOyO"
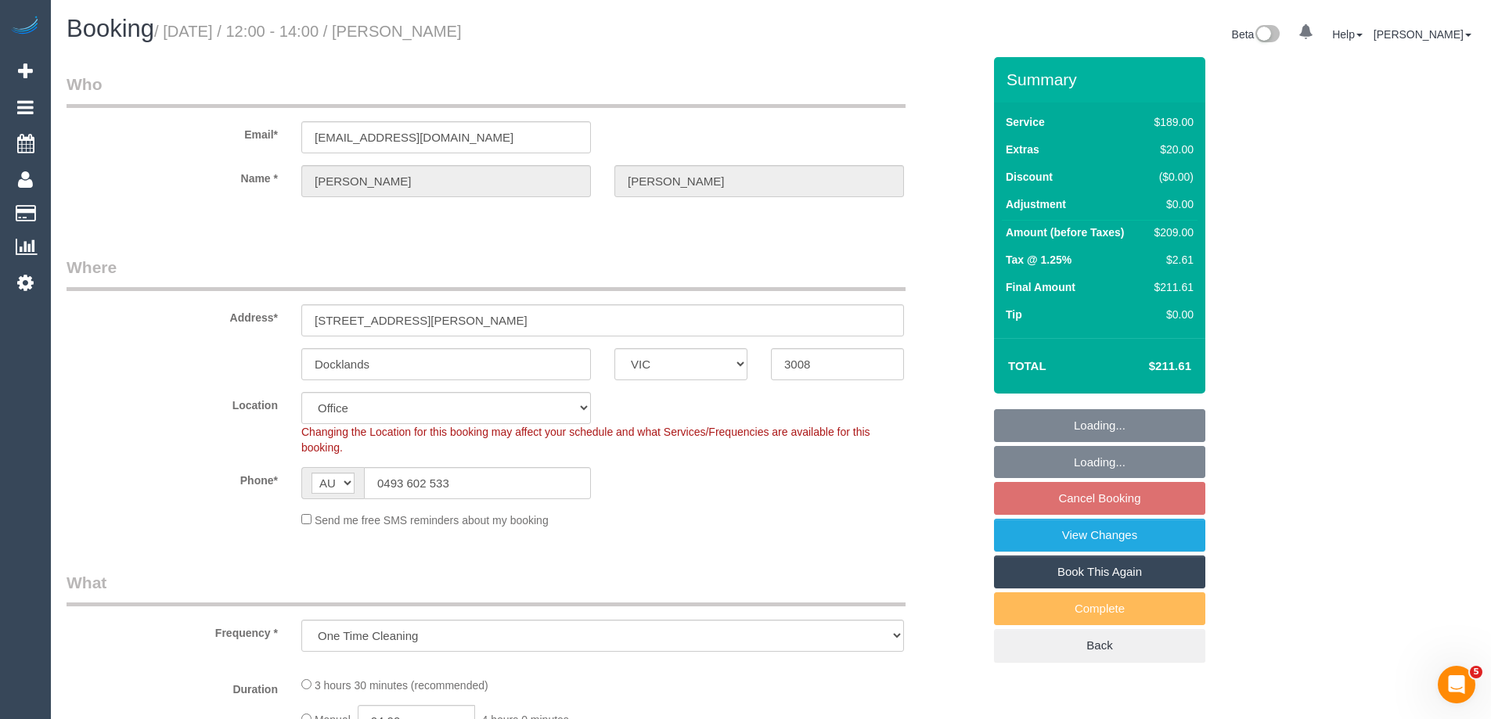
select select "object:1873"
select select "number:27"
select select "number:14"
select select "number:20"
select select "number:25"
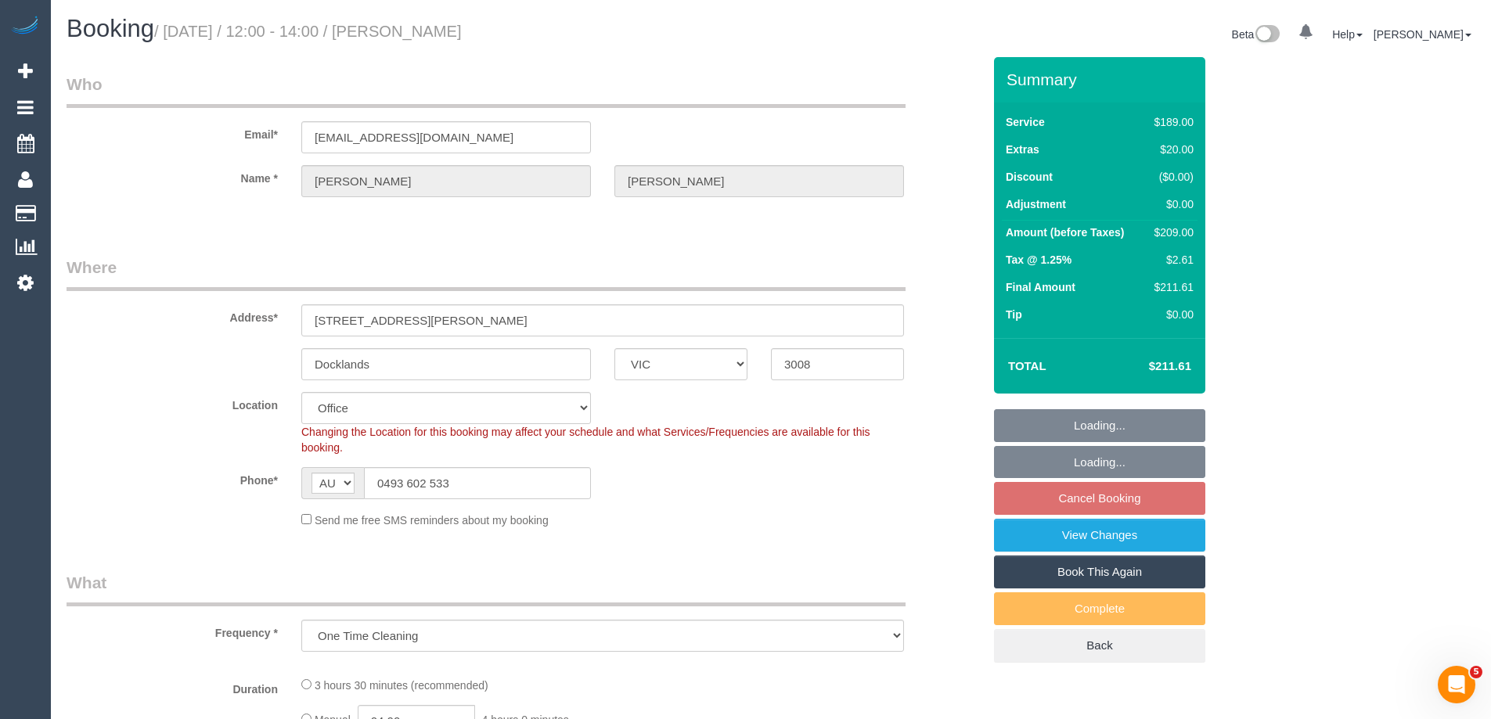
select select "number:34"
select select "number:12"
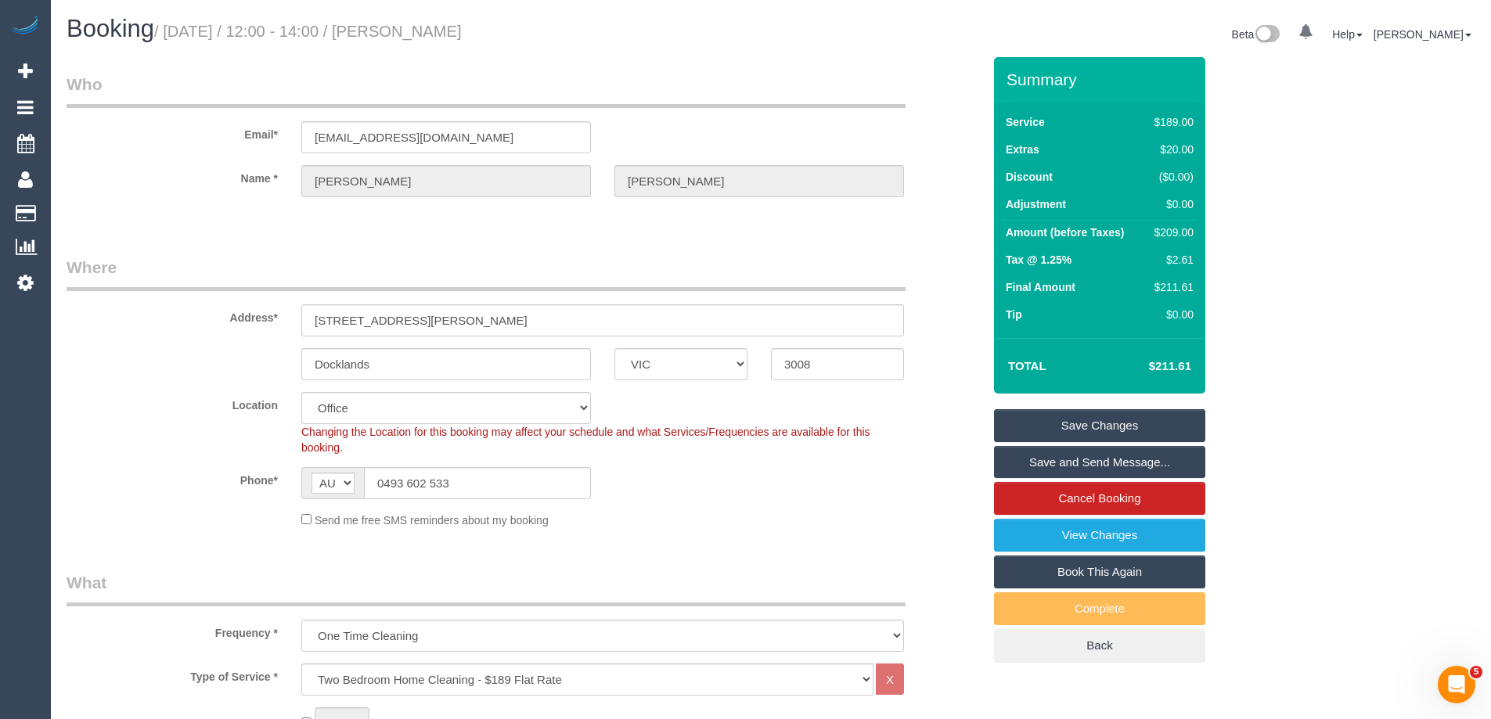
click at [414, 31] on h1 "Booking / [DATE] / 12:00 - 14:00 / [PERSON_NAME]" at bounding box center [413, 29] width 693 height 27
click at [1185, 240] on div "$209.00" at bounding box center [1170, 233] width 45 height 16
click at [1184, 239] on div "$209.00" at bounding box center [1170, 233] width 45 height 16
copy div "209.00"
click at [1272, 239] on div "Summary Service $189.00 Extras $20.00 Discount ($0.00) Adjustment $0.00 Amount …" at bounding box center [1158, 375] width 352 height 637
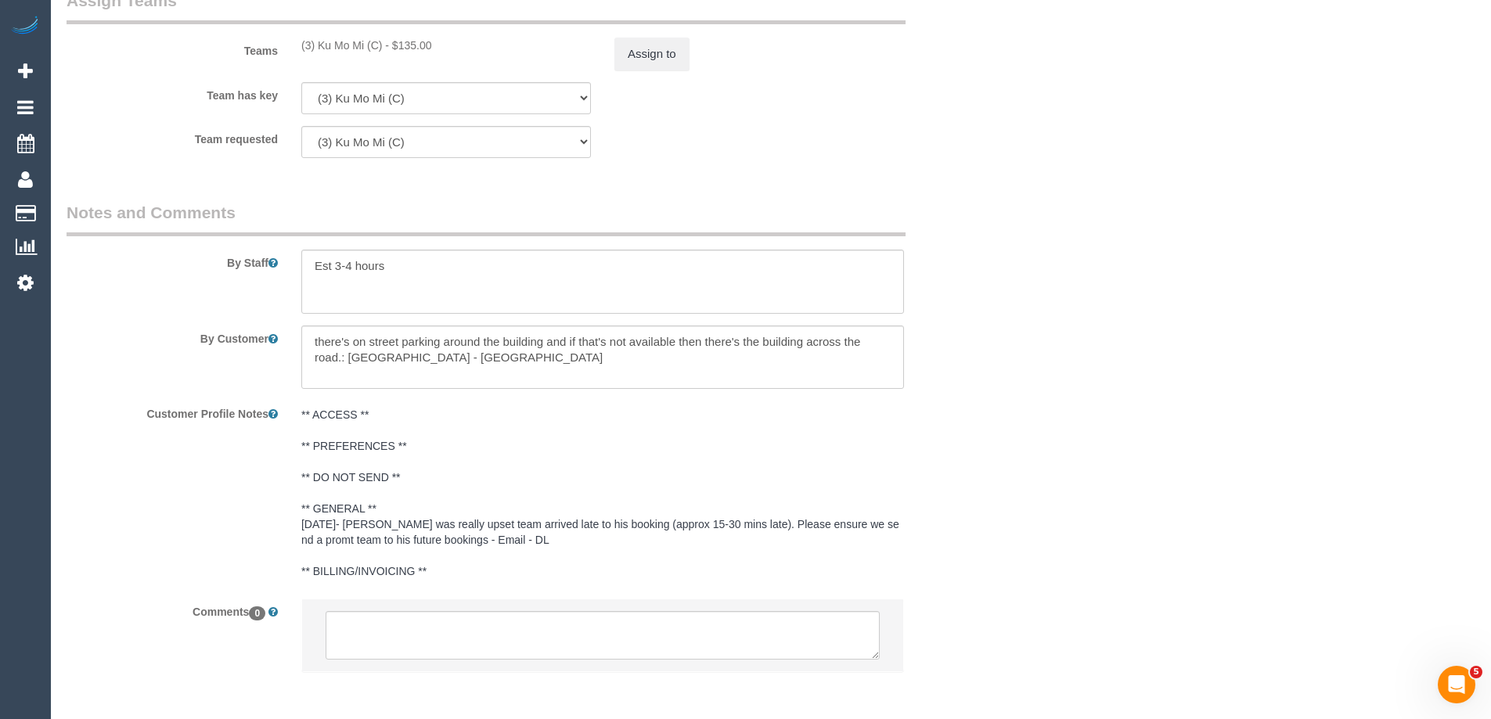
scroll to position [2536, 0]
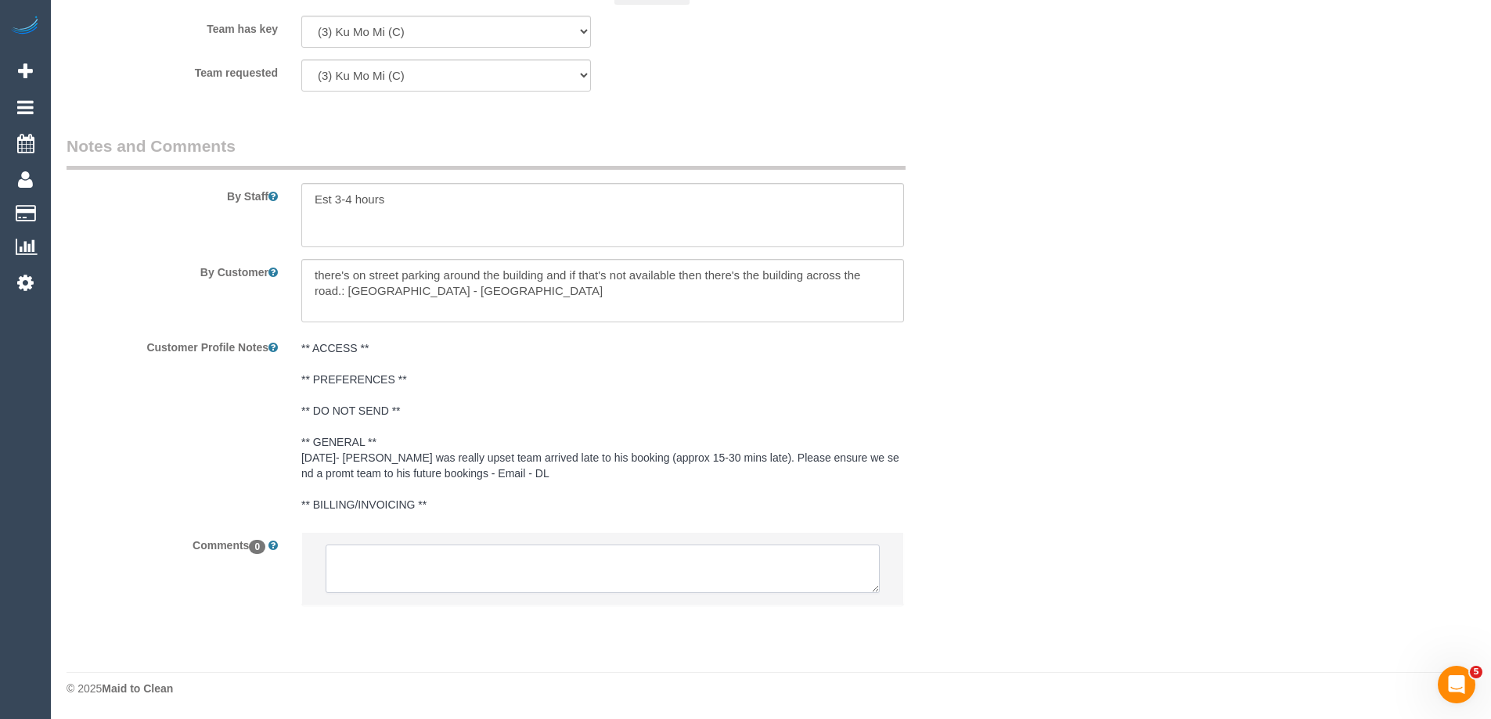
click at [406, 561] on textarea at bounding box center [603, 569] width 554 height 49
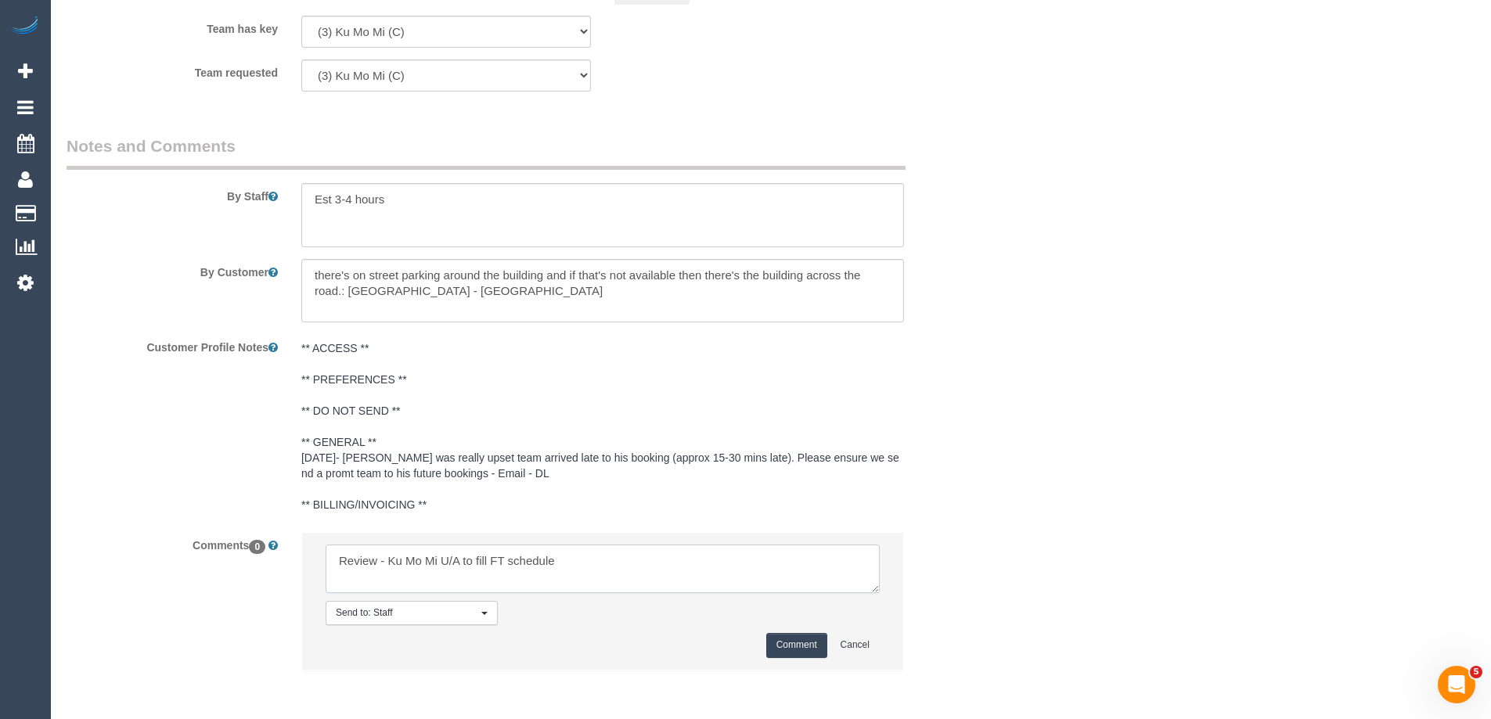
type textarea "Review - Ku Mo Mi U/A to fill FT schedule"
drag, startPoint x: 805, startPoint y: 639, endPoint x: 1006, endPoint y: 481, distance: 255.3
click at [805, 636] on button "Comment" at bounding box center [796, 645] width 61 height 24
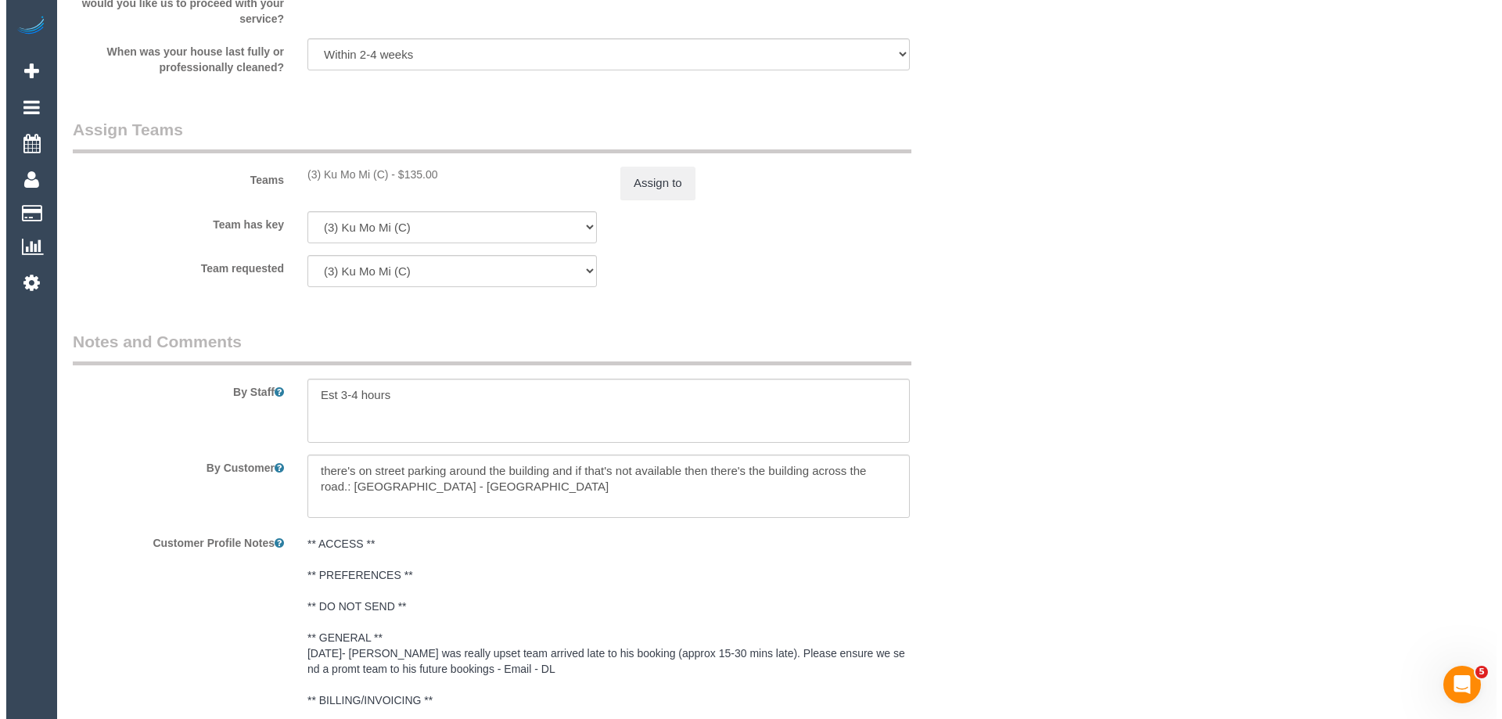
scroll to position [2223, 0]
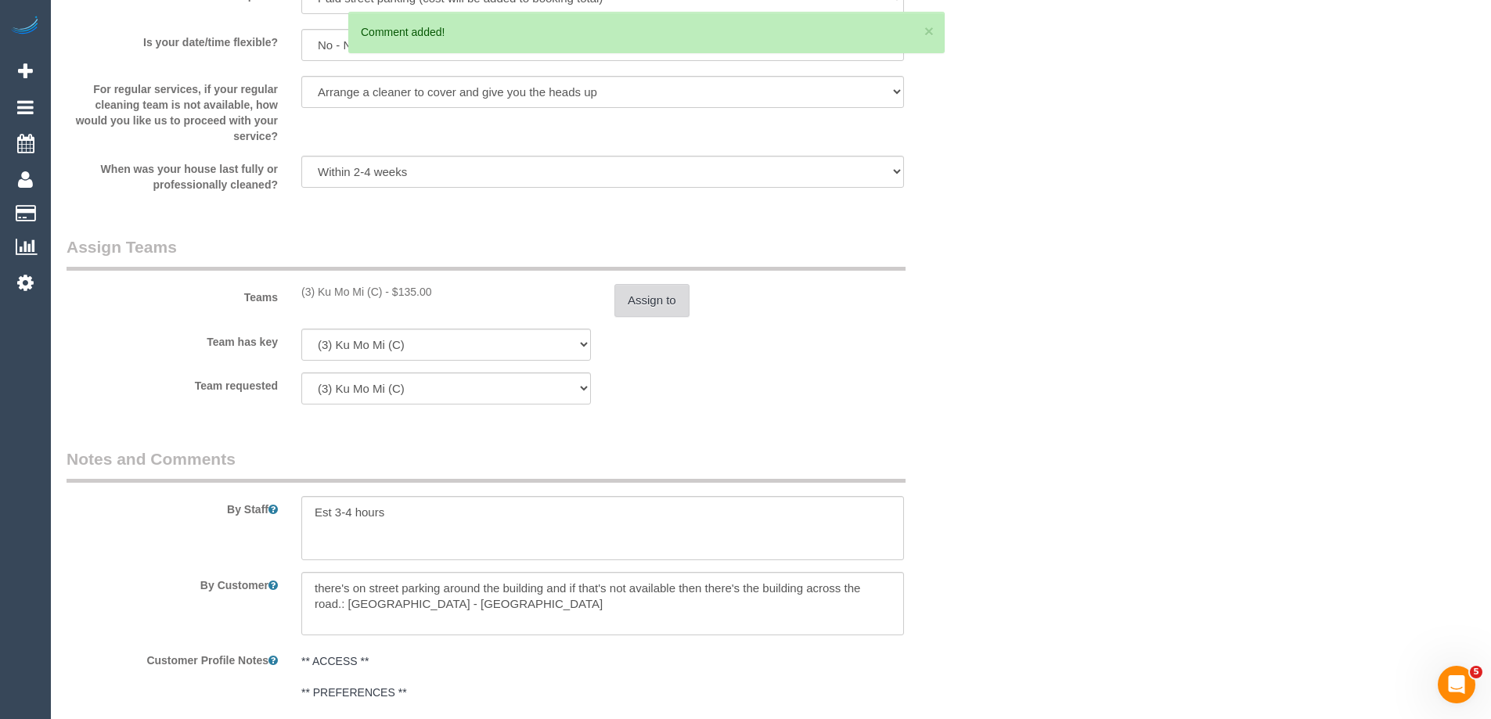
click at [655, 291] on button "Assign to" at bounding box center [651, 300] width 75 height 33
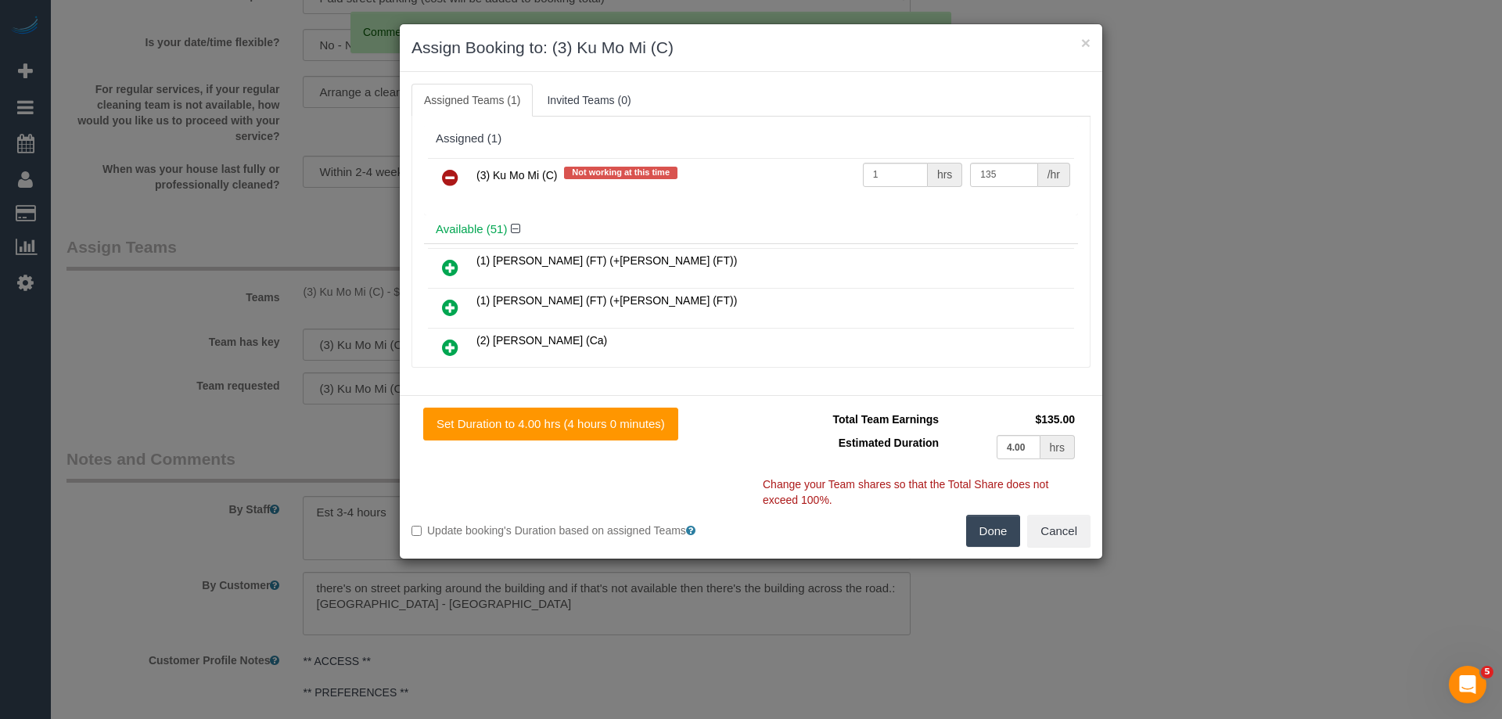
click at [450, 181] on icon at bounding box center [450, 177] width 16 height 19
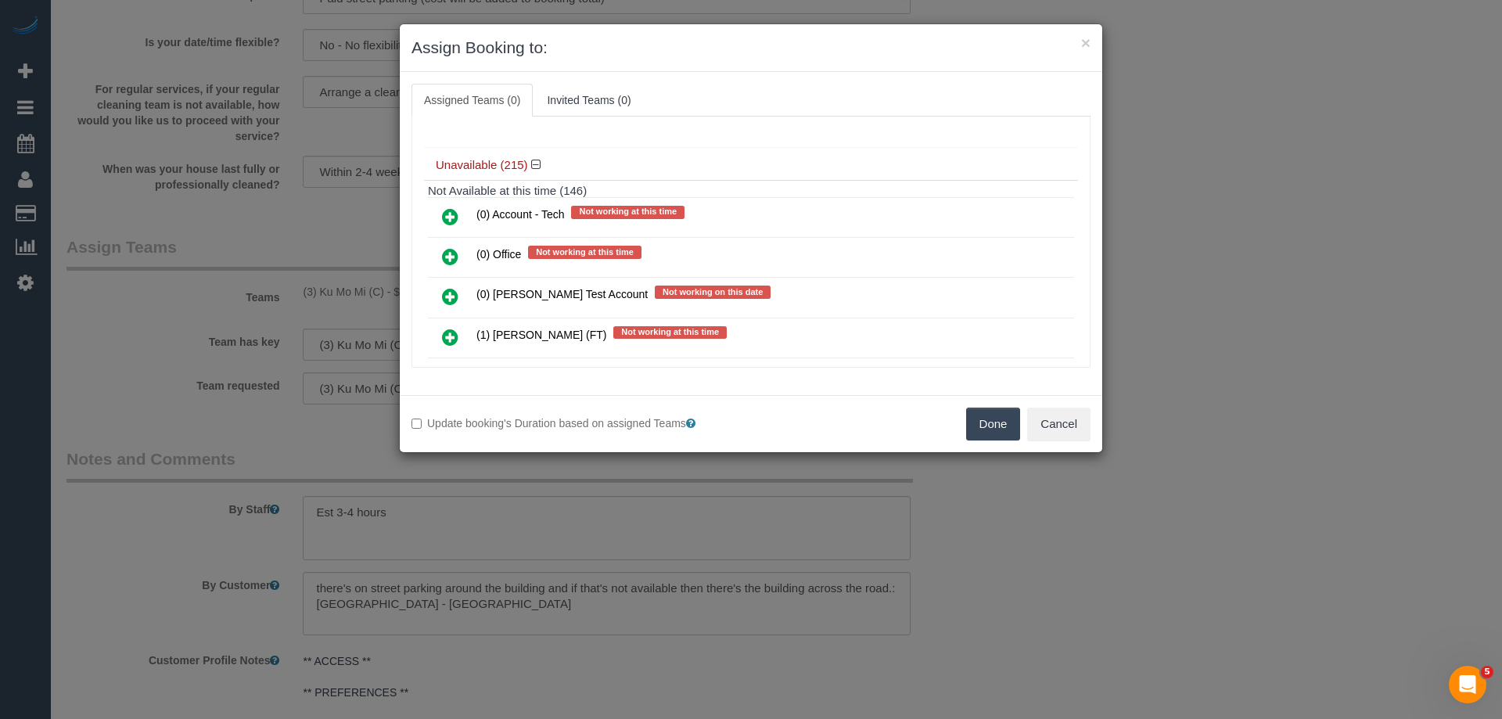
scroll to position [2113, 0]
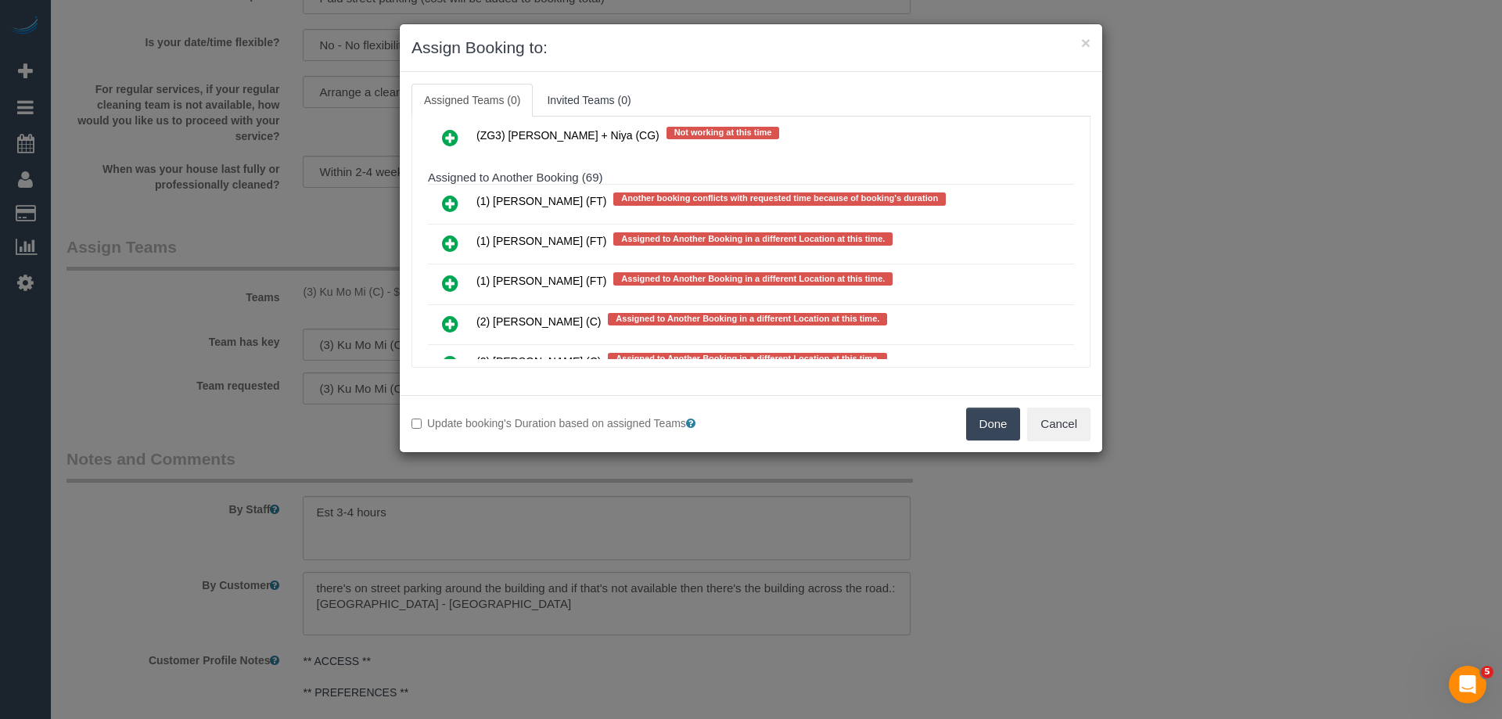
click at [450, 244] on icon at bounding box center [450, 243] width 16 height 19
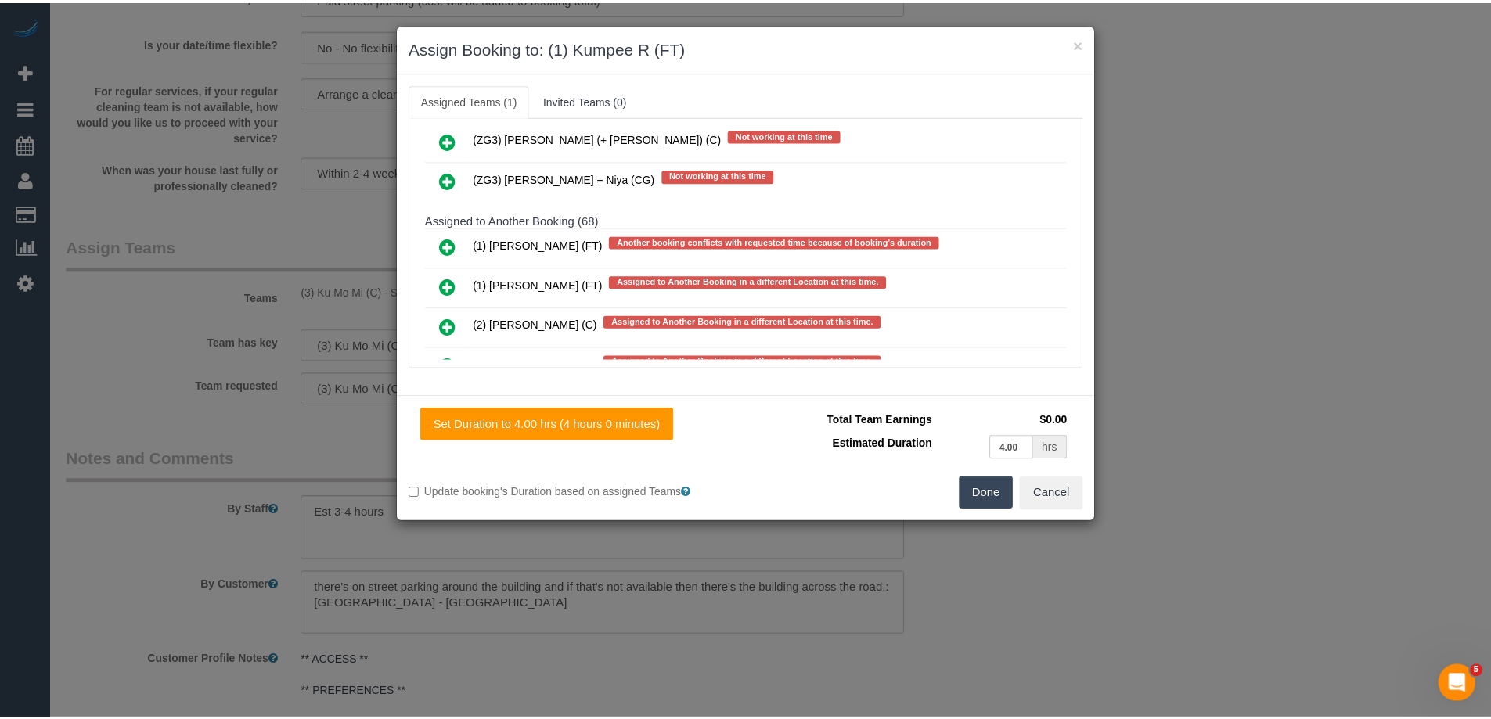
scroll to position [8048, 0]
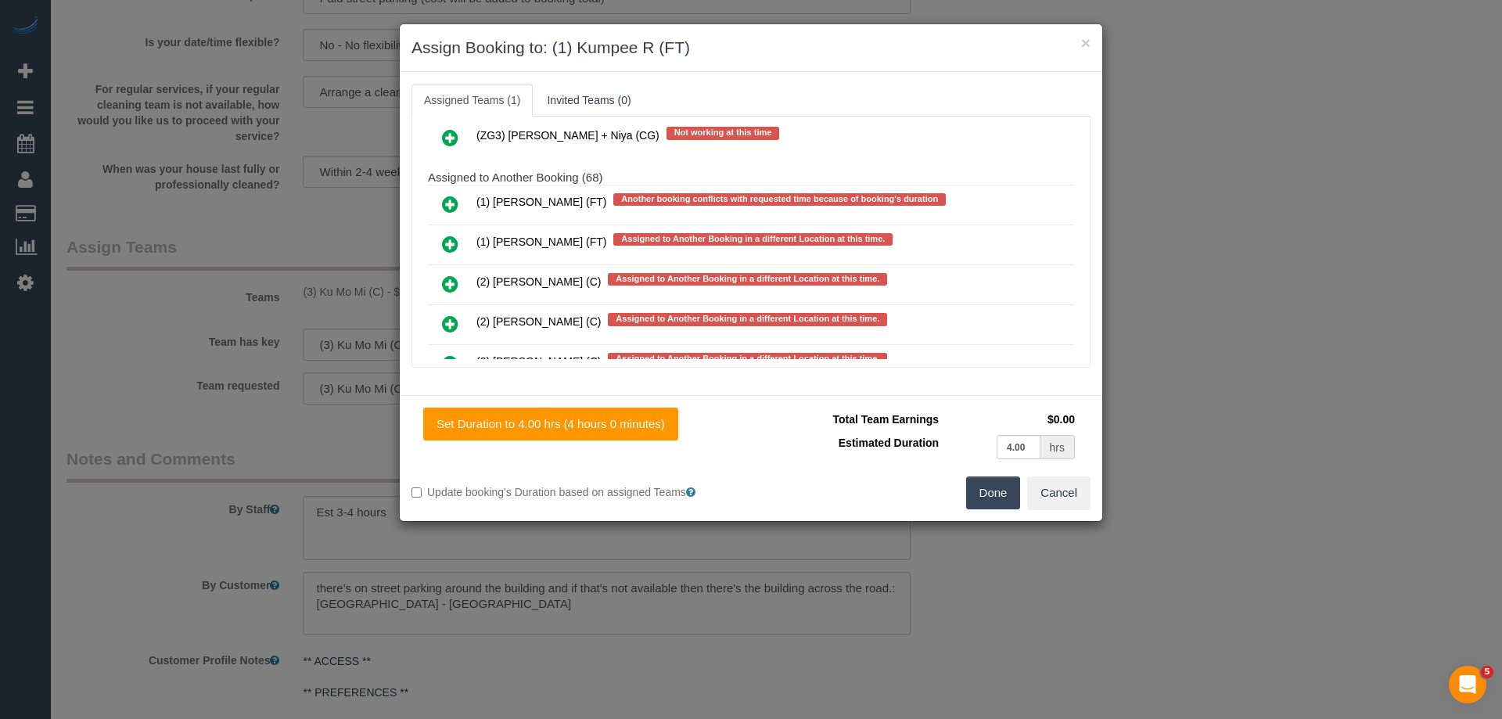
click at [997, 480] on button "Done" at bounding box center [993, 493] width 55 height 33
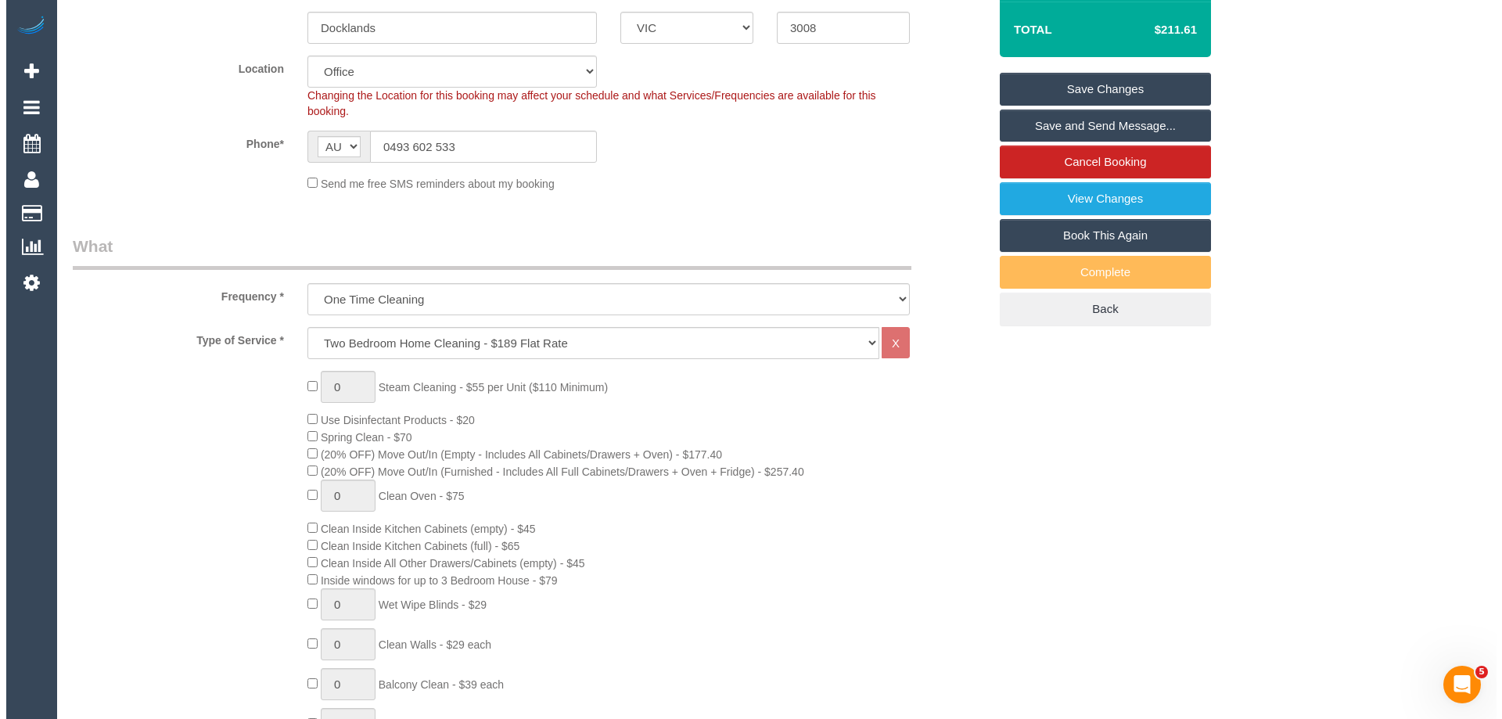
scroll to position [0, 0]
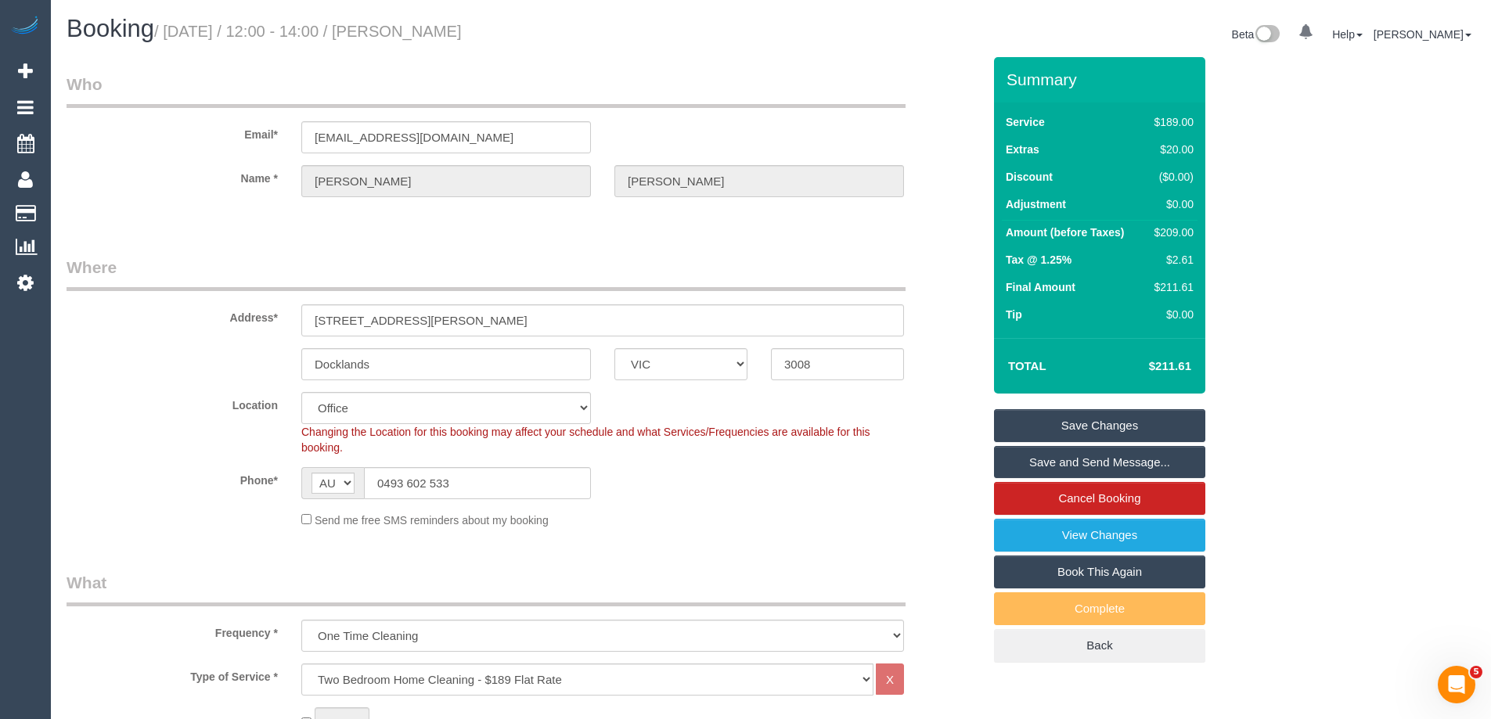
click at [1056, 419] on link "Save Changes" at bounding box center [1099, 425] width 211 height 33
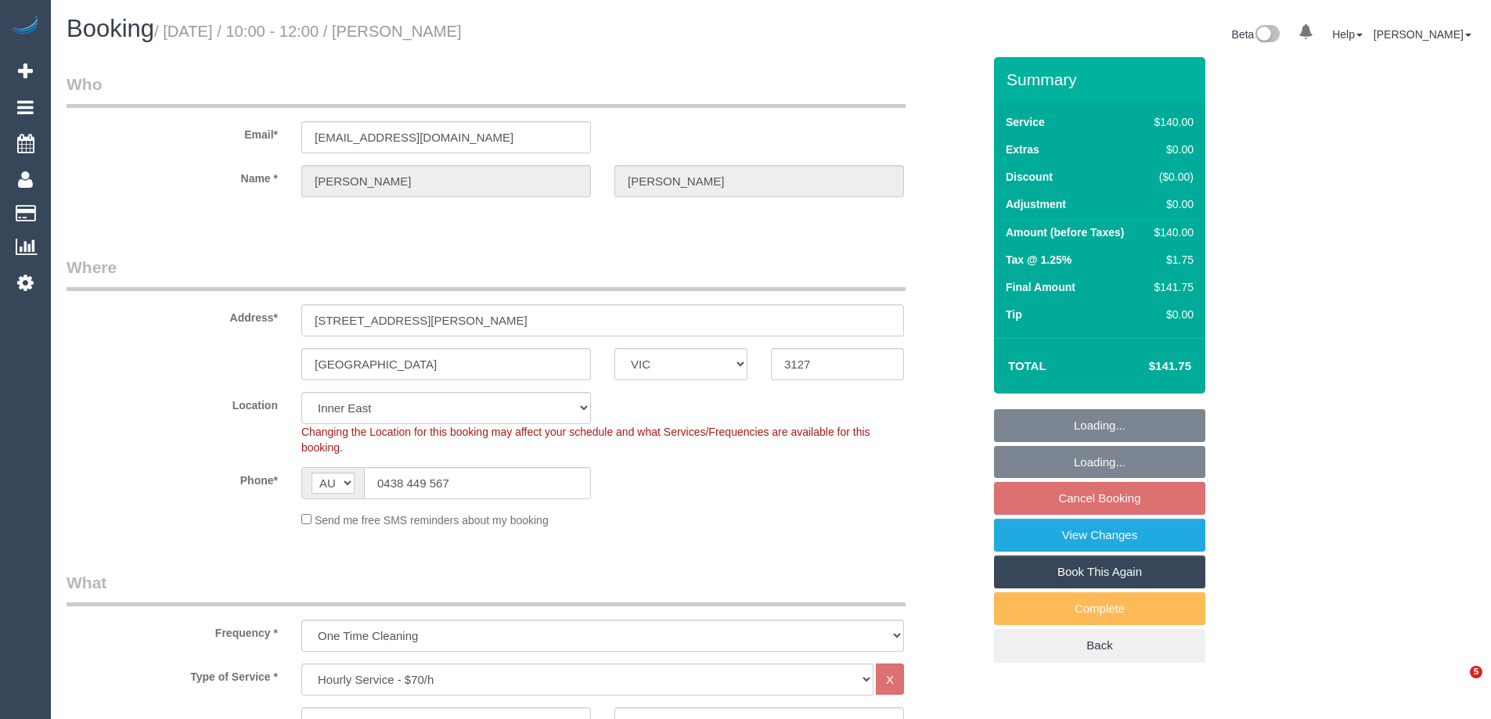
select select "VIC"
select select "number:30"
select select "number:14"
select select "number:19"
select select "number:24"
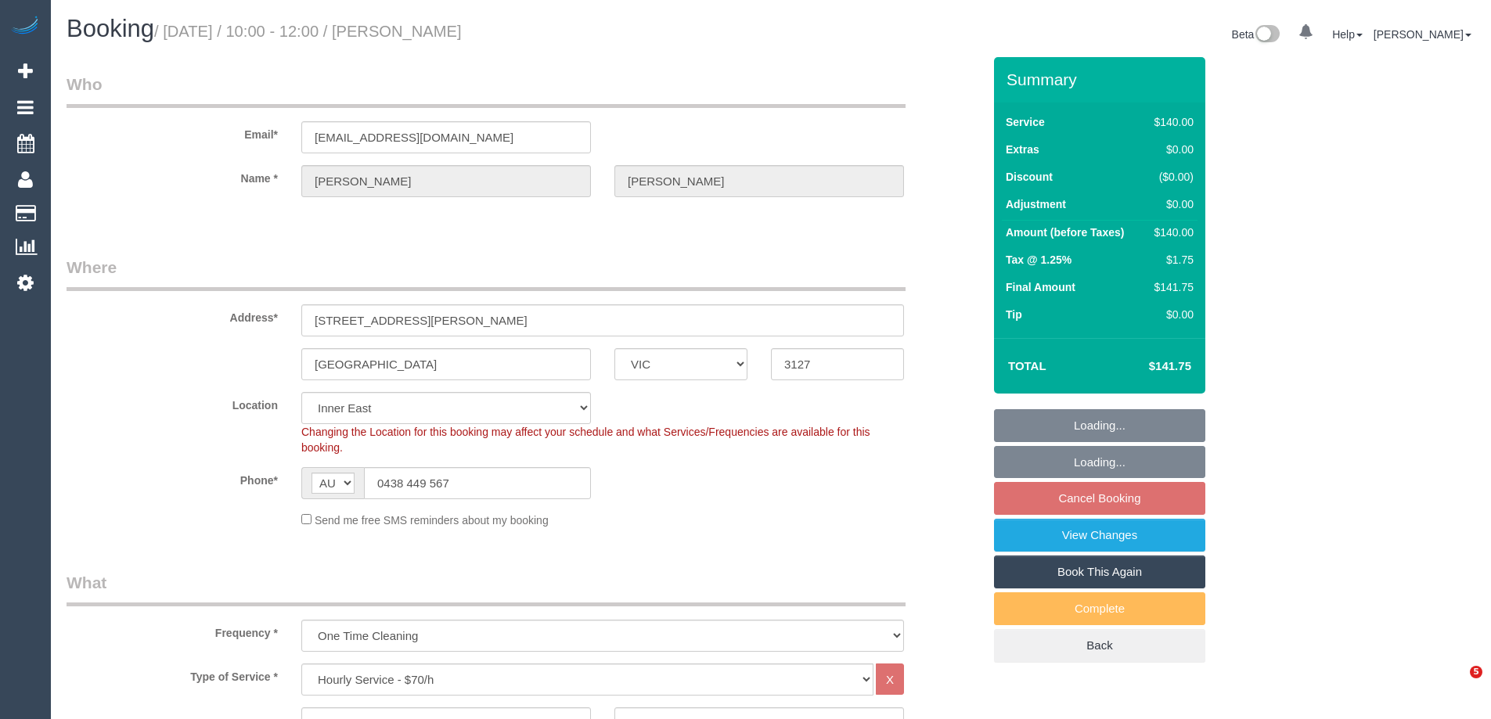
select select "number:12"
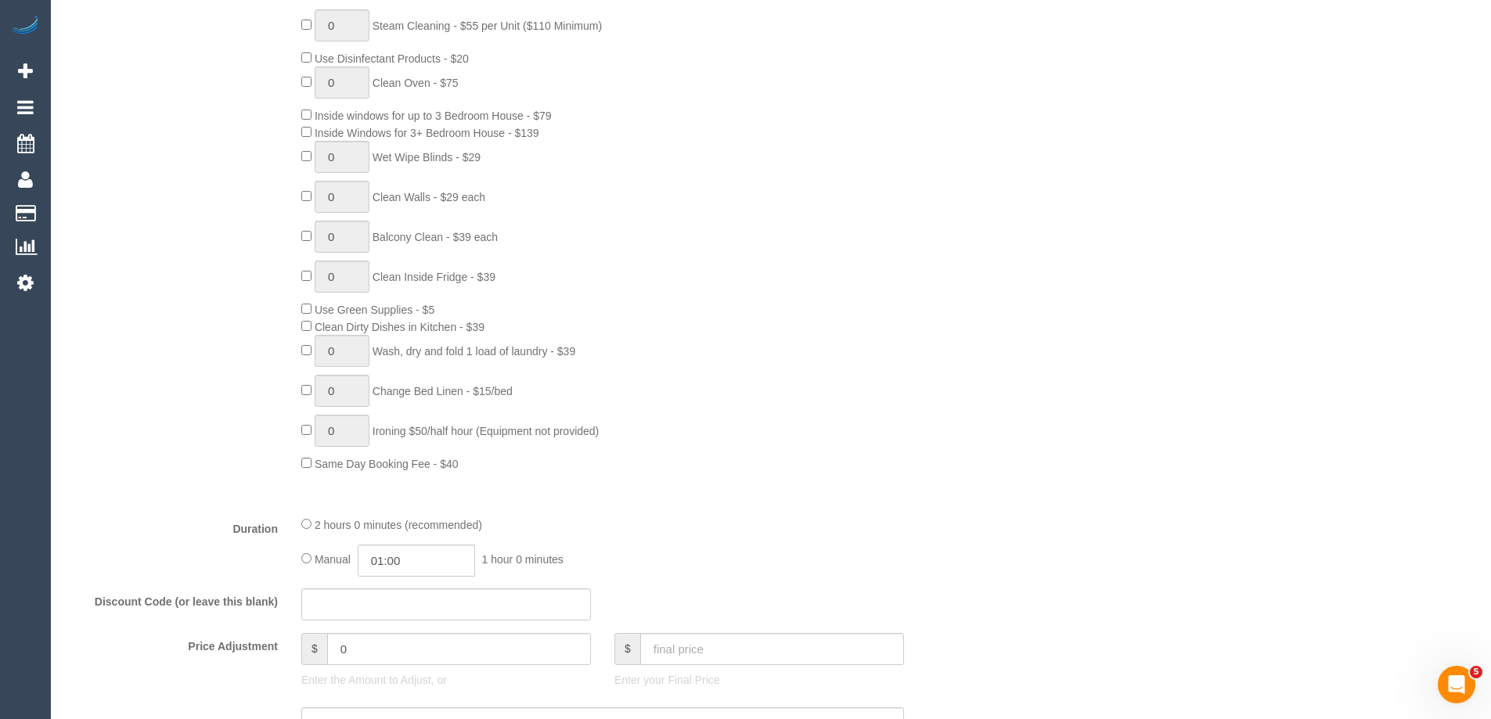
scroll to position [272, 0]
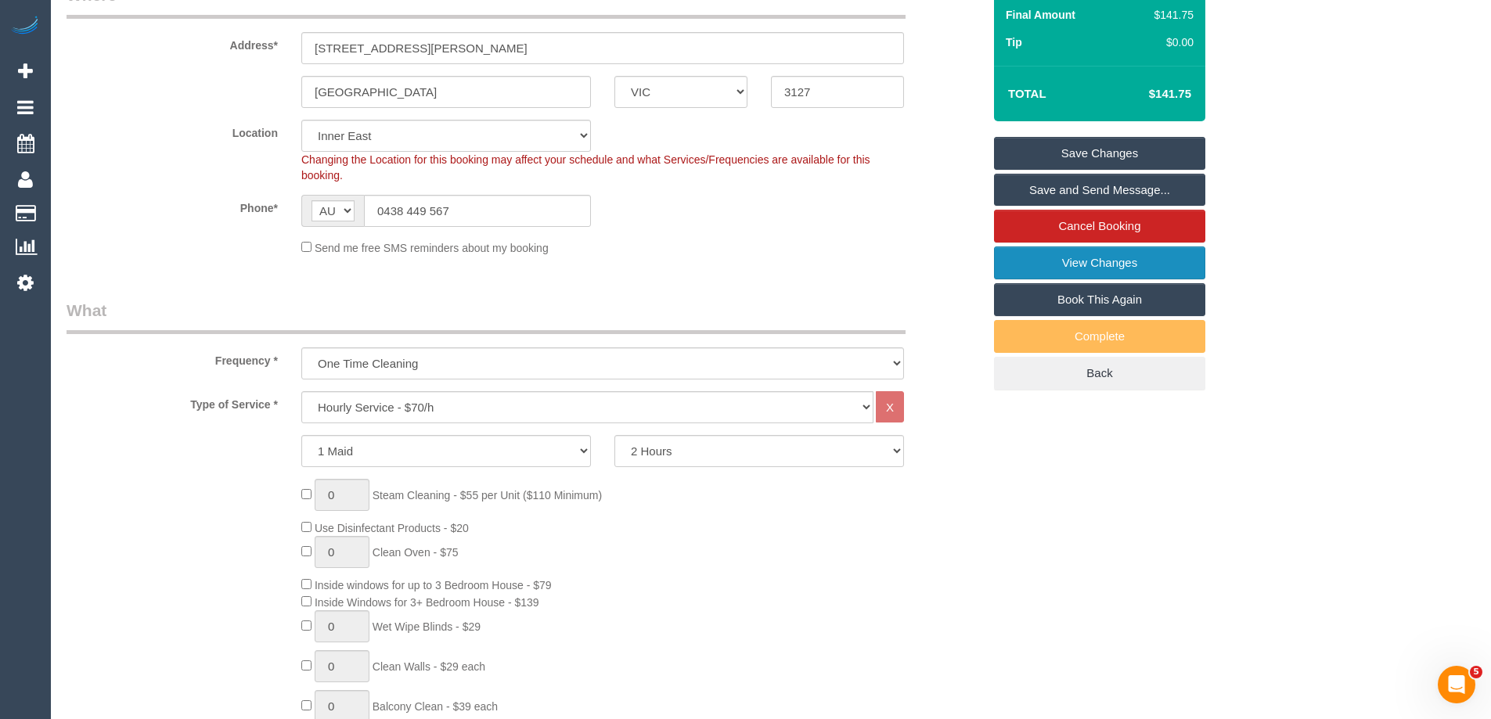
click at [1149, 260] on link "View Changes" at bounding box center [1099, 262] width 211 height 33
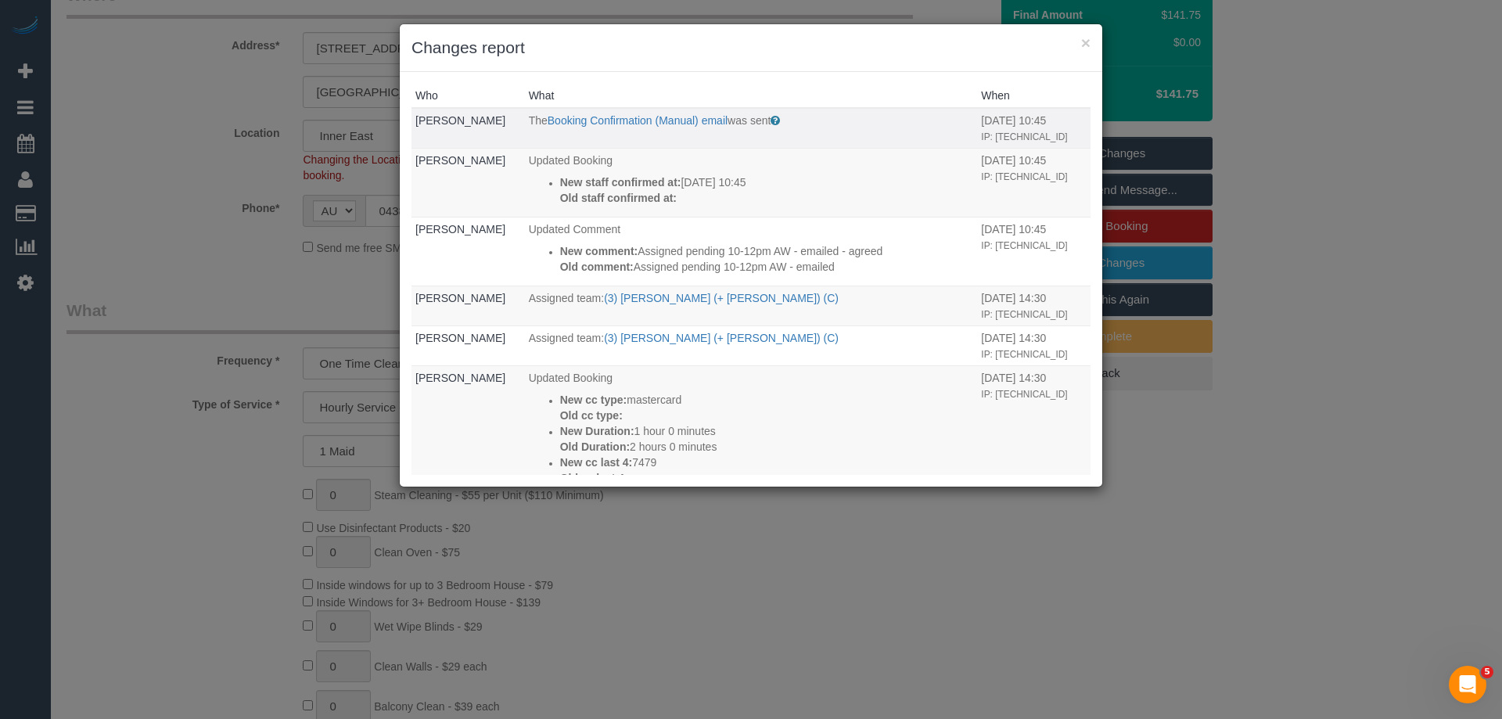
click at [898, 113] on p "The Booking Confirmation (Manual) email was sent" at bounding box center [751, 121] width 445 height 16
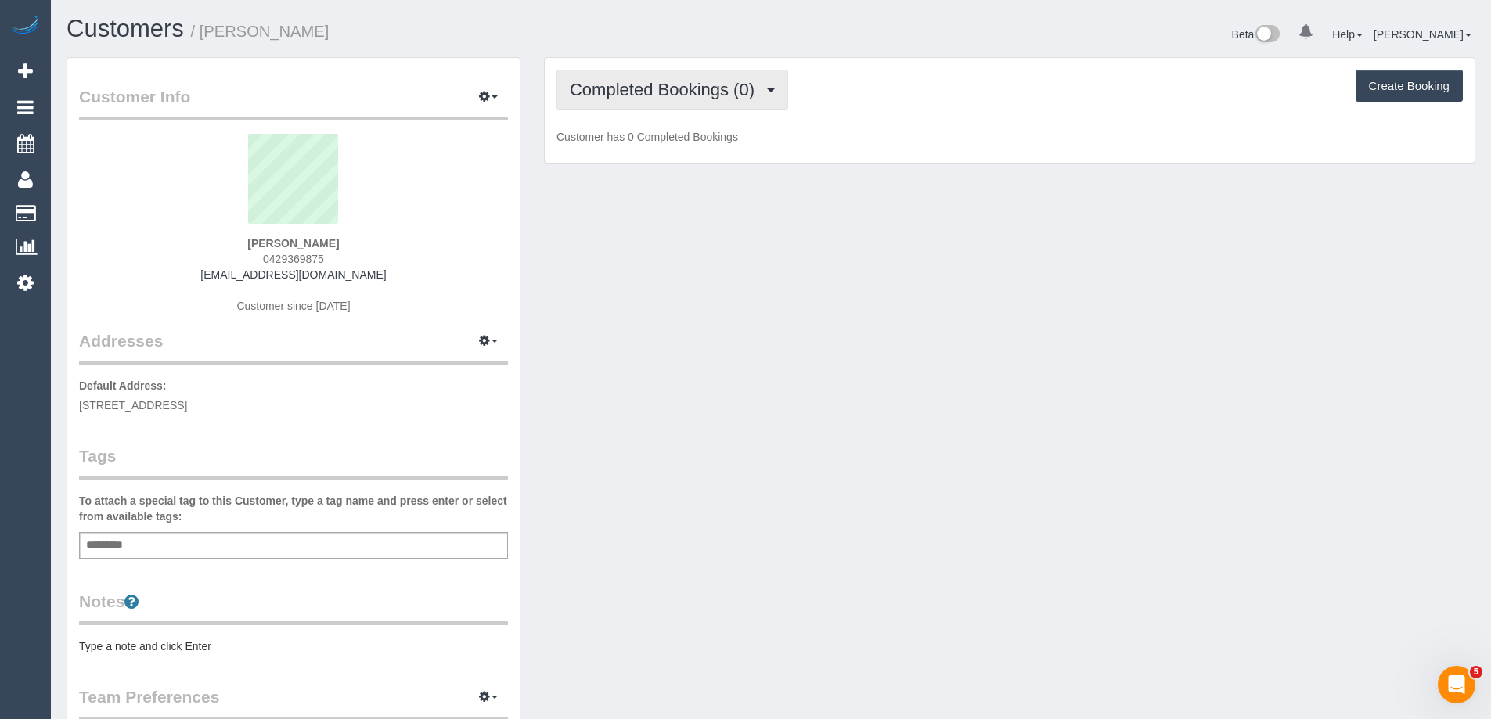
click at [665, 88] on span "Completed Bookings (0)" at bounding box center [666, 90] width 192 height 20
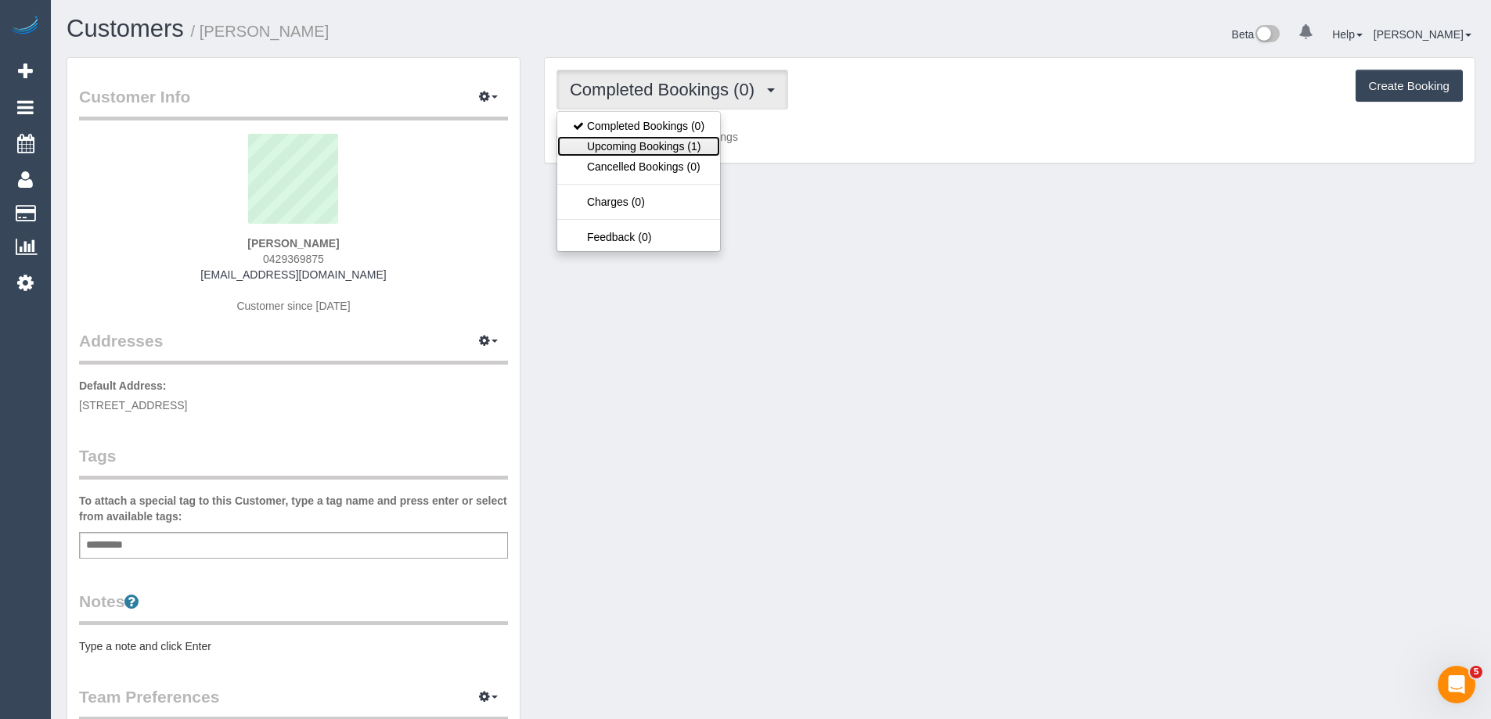
click at [657, 142] on link "Upcoming Bookings (1)" at bounding box center [638, 146] width 163 height 20
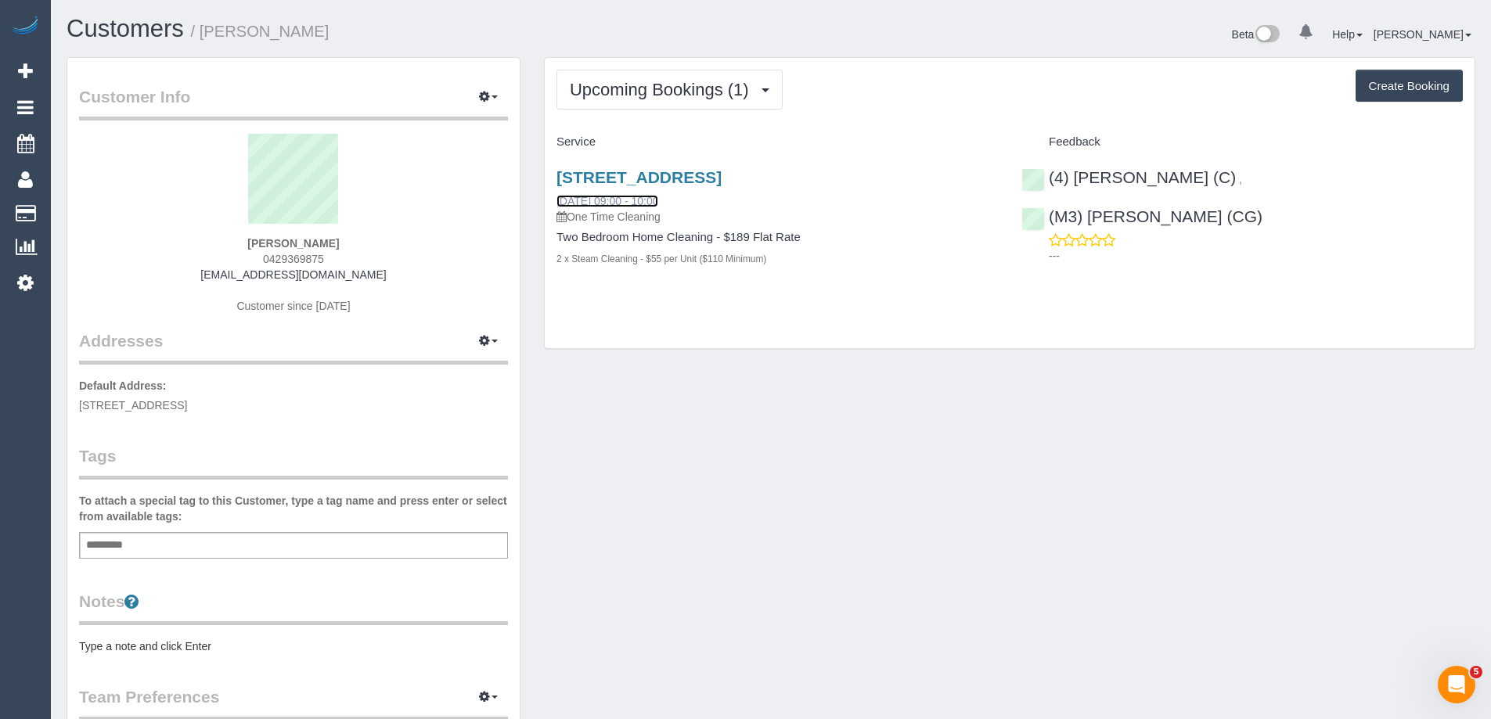
click at [653, 203] on link "02/10/2025 09:00 - 10:00" at bounding box center [607, 201] width 102 height 13
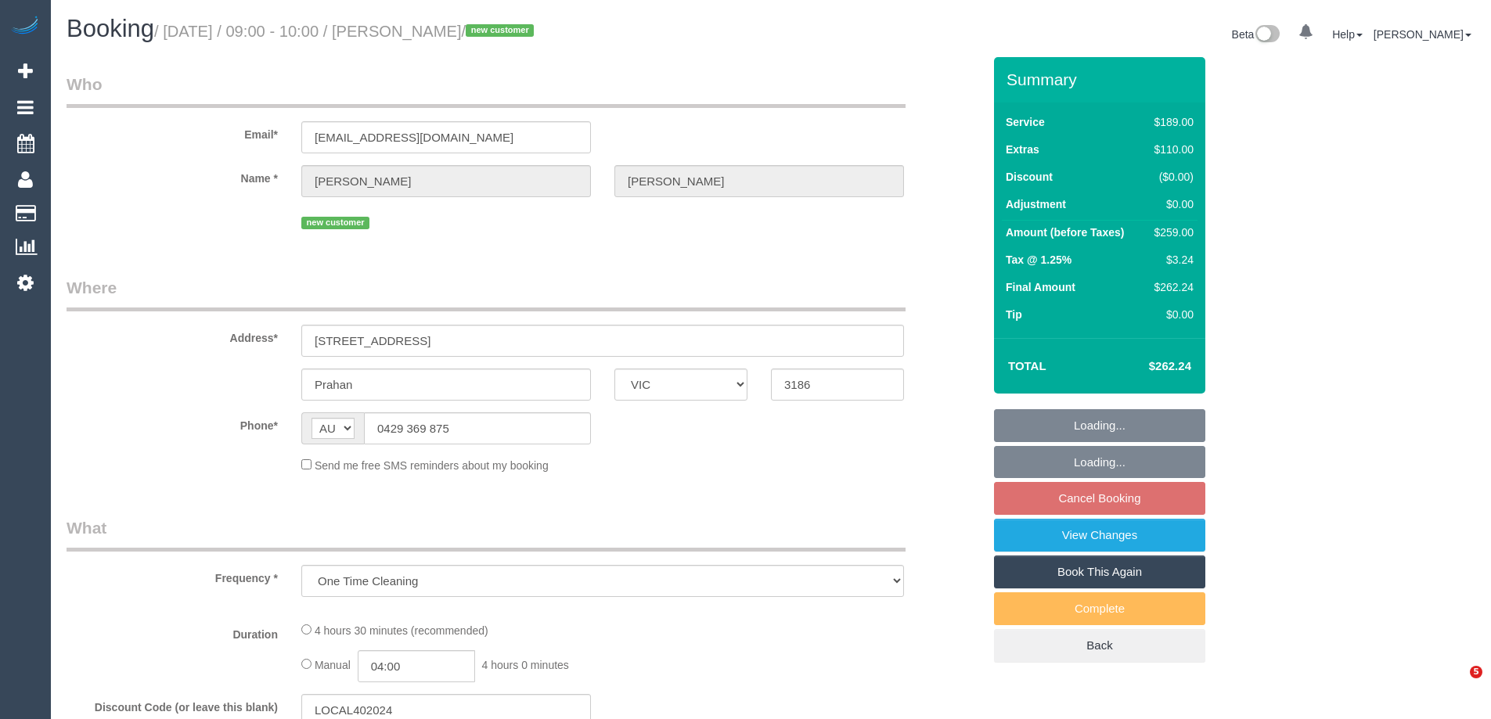
select select "VIC"
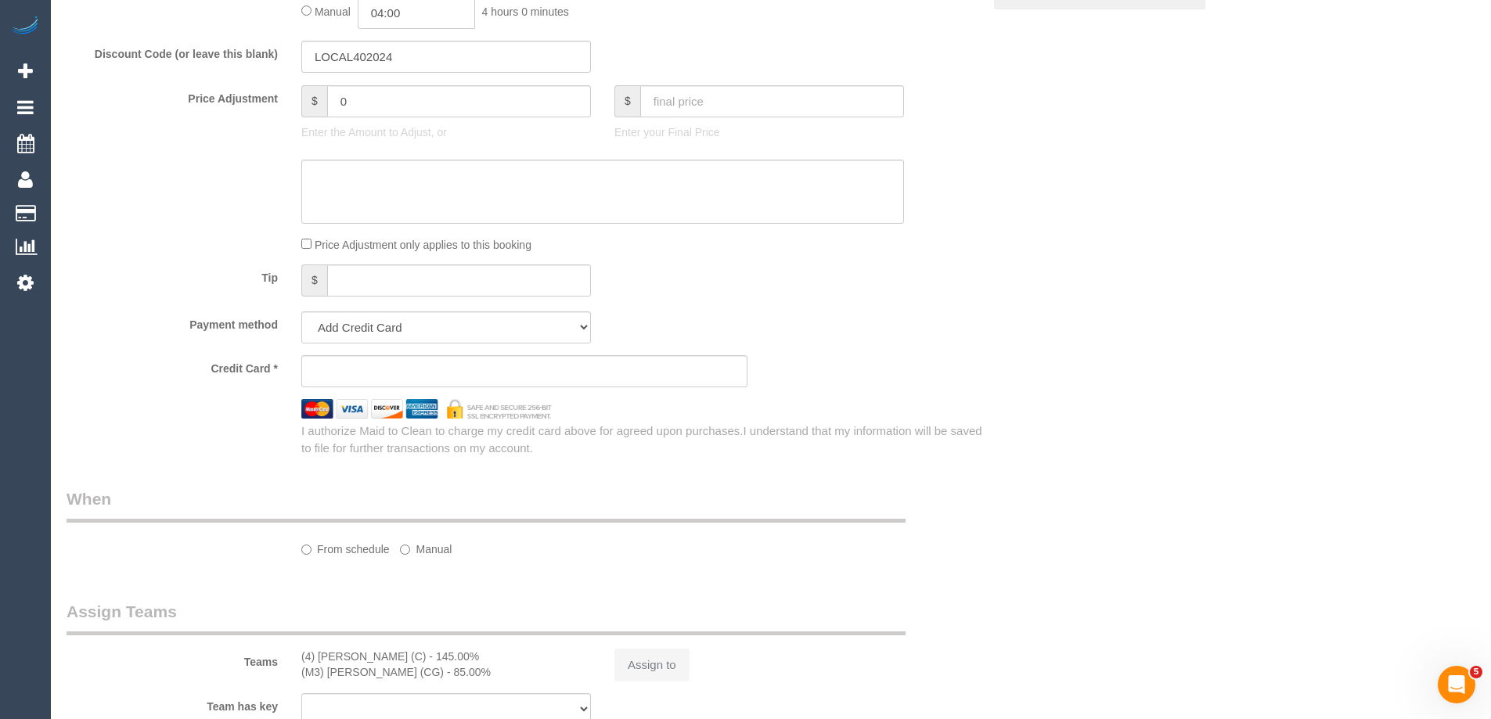
select select "string:stripe-pm_1SCT4Z2GScqysDRV4QJiqt49"
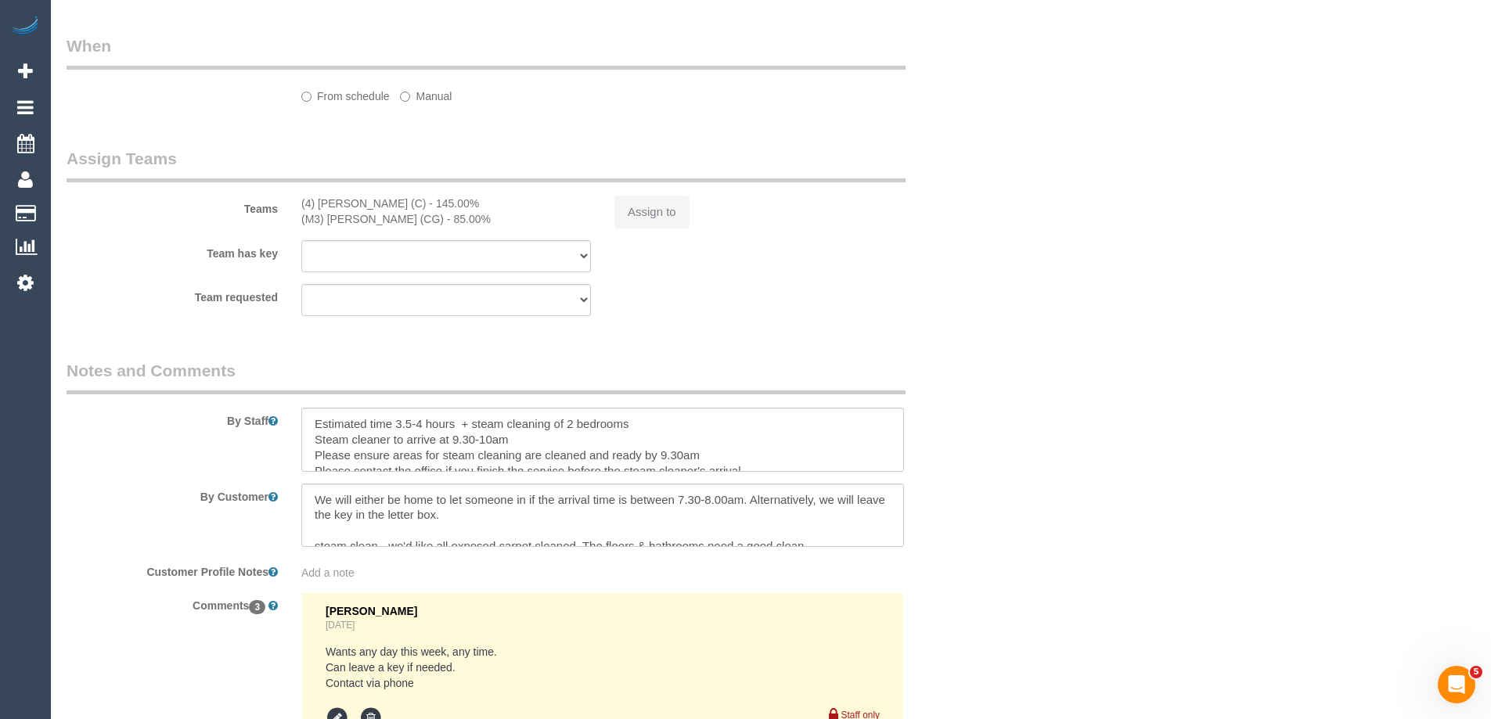
select select "number:28"
select select "number:17"
select select "number:19"
select select "number:23"
select select "number:34"
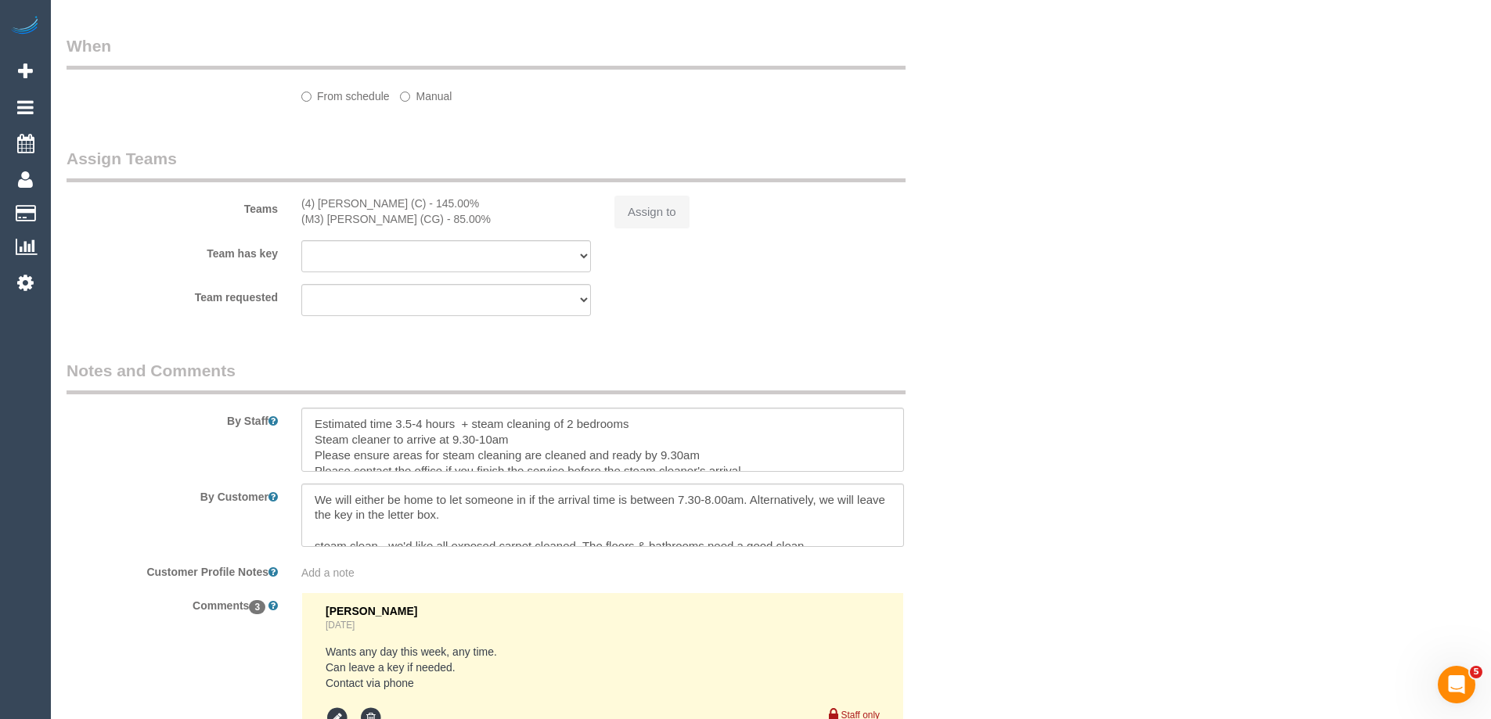
select select "number:13"
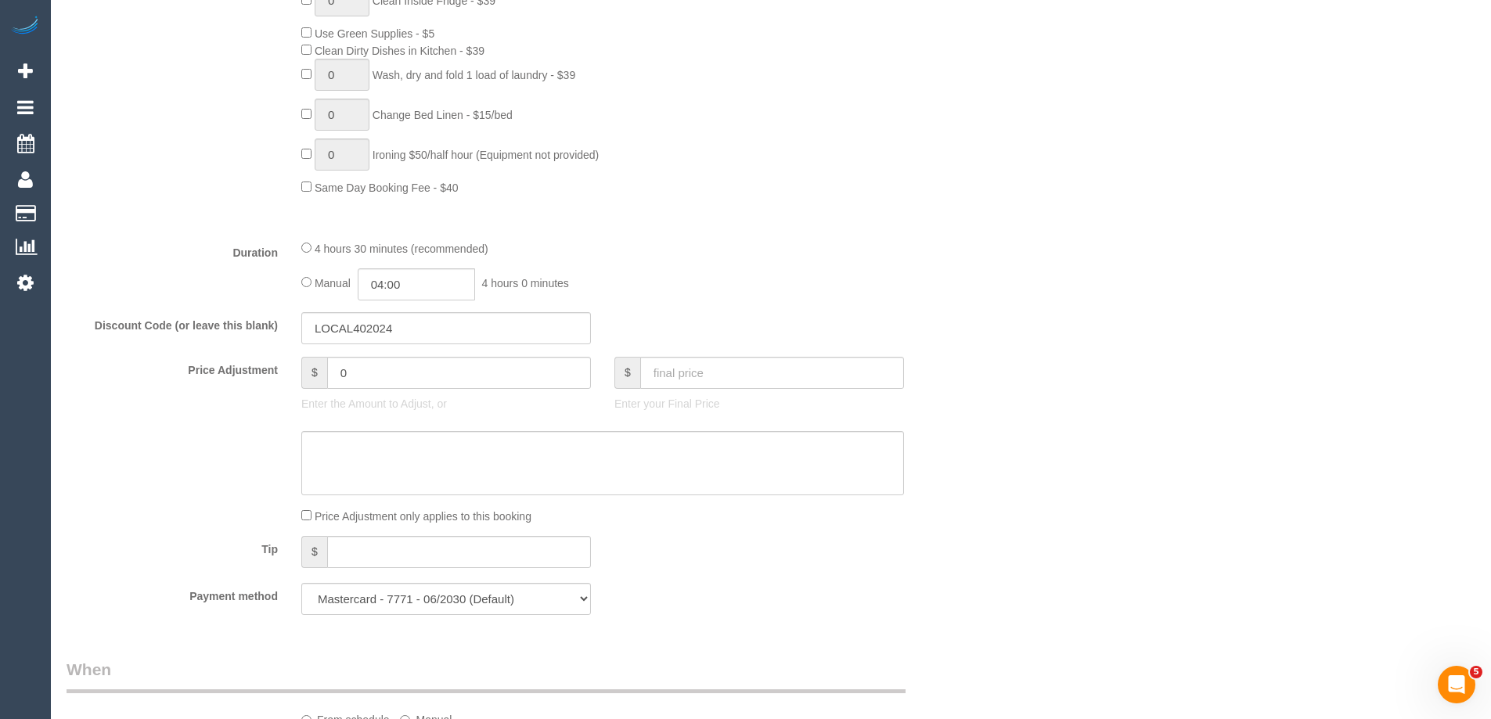
select select "object:850"
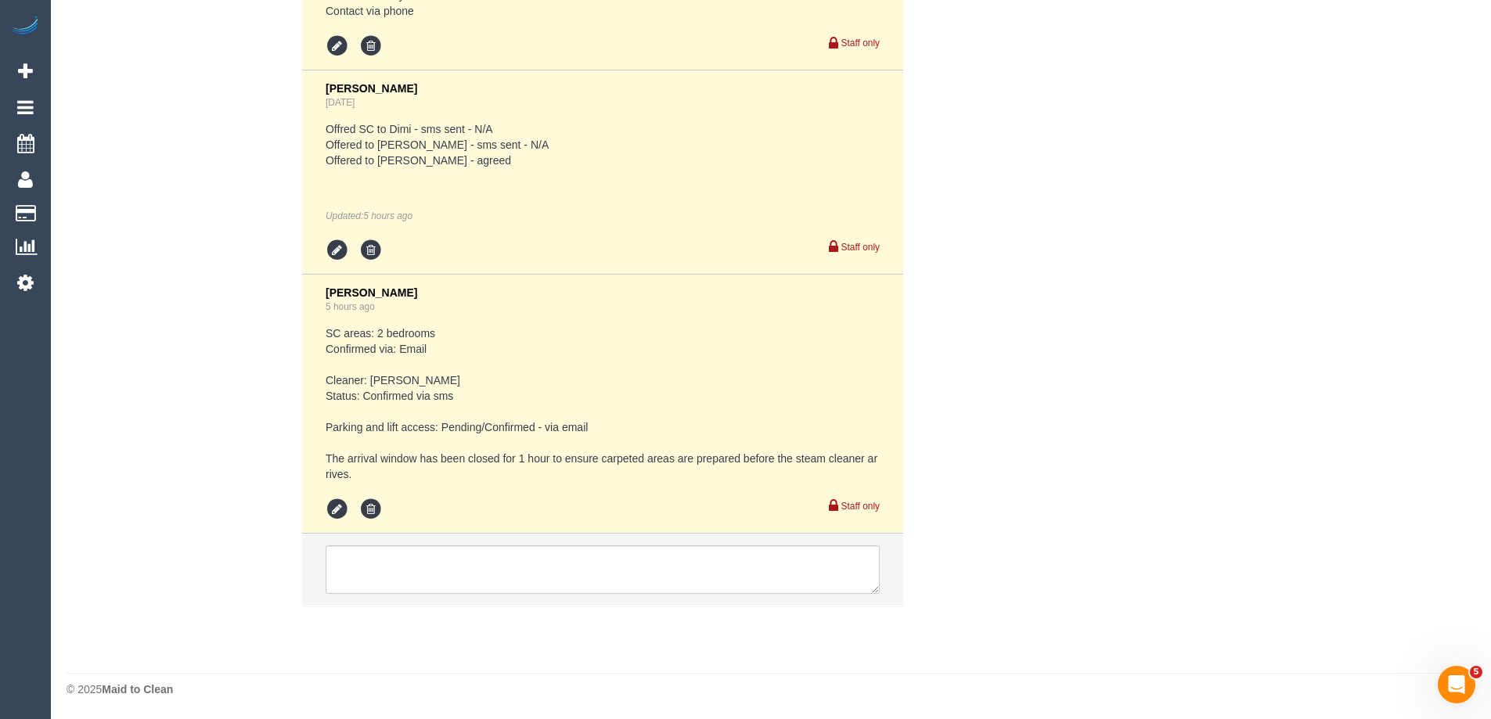
scroll to position [3005, 0]
click at [443, 563] on textarea at bounding box center [603, 569] width 554 height 49
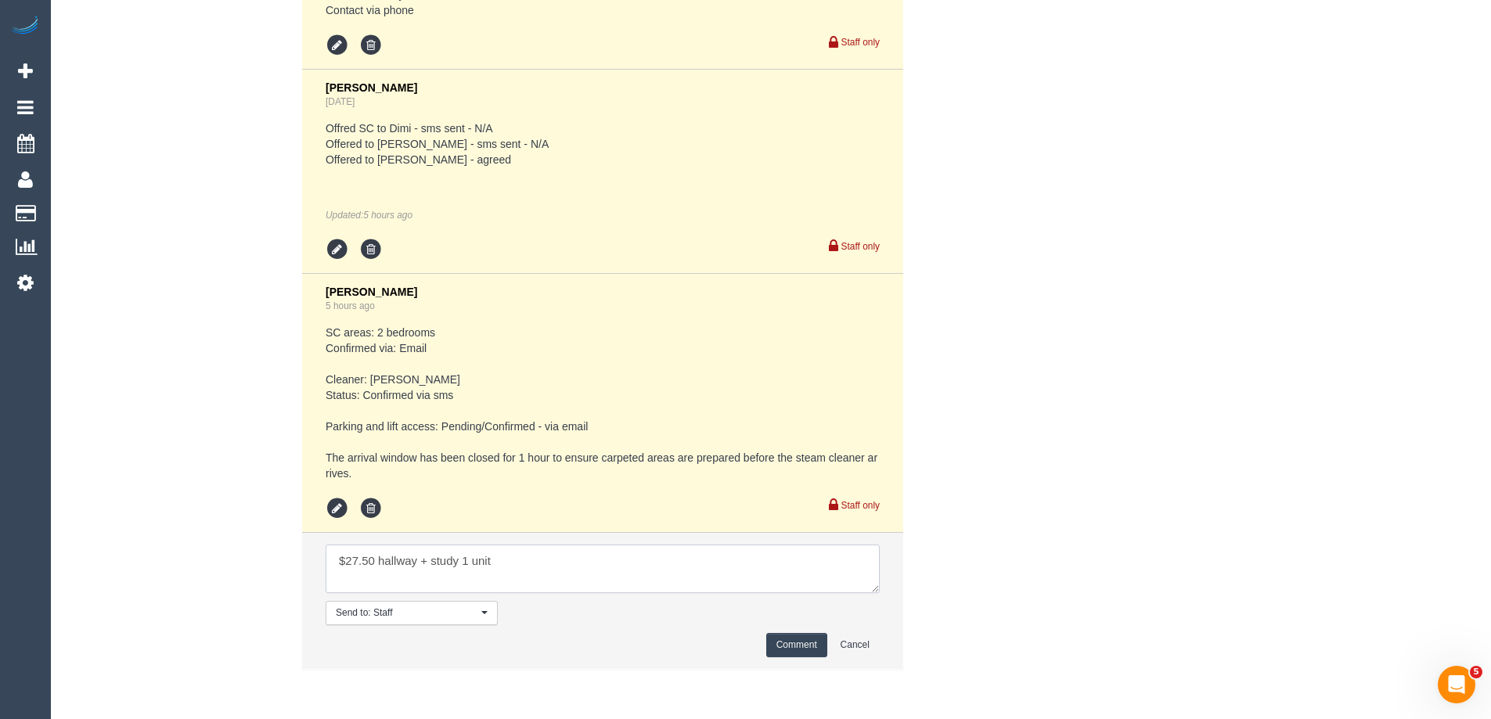
click at [333, 566] on textarea at bounding box center [603, 569] width 554 height 49
type textarea "+ $27.50 hallway + study 1 unit"
click at [815, 639] on button "Comment" at bounding box center [796, 645] width 61 height 24
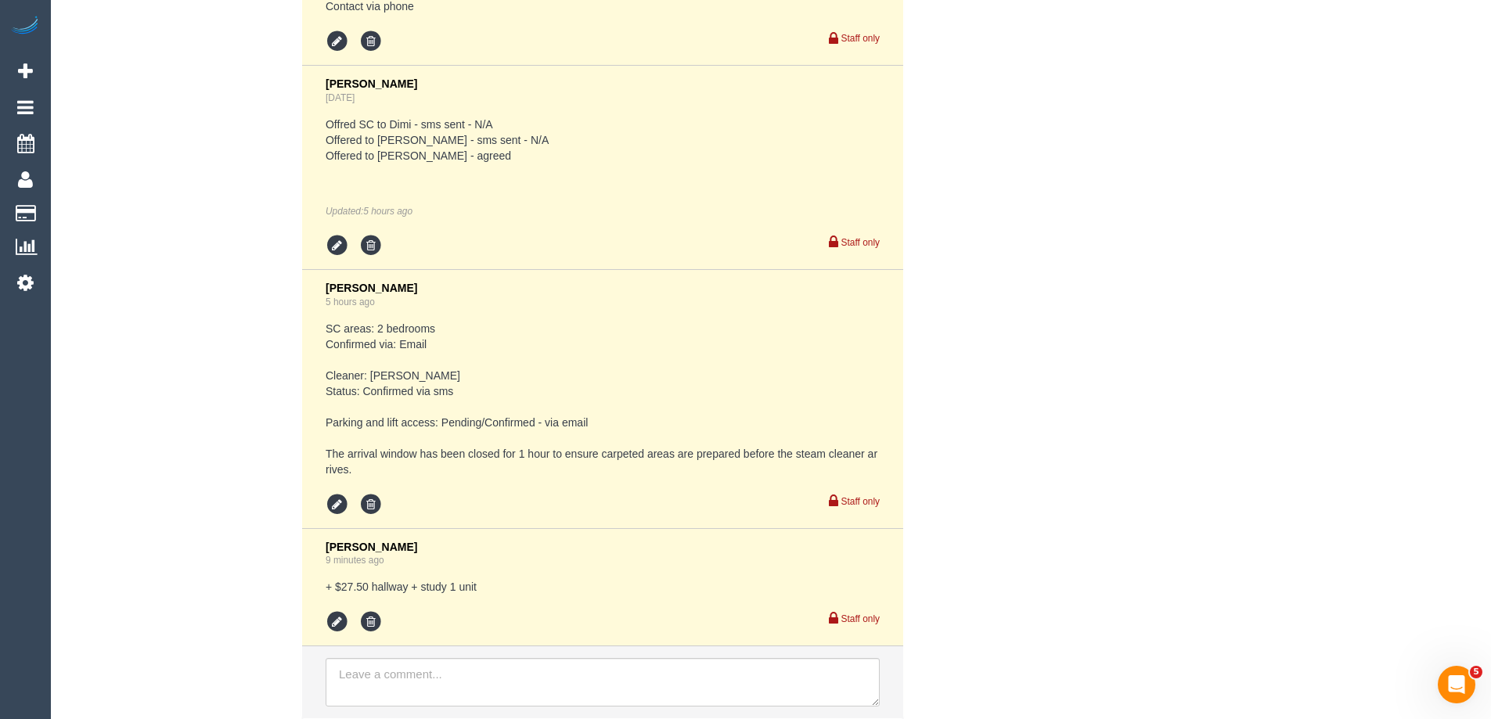
scroll to position [3122, 0]
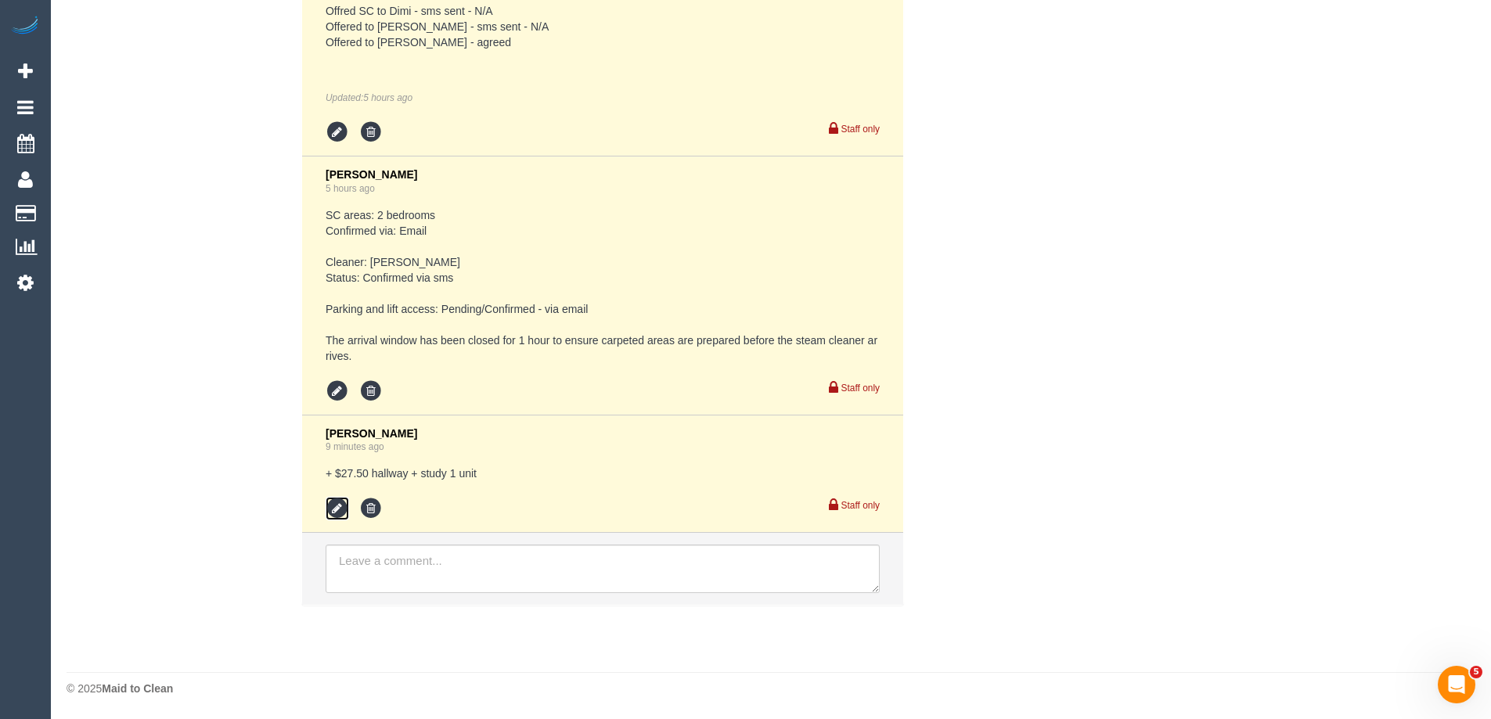
click at [334, 512] on icon at bounding box center [337, 508] width 23 height 23
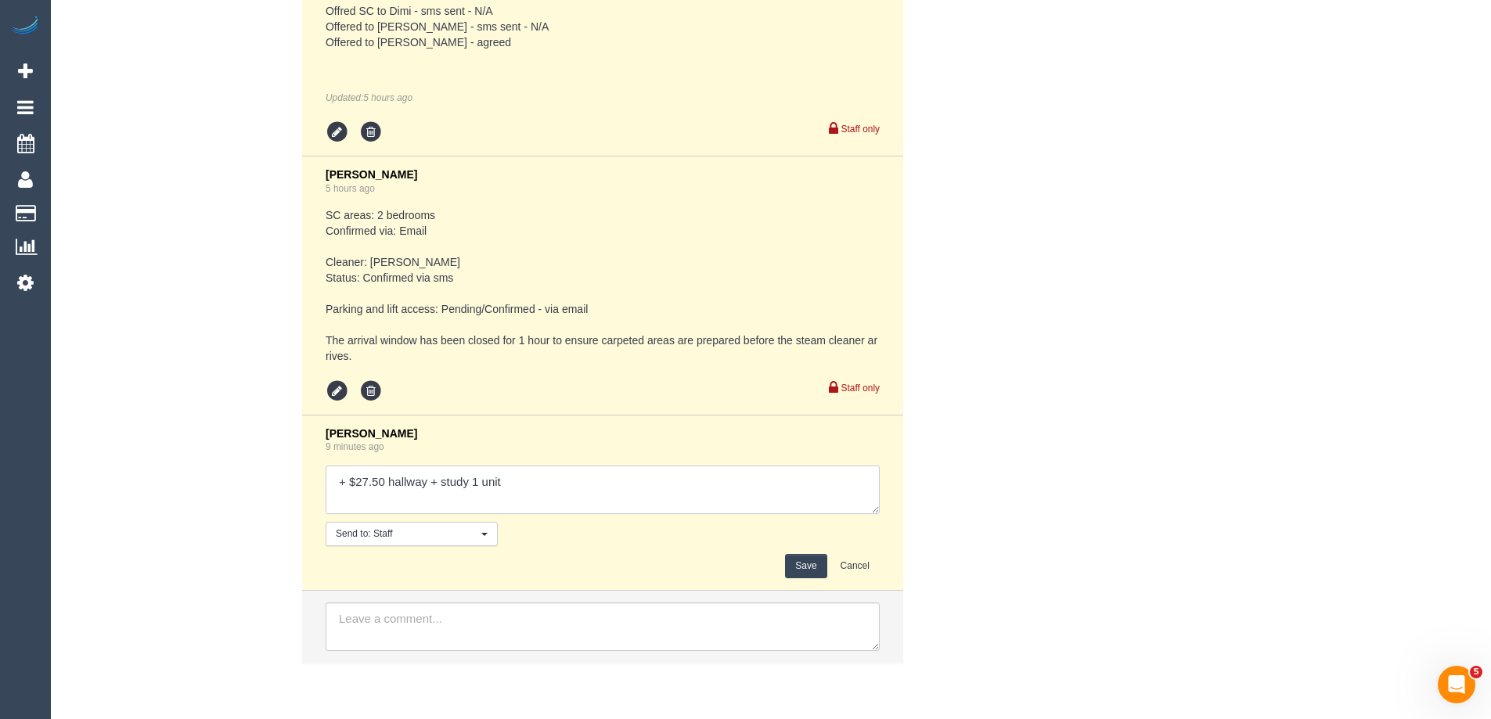
click at [617, 496] on textarea at bounding box center [603, 490] width 554 height 49
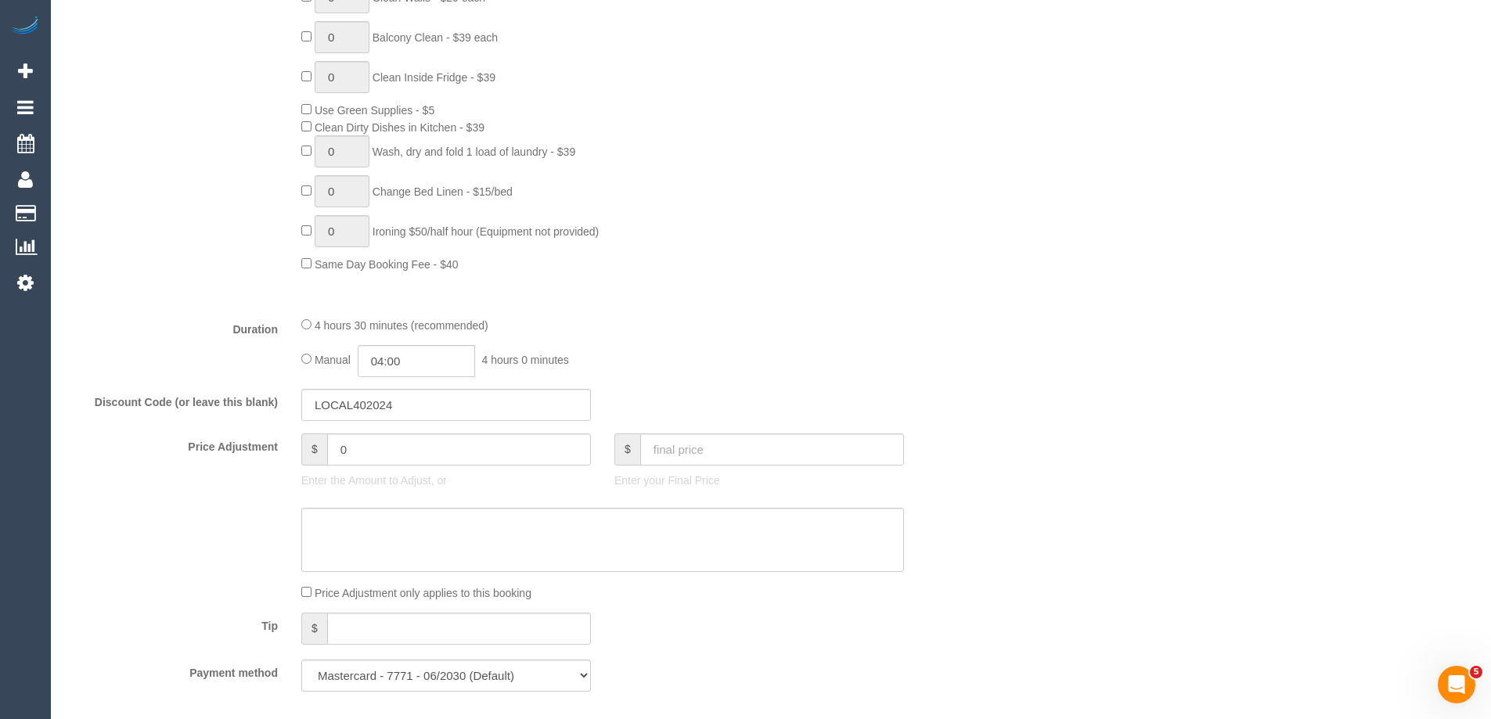
scroll to position [1244, 0]
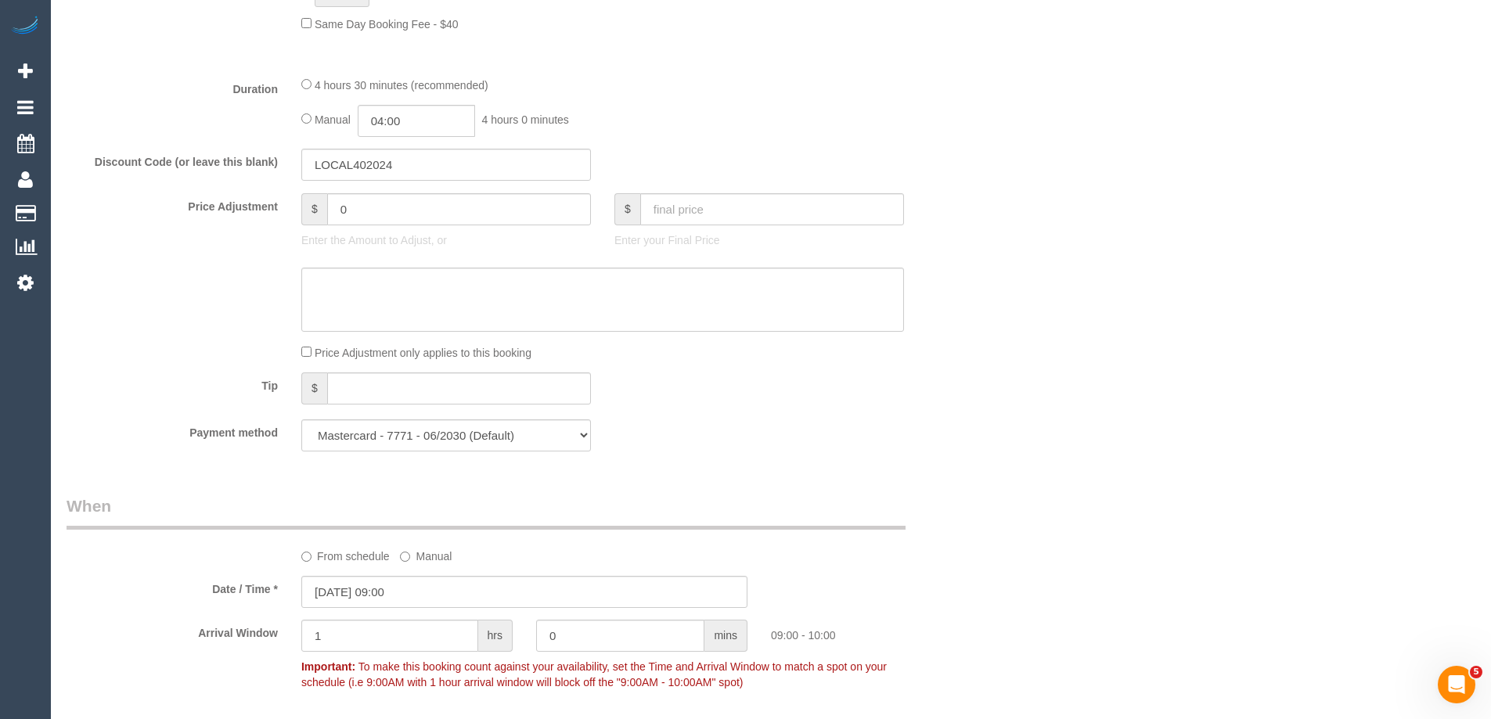
type textarea "+ $27.50 hallway + study 1 unit -"
click at [373, 210] on input "0" at bounding box center [459, 209] width 264 height 32
click at [416, 300] on textarea at bounding box center [602, 300] width 603 height 64
type input "27.5"
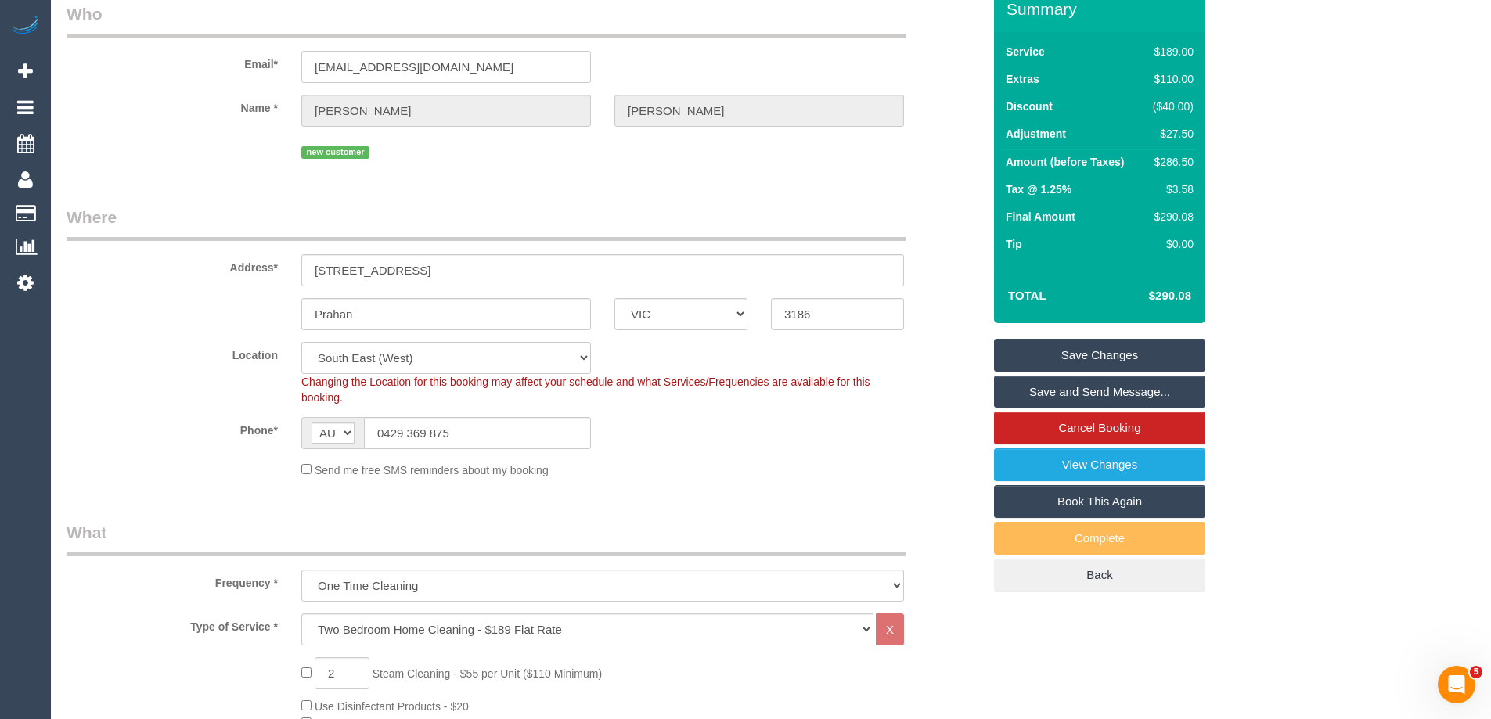
scroll to position [157, 0]
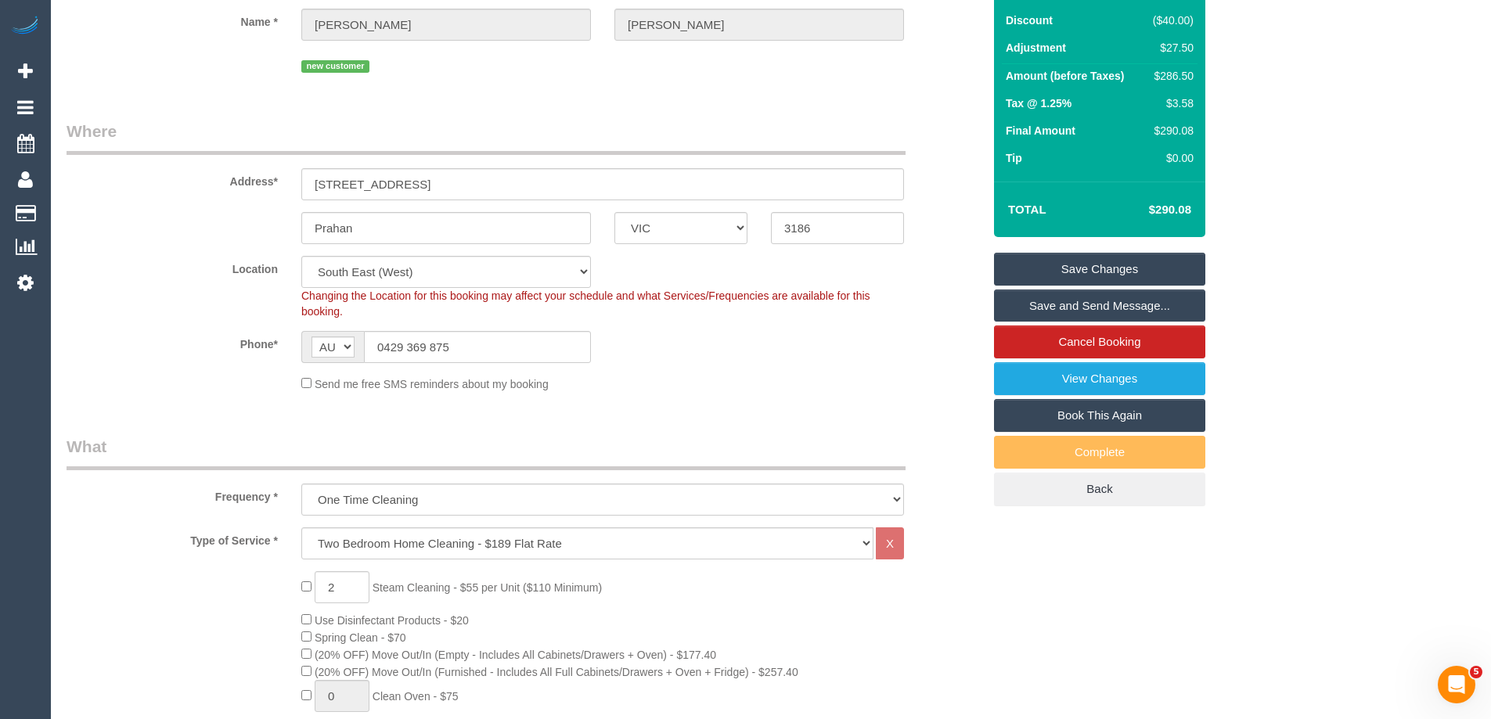
type textarea "+ 27.50 hallway - LB"
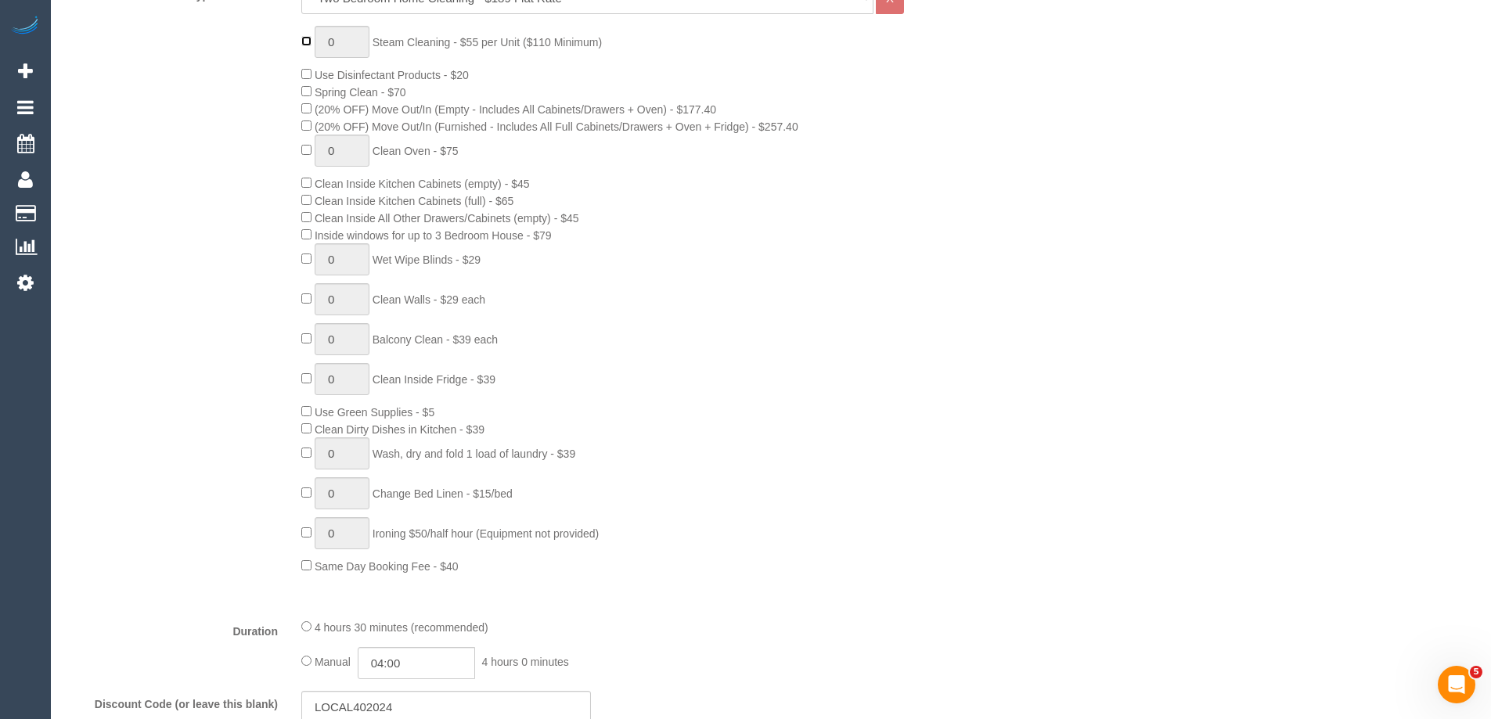
scroll to position [626, 0]
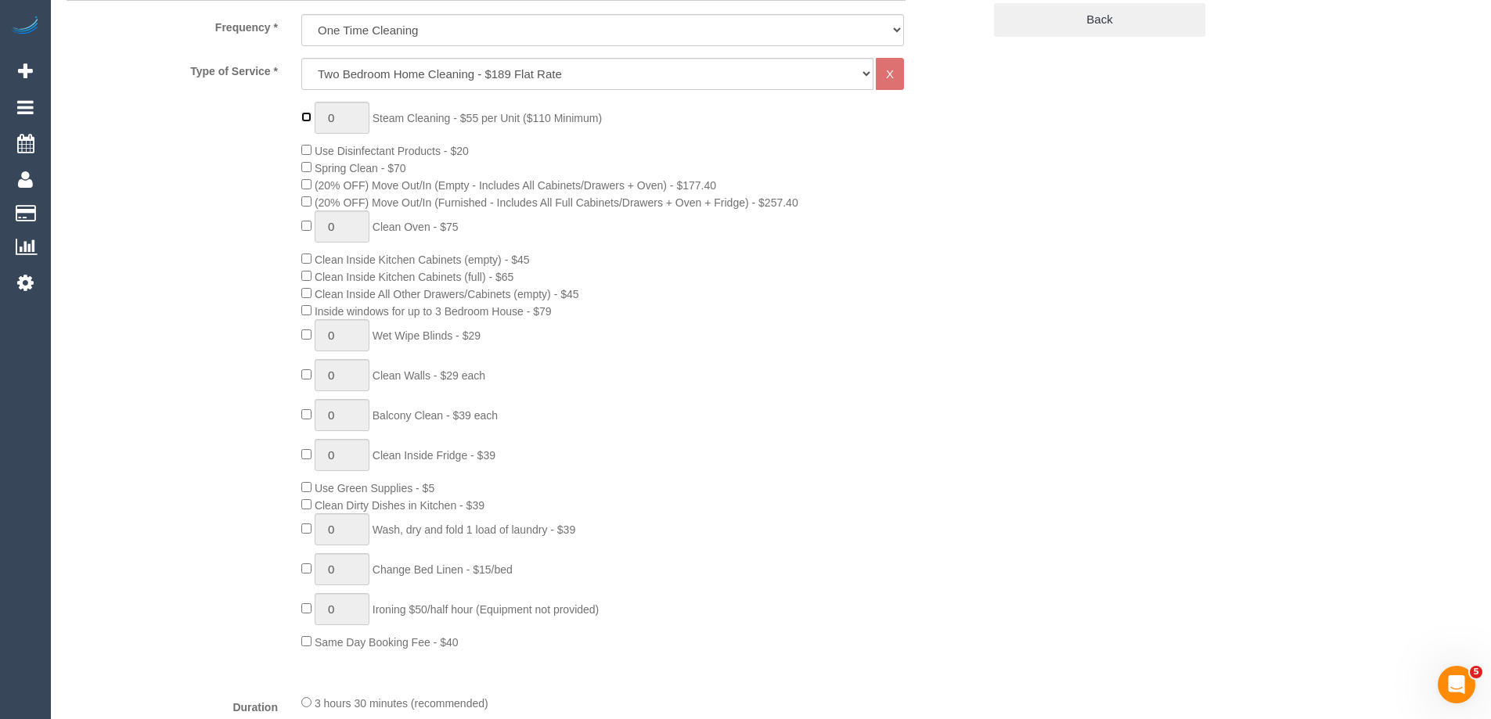
type input "1"
click at [350, 122] on input "1" at bounding box center [342, 118] width 55 height 32
type input "3"
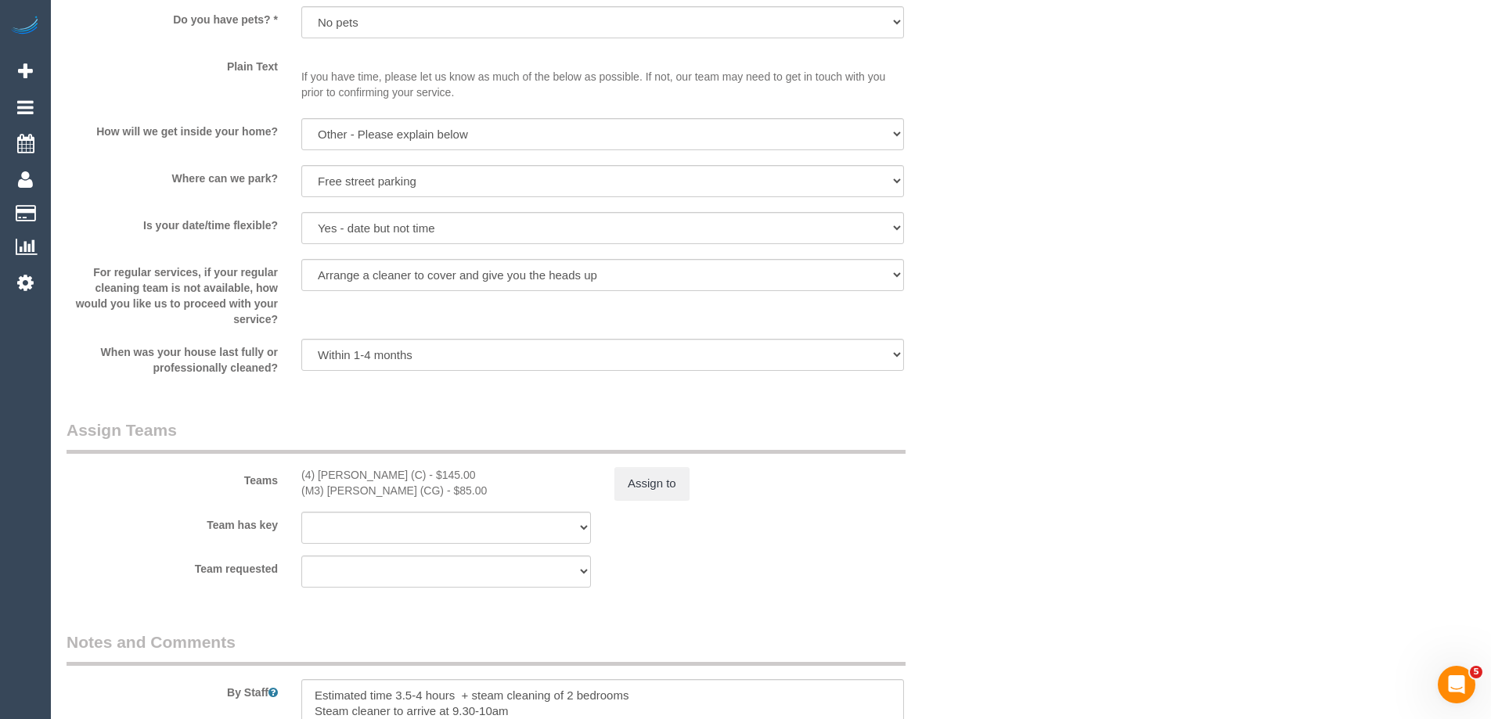
scroll to position [2426, 0]
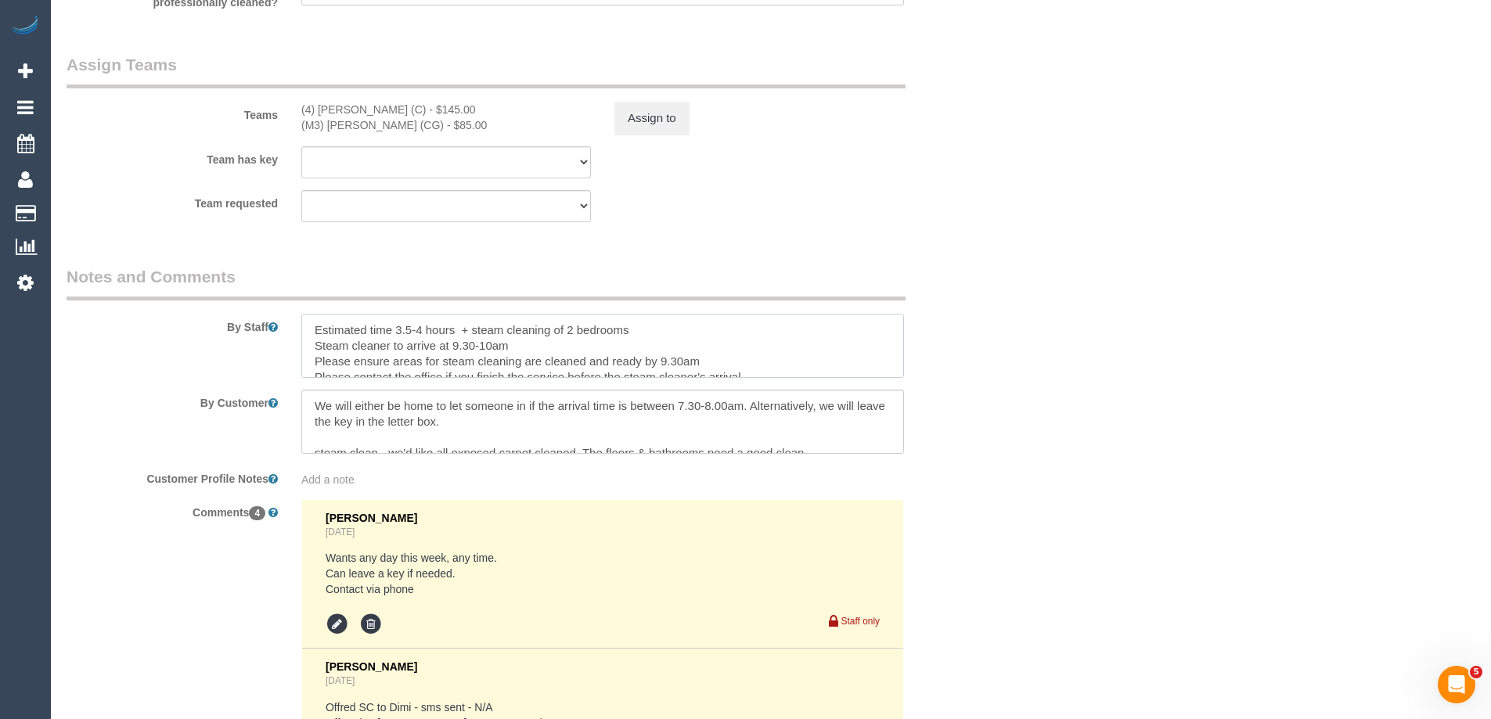
click at [573, 329] on textarea at bounding box center [602, 346] width 603 height 64
click at [707, 333] on textarea at bounding box center [602, 346] width 603 height 64
drag, startPoint x: 653, startPoint y: 332, endPoint x: 573, endPoint y: 327, distance: 80.7
click at [577, 332] on textarea at bounding box center [602, 346] width 603 height 64
click at [571, 326] on textarea at bounding box center [602, 346] width 603 height 64
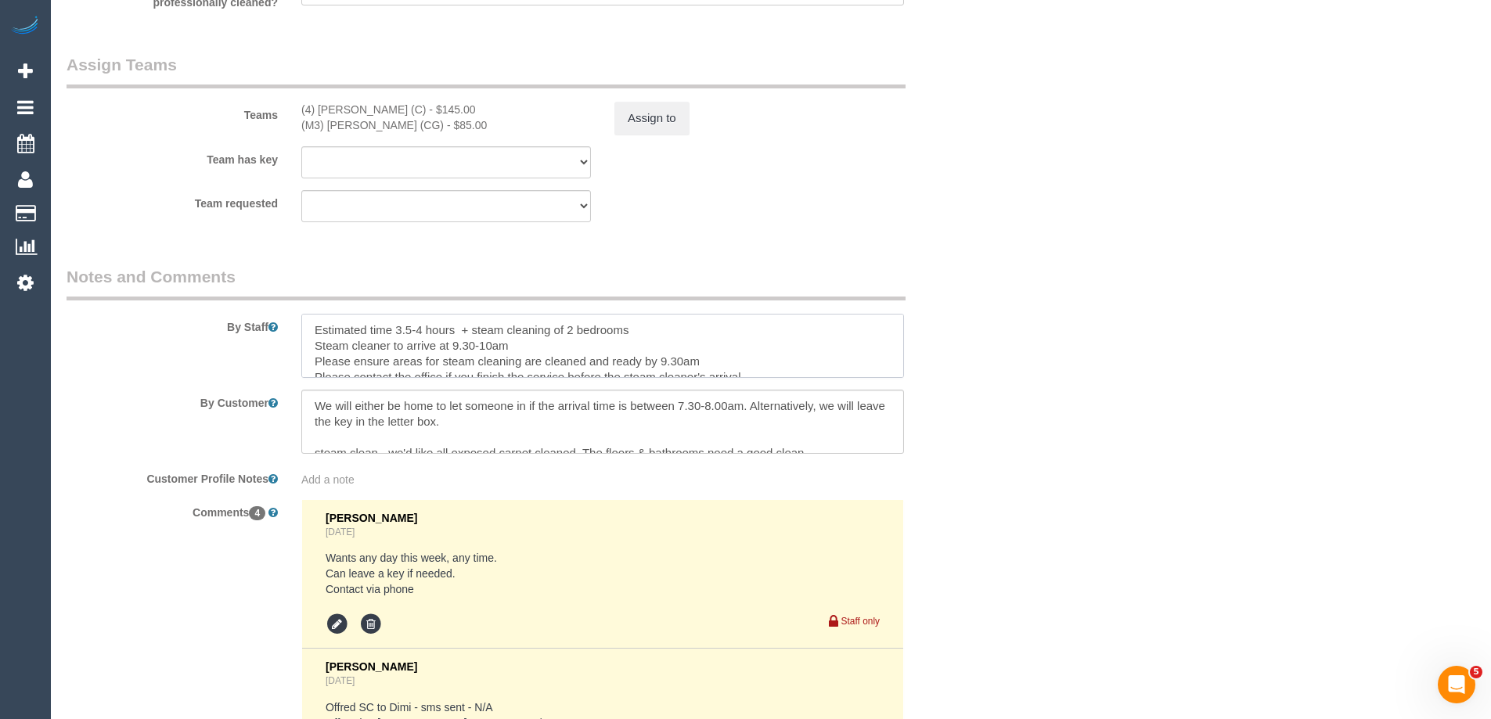
click at [703, 339] on textarea at bounding box center [602, 346] width 603 height 64
click at [656, 335] on textarea at bounding box center [602, 346] width 603 height 64
click at [745, 326] on textarea at bounding box center [602, 346] width 603 height 64
type textarea "Estimated time 3.5-4 hours + steam cleaning of 2 bedrooms, study + hallway Stea…"
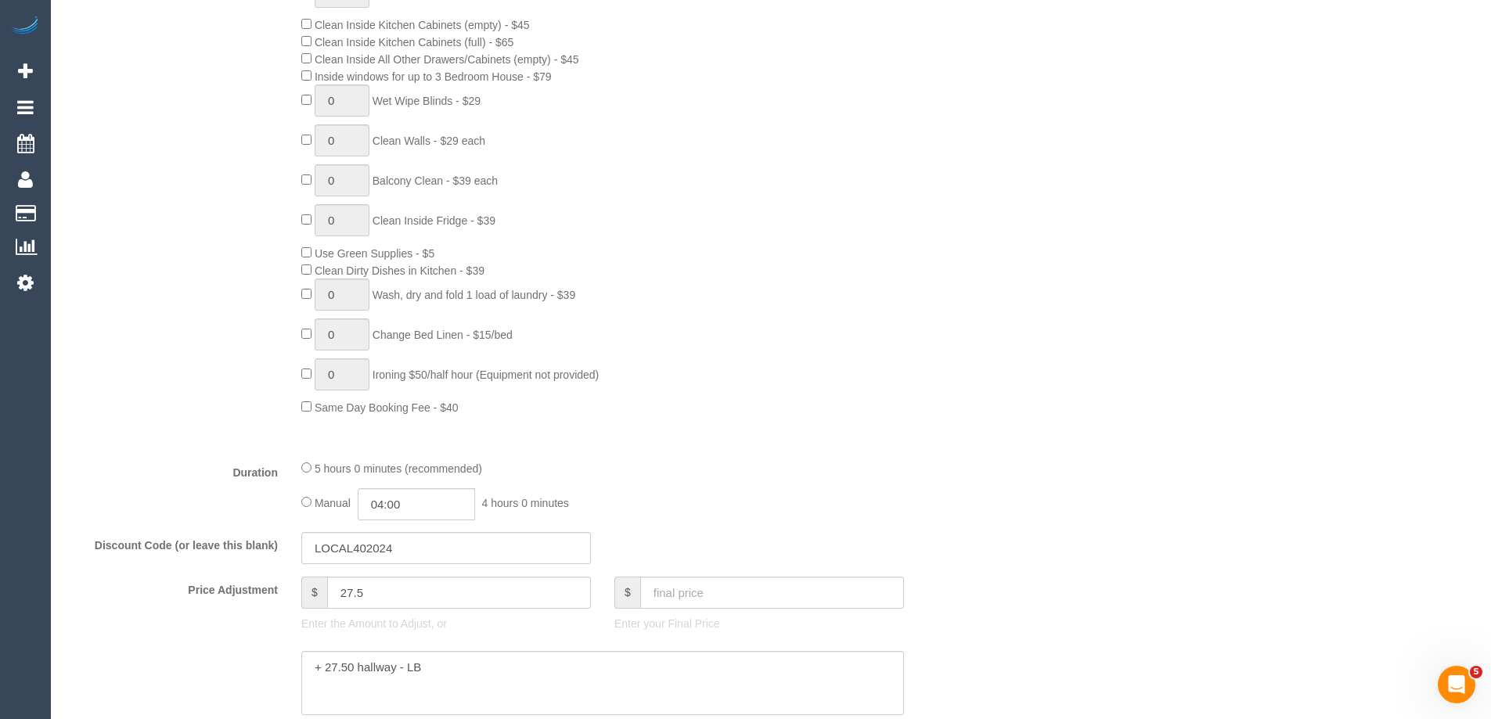
scroll to position [313, 0]
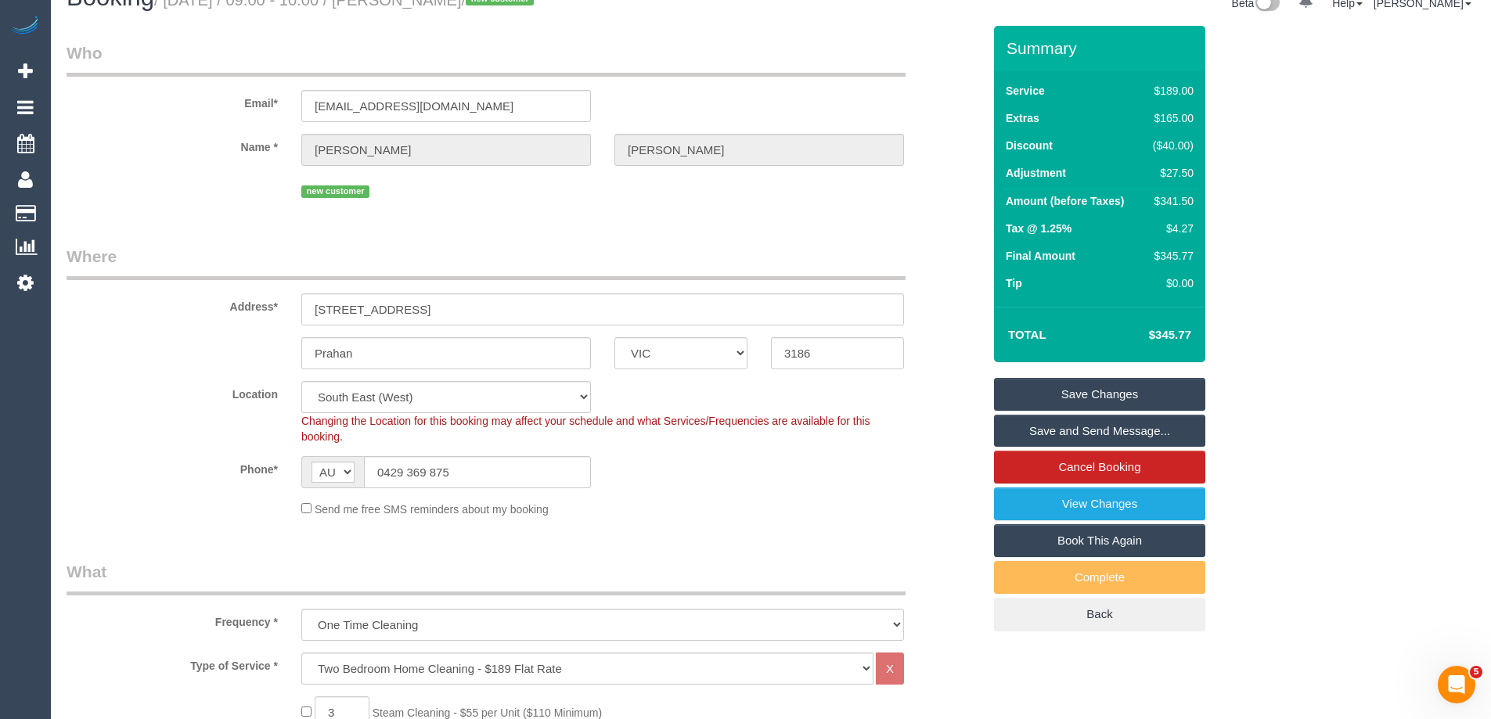
scroll to position [0, 0]
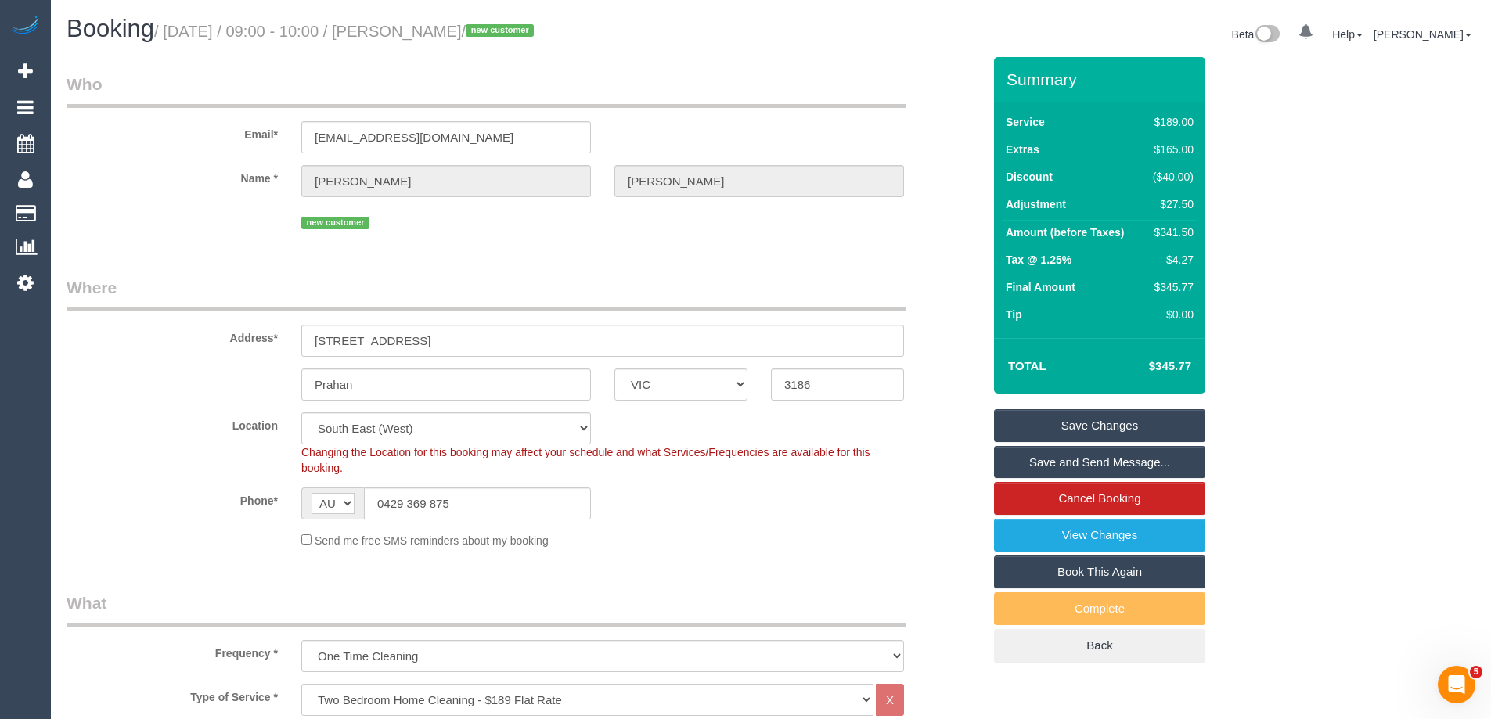
click at [967, 393] on div "Prahan ACT NSW NT QLD SA TAS VIC WA 3186" at bounding box center [524, 385] width 939 height 32
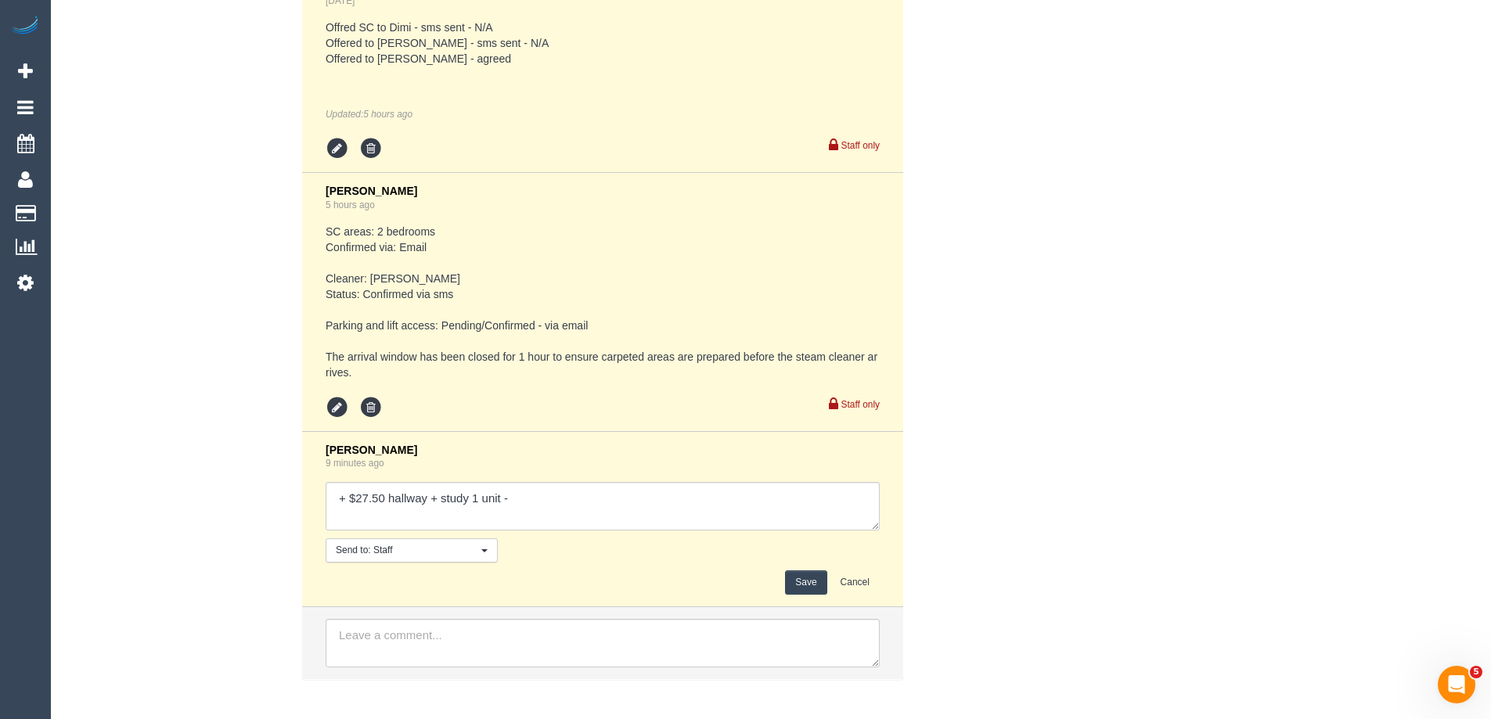
scroll to position [3180, 0]
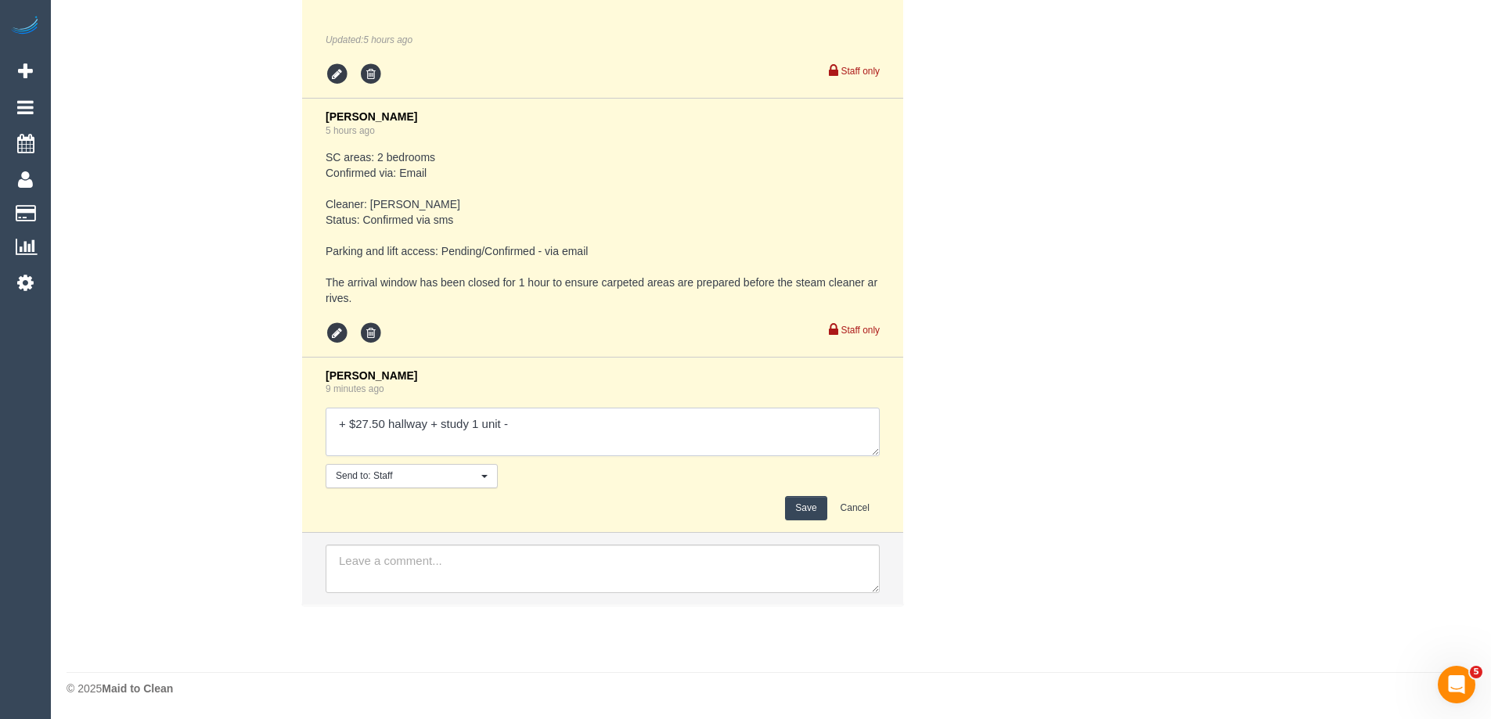
click at [584, 423] on textarea at bounding box center [603, 432] width 554 height 49
click at [340, 422] on textarea at bounding box center [603, 432] width 554 height 49
click at [705, 438] on textarea at bounding box center [603, 432] width 554 height 49
type textarea "+ $27.50 hallway + study 1 unit - pending customer response - then double check…"
click at [798, 504] on button "Save" at bounding box center [805, 508] width 41 height 24
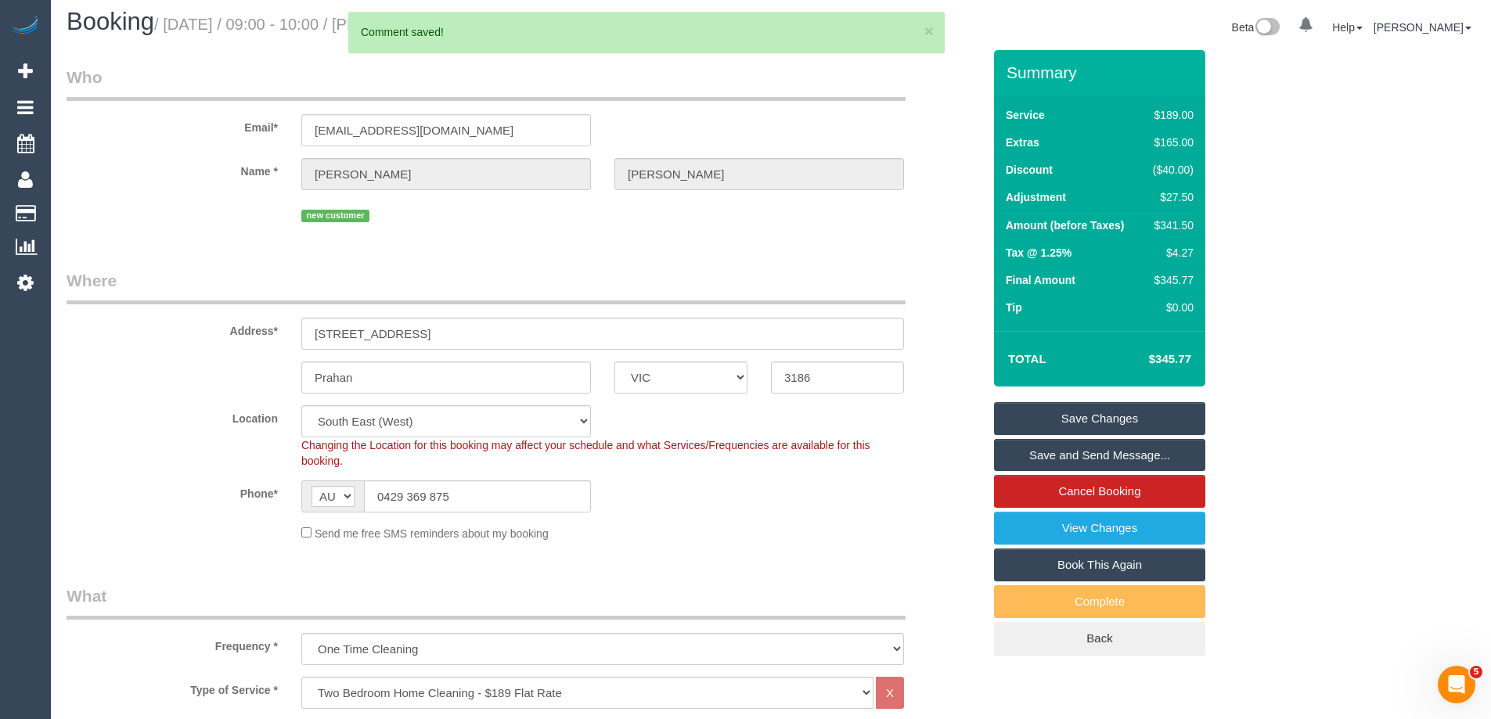
scroll to position [0, 0]
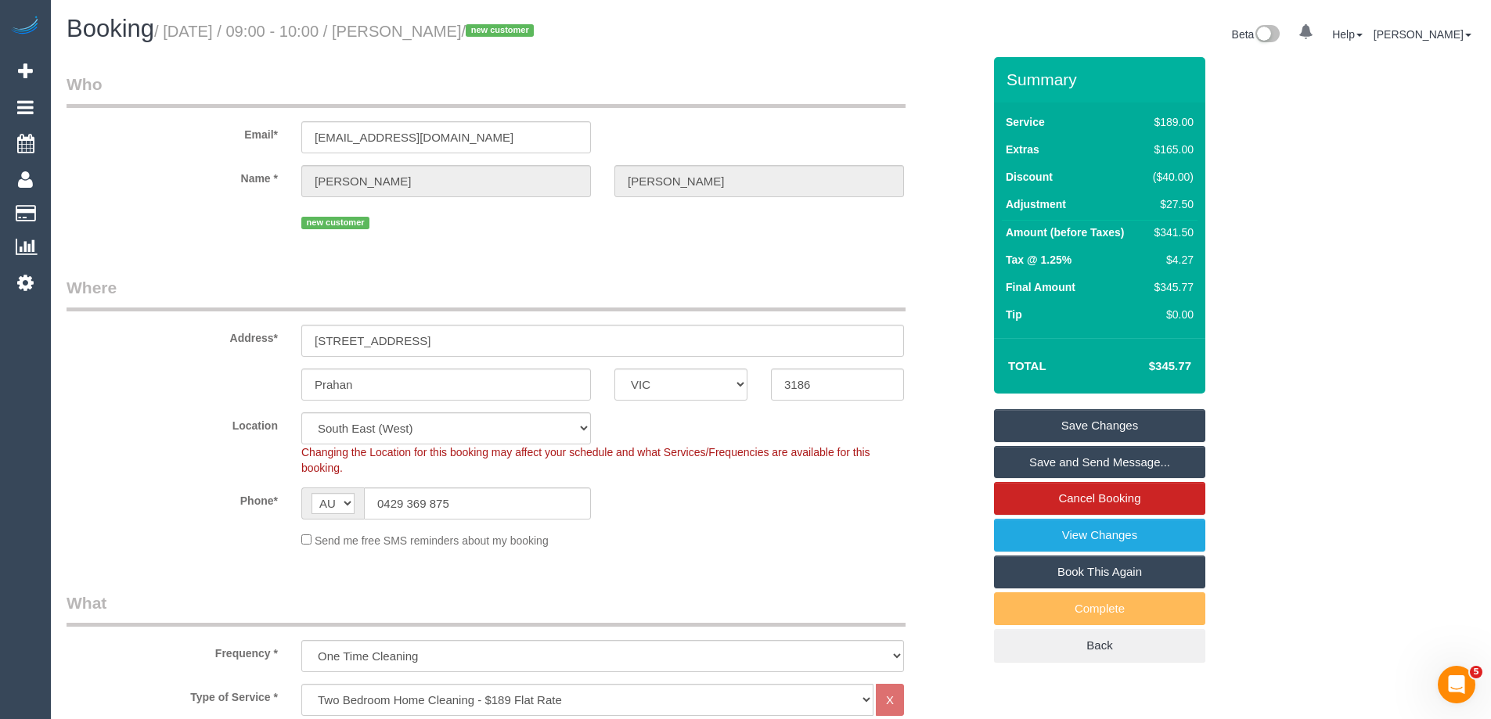
click at [851, 106] on legend "Who" at bounding box center [486, 90] width 839 height 35
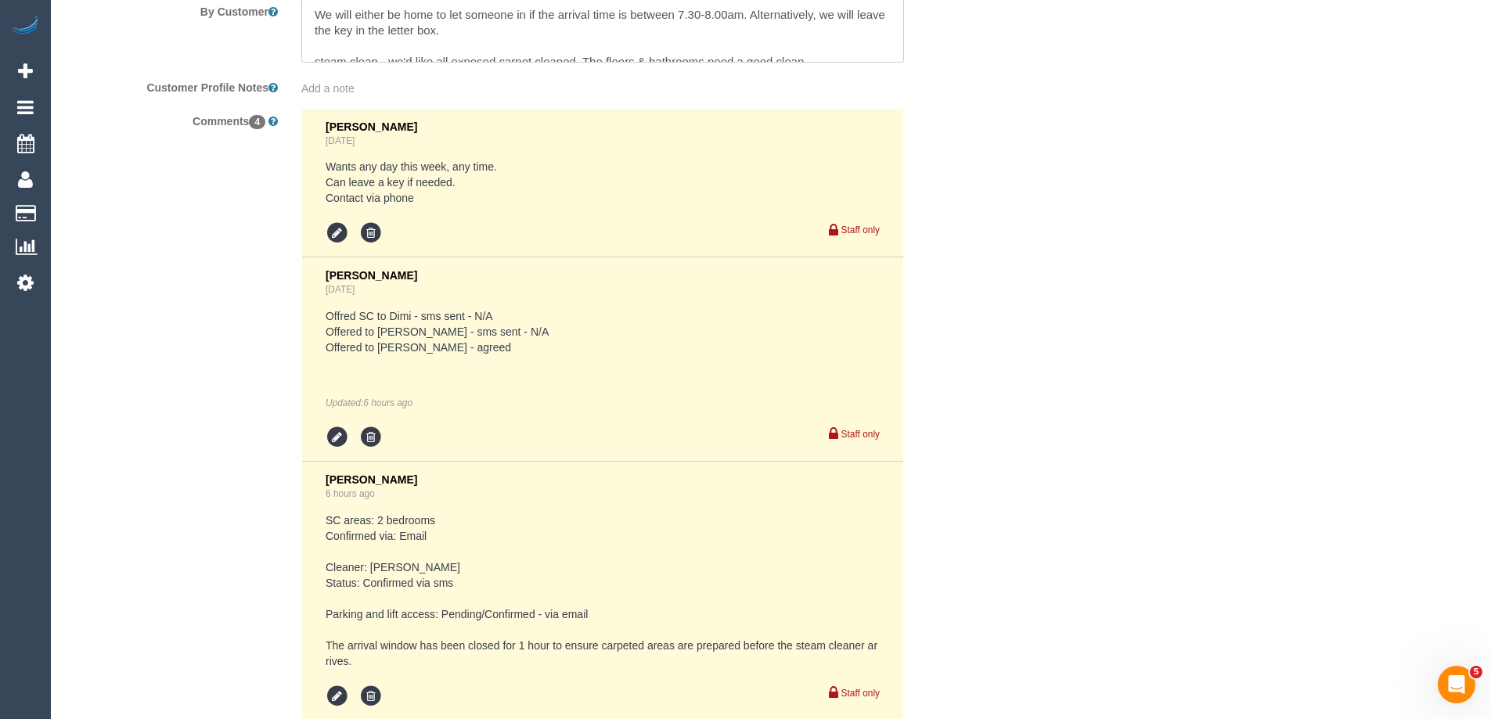
scroll to position [3177, 0]
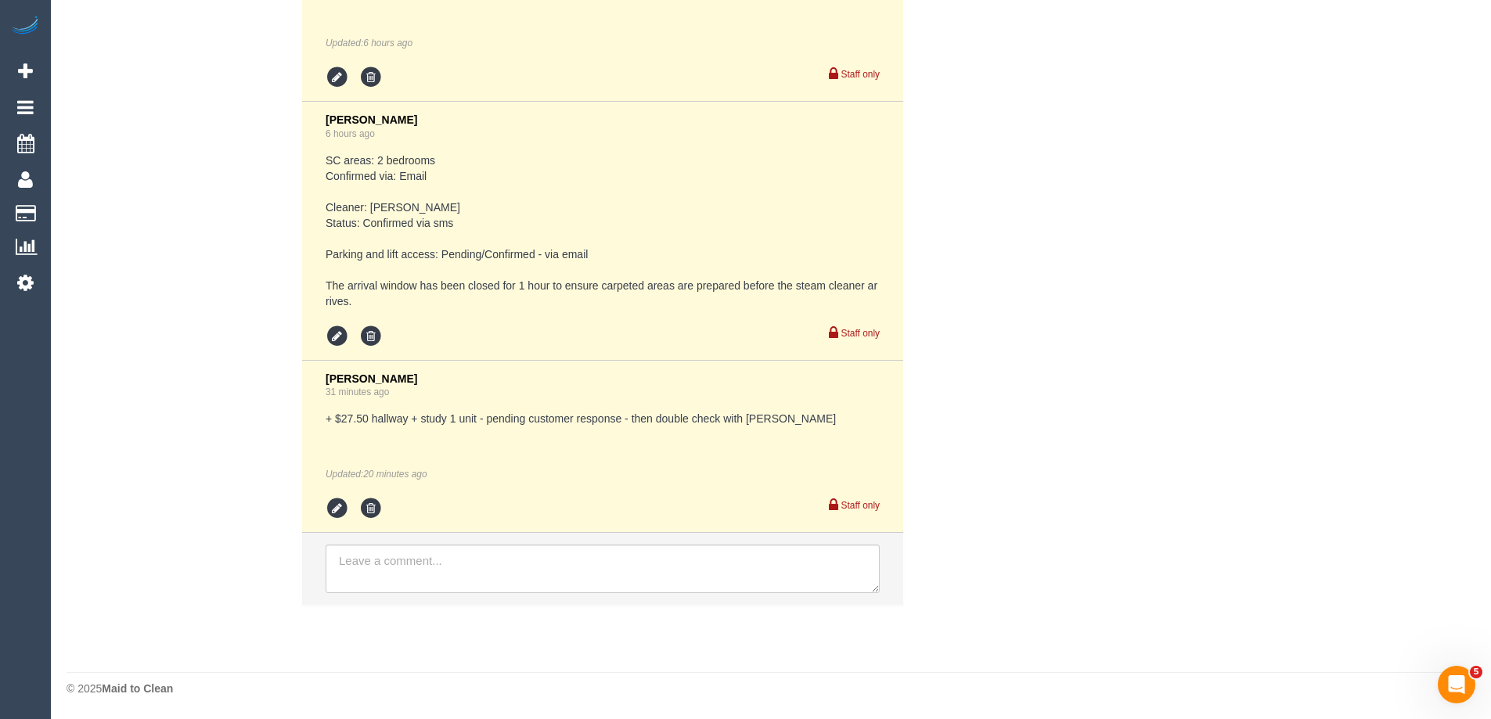
click at [335, 509] on icon at bounding box center [337, 508] width 23 height 23
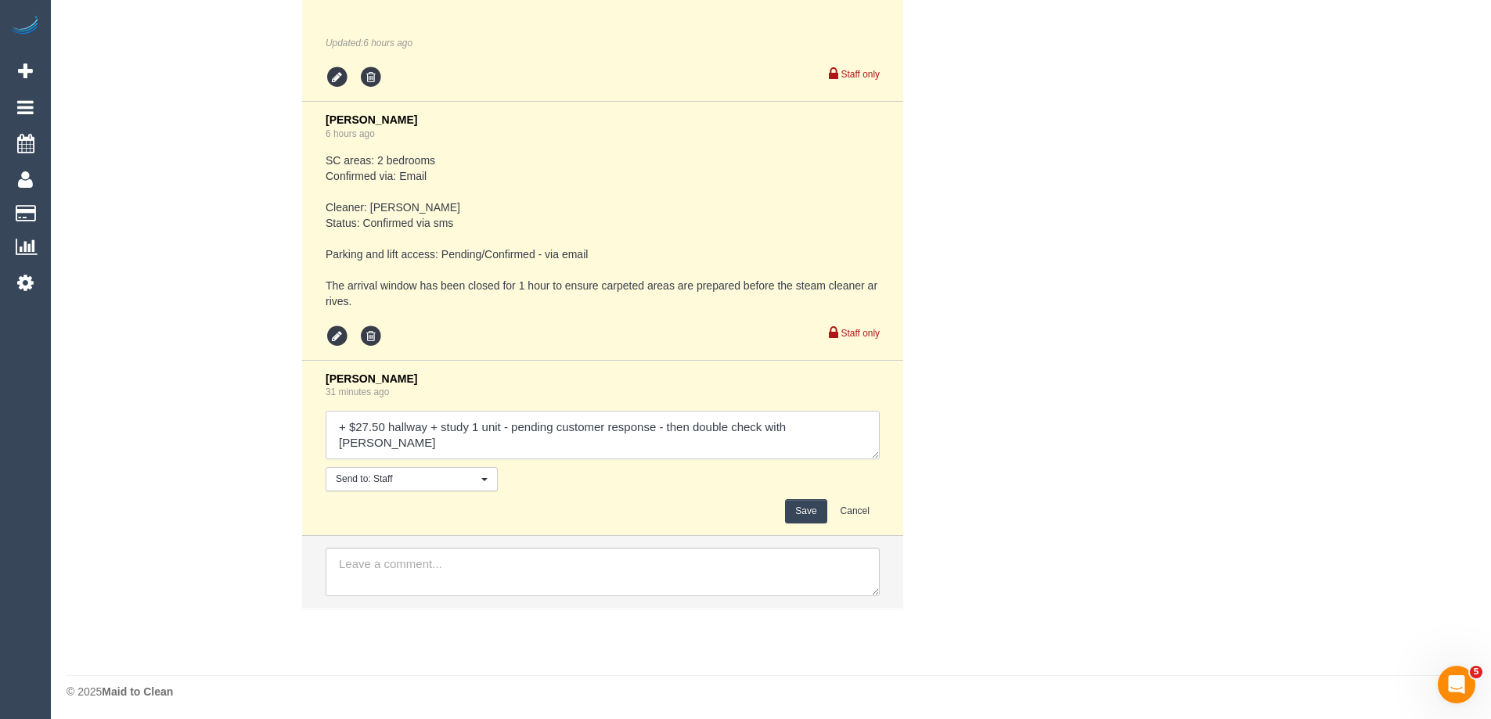
drag, startPoint x: 653, startPoint y: 425, endPoint x: 513, endPoint y: 430, distance: 140.1
click at [513, 430] on textarea at bounding box center [603, 435] width 554 height 49
drag, startPoint x: 372, startPoint y: 444, endPoint x: 326, endPoint y: 447, distance: 45.5
click at [326, 447] on textarea at bounding box center [603, 435] width 554 height 49
drag, startPoint x: 486, startPoint y: 441, endPoint x: 419, endPoint y: 445, distance: 66.6
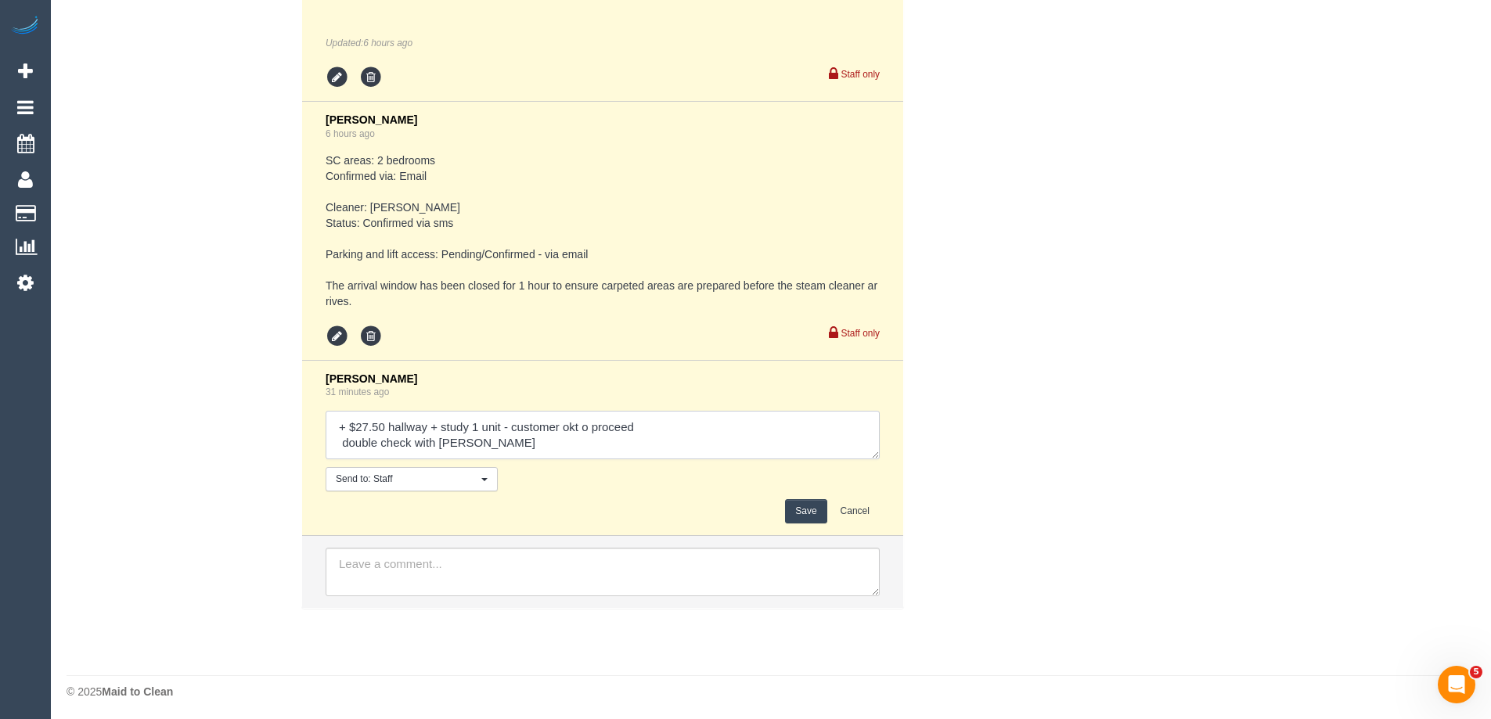
click at [484, 442] on textarea at bounding box center [603, 435] width 554 height 49
click at [411, 444] on textarea at bounding box center [603, 435] width 554 height 49
click at [581, 427] on textarea at bounding box center [603, 435] width 554 height 49
type textarea "+ $27.50 hallway + study 1 unit - customer ok to proceed double checking with A…"
click at [796, 514] on button "Save" at bounding box center [805, 511] width 41 height 24
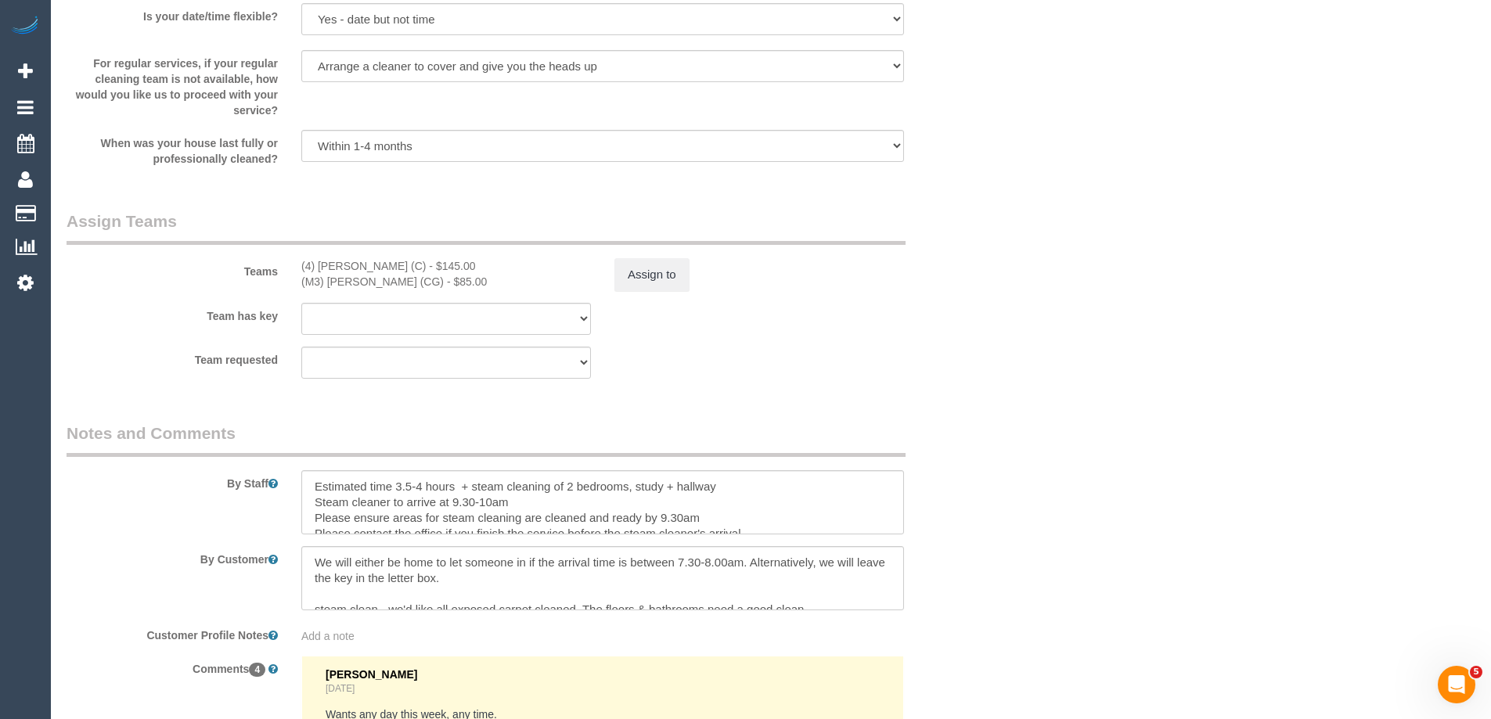
scroll to position [16, 0]
click at [612, 278] on div "Assign to" at bounding box center [759, 274] width 313 height 33
click at [660, 277] on button "Assign to" at bounding box center [651, 274] width 75 height 33
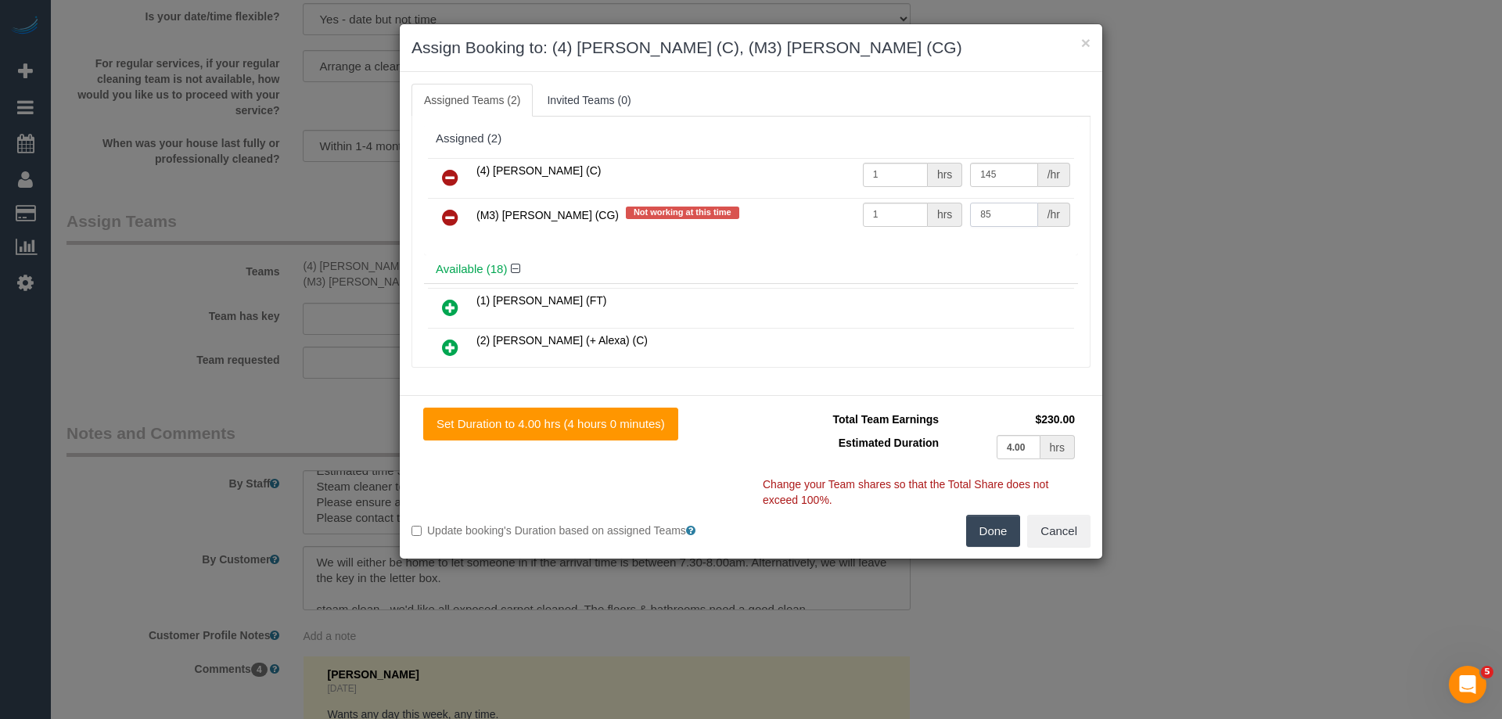
click at [1004, 210] on input "85" at bounding box center [1003, 215] width 67 height 24
type input "8"
type input "145"
click at [998, 533] on button "Done" at bounding box center [993, 531] width 55 height 33
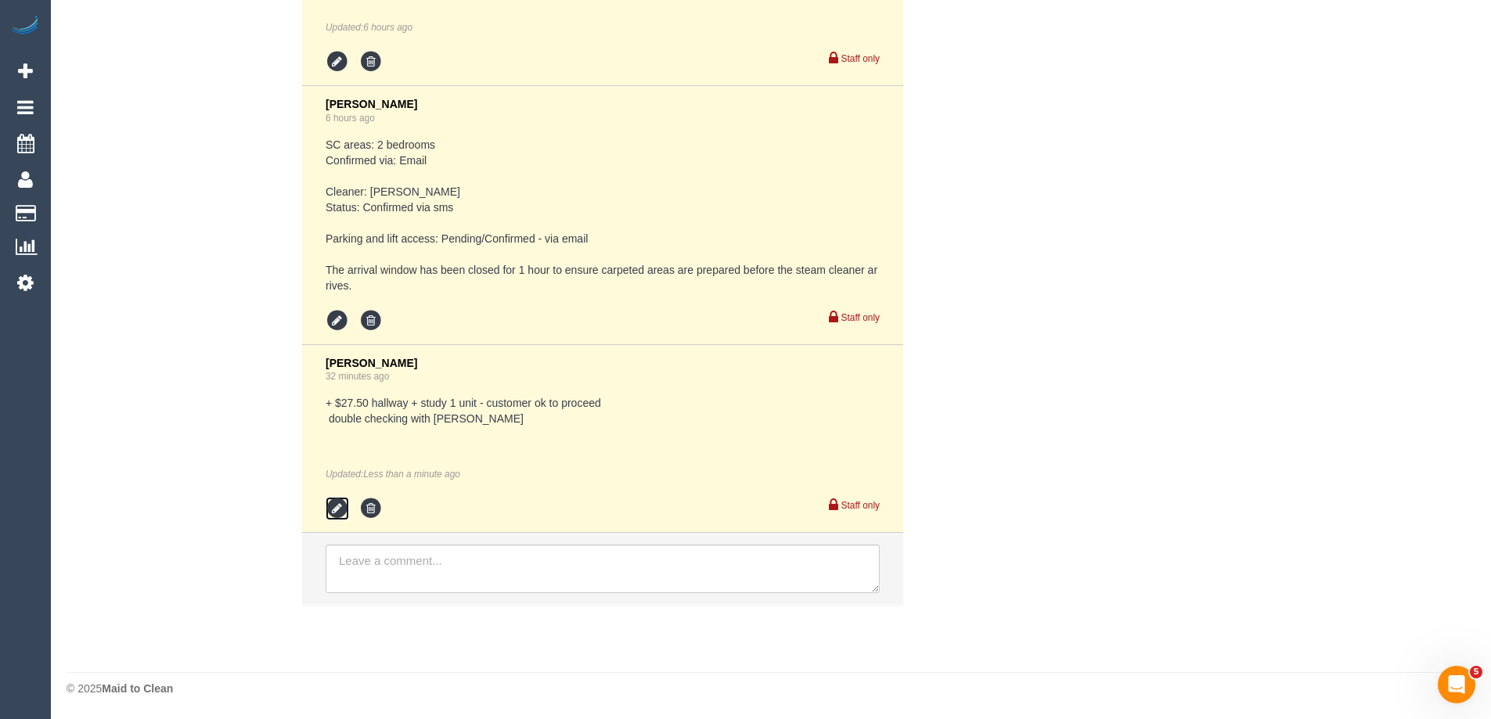
click at [336, 513] on icon at bounding box center [337, 508] width 23 height 23
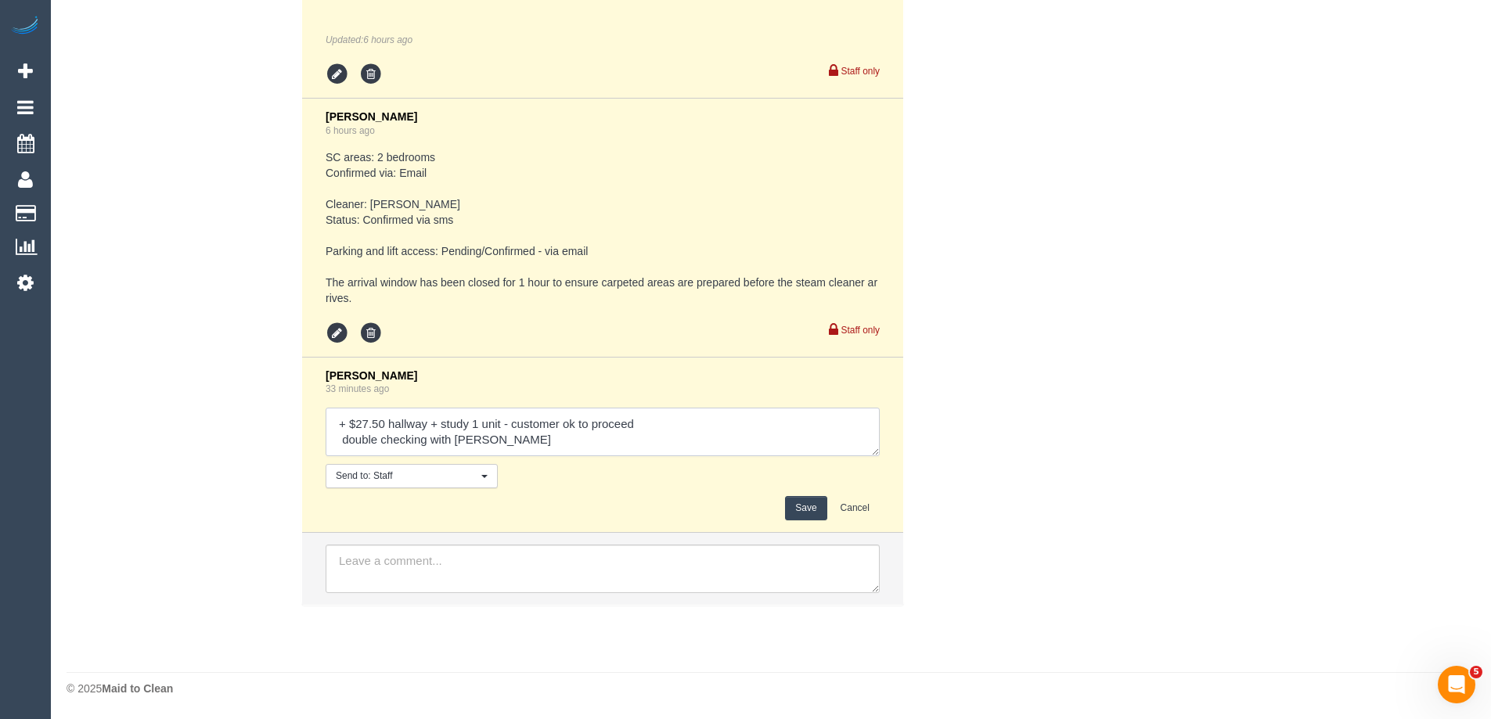
click at [535, 446] on textarea at bounding box center [603, 432] width 554 height 49
click at [350, 442] on textarea at bounding box center [603, 432] width 554 height 49
type textarea "+ $27.50 hallway + study 1 unit - customer ok to proceed Double checking with A…"
click at [814, 502] on button "Save" at bounding box center [805, 508] width 41 height 24
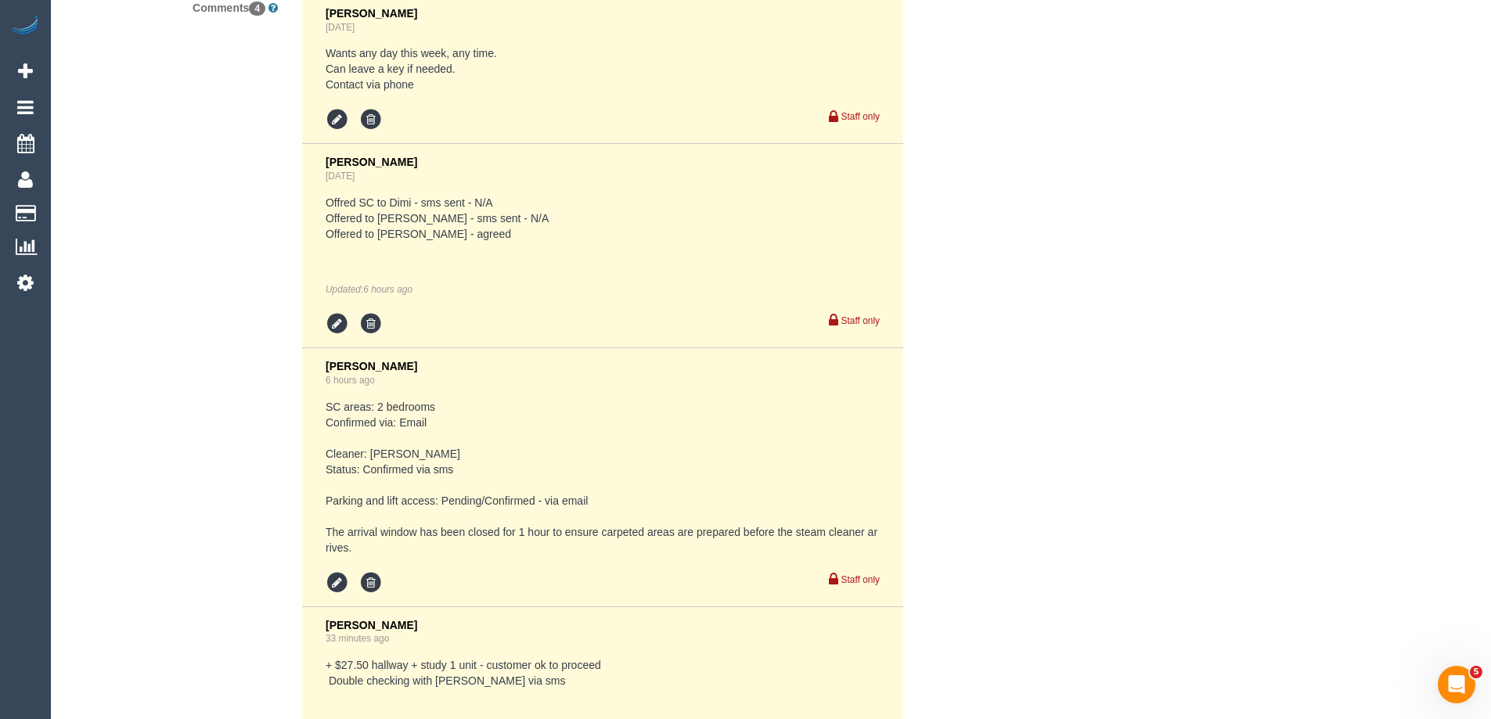
scroll to position [3102, 0]
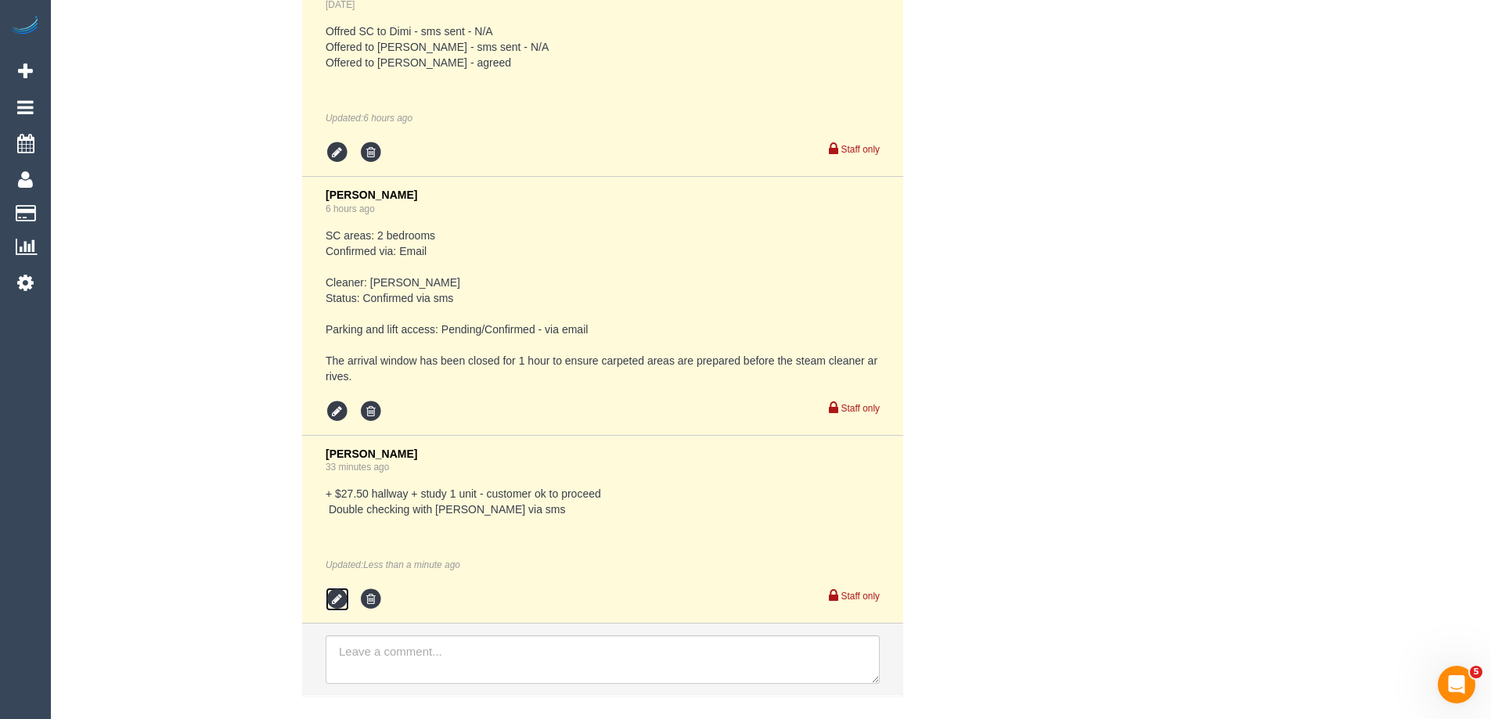
click at [339, 600] on icon at bounding box center [337, 599] width 23 height 23
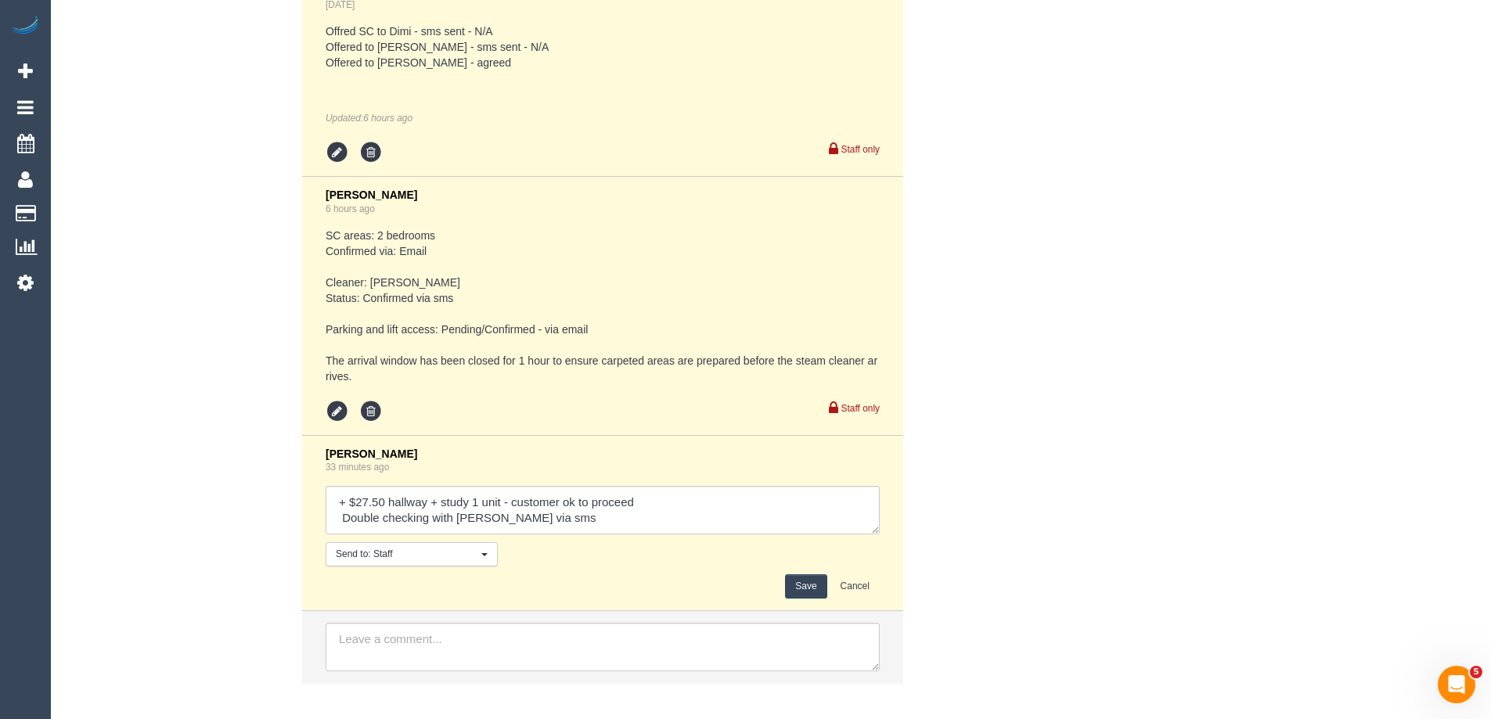
click at [452, 231] on pre "SC areas: 2 bedrooms Confirmed via: Email Cleaner: Adnan Status: Confirmed via …" at bounding box center [603, 306] width 554 height 157
click at [341, 415] on icon at bounding box center [337, 411] width 23 height 23
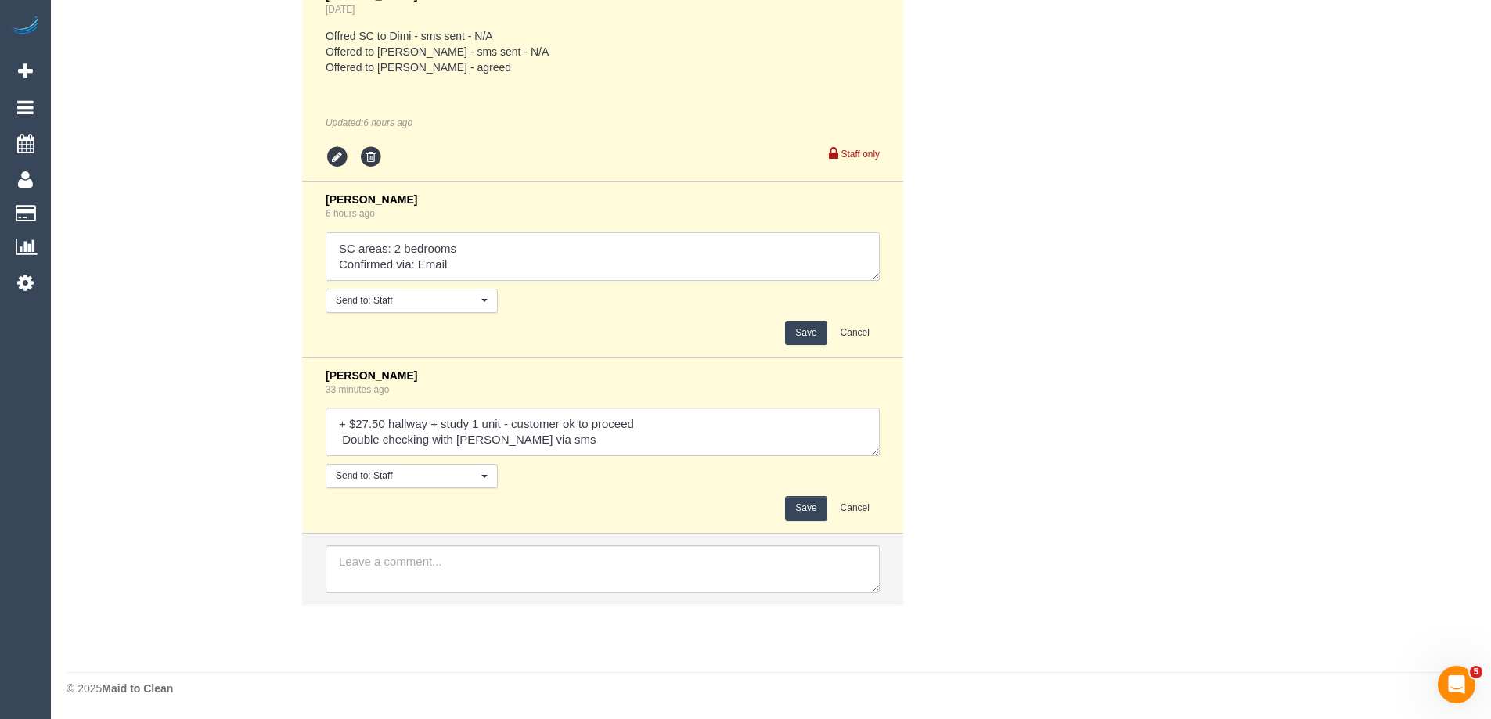
click at [485, 251] on textarea at bounding box center [603, 256] width 554 height 49
type textarea "SC areas: 2 bedrooms, study + hallway Confirmed via: Email Cleaner: Adnan Statu…"
click at [809, 329] on button "Save" at bounding box center [805, 333] width 41 height 24
click at [798, 507] on button "Save" at bounding box center [805, 508] width 41 height 24
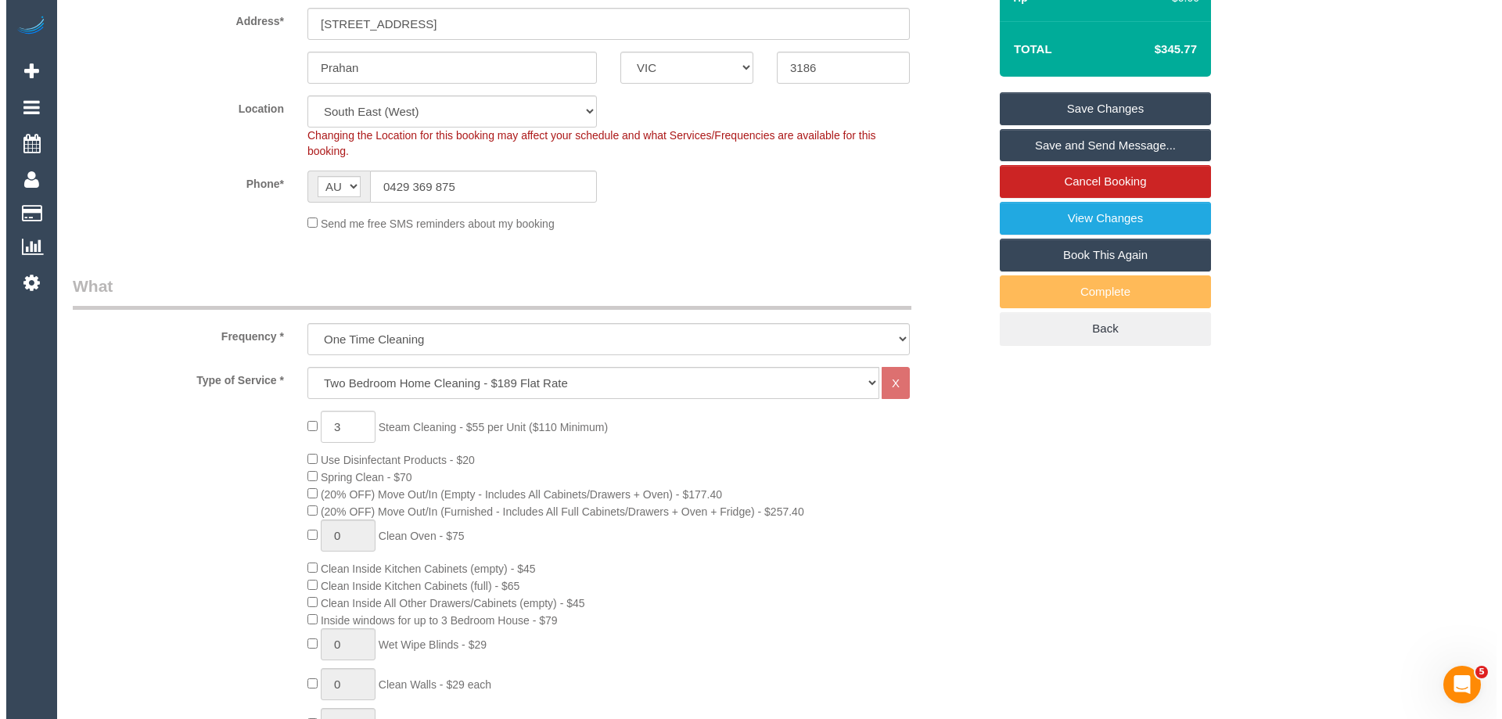
scroll to position [280, 0]
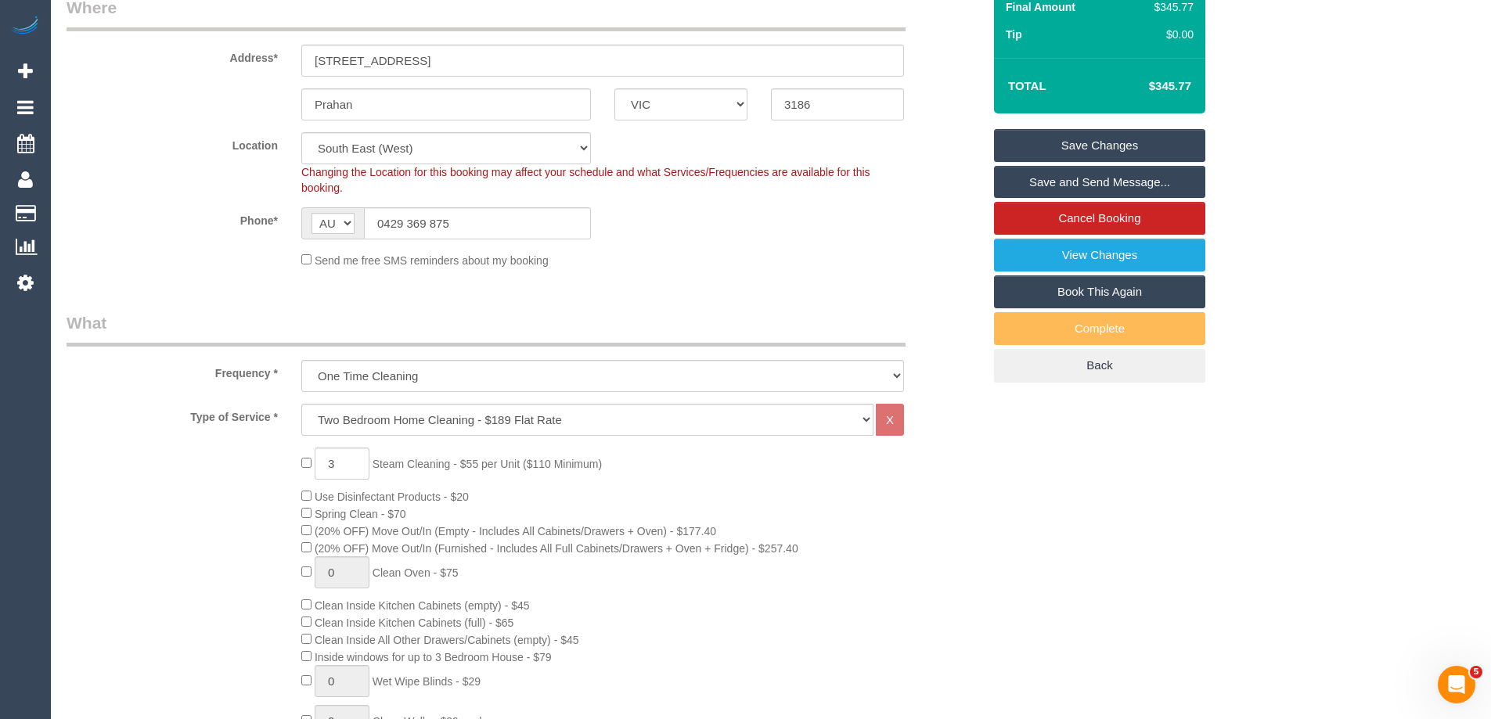
click at [1068, 183] on link "Save and Send Message..." at bounding box center [1099, 182] width 211 height 33
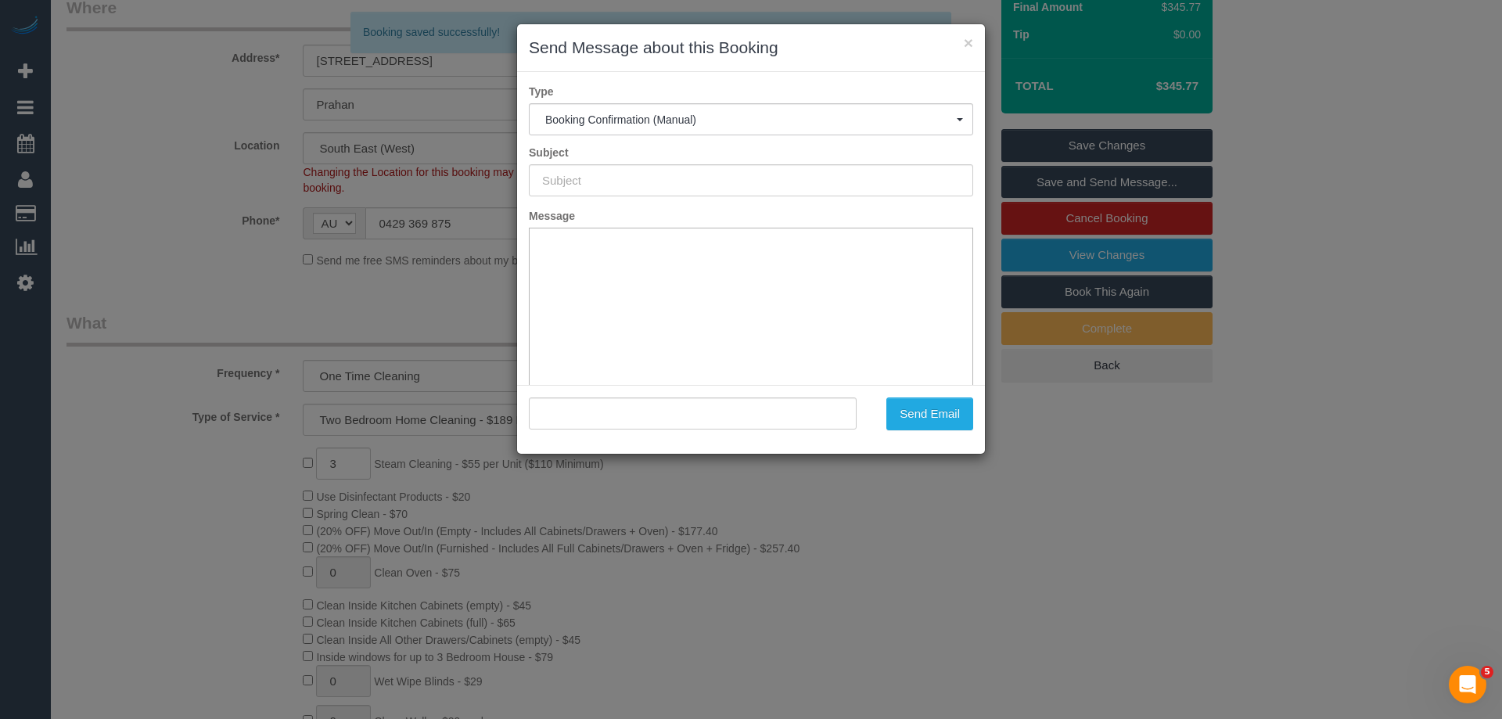
type input "Booking Confirmed"
type input ""Natalia Vanzo" <nataliapvanzo@gmail.com>"
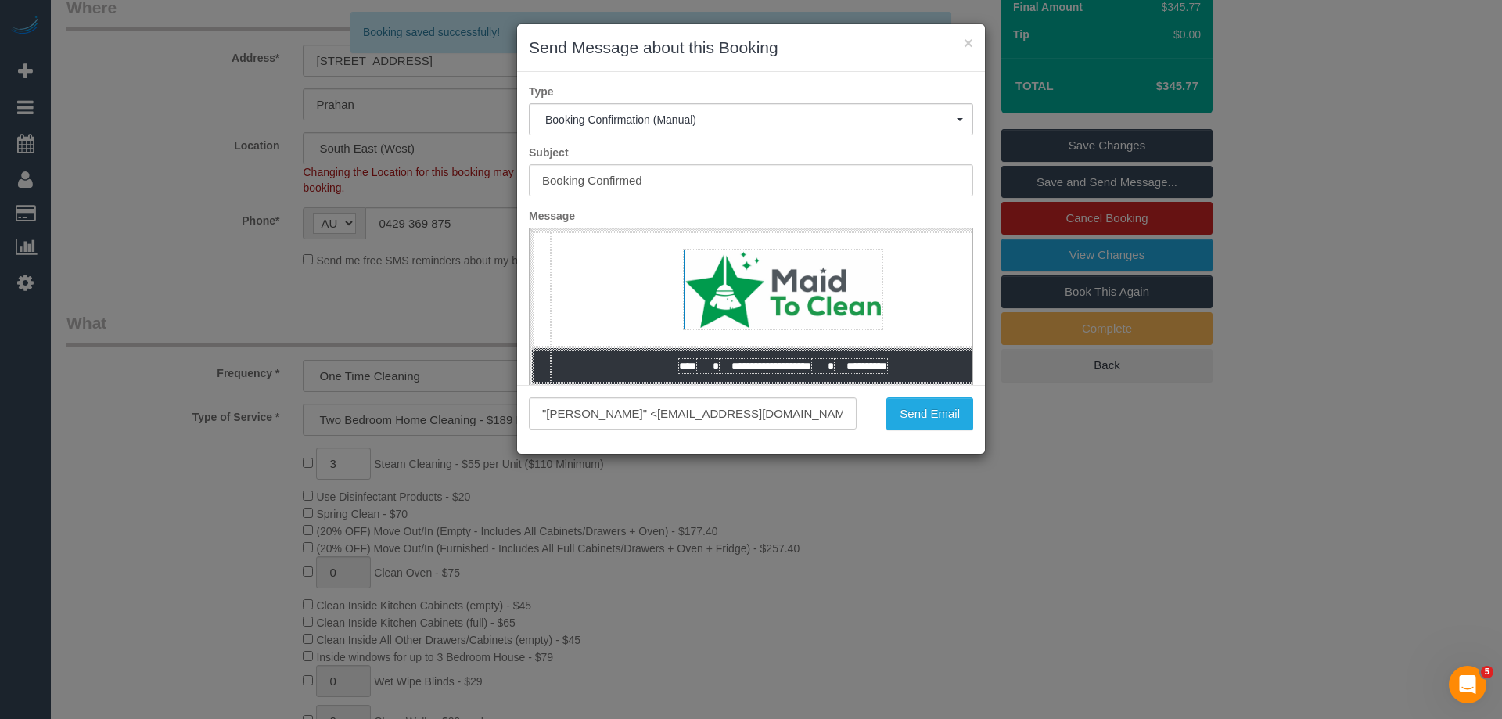
scroll to position [0, 0]
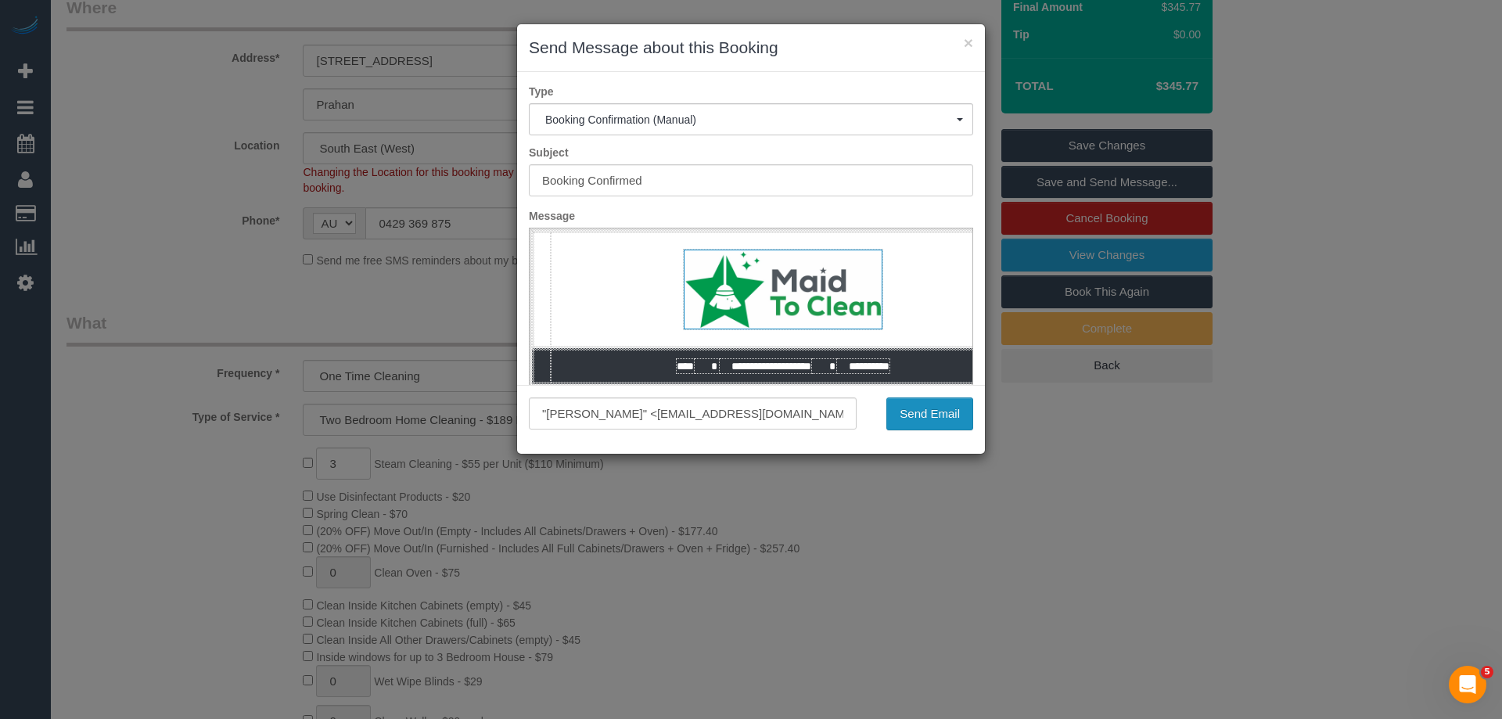
click at [915, 417] on button "Send Email" at bounding box center [930, 414] width 87 height 33
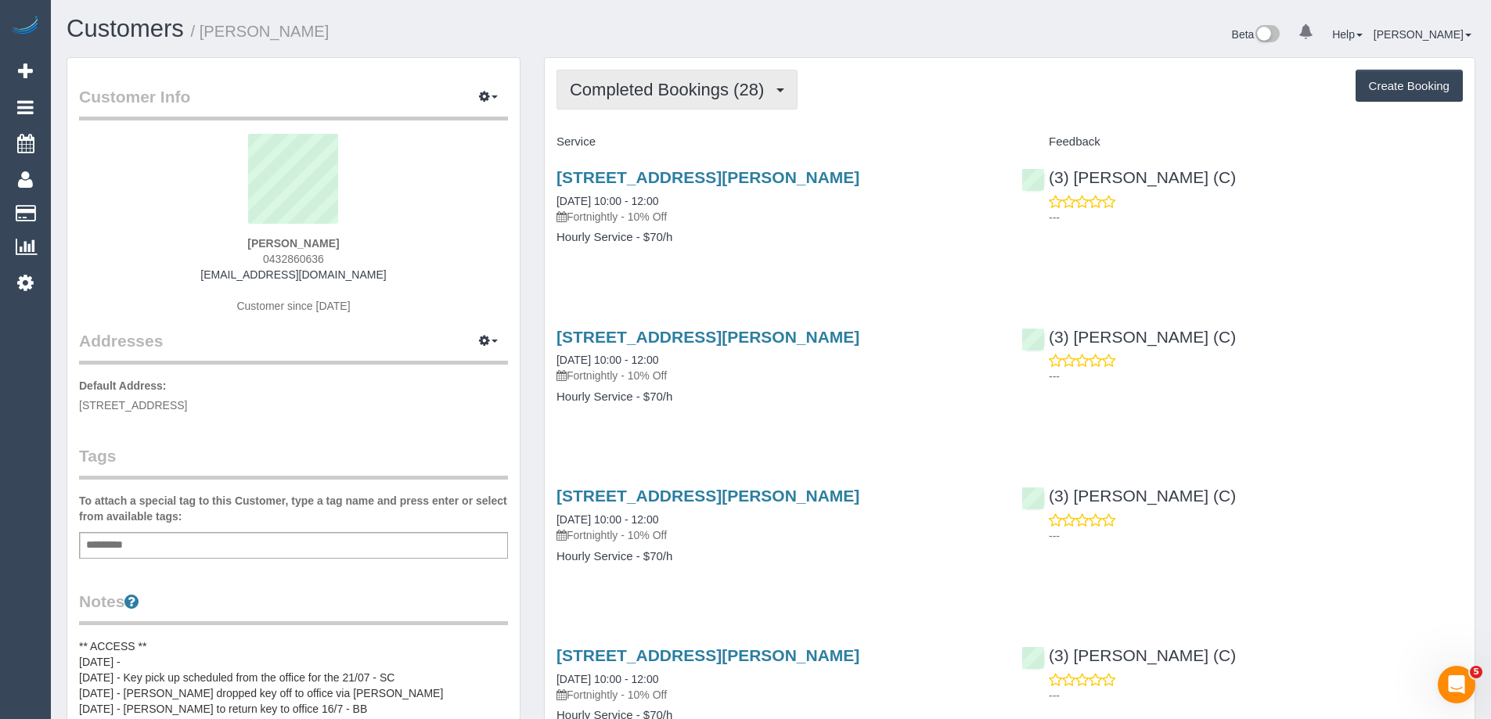
click at [728, 95] on span "Completed Bookings (28)" at bounding box center [671, 90] width 202 height 20
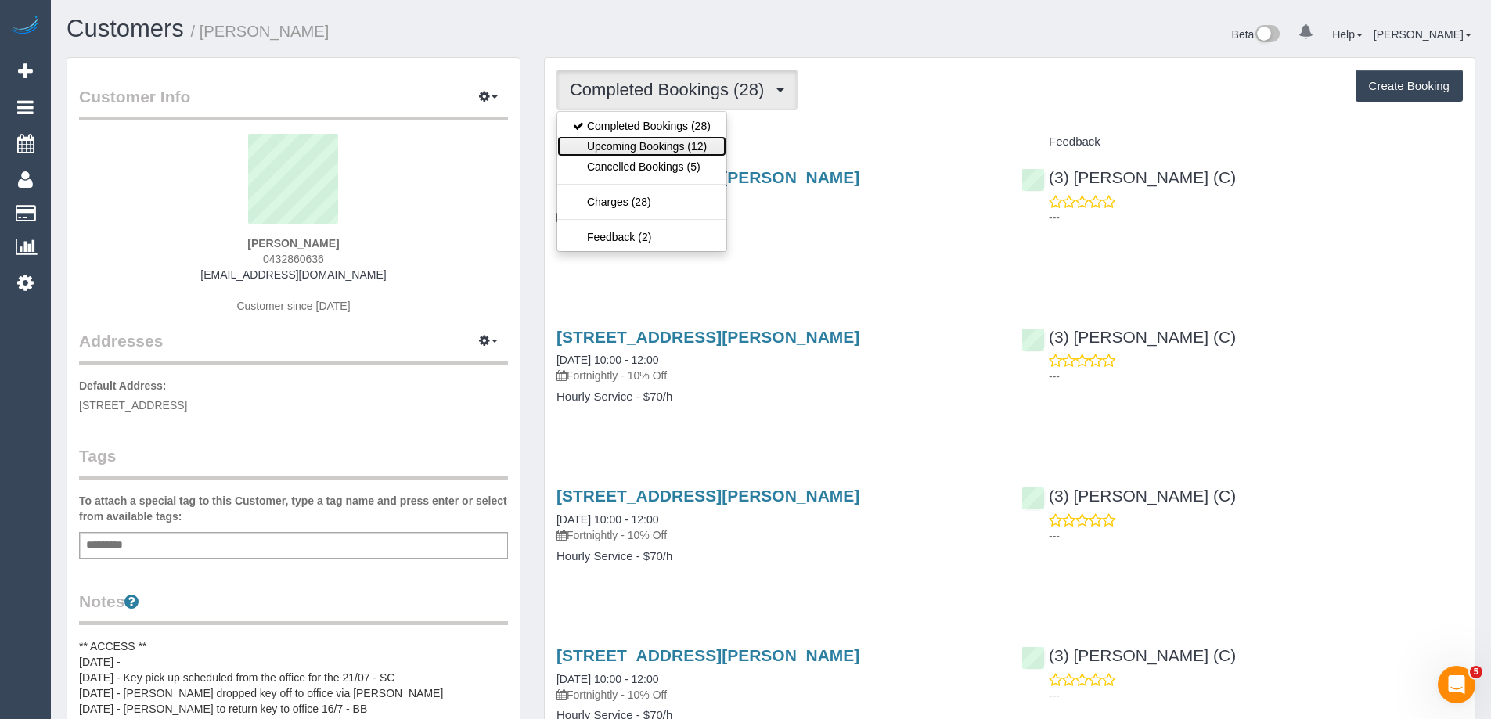
click at [672, 150] on link "Upcoming Bookings (12)" at bounding box center [641, 146] width 169 height 20
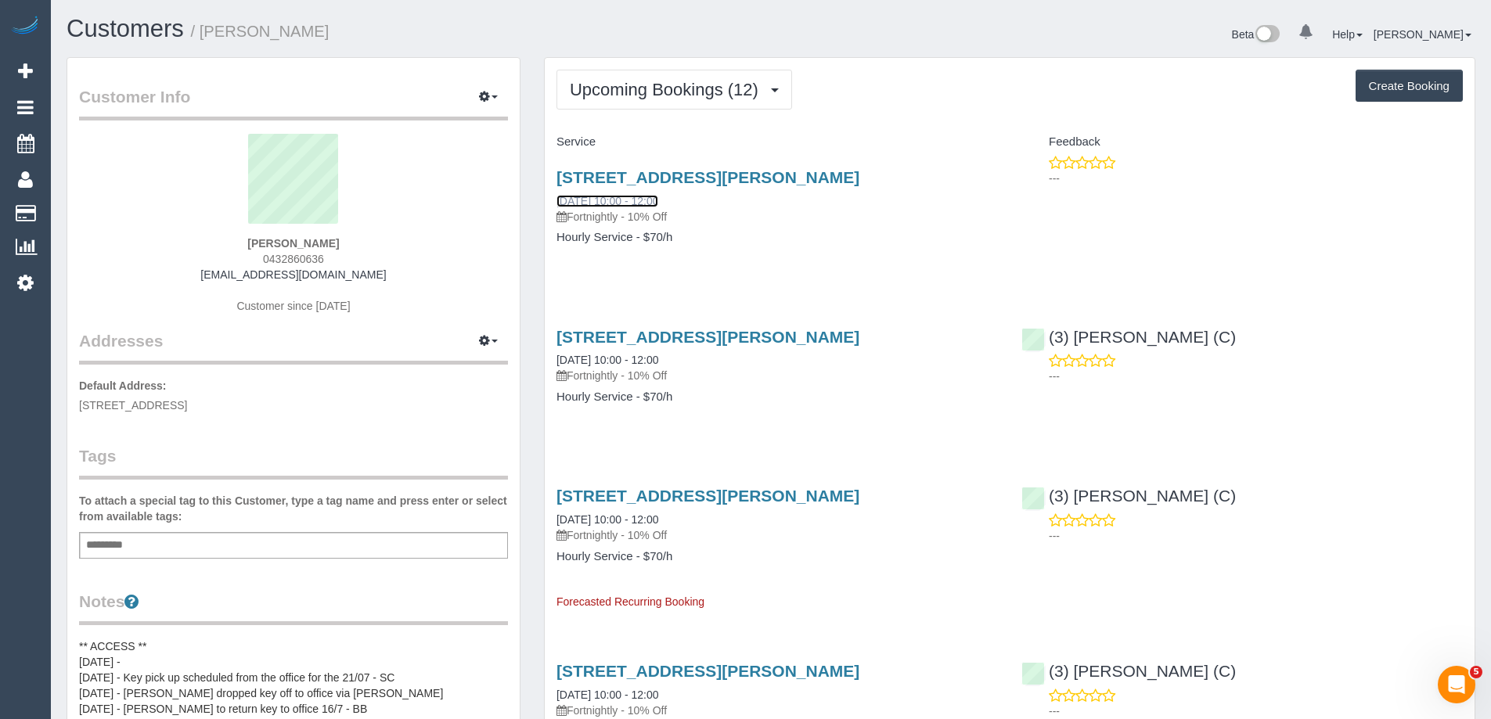
click at [601, 203] on link "[DATE] 10:00 - 12:00" at bounding box center [607, 201] width 102 height 13
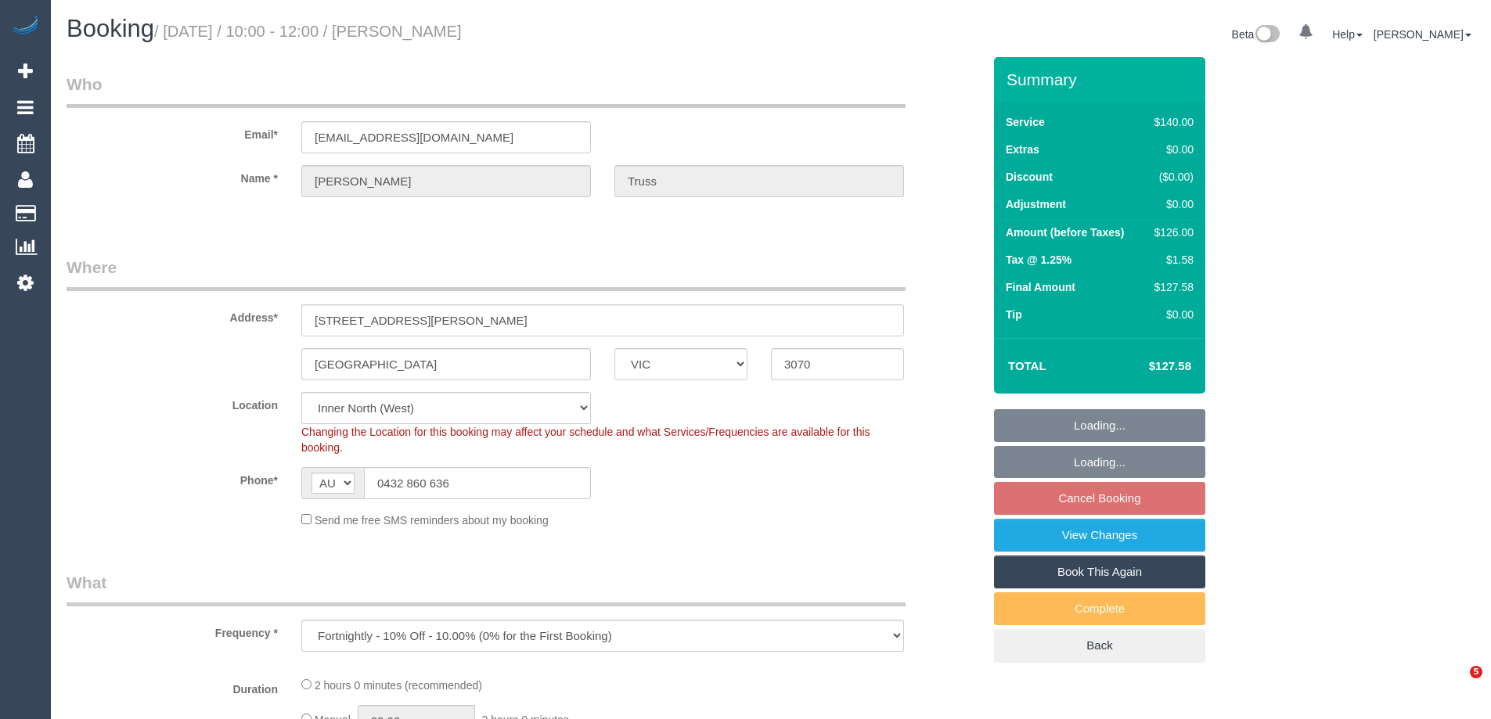
select select "VIC"
select select "string:stripe-pm_1RyN2M2GScqysDRV7ZO8vxjb"
select select "object:609"
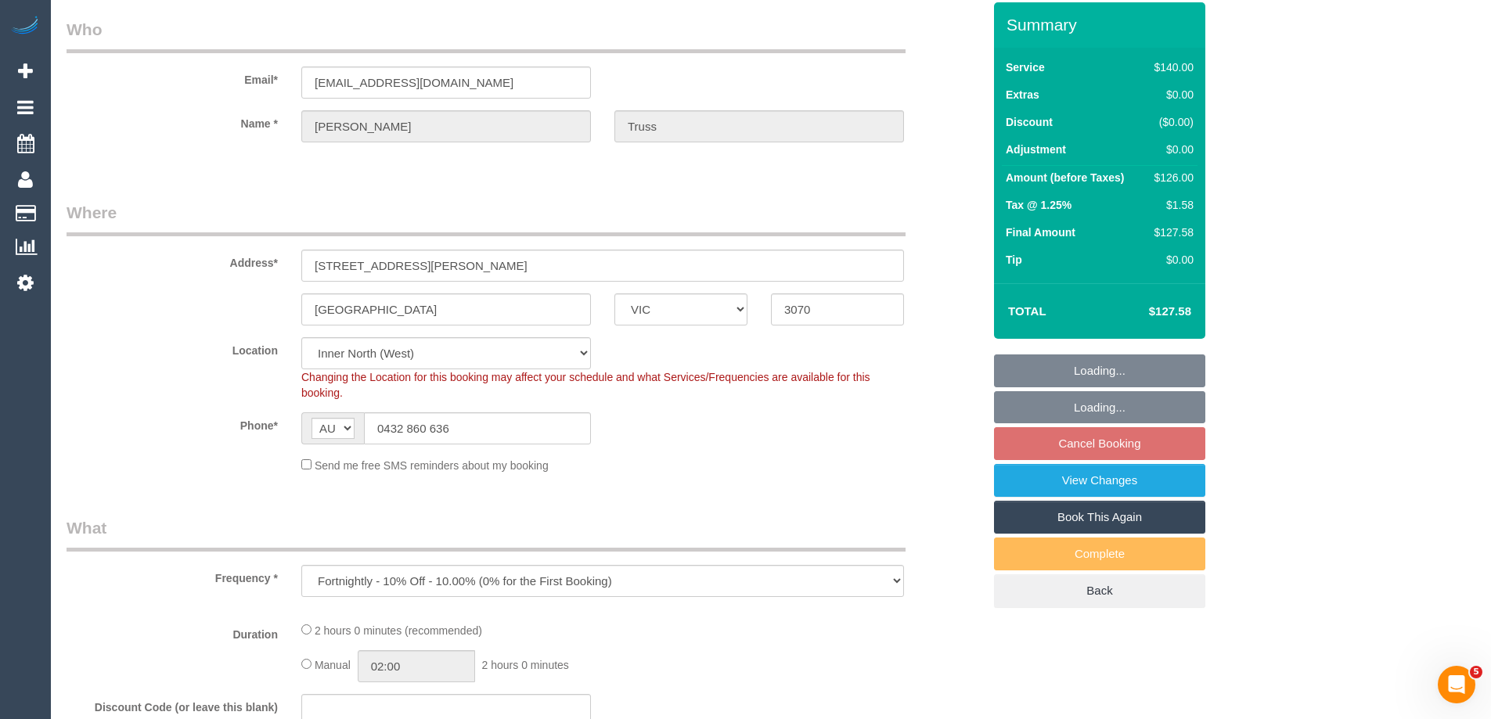
scroll to position [146, 0]
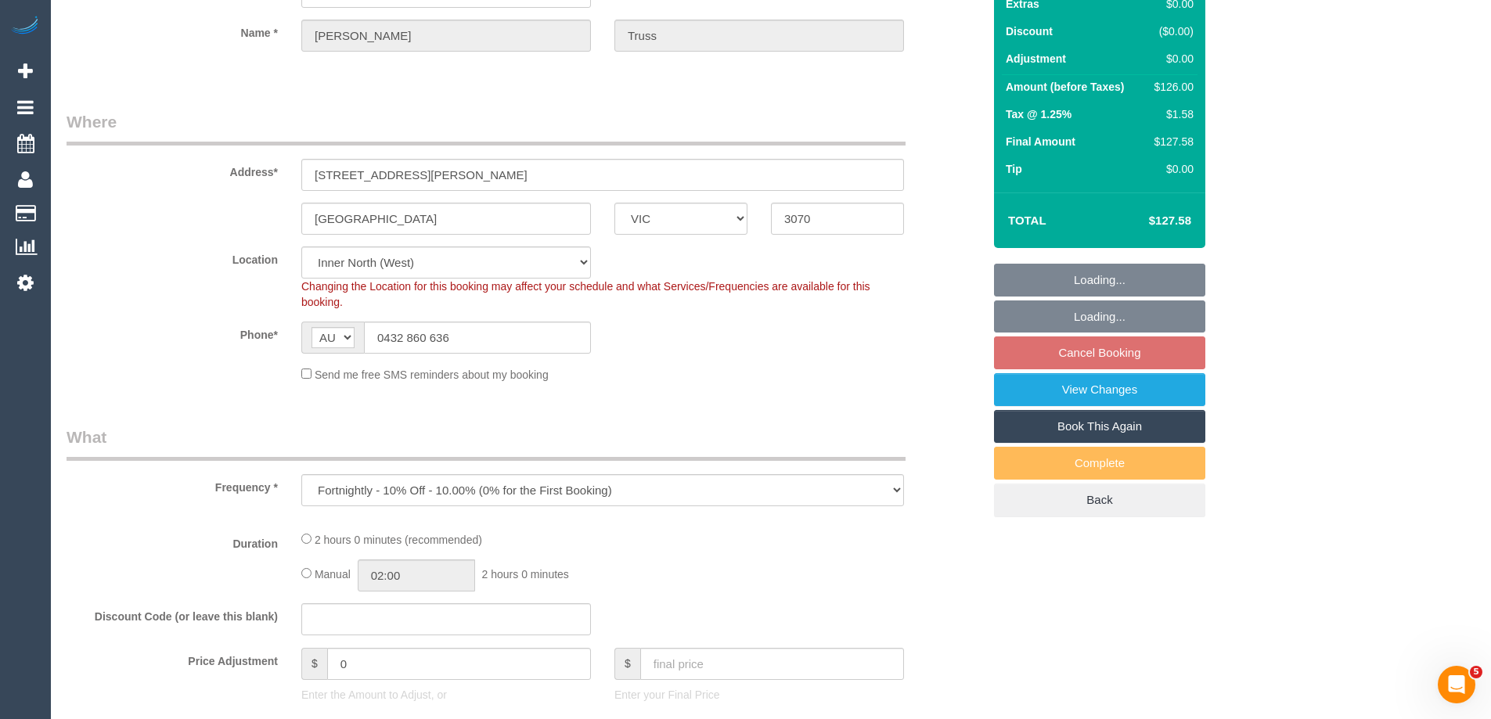
select select "number:28"
select select "number:14"
select select "number:19"
select select "number:36"
select select "number:35"
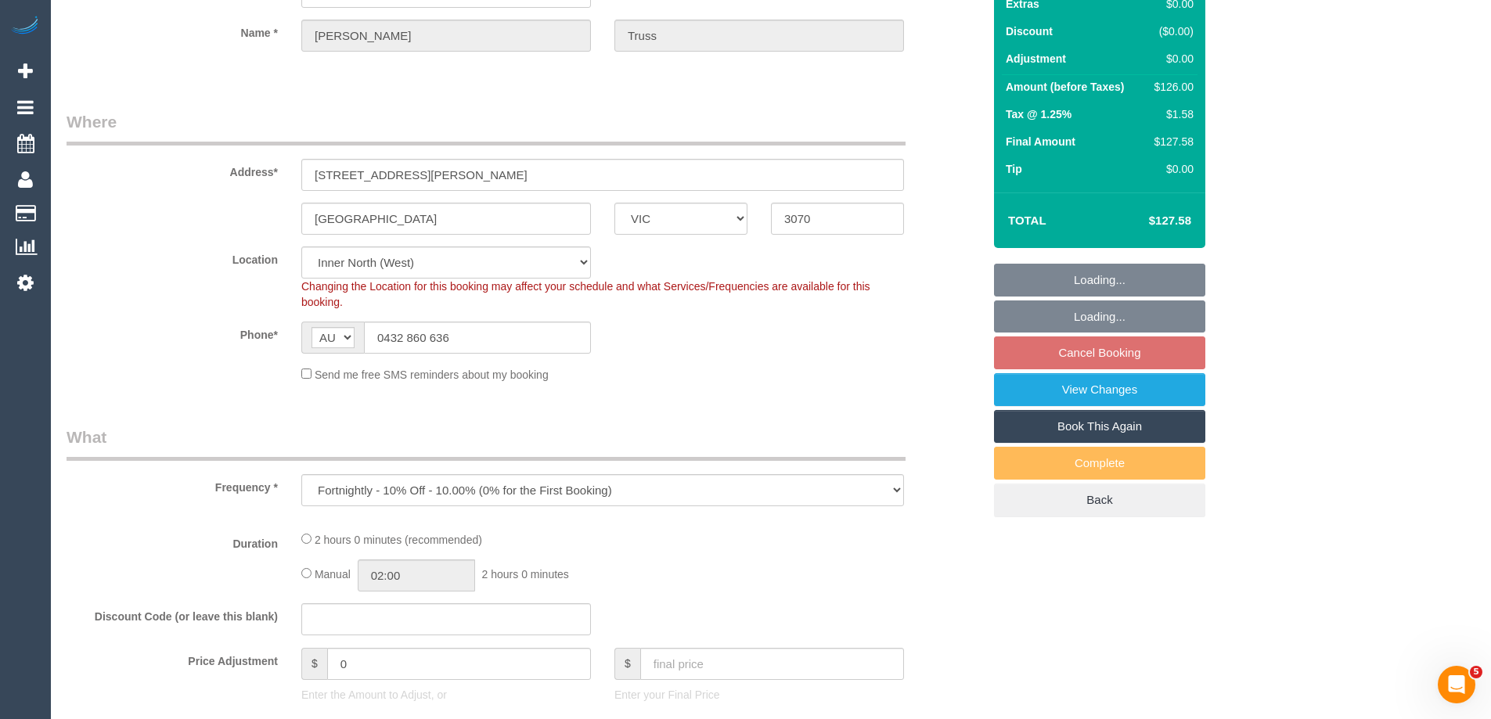
select select "number:13"
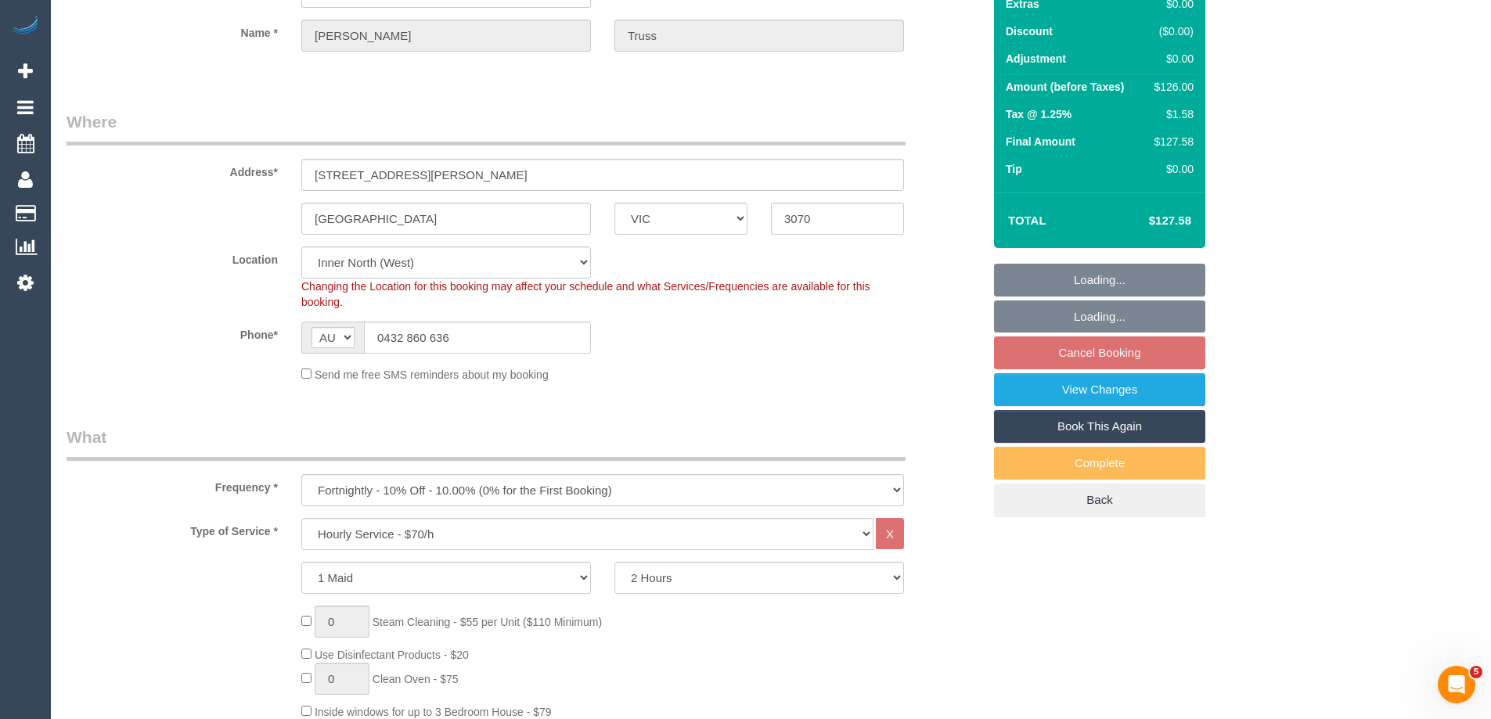
select select "52156"
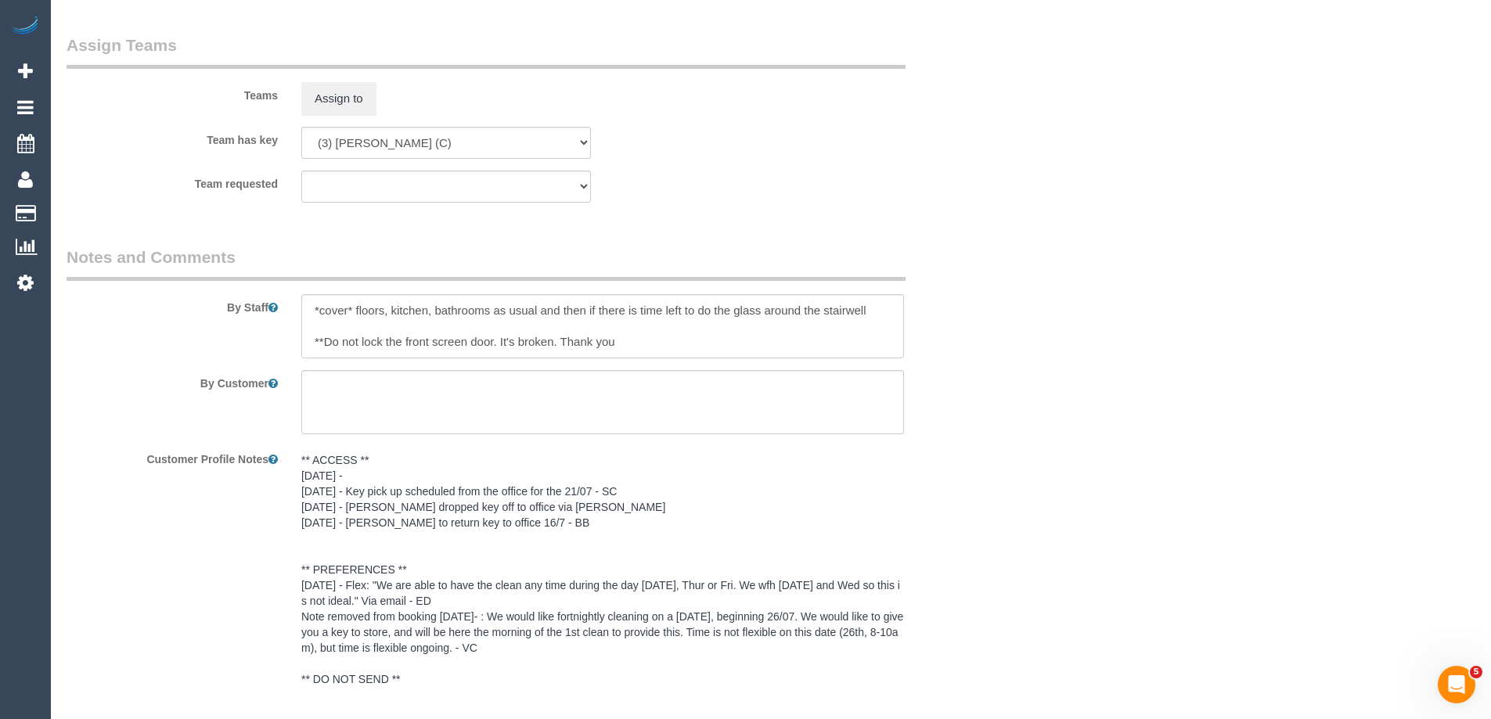
select select "spot4"
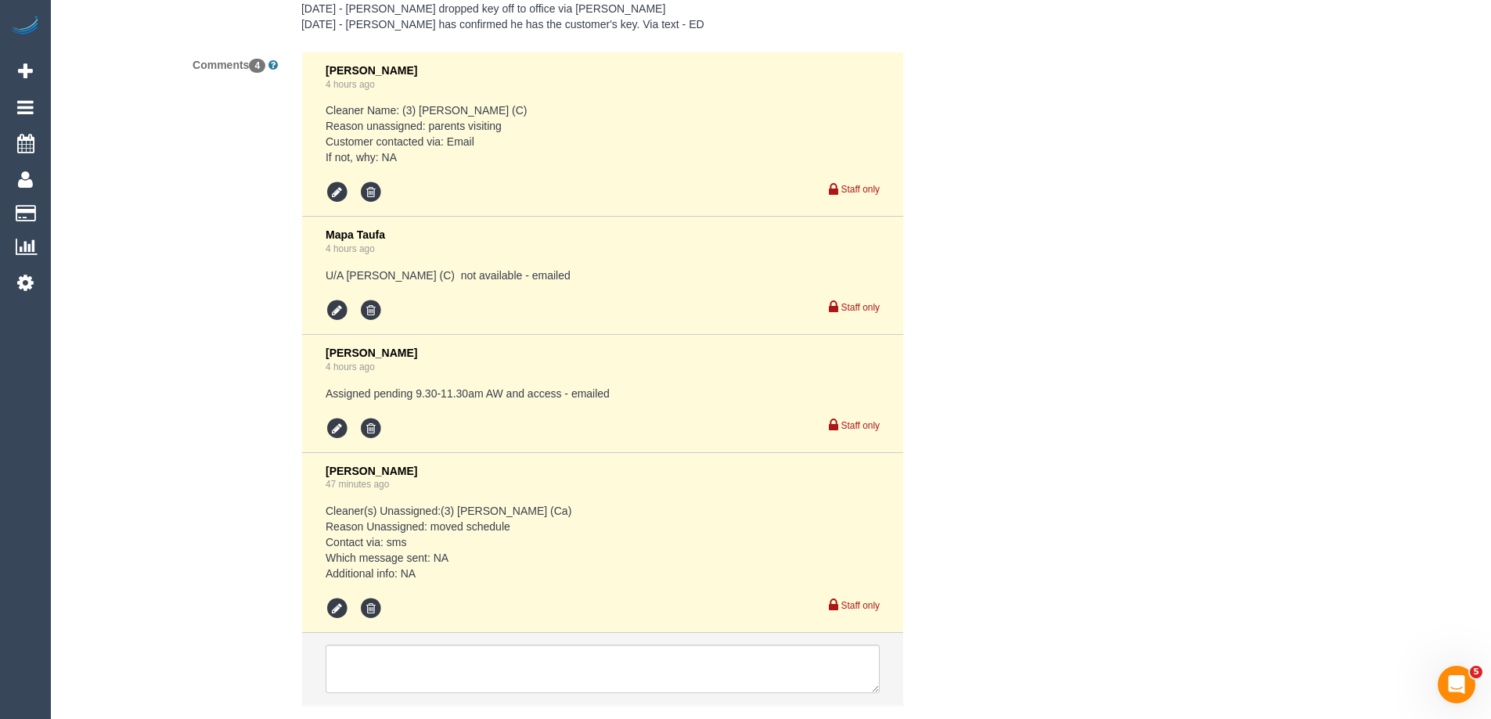
scroll to position [3267, 0]
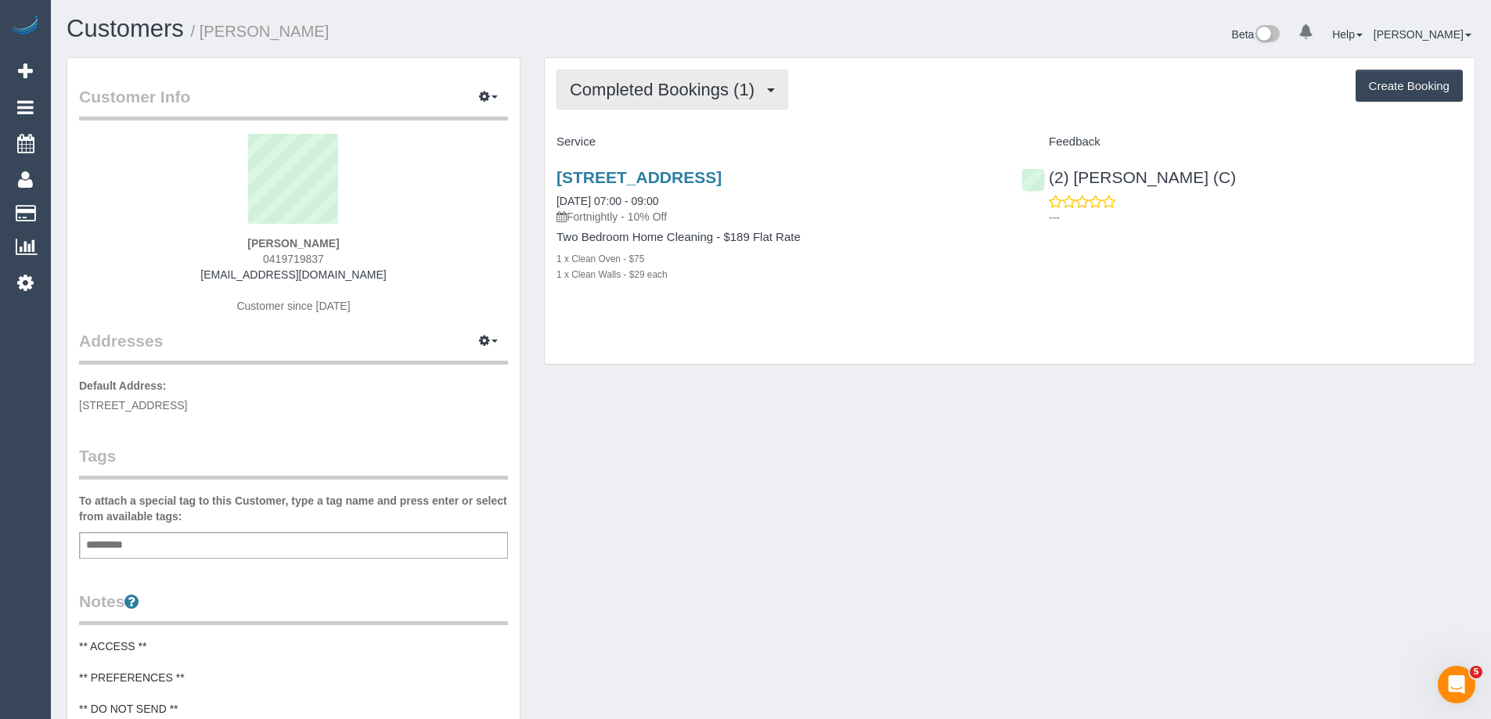
click at [689, 92] on span "Completed Bookings (1)" at bounding box center [666, 90] width 192 height 20
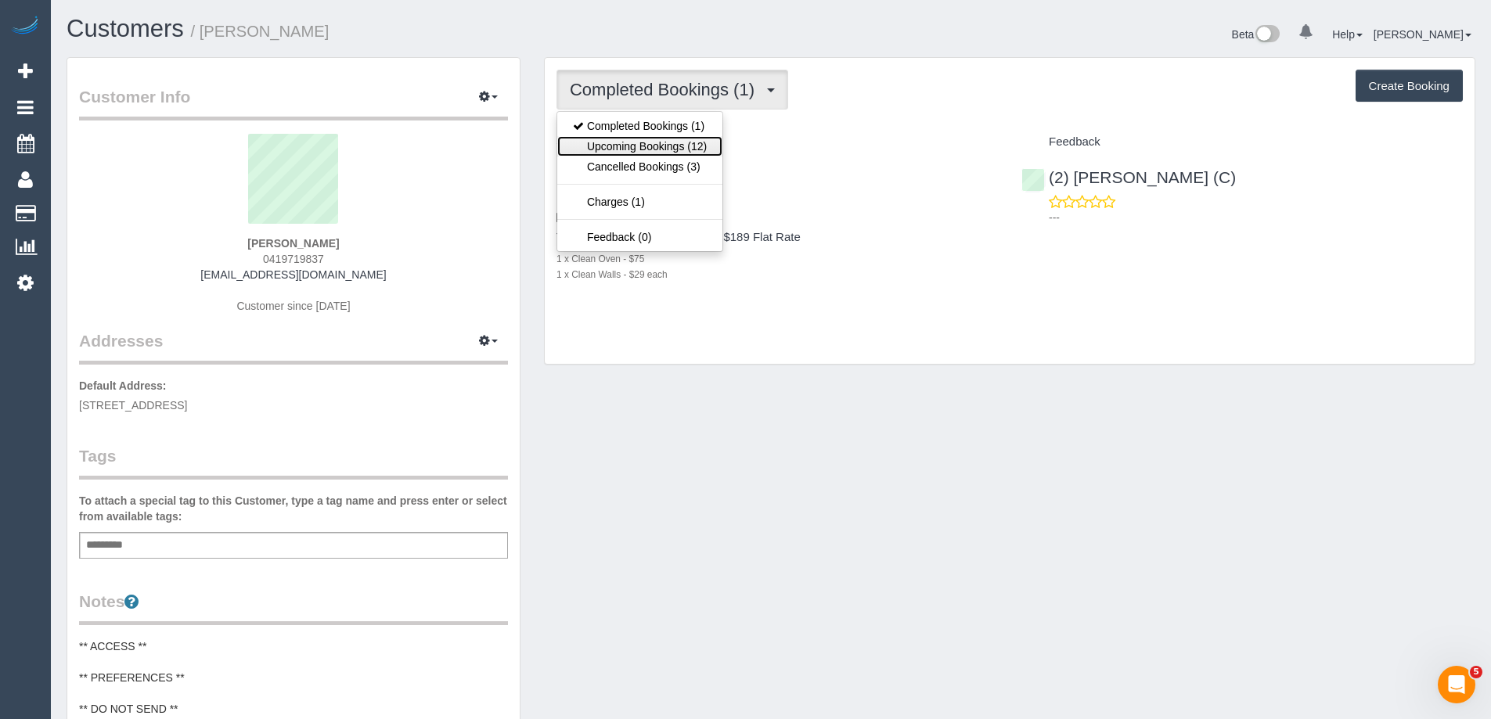
click at [675, 143] on link "Upcoming Bookings (12)" at bounding box center [639, 146] width 165 height 20
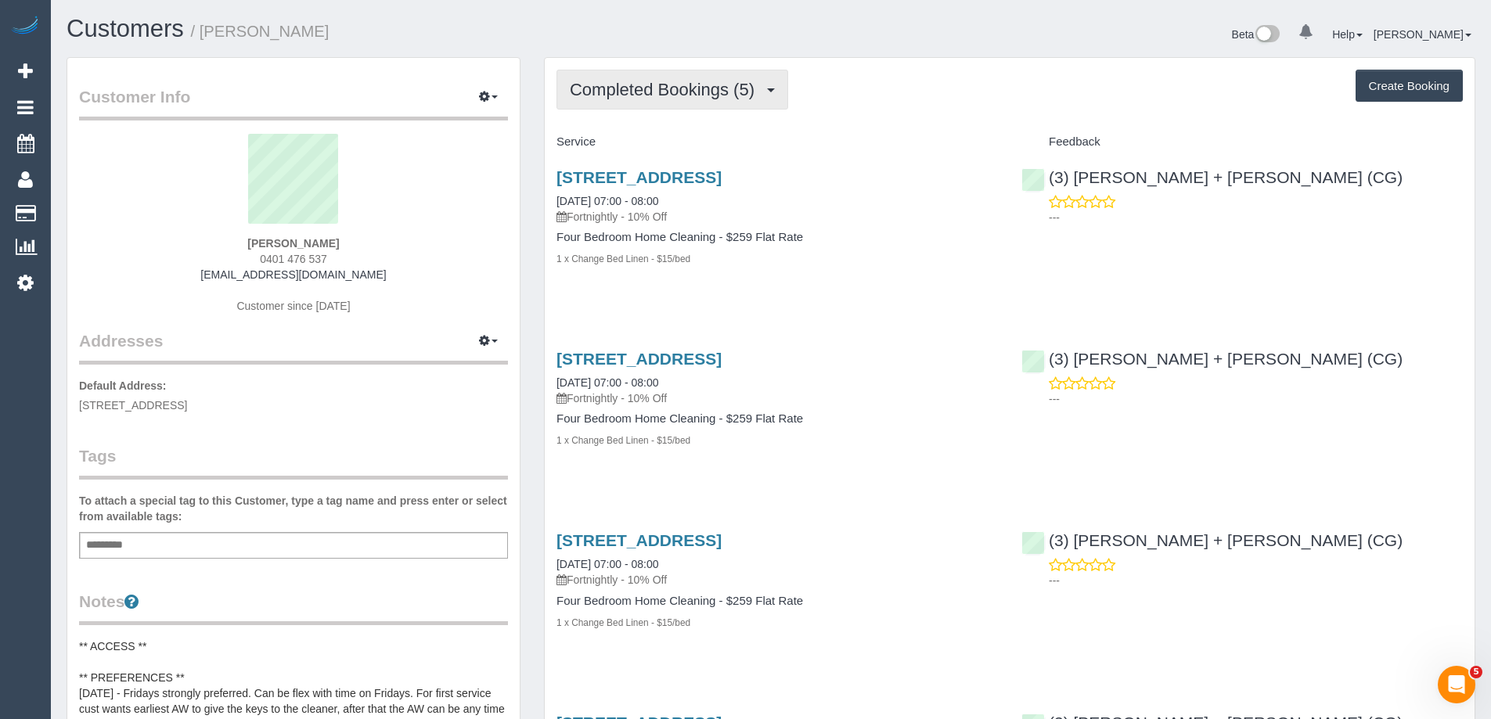
click at [643, 90] on span "Completed Bookings (5)" at bounding box center [666, 90] width 192 height 20
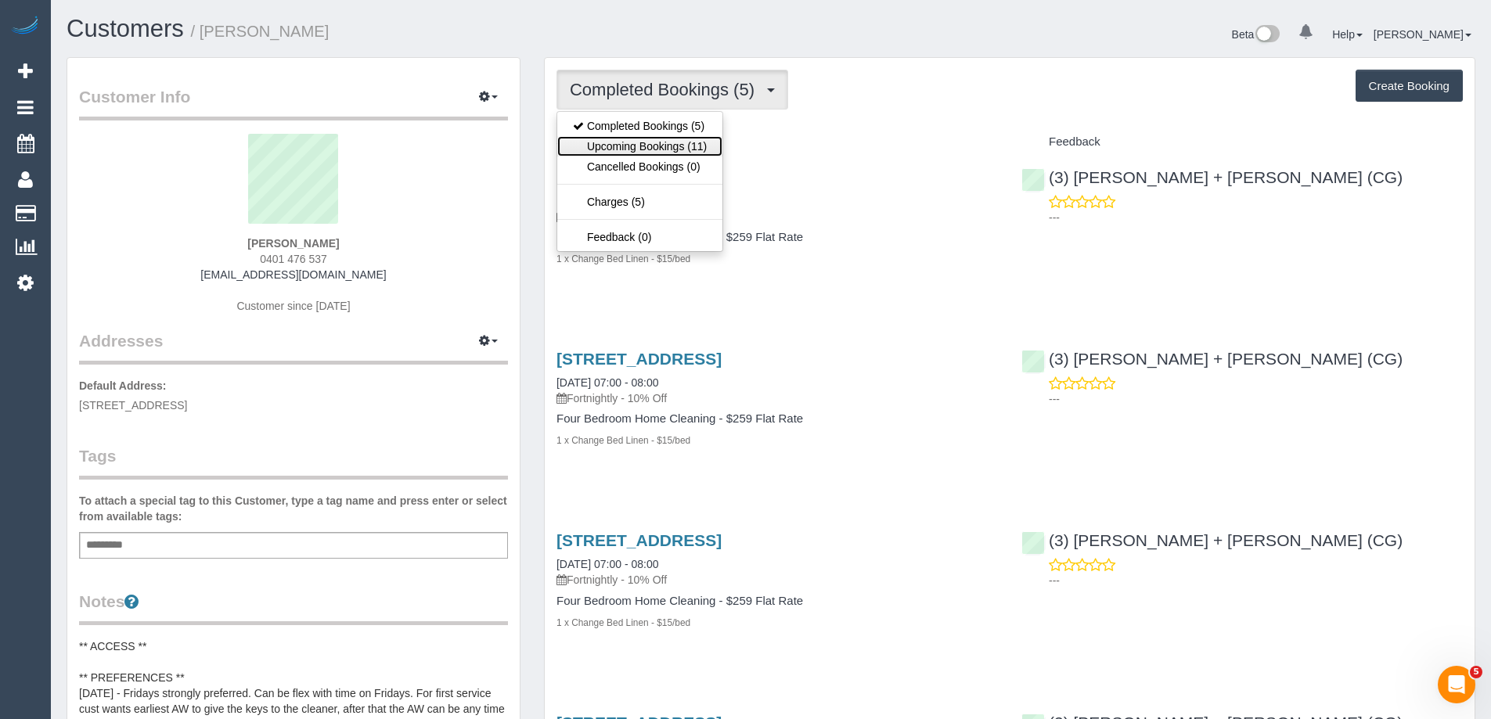
click at [631, 151] on link "Upcoming Bookings (11)" at bounding box center [639, 146] width 165 height 20
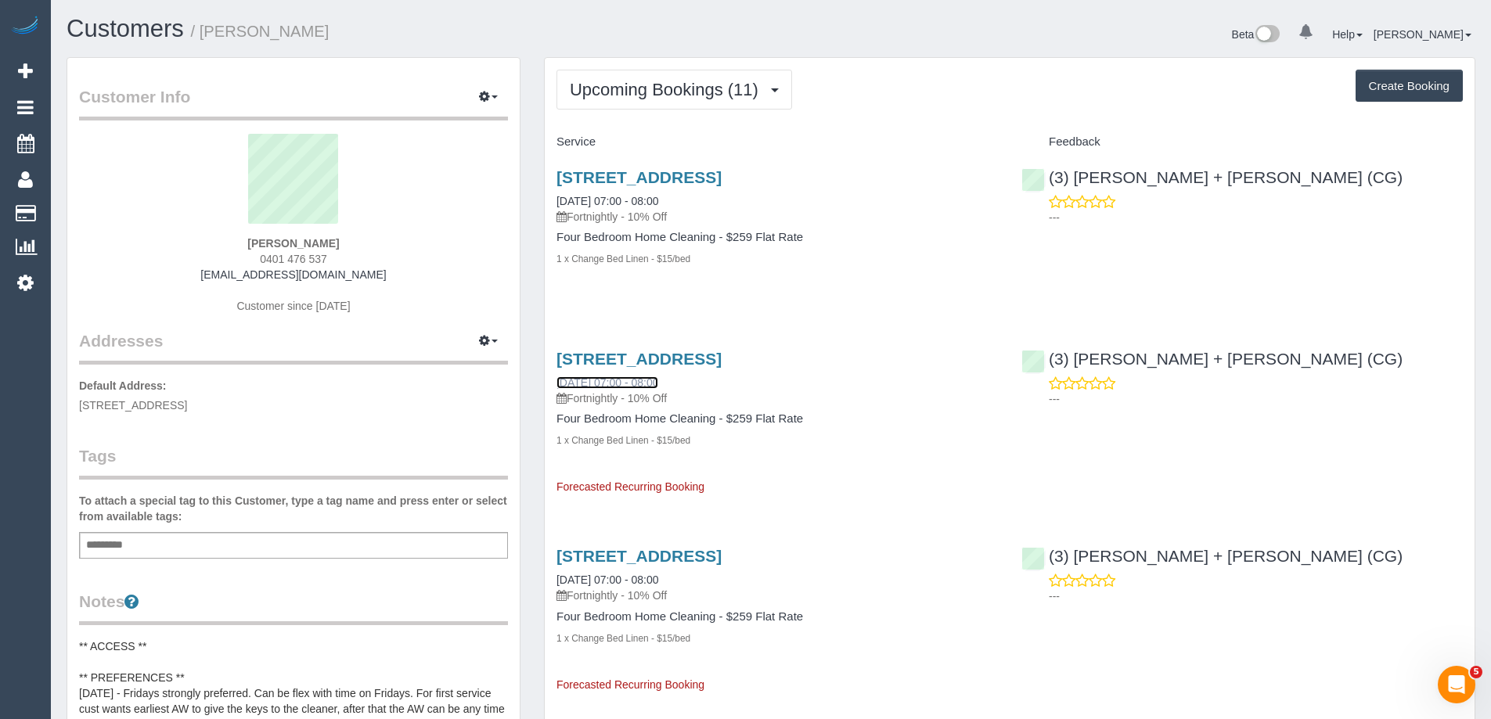
click at [657, 387] on link "[DATE] 07:00 - 08:00" at bounding box center [607, 382] width 102 height 13
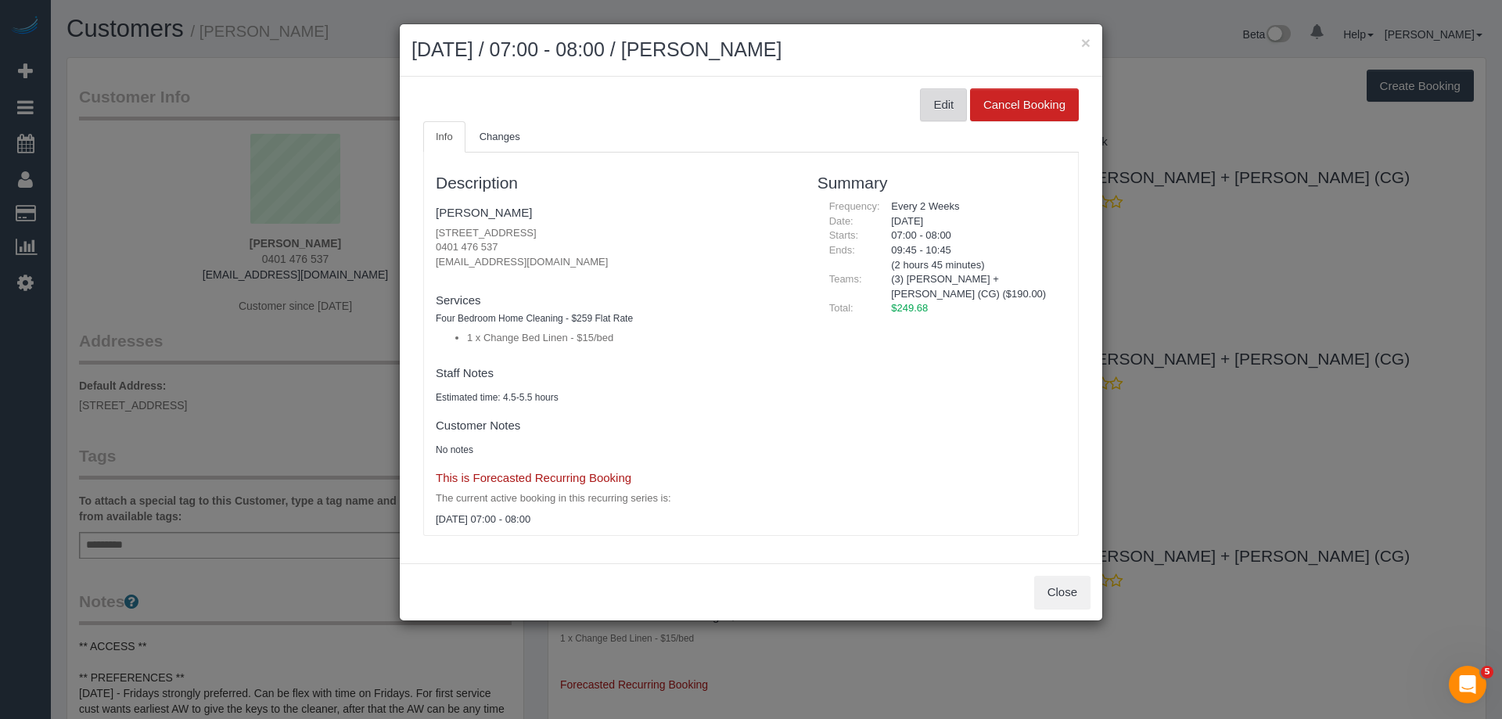
click at [947, 112] on button "Edit" at bounding box center [943, 104] width 47 height 33
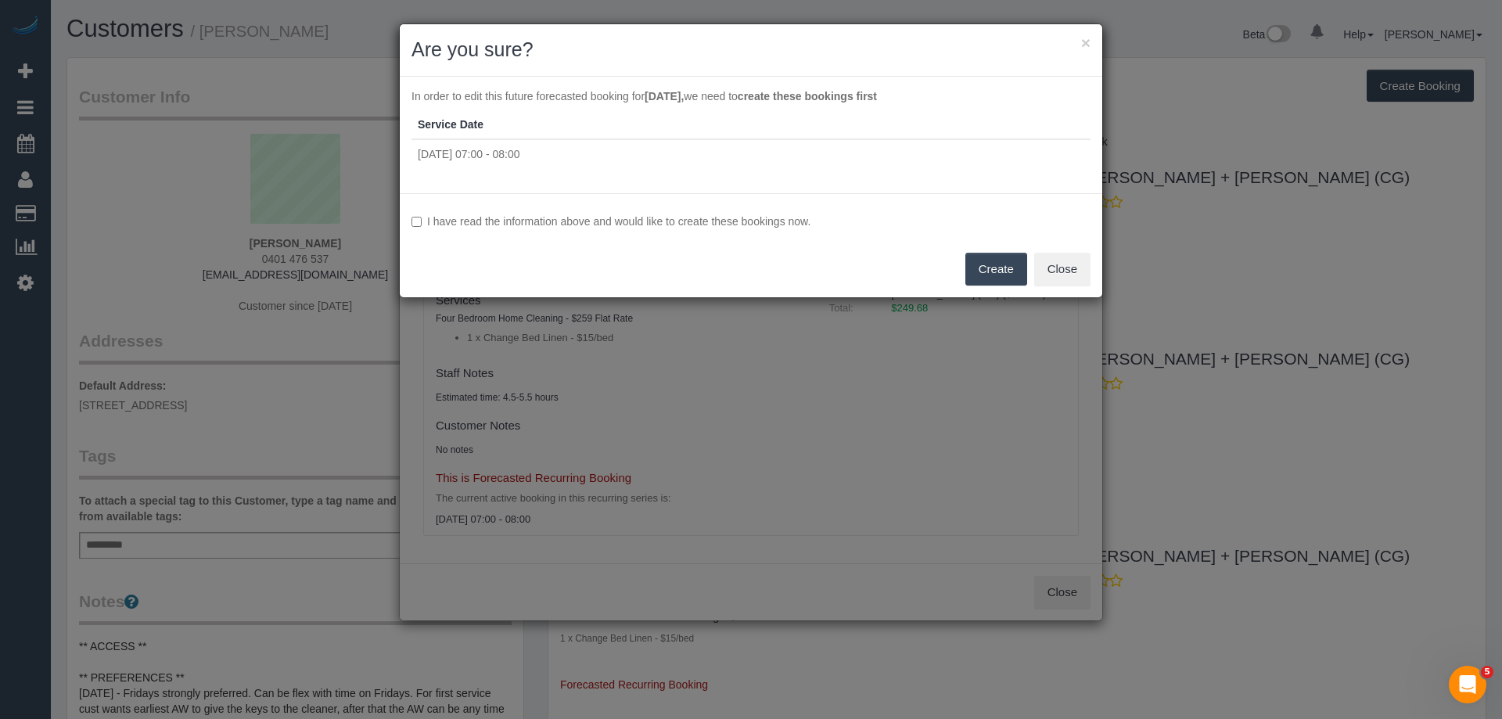
click at [604, 219] on label "I have read the information above and would like to create these bookings now." at bounding box center [751, 222] width 679 height 16
click at [1007, 275] on button "Create" at bounding box center [997, 269] width 62 height 33
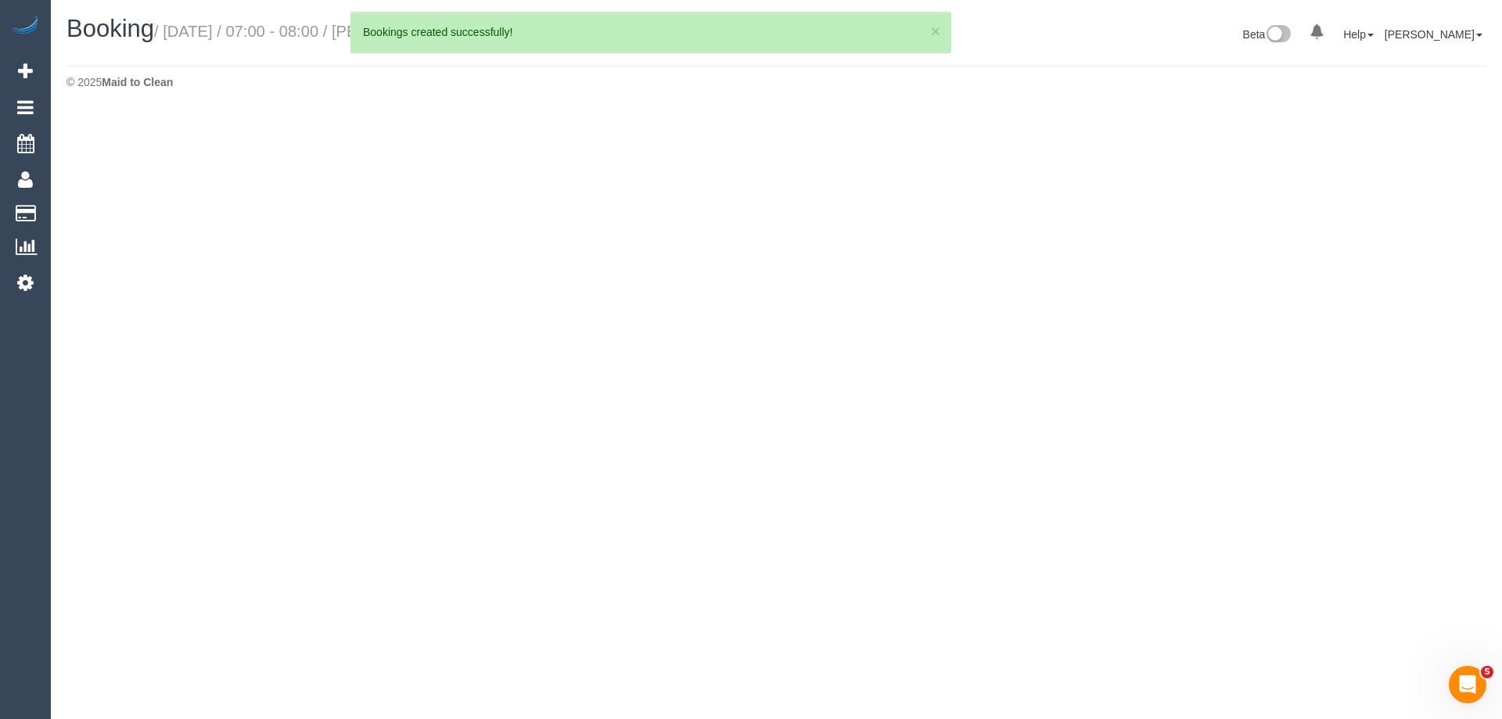
select select "VIC"
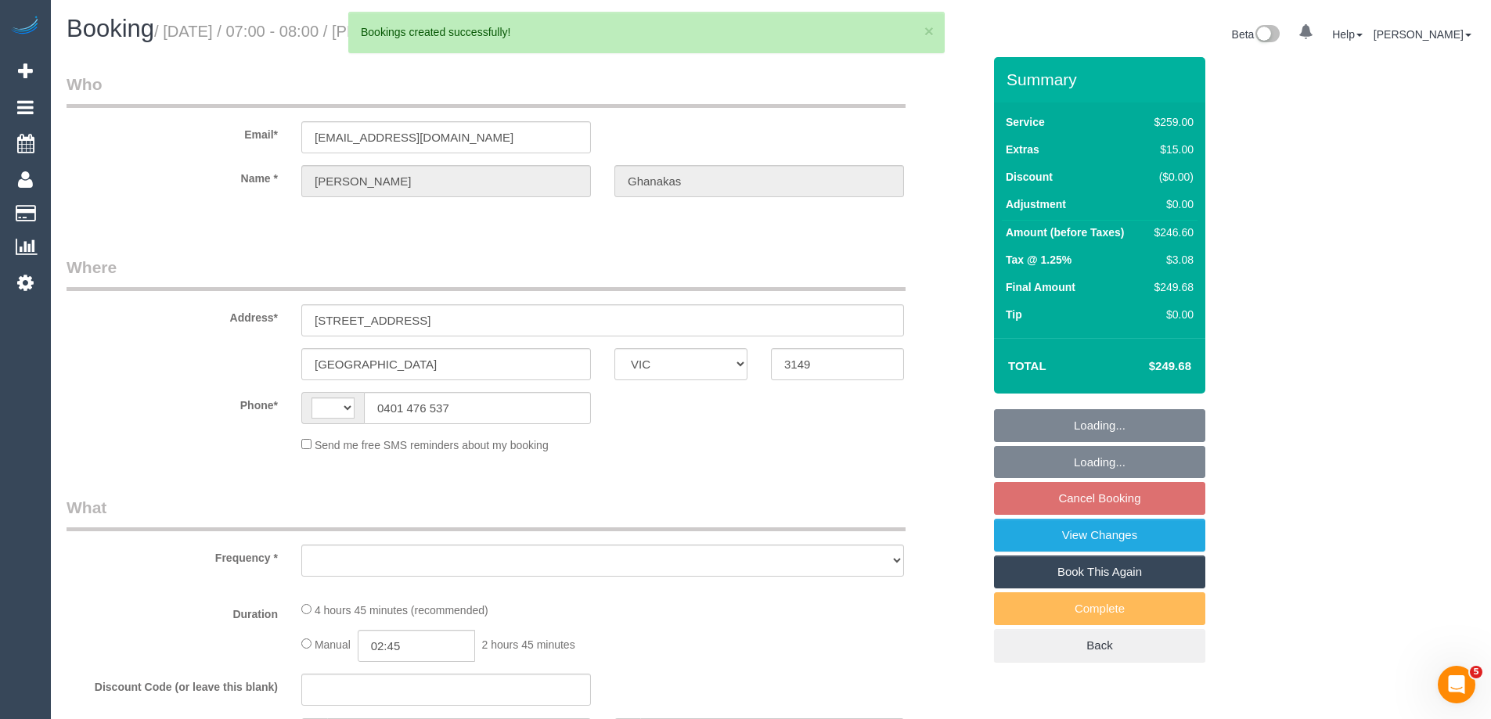
select select "string:AU"
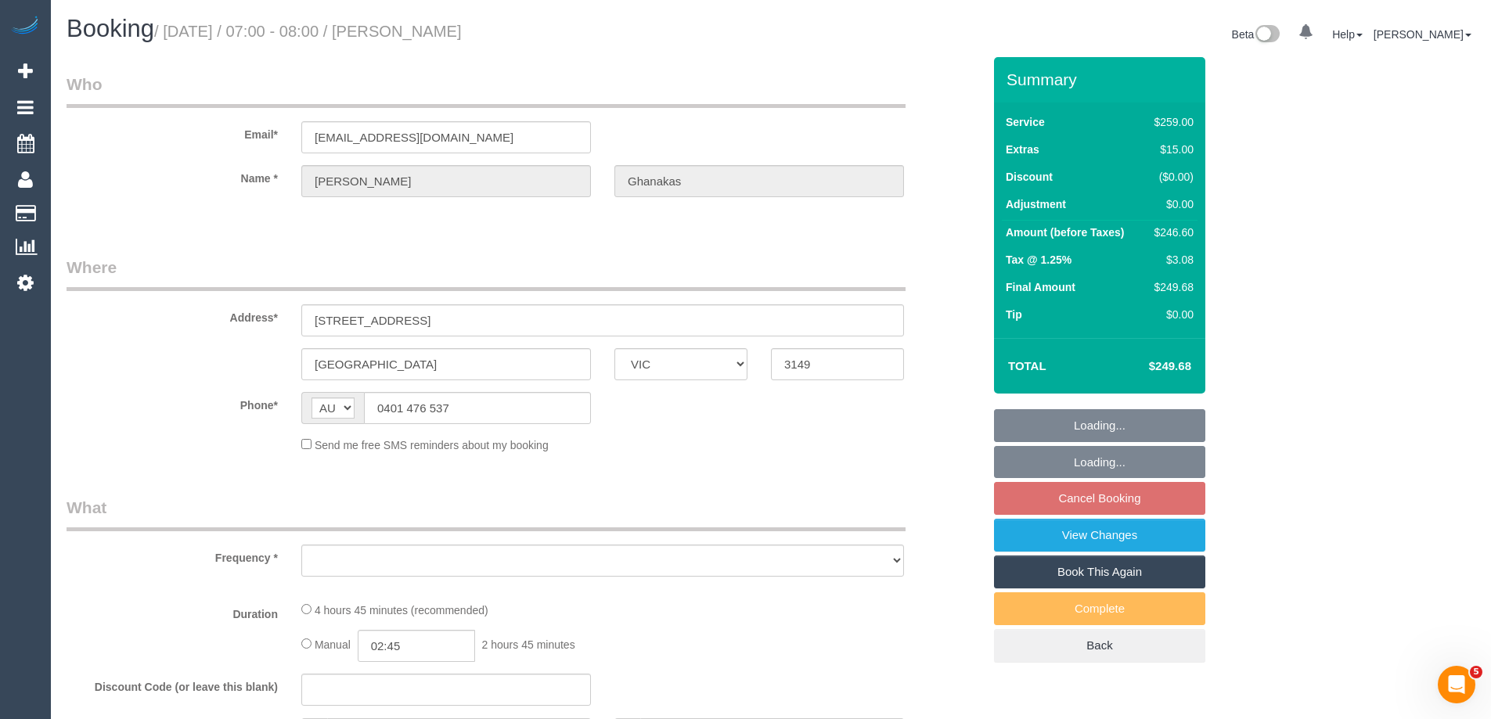
select select "string:stripe-pm_1Rr6iw2GScqysDRVVyruUklm"
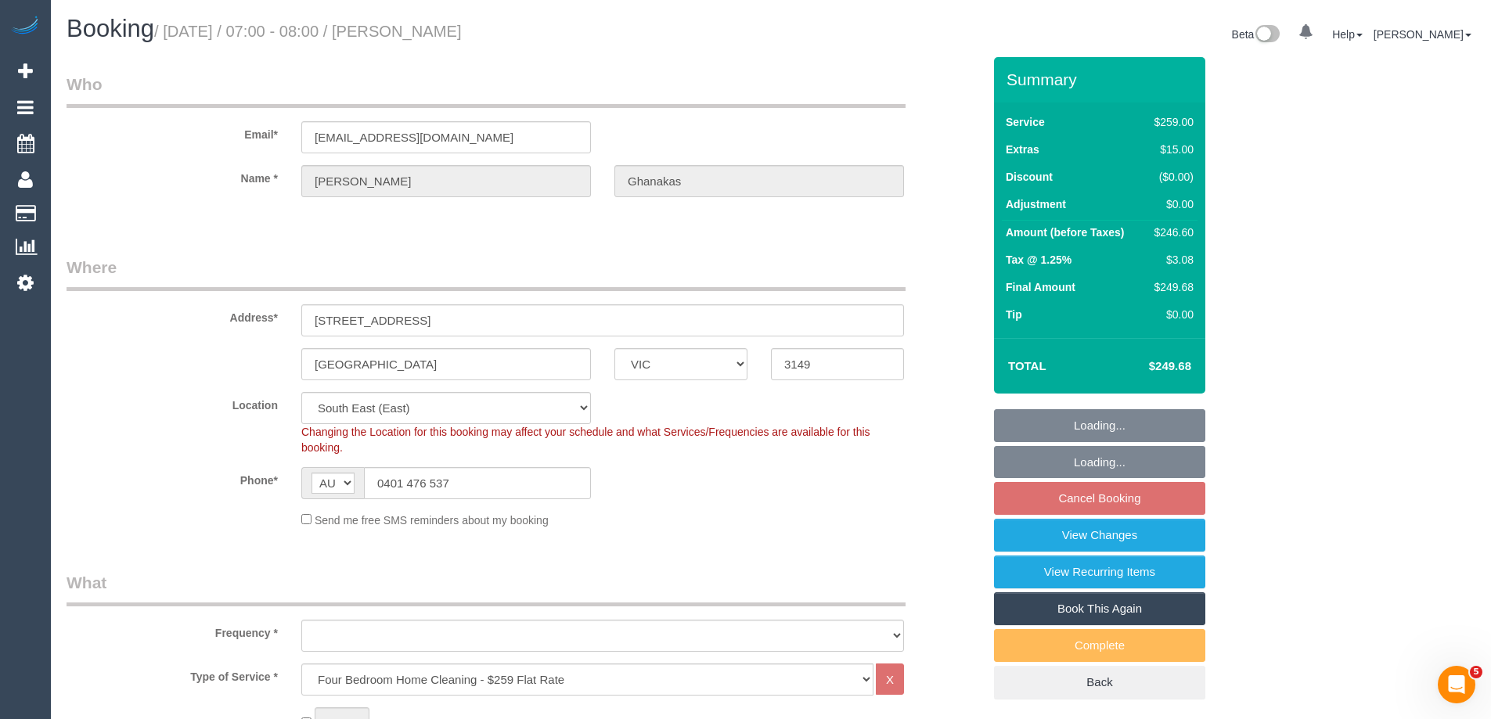
select select "object:1492"
select select "29247"
select select "spot1"
select select "object:2035"
select select "number:28"
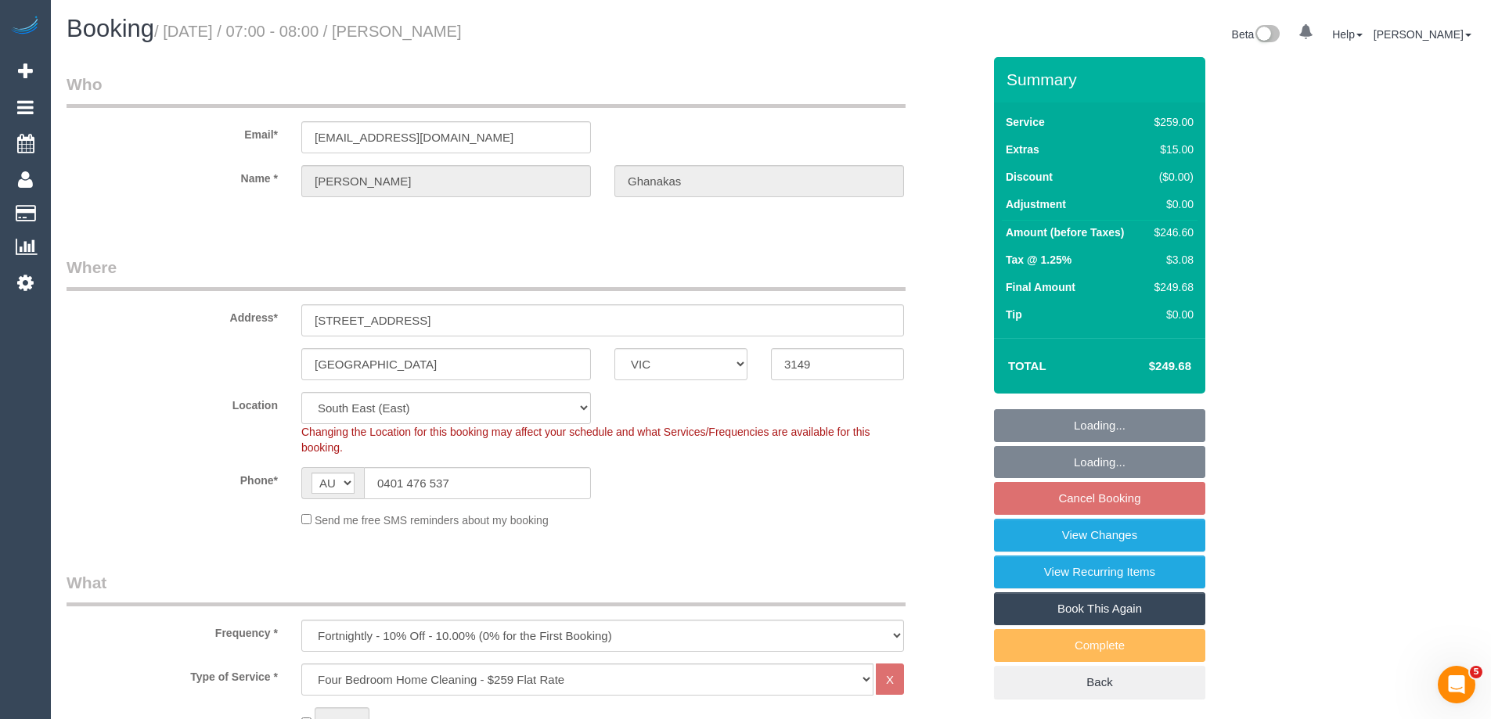
select select "number:14"
select select "number:19"
select select "number:36"
select select "number:35"
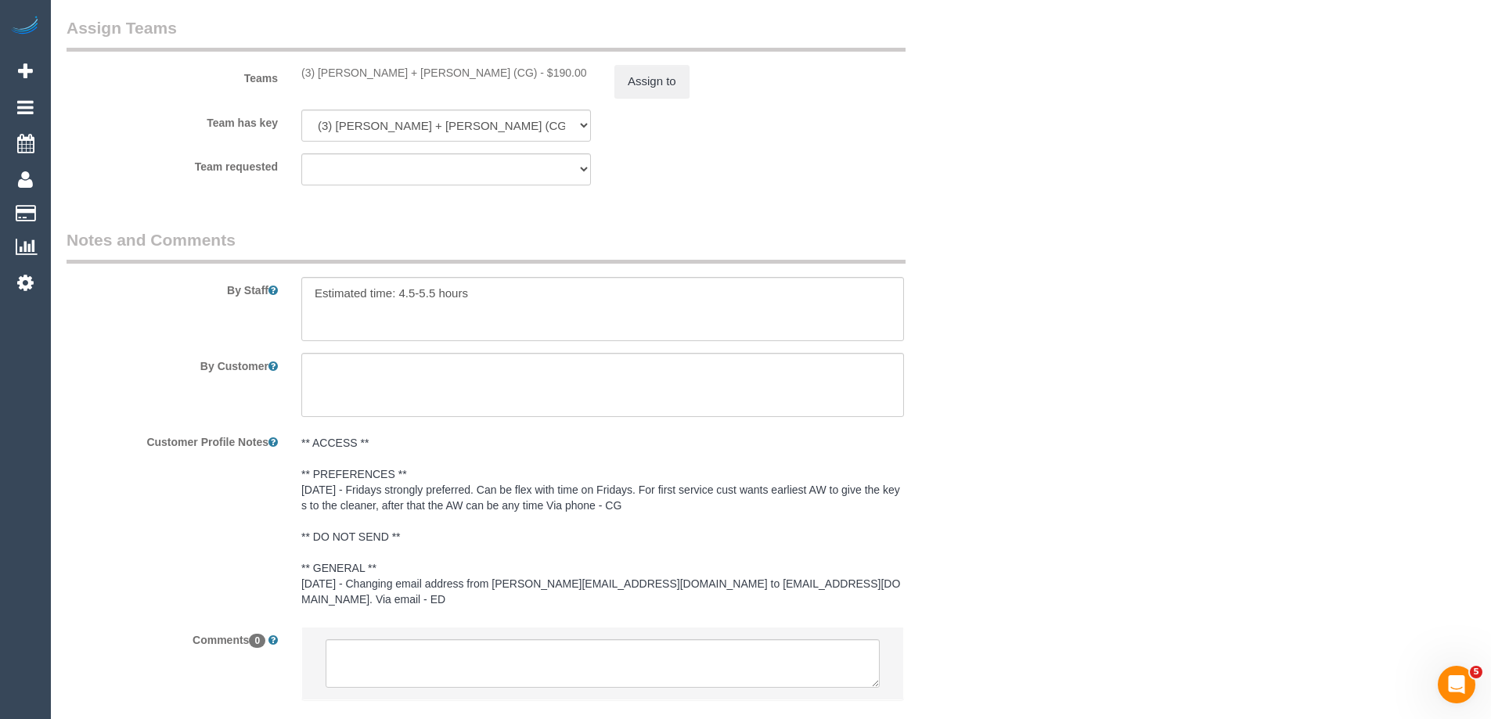
scroll to position [2435, 0]
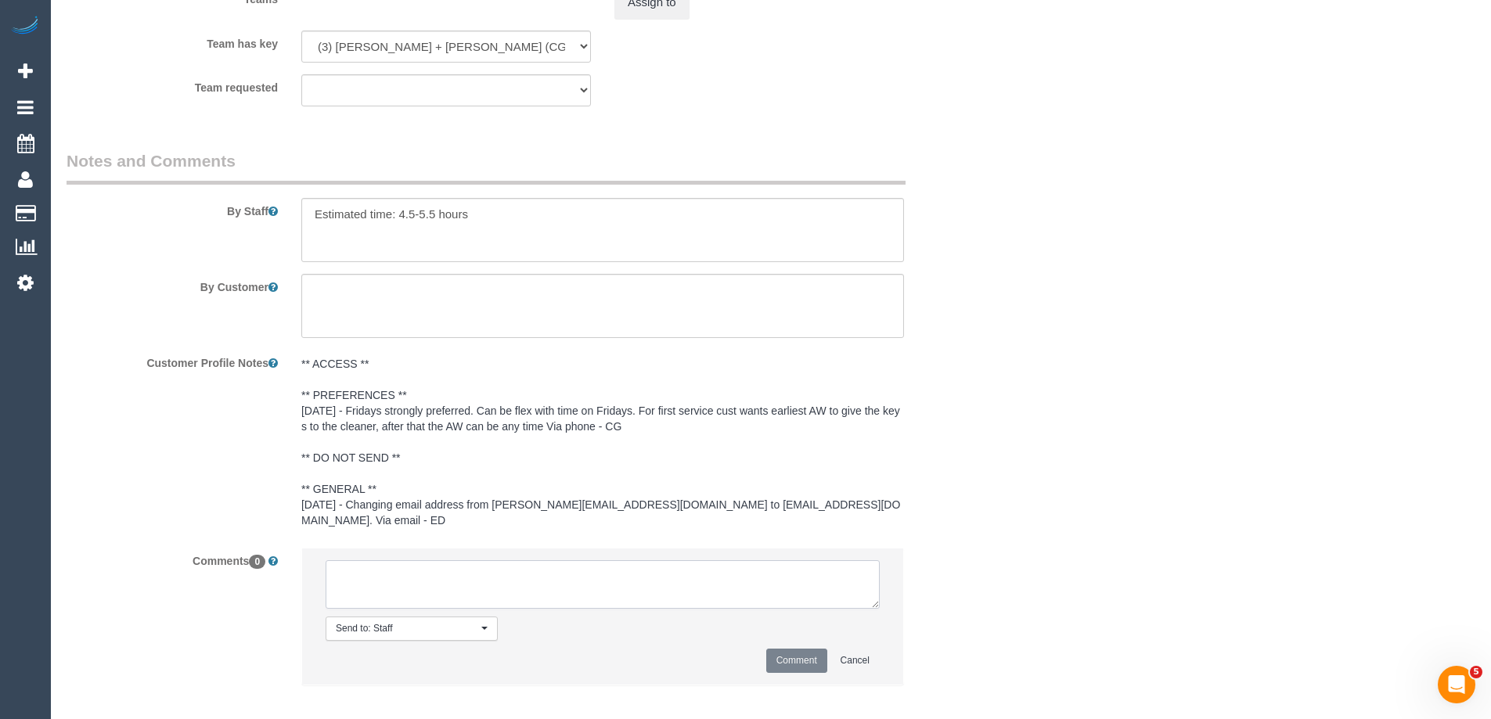
click at [407, 563] on textarea at bounding box center [603, 584] width 554 height 49
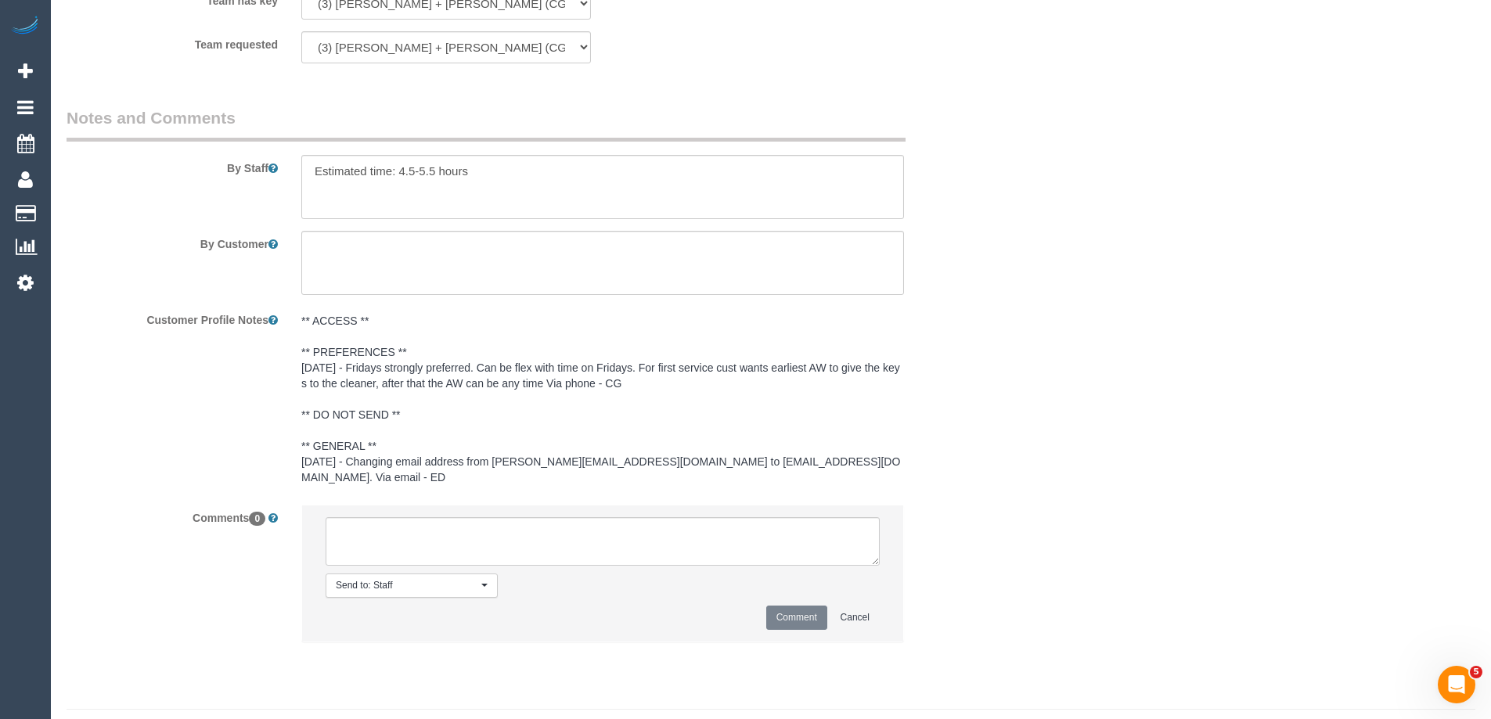
scroll to position [2499, 0]
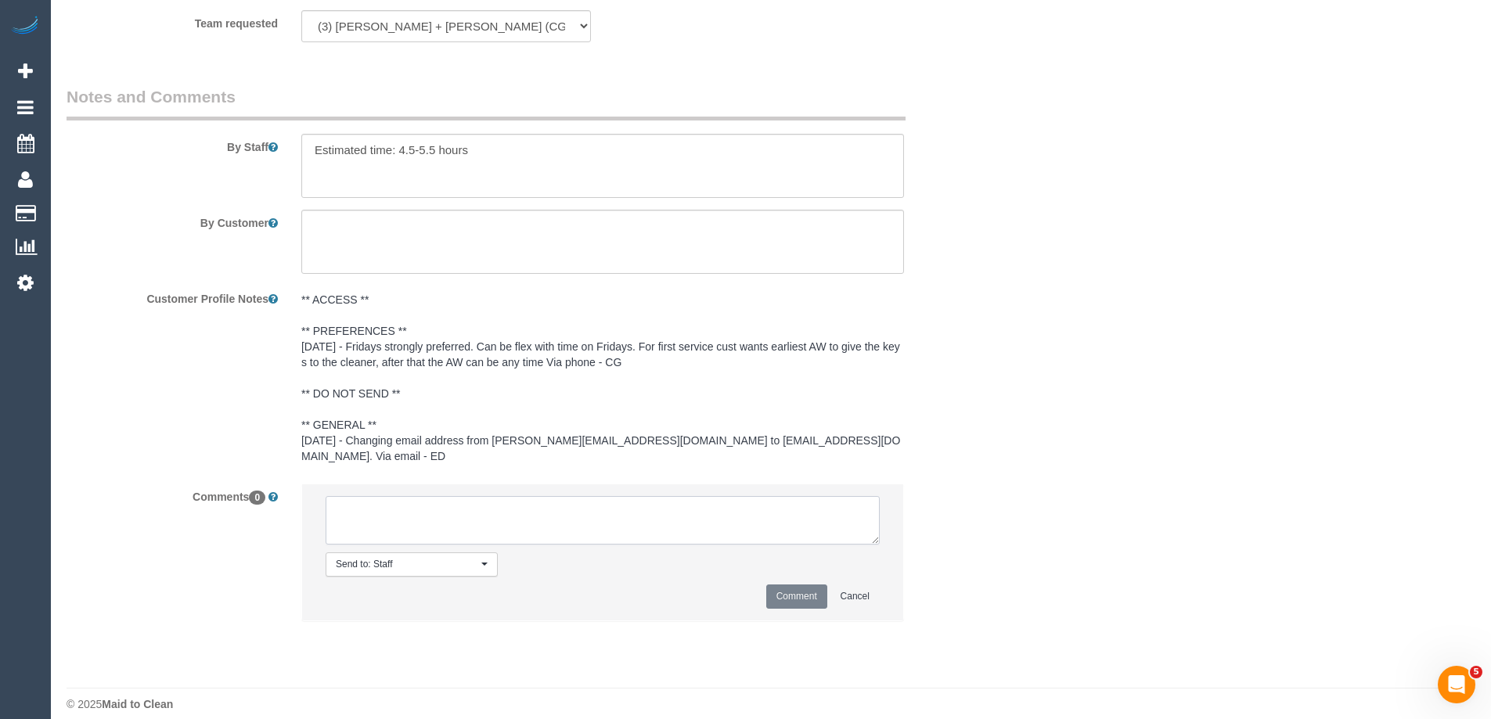
click at [380, 505] on textarea at bounding box center [603, 520] width 554 height 49
paste textarea "Cleaner(s) Unassigned: Reason Unassigned: One Off/Ongoing: Flexibility: Close a…"
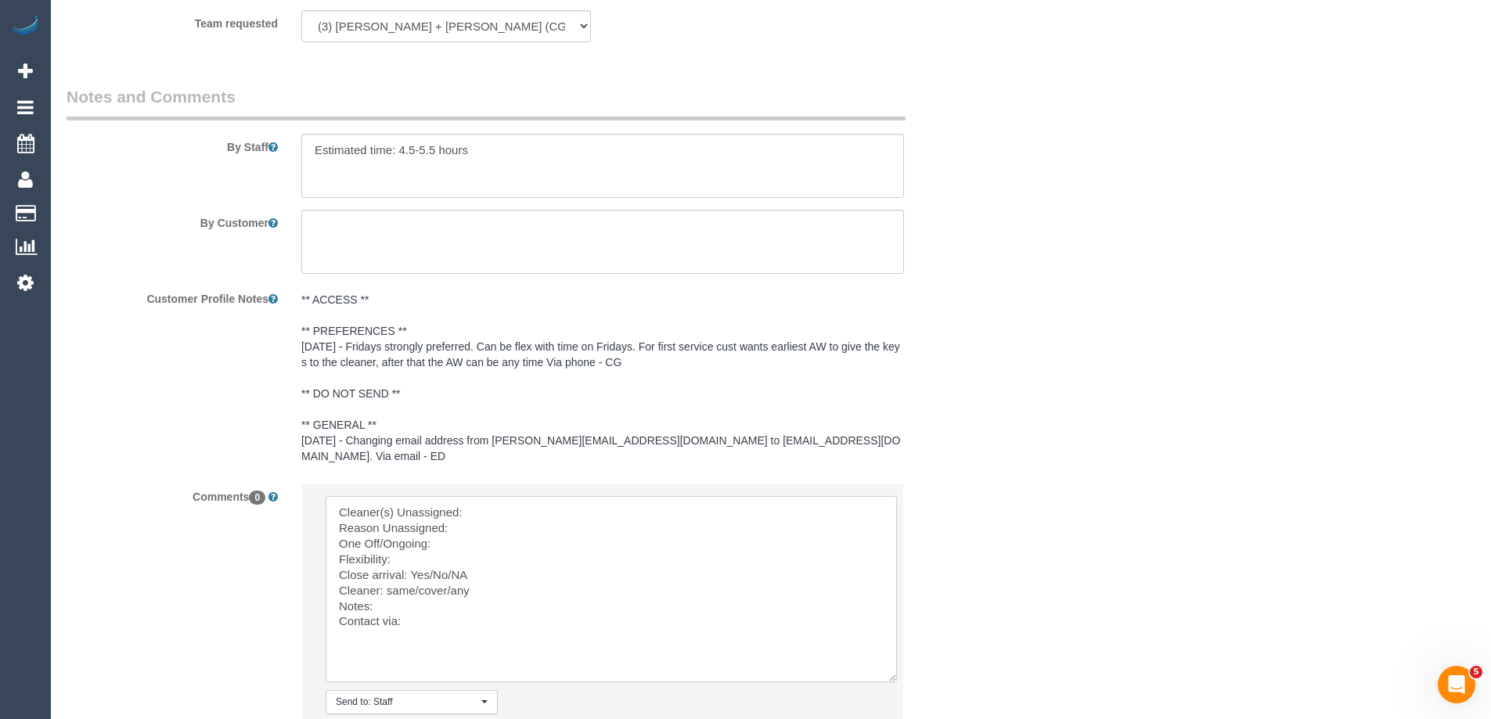
drag, startPoint x: 876, startPoint y: 534, endPoint x: 706, endPoint y: 624, distance: 191.8
click at [891, 680] on textarea at bounding box center [611, 589] width 571 height 186
drag, startPoint x: 453, startPoint y: 489, endPoint x: 534, endPoint y: 492, distance: 80.7
click at [460, 496] on textarea at bounding box center [610, 597] width 568 height 202
click at [534, 496] on textarea at bounding box center [610, 597] width 568 height 202
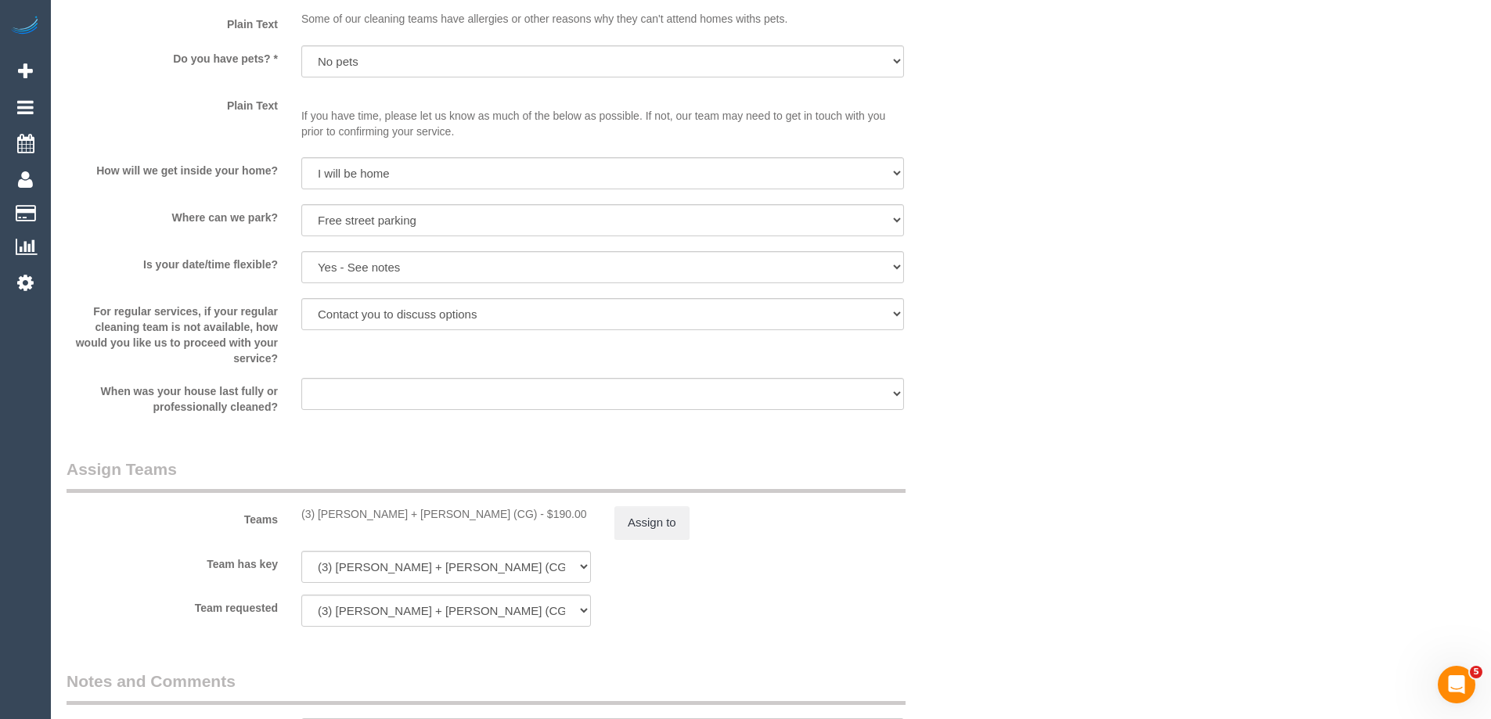
scroll to position [2030, 0]
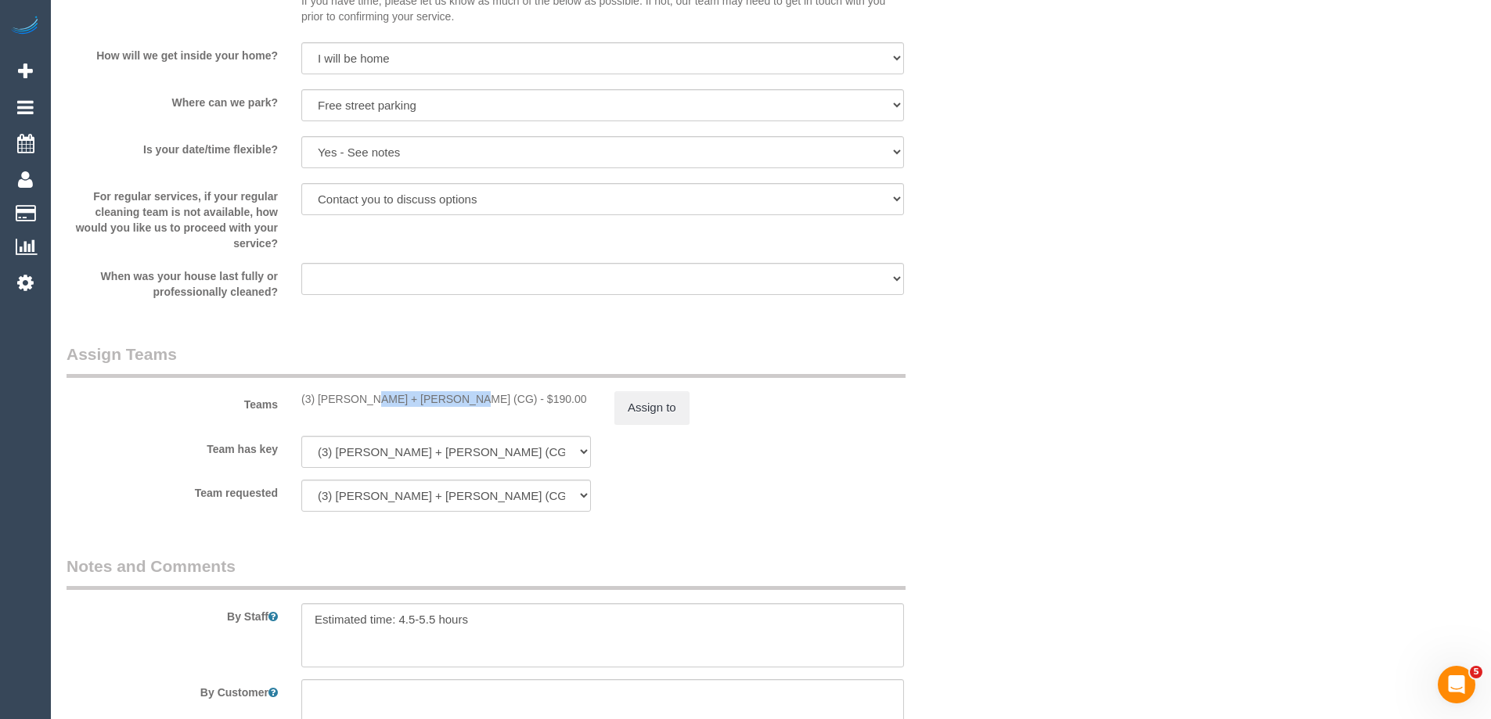
drag, startPoint x: 383, startPoint y: 401, endPoint x: 321, endPoint y: 400, distance: 62.6
click at [321, 400] on div "(3) Bansari + Bhavesh (CG) - $190.00" at bounding box center [446, 399] width 290 height 16
copy div "Bansari + Bhavesh"
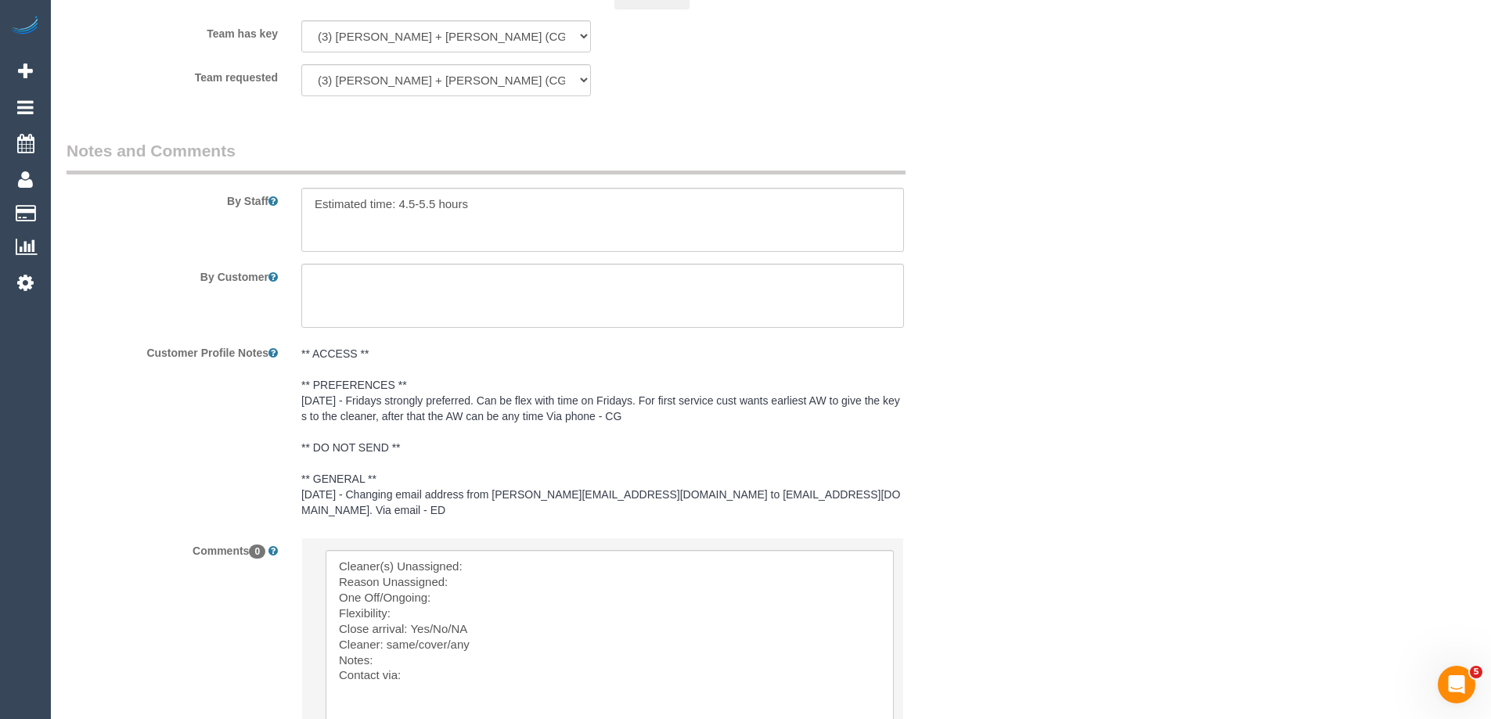
scroll to position [2653, 0]
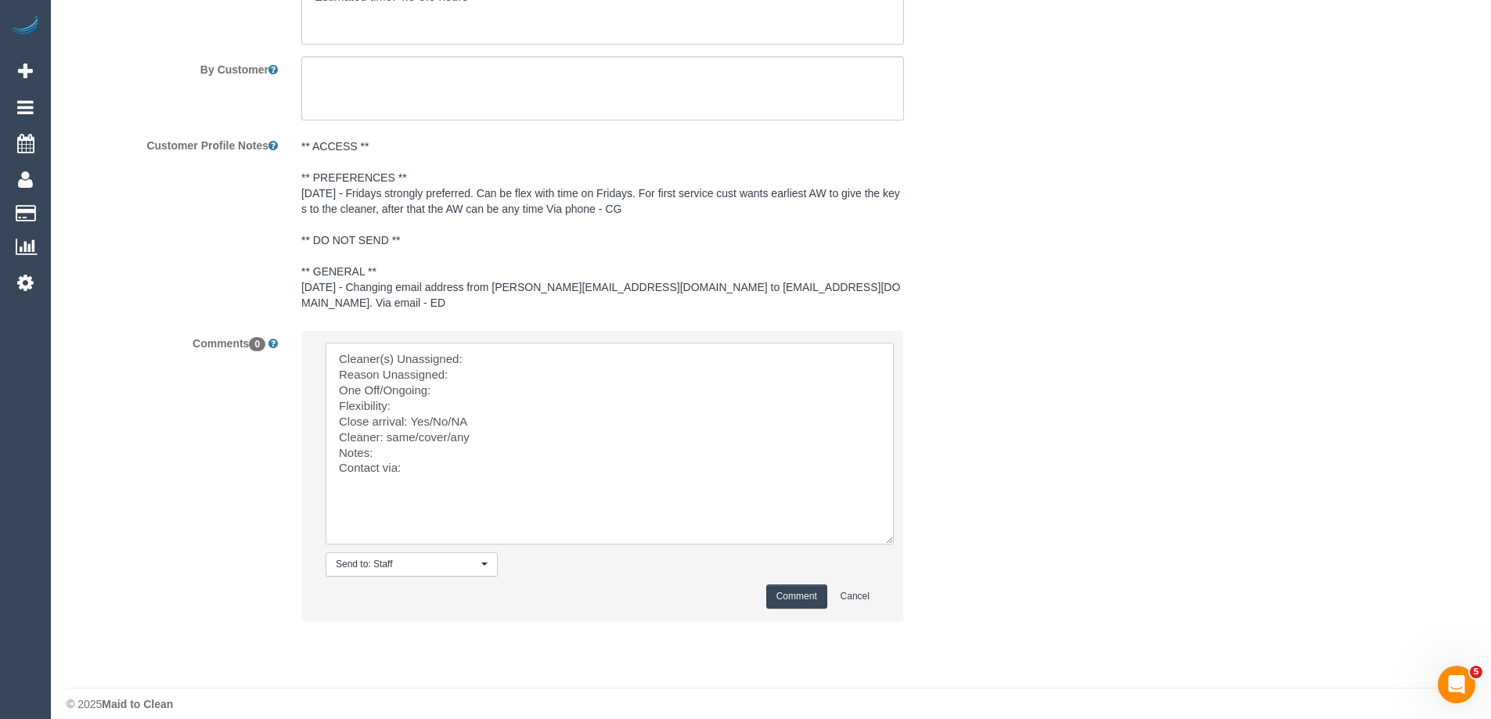
click at [516, 343] on textarea at bounding box center [610, 444] width 568 height 202
paste textarea "Bansari + Bhavesh"
click at [480, 364] on textarea at bounding box center [610, 444] width 568 height 202
click at [480, 380] on textarea at bounding box center [610, 444] width 568 height 202
click at [454, 381] on textarea at bounding box center [610, 444] width 568 height 202
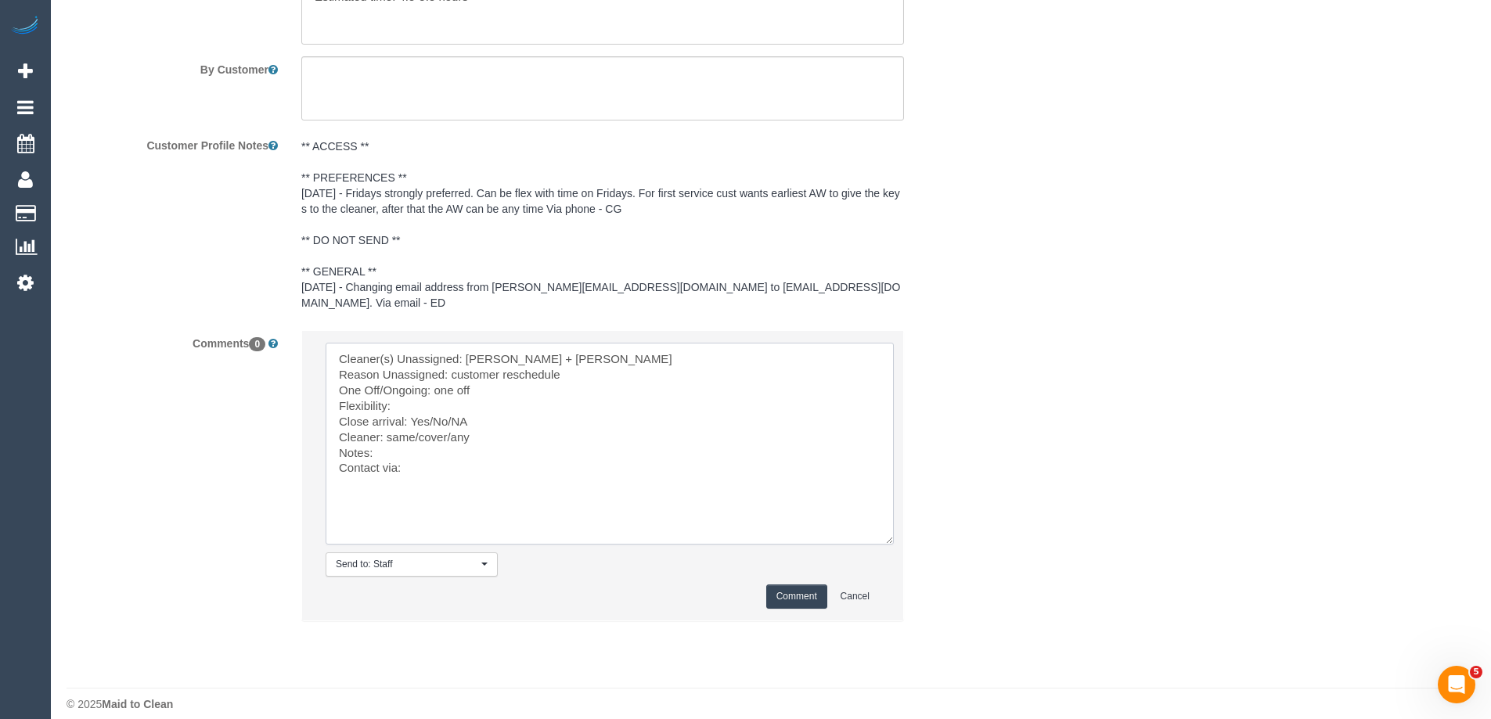
click at [453, 391] on textarea at bounding box center [610, 444] width 568 height 202
click at [394, 439] on textarea at bounding box center [610, 444] width 568 height 202
drag, startPoint x: 394, startPoint y: 439, endPoint x: 305, endPoint y: 444, distance: 89.3
click at [305, 444] on li "Send to: Staff Nothing selected Send to: Staff Send to: Customer Send to: Team …" at bounding box center [602, 476] width 601 height 290
click at [431, 441] on textarea at bounding box center [610, 444] width 568 height 202
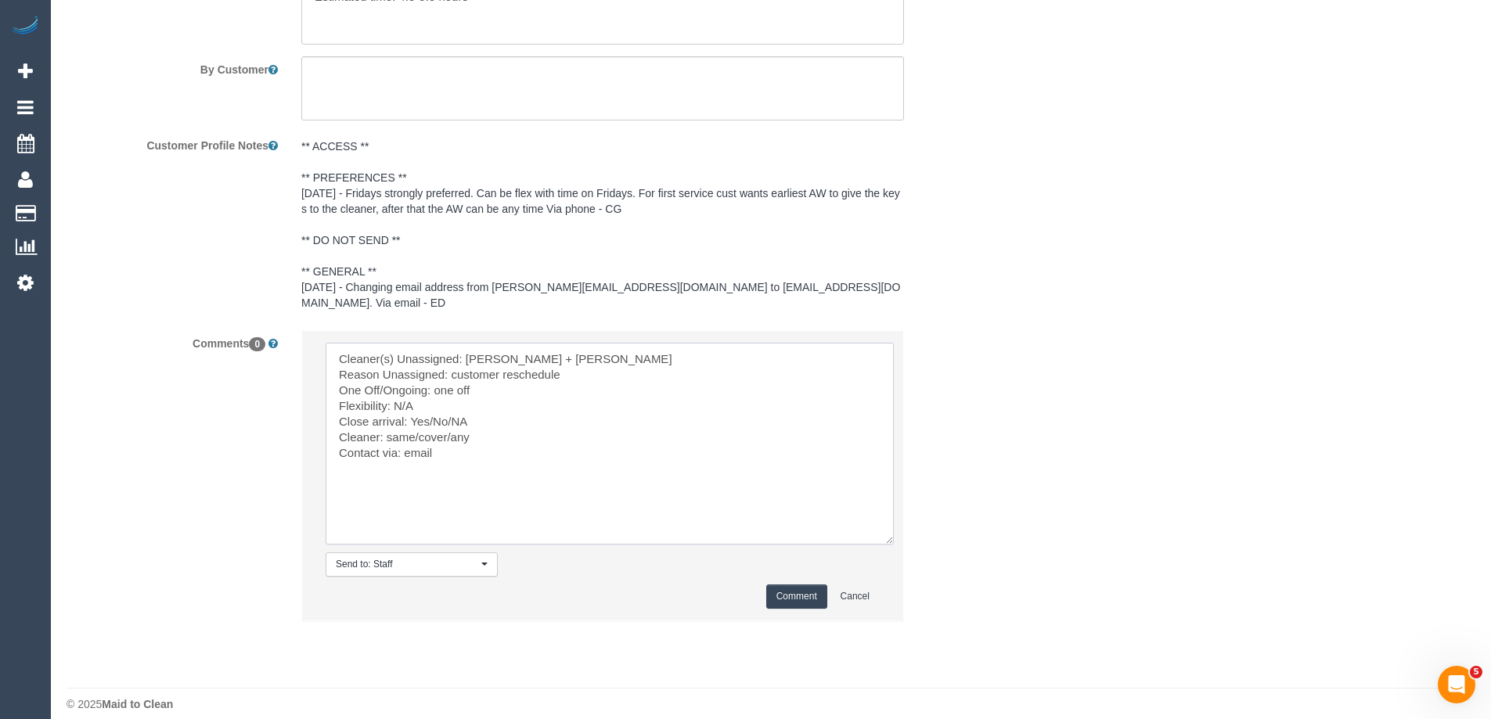
type textarea "Cleaner(s) Unassigned: Bansari + Bhavesh Reason Unassigned: customer reschedule…"
click at [811, 587] on button "Comment" at bounding box center [796, 597] width 61 height 24
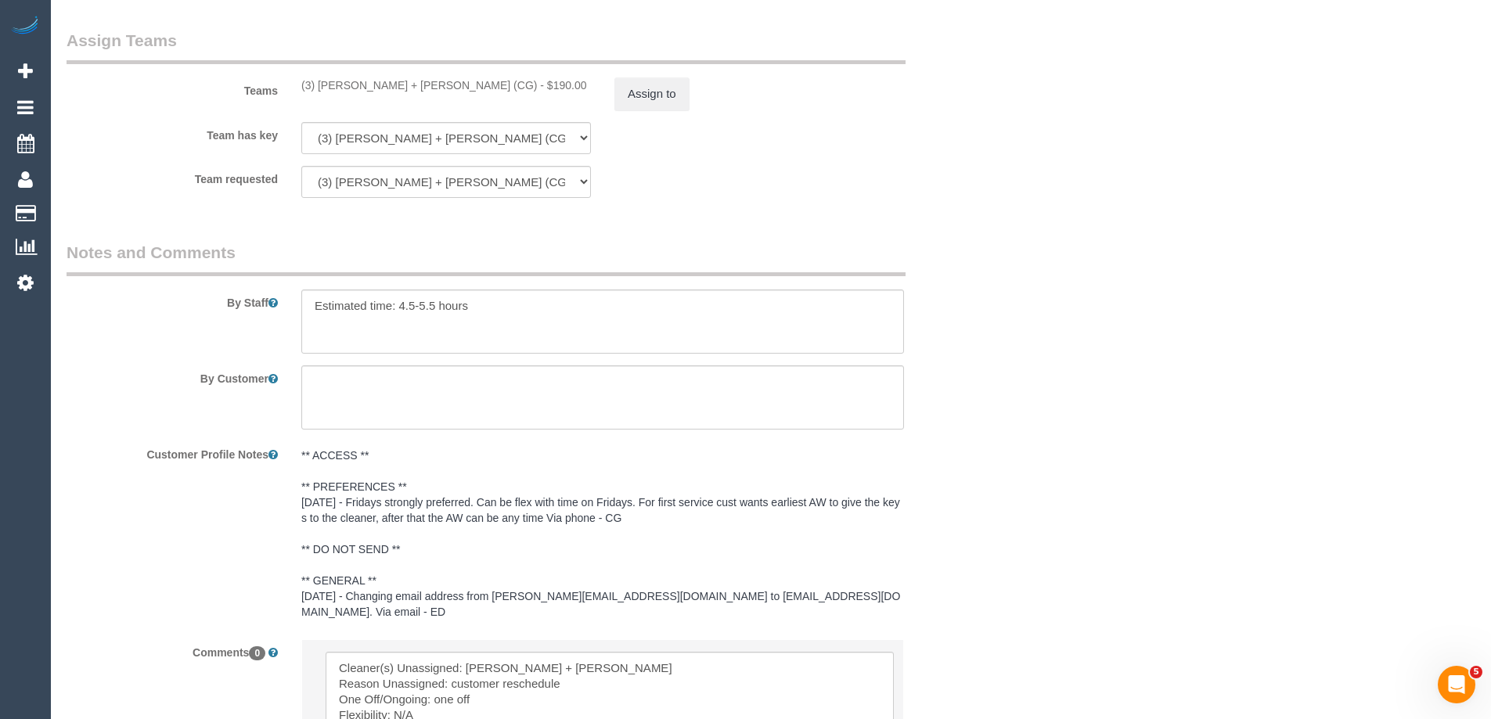
scroll to position [2183, 0]
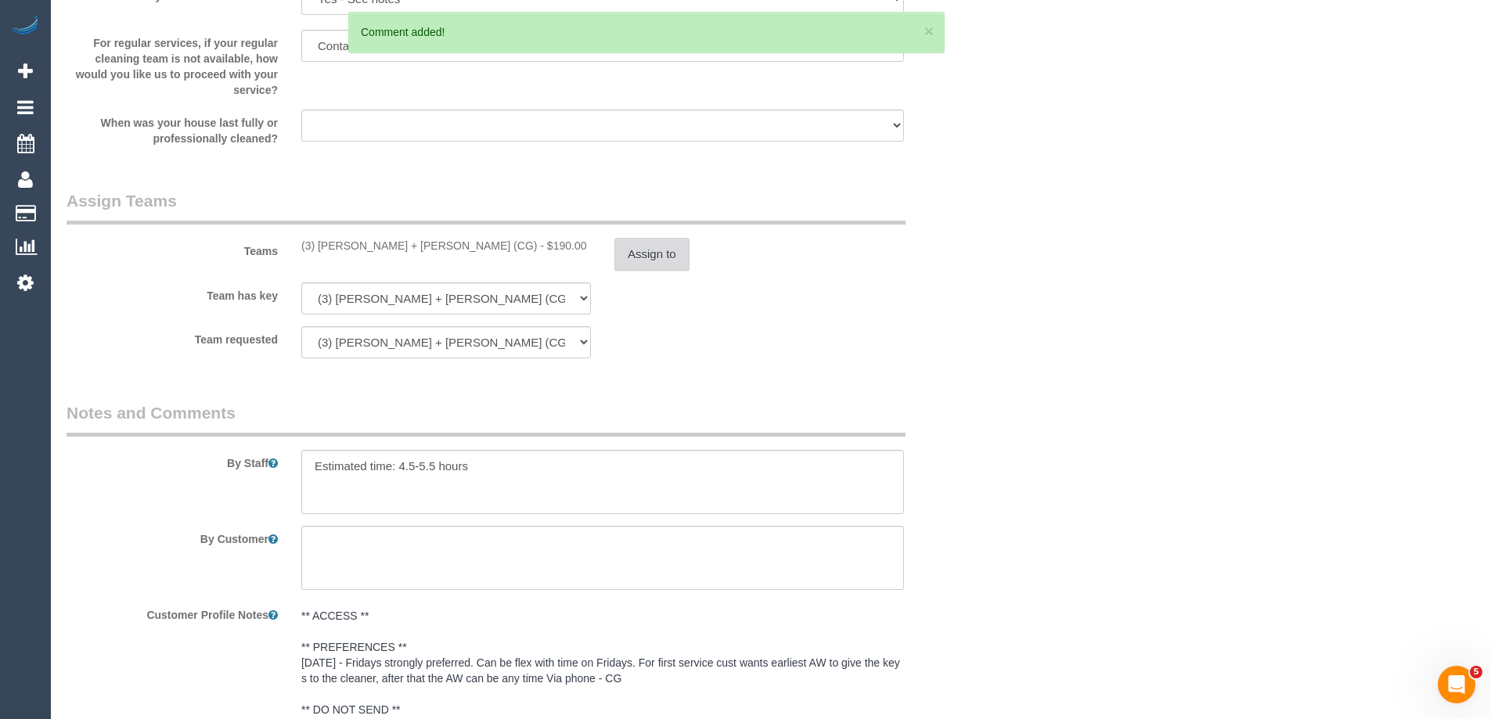
click at [648, 259] on button "Assign to" at bounding box center [651, 254] width 75 height 33
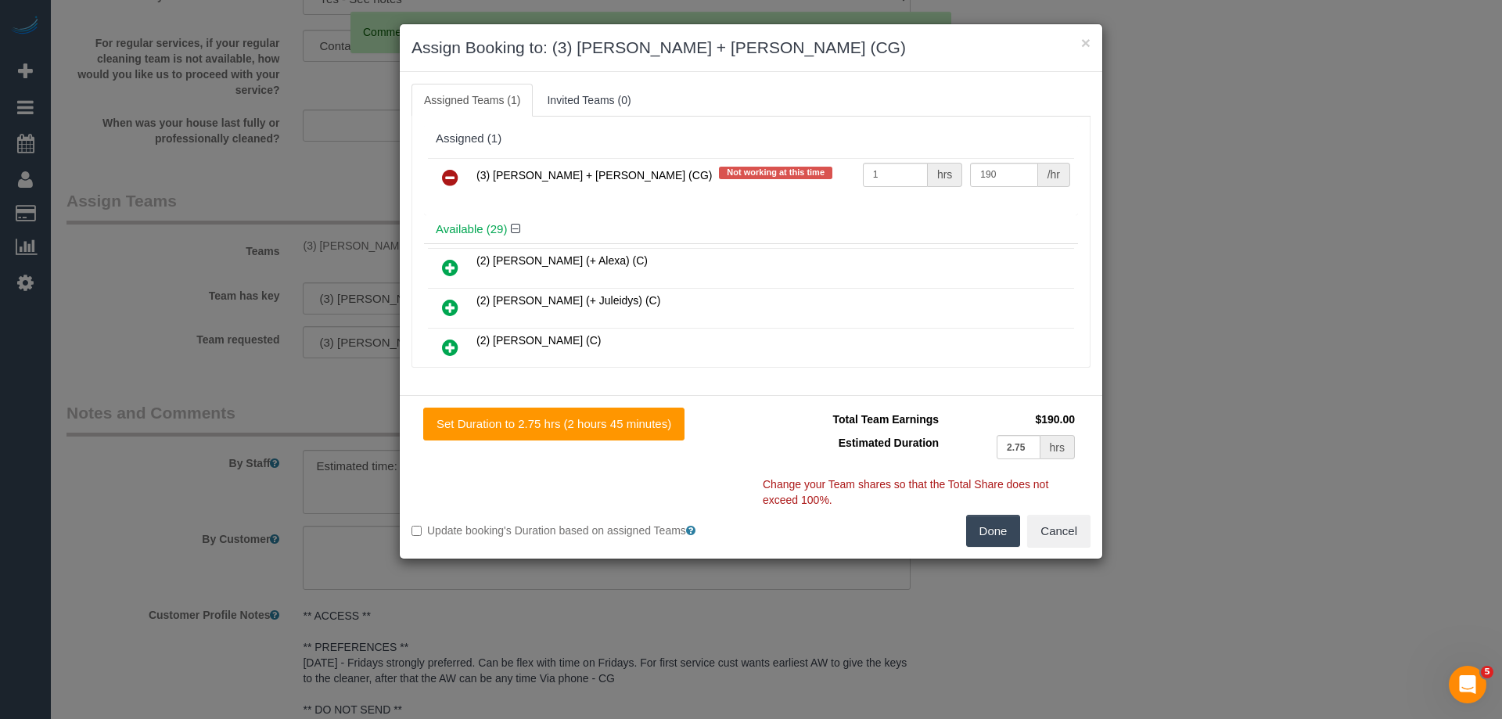
click at [452, 178] on icon at bounding box center [450, 177] width 16 height 19
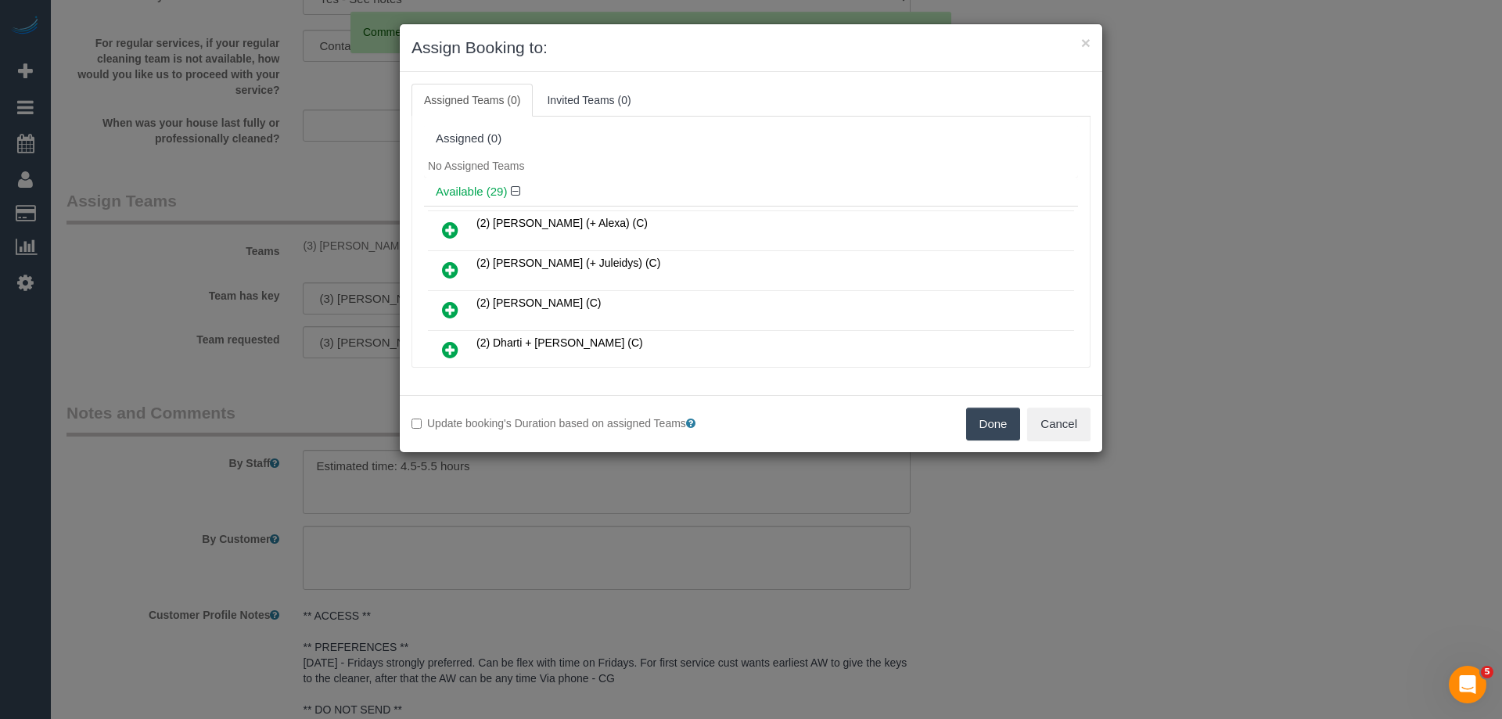
click at [996, 413] on button "Done" at bounding box center [993, 424] width 55 height 33
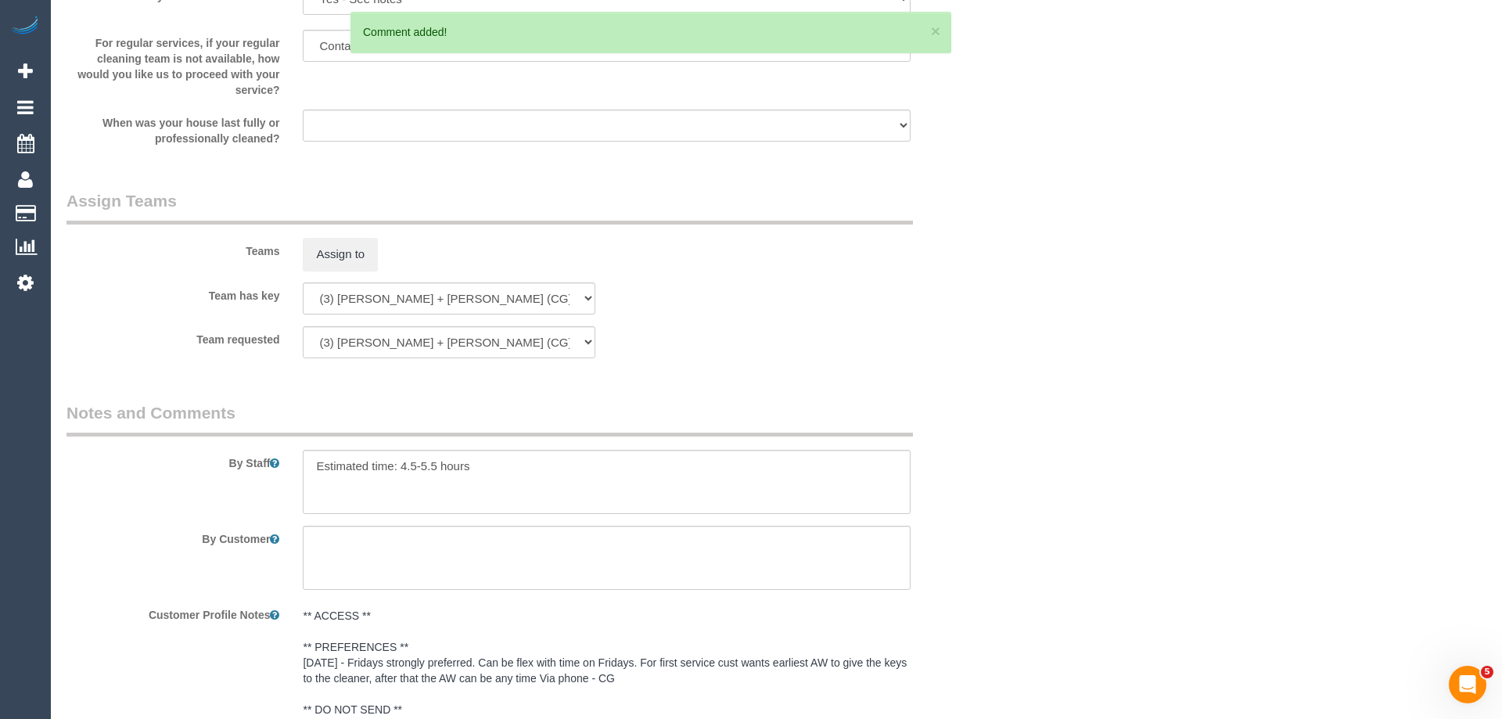
click at [996, 413] on div "× Assign Booking to: Assigned Teams (0) Invited Teams (0) Assigned (0) No Assig…" at bounding box center [751, 359] width 1502 height 719
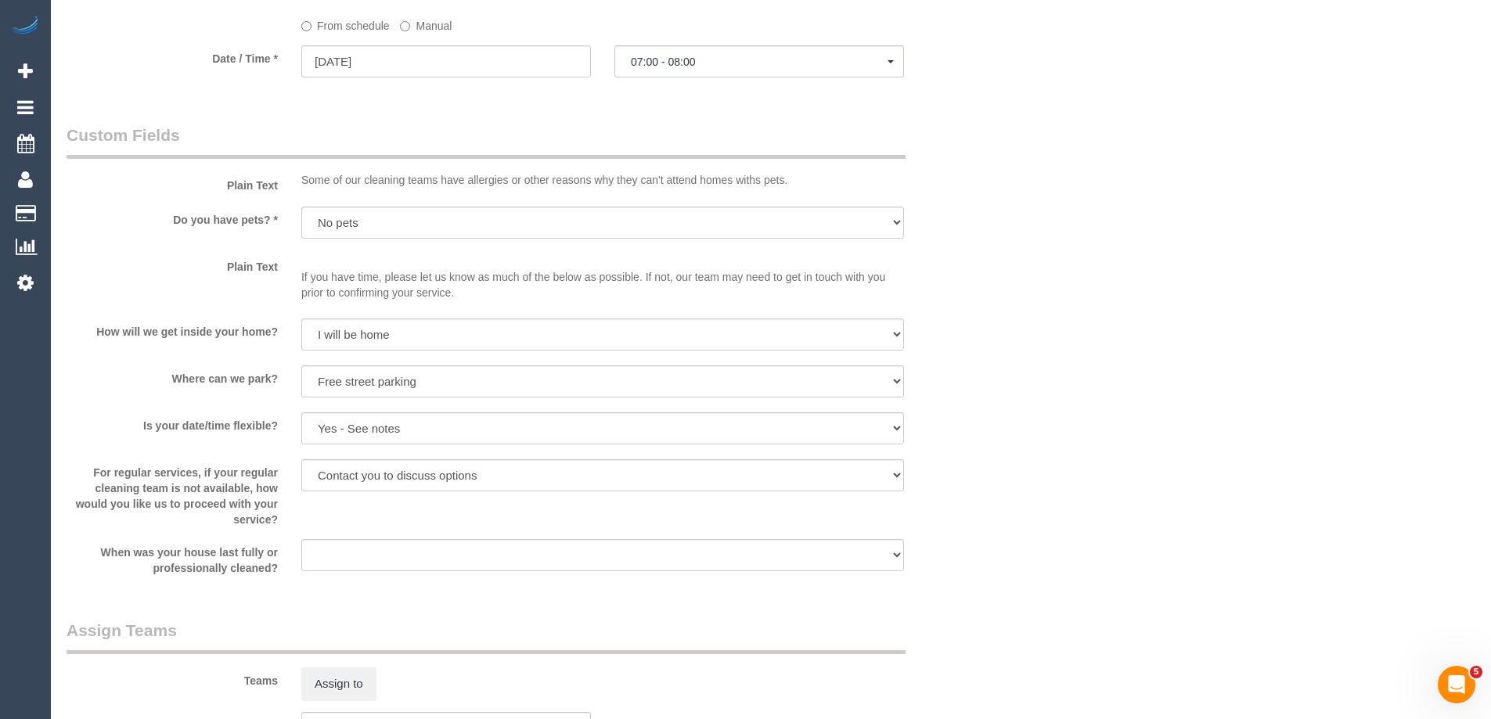
scroll to position [1635, 0]
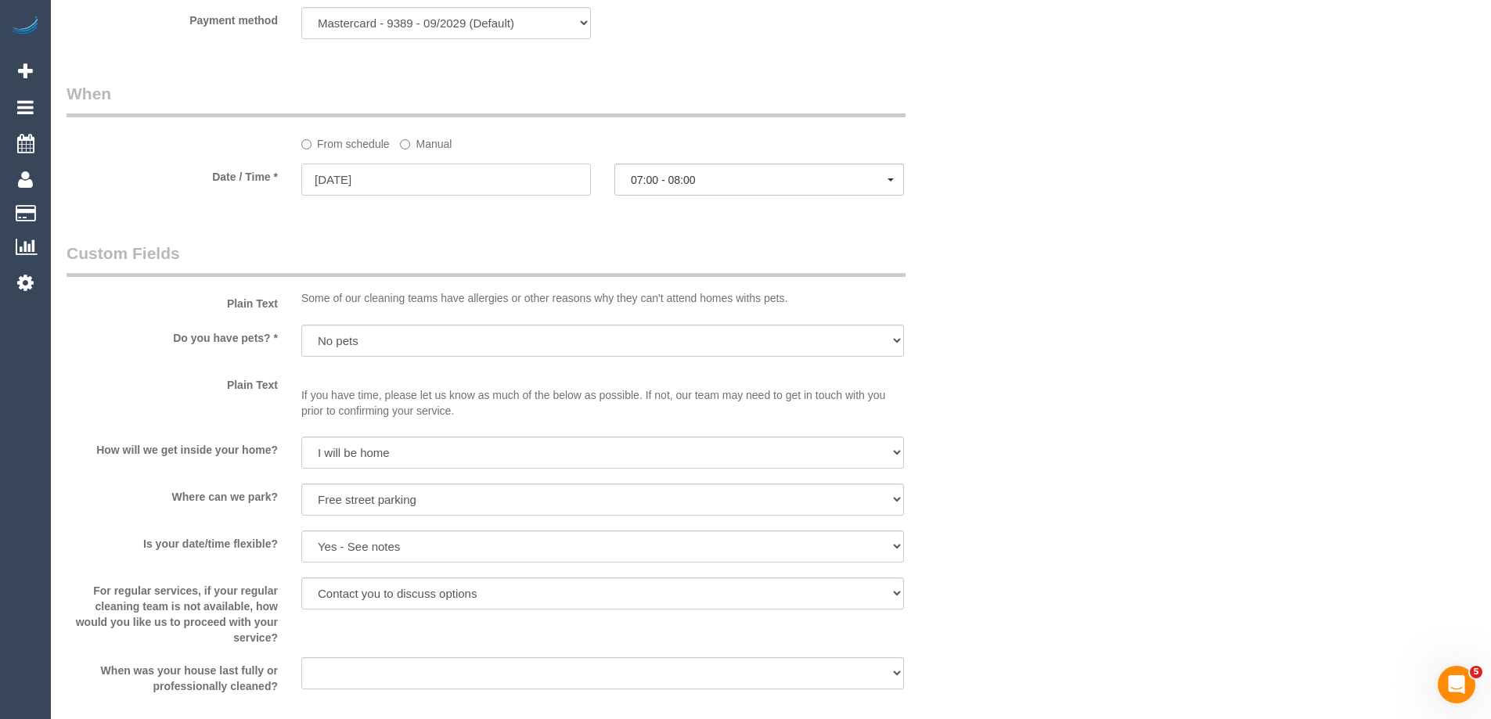
click at [376, 181] on input "24/10/2025" at bounding box center [446, 180] width 290 height 32
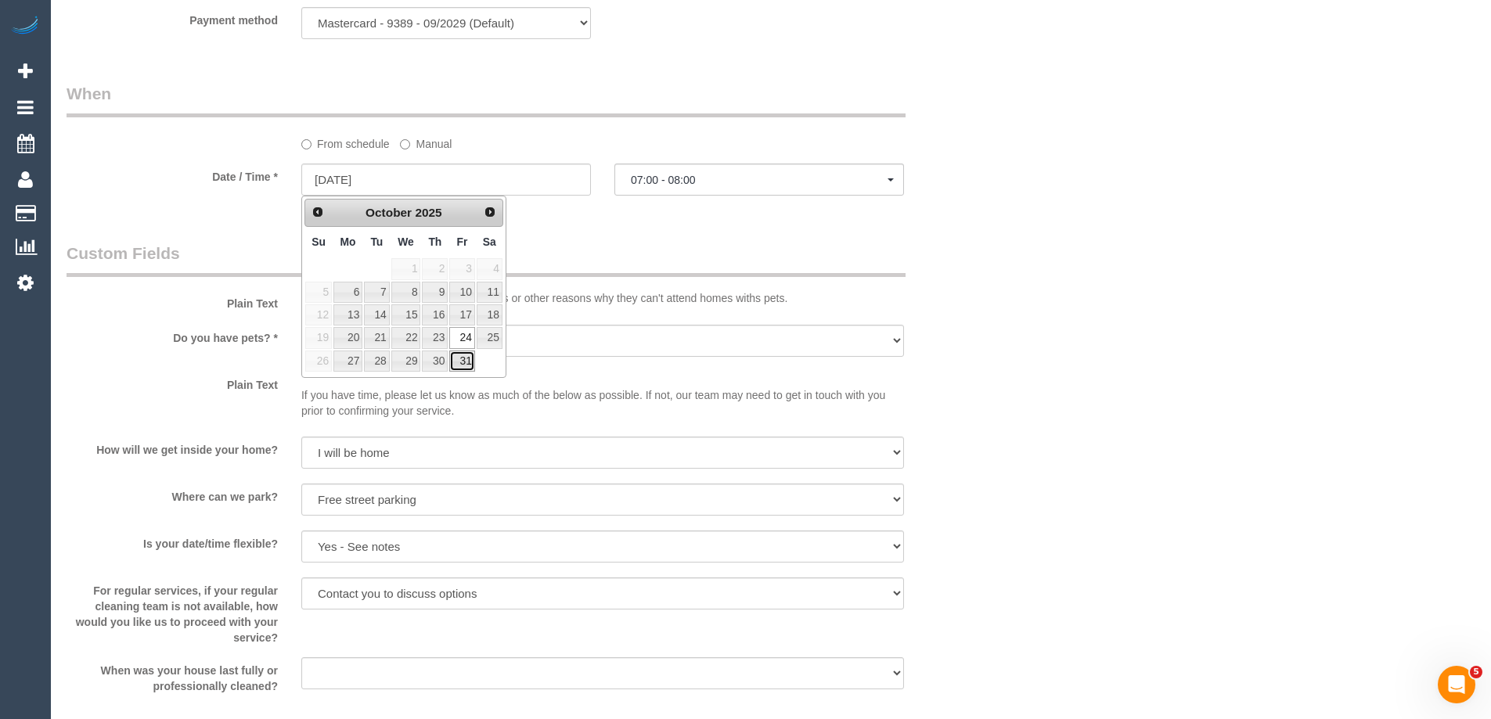
click at [459, 364] on link "31" at bounding box center [461, 361] width 25 height 21
type input "31/10/2025"
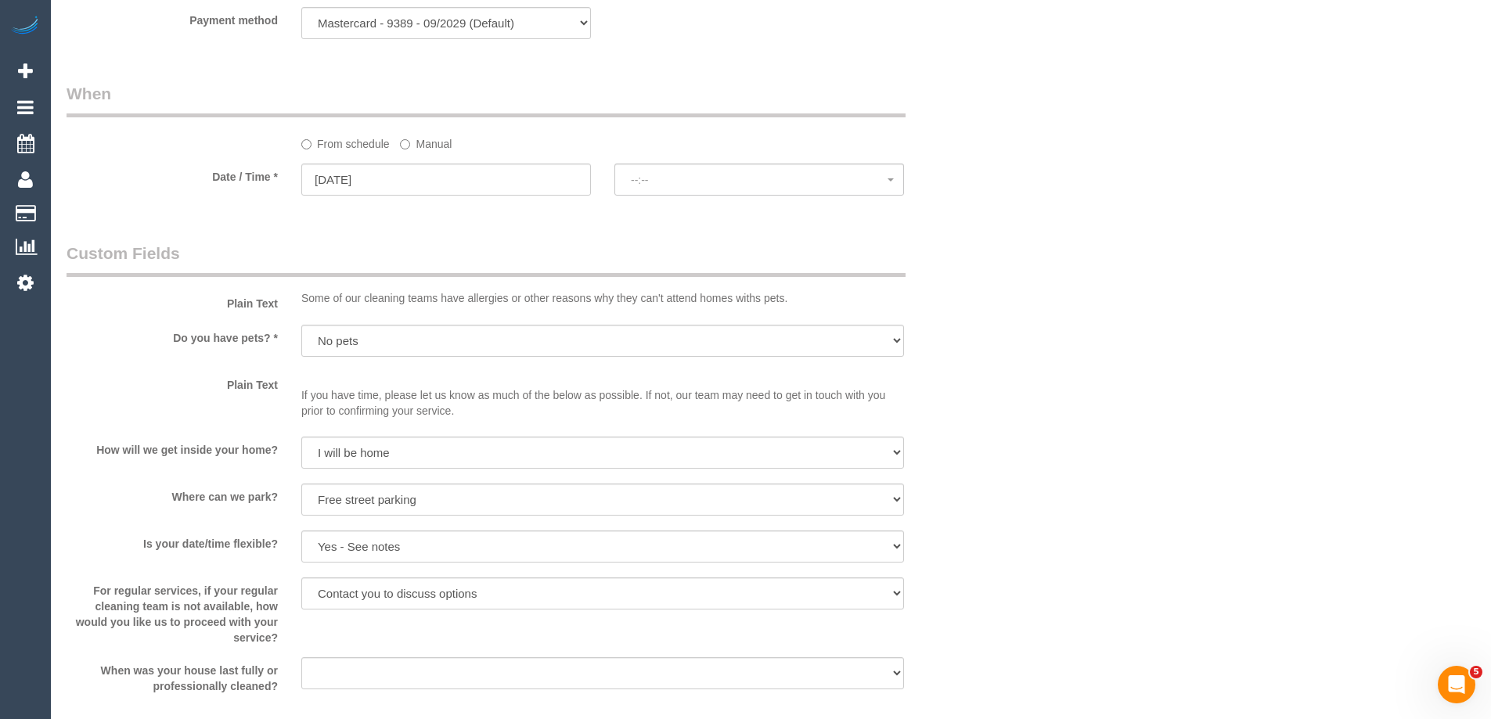
click at [1105, 322] on div "Who Email* georgeghanakas@gmail.com Name * George Ghanakas Where Address* 4 Sol…" at bounding box center [771, 134] width 1409 height 3424
select select "spot22"
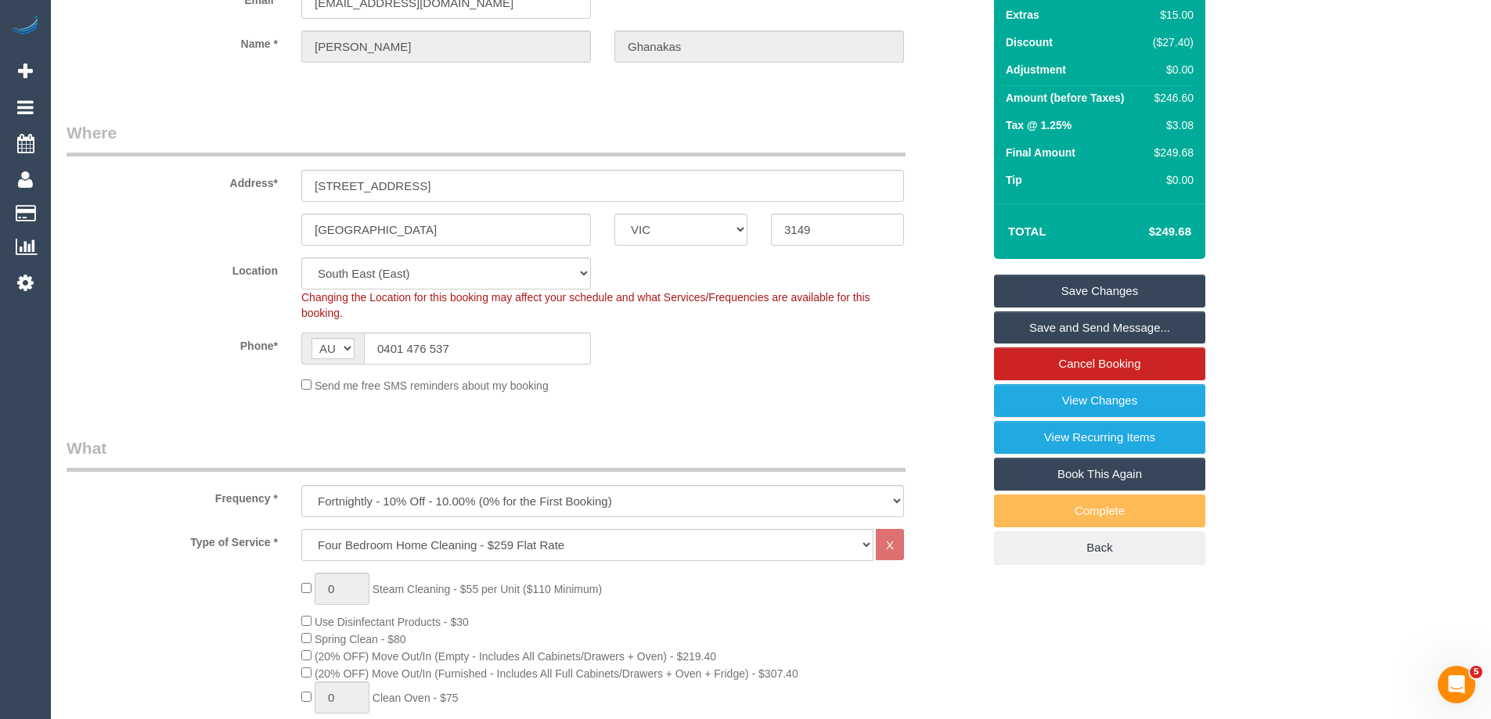
scroll to position [0, 0]
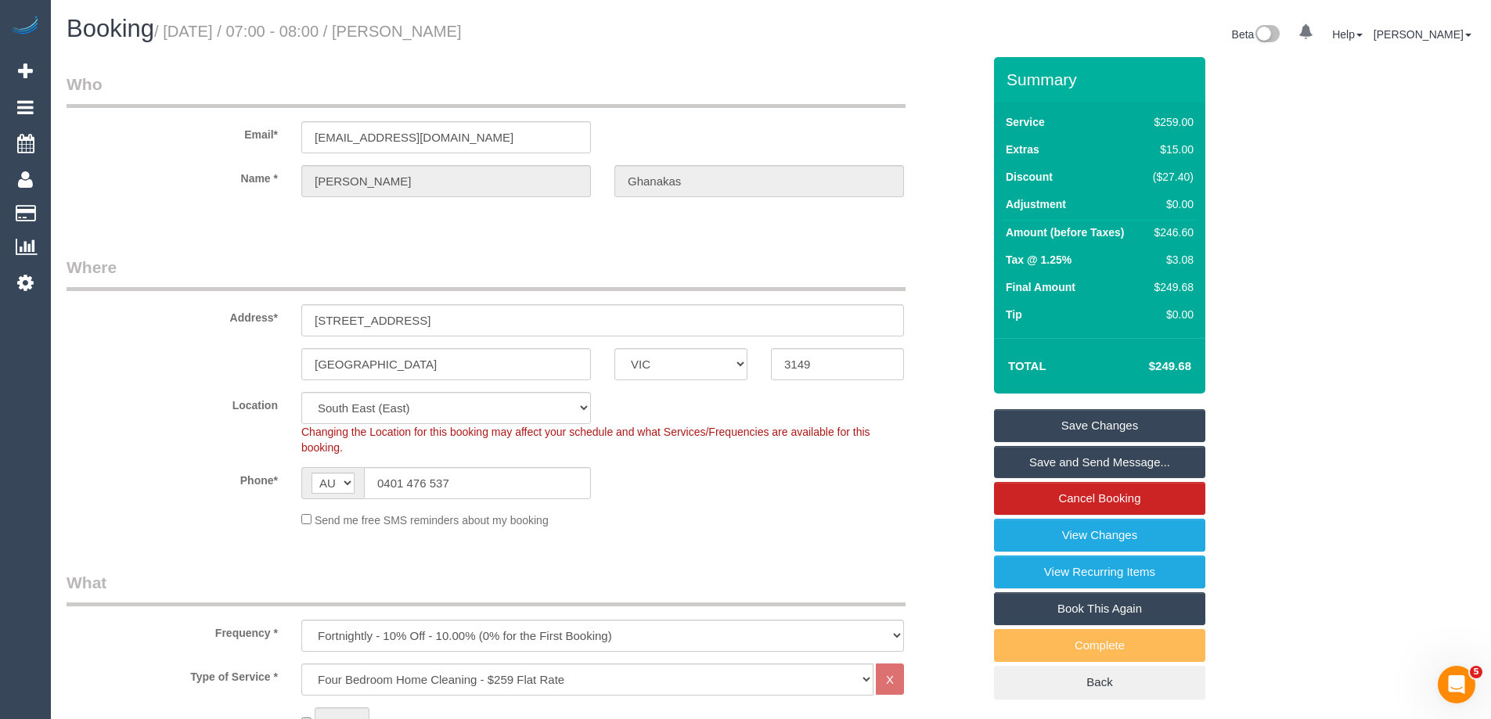
drag, startPoint x: 1041, startPoint y: 421, endPoint x: 936, endPoint y: 398, distance: 107.5
click at [1041, 420] on link "Save Changes" at bounding box center [1099, 425] width 211 height 33
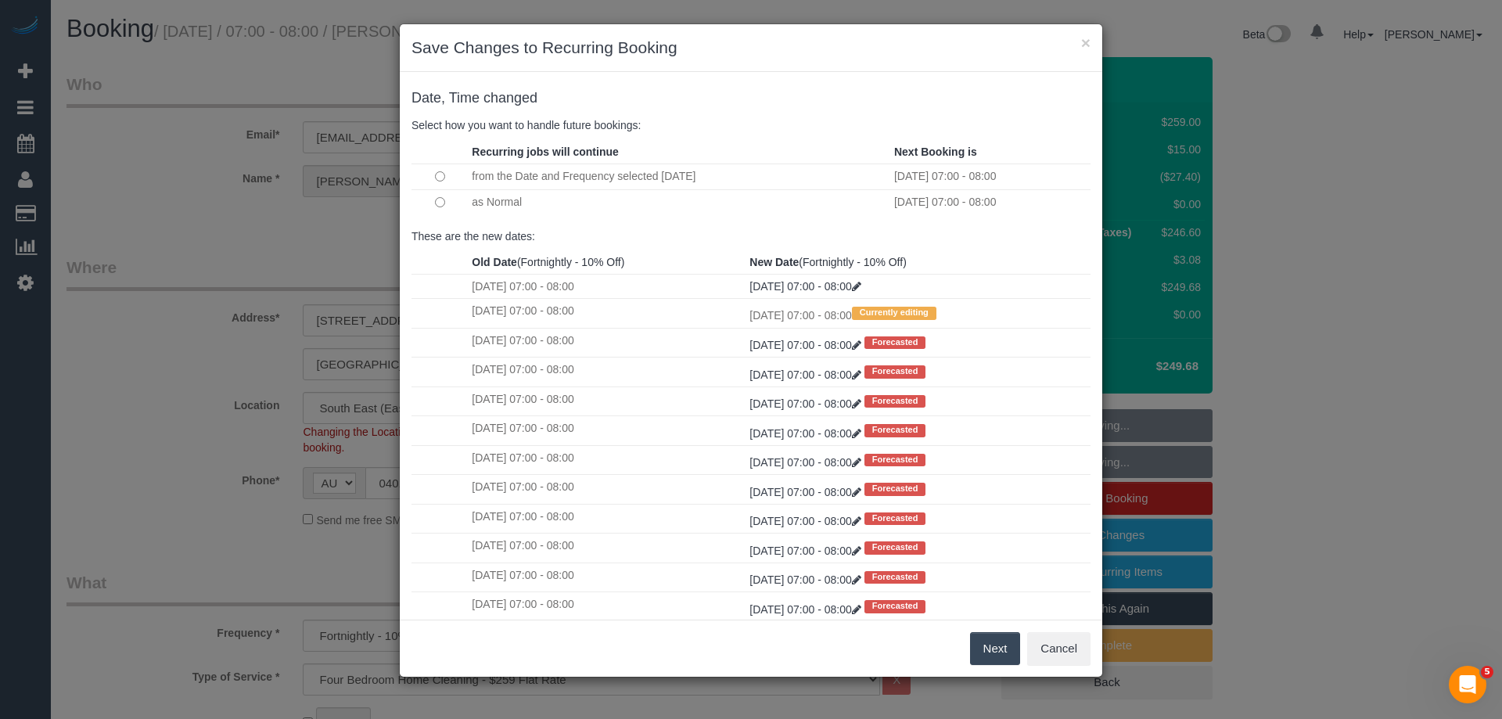
click at [990, 649] on button "Next" at bounding box center [995, 648] width 51 height 33
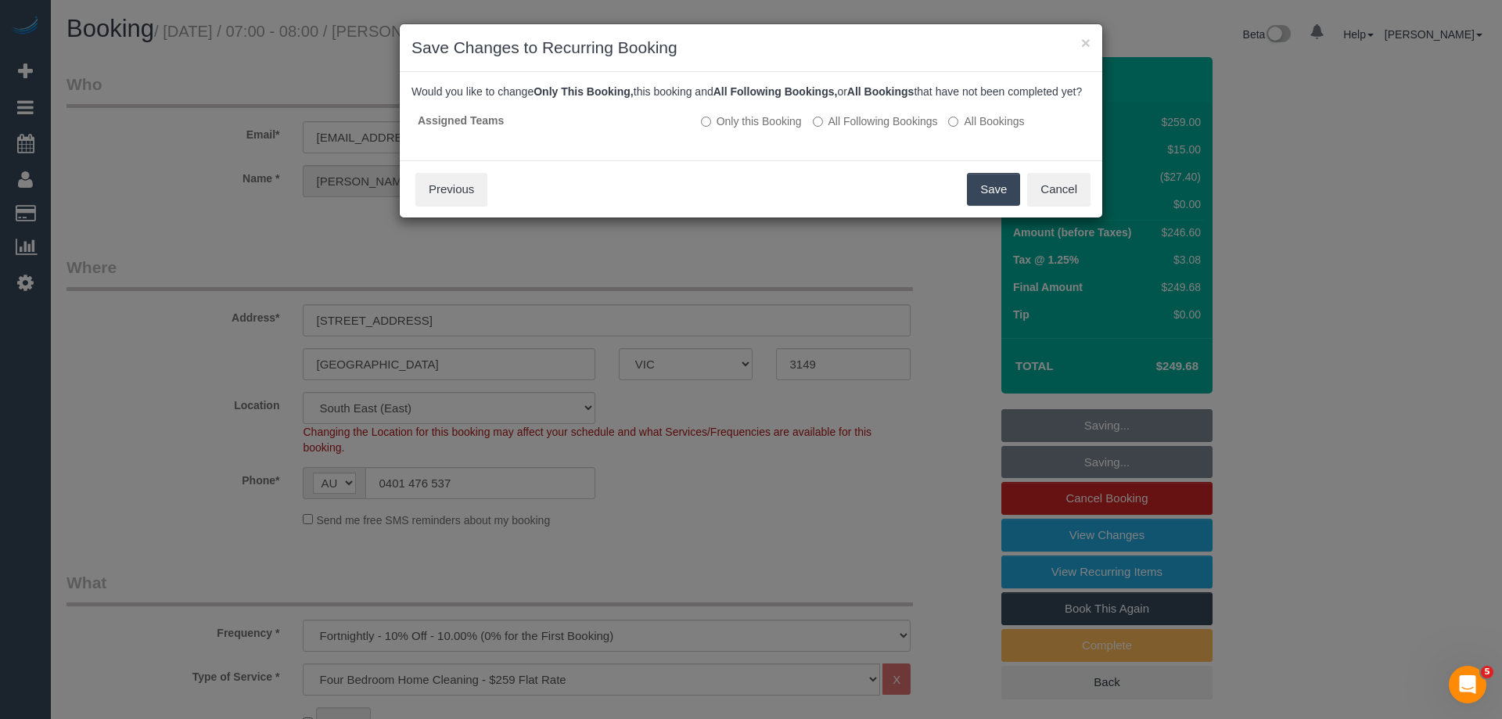
click at [984, 206] on button "Save" at bounding box center [993, 189] width 53 height 33
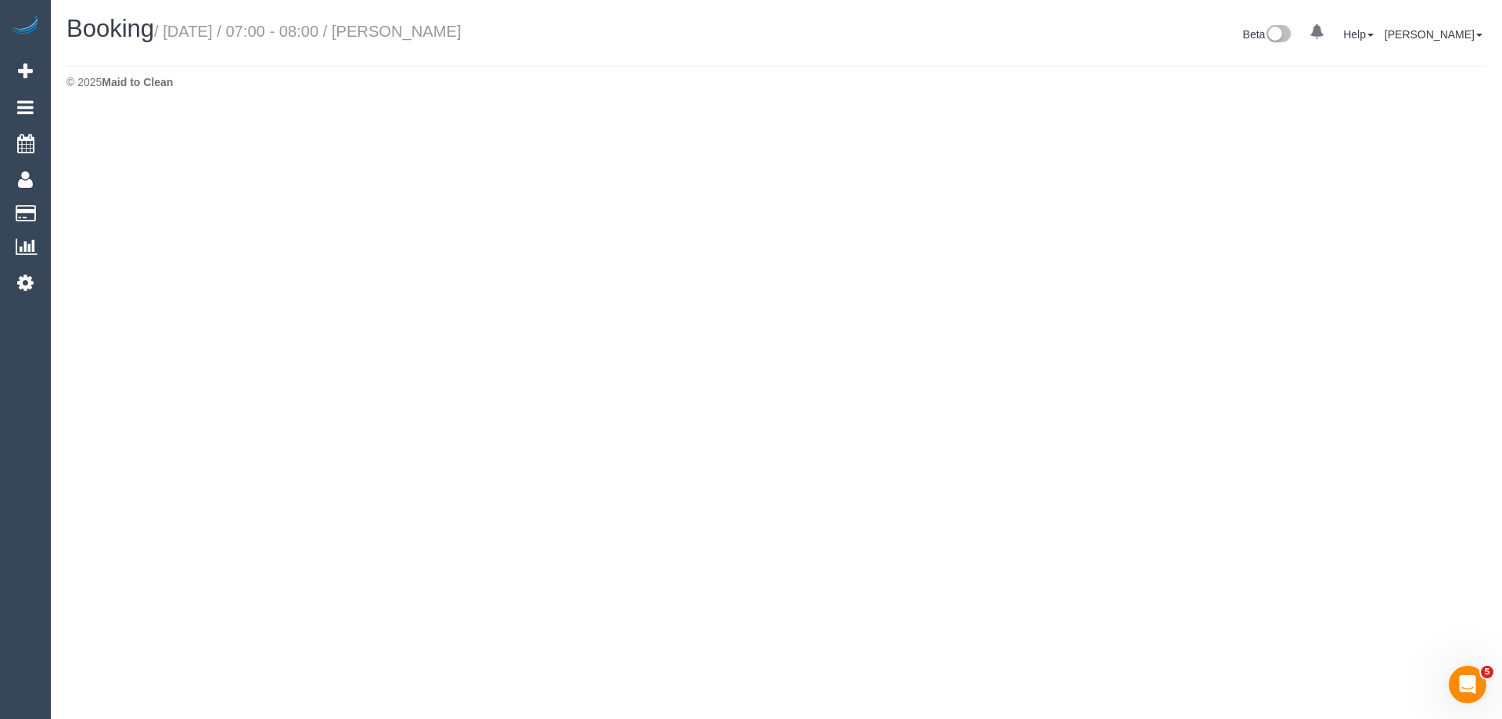
select select "VIC"
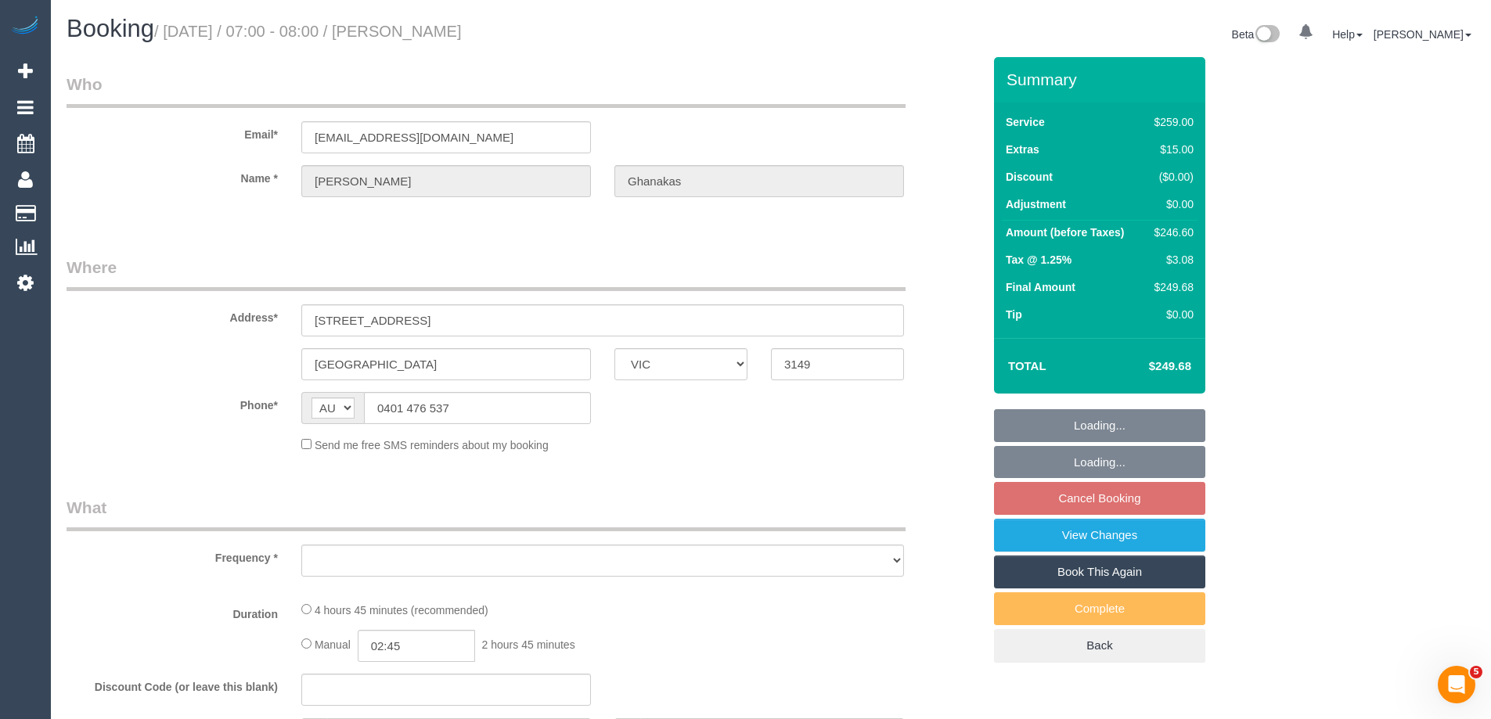
select select "object:6495"
select select "string:stripe-pm_1Rr6iw2GScqysDRVVyruUklm"
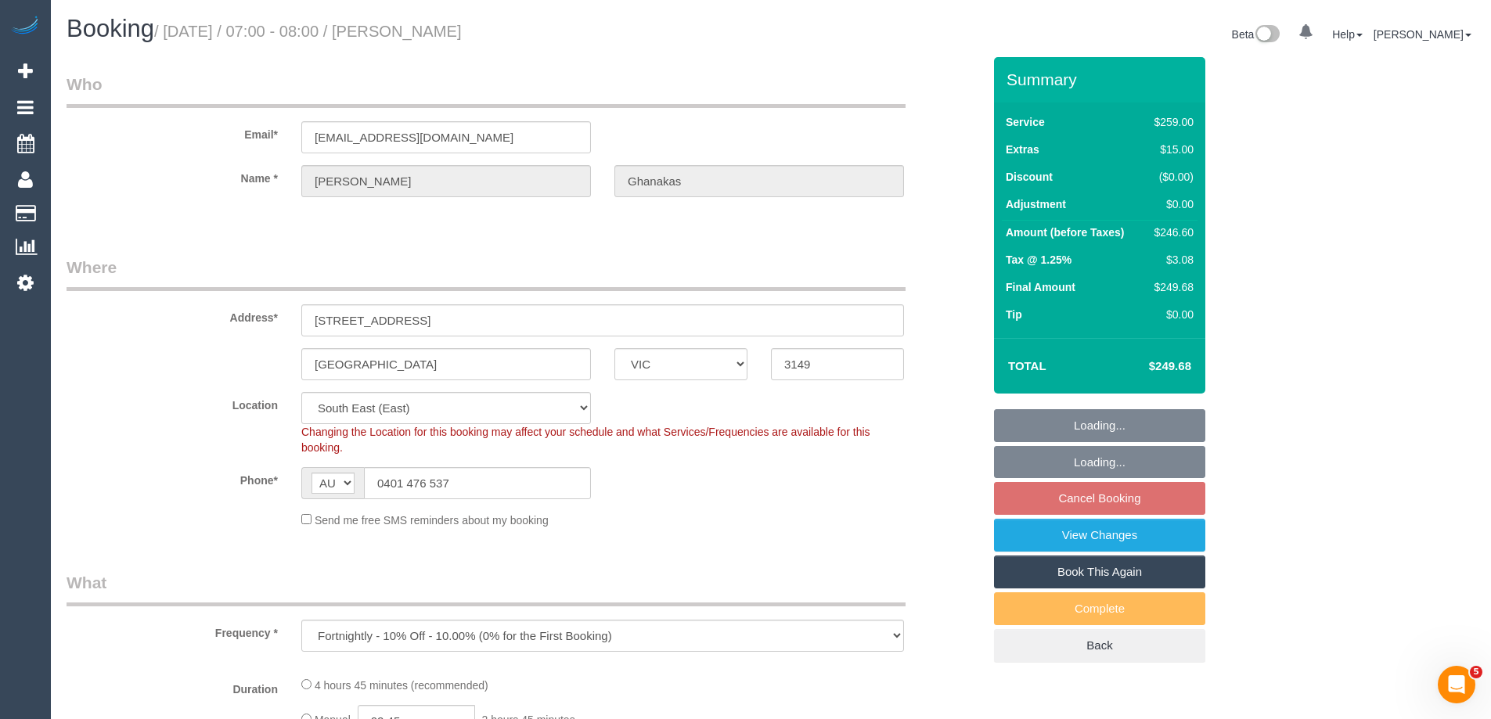
drag, startPoint x: 549, startPoint y: 40, endPoint x: 415, endPoint y: 33, distance: 134.0
click at [415, 33] on h1 "Booking / October 31, 2025 / 07:00 - 08:00 / George Ghanakas" at bounding box center [413, 29] width 693 height 27
select select "object:6605"
select select "spot39"
select select "number:28"
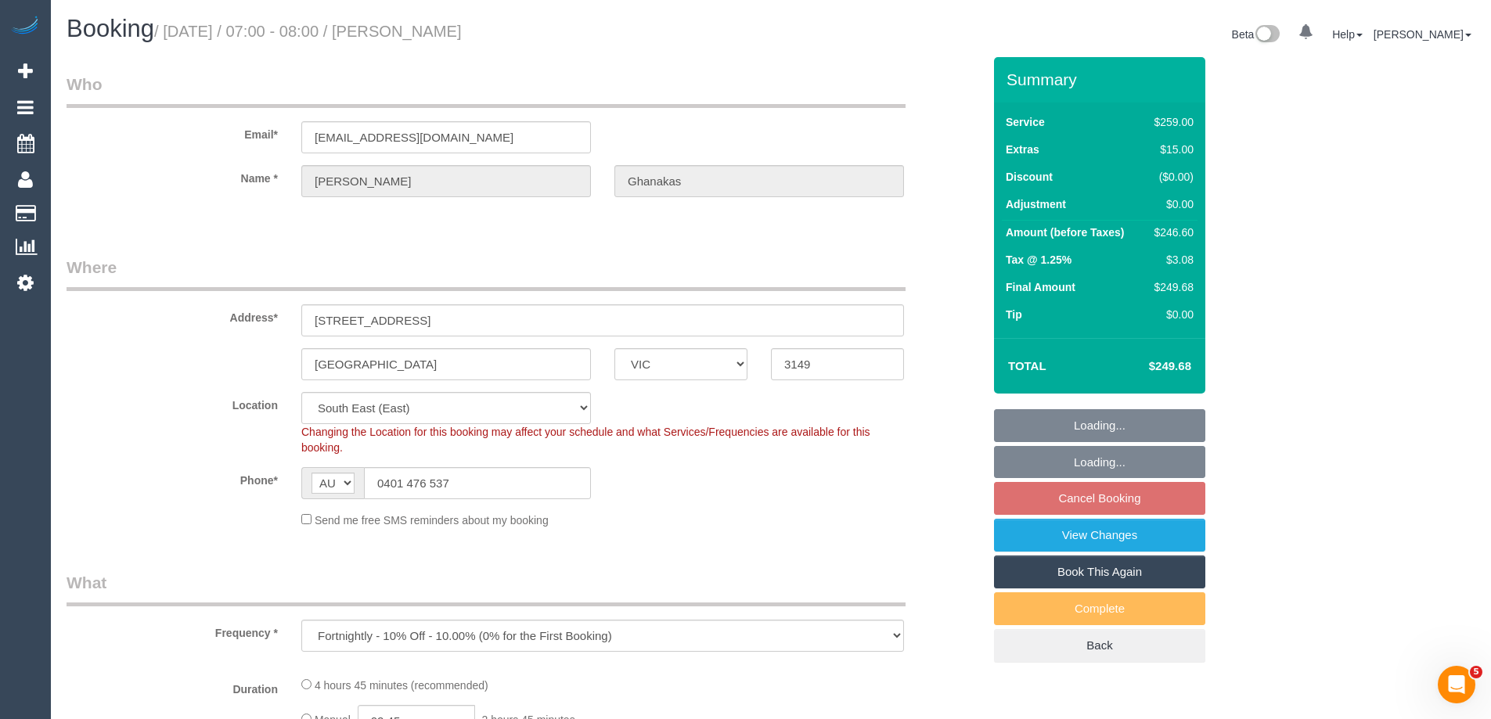
select select "number:14"
select select "number:19"
select select "number:36"
select select "number:35"
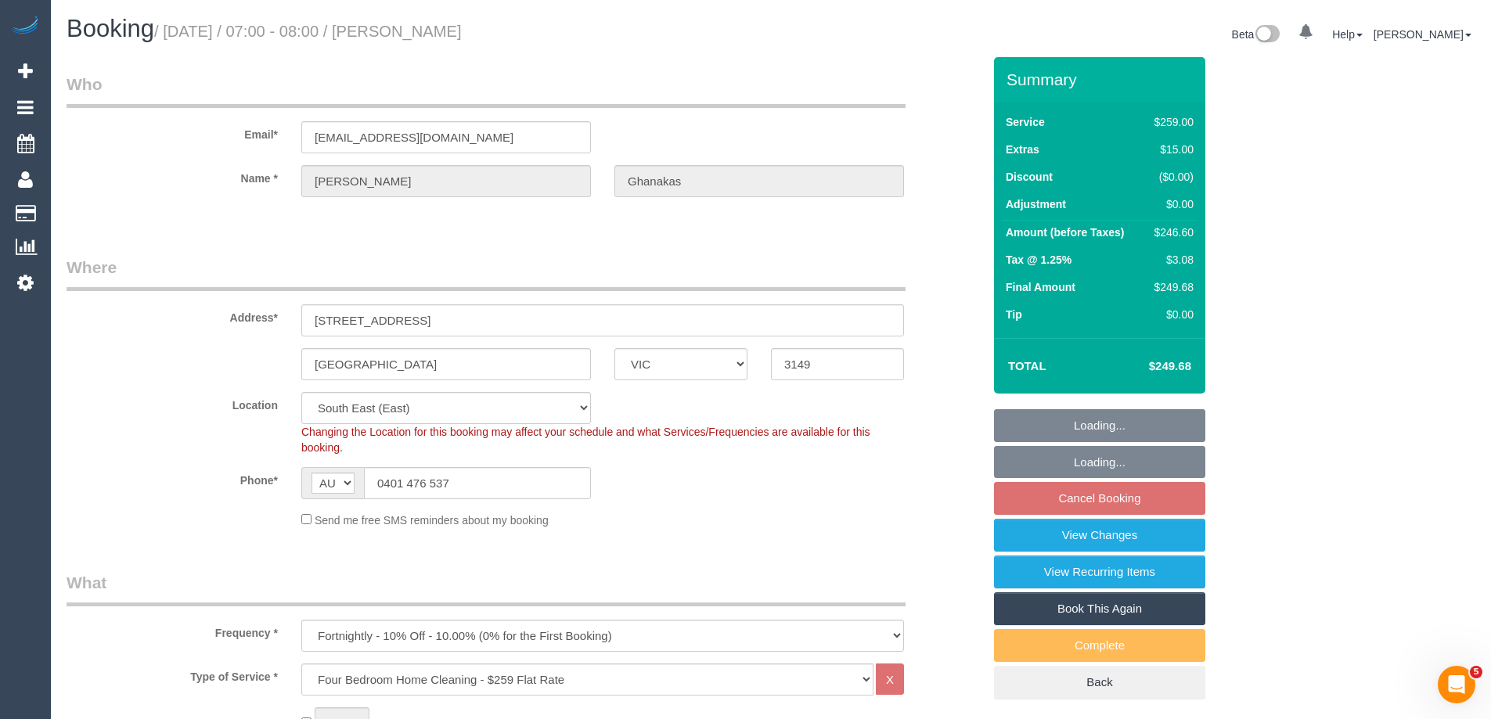
copy small "[PERSON_NAME]"
select select "29247"
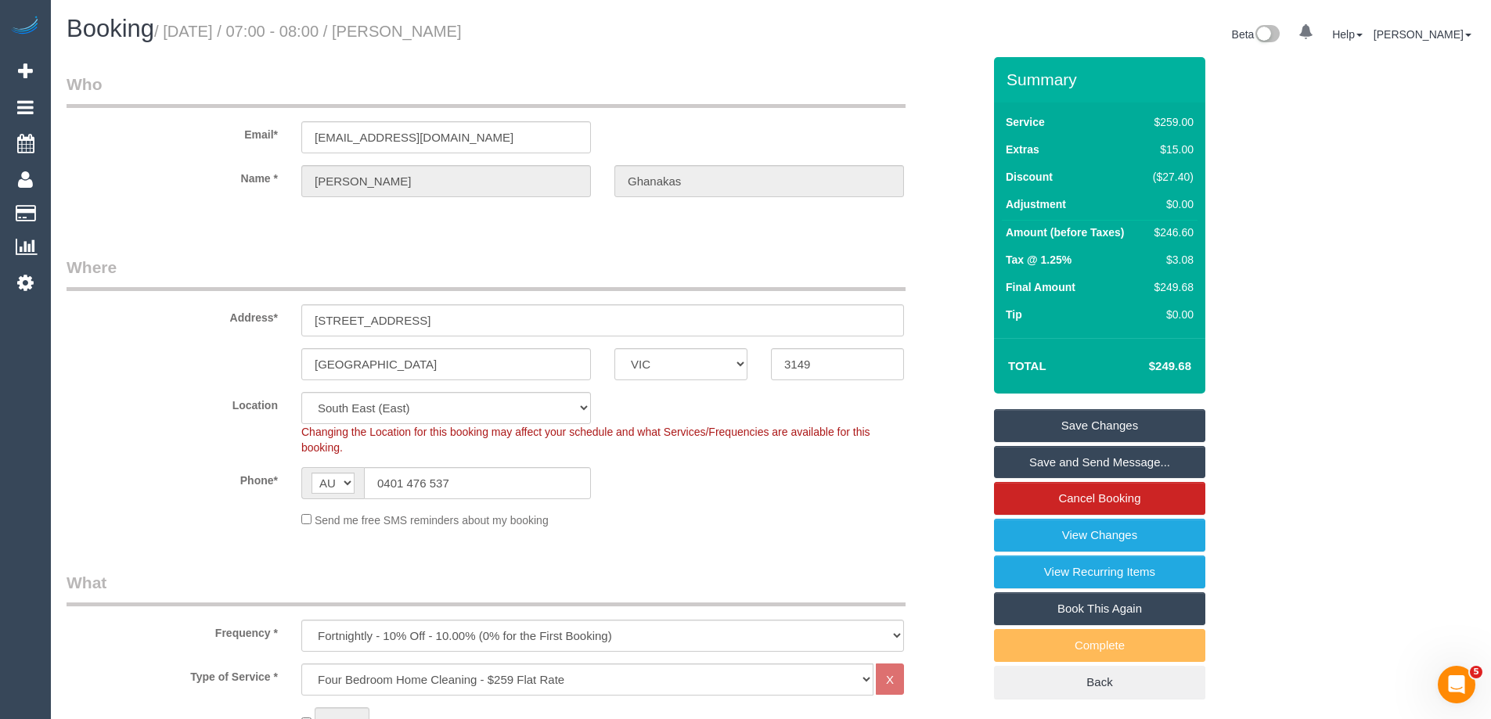
click at [919, 82] on div "Email* georgeghanakas@gmail.com" at bounding box center [524, 113] width 939 height 81
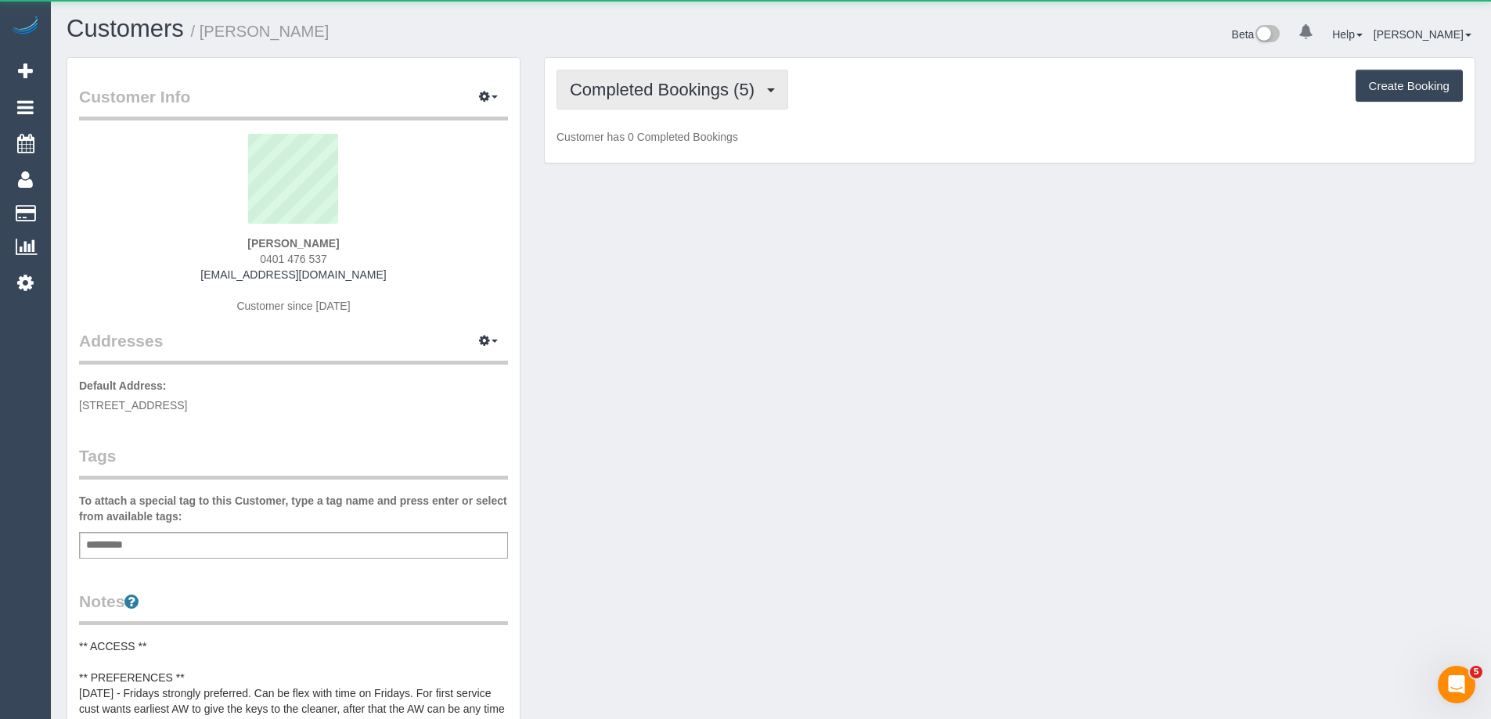
click at [675, 85] on span "Completed Bookings (5)" at bounding box center [666, 90] width 192 height 20
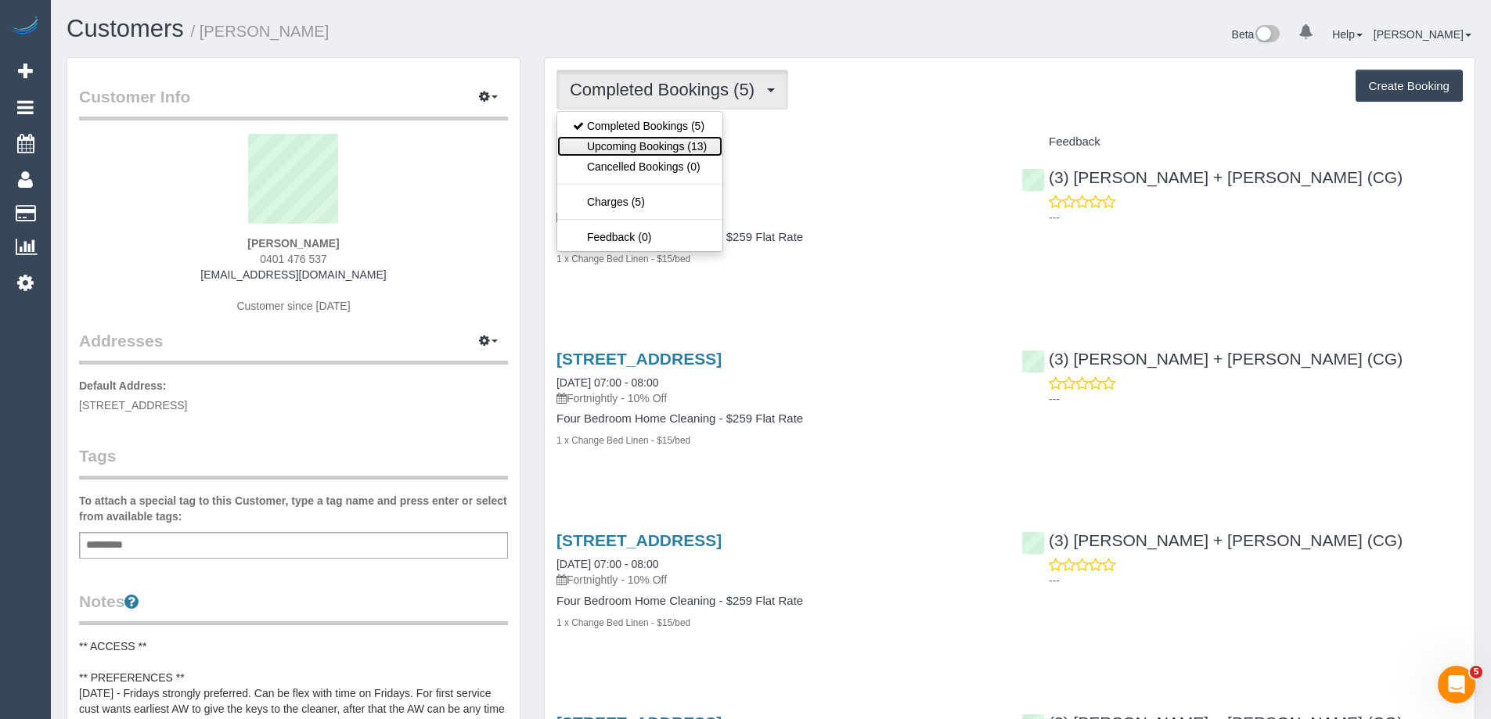
click at [633, 146] on link "Upcoming Bookings (13)" at bounding box center [639, 146] width 165 height 20
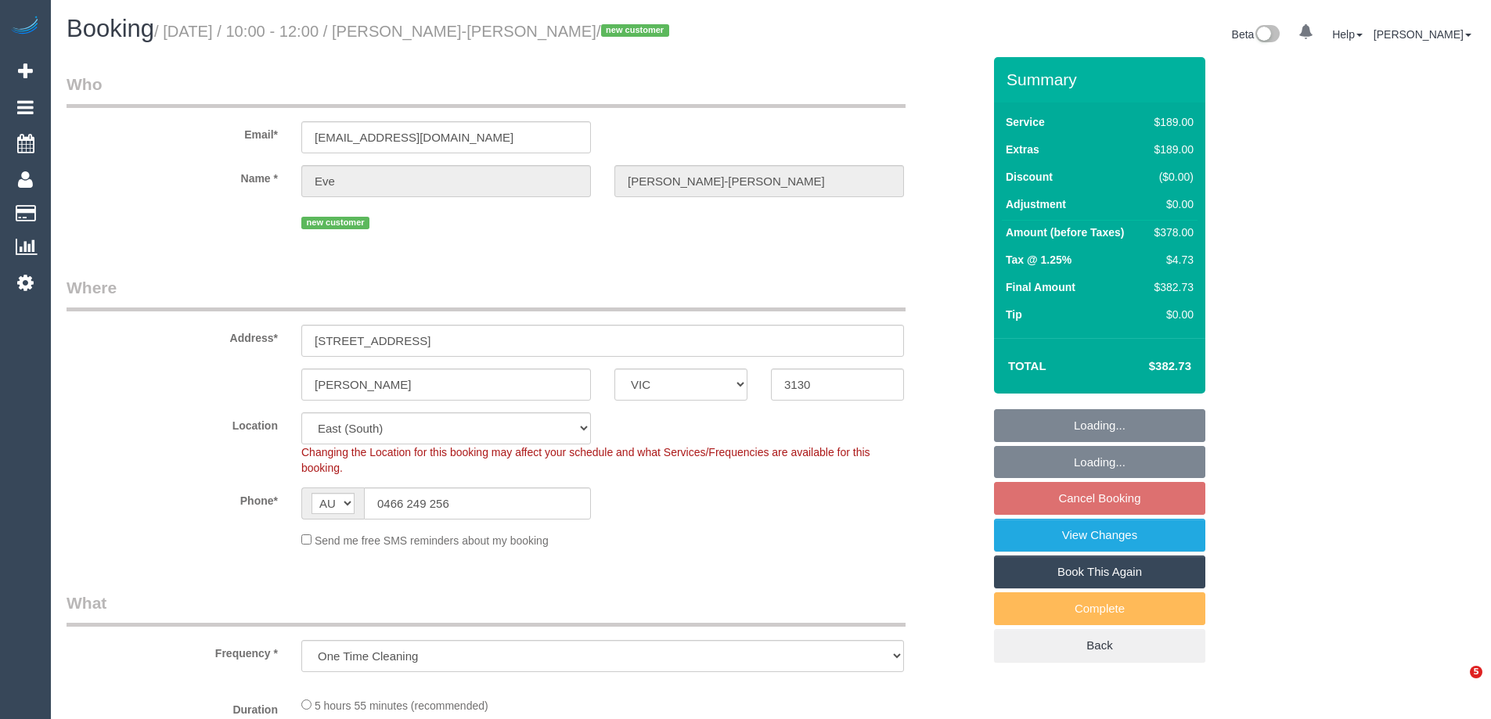
select select "VIC"
select select "object:705"
select select "number:28"
select select "number:14"
select select "number:19"
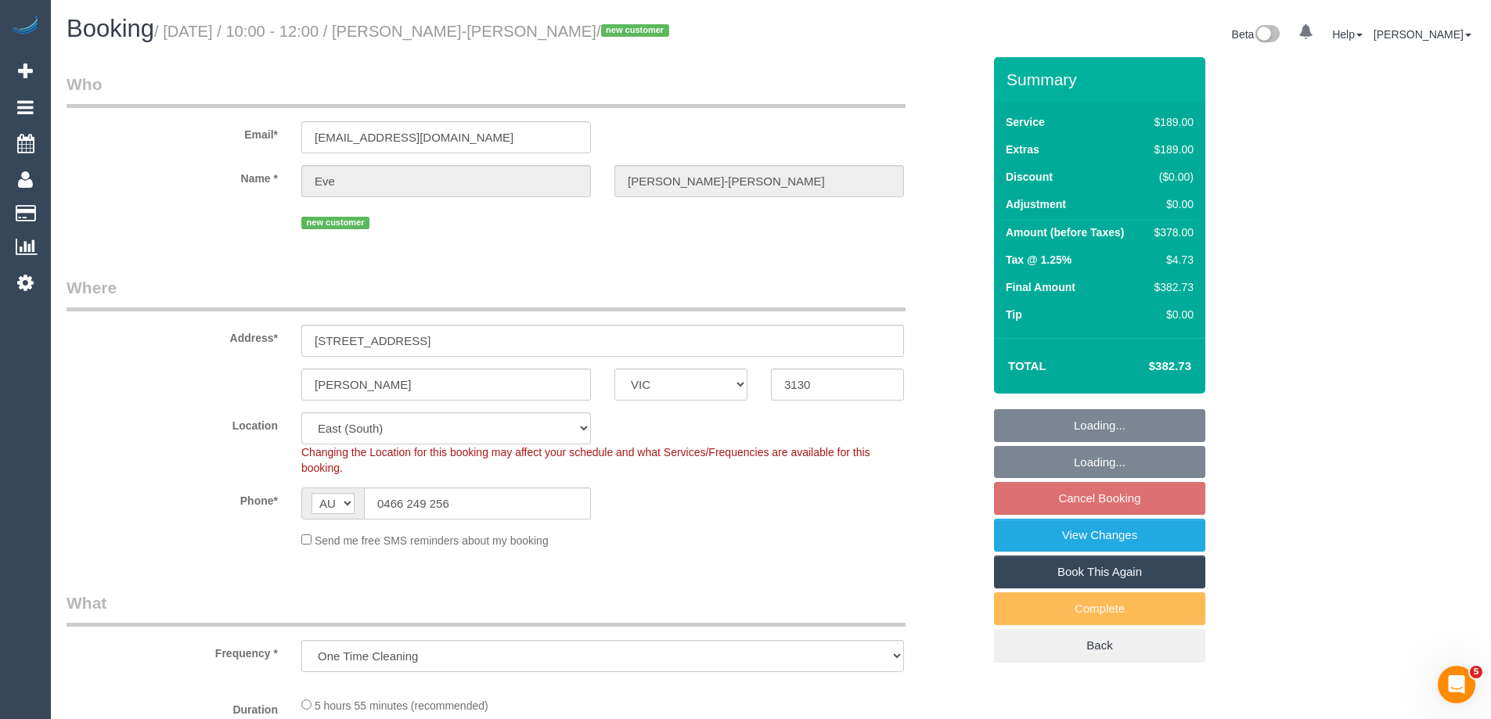
select select "number:24"
select select "number:26"
select select "string:stripe-pm_1S5OBE2GScqysDRVH4PjeuLO"
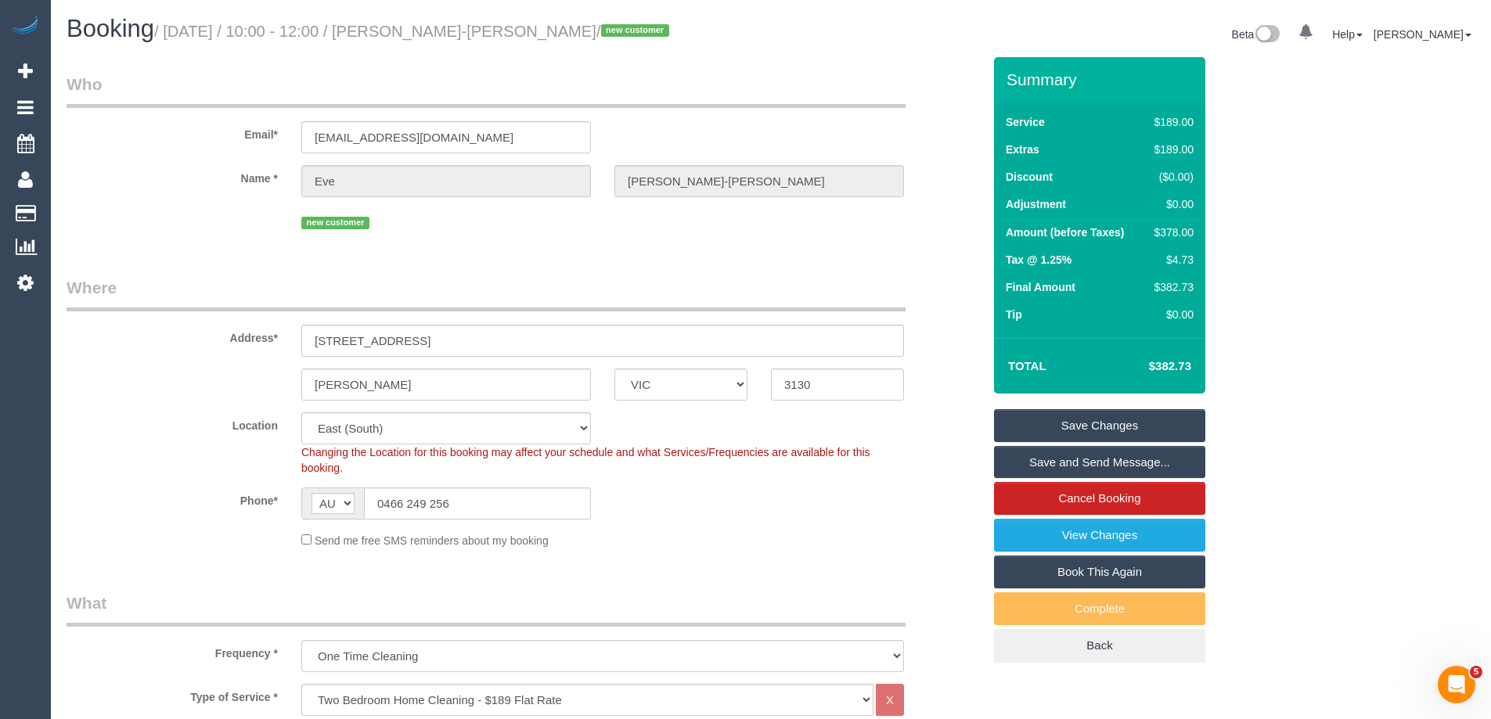
click at [546, 31] on small "/ [DATE] / 10:00 - 12:00 / [PERSON_NAME]-[PERSON_NAME] / new customer" at bounding box center [414, 31] width 520 height 17
drag, startPoint x: 549, startPoint y: 31, endPoint x: 415, endPoint y: 29, distance: 133.8
click at [415, 29] on small "/ [DATE] / 10:00 - 12:00 / [PERSON_NAME]-[PERSON_NAME] / new customer" at bounding box center [414, 31] width 520 height 17
copy small "[PERSON_NAME]-[PERSON_NAME]"
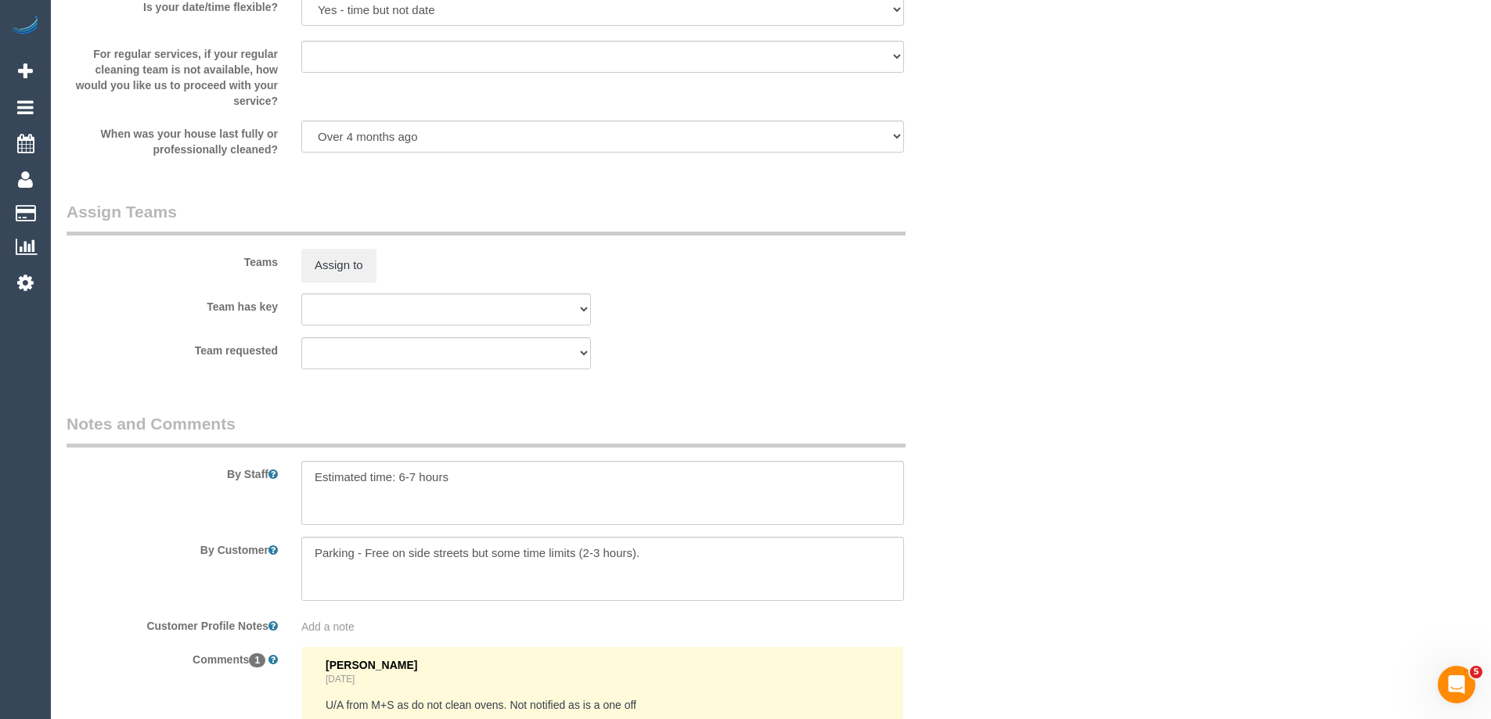
scroll to position [2510, 0]
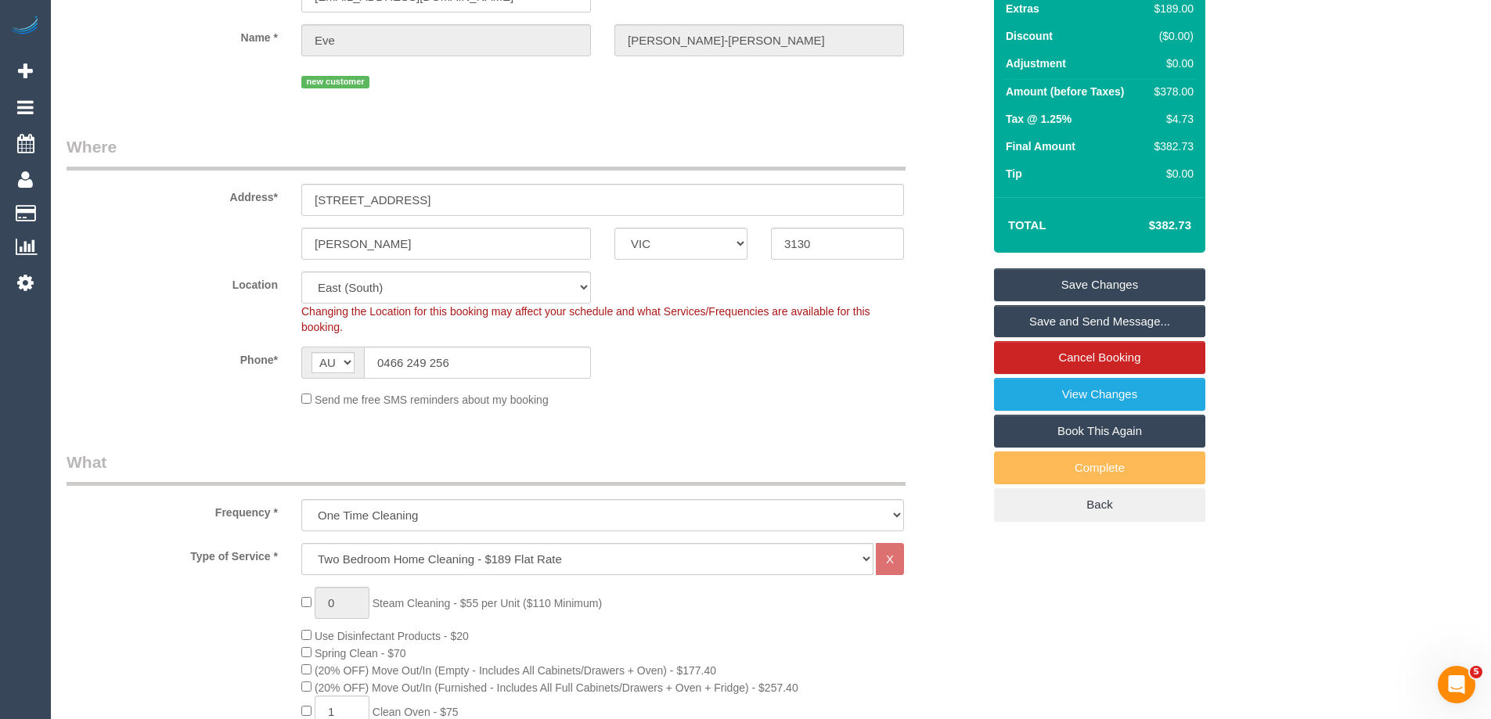
scroll to position [0, 0]
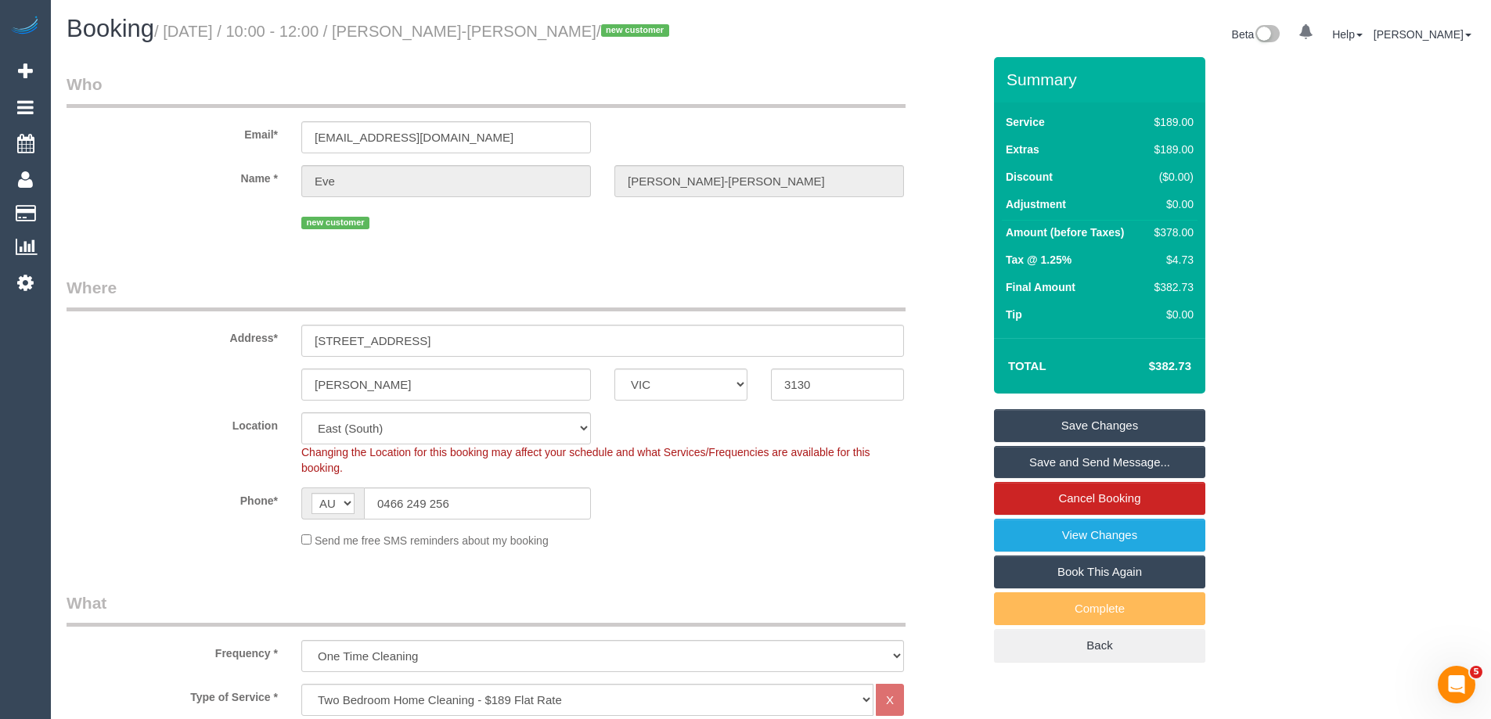
click at [1182, 236] on div "$378.00" at bounding box center [1170, 233] width 45 height 16
copy div "378.00"
click at [1254, 244] on div "Summary Service $189.00 Extras $189.00 Discount ($0.00) Adjustment $0.00 Amount…" at bounding box center [1158, 375] width 352 height 637
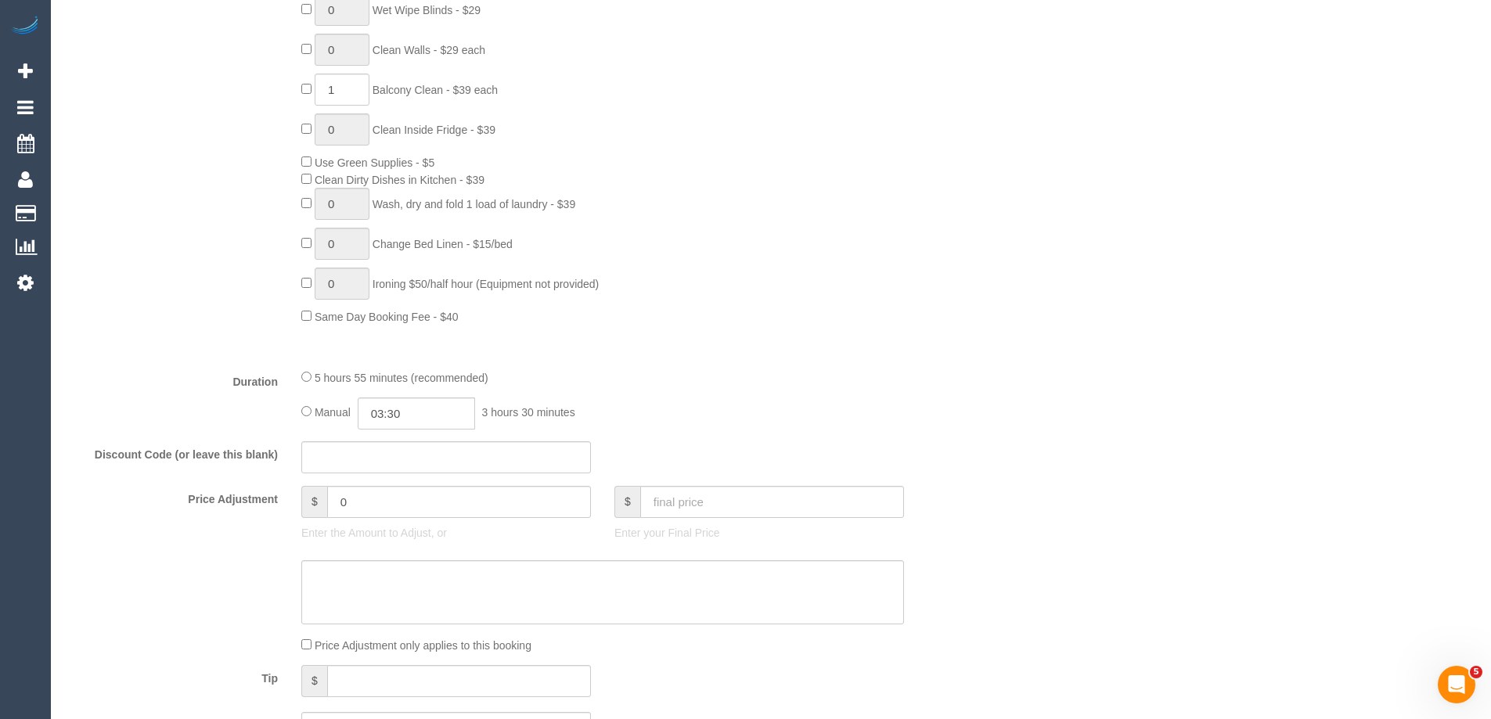
scroll to position [1096, 0]
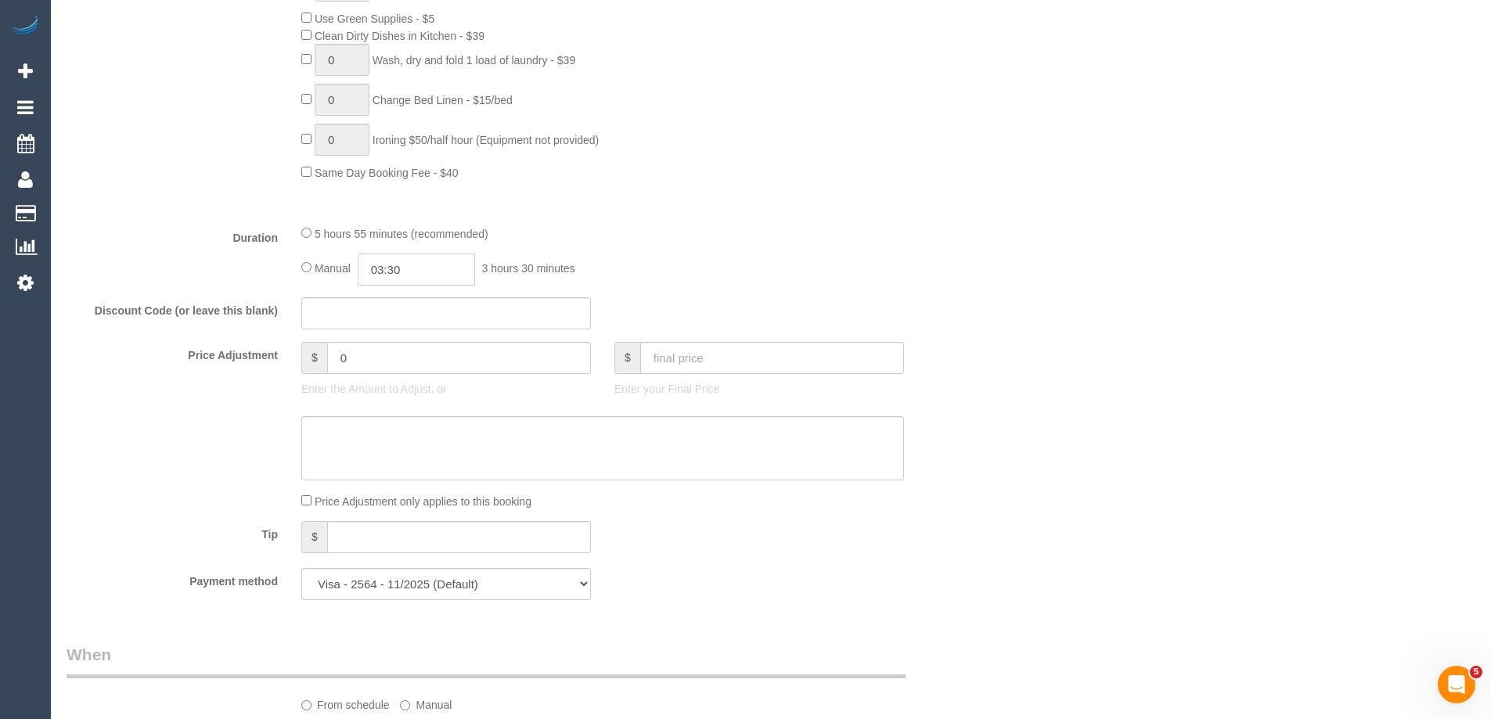
click at [414, 273] on input "03:30" at bounding box center [416, 270] width 117 height 32
type input "06:00"
drag, startPoint x: 405, startPoint y: 381, endPoint x: 421, endPoint y: 375, distance: 16.9
click at [406, 381] on li "06:00" at bounding box center [399, 387] width 70 height 20
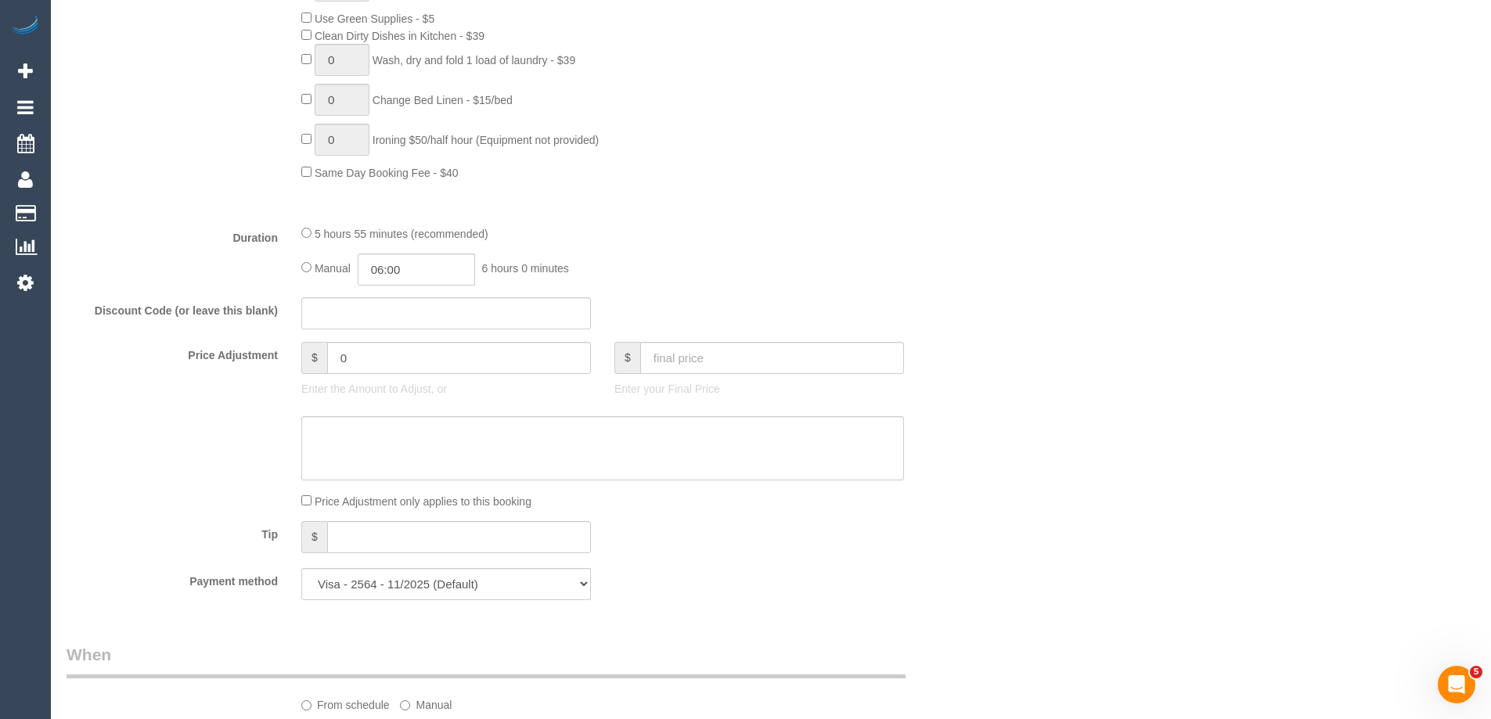
drag, startPoint x: 1009, startPoint y: 246, endPoint x: 1032, endPoint y: 263, distance: 28.0
click at [1010, 246] on div "Who Email* [EMAIL_ADDRESS][DOMAIN_NAME] Name * [PERSON_NAME]-[PERSON_NAME] new …" at bounding box center [771, 521] width 1409 height 3118
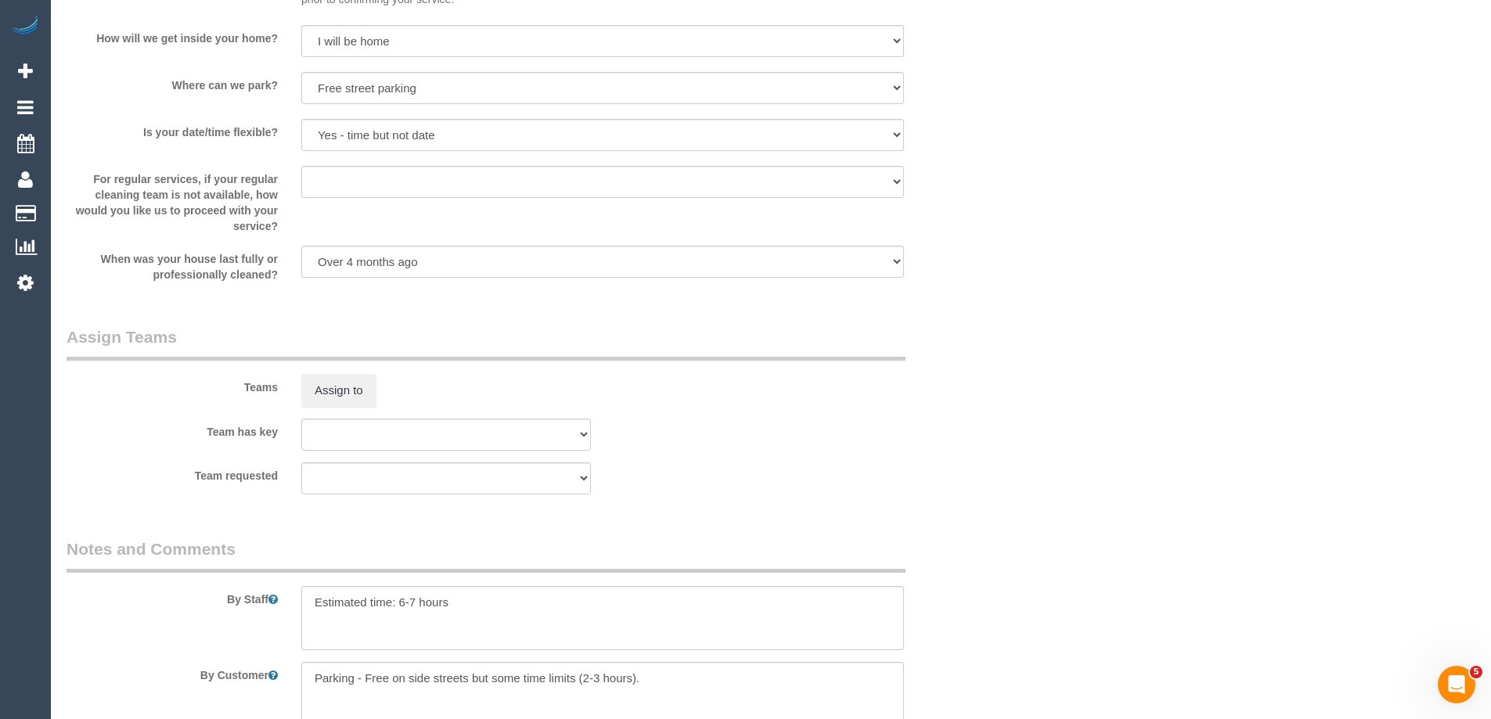
scroll to position [2269, 0]
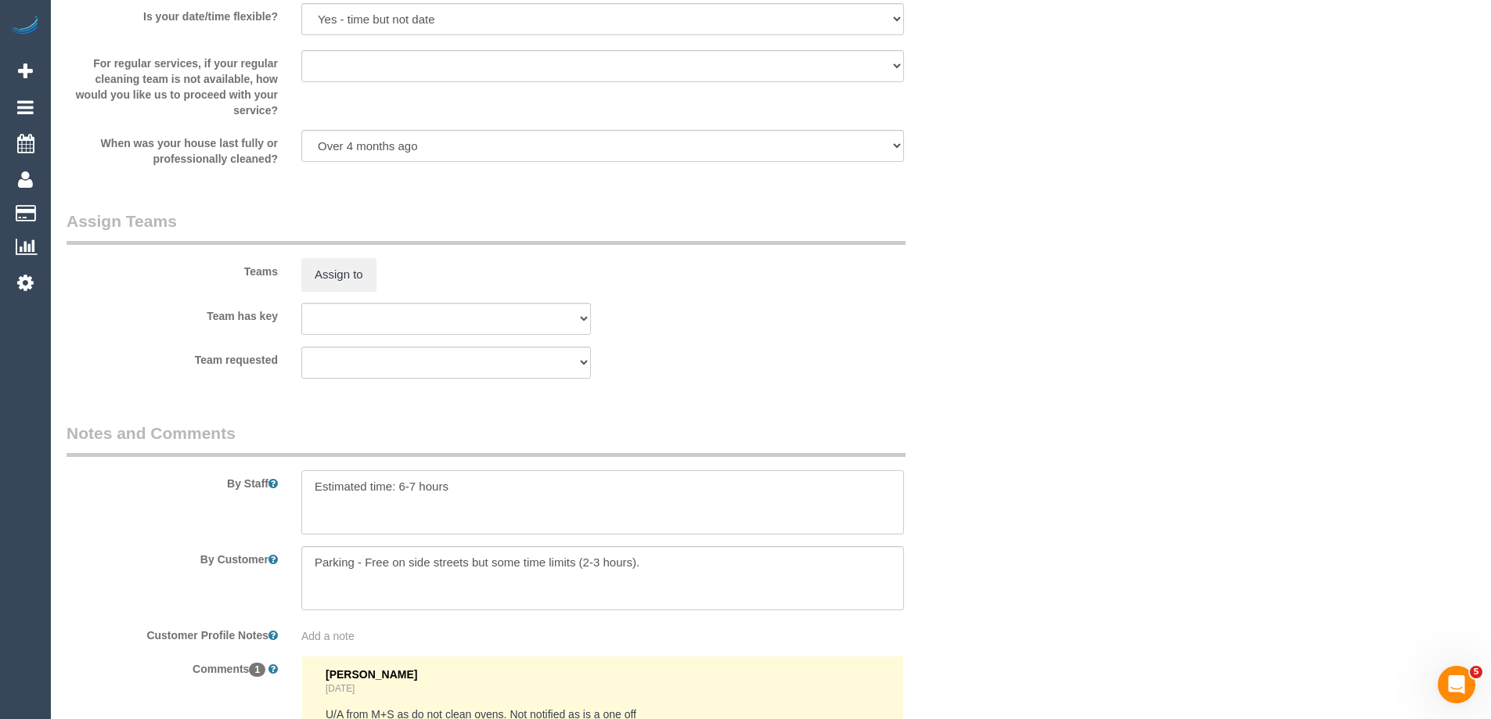
click at [425, 497] on textarea at bounding box center [602, 502] width 603 height 64
drag, startPoint x: 468, startPoint y: 489, endPoint x: 403, endPoint y: 484, distance: 65.1
click at [403, 484] on textarea at bounding box center [602, 502] width 603 height 64
drag, startPoint x: 418, startPoint y: 491, endPoint x: 398, endPoint y: 487, distance: 20.1
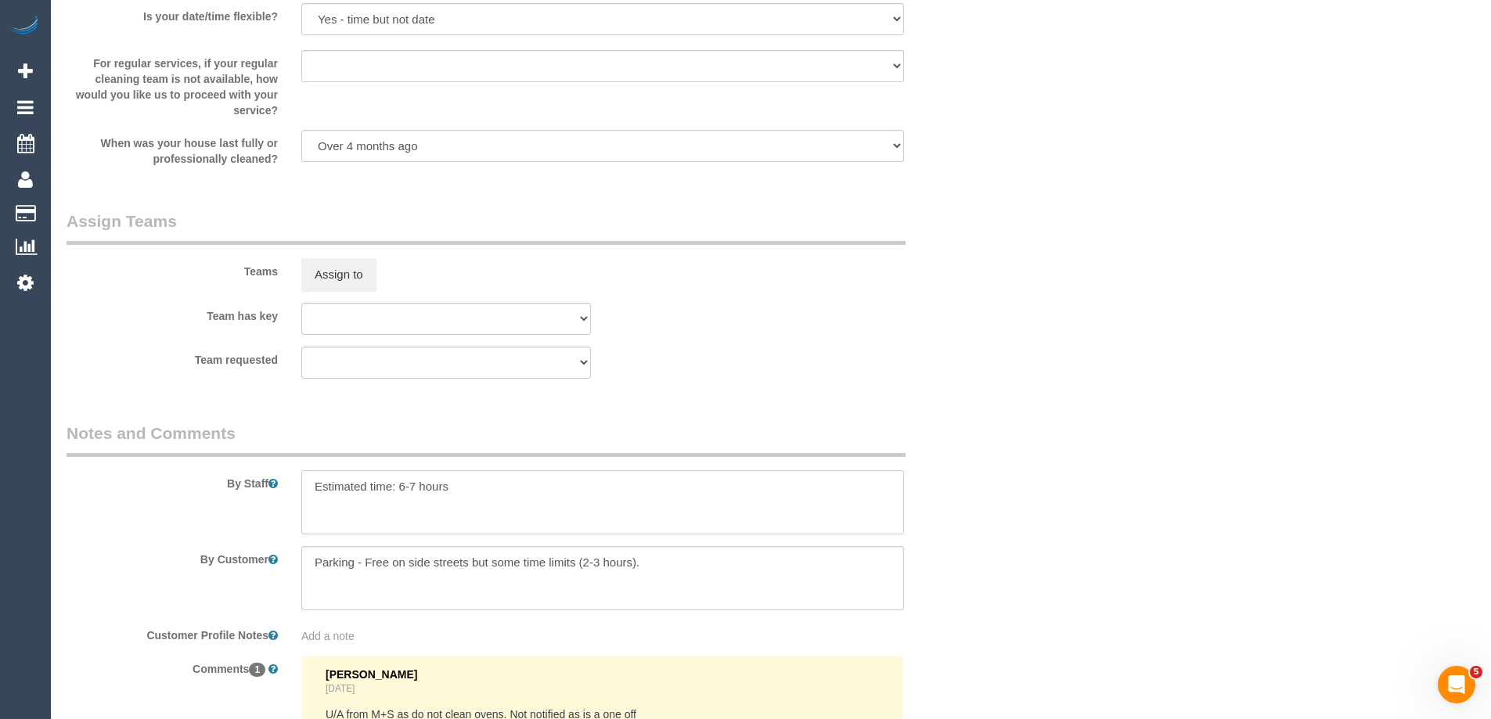
click at [398, 487] on textarea at bounding box center [602, 502] width 603 height 64
click at [557, 513] on textarea at bounding box center [602, 502] width 603 height 64
click at [426, 490] on textarea at bounding box center [602, 502] width 603 height 64
drag, startPoint x: 456, startPoint y: 489, endPoint x: 400, endPoint y: 488, distance: 56.4
click at [400, 488] on textarea at bounding box center [602, 502] width 603 height 64
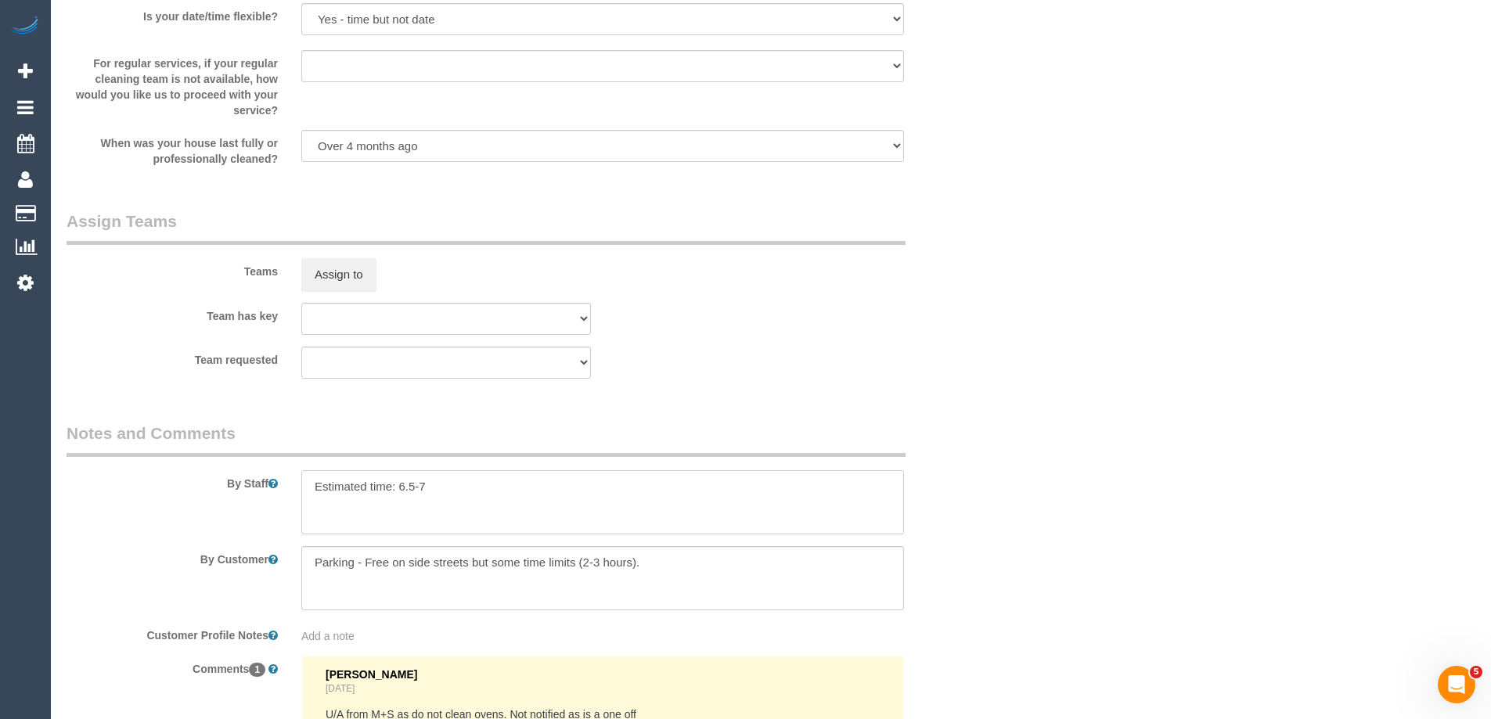
type textarea "Estimated time: 6.5-7"
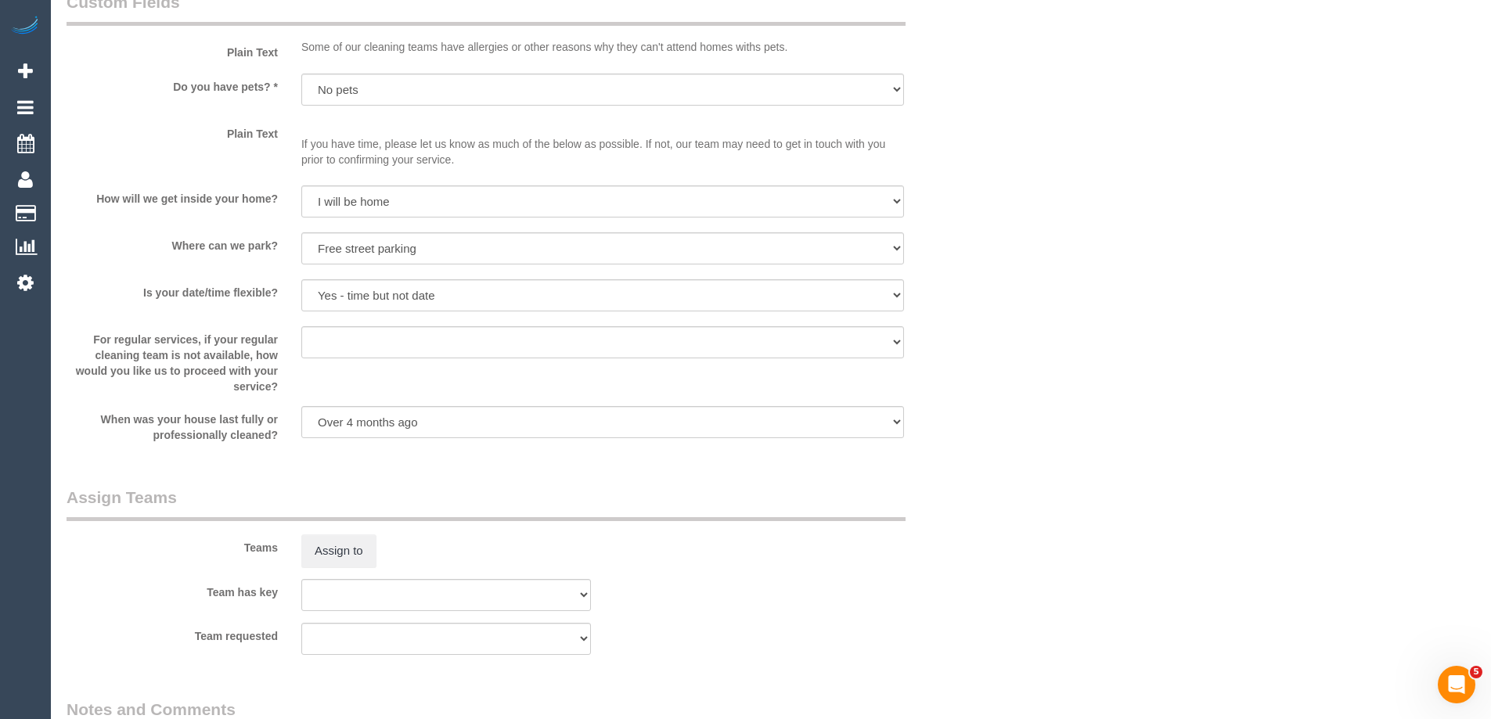
scroll to position [1643, 0]
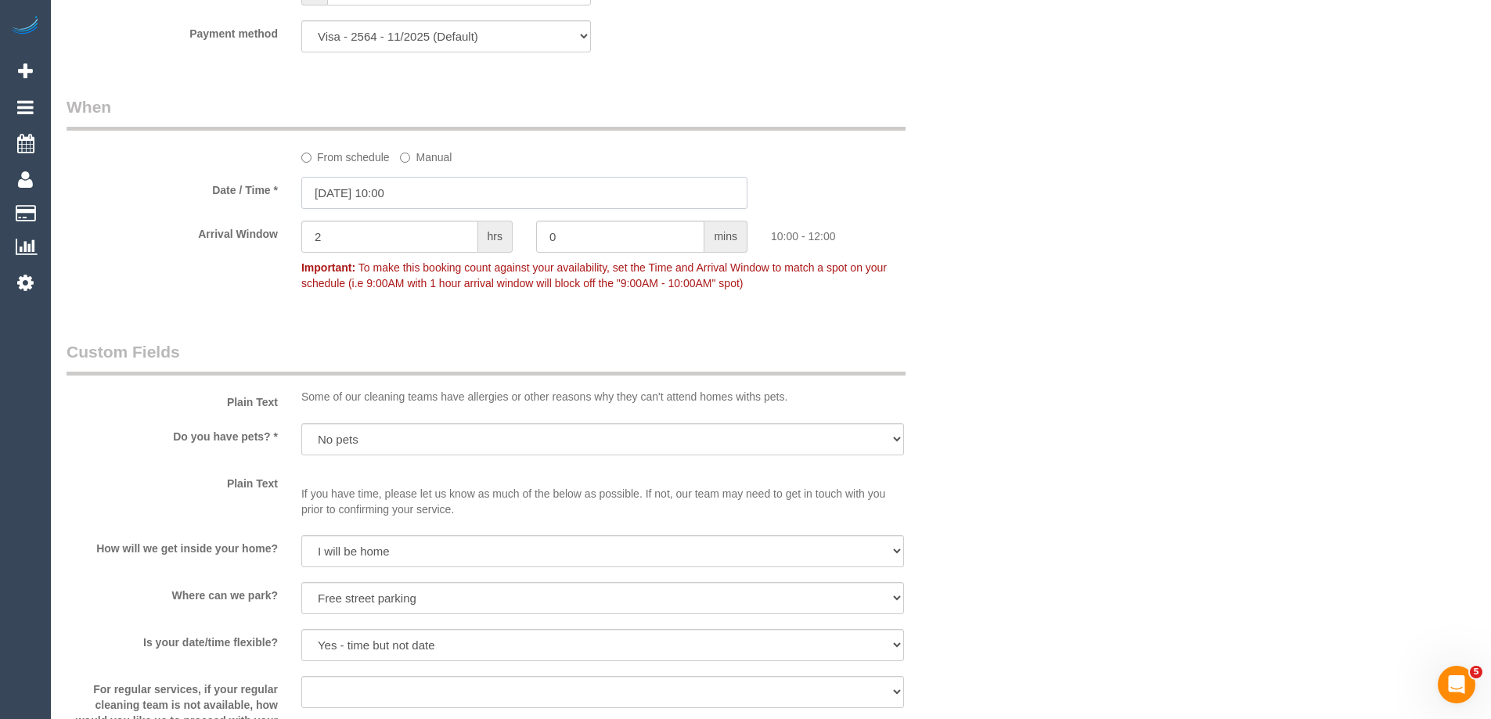
click at [438, 193] on input "03/10/2025 10:00" at bounding box center [524, 193] width 446 height 32
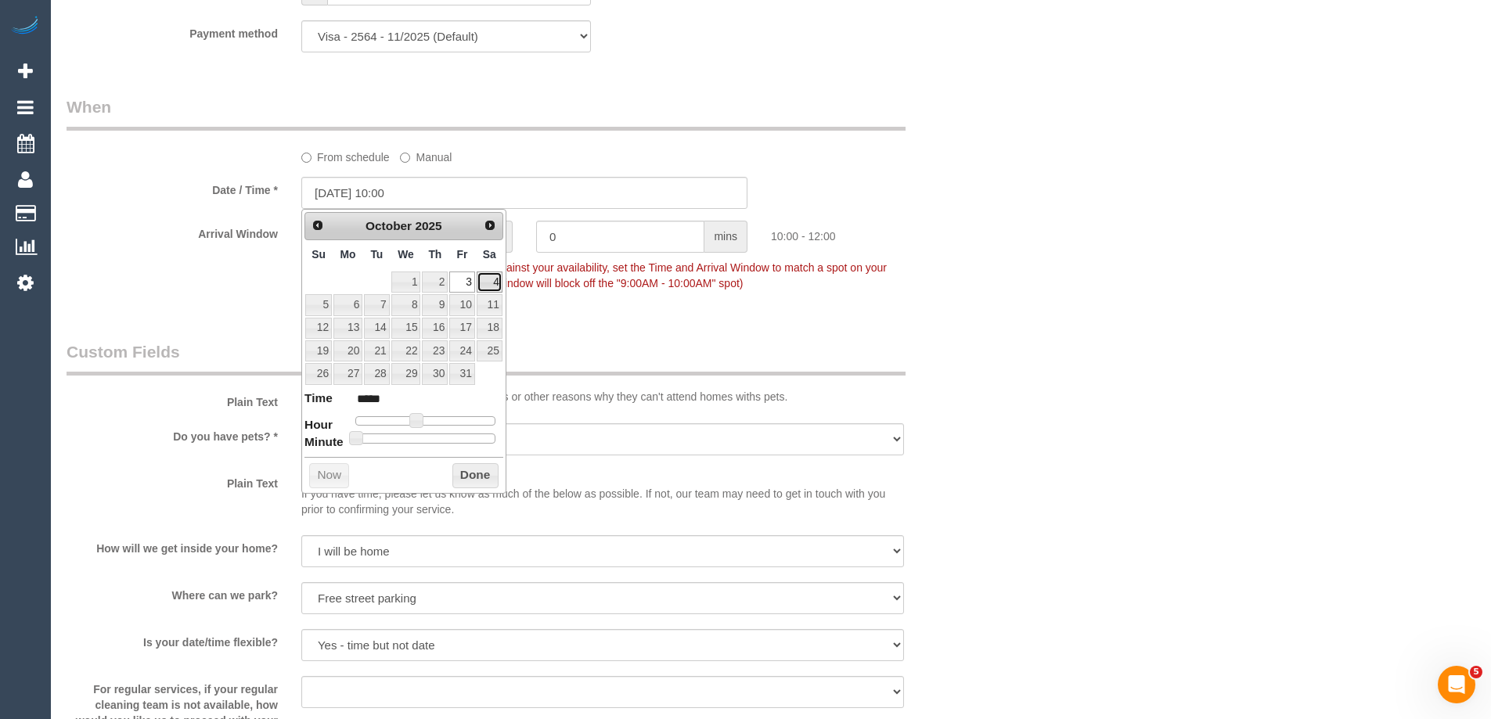
click at [491, 281] on link "4" at bounding box center [490, 282] width 26 height 21
type input "04/10/2025 10:00"
click at [476, 472] on button "Done" at bounding box center [475, 475] width 46 height 25
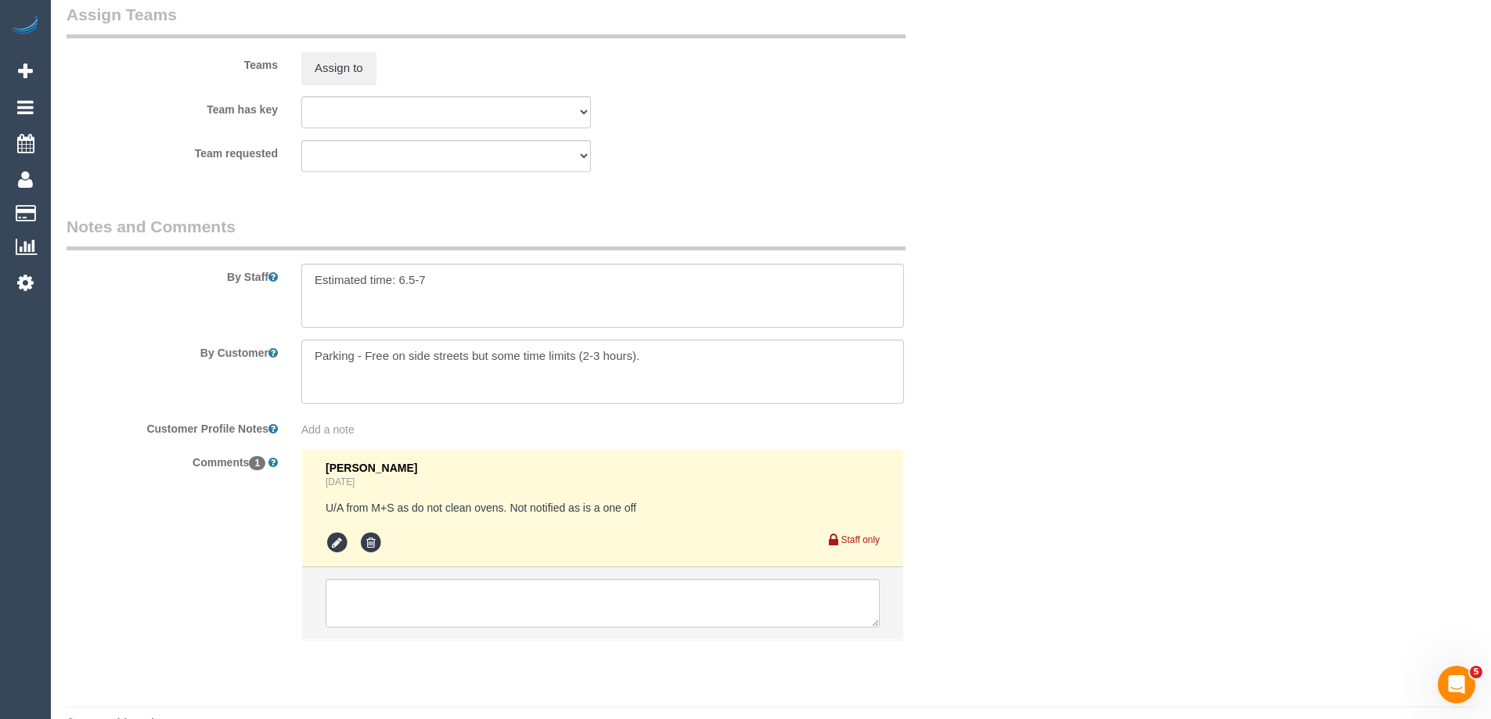
scroll to position [2510, 0]
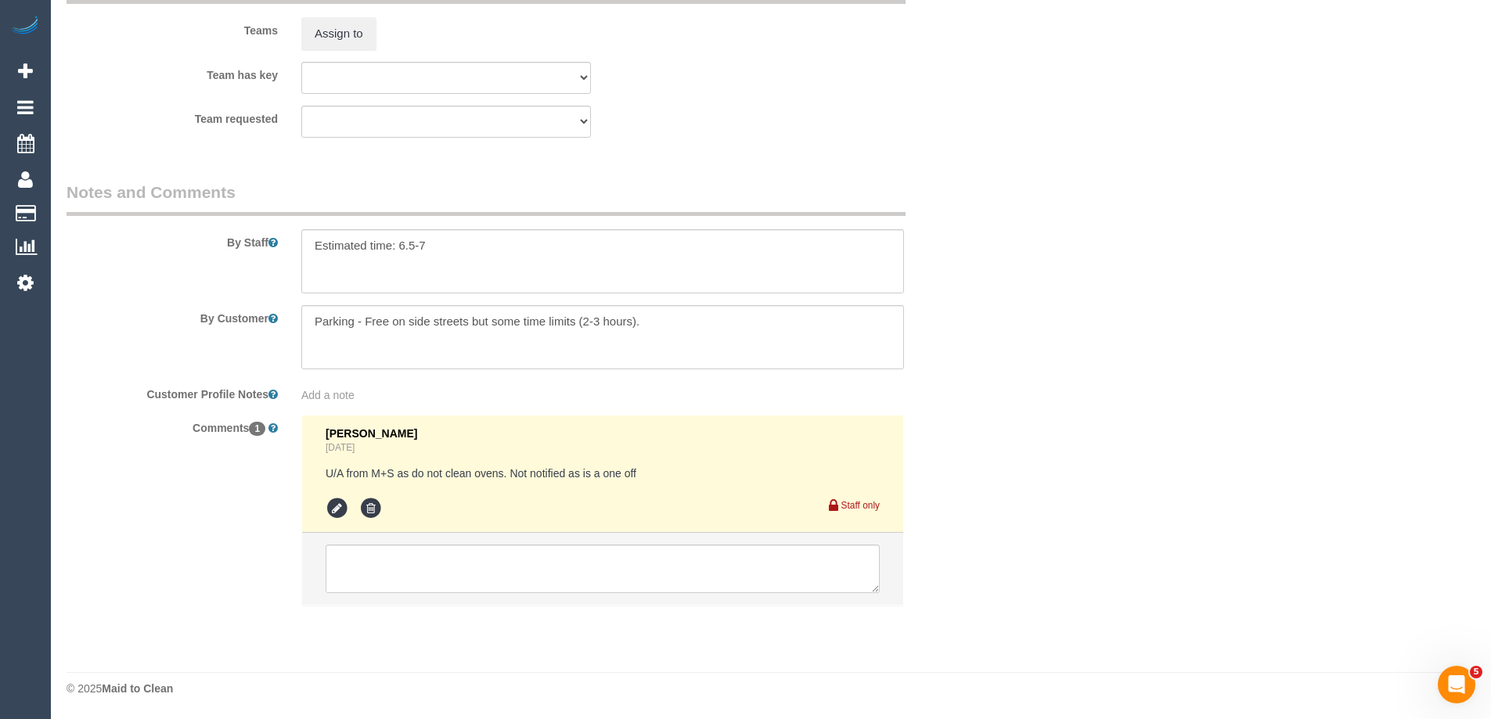
click at [398, 531] on li "Steve Cranston Yesterday U/A from M+S as do not clean ovens. Not notified as is…" at bounding box center [602, 475] width 601 height 118
click at [369, 558] on textarea at bounding box center [603, 569] width 554 height 49
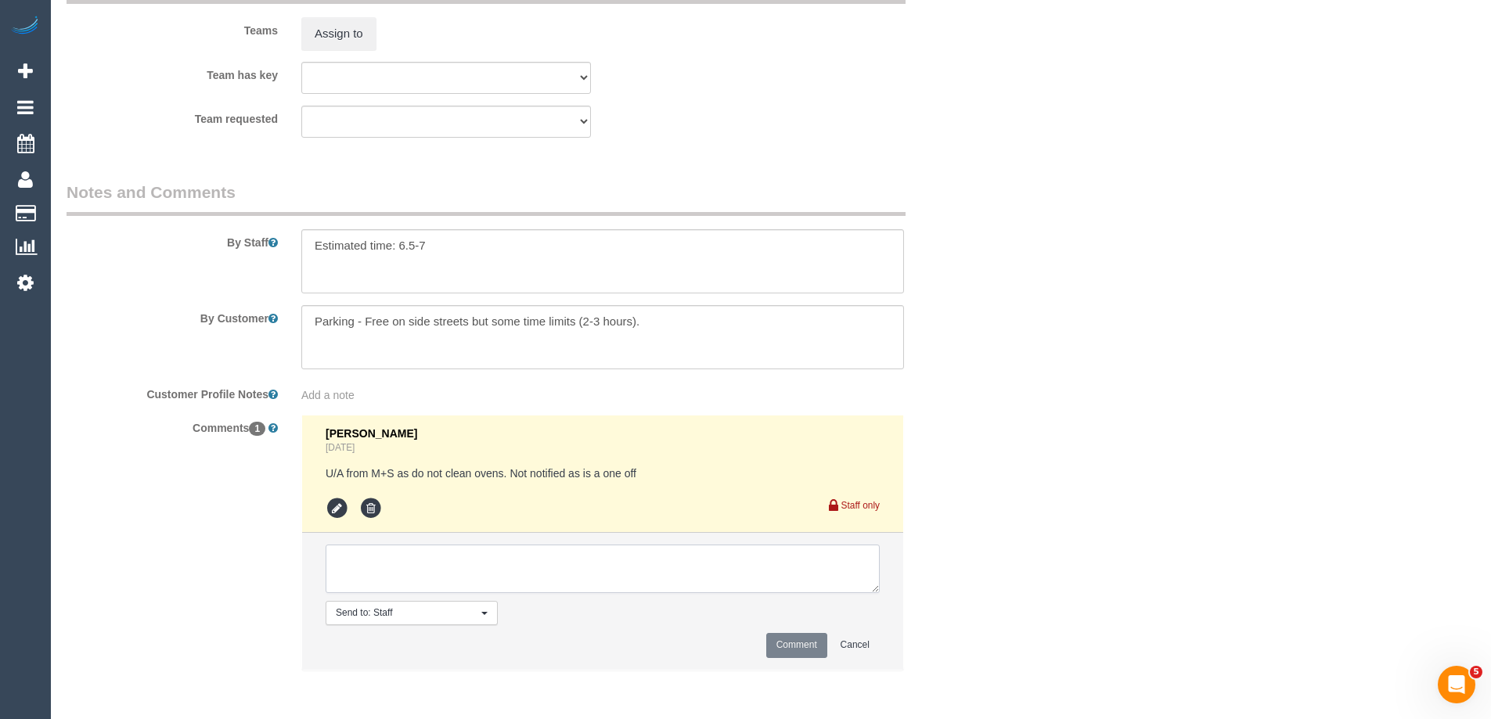
type textarea "a"
type textarea "Assigned pending Sat - emailed"
click at [794, 645] on button "Comment" at bounding box center [796, 645] width 61 height 24
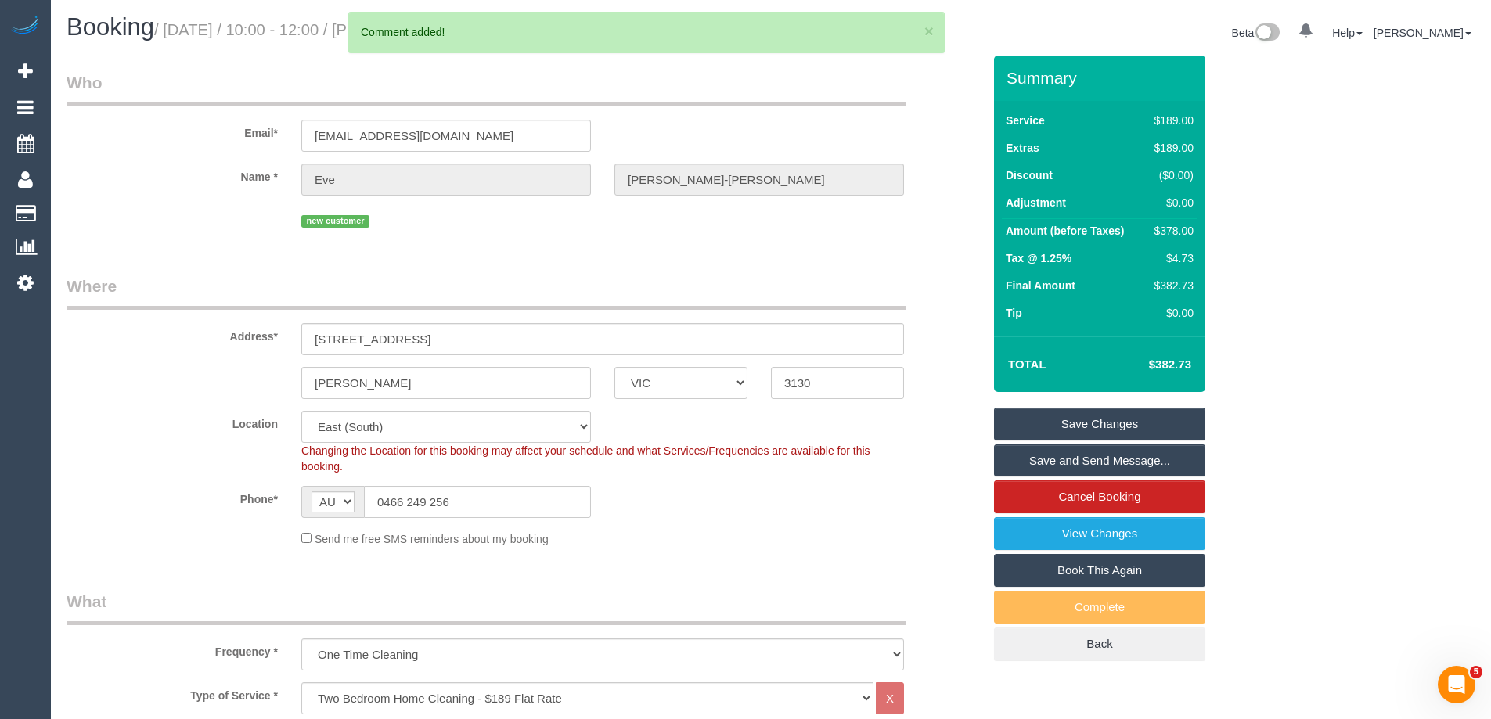
scroll to position [0, 0]
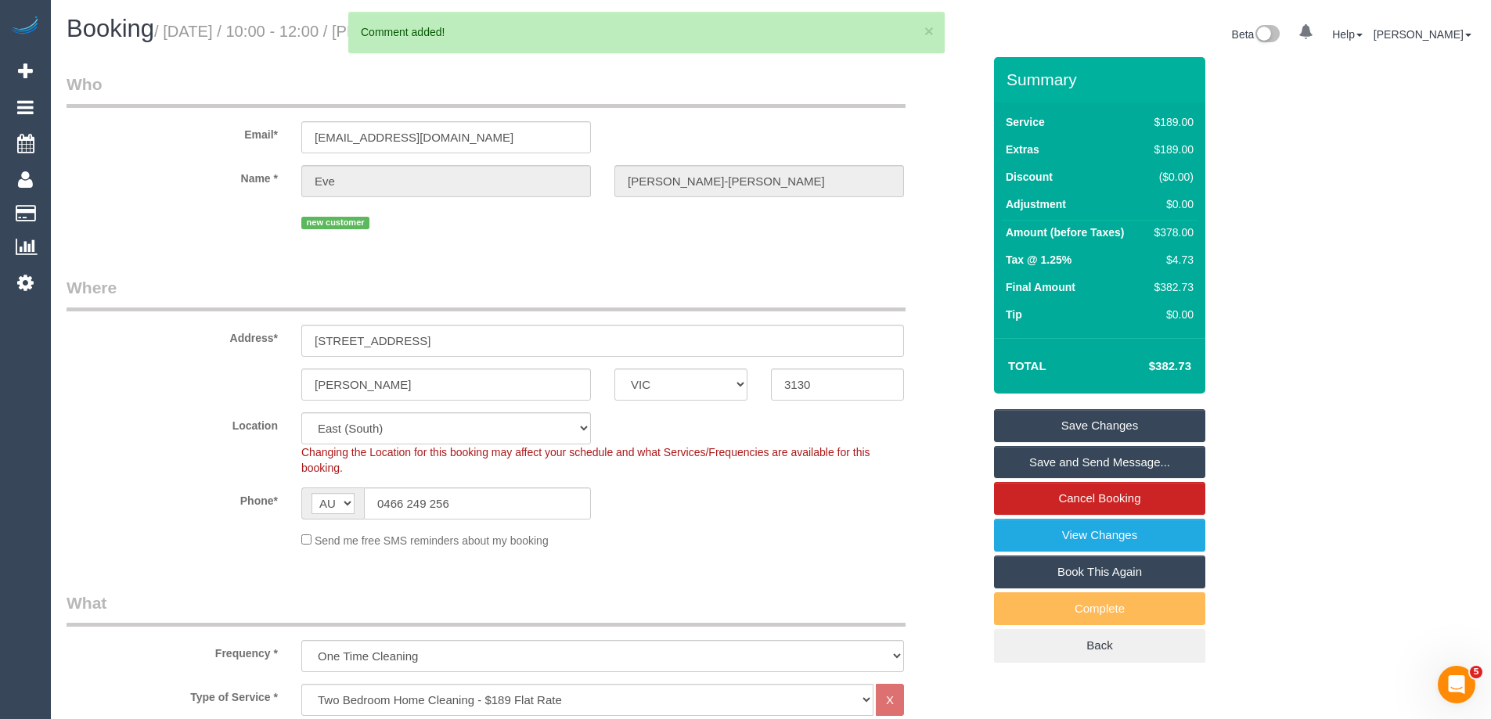
click at [1186, 229] on div "$378.00" at bounding box center [1170, 233] width 45 height 16
copy div "378.00"
click at [1251, 250] on div "Summary Service $189.00 Extras $189.00 Discount ($0.00) Adjustment $0.00 Amount…" at bounding box center [1158, 375] width 352 height 637
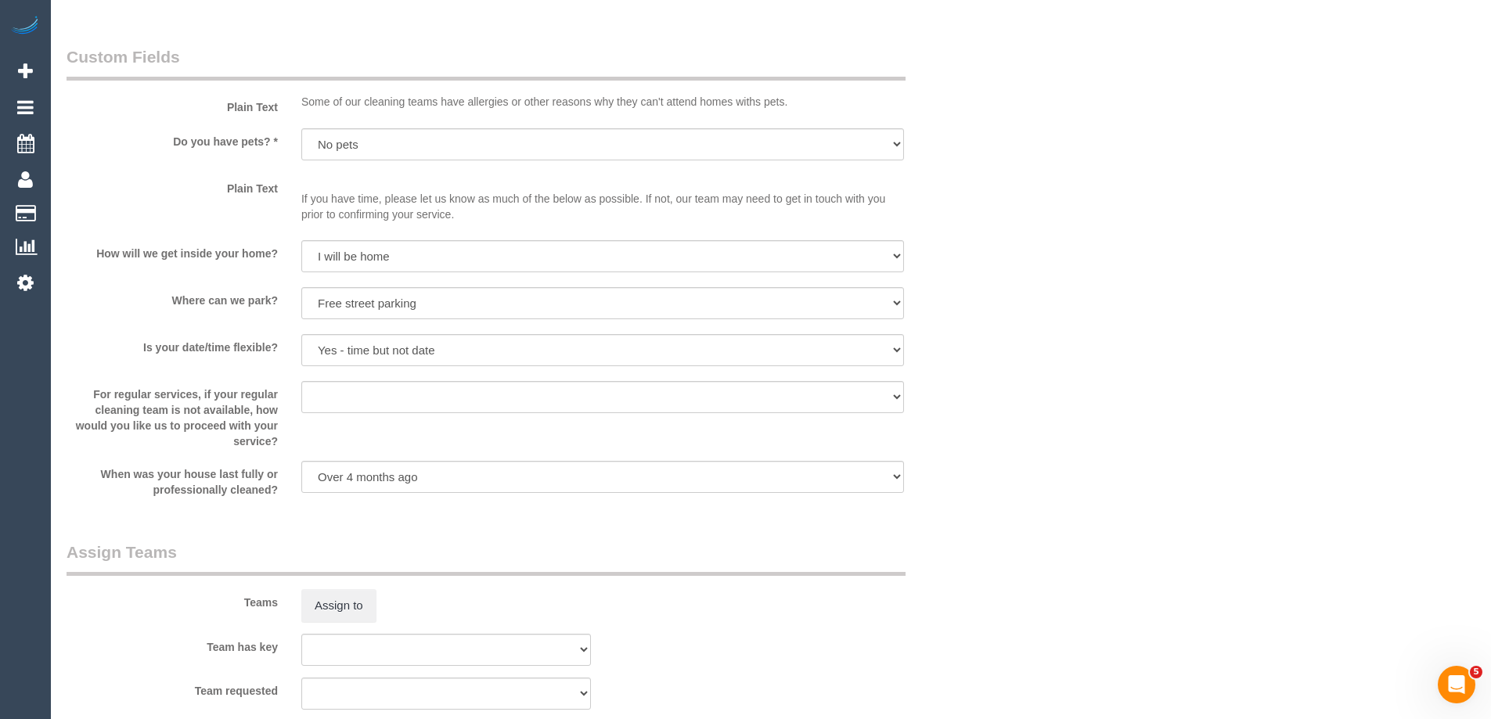
scroll to position [2113, 0]
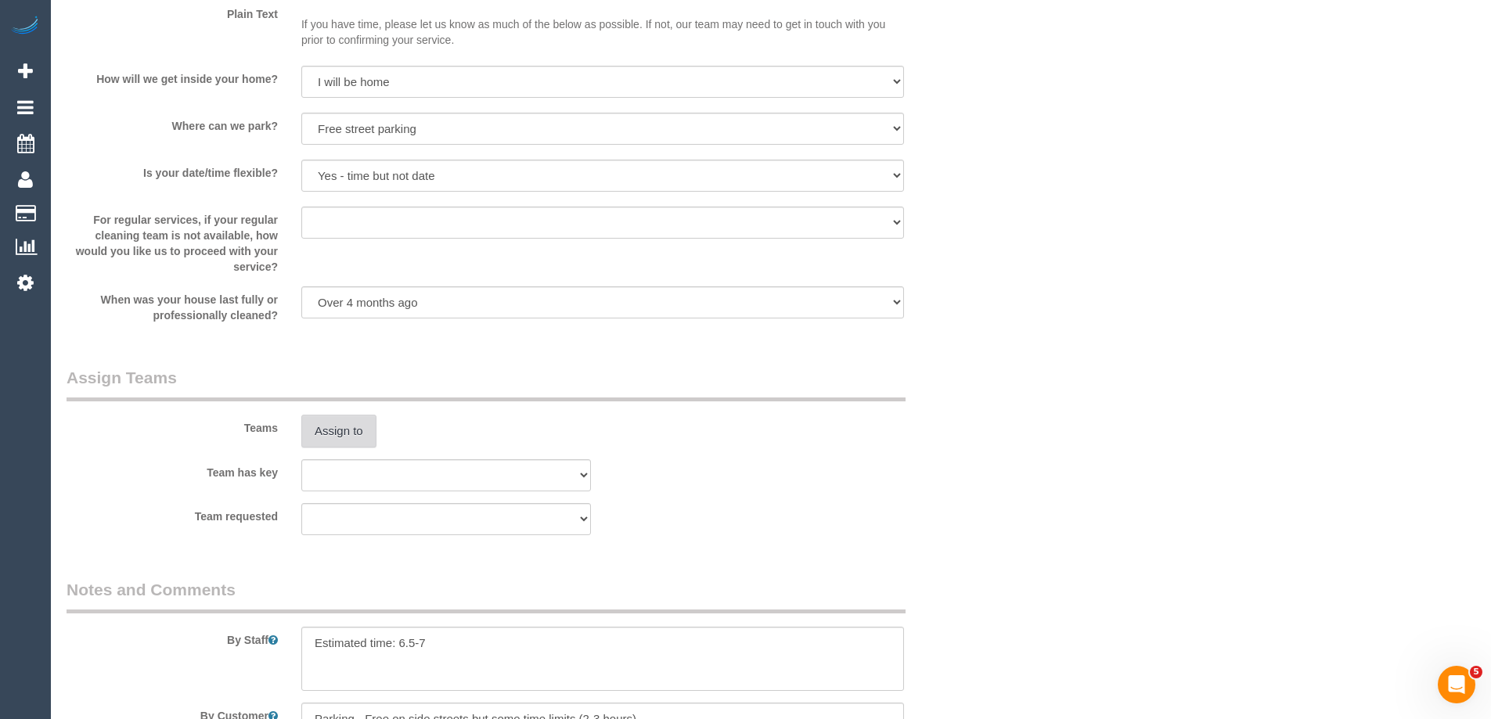
click at [344, 423] on button "Assign to" at bounding box center [338, 431] width 75 height 33
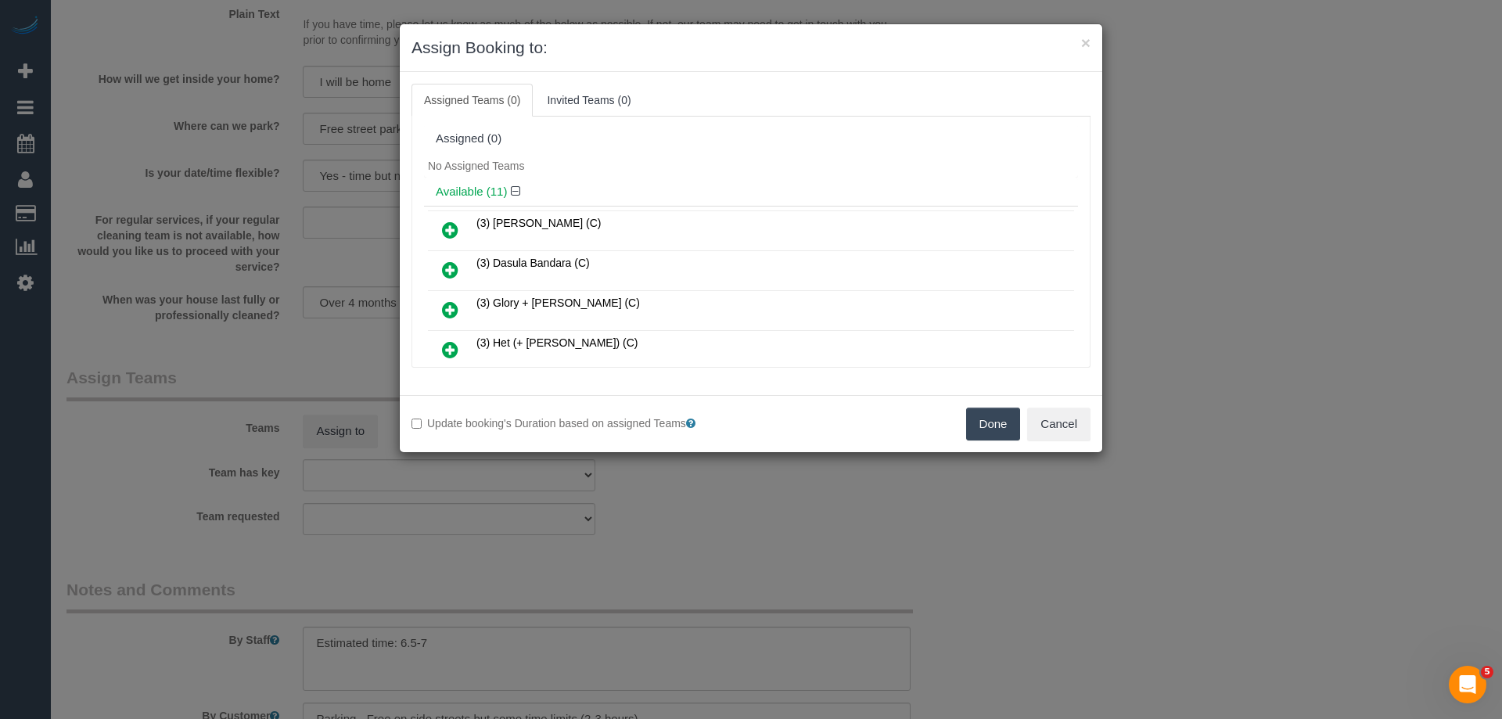
click at [448, 307] on icon at bounding box center [450, 309] width 16 height 19
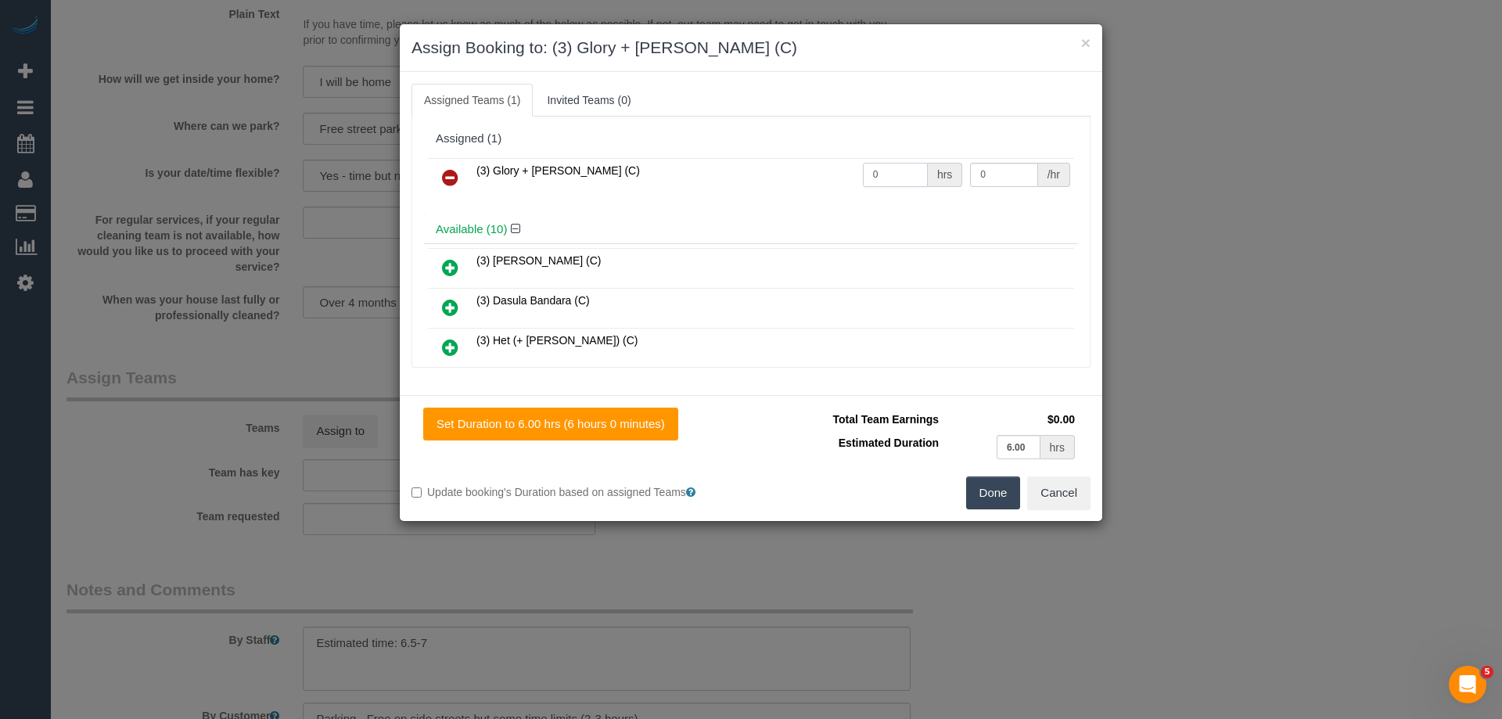
click at [905, 168] on input "0" at bounding box center [895, 175] width 65 height 24
type input "1"
click at [1002, 177] on input "0" at bounding box center [1003, 175] width 67 height 24
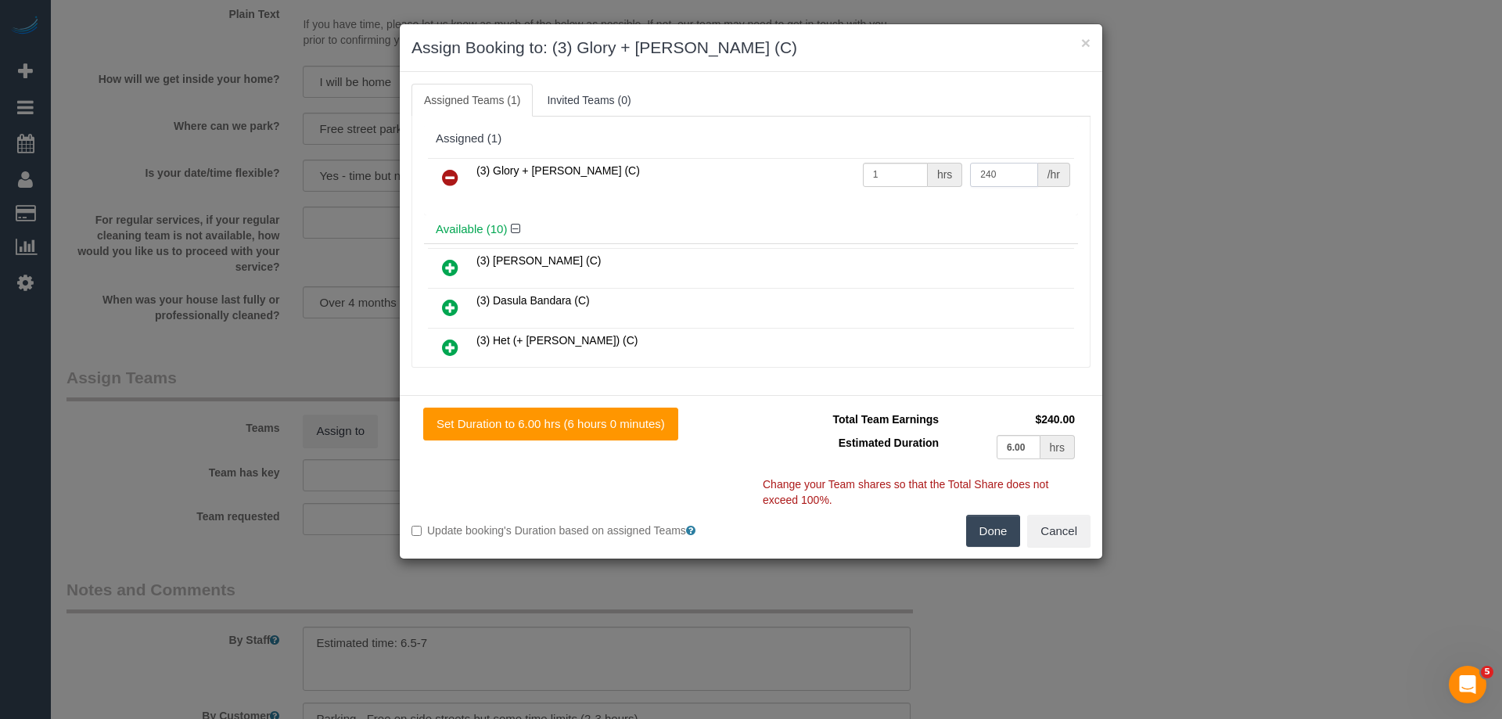
type input "240"
click at [980, 529] on button "Done" at bounding box center [993, 531] width 55 height 33
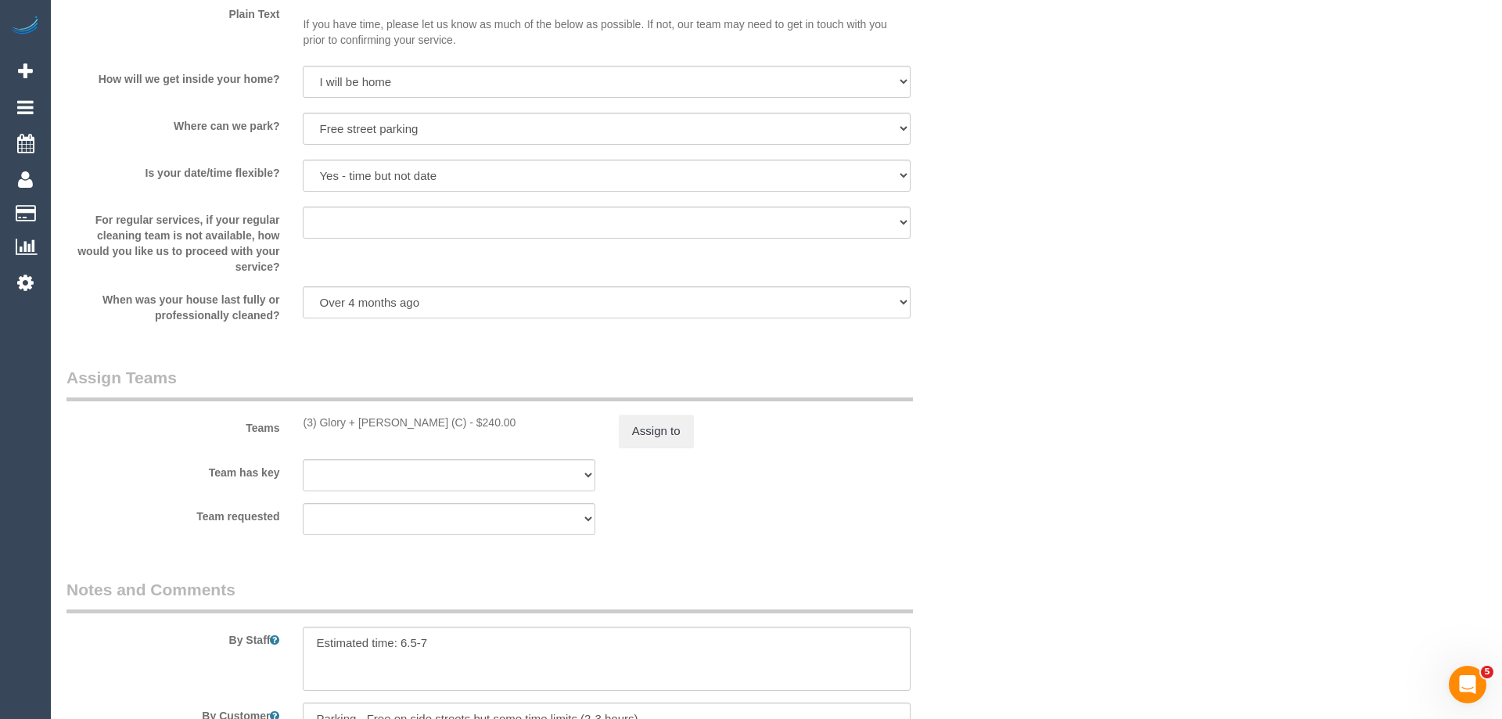
click at [980, 529] on div "× Assign Booking to: (3) Glory + Mary (C) Assigned Teams (1) Invited Teams (0) …" at bounding box center [751, 359] width 1502 height 719
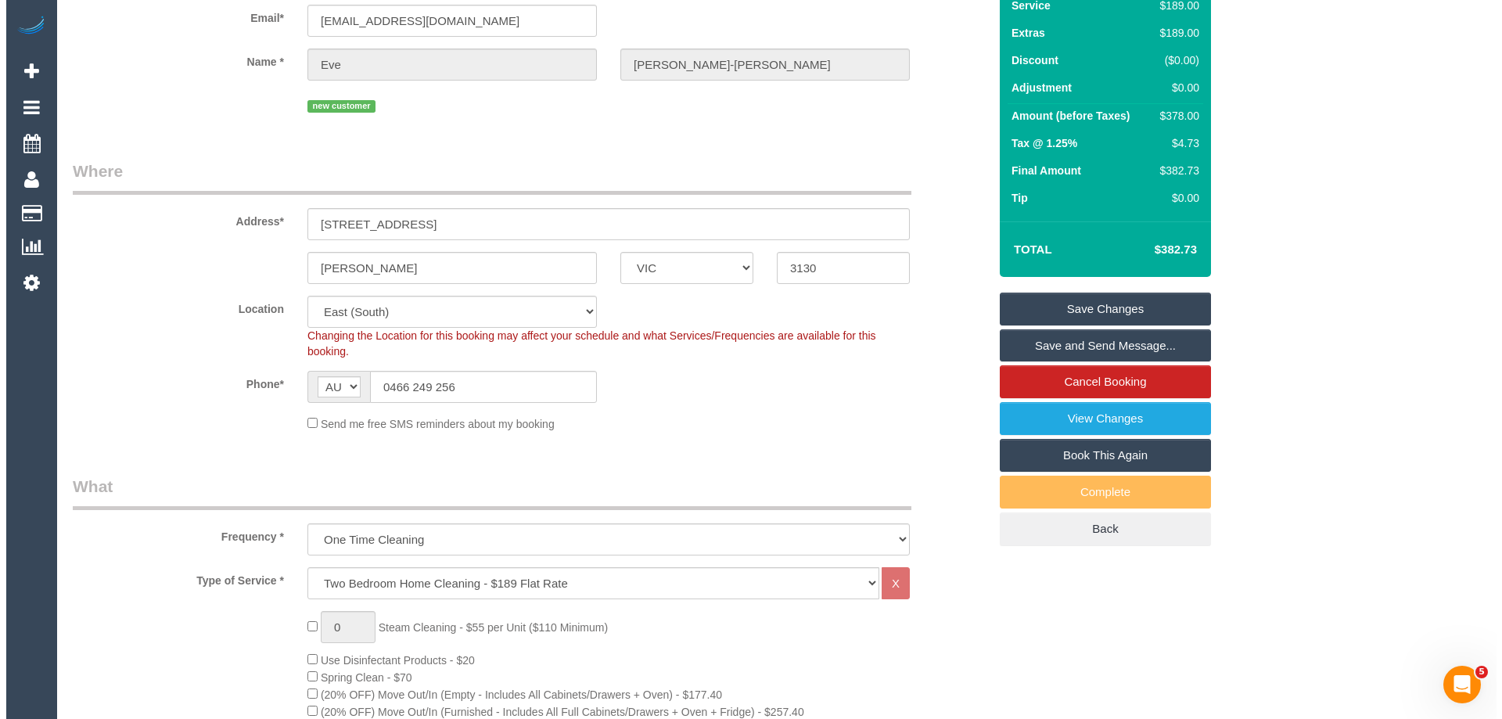
scroll to position [0, 0]
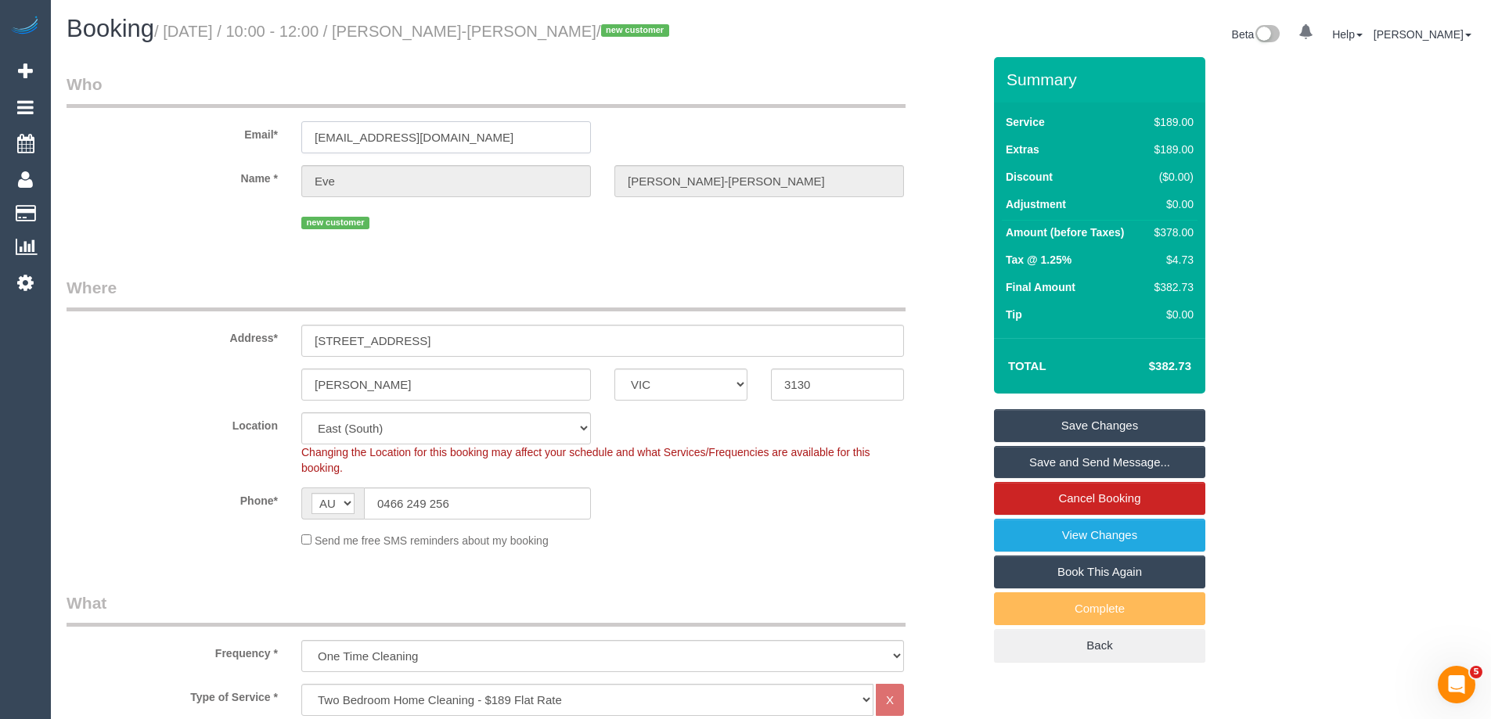
click at [434, 126] on input "evietm99@hotmail.com" at bounding box center [446, 137] width 290 height 32
click at [479, 236] on fieldset "Who Email* evietm99@hotmail.com Name * Eve Tudor-Matthew new customer" at bounding box center [525, 159] width 916 height 172
click at [1091, 531] on link "View Changes" at bounding box center [1099, 535] width 211 height 33
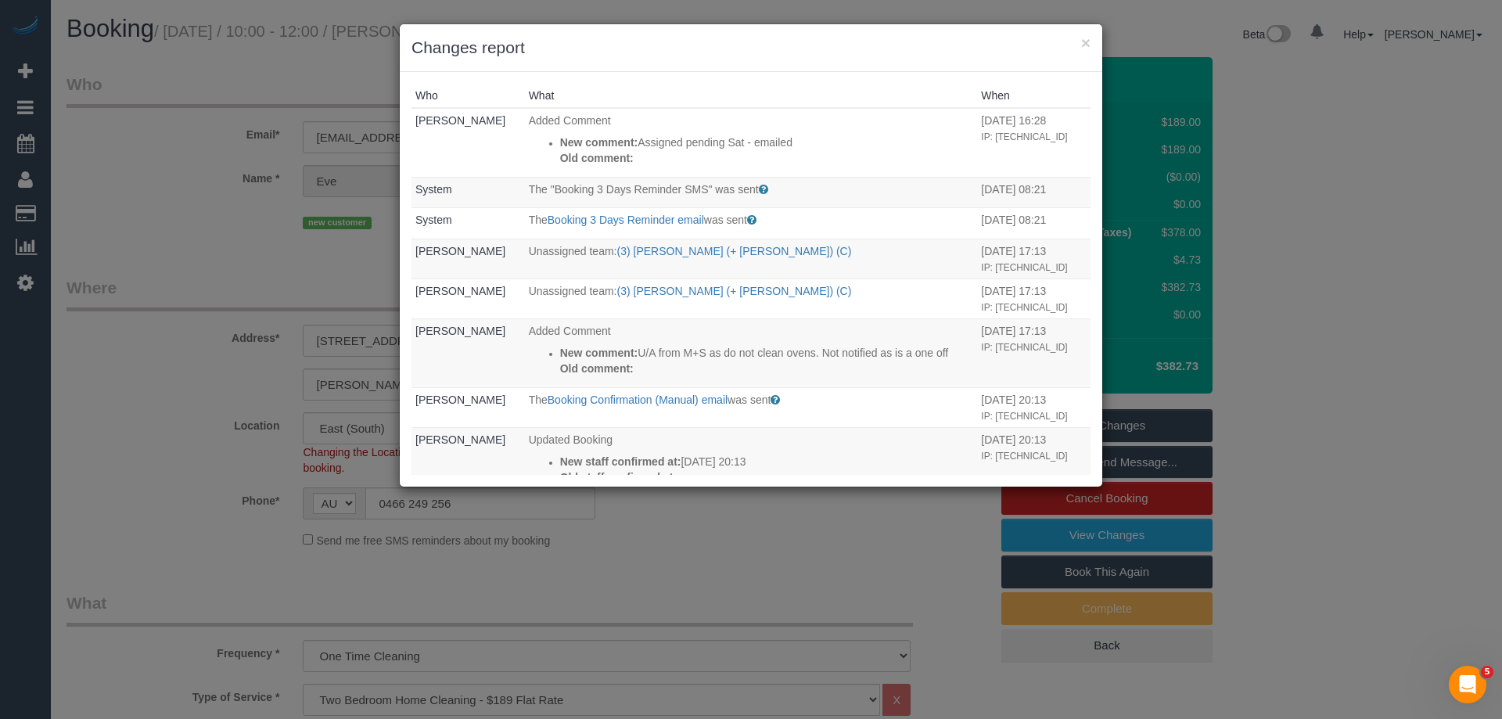
click at [822, 73] on div "Who What When Laura Butera Added Comment New comment: Assigned pending Sat - em…" at bounding box center [751, 279] width 703 height 415
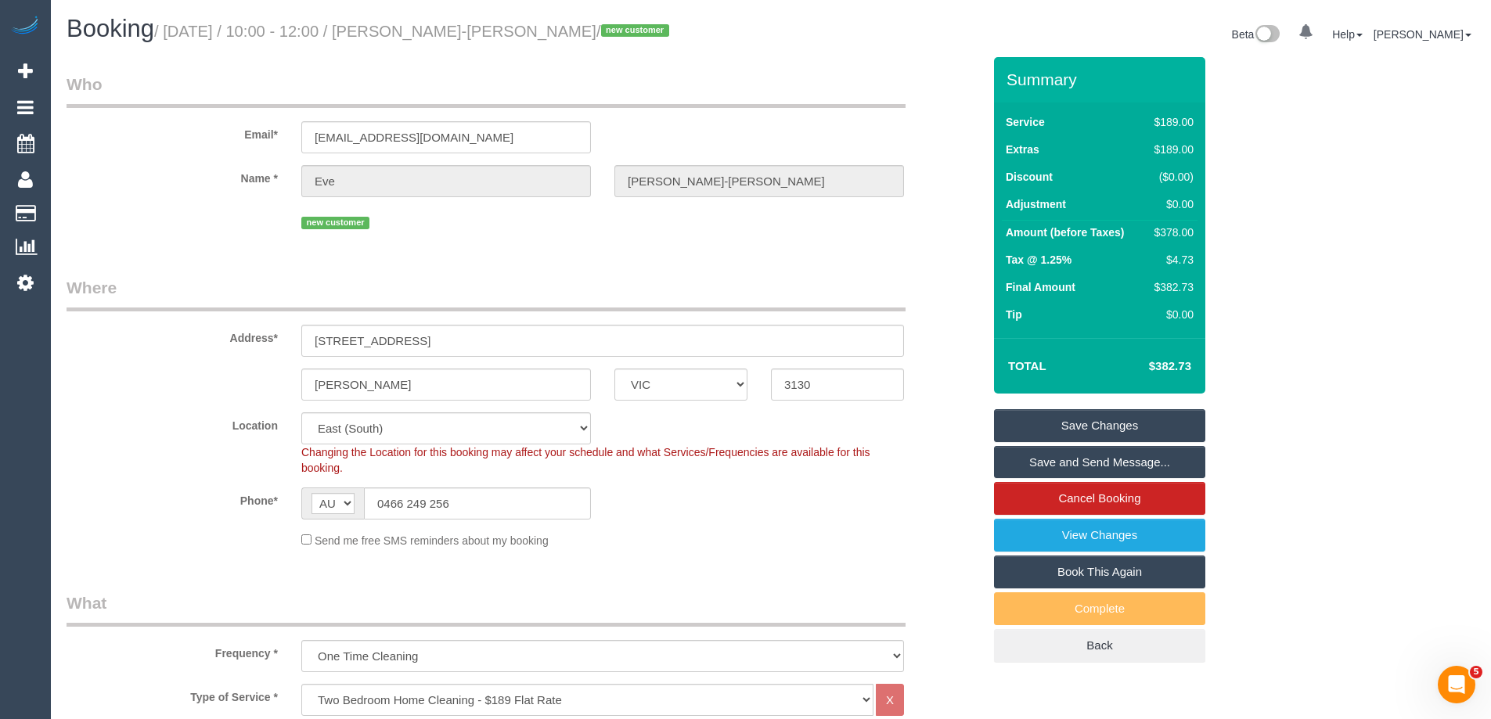
click at [852, 282] on legend "Where" at bounding box center [486, 293] width 839 height 35
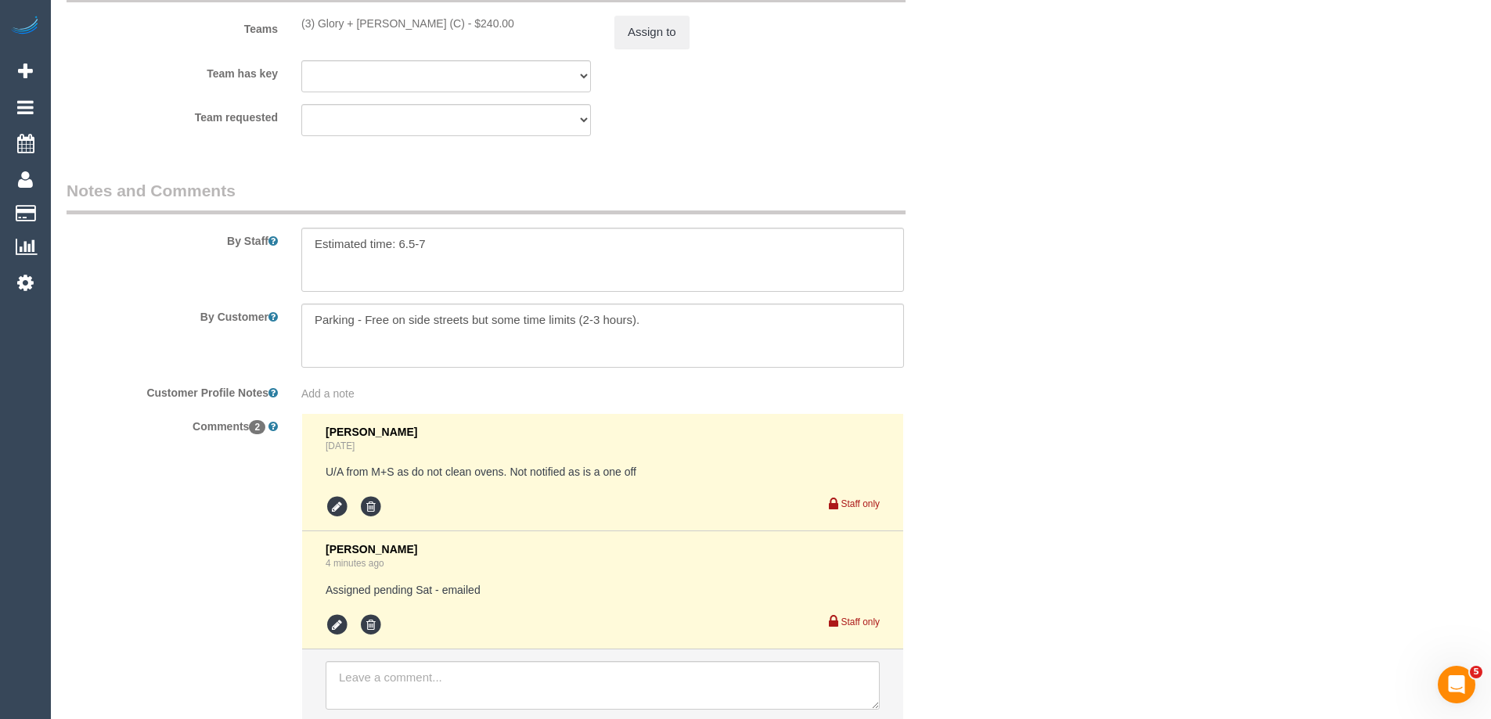
scroll to position [2628, 0]
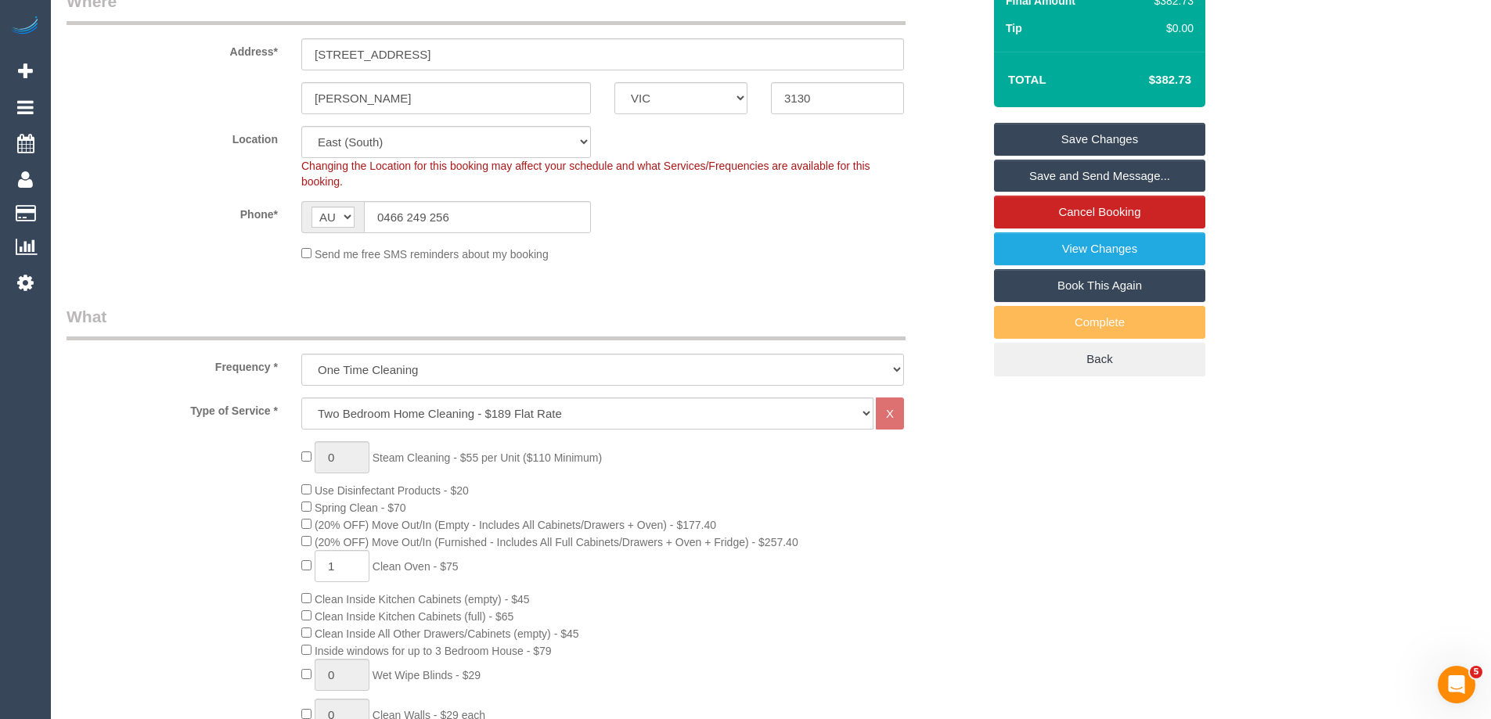
scroll to position [203, 0]
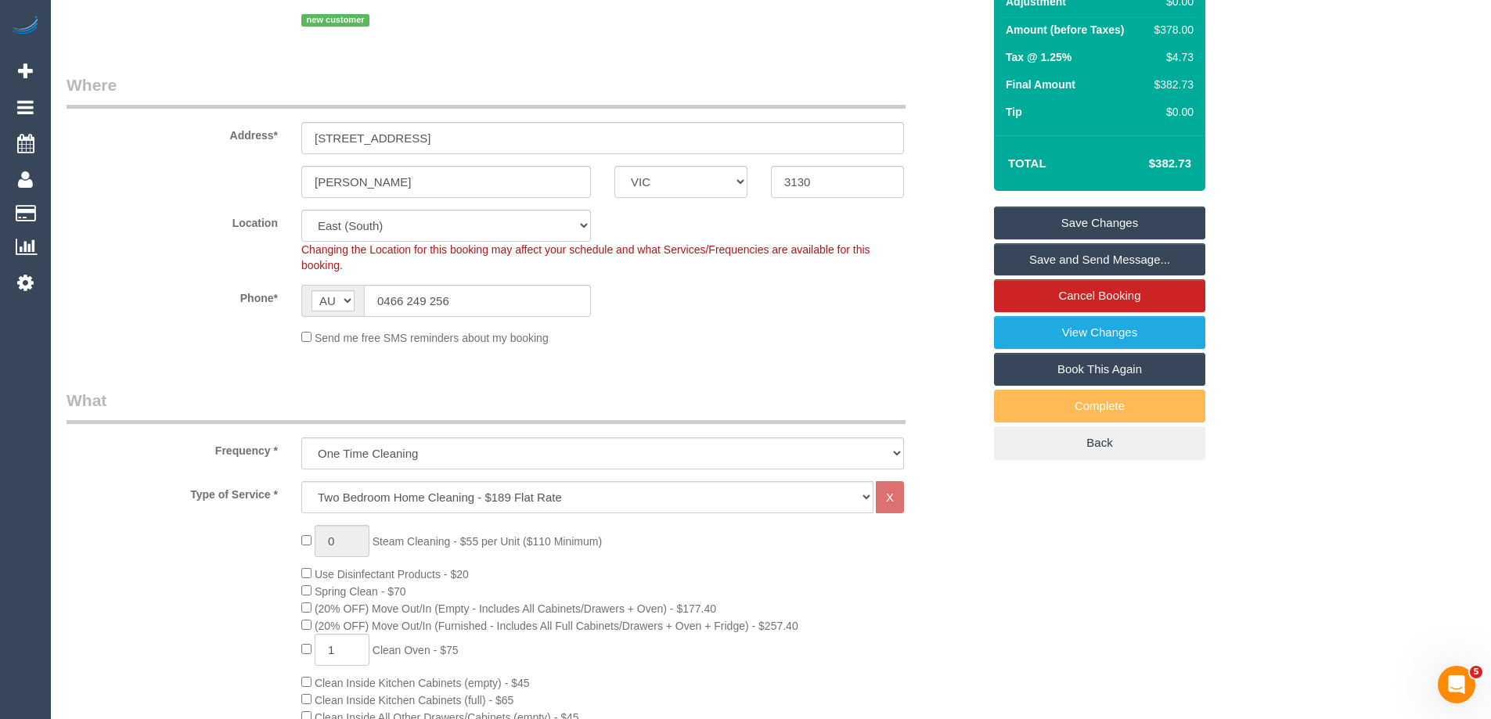
click at [1031, 218] on link "Save Changes" at bounding box center [1099, 223] width 211 height 33
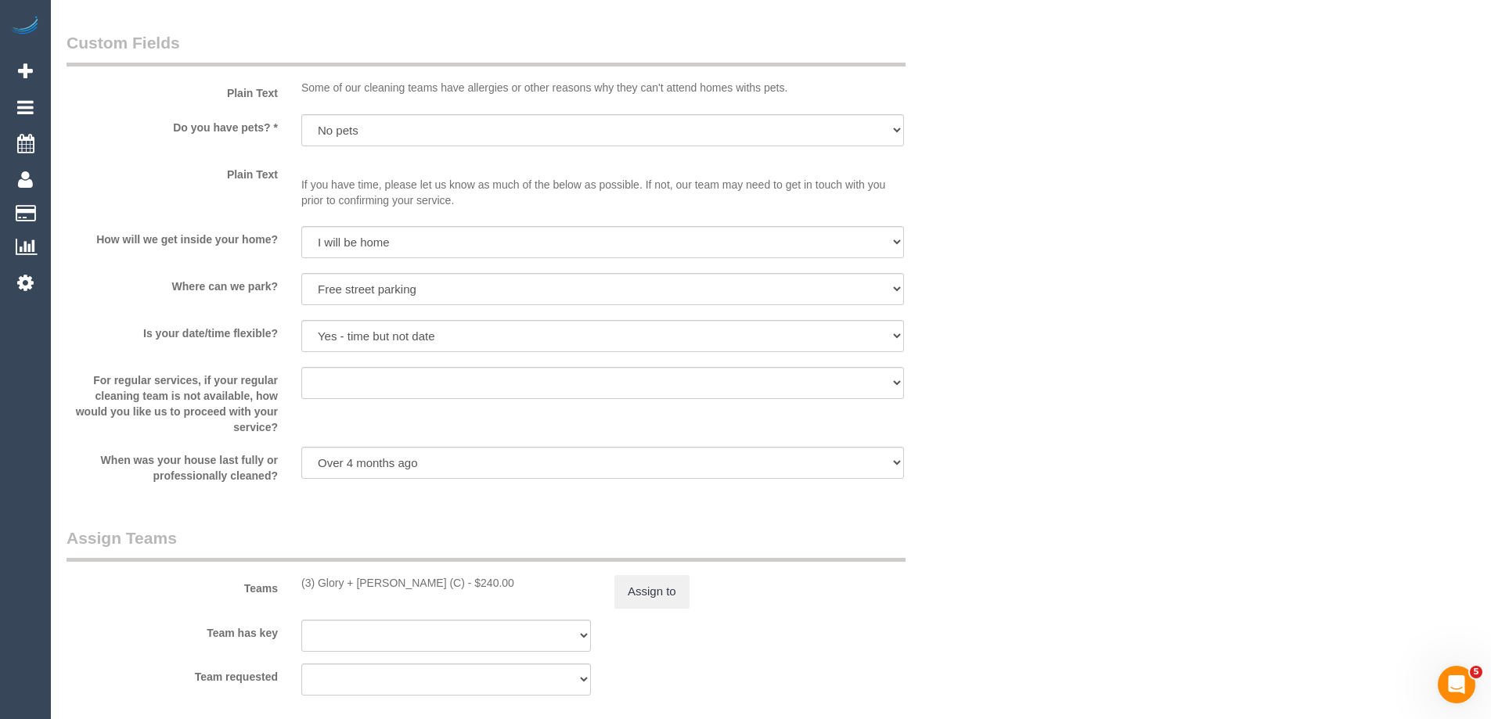
scroll to position [2159, 0]
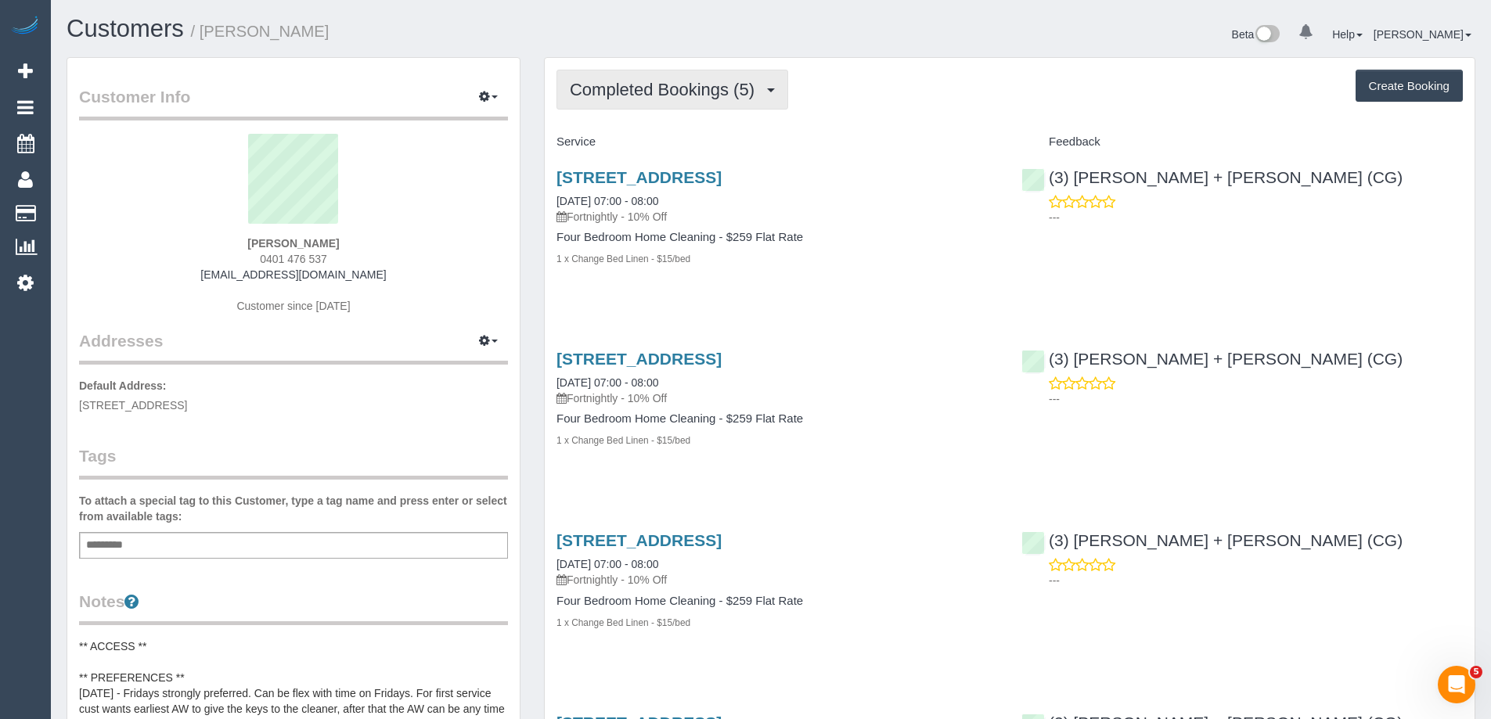
click at [677, 88] on span "Completed Bookings (5)" at bounding box center [666, 90] width 192 height 20
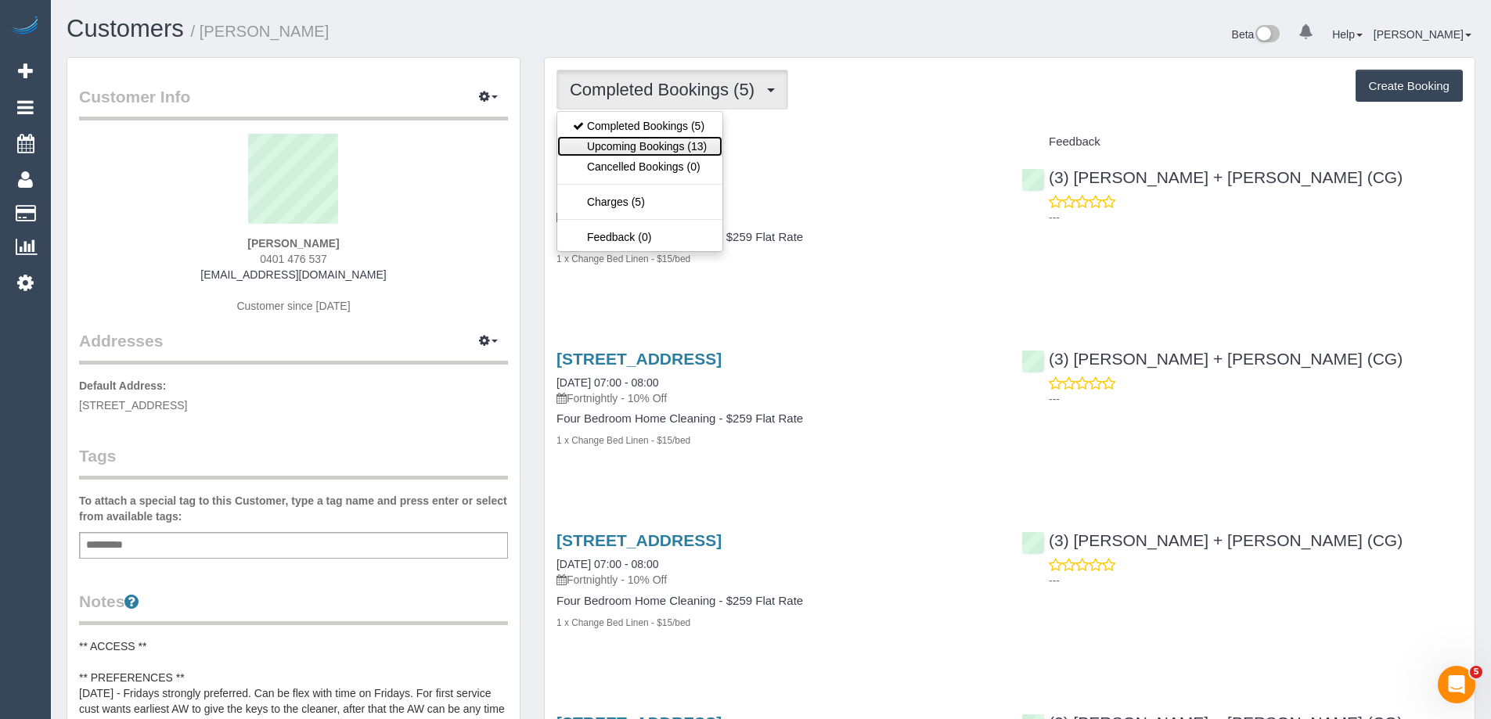
click at [638, 147] on link "Upcoming Bookings (13)" at bounding box center [639, 146] width 165 height 20
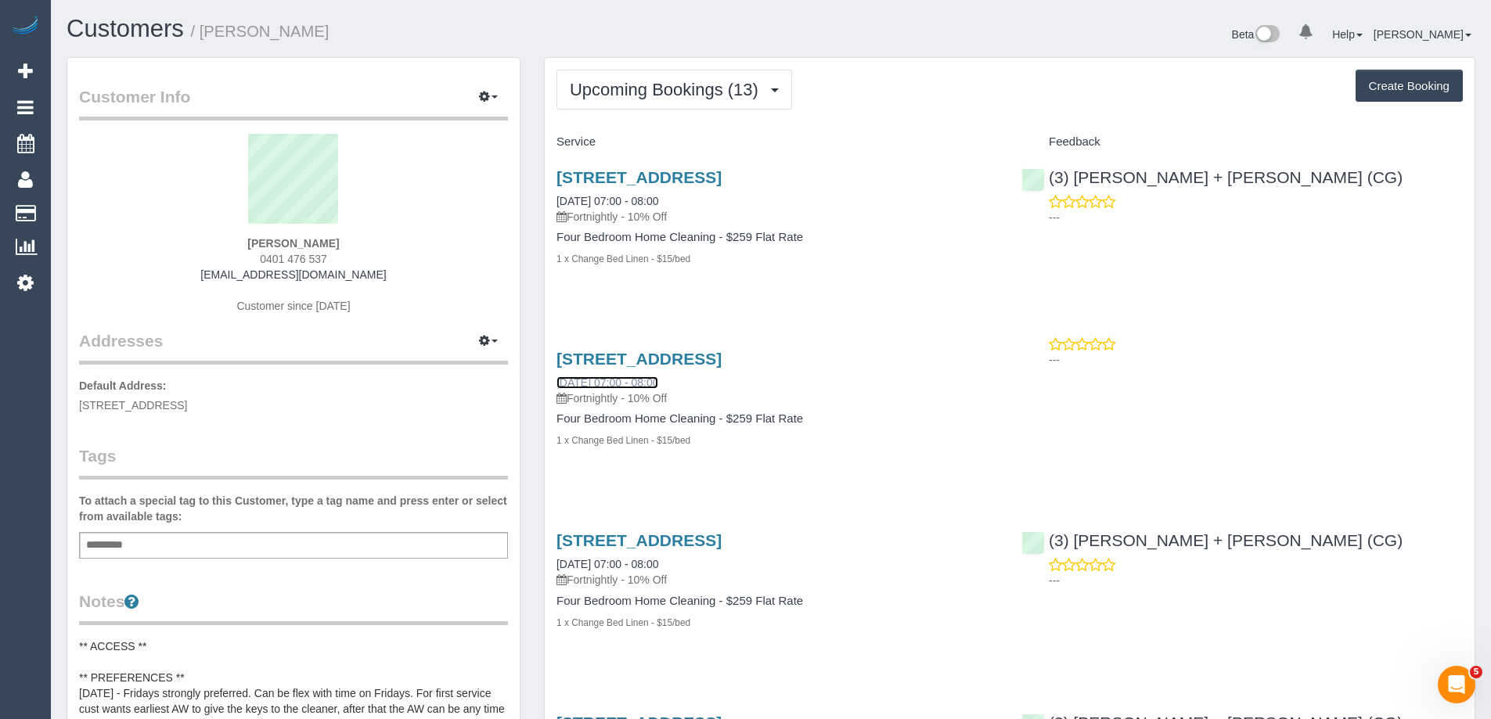
click at [617, 377] on link "[DATE] 07:00 - 08:00" at bounding box center [607, 382] width 102 height 13
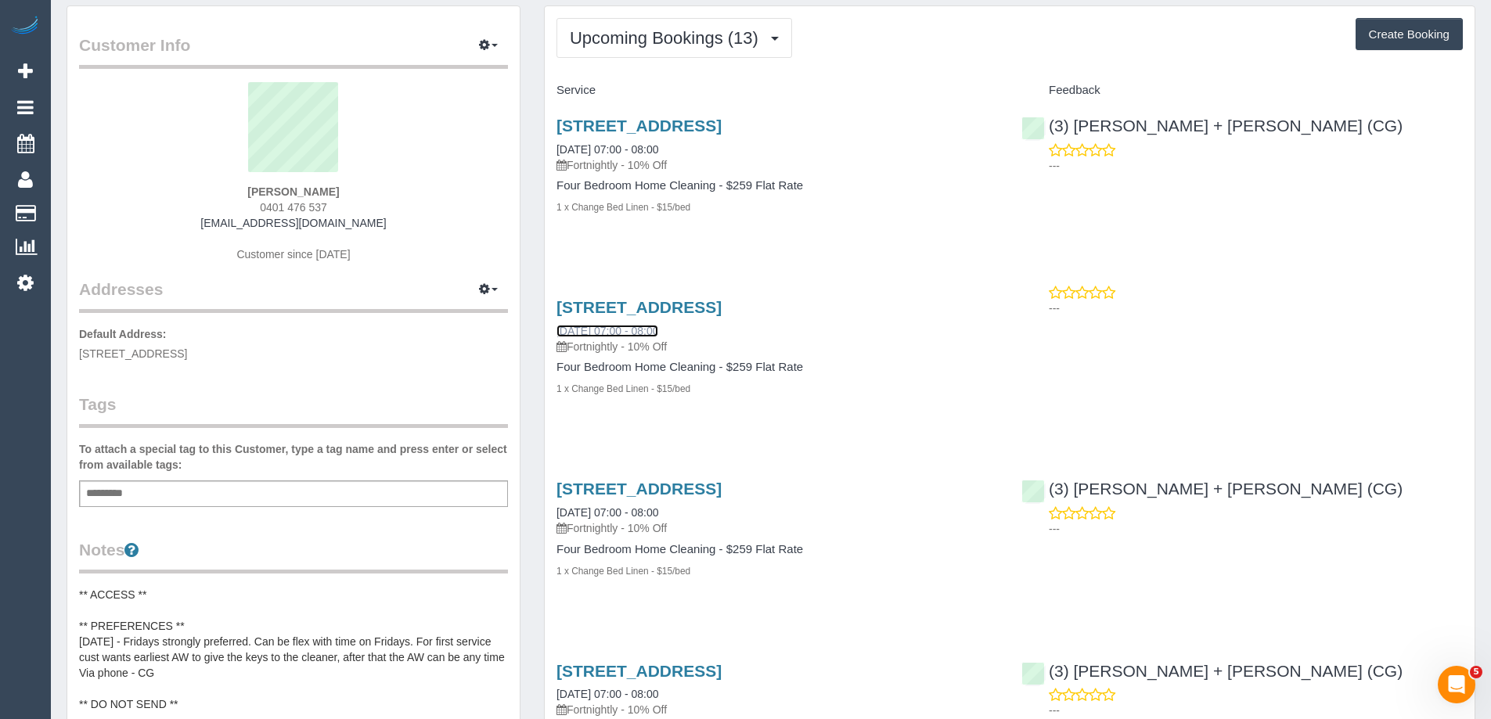
scroll to position [78, 0]
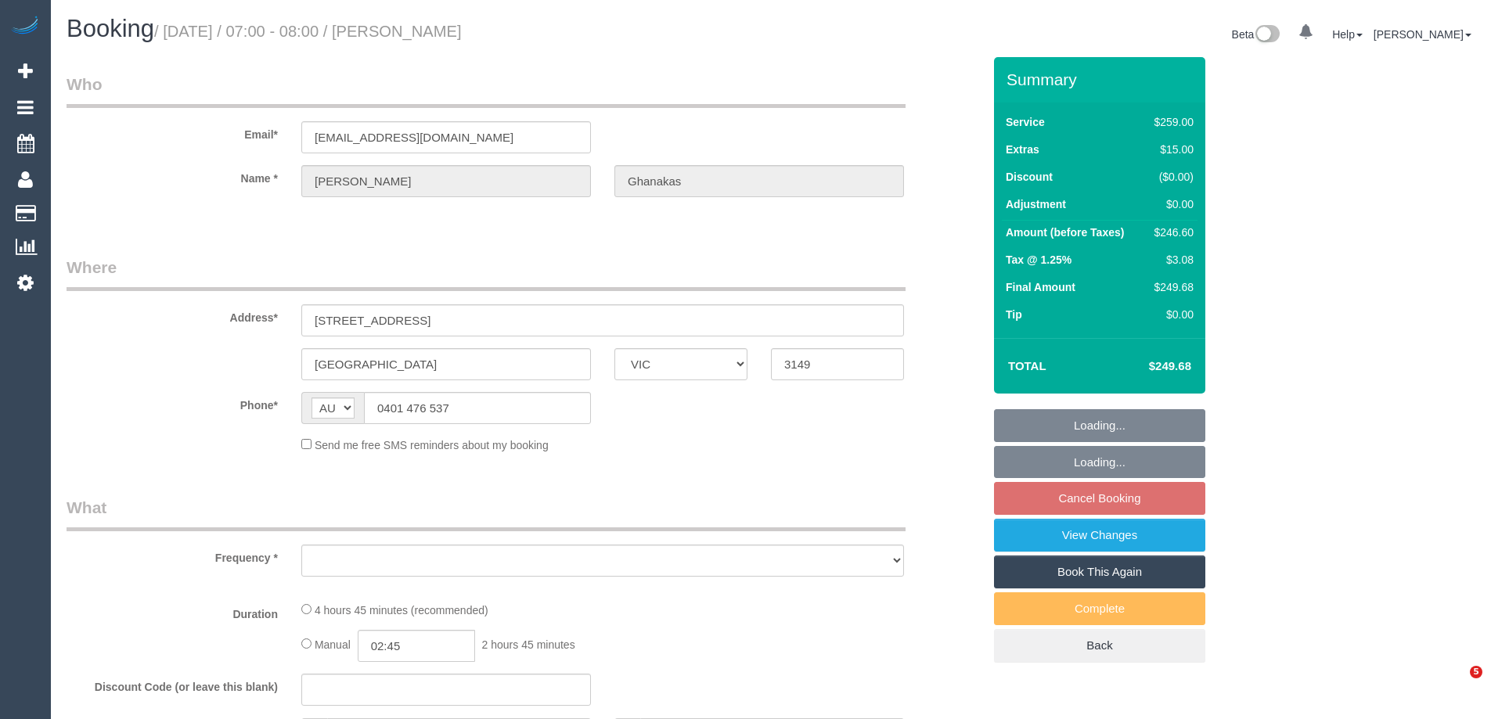
select select "VIC"
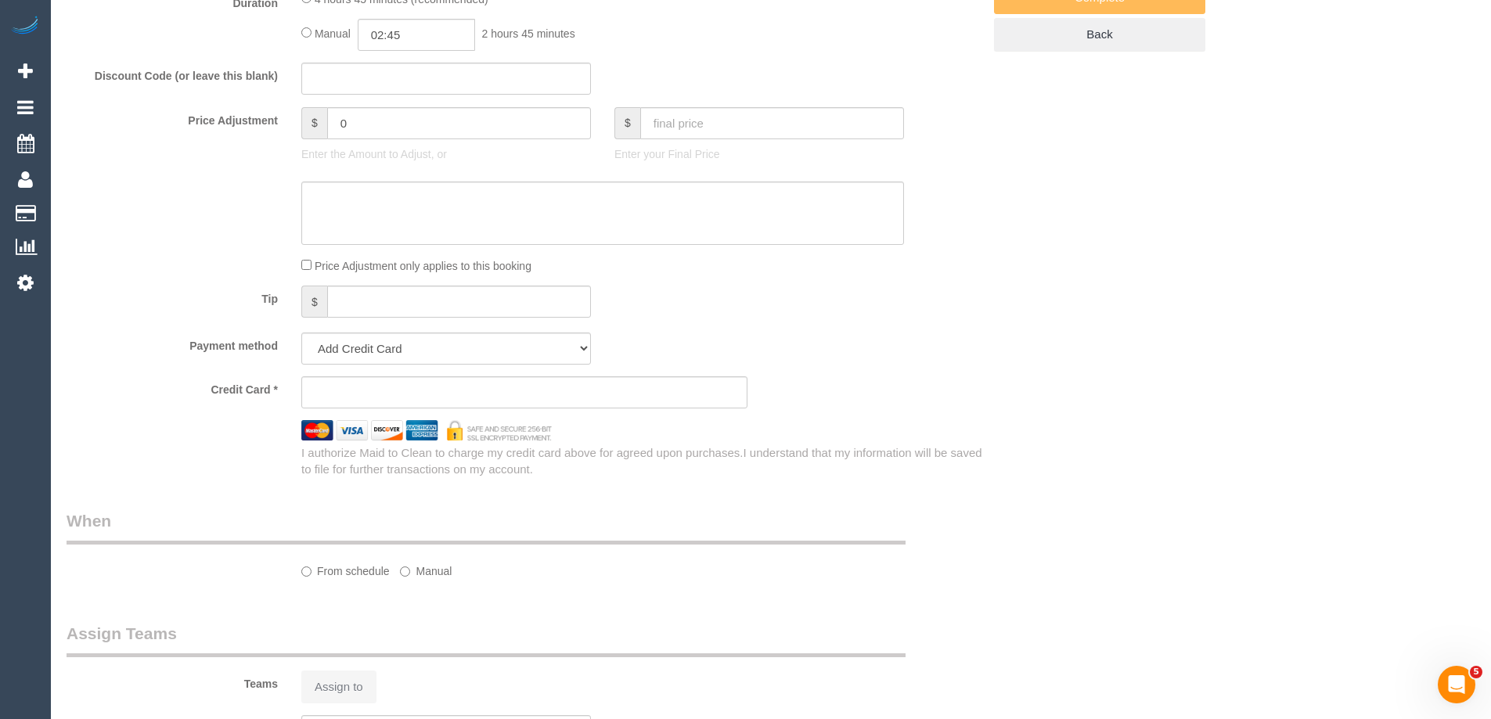
select select "object:548"
select select "string:stripe-pm_1Rr6iw2GScqysDRVVyruUklm"
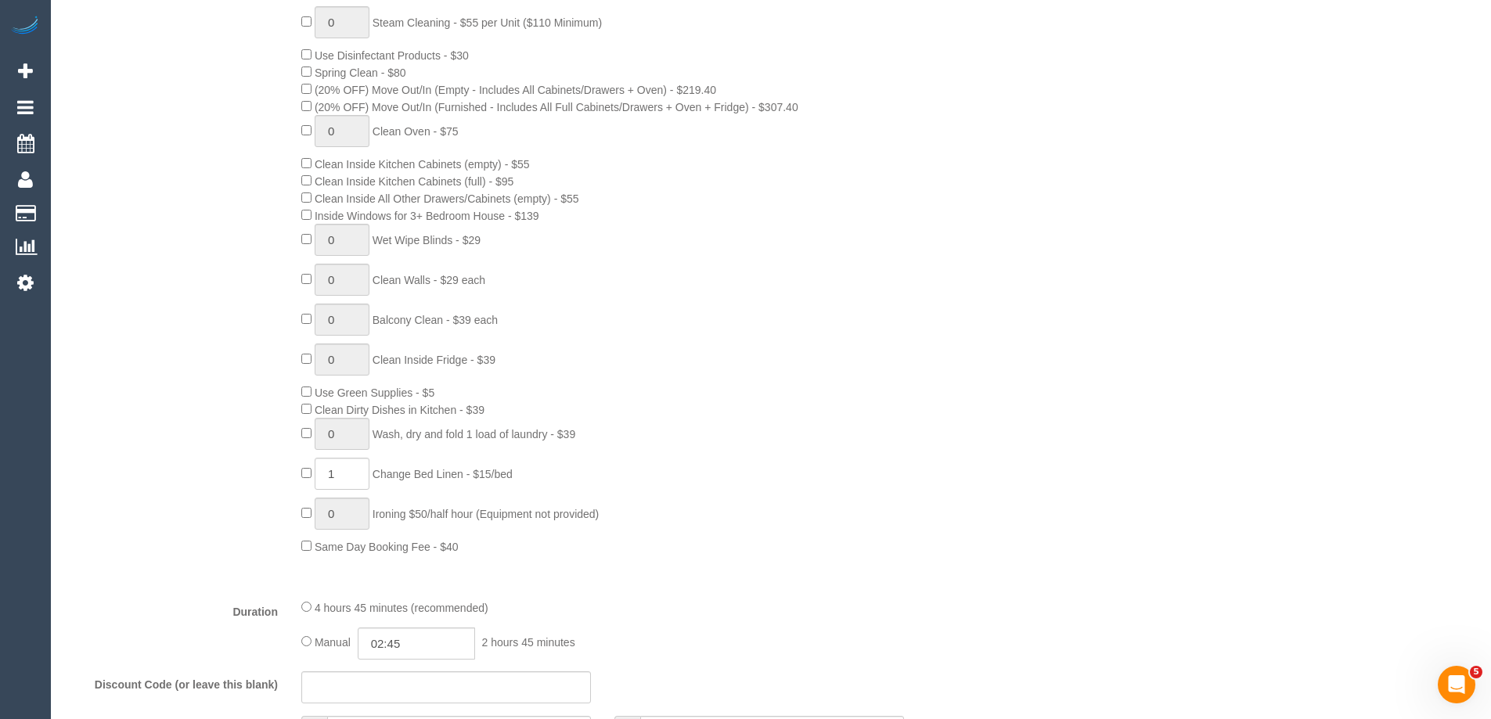
select select "number:28"
select select "number:14"
select select "number:19"
select select "number:36"
select select "number:35"
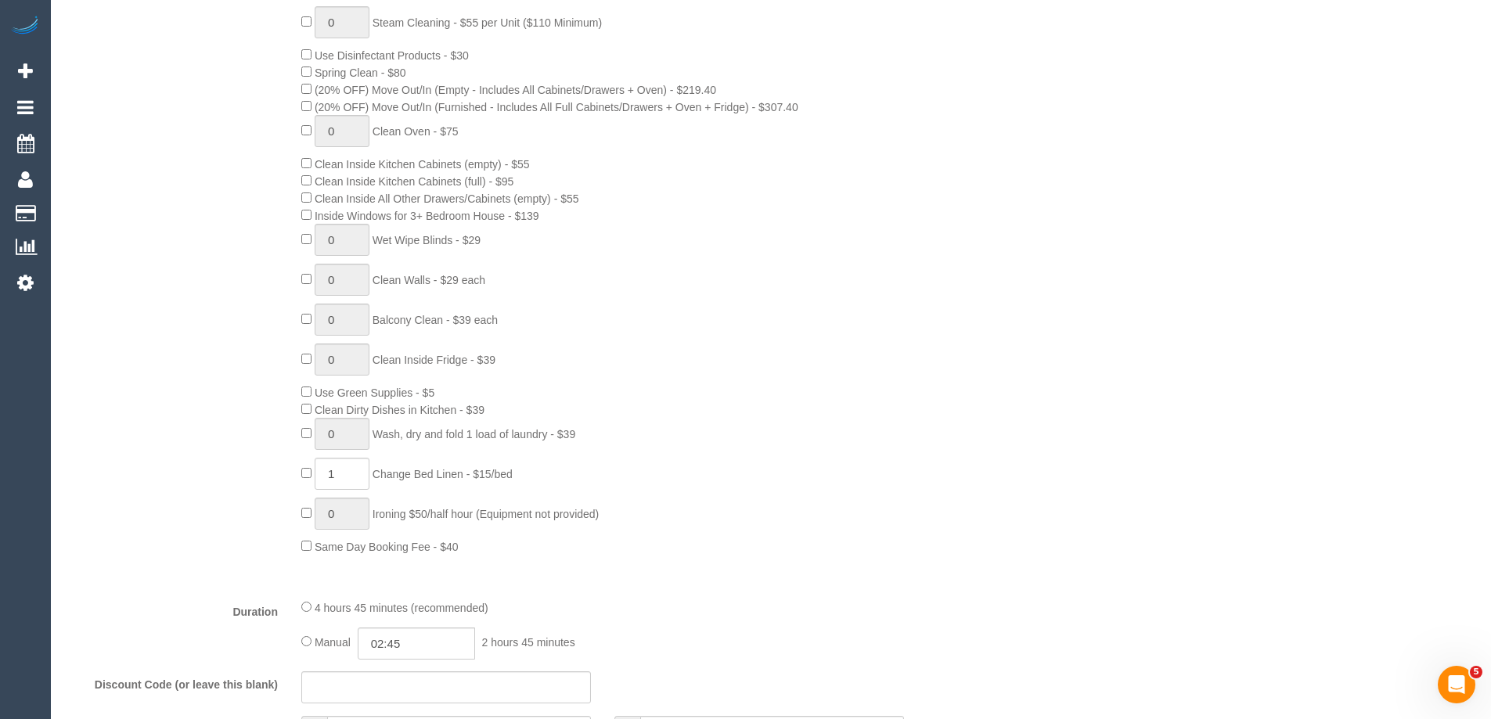
select select "object:799"
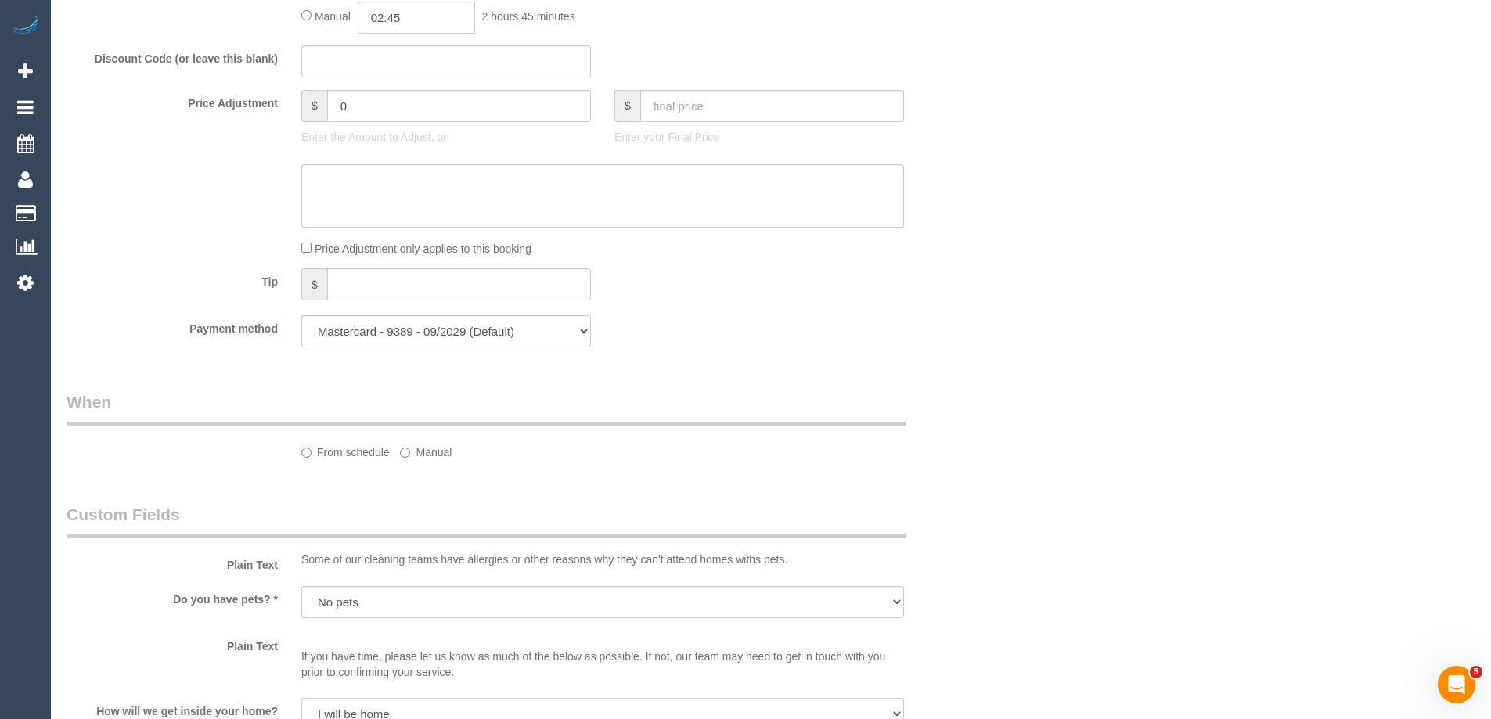
select select "29247"
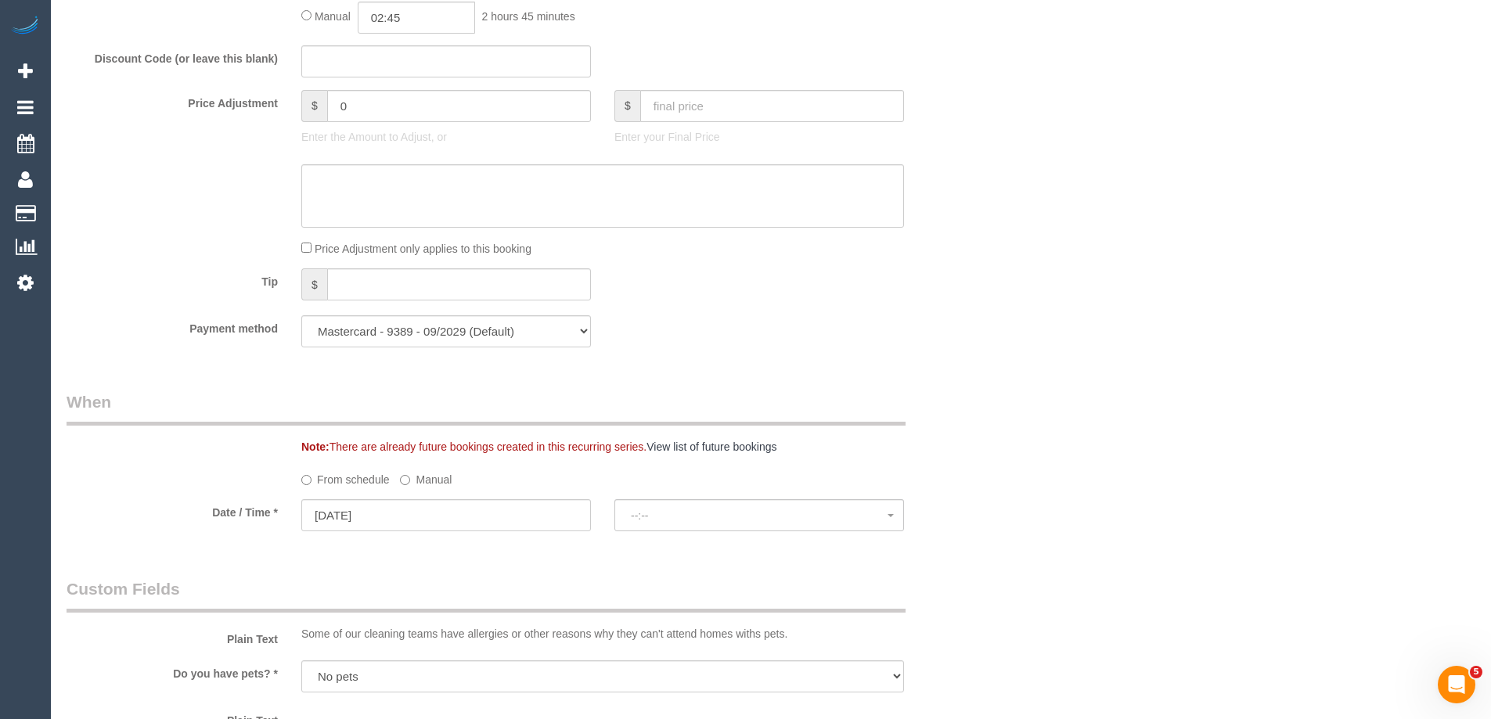
select select "spot1"
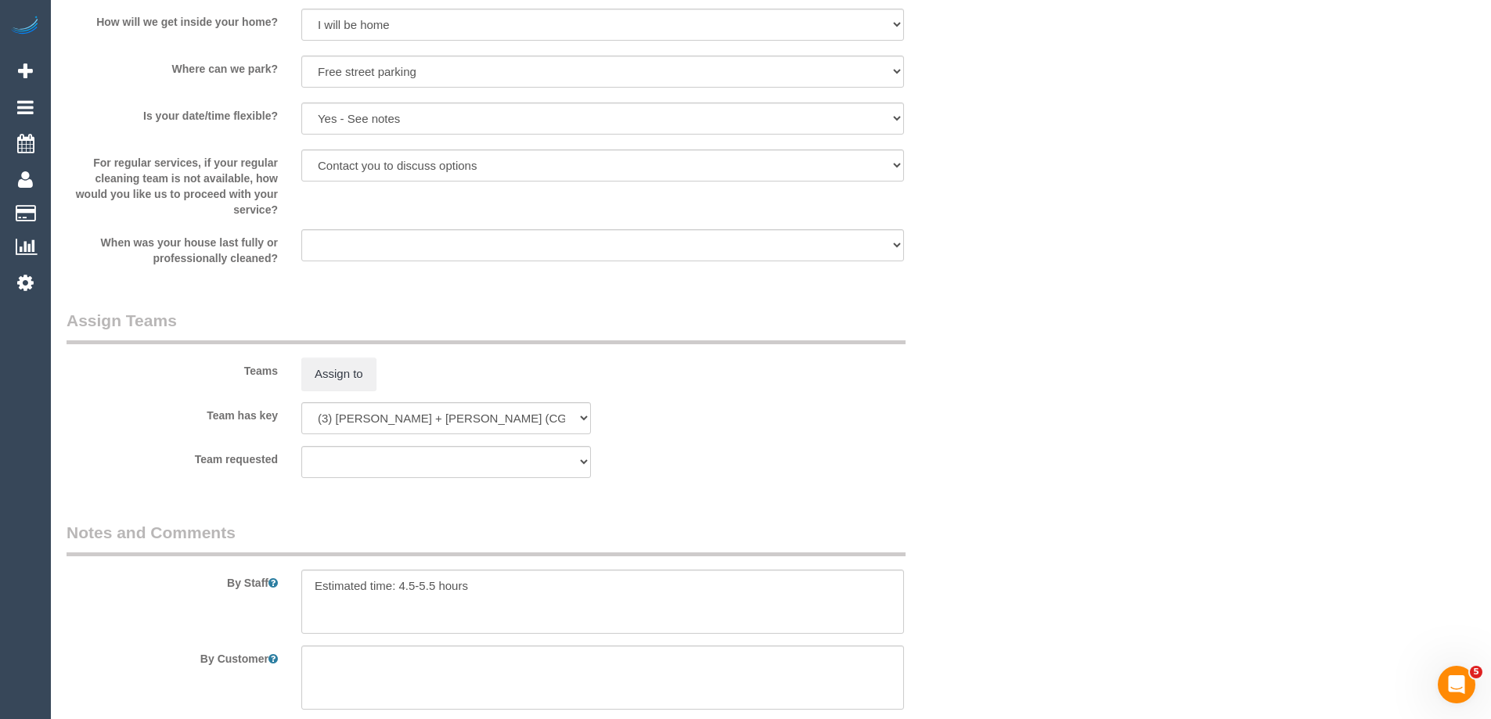
scroll to position [2188, 0]
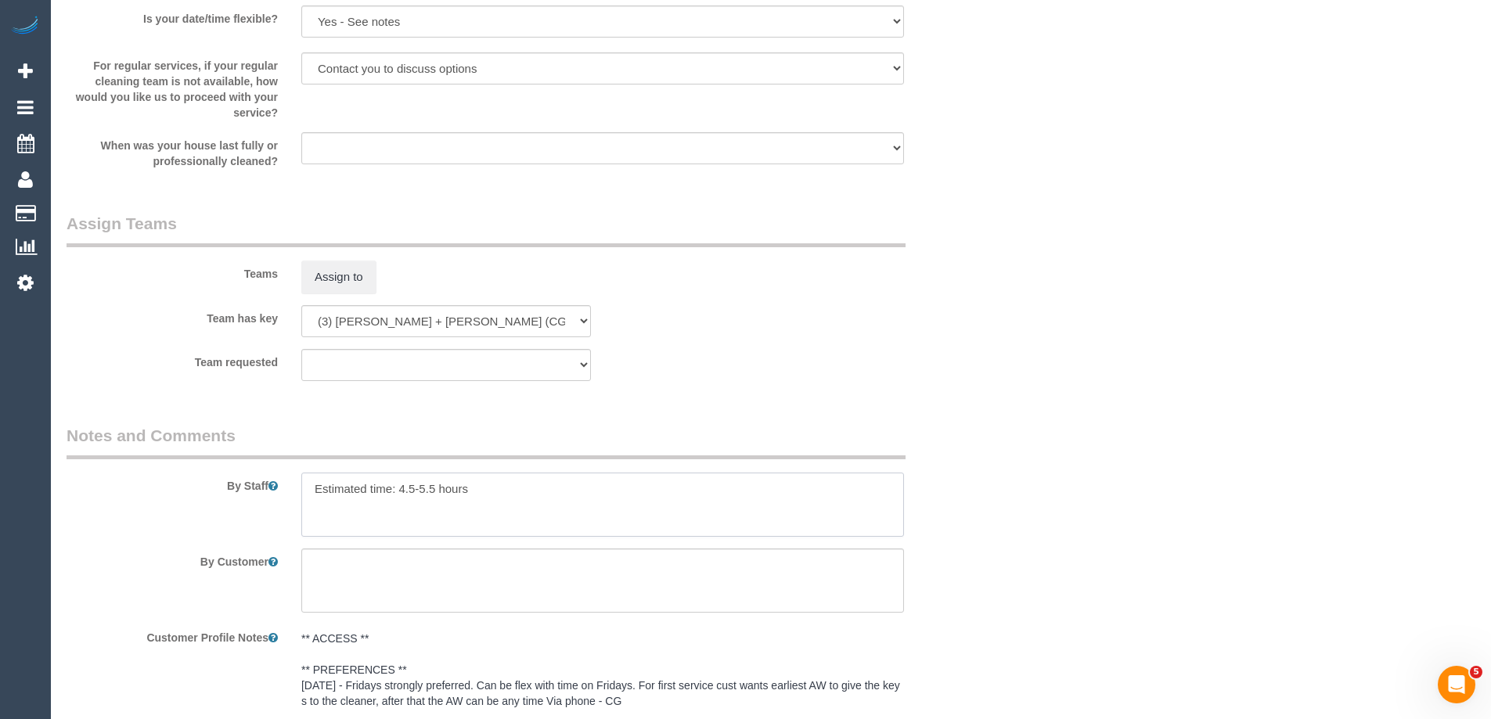
click at [531, 487] on textarea at bounding box center [602, 505] width 603 height 64
click at [318, 509] on textarea at bounding box center [602, 505] width 603 height 64
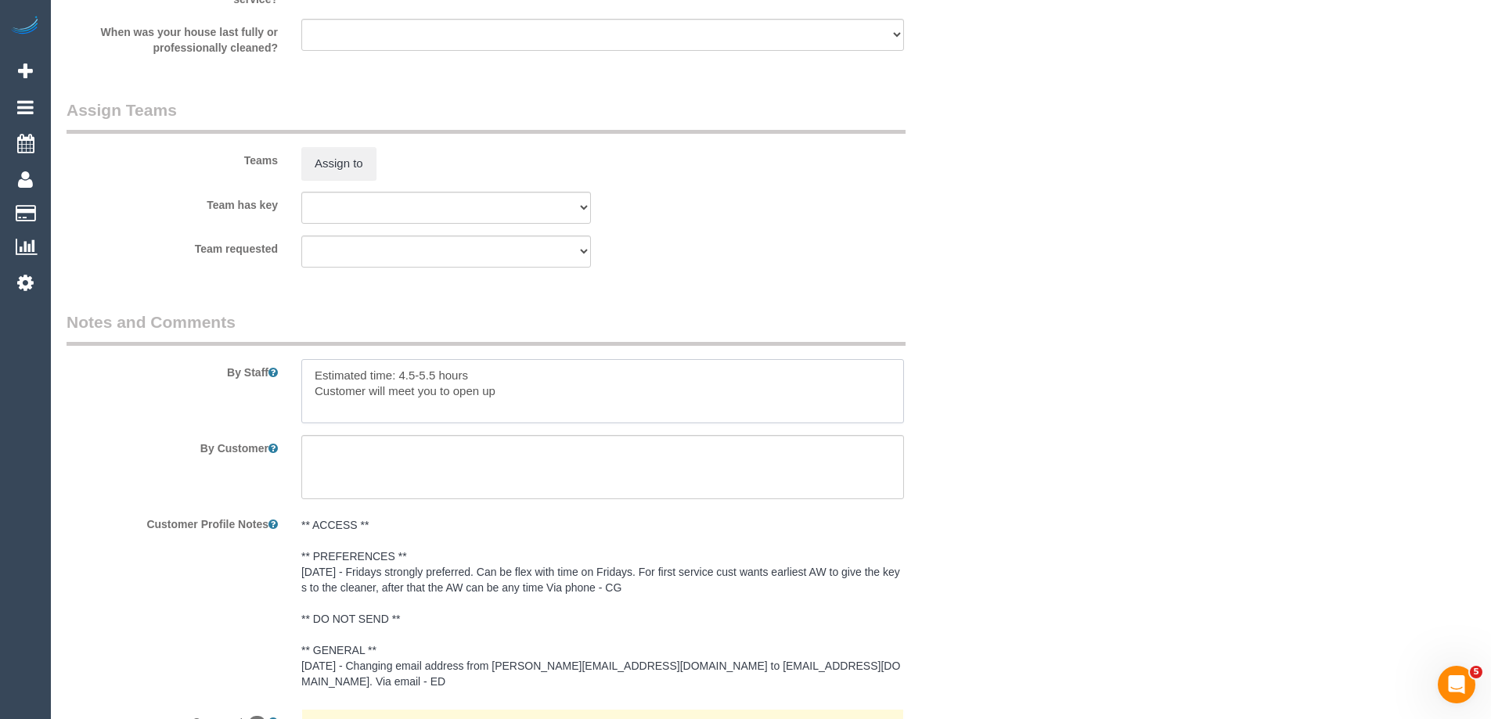
scroll to position [2674, 0]
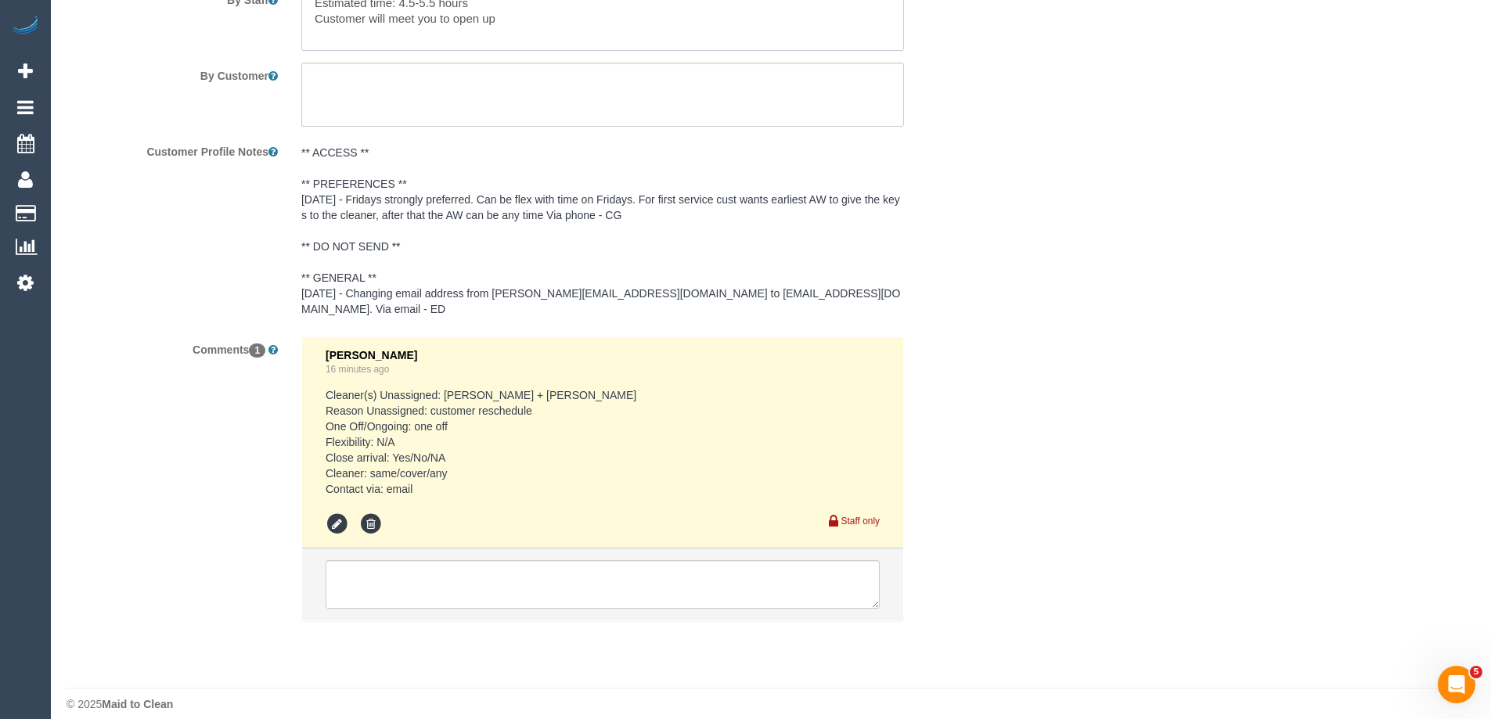
type textarea "Estimated time: 4.5-5.5 hours Customer will meet you to open up"
click at [401, 577] on textarea at bounding box center [603, 584] width 554 height 49
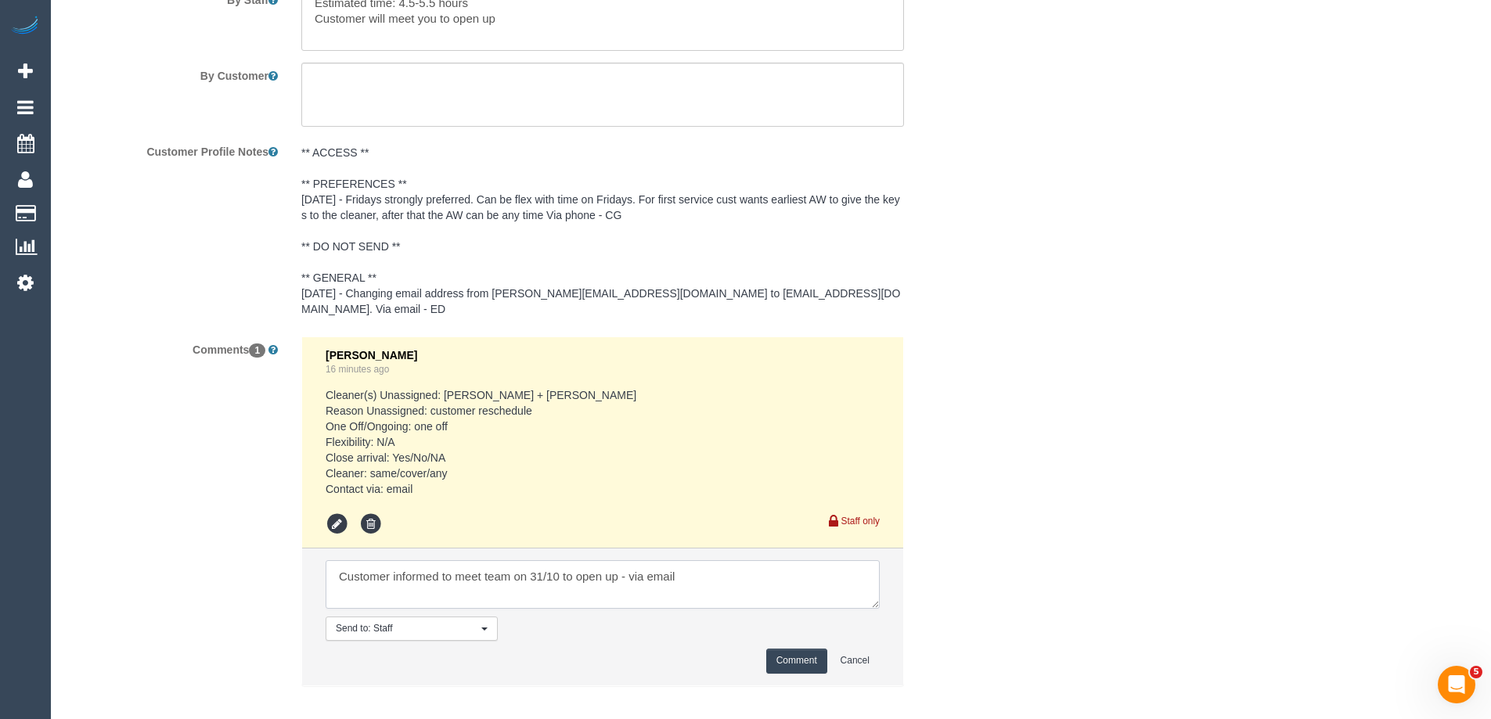
type textarea "Customer informed to meet team on 31/10 to open up - via email"
click at [801, 649] on button "Comment" at bounding box center [796, 661] width 61 height 24
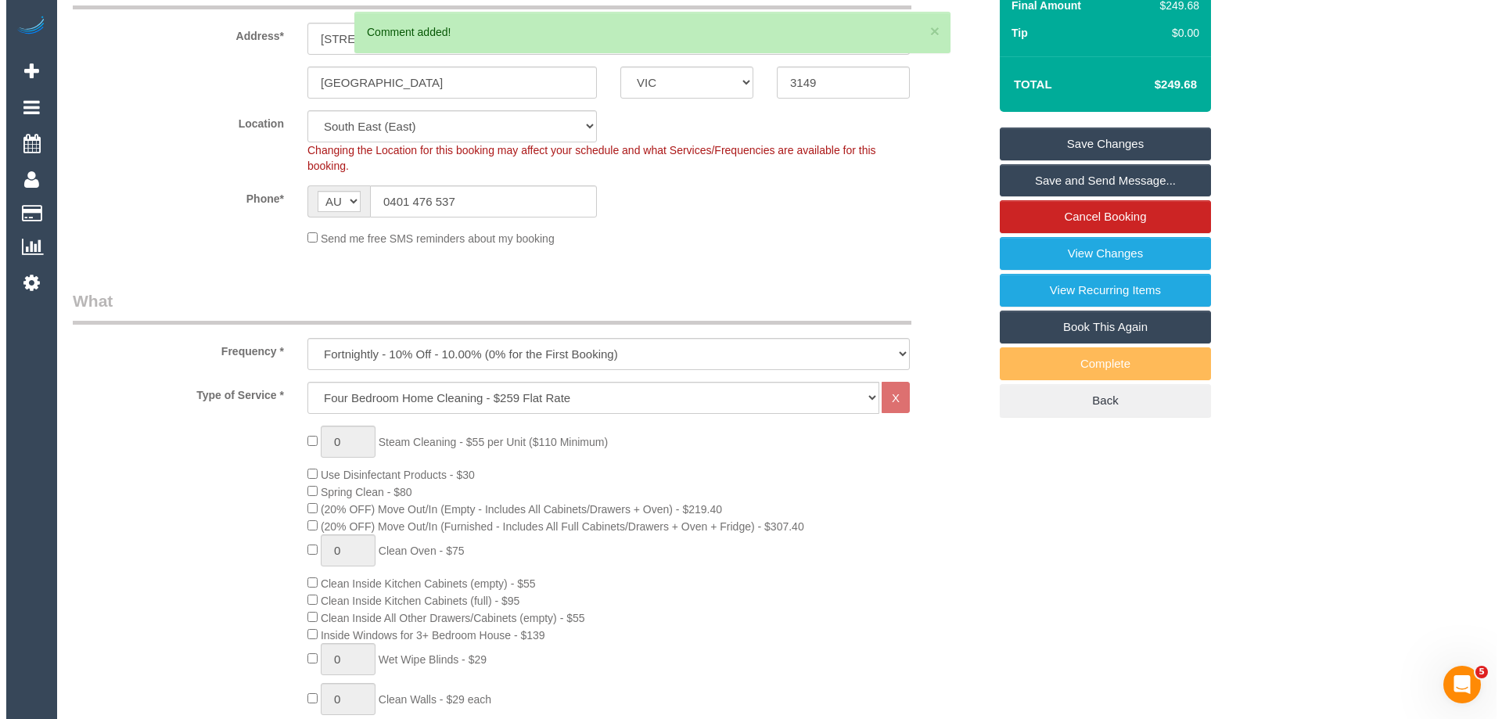
scroll to position [0, 0]
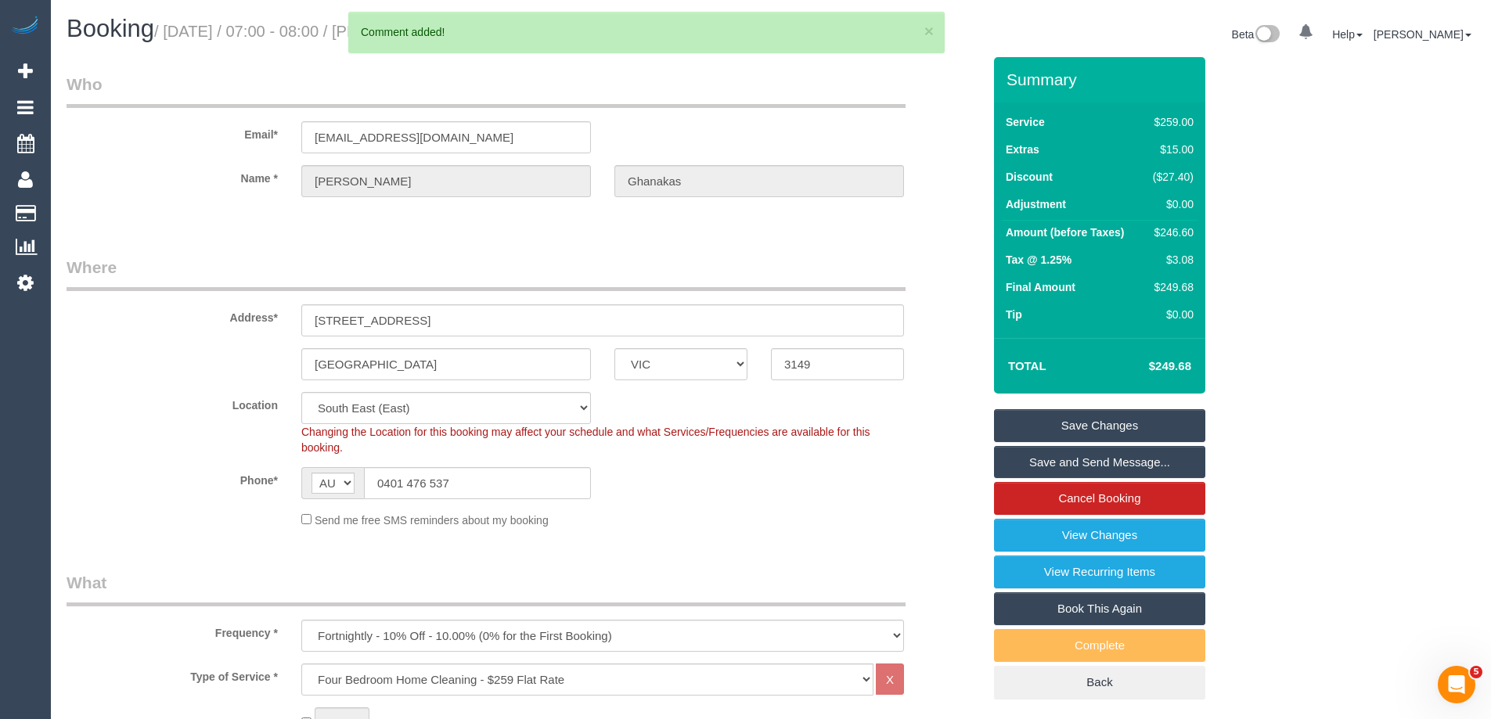
click at [1146, 419] on link "Save Changes" at bounding box center [1099, 425] width 211 height 33
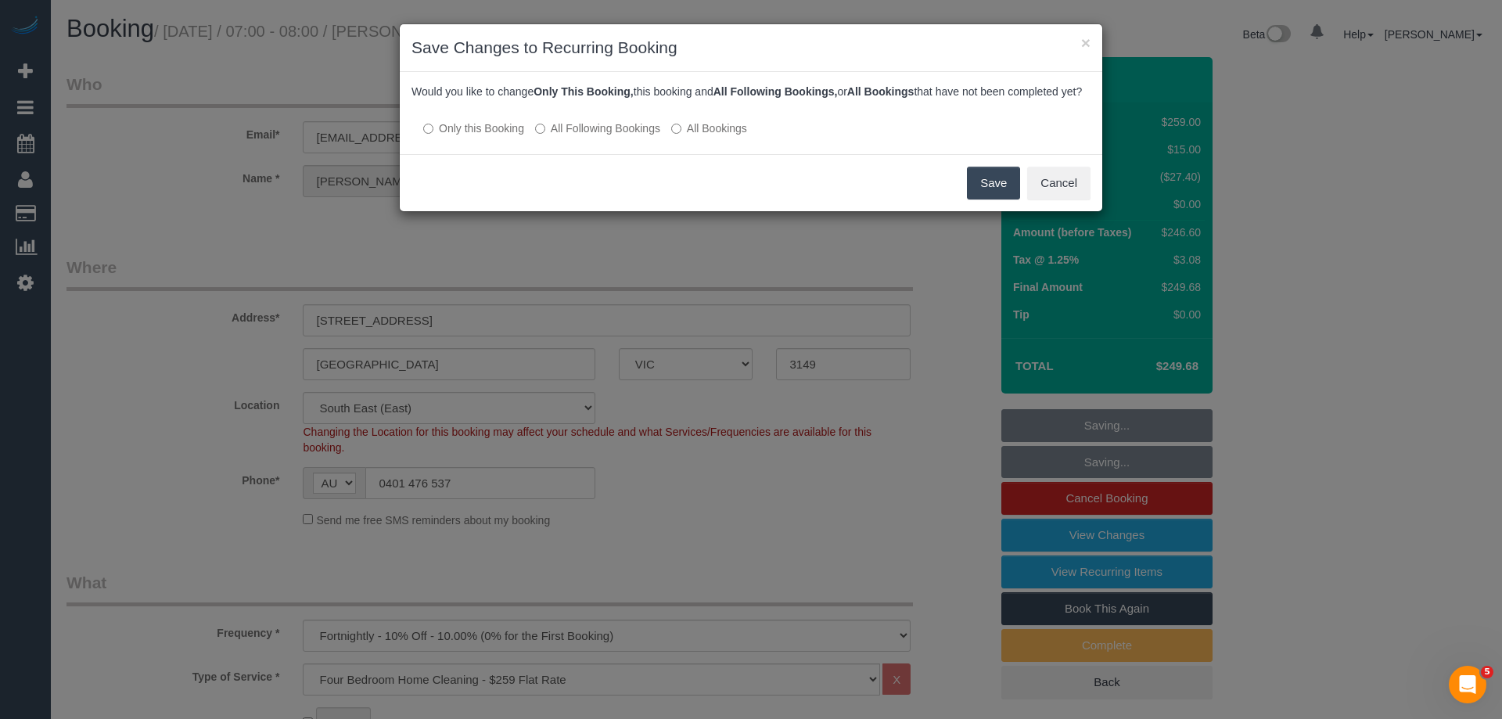
click at [977, 200] on button "Save" at bounding box center [993, 183] width 53 height 33
